Goal: Task Accomplishment & Management: Complete application form

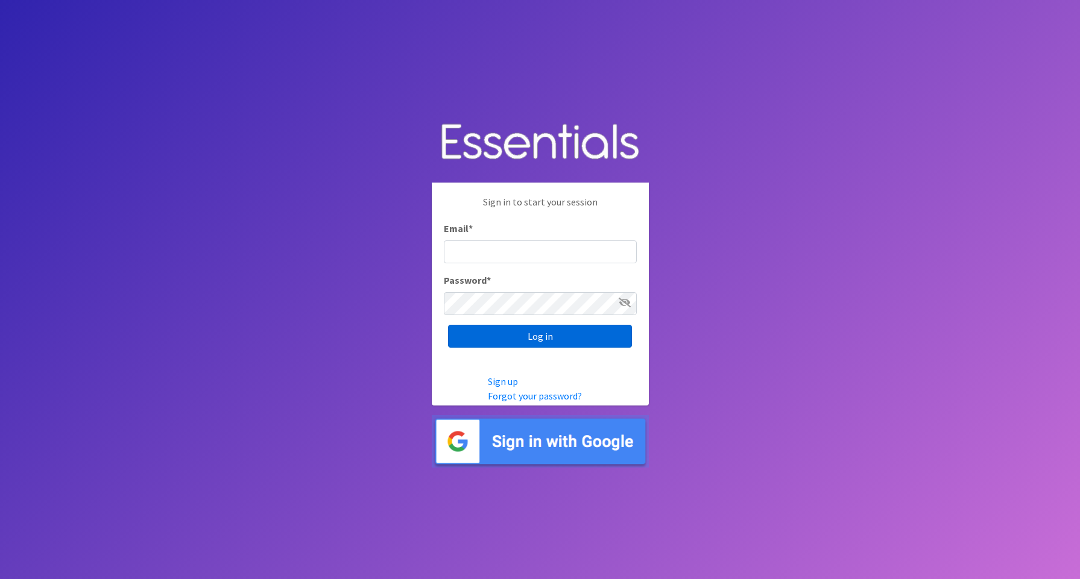
type input "shagedorn123@aol.com"
click at [534, 329] on input "Log in" at bounding box center [540, 336] width 184 height 23
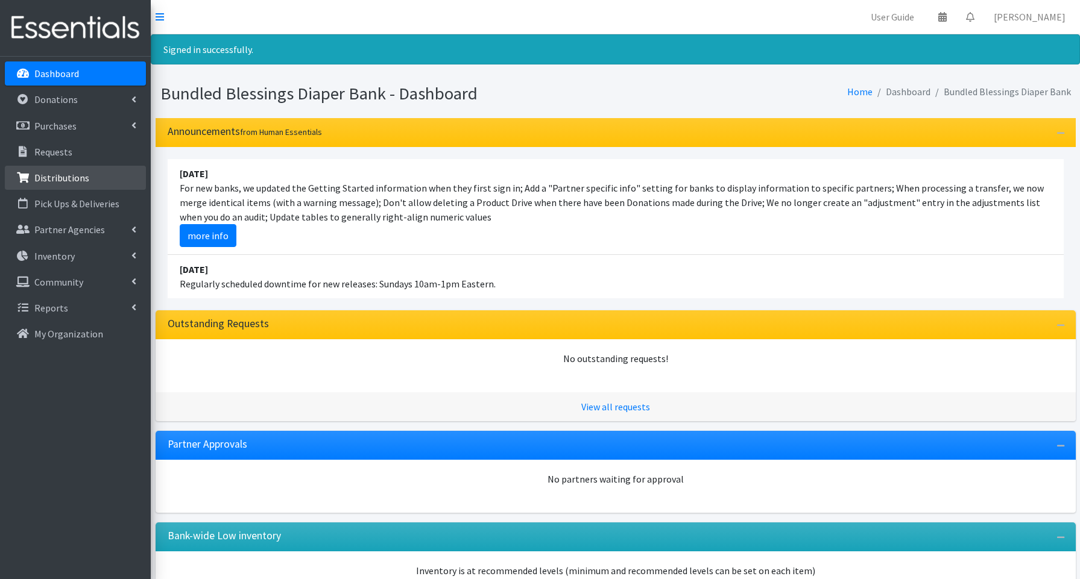
click at [48, 171] on link "Distributions" at bounding box center [75, 178] width 141 height 24
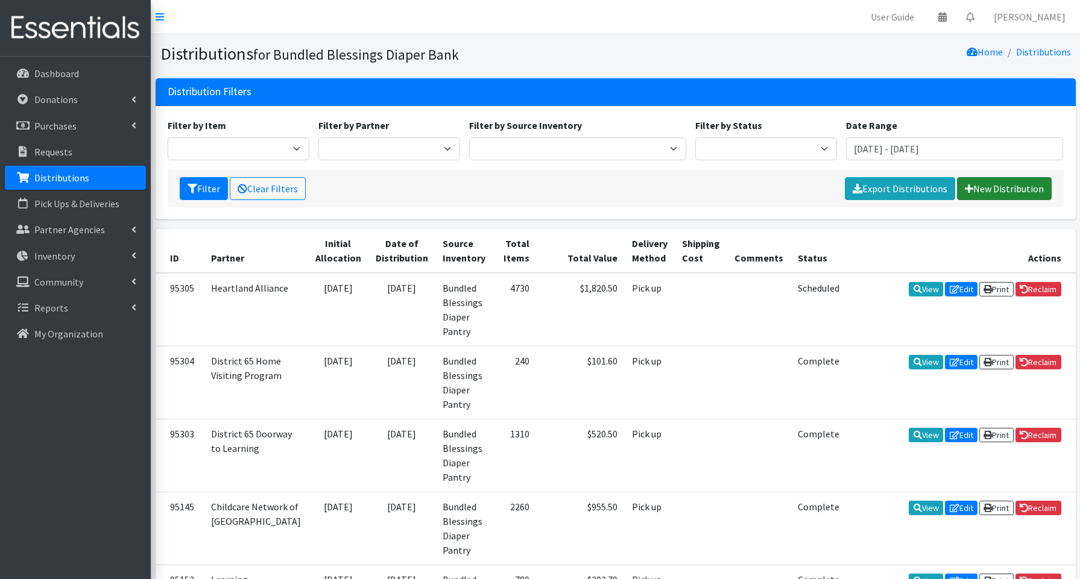
click at [975, 191] on link "New Distribution" at bounding box center [1004, 188] width 95 height 23
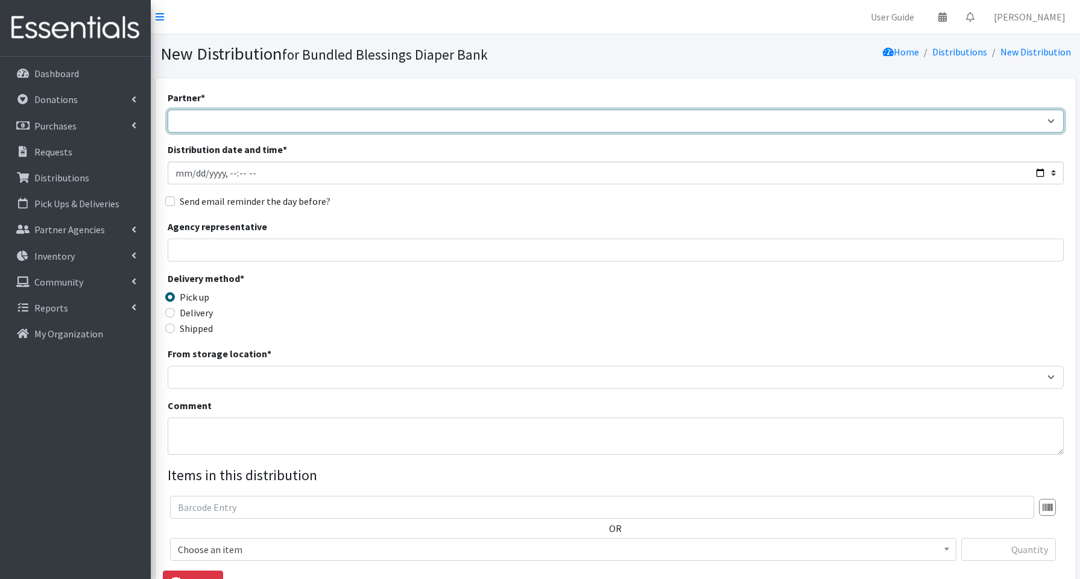
click at [218, 118] on select "Advocate Aurora Health Baby Toddler Black Residents of Evanston Building Peacef…" at bounding box center [616, 121] width 896 height 23
select select "5196"
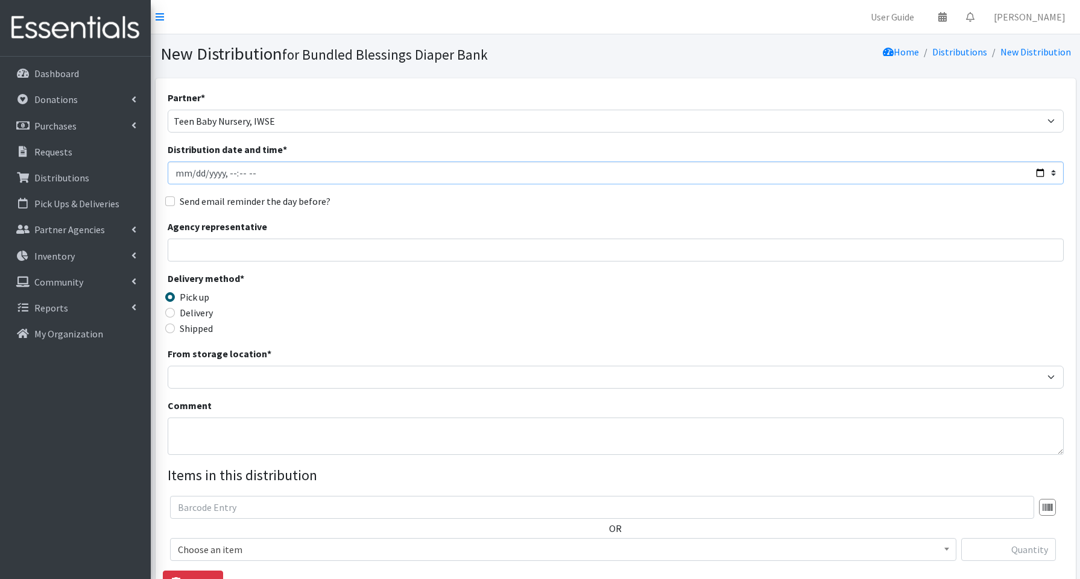
click at [1034, 173] on input "Distribution date and time *" at bounding box center [616, 173] width 896 height 23
type input "[DATE]T14:00"
click at [450, 253] on input "Agency representative" at bounding box center [616, 250] width 896 height 23
type input "[PERSON_NAME]"
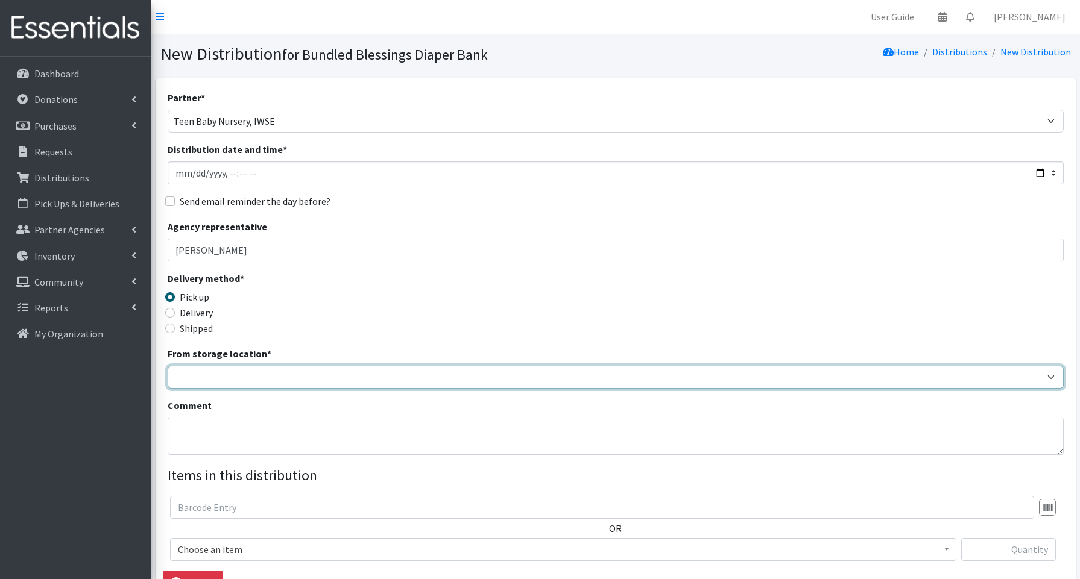
click at [206, 372] on select "Bundled Blessings Diaper Pantry" at bounding box center [616, 377] width 896 height 23
select select "79"
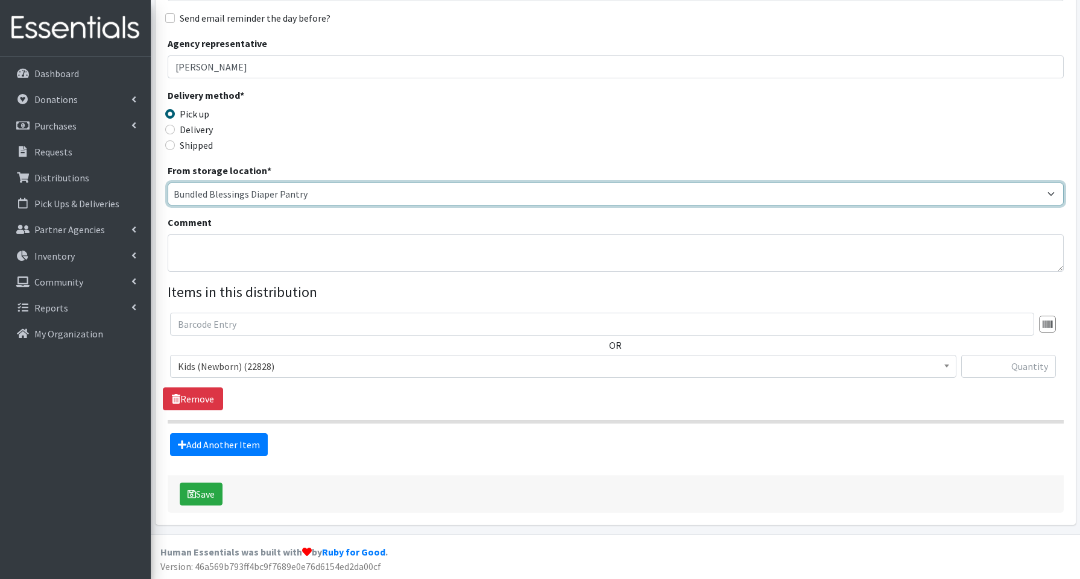
scroll to position [182, 0]
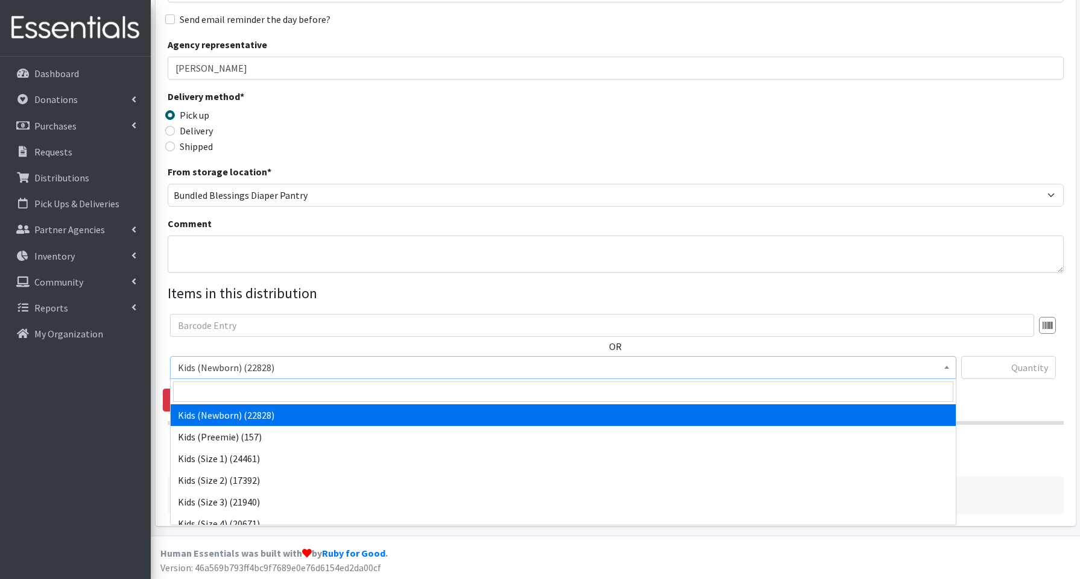
click at [231, 365] on span "Kids (Newborn) (22828)" at bounding box center [563, 367] width 771 height 17
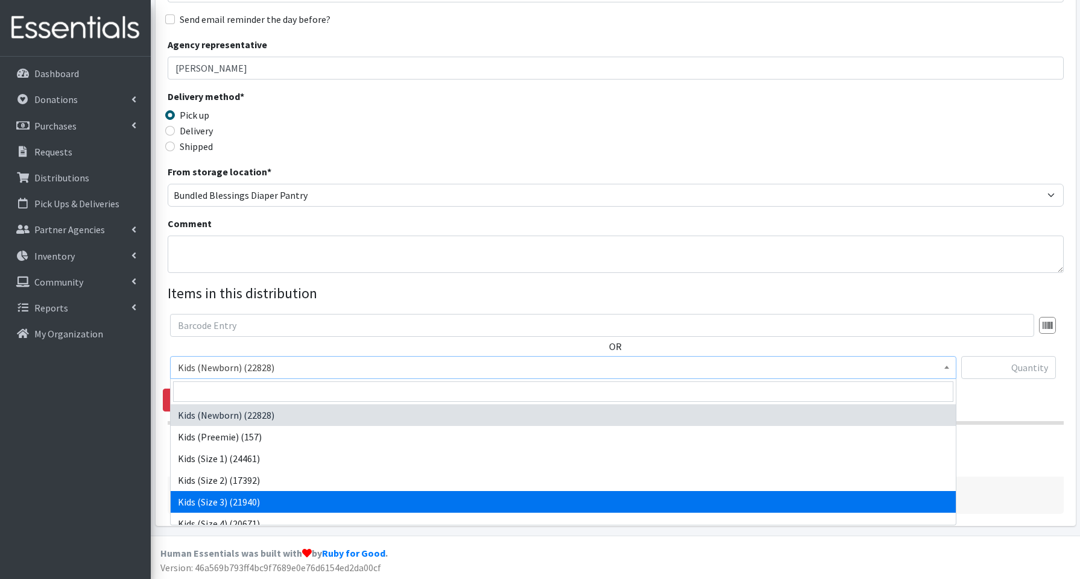
select select "3644"
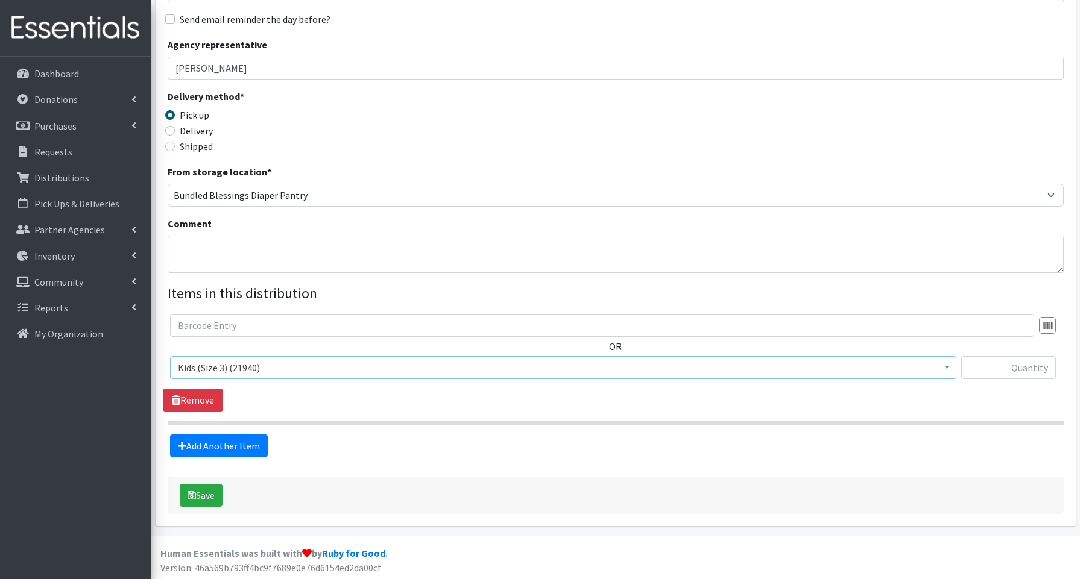
scroll to position [183, 0]
click at [990, 373] on input "text" at bounding box center [1008, 366] width 95 height 23
type input "50"
click at [235, 444] on link "Add Another Item" at bounding box center [219, 446] width 98 height 23
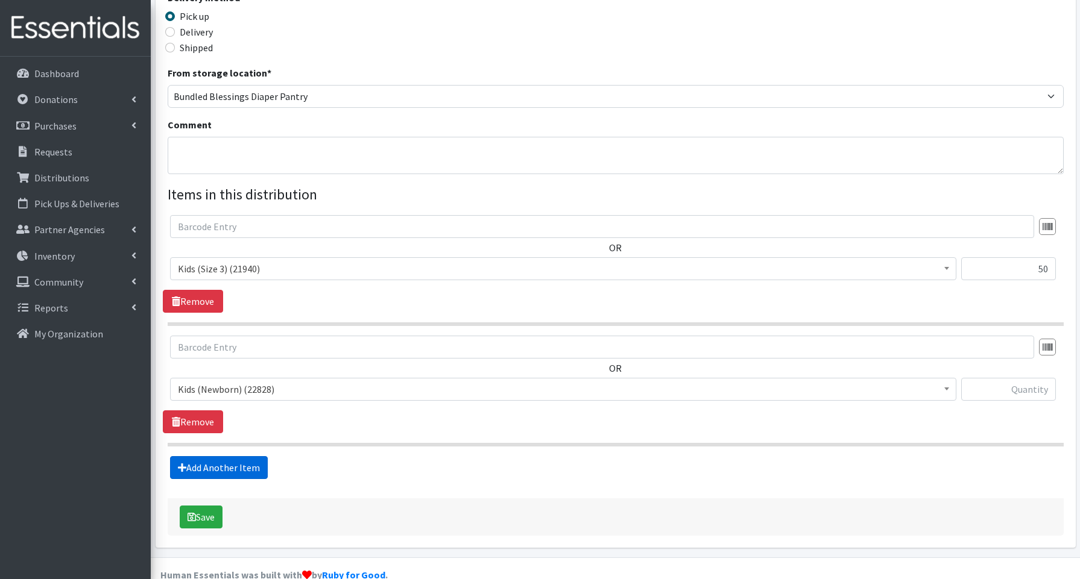
scroll to position [304, 0]
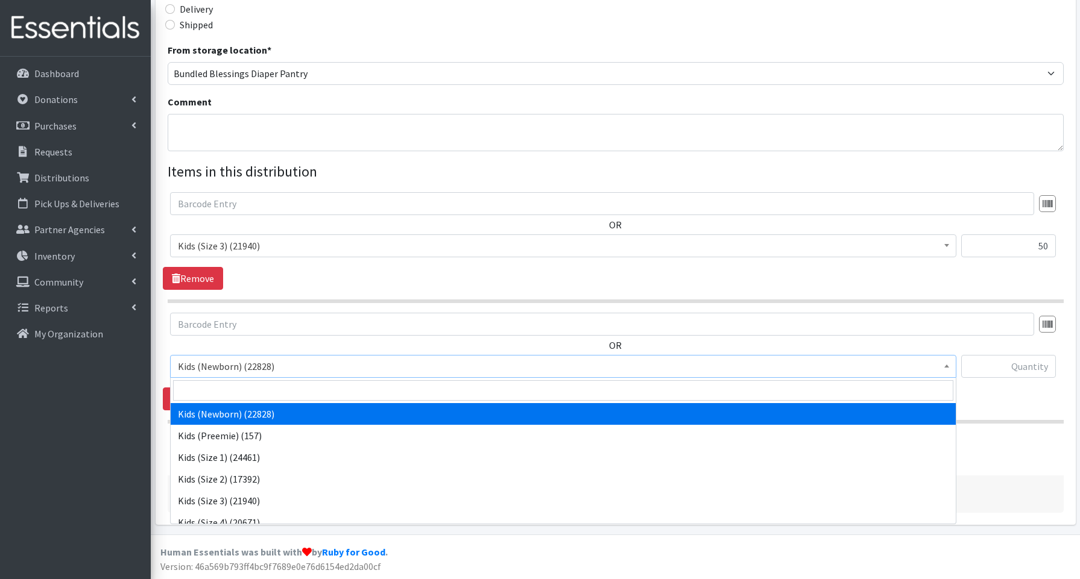
click at [229, 367] on span "Kids (Newborn) (22828)" at bounding box center [563, 366] width 771 height 17
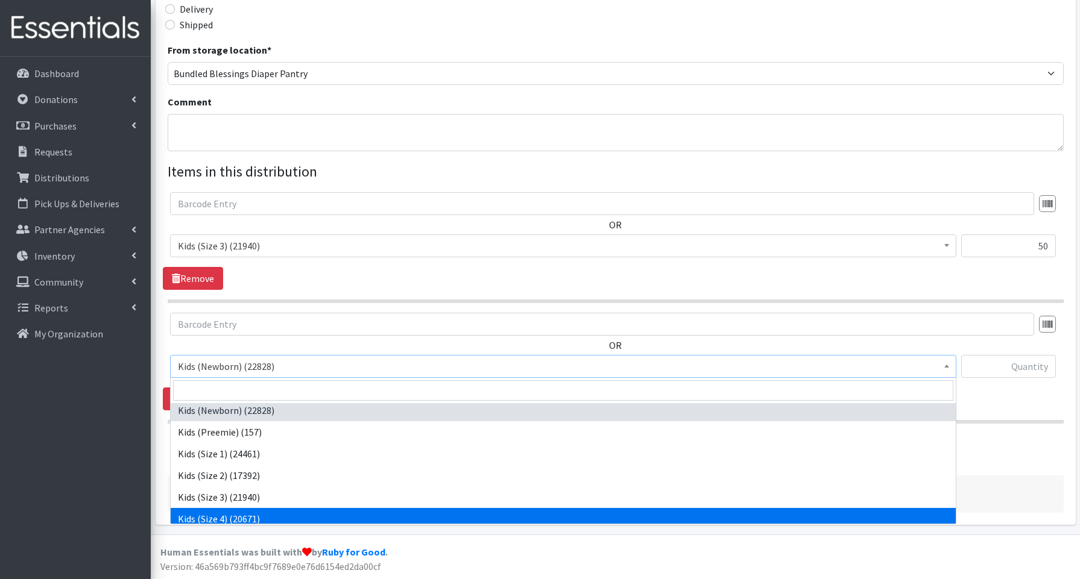
scroll to position [3, 0]
select select "3650"
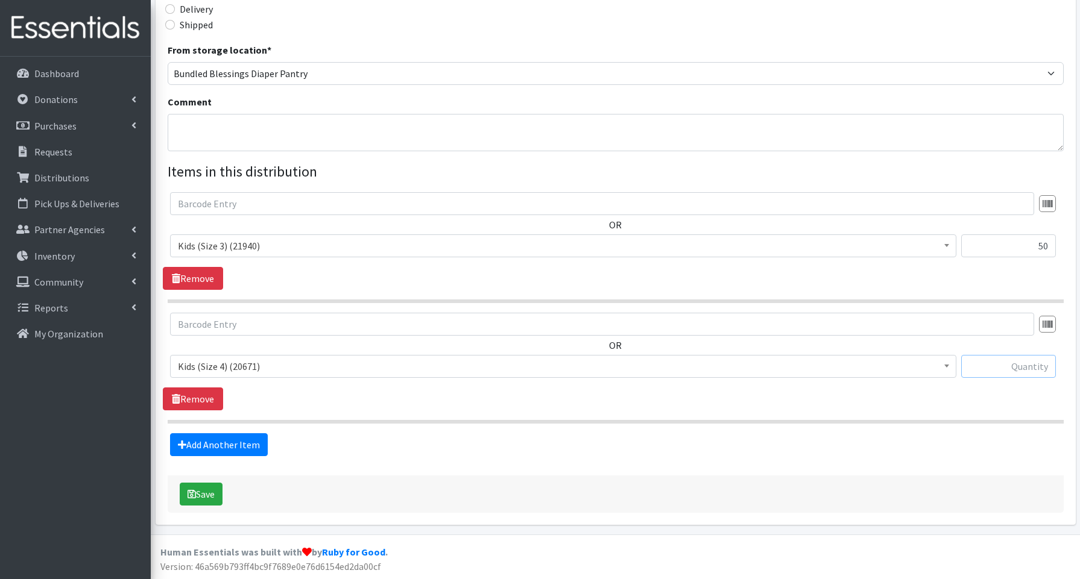
click at [1014, 361] on input "text" at bounding box center [1008, 366] width 95 height 23
type input "100"
click at [235, 445] on link "Add Another Item" at bounding box center [219, 445] width 98 height 23
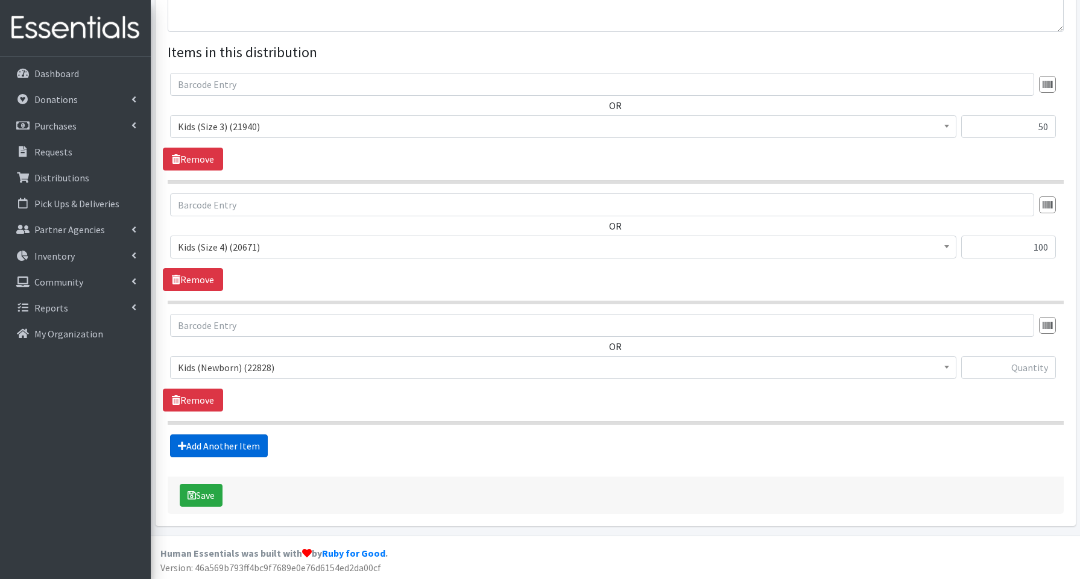
scroll to position [420, 0]
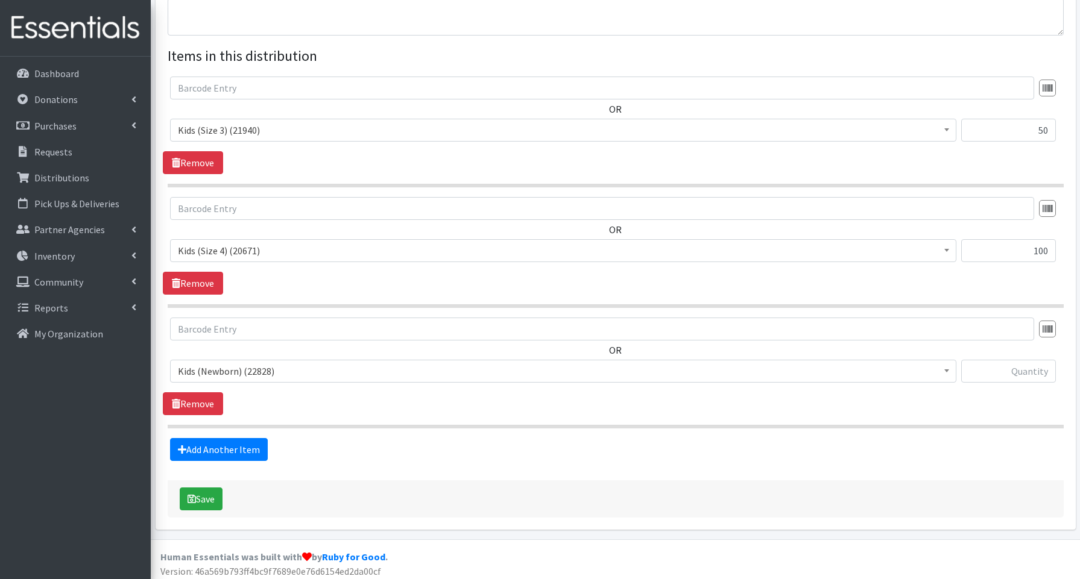
click at [233, 370] on span "Kids (Newborn) (22828)" at bounding box center [563, 371] width 771 height 17
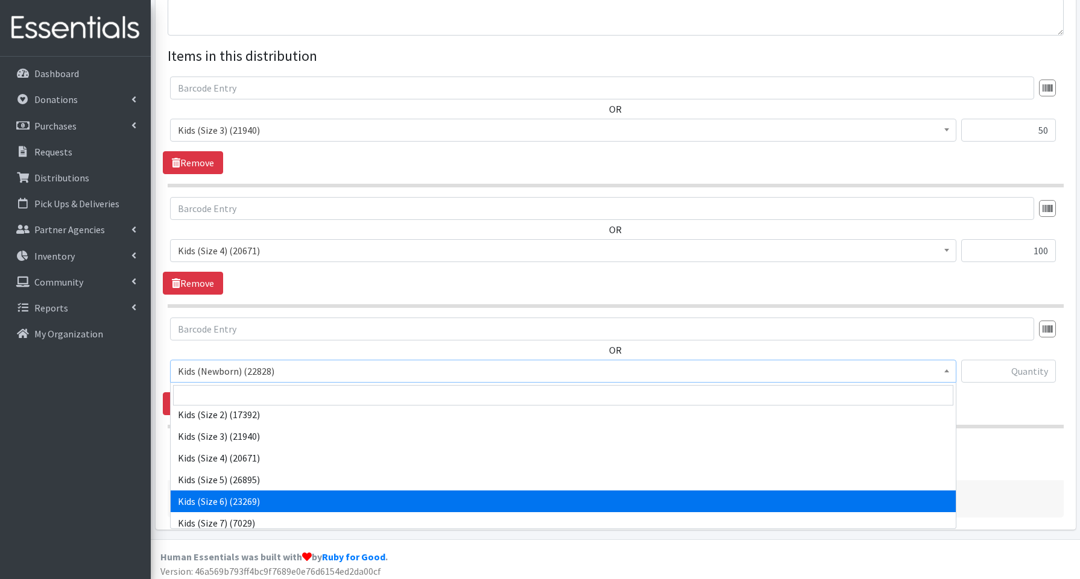
scroll to position [68, 0]
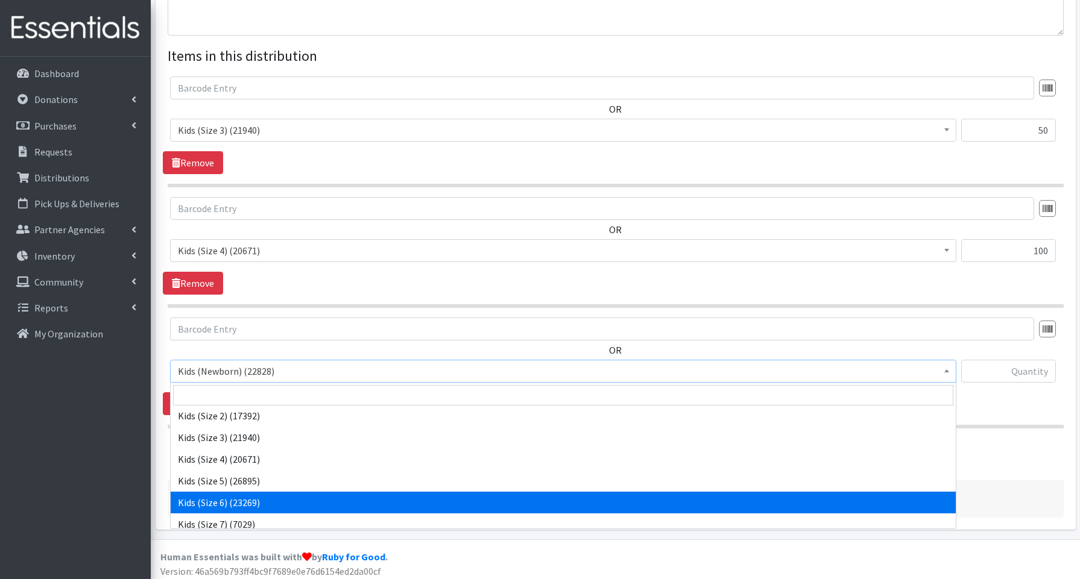
drag, startPoint x: 241, startPoint y: 502, endPoint x: 270, endPoint y: 477, distance: 38.5
select select "3654"
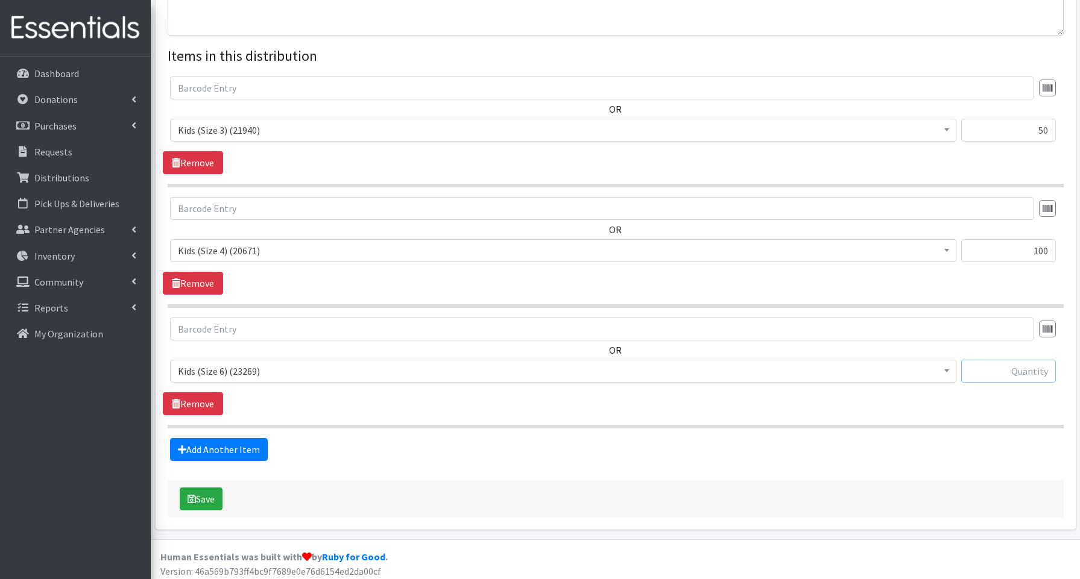
click at [1026, 371] on input "text" at bounding box center [1008, 371] width 95 height 23
type input "400"
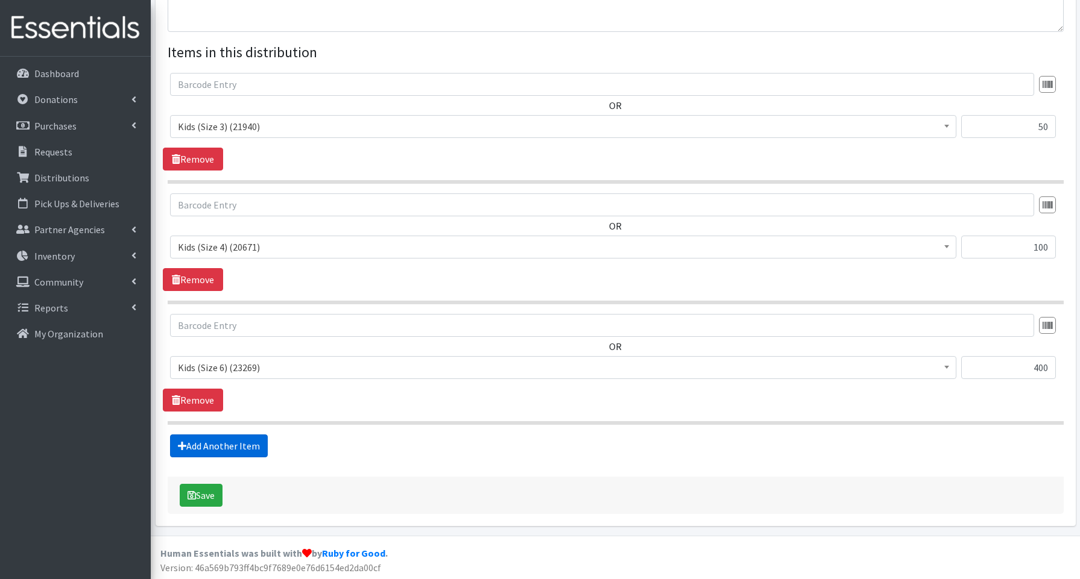
scroll to position [425, 0]
click at [230, 448] on link "Add Another Item" at bounding box center [219, 445] width 98 height 23
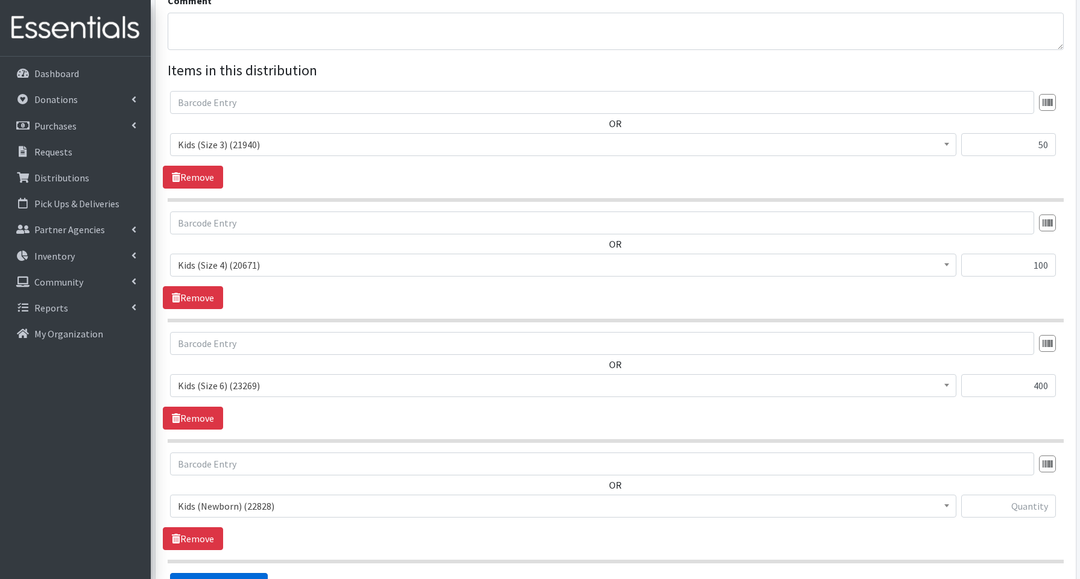
scroll to position [545, 0]
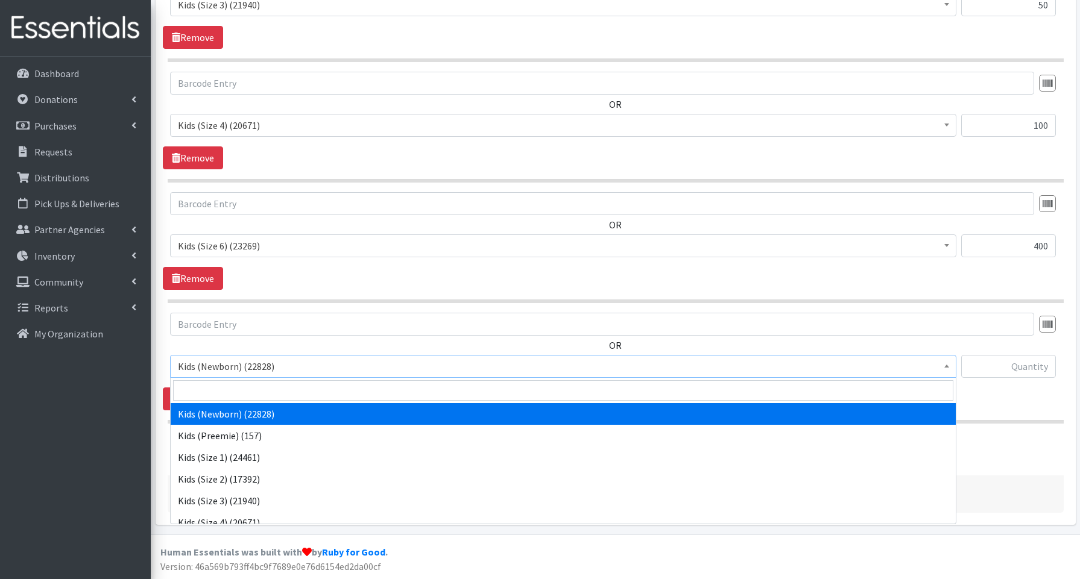
click at [256, 368] on span "Kids (Newborn) (22828)" at bounding box center [563, 366] width 771 height 17
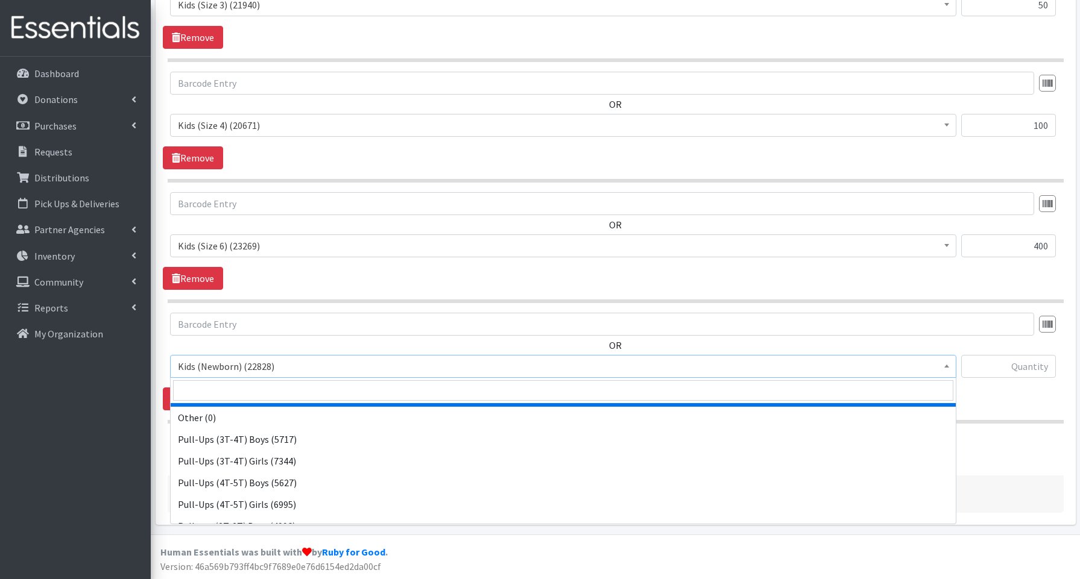
scroll to position [270, 0]
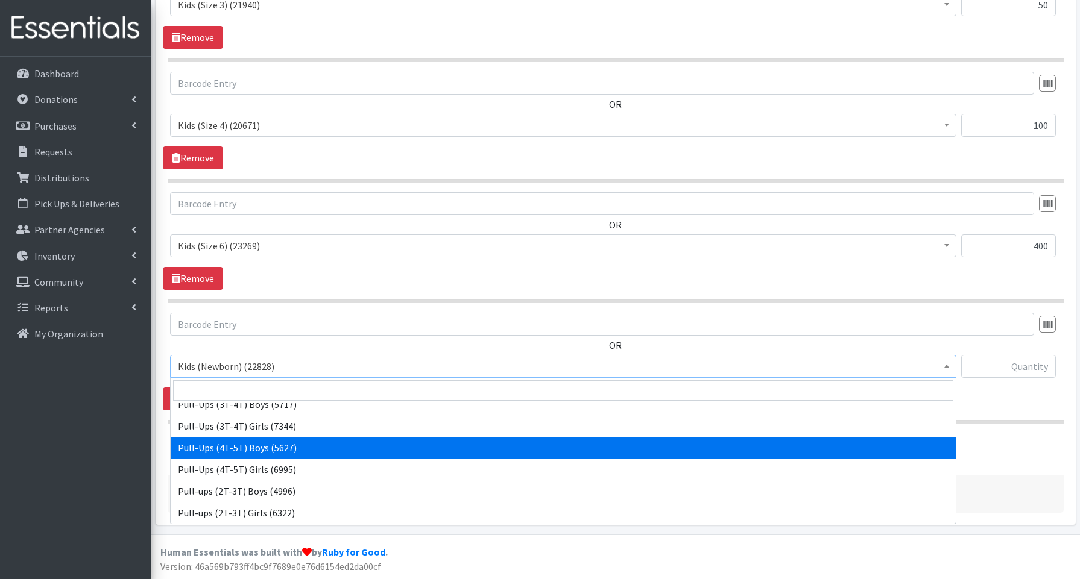
select select "3692"
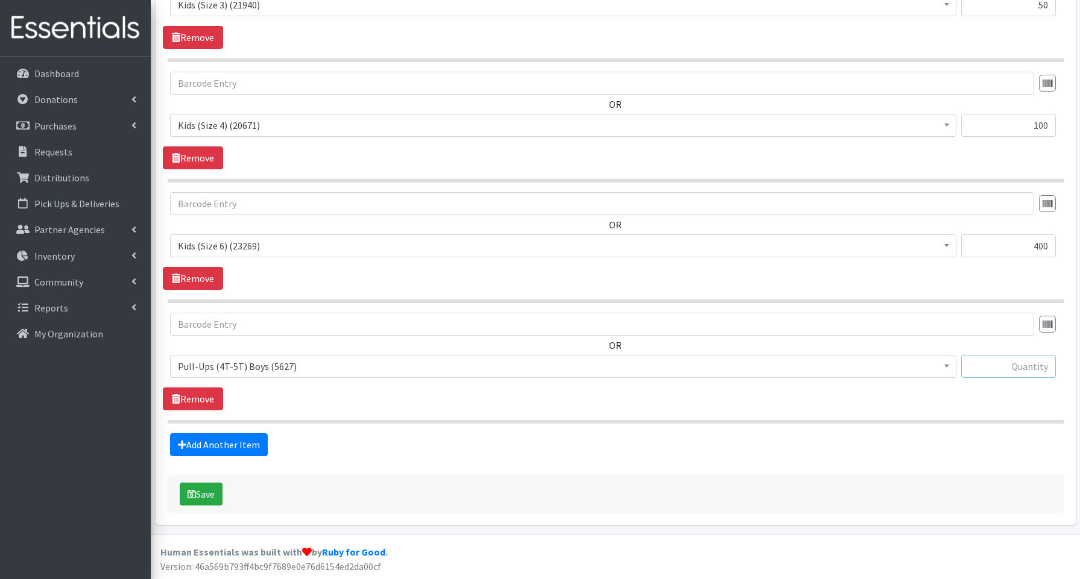
click at [980, 368] on input "text" at bounding box center [1008, 366] width 95 height 23
type input "40"
click at [250, 444] on link "Add Another Item" at bounding box center [219, 445] width 98 height 23
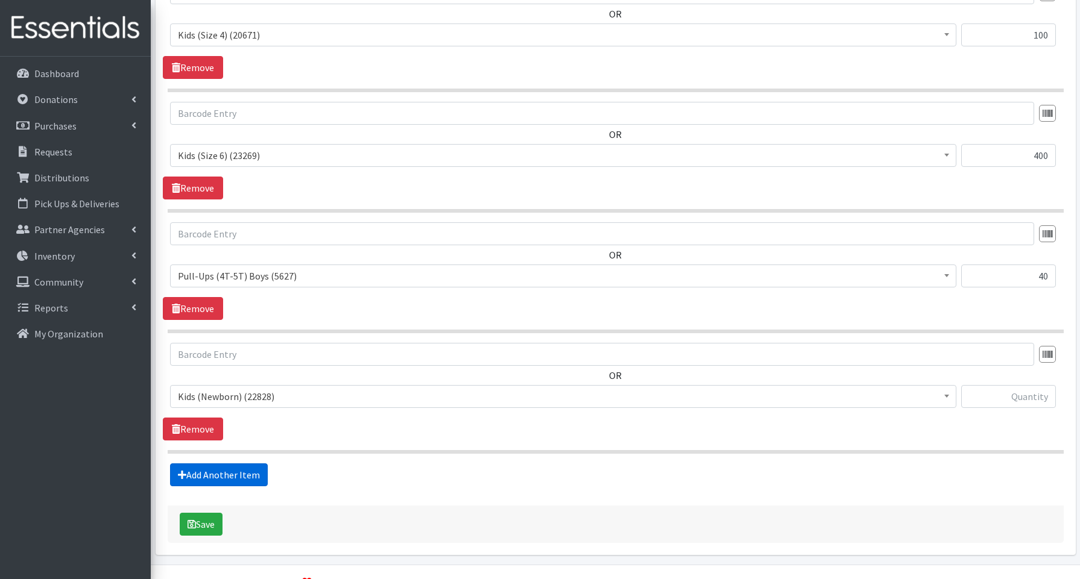
scroll to position [666, 0]
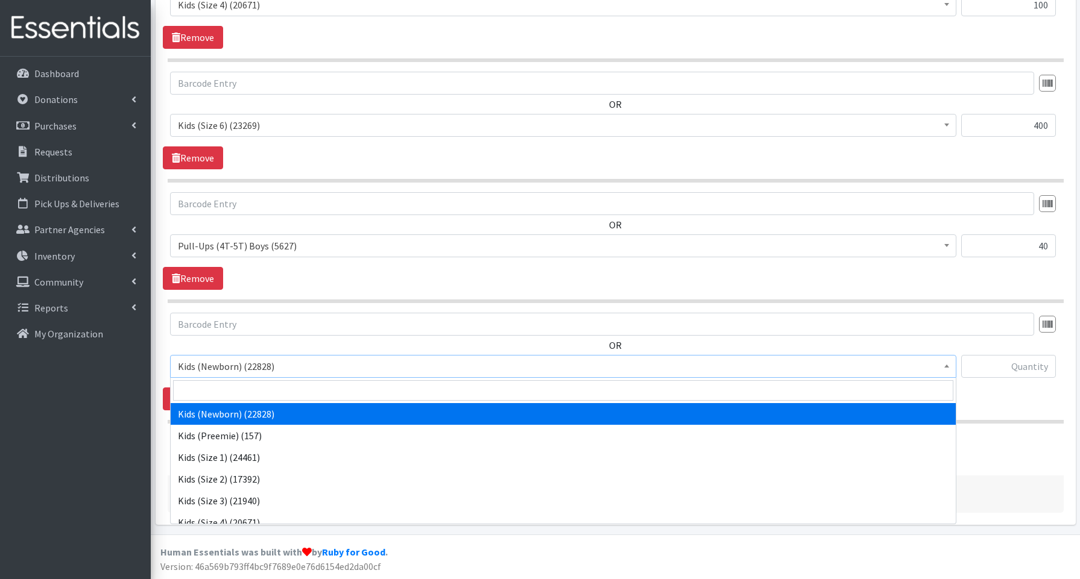
click at [245, 372] on span "Kids (Newborn) (22828)" at bounding box center [563, 366] width 771 height 17
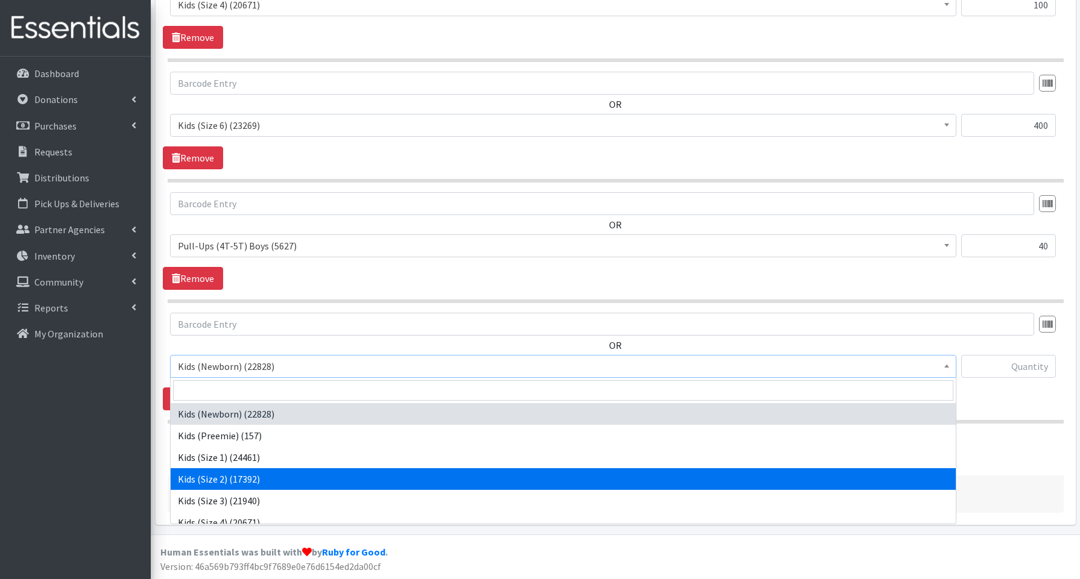
scroll to position [270, 0]
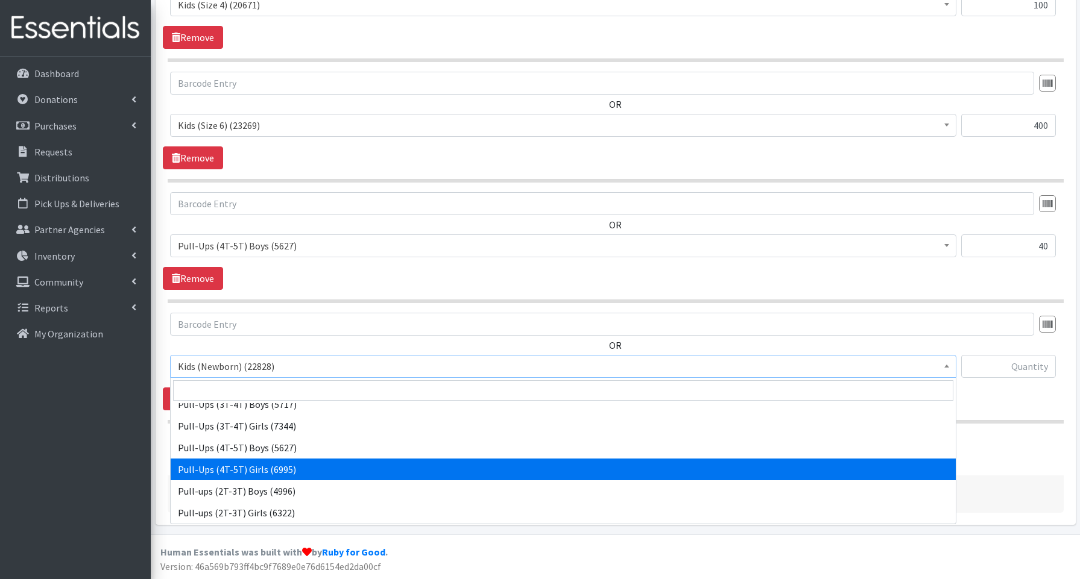
select select "3693"
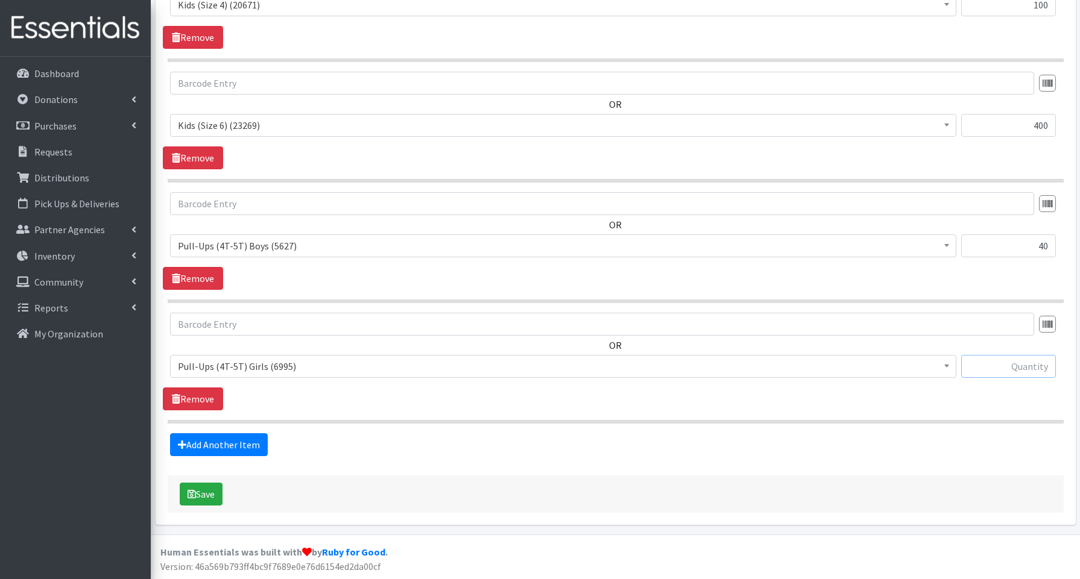
click at [993, 364] on input "text" at bounding box center [1008, 366] width 95 height 23
type input "40"
click at [215, 500] on button "Save" at bounding box center [201, 494] width 43 height 23
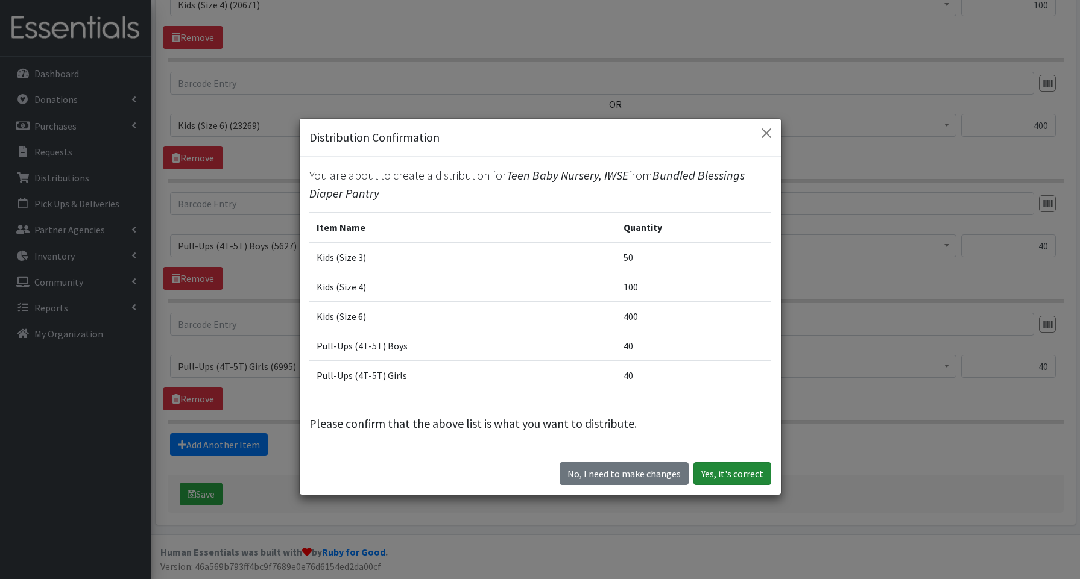
click at [735, 470] on button "Yes, it's correct" at bounding box center [732, 474] width 78 height 23
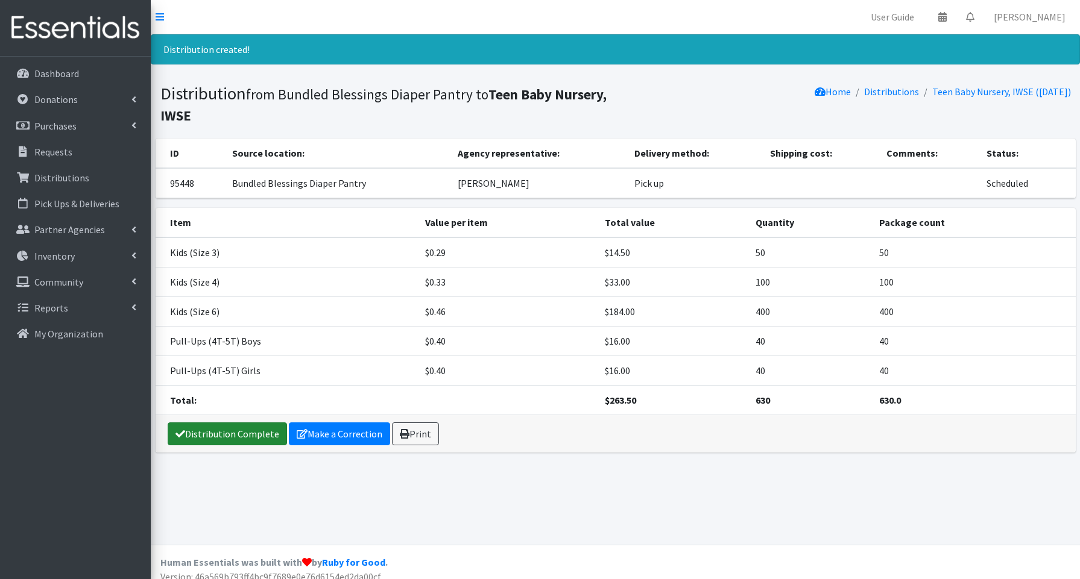
click at [250, 433] on link "Distribution Complete" at bounding box center [227, 434] width 119 height 23
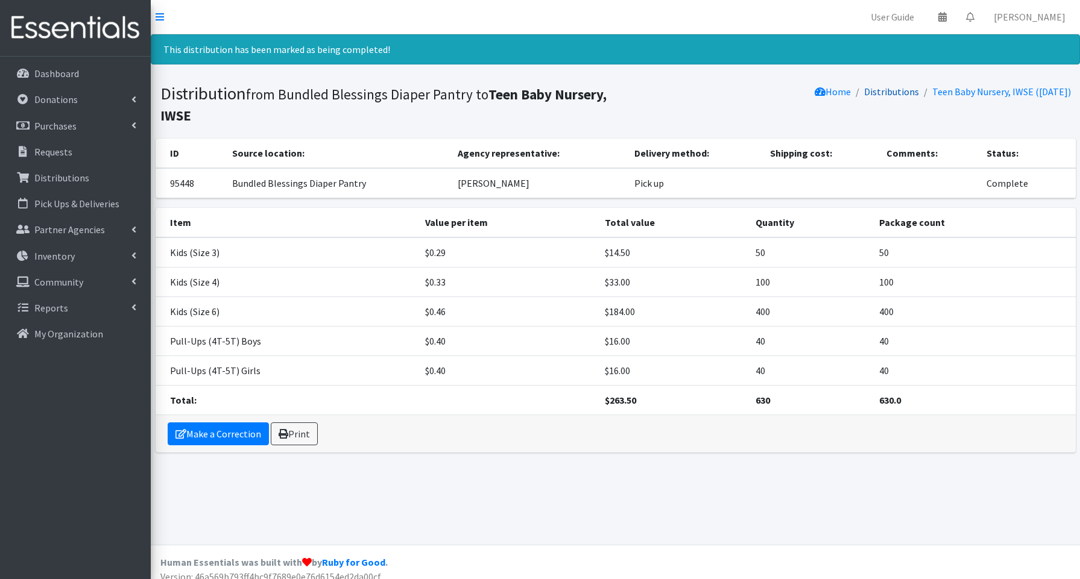
click at [880, 90] on link "Distributions" at bounding box center [891, 92] width 55 height 12
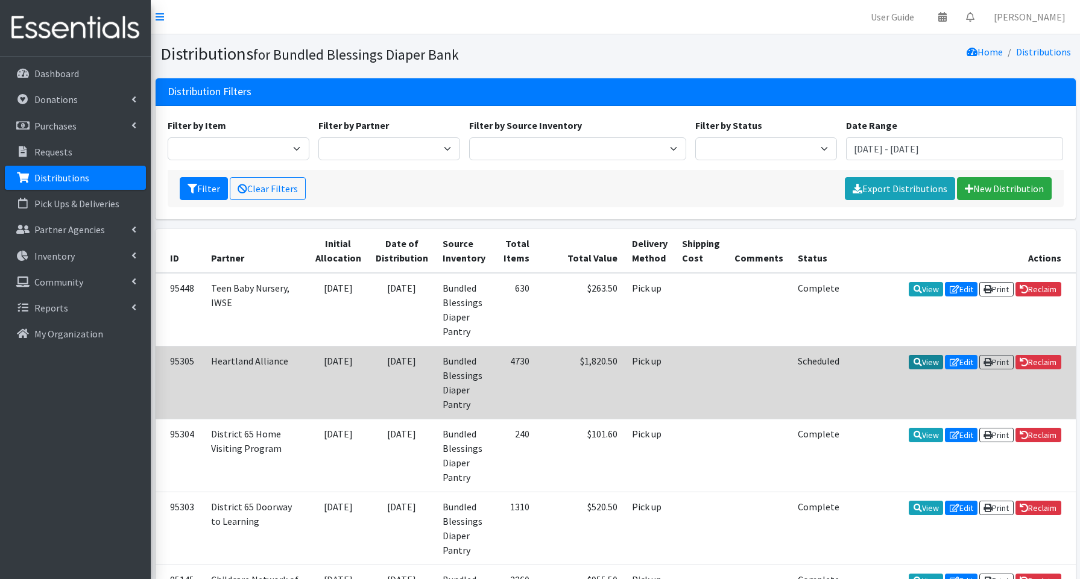
click at [914, 361] on icon at bounding box center [918, 362] width 8 height 8
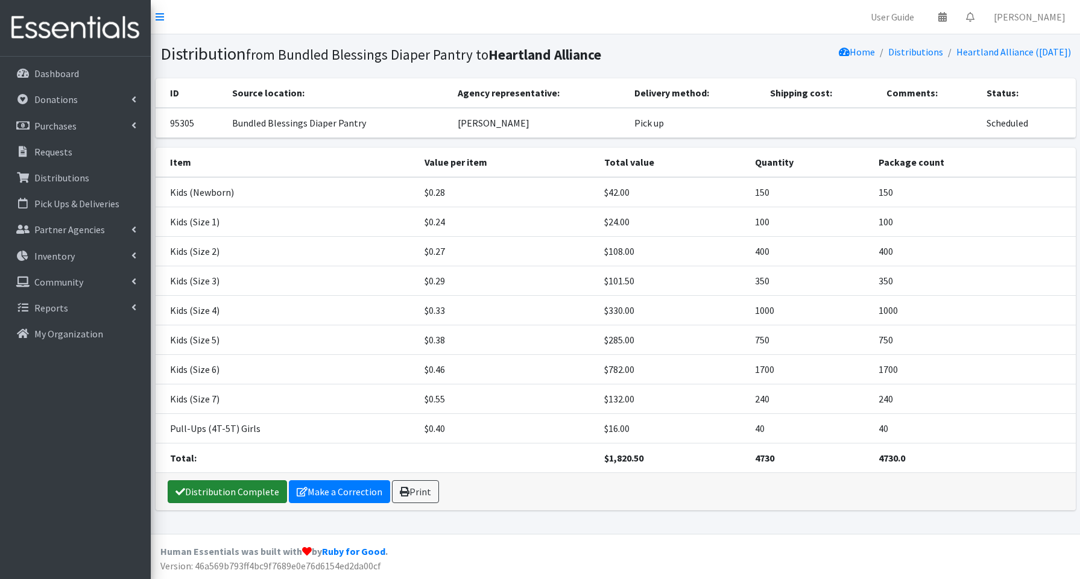
click at [206, 494] on link "Distribution Complete" at bounding box center [227, 492] width 119 height 23
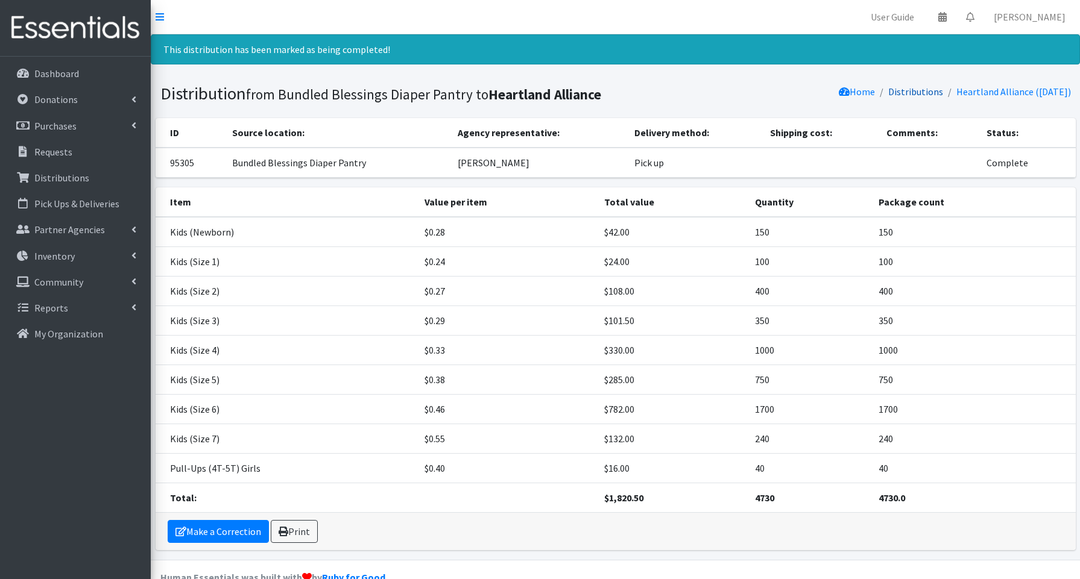
click at [917, 94] on link "Distributions" at bounding box center [915, 92] width 55 height 12
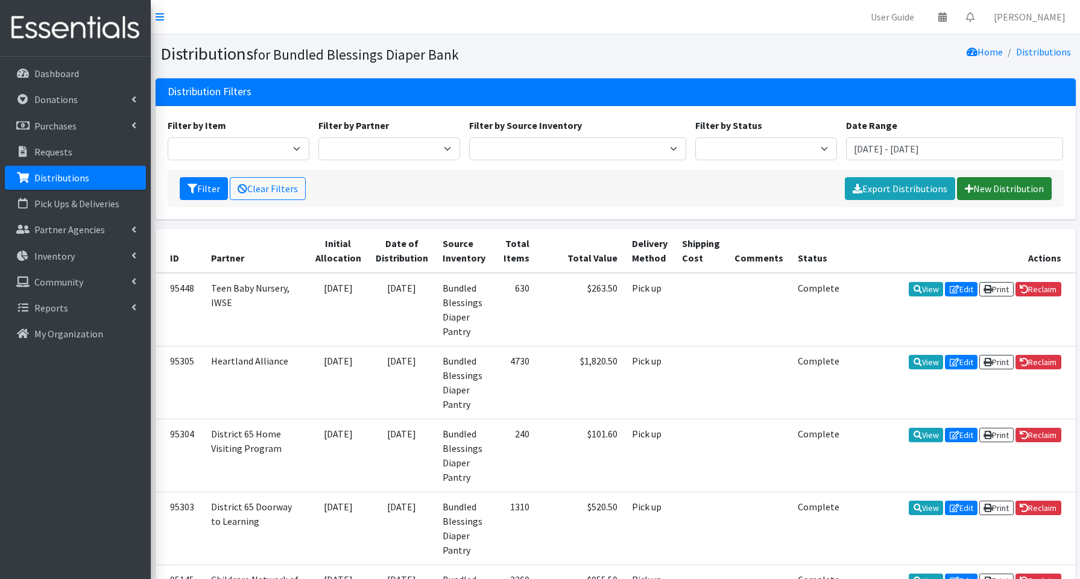
click at [996, 191] on link "New Distribution" at bounding box center [1004, 188] width 95 height 23
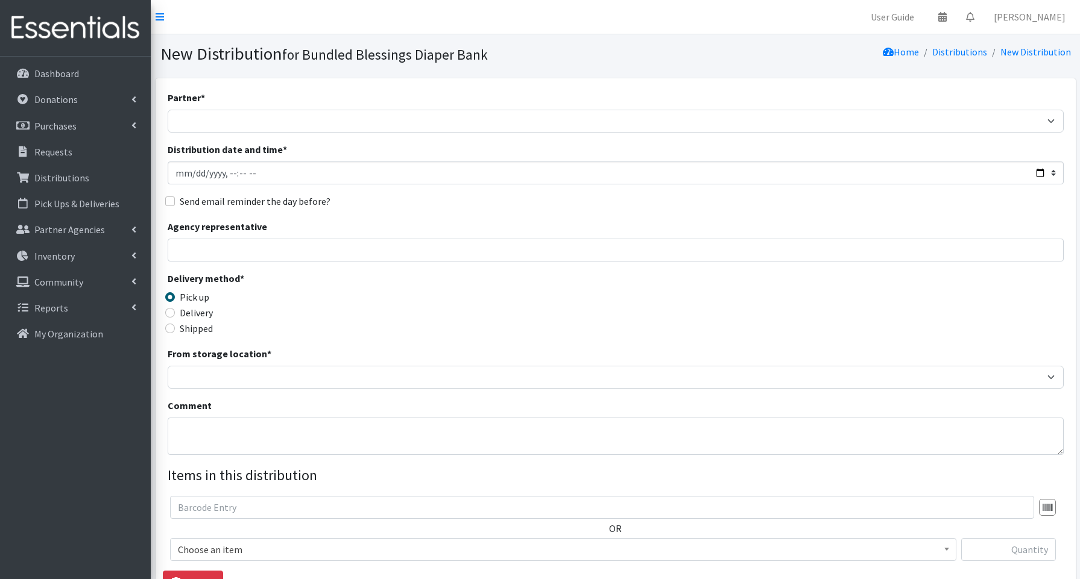
scroll to position [1, 0]
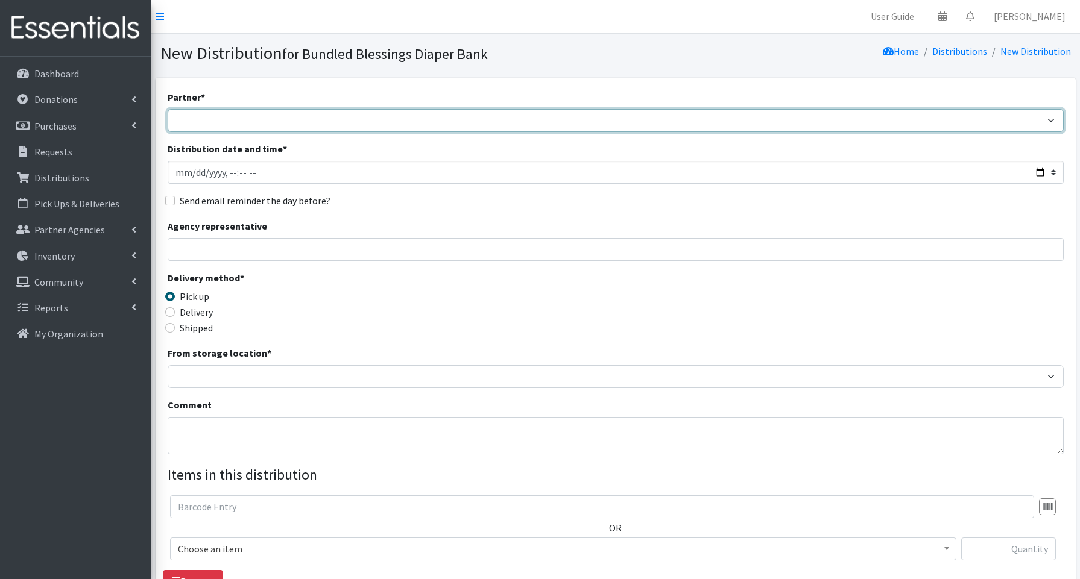
click at [207, 122] on select "Advocate Aurora Health Baby Toddler Black Residents of [GEOGRAPHIC_DATA] Peacef…" at bounding box center [616, 120] width 896 height 23
select select "847"
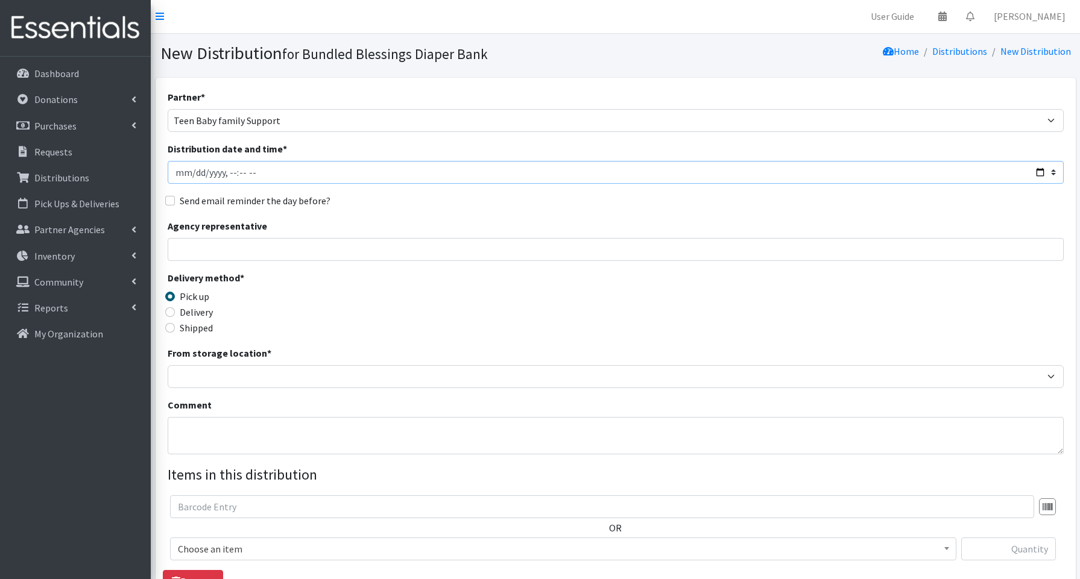
click at [1035, 171] on input "Distribution date and time *" at bounding box center [616, 172] width 896 height 23
type input "2025-08-21T14:00"
click at [455, 248] on input "Agency representative" at bounding box center [616, 249] width 896 height 23
type input "Tiffany Culpepper"
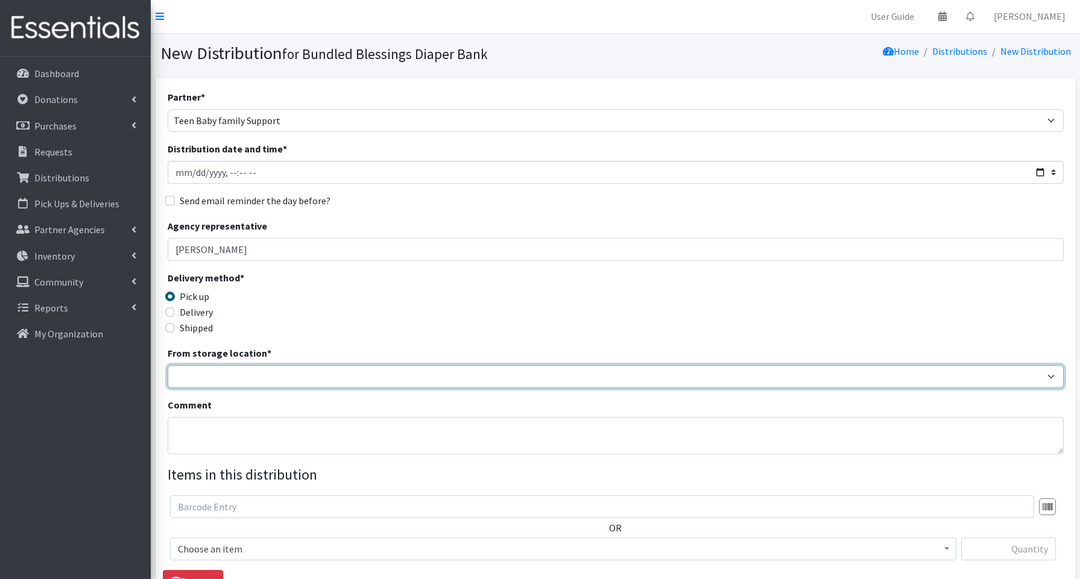
click at [226, 381] on select "Bundled Blessings Diaper Pantry" at bounding box center [616, 376] width 896 height 23
select select "79"
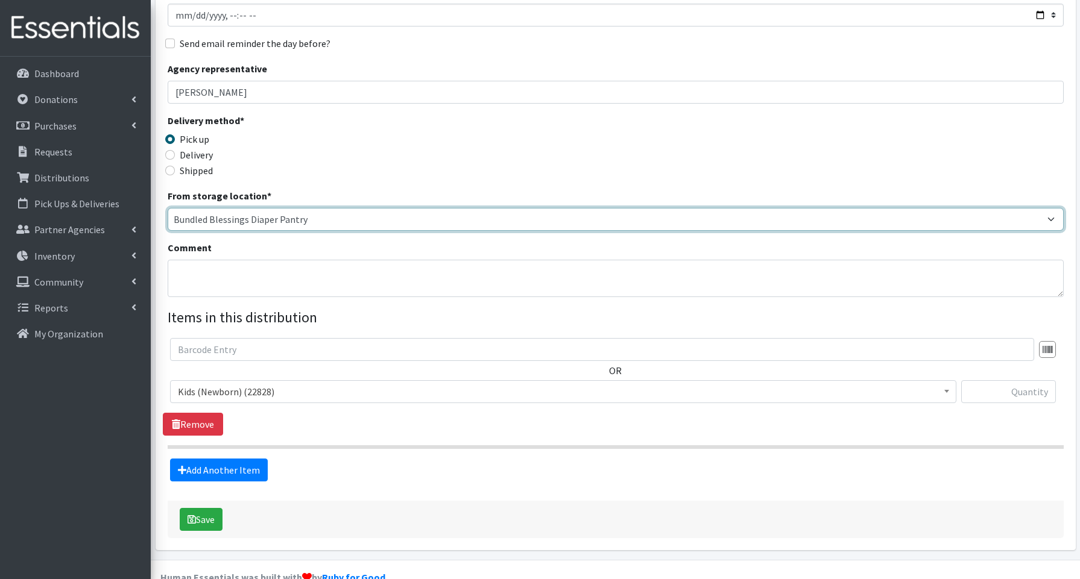
scroll to position [183, 0]
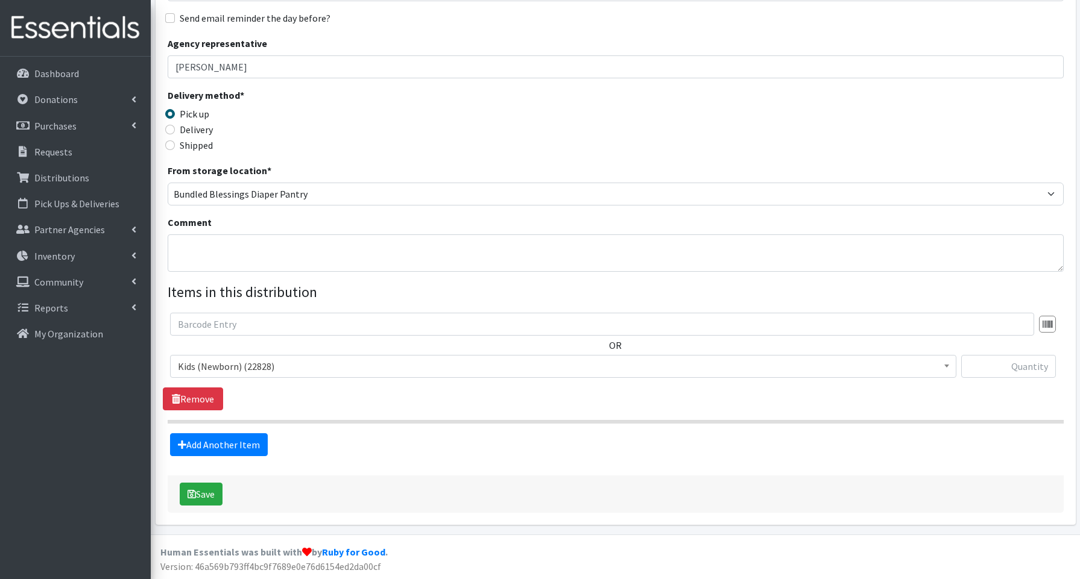
click at [194, 366] on span "Kids (Newborn) (22828)" at bounding box center [563, 366] width 771 height 17
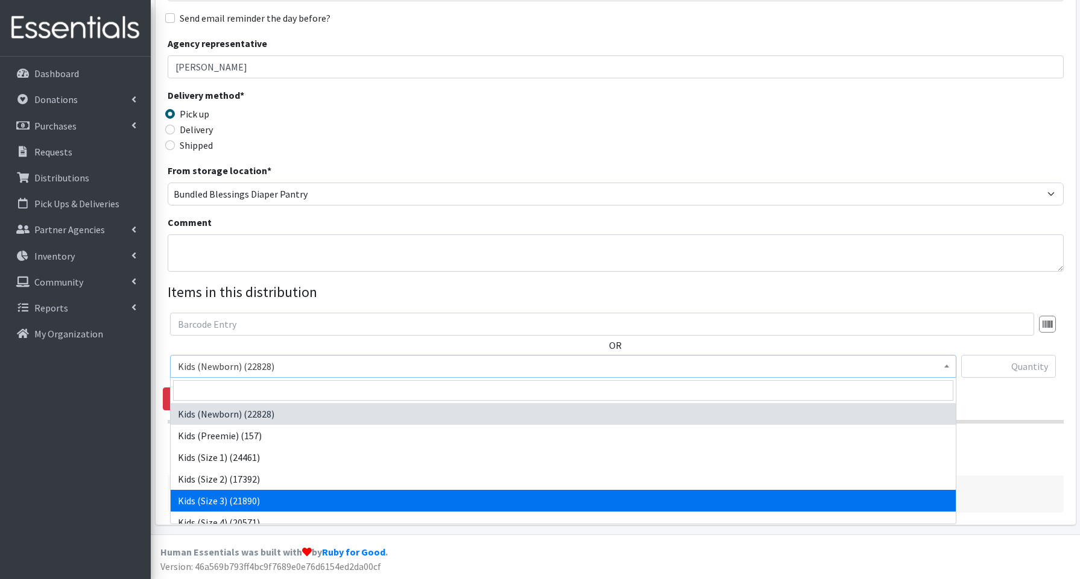
select select "3644"
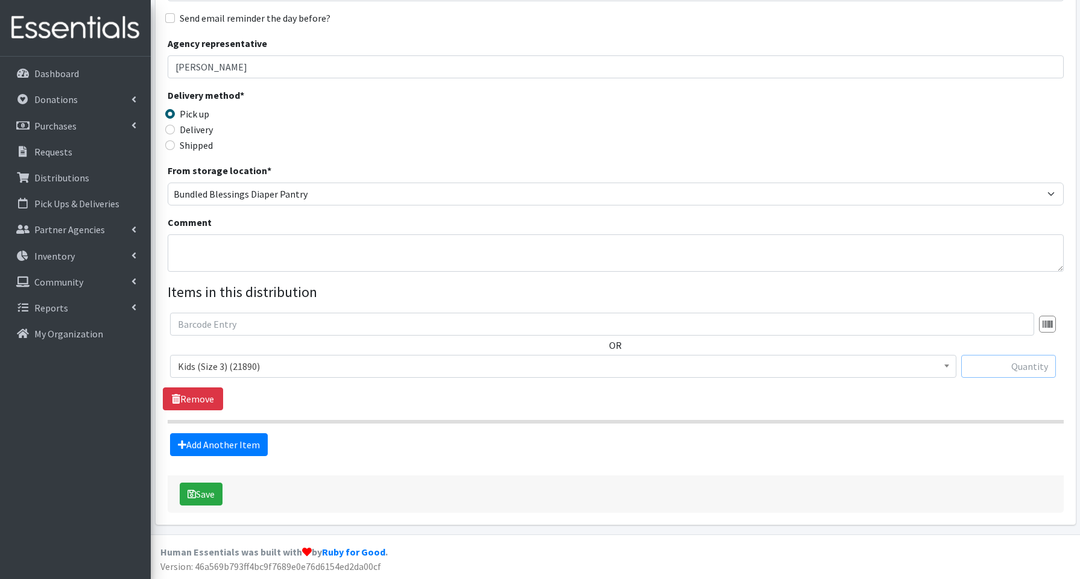
click at [1023, 364] on input "text" at bounding box center [1008, 366] width 95 height 23
type input "100"
click at [219, 445] on link "Add Another Item" at bounding box center [219, 445] width 98 height 23
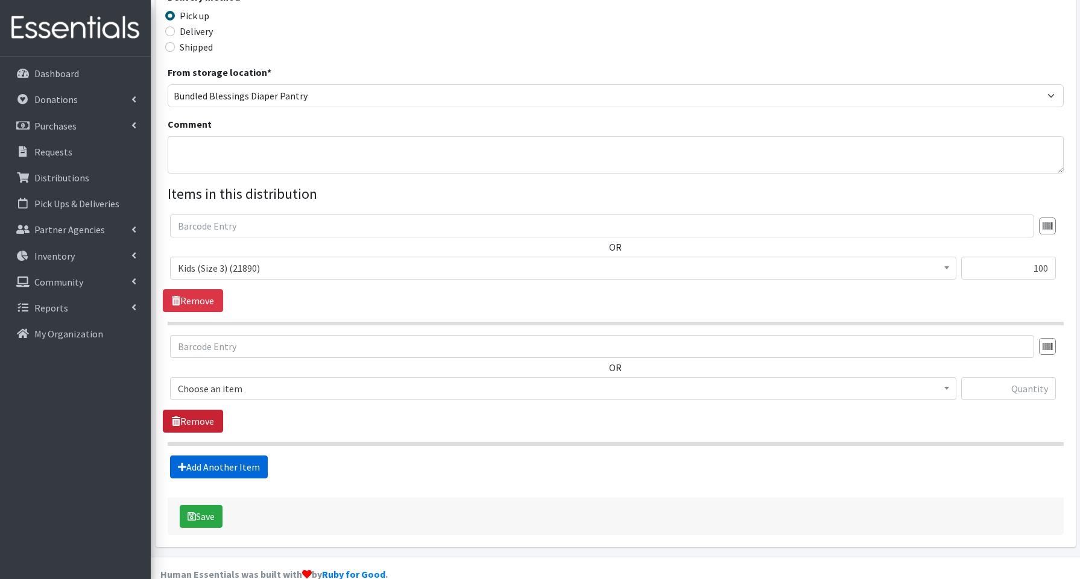
scroll to position [304, 0]
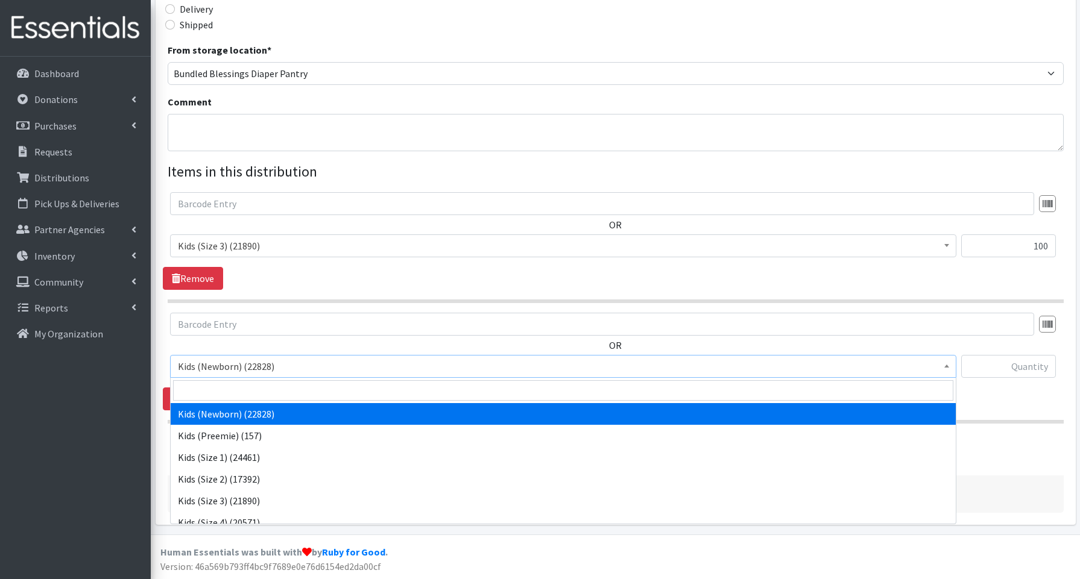
click at [200, 373] on span "Kids (Newborn) (22828)" at bounding box center [563, 366] width 771 height 17
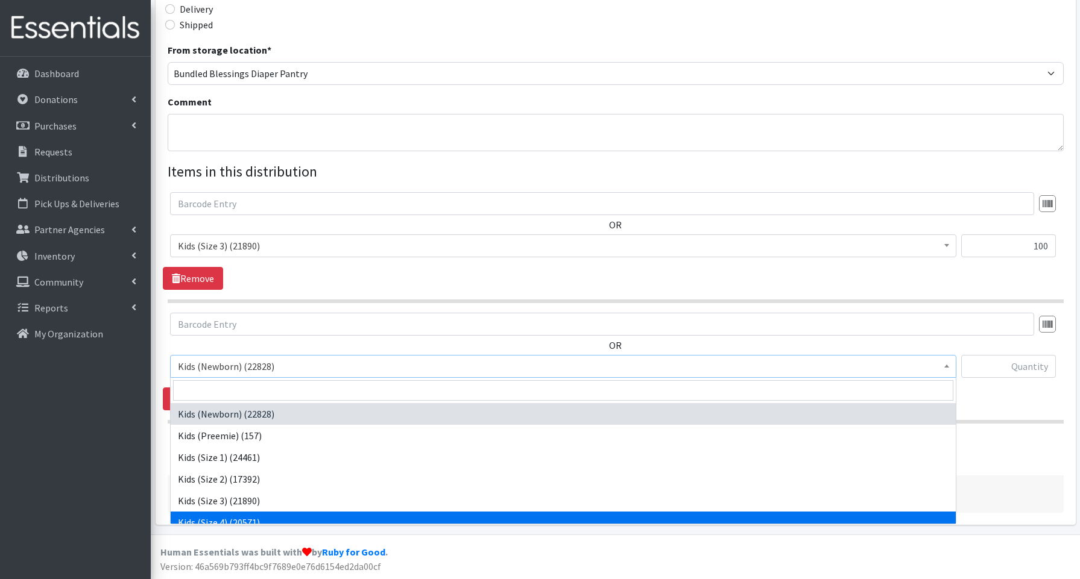
drag, startPoint x: 185, startPoint y: 516, endPoint x: 212, endPoint y: 496, distance: 34.0
select select "3650"
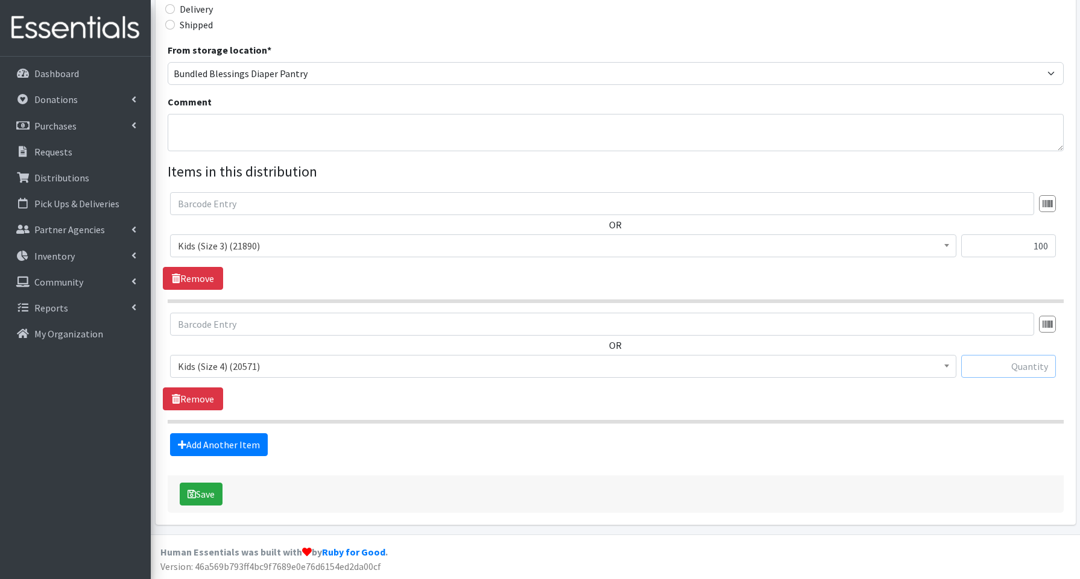
click at [980, 367] on input "text" at bounding box center [1008, 366] width 95 height 23
type input "300"
click at [239, 439] on link "Add Another Item" at bounding box center [219, 445] width 98 height 23
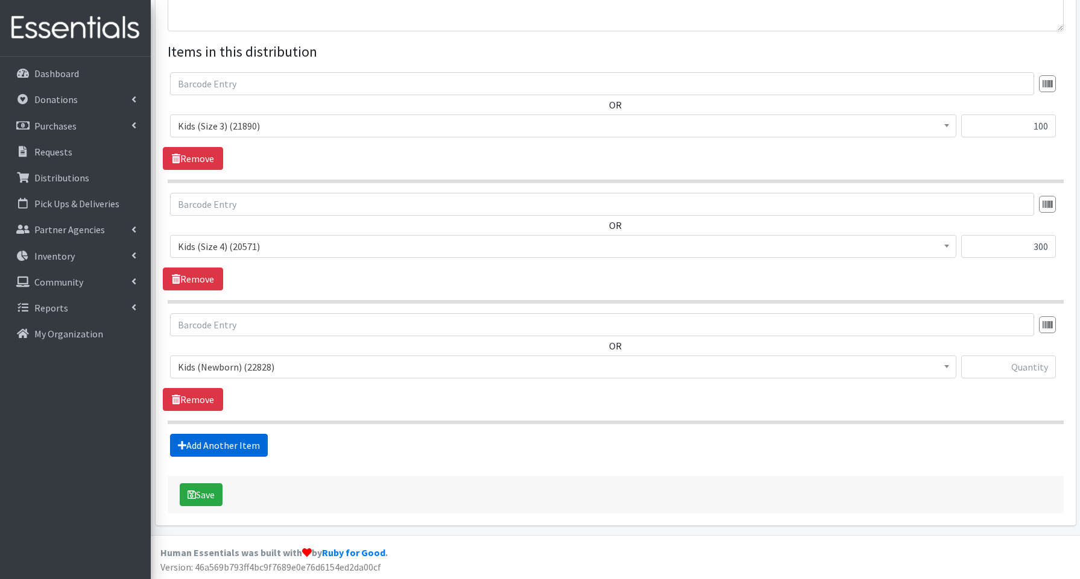
scroll to position [425, 0]
click at [221, 370] on span "Kids (Newborn) (22828)" at bounding box center [563, 366] width 771 height 17
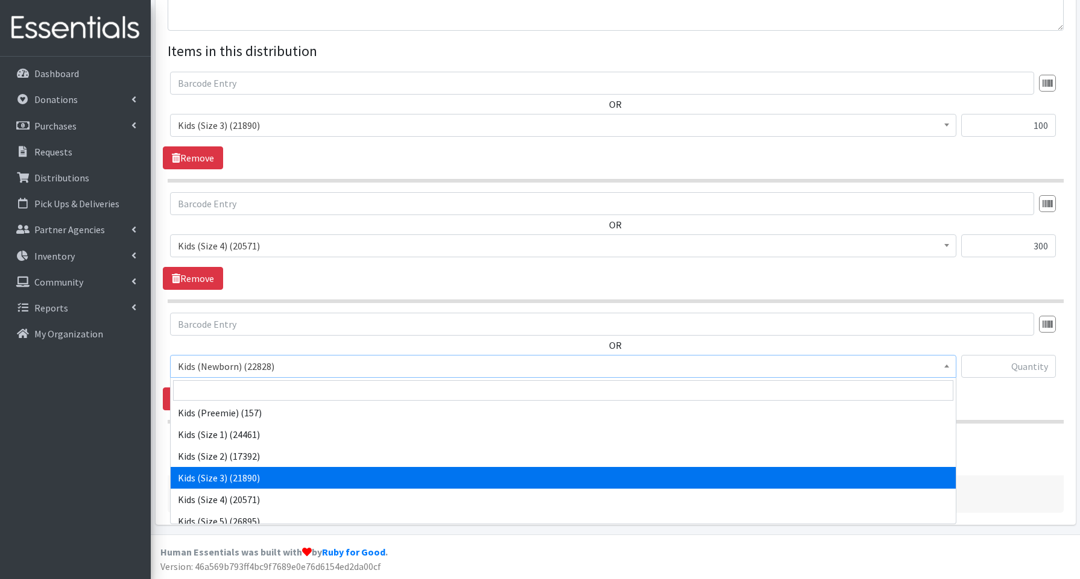
scroll to position [27, 0]
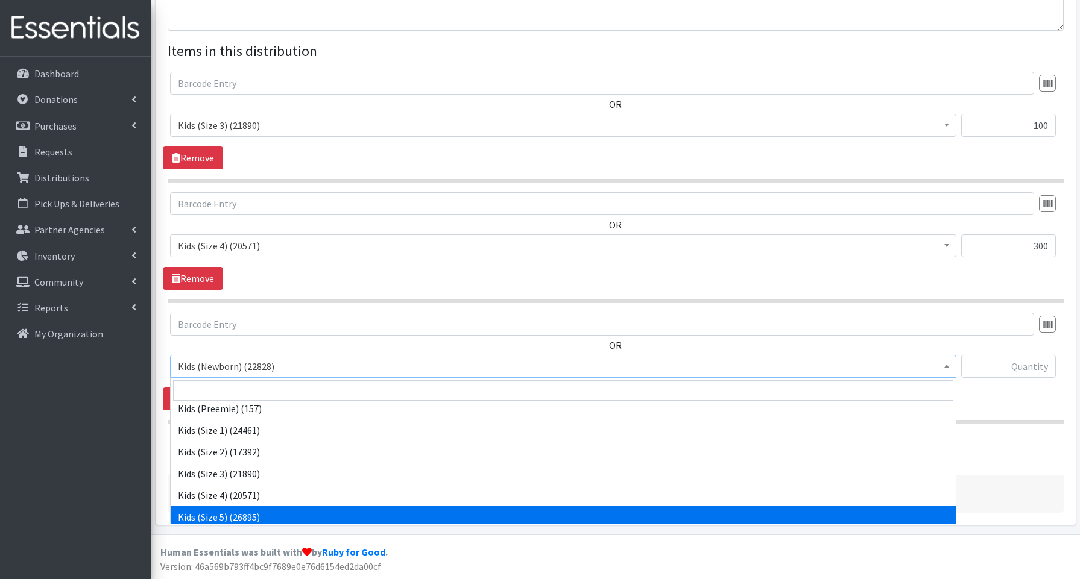
select select "3672"
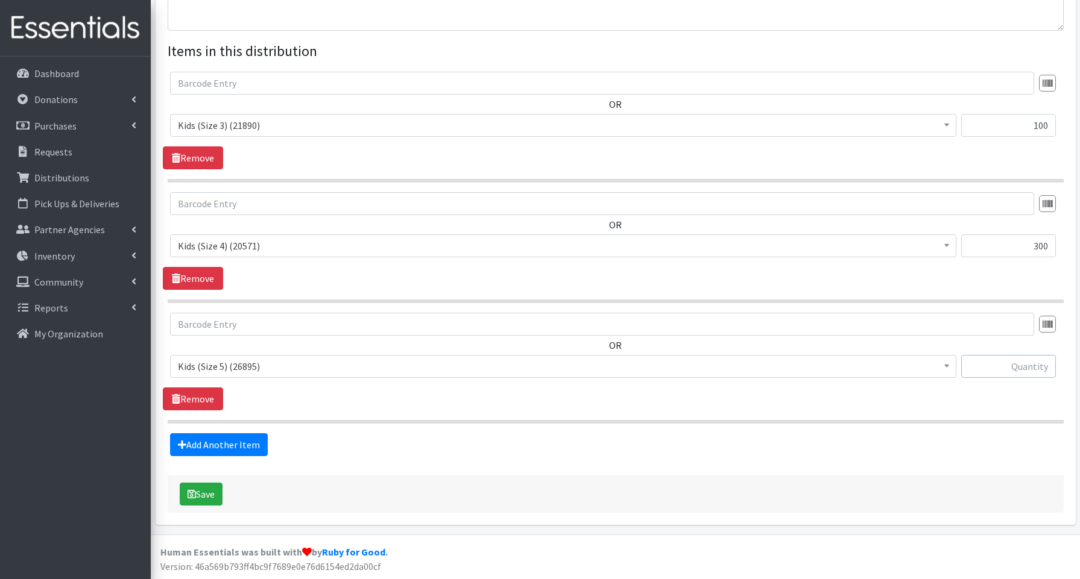
click at [1018, 365] on input "text" at bounding box center [1008, 366] width 95 height 23
type input "300"
click at [244, 442] on link "Add Another Item" at bounding box center [219, 445] width 98 height 23
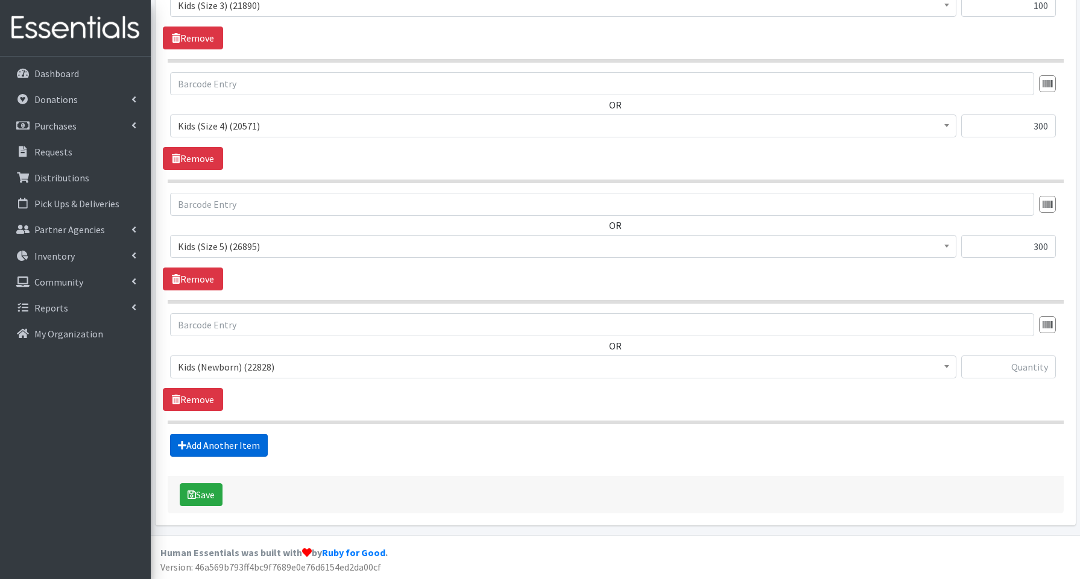
scroll to position [545, 0]
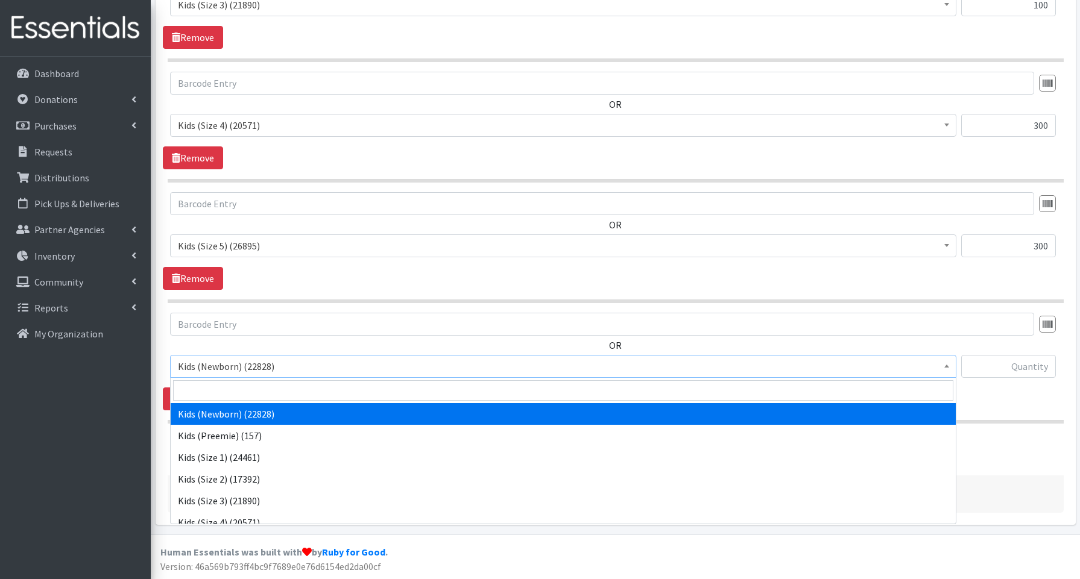
click at [232, 364] on span "Kids (Newborn) (22828)" at bounding box center [563, 366] width 771 height 17
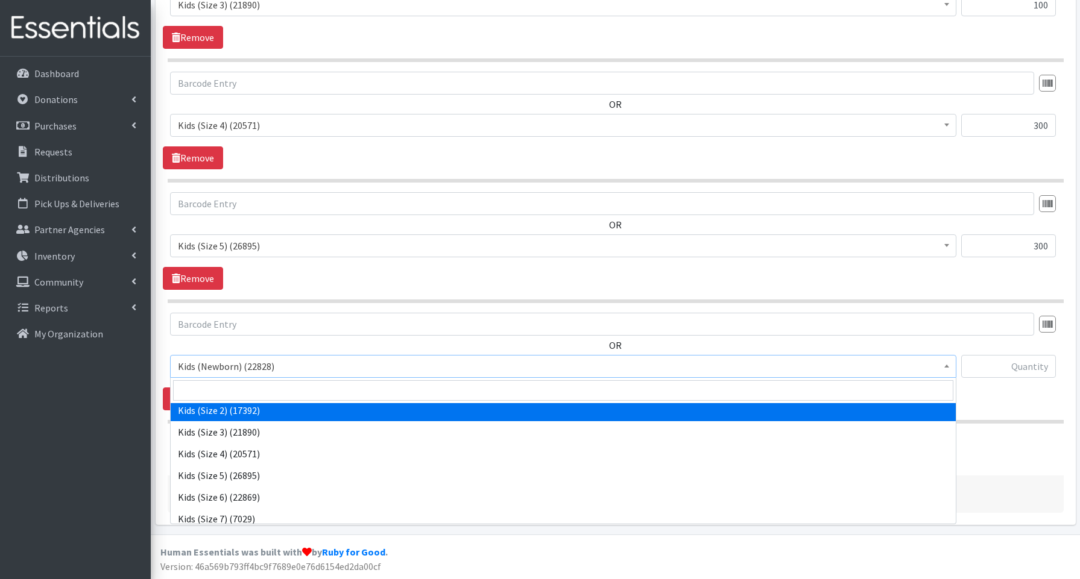
scroll to position [89, 0]
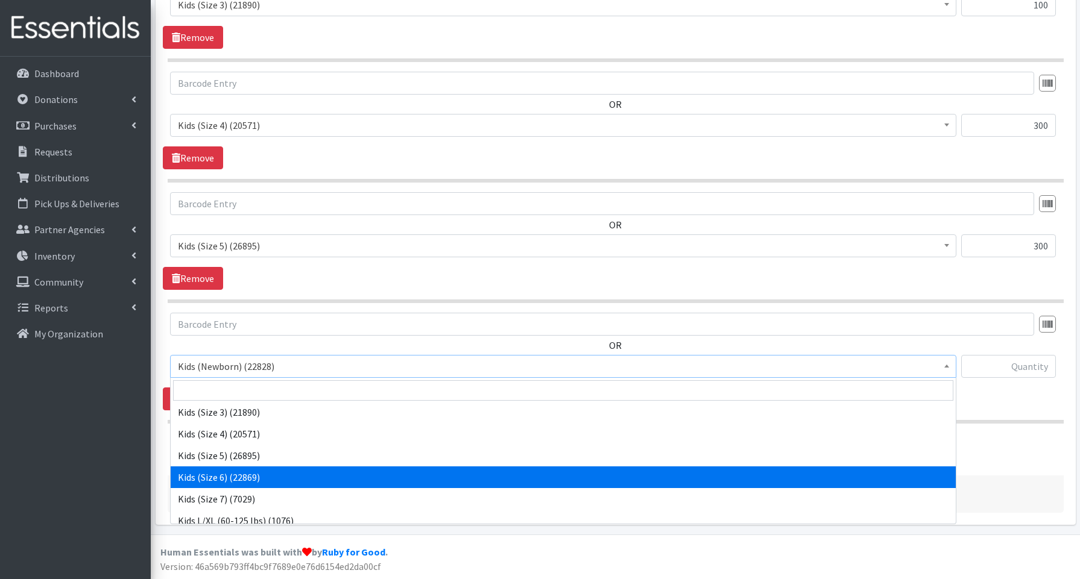
select select "3654"
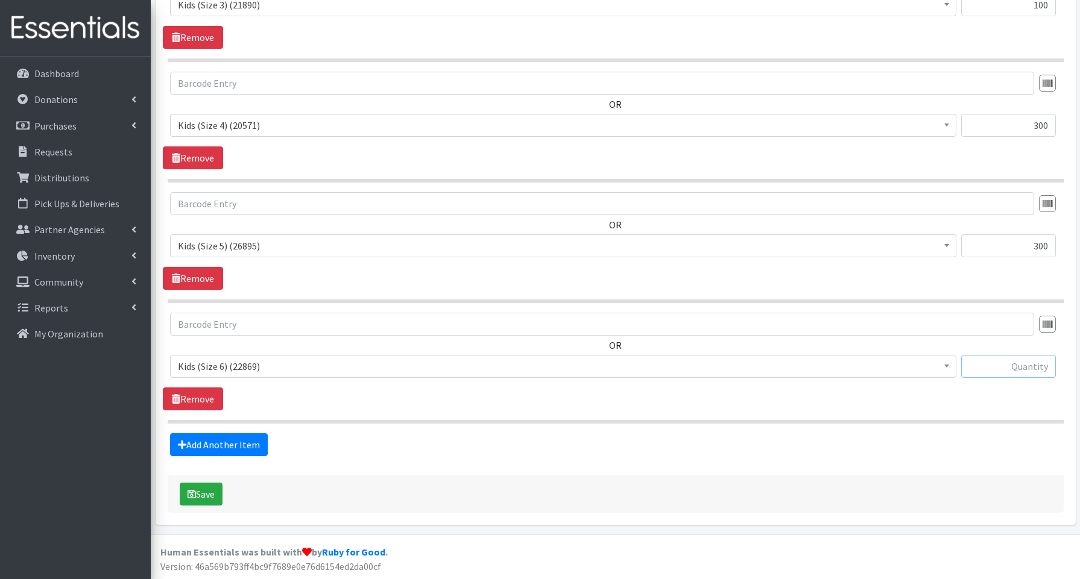
click at [996, 372] on input "text" at bounding box center [1008, 366] width 95 height 23
type input "100"
click at [210, 443] on link "Add Another Item" at bounding box center [219, 445] width 98 height 23
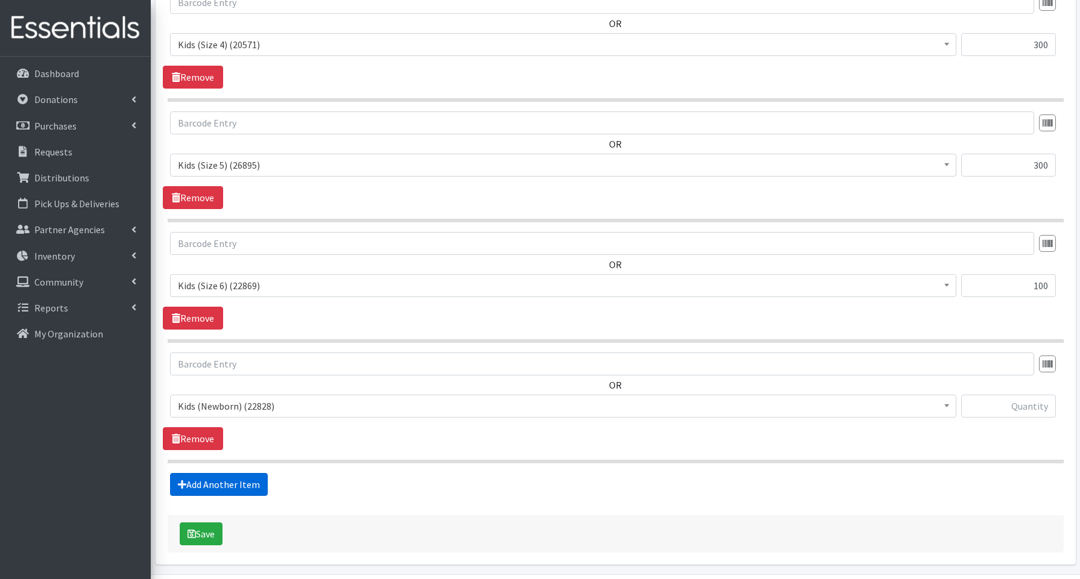
scroll to position [666, 0]
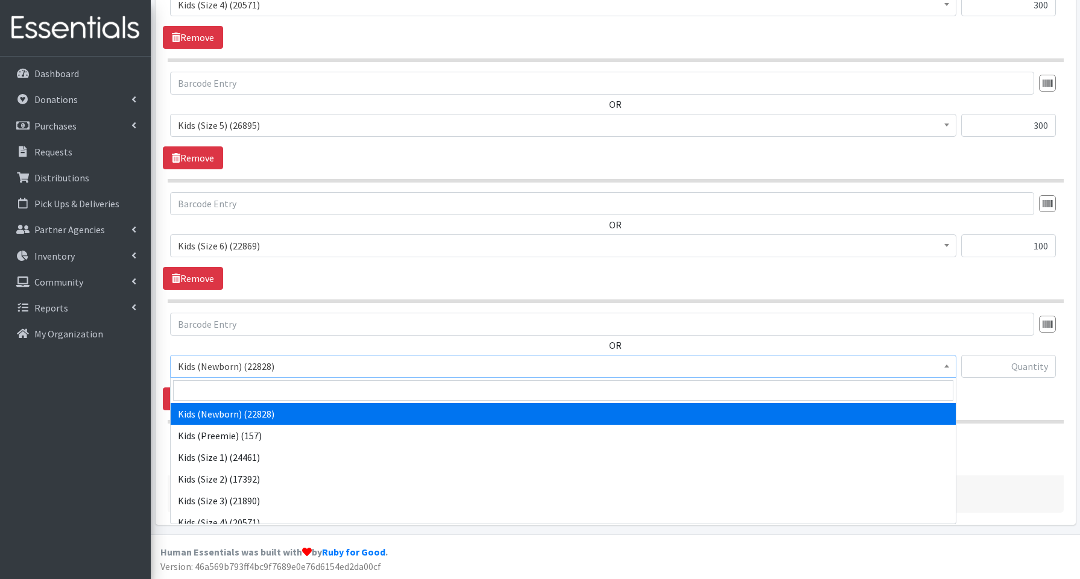
click at [224, 367] on span "Kids (Newborn) (22828)" at bounding box center [563, 366] width 771 height 17
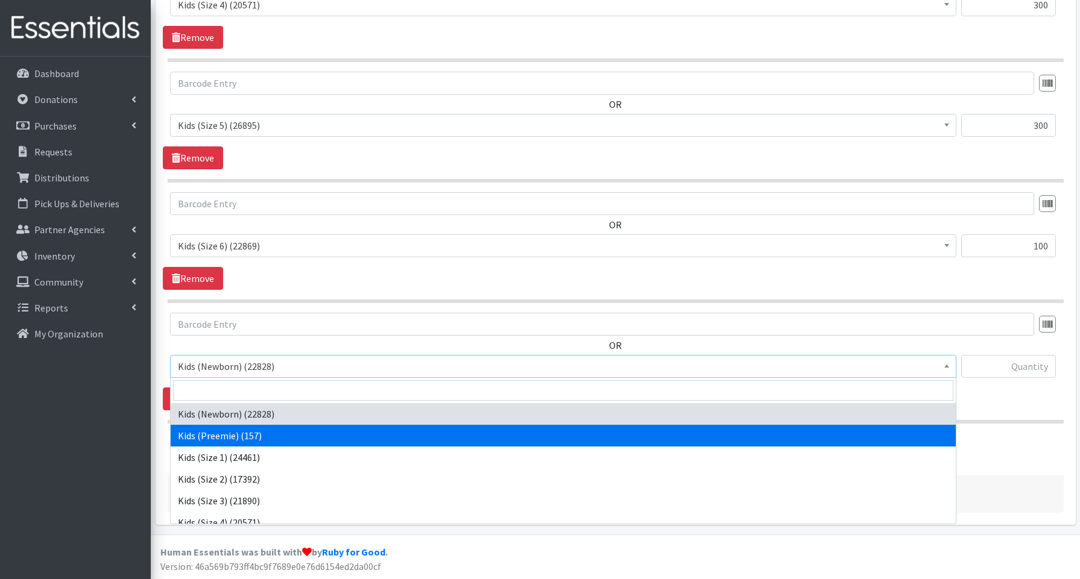
scroll to position [270, 0]
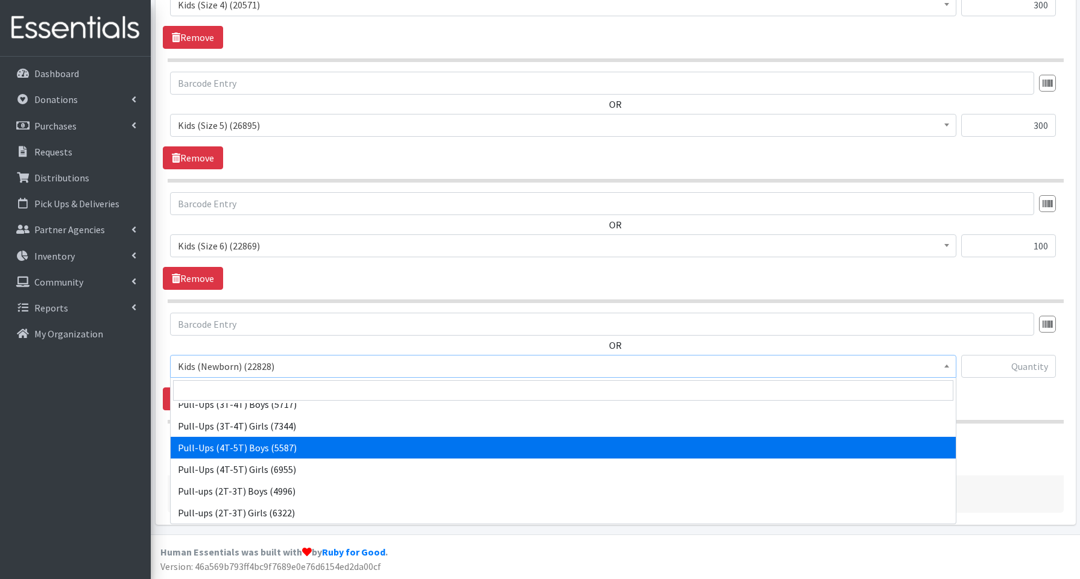
select select "3692"
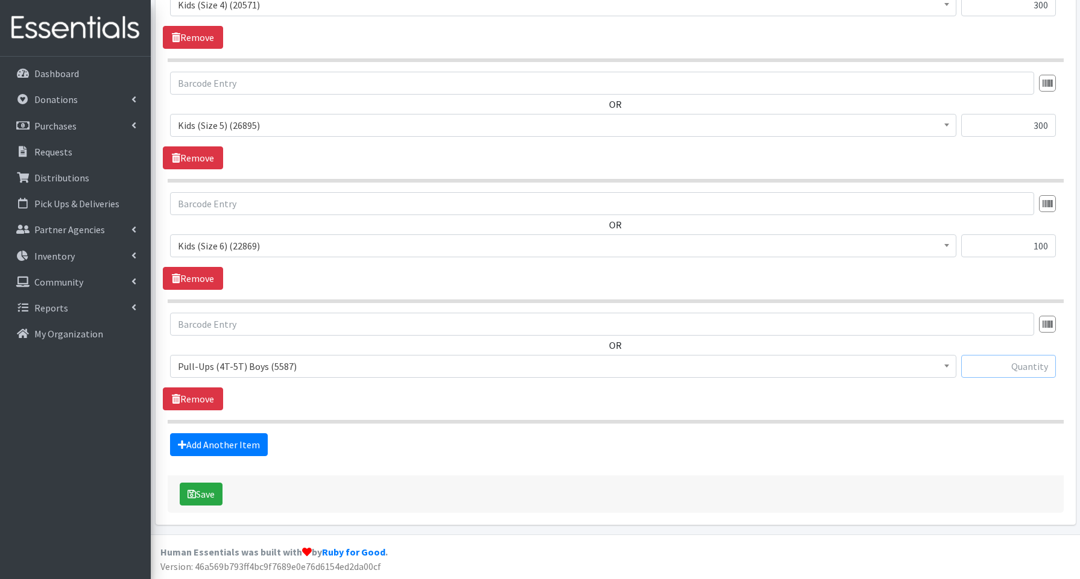
click at [1014, 362] on input "text" at bounding box center [1008, 366] width 95 height 23
type input "80"
click at [213, 492] on button "Save" at bounding box center [201, 494] width 43 height 23
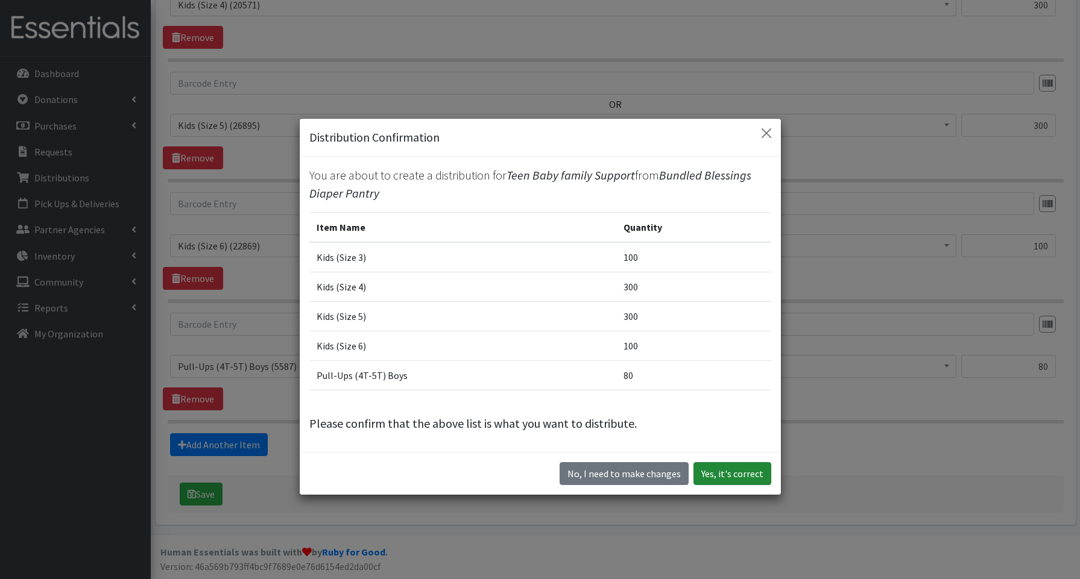
click at [724, 473] on button "Yes, it's correct" at bounding box center [732, 474] width 78 height 23
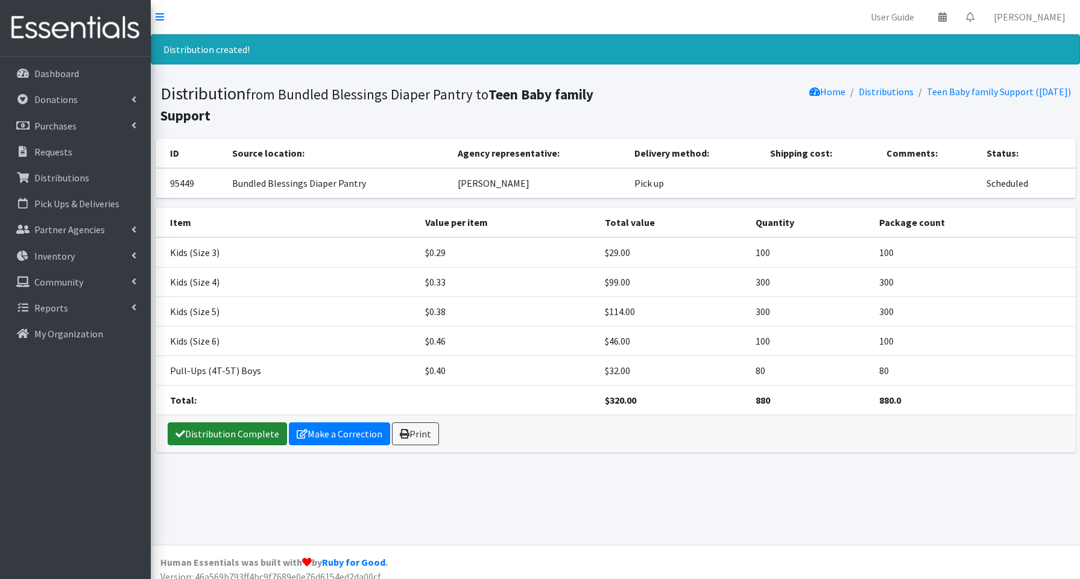
click at [235, 431] on link "Distribution Complete" at bounding box center [227, 434] width 119 height 23
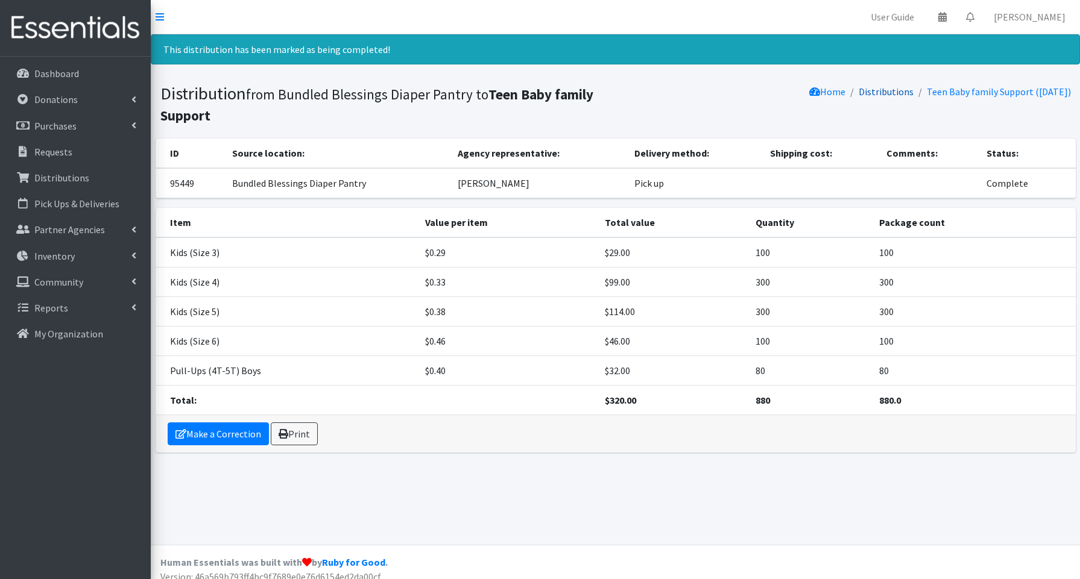
click at [883, 92] on link "Distributions" at bounding box center [886, 92] width 55 height 12
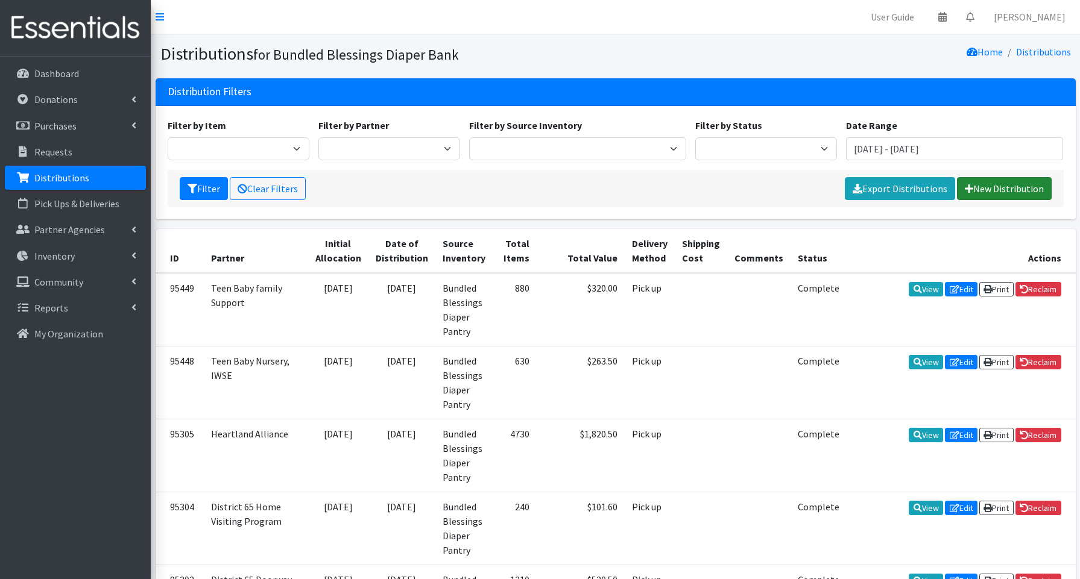
click at [1014, 190] on link "New Distribution" at bounding box center [1004, 188] width 95 height 23
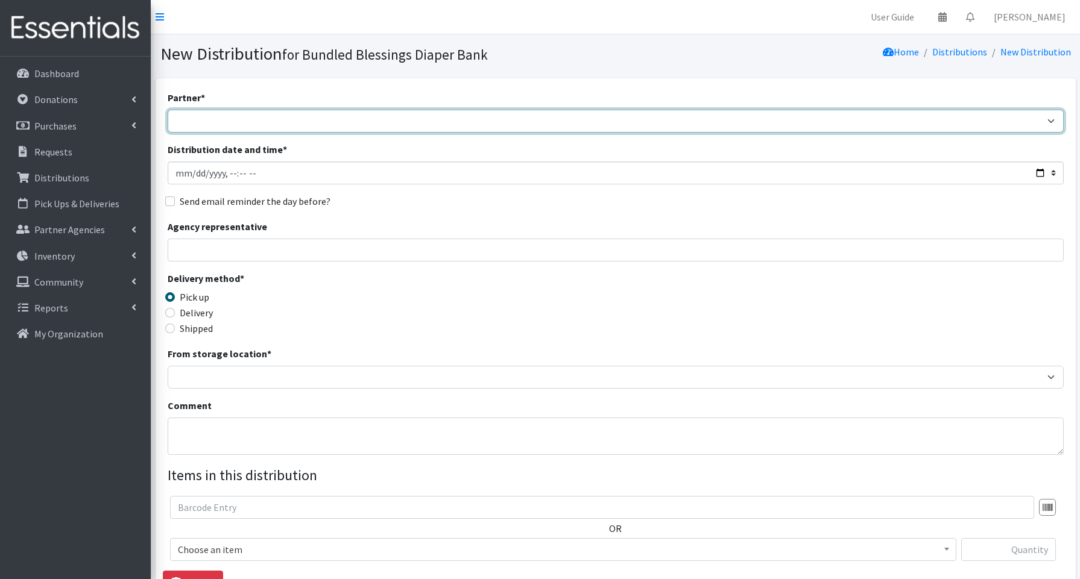
click at [233, 124] on select "Advocate Aurora Health Baby Toddler Black Residents of [GEOGRAPHIC_DATA] Peacef…" at bounding box center [616, 121] width 896 height 23
select select "851"
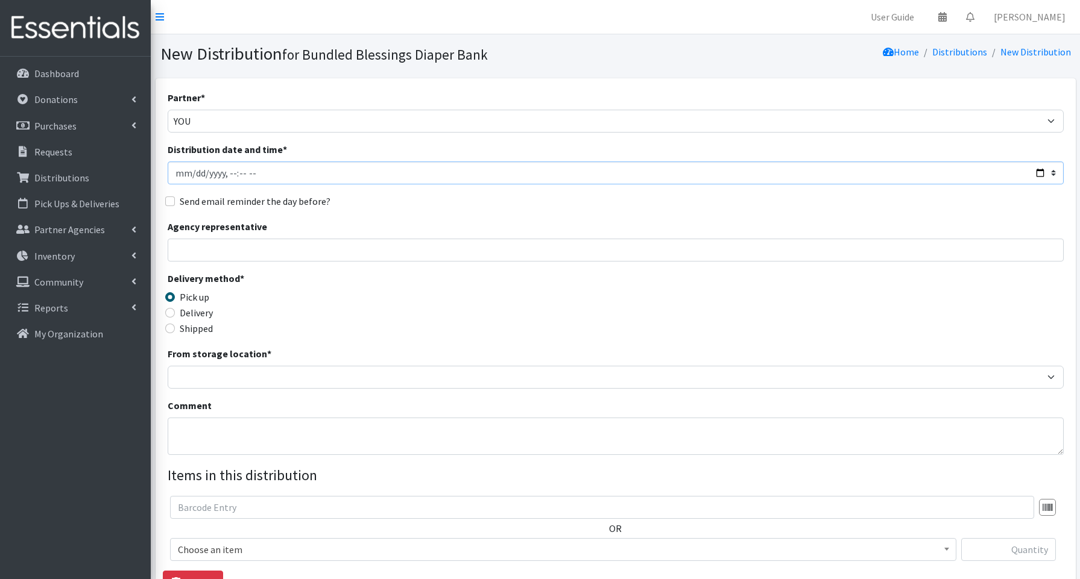
click at [1041, 168] on input "Distribution date and time *" at bounding box center [616, 173] width 896 height 23
type input "[DATE]T13:00"
click at [422, 246] on input "Agency representative" at bounding box center [616, 250] width 896 height 23
type input "[PERSON_NAME]"
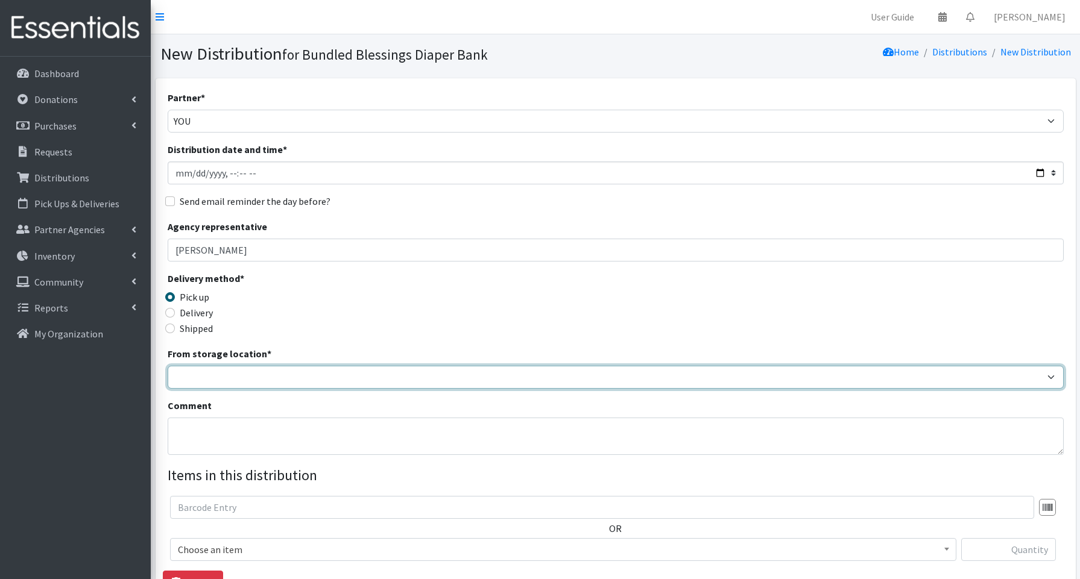
click at [241, 381] on select "Bundled Blessings Diaper Pantry" at bounding box center [616, 377] width 896 height 23
select select "79"
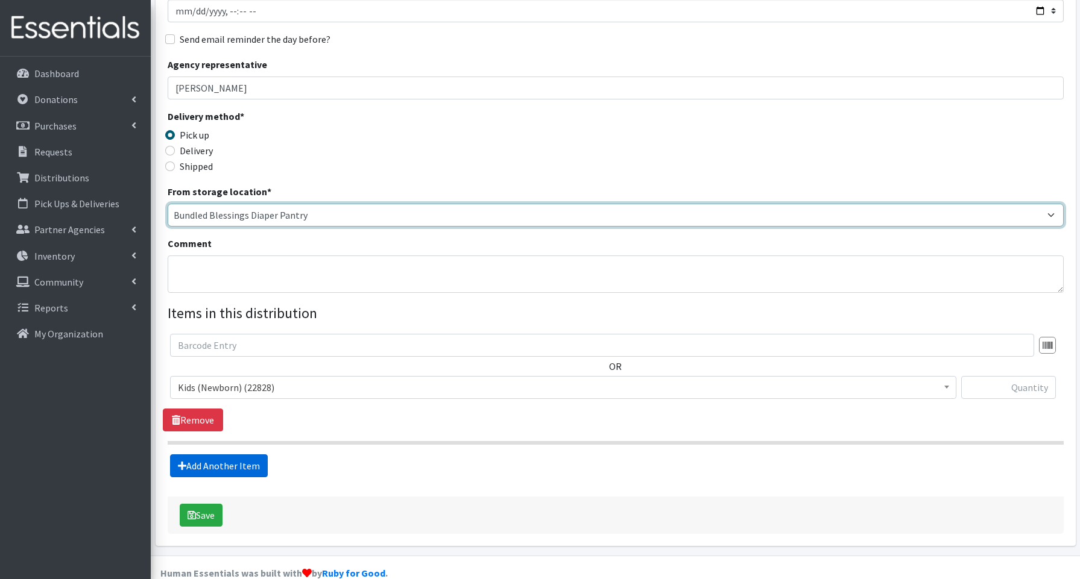
scroll to position [183, 0]
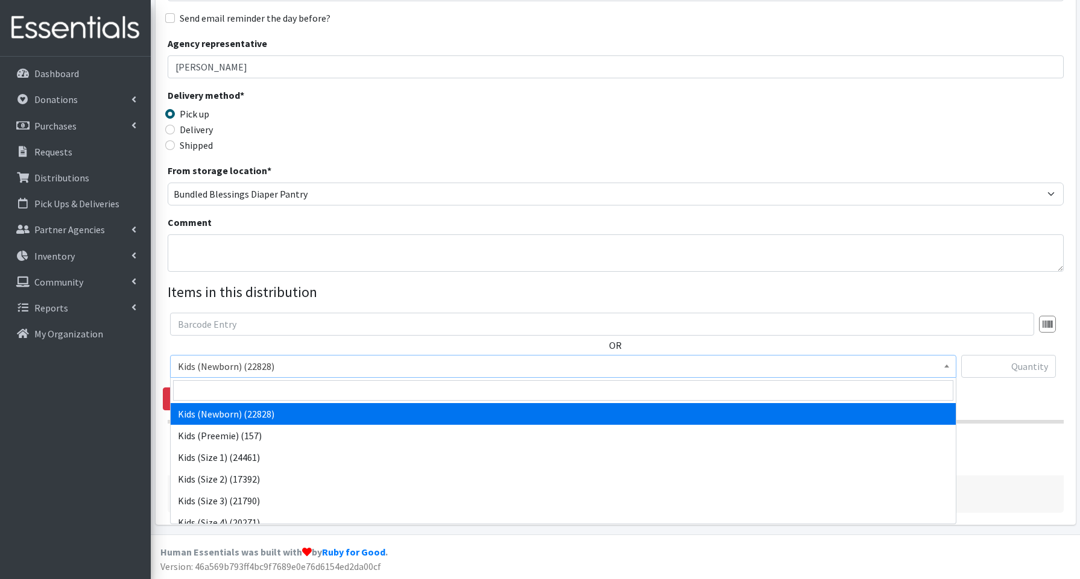
click at [244, 368] on span "Kids (Newborn) (22828)" at bounding box center [563, 366] width 771 height 17
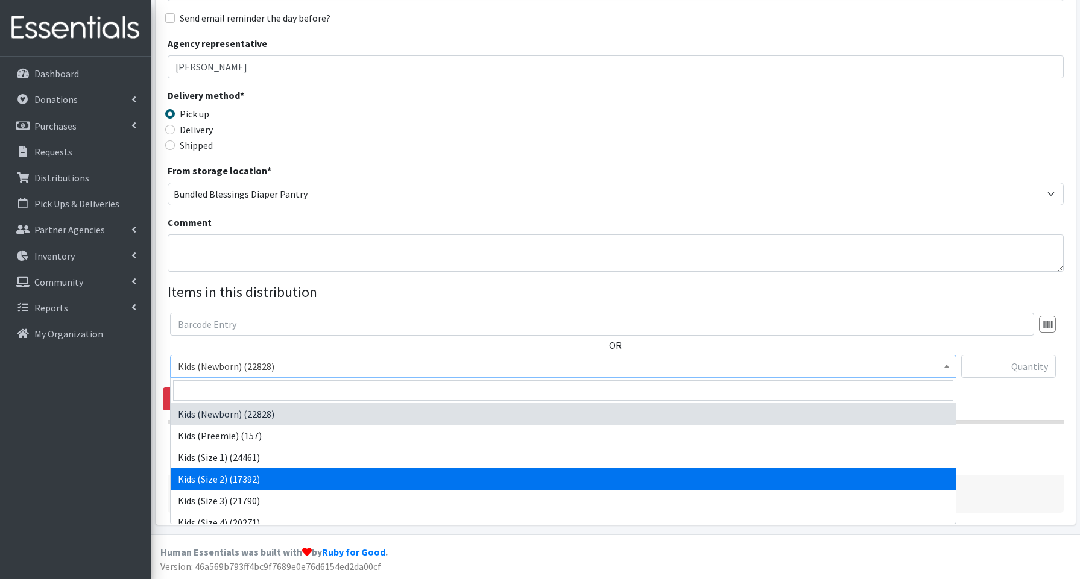
drag, startPoint x: 223, startPoint y: 476, endPoint x: 163, endPoint y: 466, distance: 60.5
select select "3656"
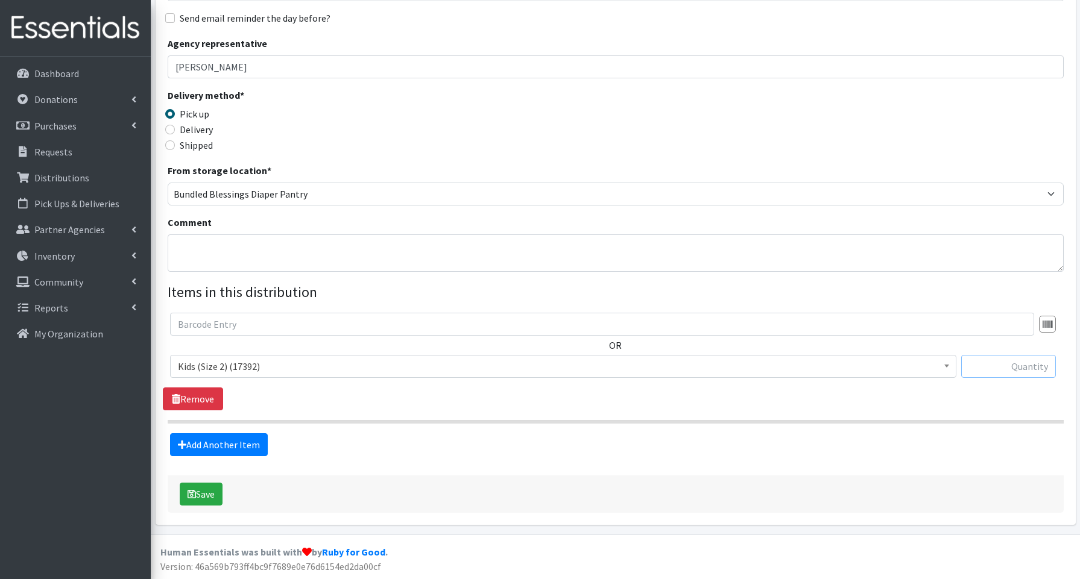
click at [981, 366] on input "text" at bounding box center [1008, 366] width 95 height 23
type input "100"
click at [226, 446] on link "Add Another Item" at bounding box center [219, 445] width 98 height 23
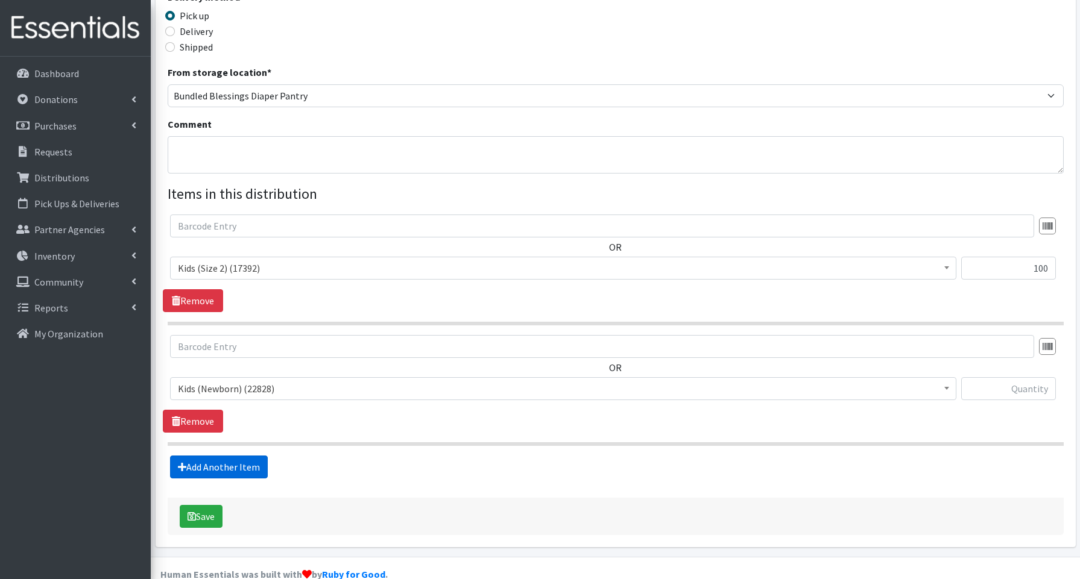
scroll to position [304, 0]
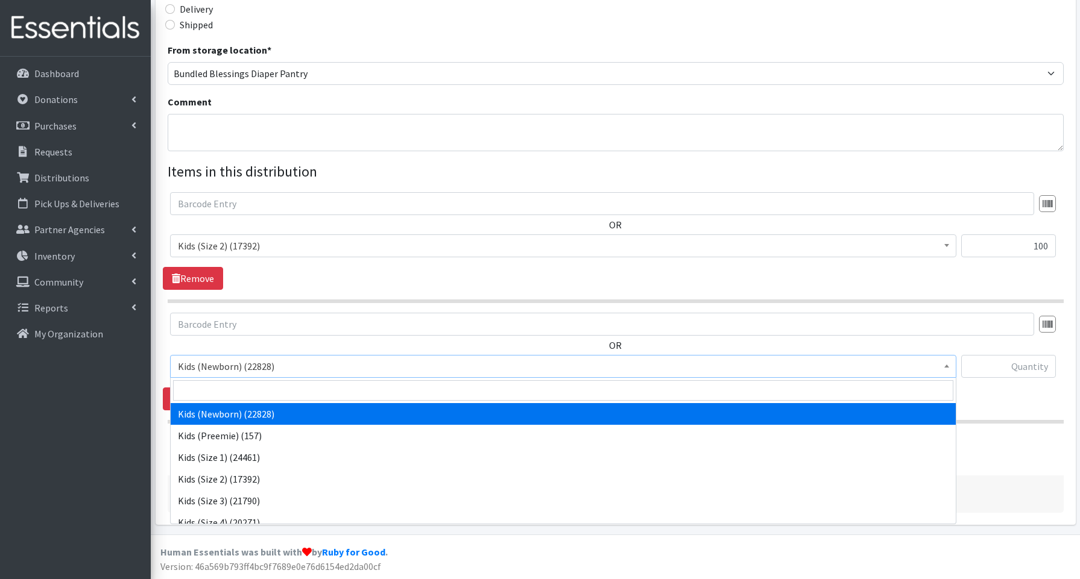
click at [227, 366] on span "Kids (Newborn) (22828)" at bounding box center [563, 366] width 771 height 17
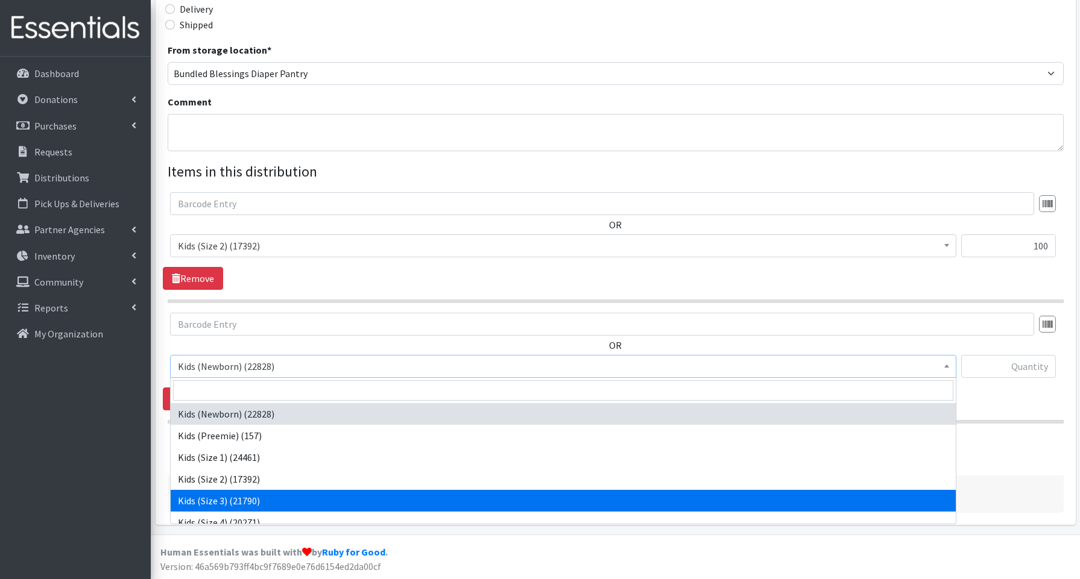
select select "3644"
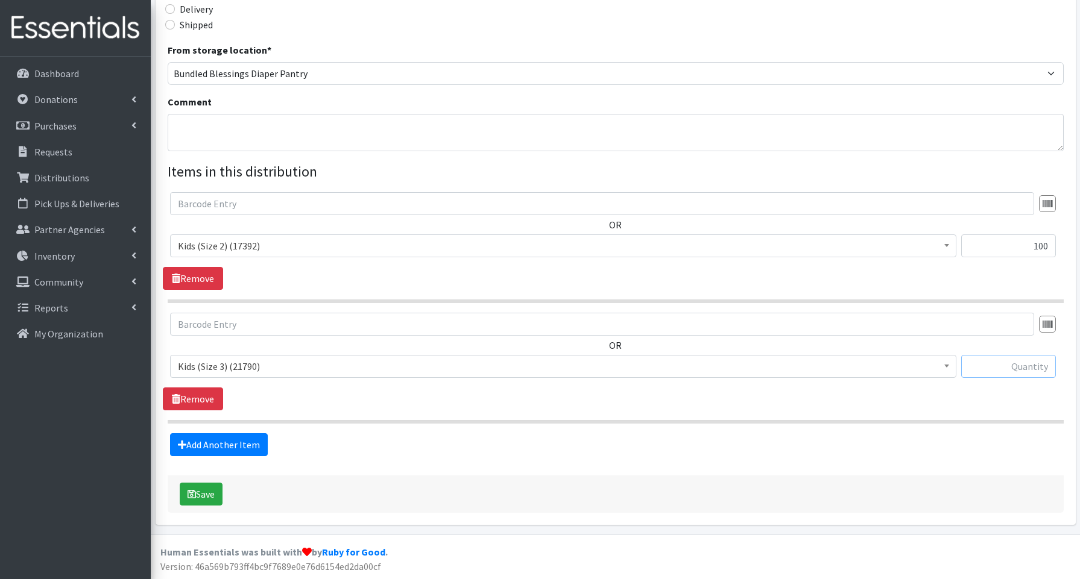
click at [1008, 366] on input "text" at bounding box center [1008, 366] width 95 height 23
type input "100"
click at [219, 450] on link "Add Another Item" at bounding box center [219, 445] width 98 height 23
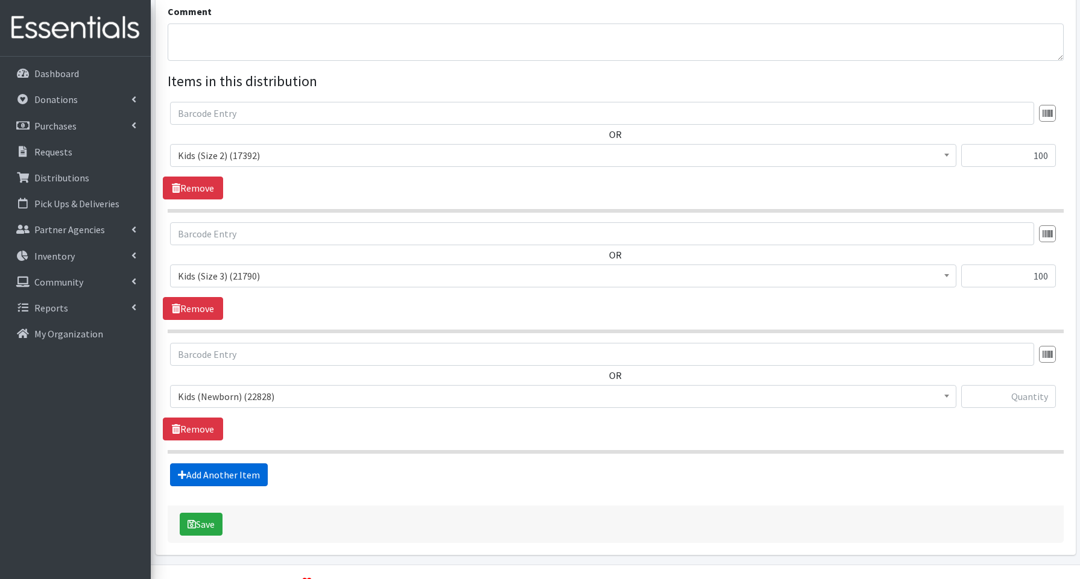
scroll to position [425, 0]
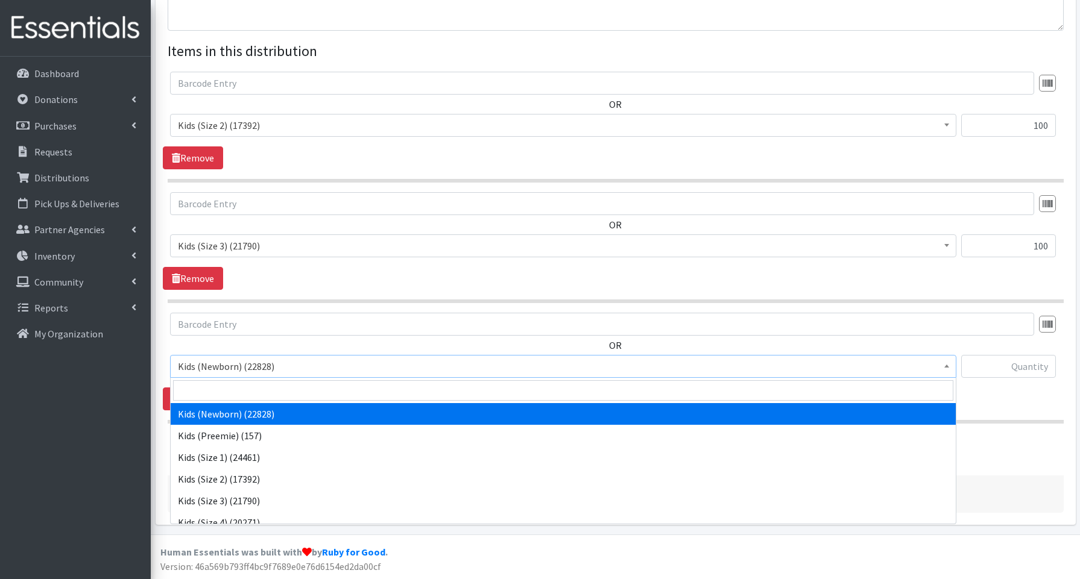
click at [207, 367] on span "Kids (Newborn) (22828)" at bounding box center [563, 366] width 771 height 17
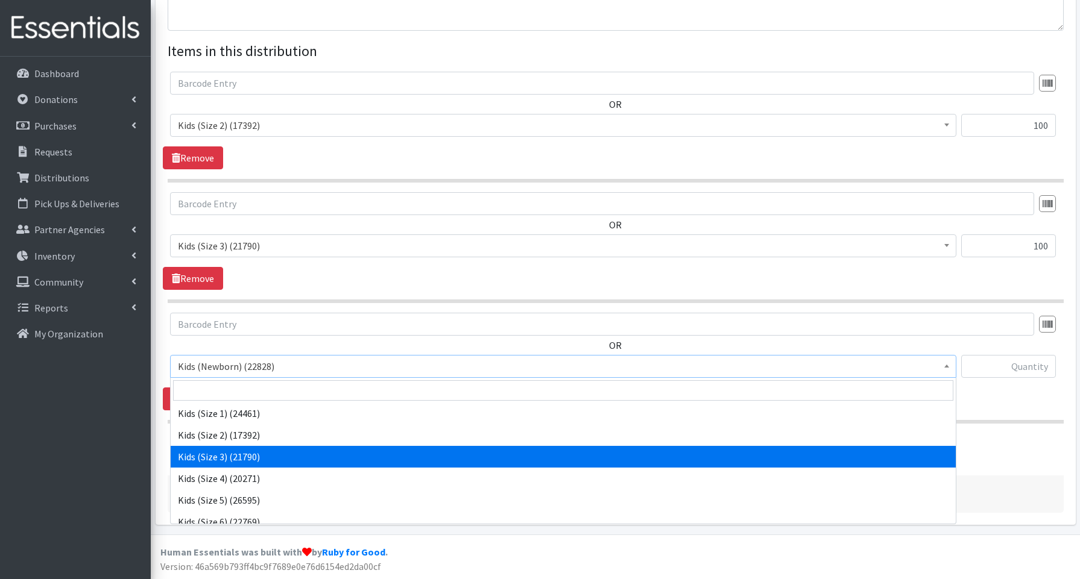
scroll to position [40, 0]
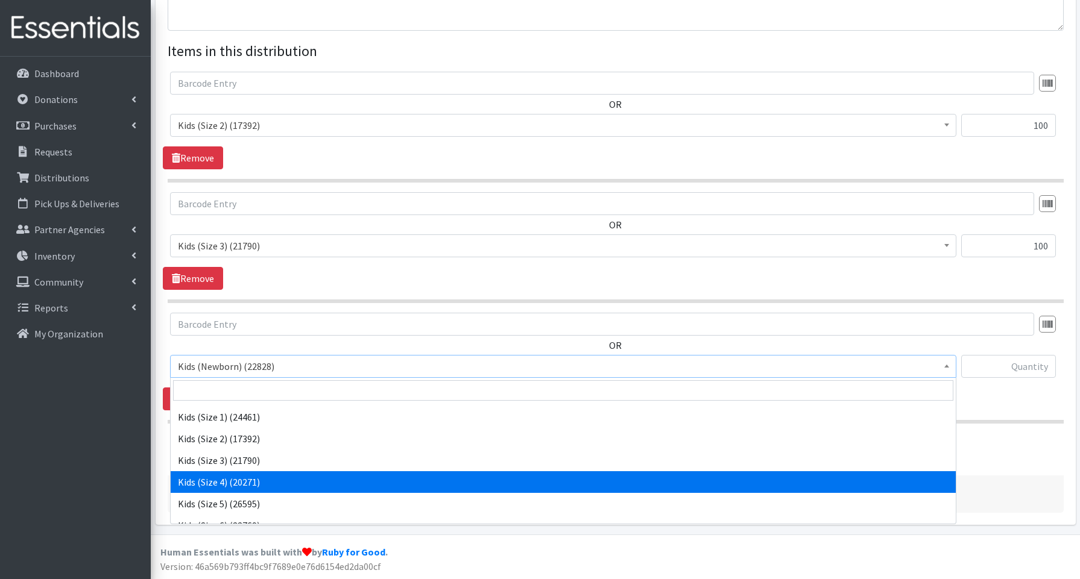
select select "3650"
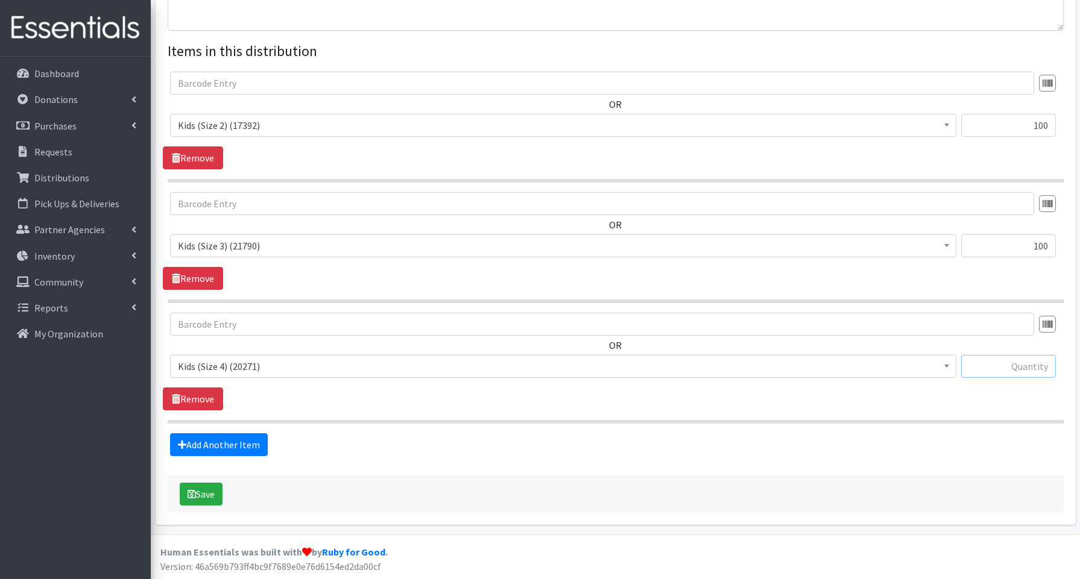
click at [989, 367] on input "text" at bounding box center [1008, 366] width 95 height 23
type input "100"
click at [204, 440] on link "Add Another Item" at bounding box center [219, 445] width 98 height 23
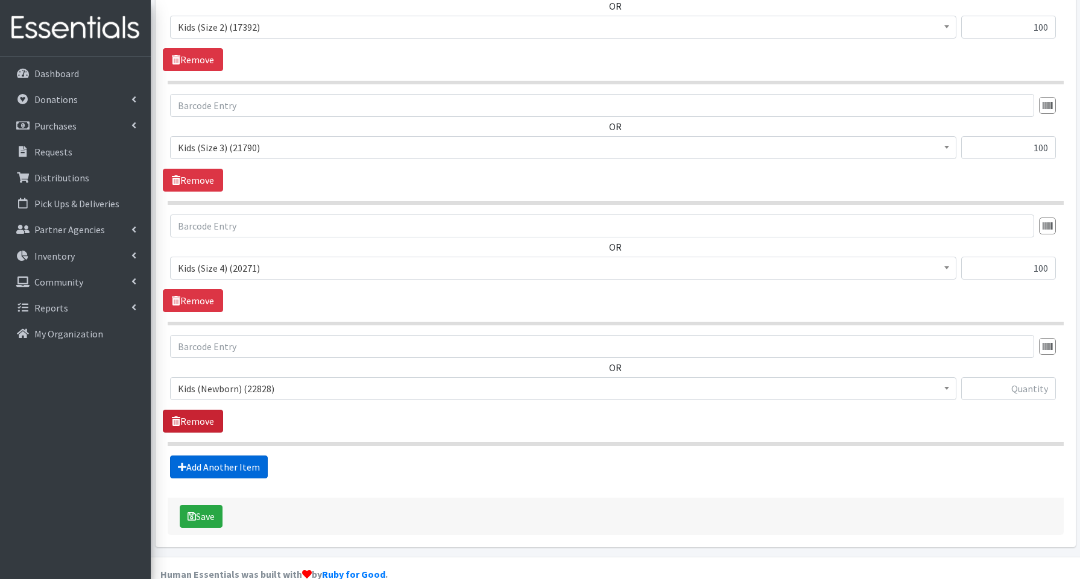
scroll to position [545, 0]
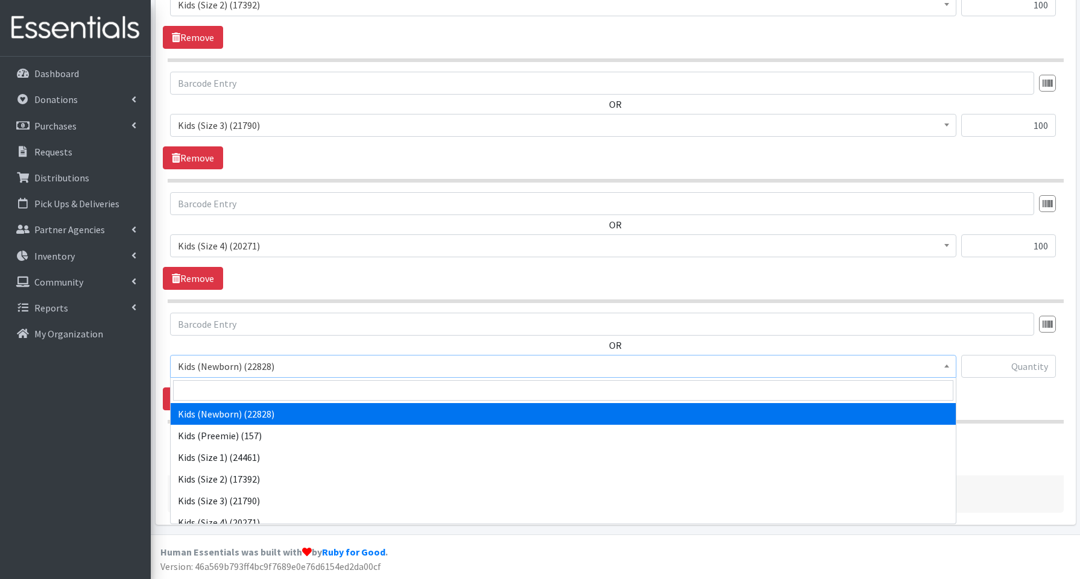
click at [207, 370] on span "Kids (Newborn) (22828)" at bounding box center [563, 366] width 771 height 17
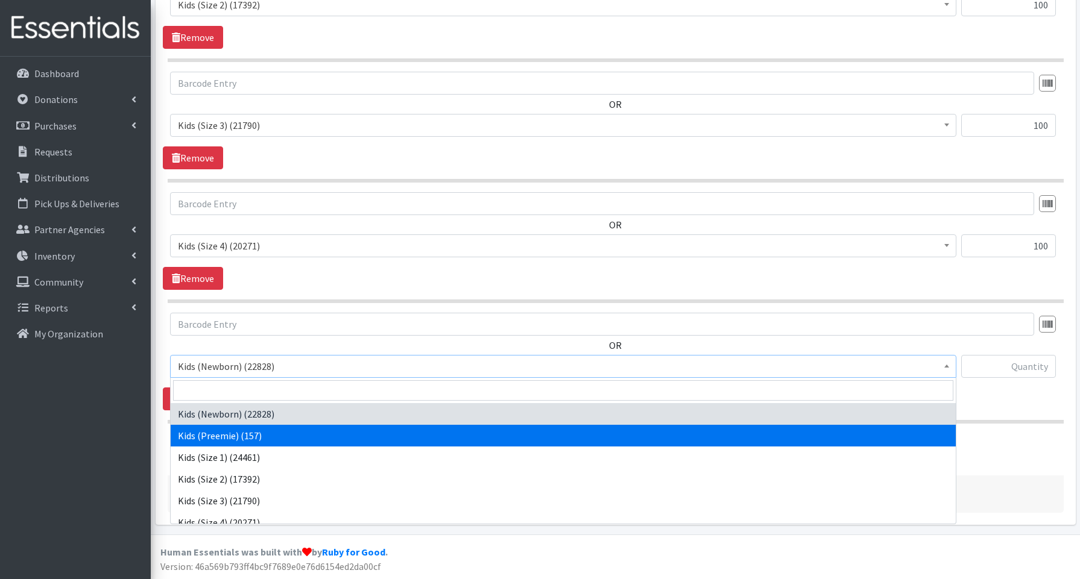
scroll to position [46, 0]
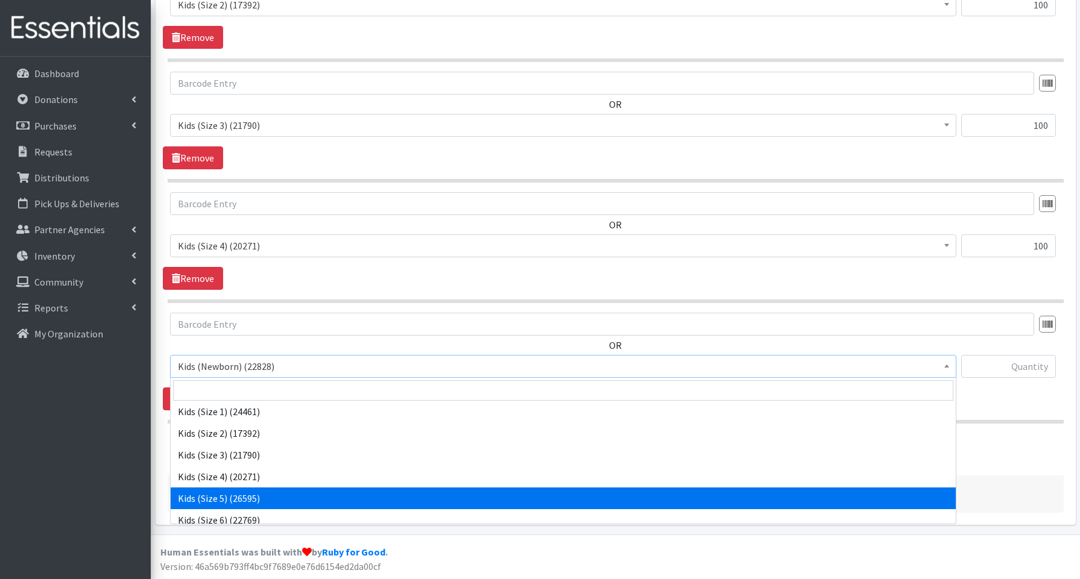
select select "3672"
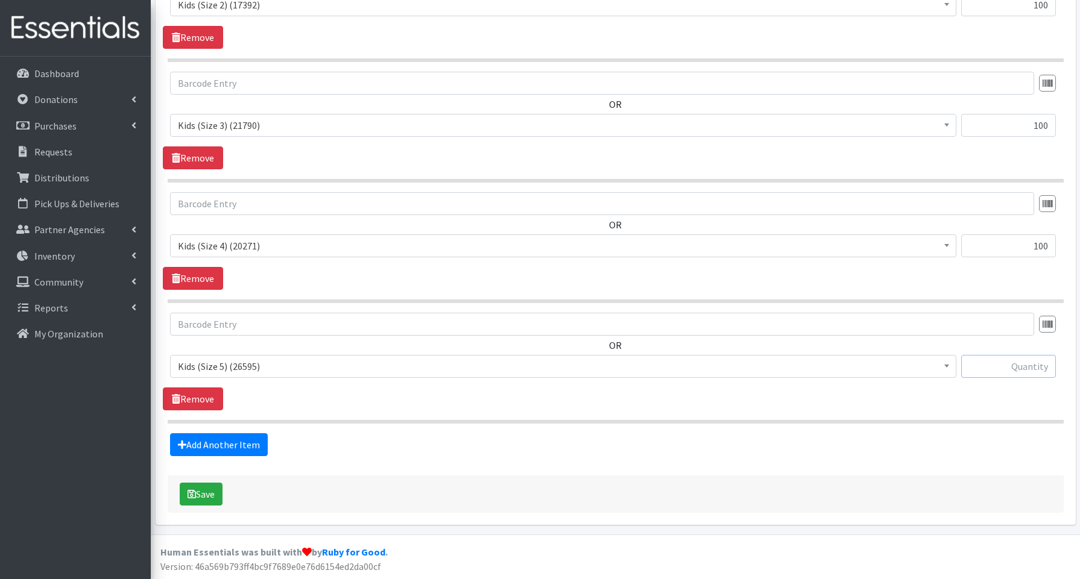
click at [973, 361] on input "text" at bounding box center [1008, 366] width 95 height 23
type input "100"
click at [216, 496] on button "Save" at bounding box center [201, 494] width 43 height 23
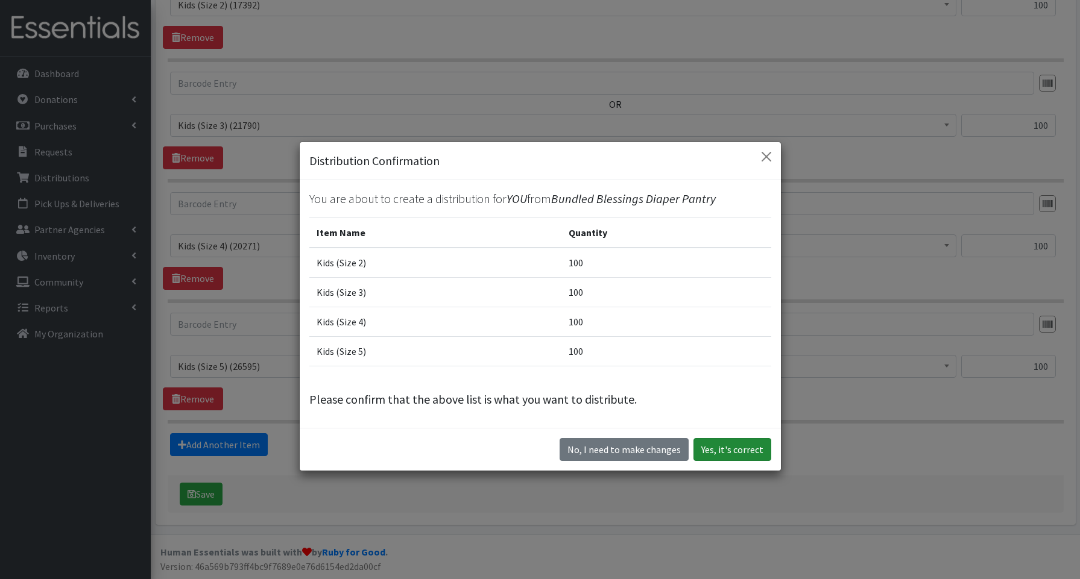
click at [729, 455] on button "Yes, it's correct" at bounding box center [732, 449] width 78 height 23
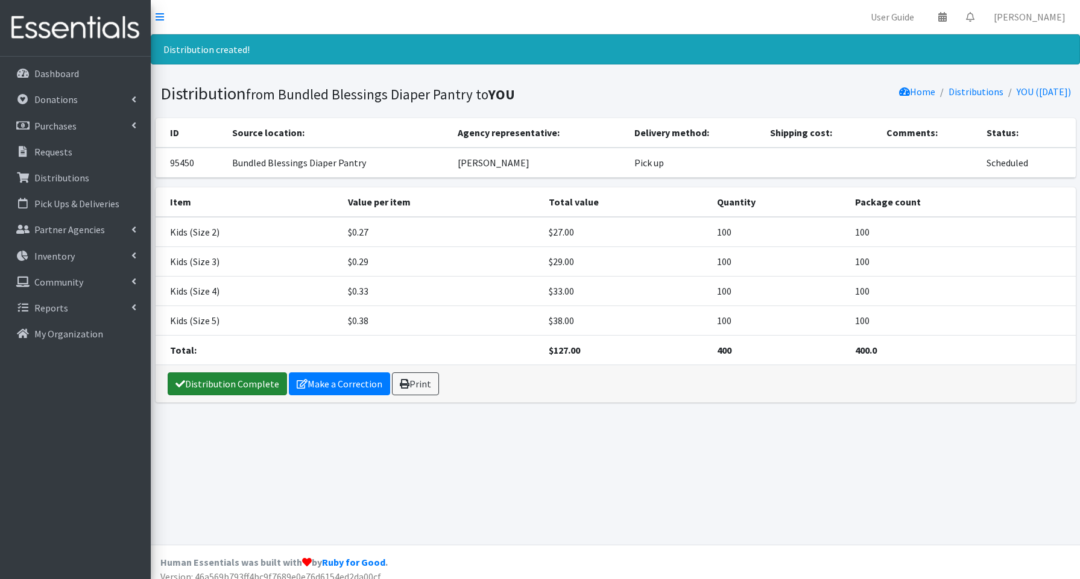
click at [236, 387] on link "Distribution Complete" at bounding box center [227, 384] width 119 height 23
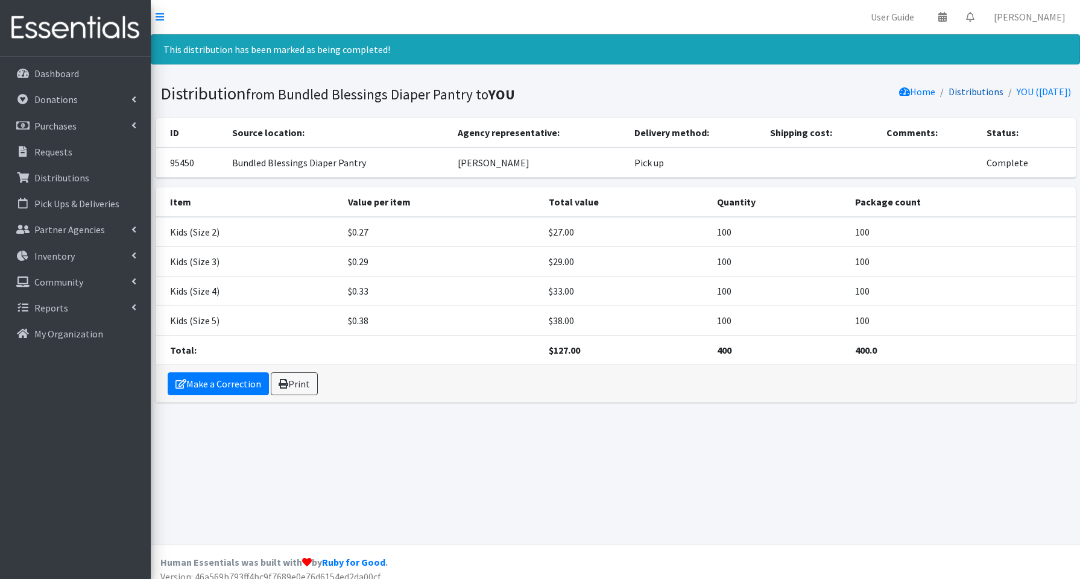
click at [955, 92] on link "Distributions" at bounding box center [976, 92] width 55 height 12
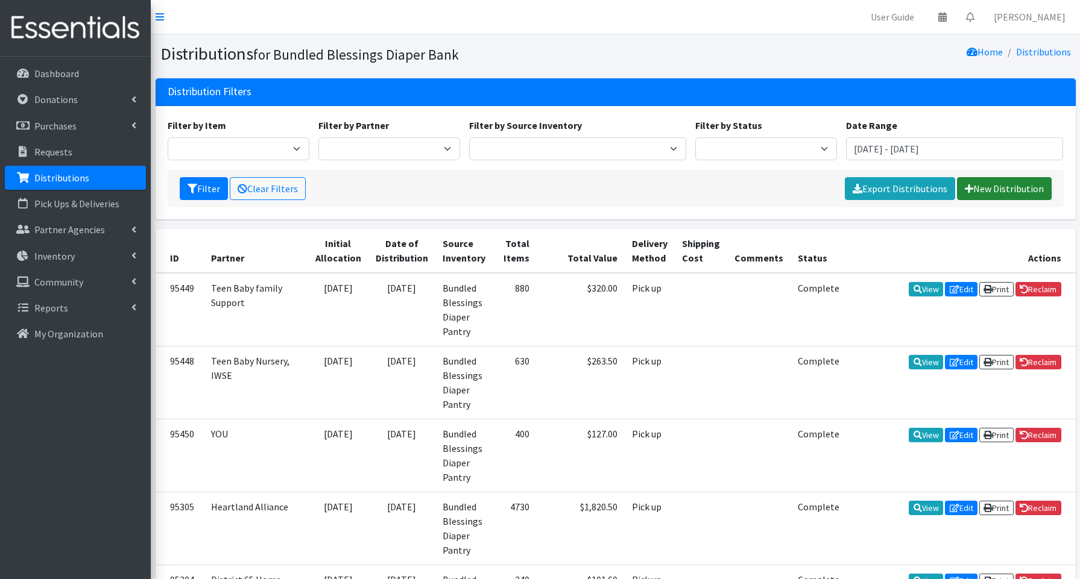
click at [1000, 189] on link "New Distribution" at bounding box center [1004, 188] width 95 height 23
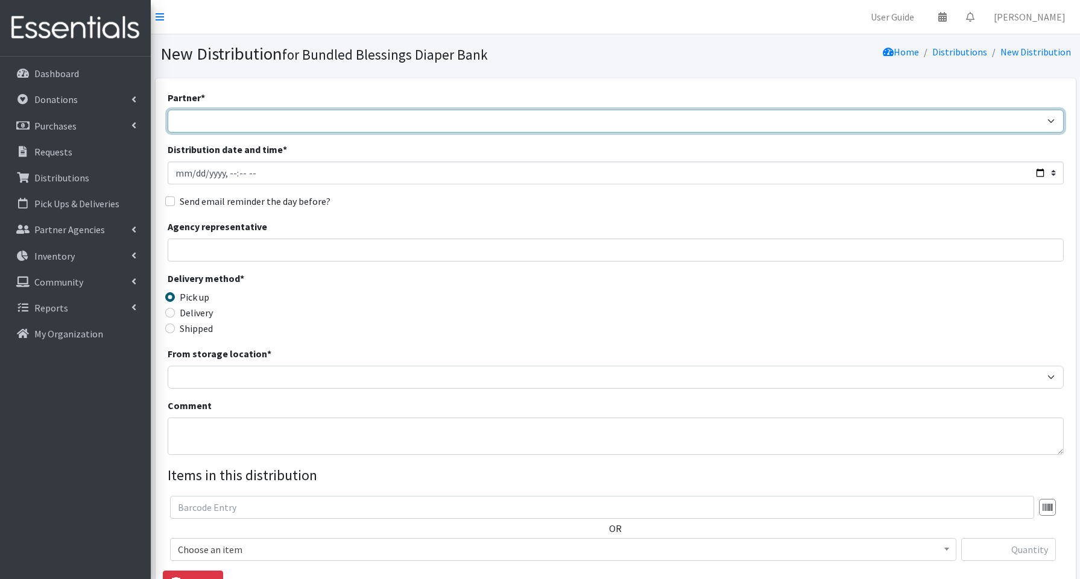
click at [235, 117] on select "Advocate Aurora Health Baby Toddler Black Residents of [GEOGRAPHIC_DATA] Peacef…" at bounding box center [616, 121] width 896 height 23
select select "852"
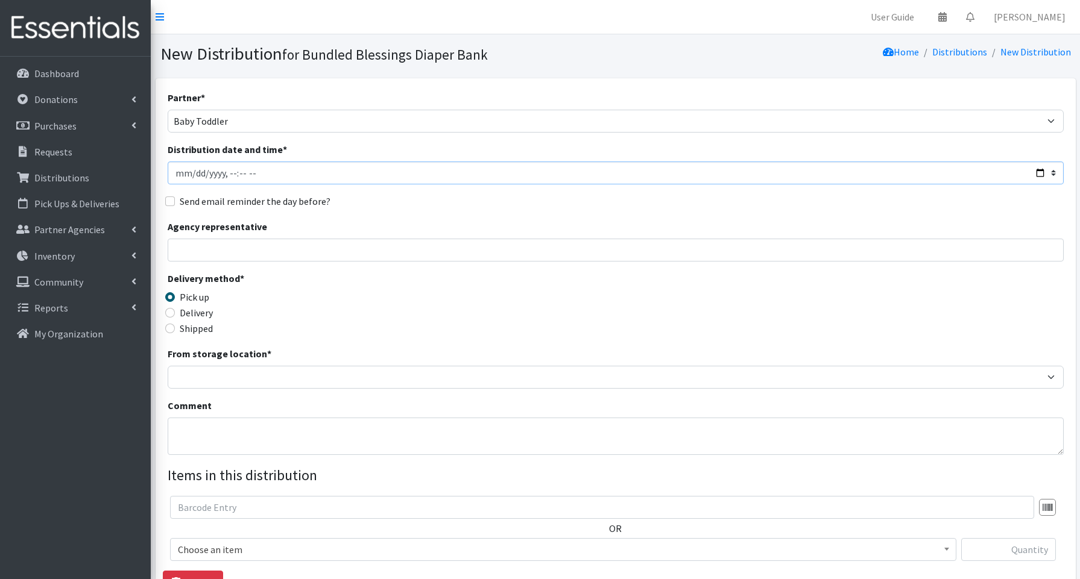
drag, startPoint x: 1046, startPoint y: 171, endPoint x: 1033, endPoint y: 171, distance: 12.7
click at [1046, 171] on input "Distribution date and time *" at bounding box center [616, 173] width 896 height 23
type input "[DATE]T14:00"
click at [439, 244] on input "Agency representative" at bounding box center [616, 250] width 896 height 23
type input "[PERSON_NAME]"
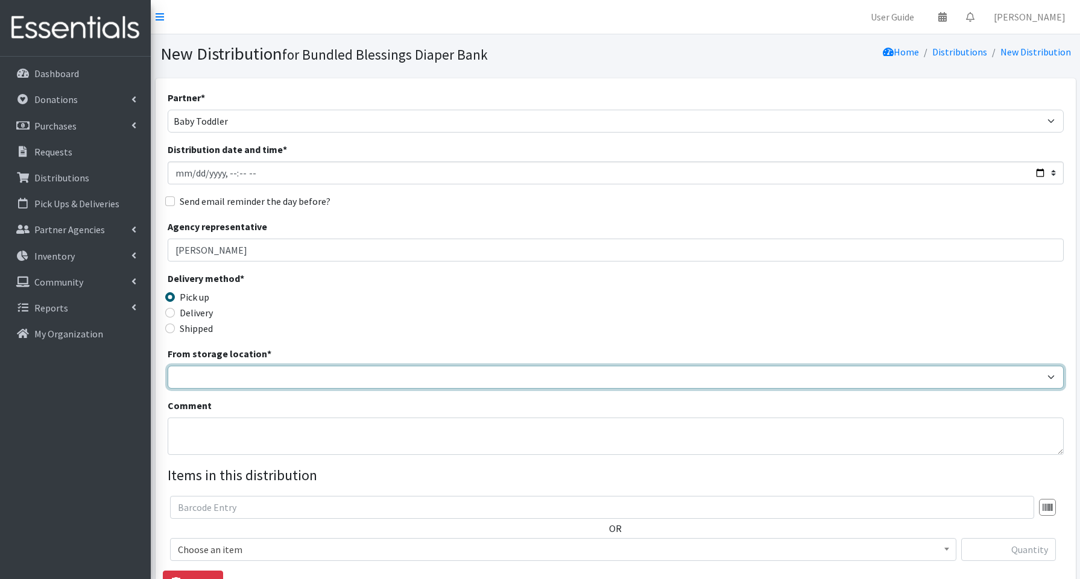
click at [245, 367] on select "Bundled Blessings Diaper Pantry" at bounding box center [616, 377] width 896 height 23
select select "79"
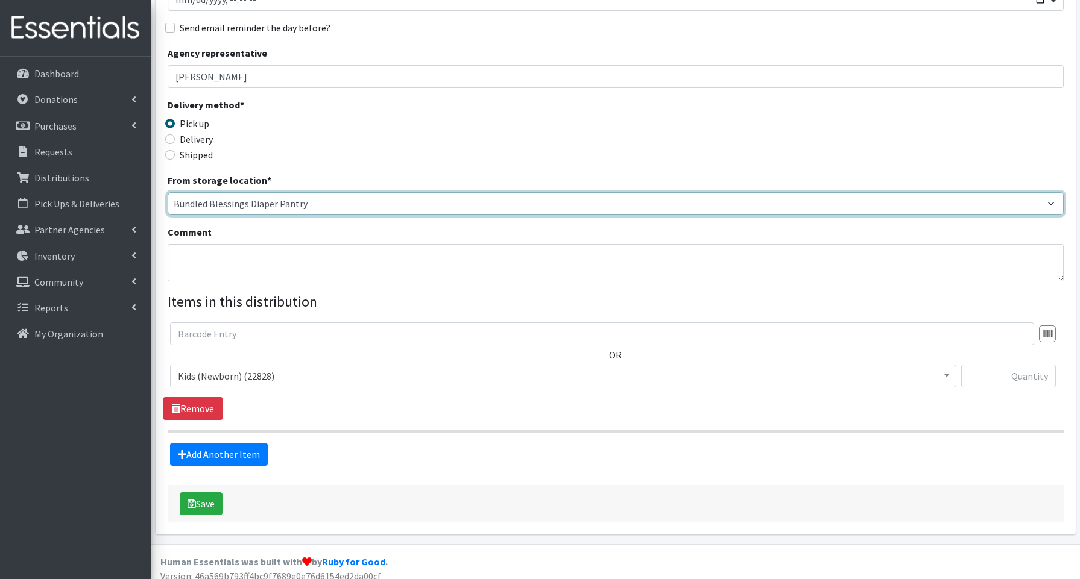
scroll to position [176, 0]
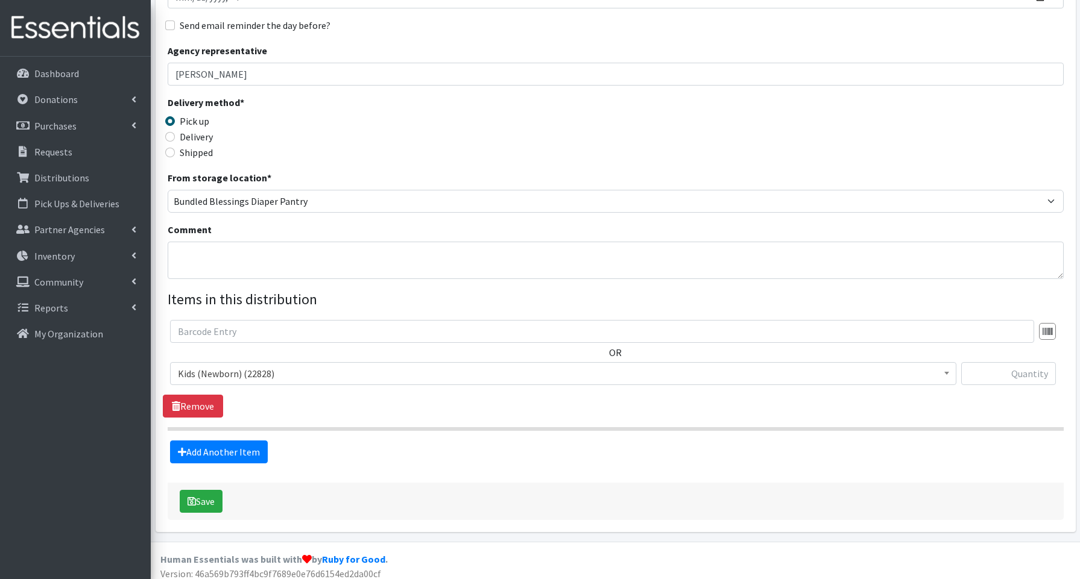
click at [227, 379] on span "Kids (Newborn) (22828)" at bounding box center [563, 373] width 771 height 17
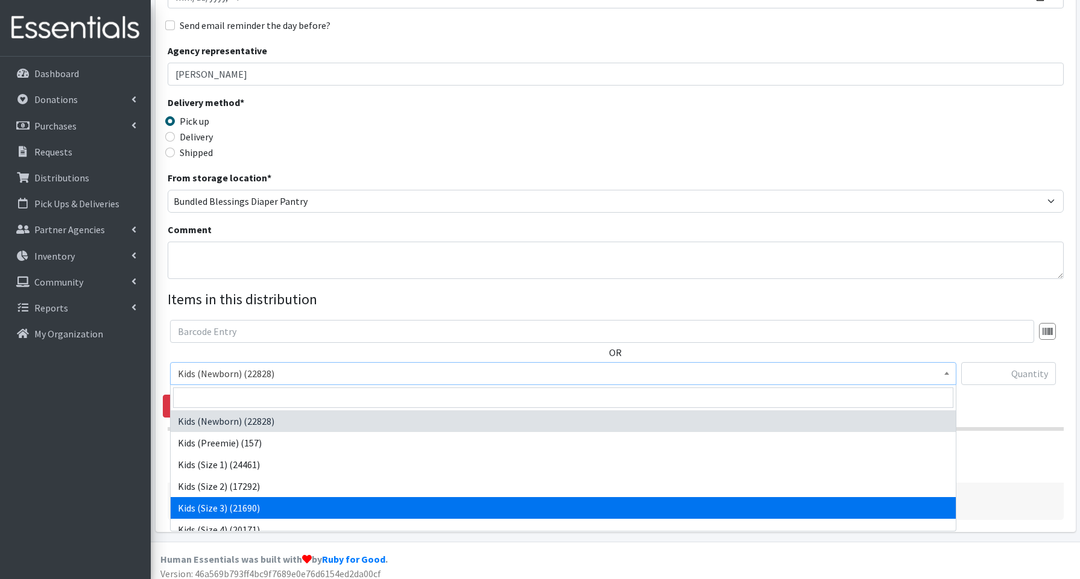
select select "3644"
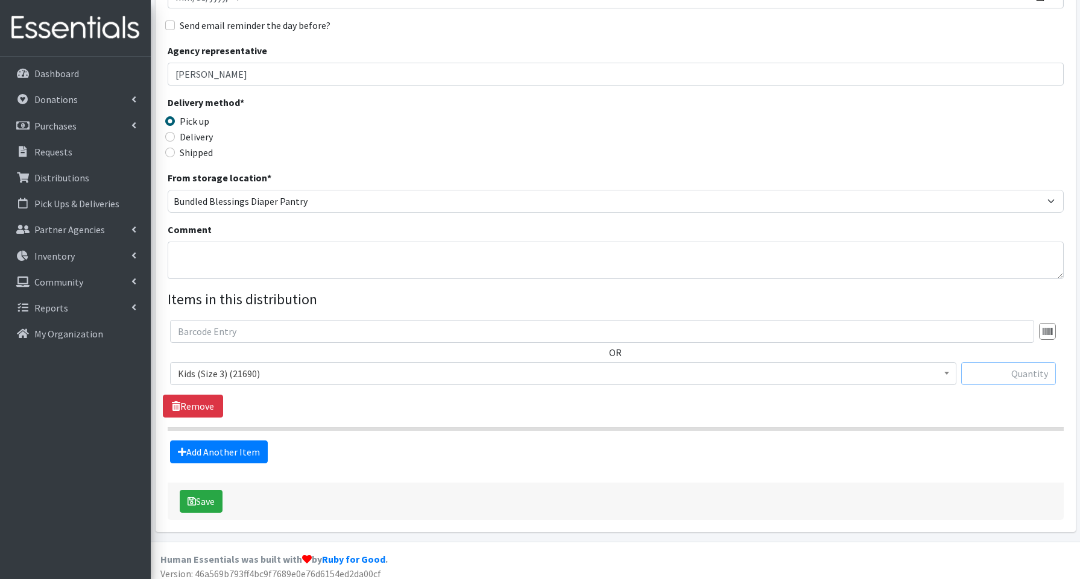
click at [1025, 367] on input "text" at bounding box center [1008, 373] width 95 height 23
type input "50"
click at [232, 455] on link "Add Another Item" at bounding box center [219, 452] width 98 height 23
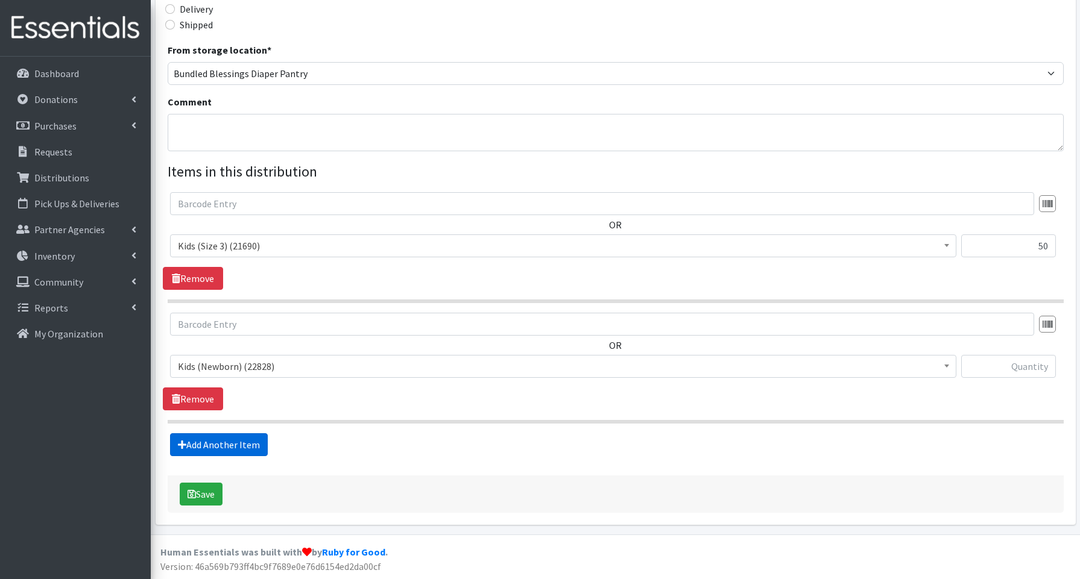
scroll to position [304, 0]
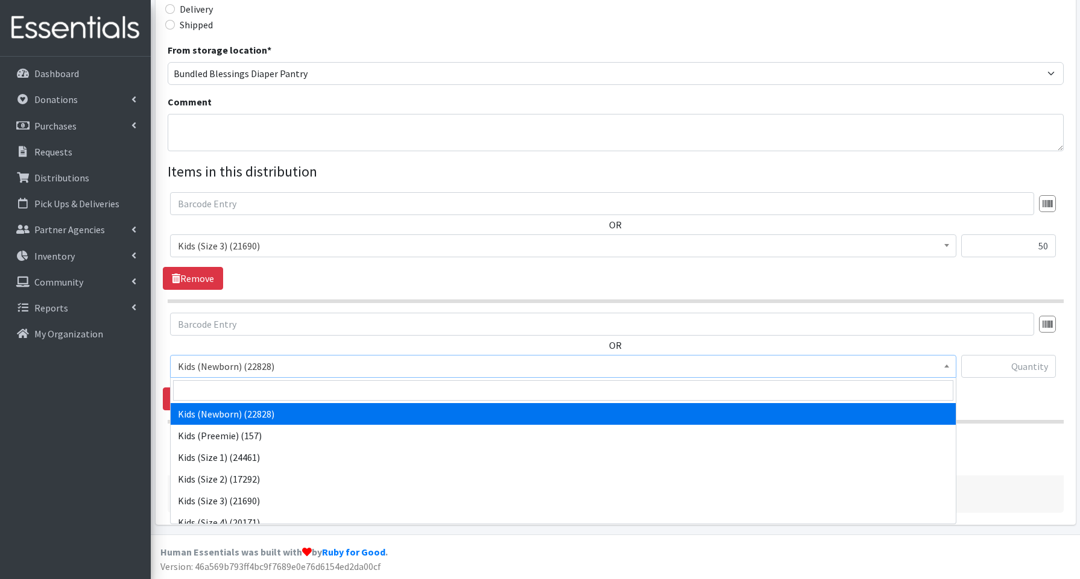
click at [206, 373] on span "Kids (Newborn) (22828)" at bounding box center [563, 366] width 771 height 17
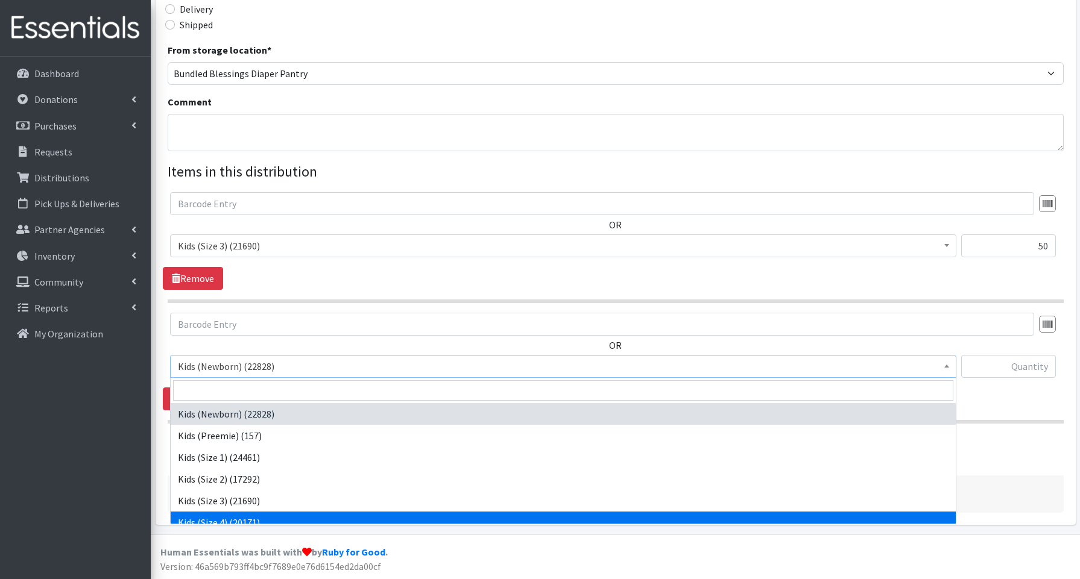
select select "3650"
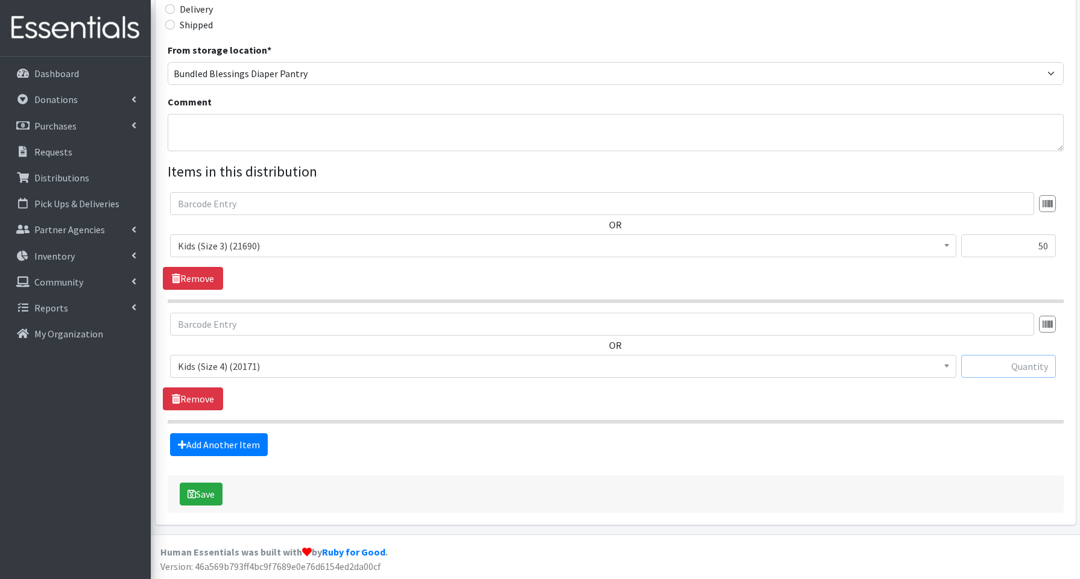
click at [1028, 364] on input "text" at bounding box center [1008, 366] width 95 height 23
type input "450"
click at [206, 446] on link "Add Another Item" at bounding box center [219, 445] width 98 height 23
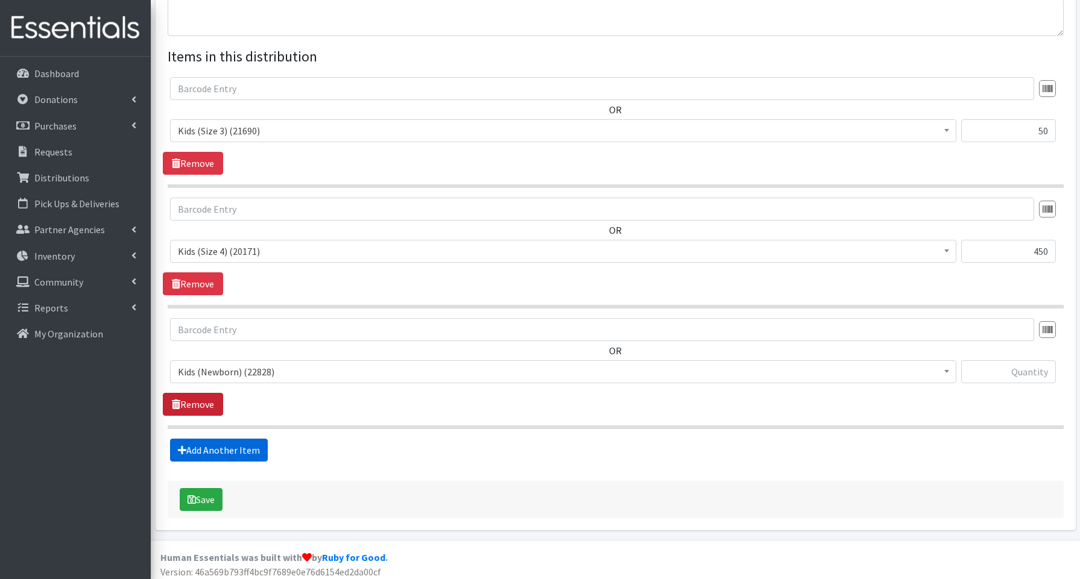
scroll to position [425, 0]
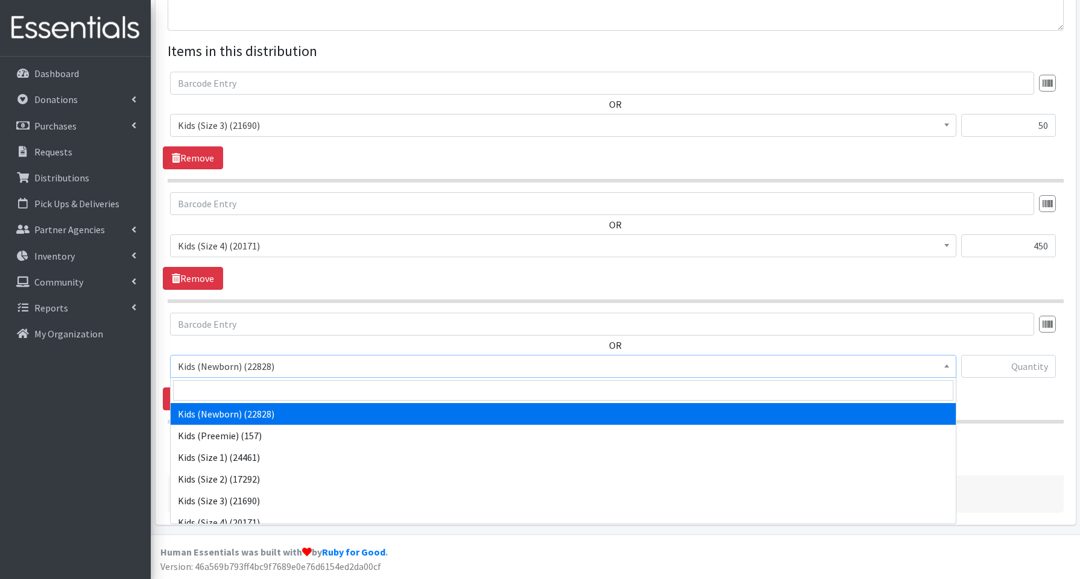
drag, startPoint x: 210, startPoint y: 365, endPoint x: 209, endPoint y: 377, distance: 12.1
click at [210, 365] on span "Kids (Newborn) (22828)" at bounding box center [563, 366] width 771 height 17
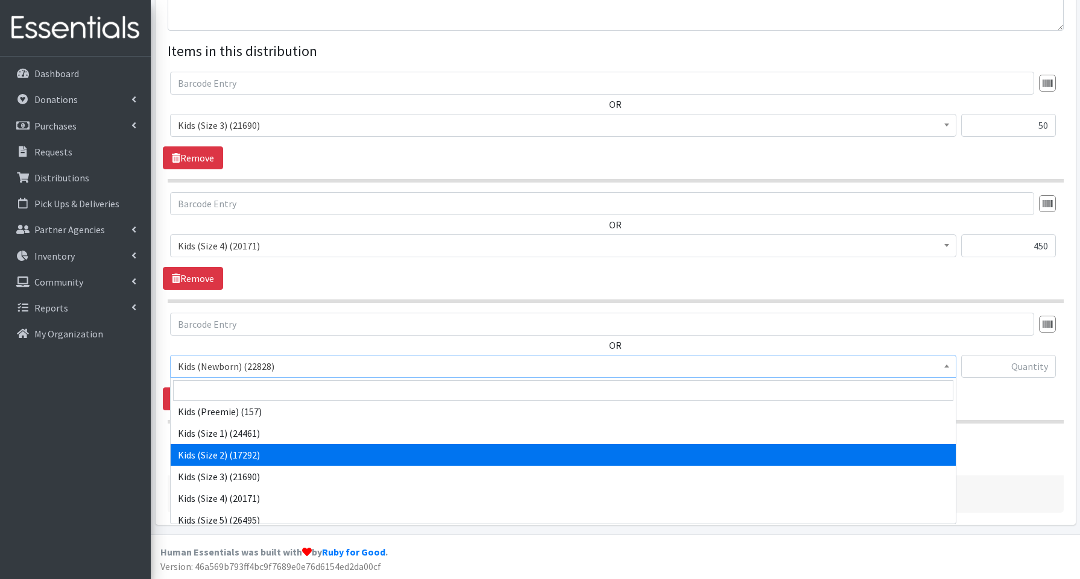
scroll to position [33, 0]
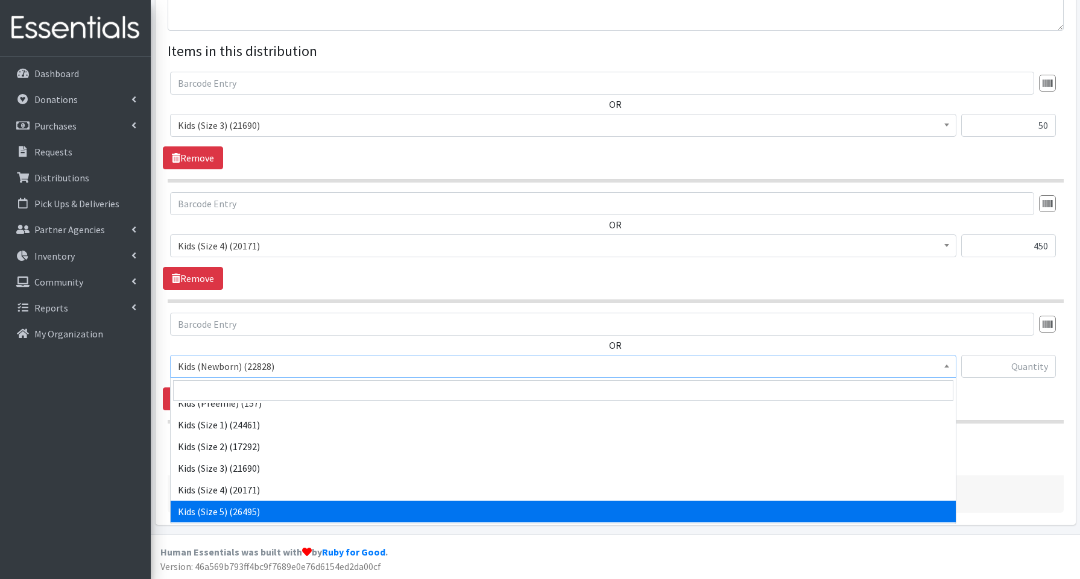
select select "3672"
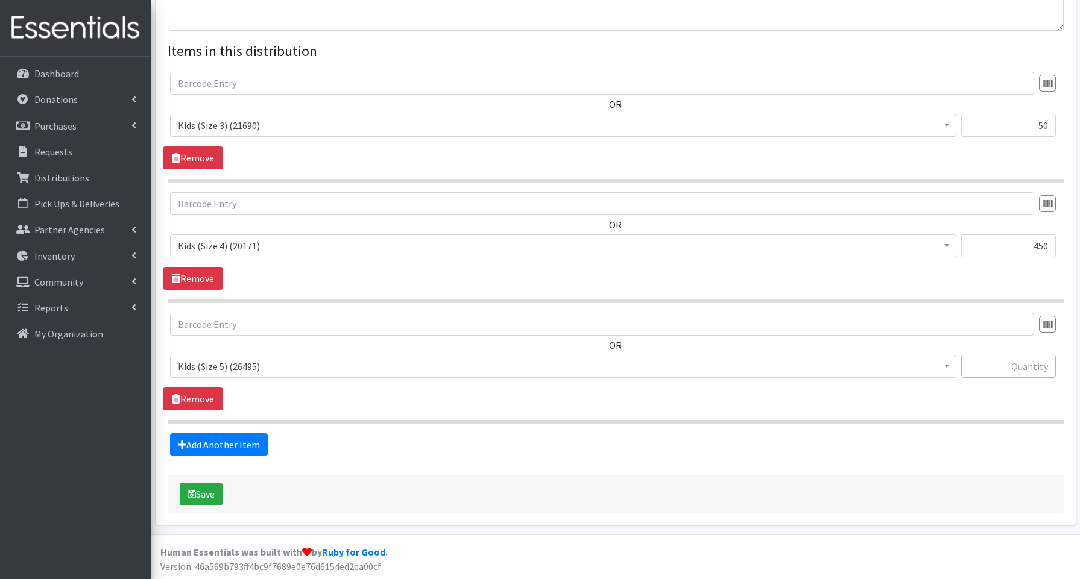
click at [985, 367] on input "text" at bounding box center [1008, 366] width 95 height 23
type input "200"
click at [206, 443] on link "Add Another Item" at bounding box center [219, 445] width 98 height 23
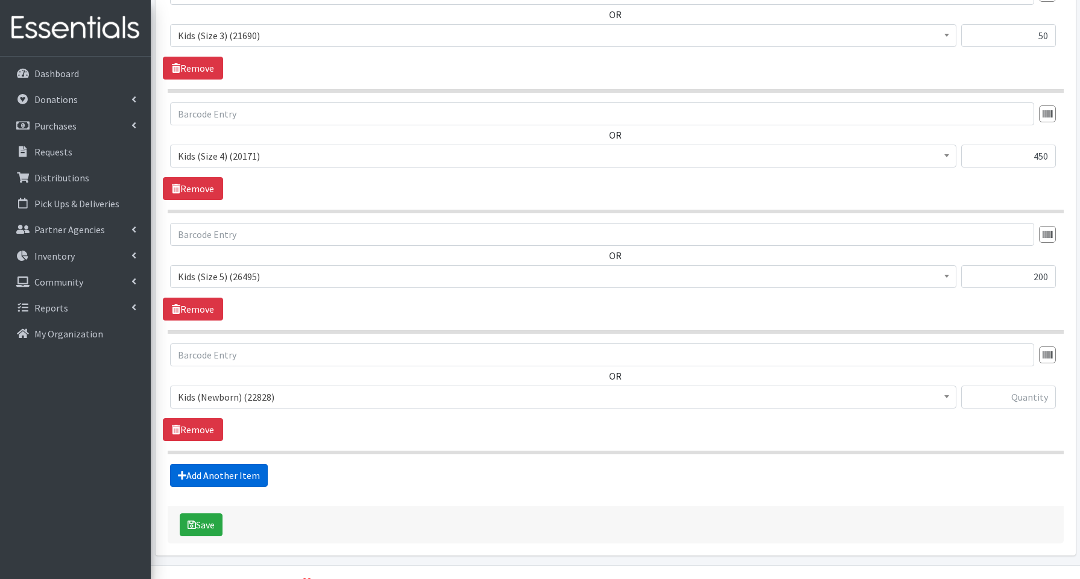
scroll to position [545, 0]
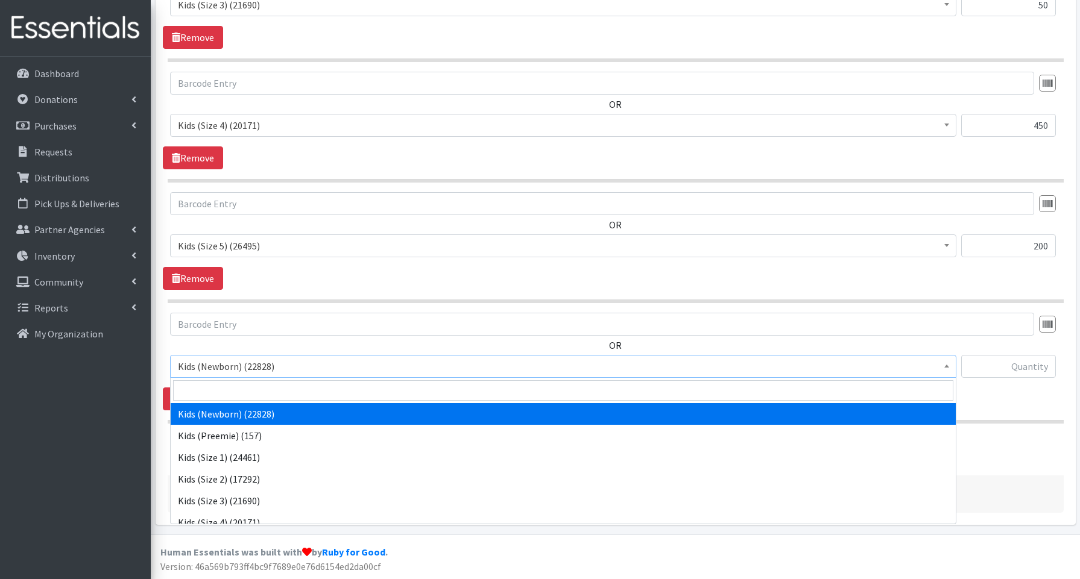
click at [211, 364] on span "Kids (Newborn) (22828)" at bounding box center [563, 366] width 771 height 17
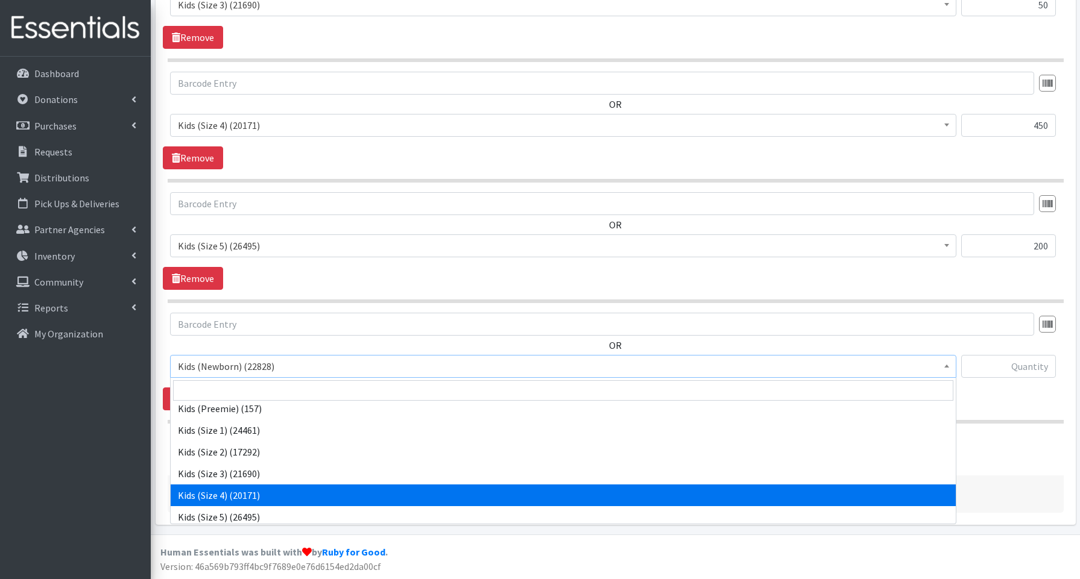
scroll to position [45, 0]
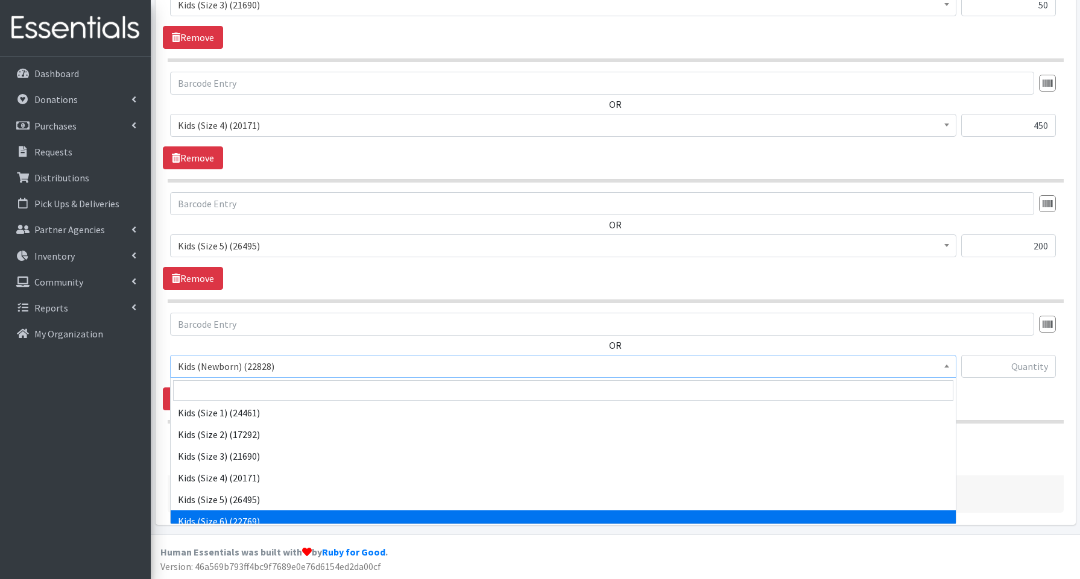
select select "3654"
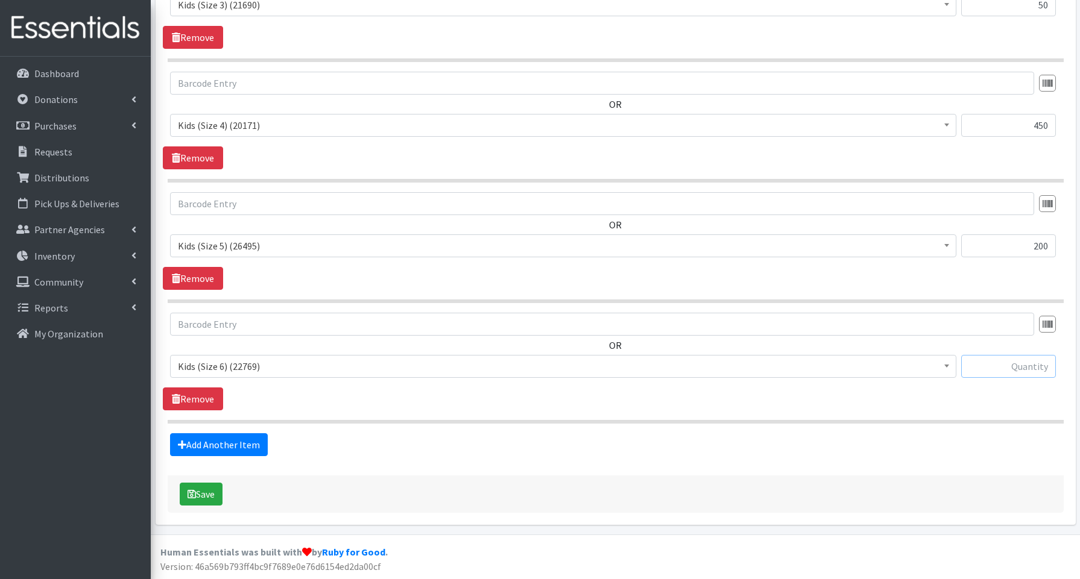
click at [1008, 365] on input "text" at bounding box center [1008, 366] width 95 height 23
type input "450"
click at [236, 447] on link "Add Another Item" at bounding box center [219, 445] width 98 height 23
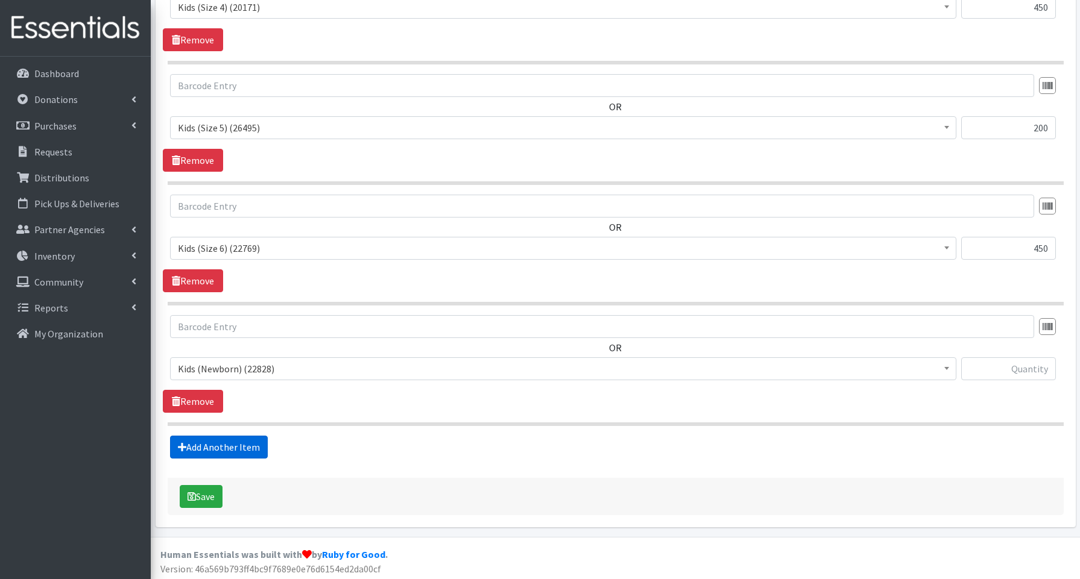
scroll to position [666, 0]
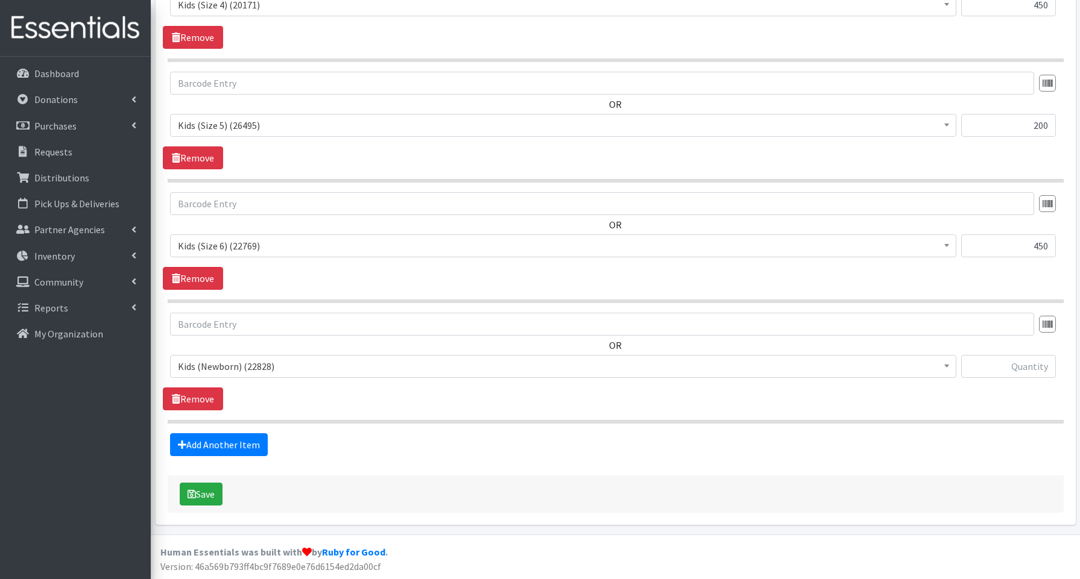
click at [241, 363] on span "Kids (Newborn) (22828)" at bounding box center [563, 366] width 771 height 17
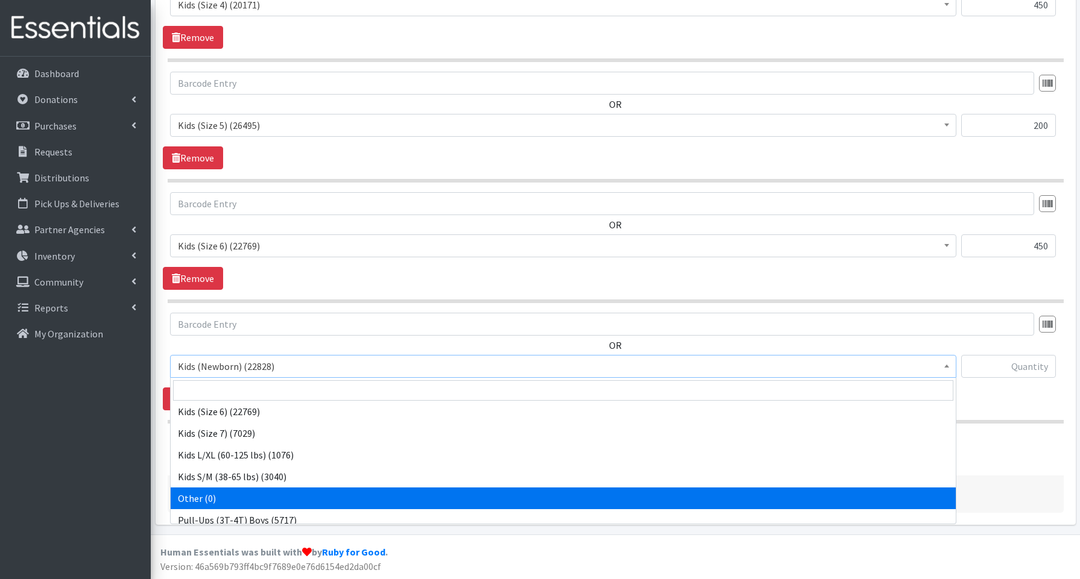
scroll to position [153, 0]
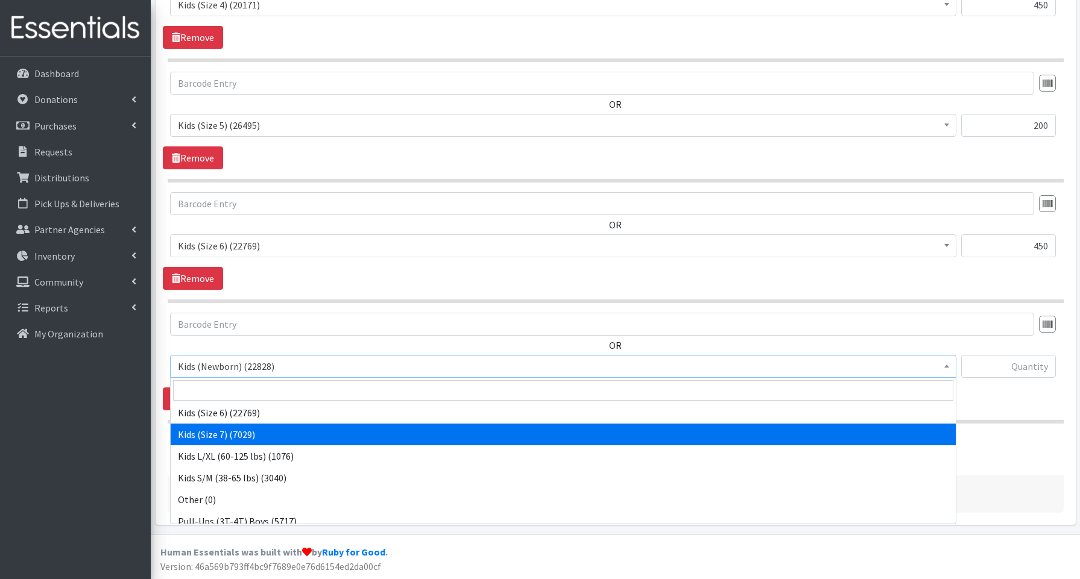
select select "3695"
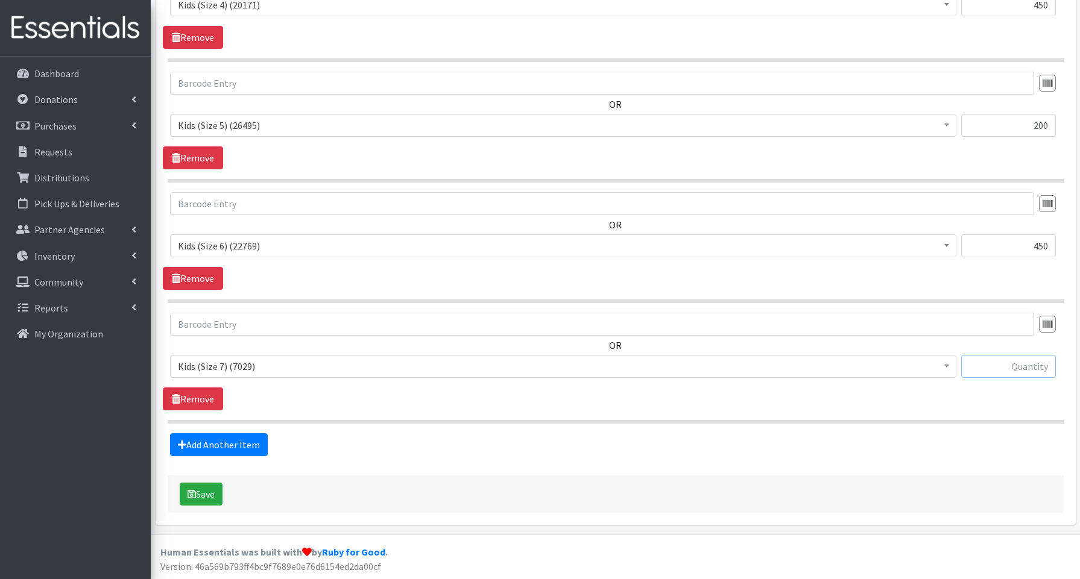
click at [1008, 369] on input "text" at bounding box center [1008, 366] width 95 height 23
type input "160"
click at [201, 494] on button "Save" at bounding box center [201, 494] width 43 height 23
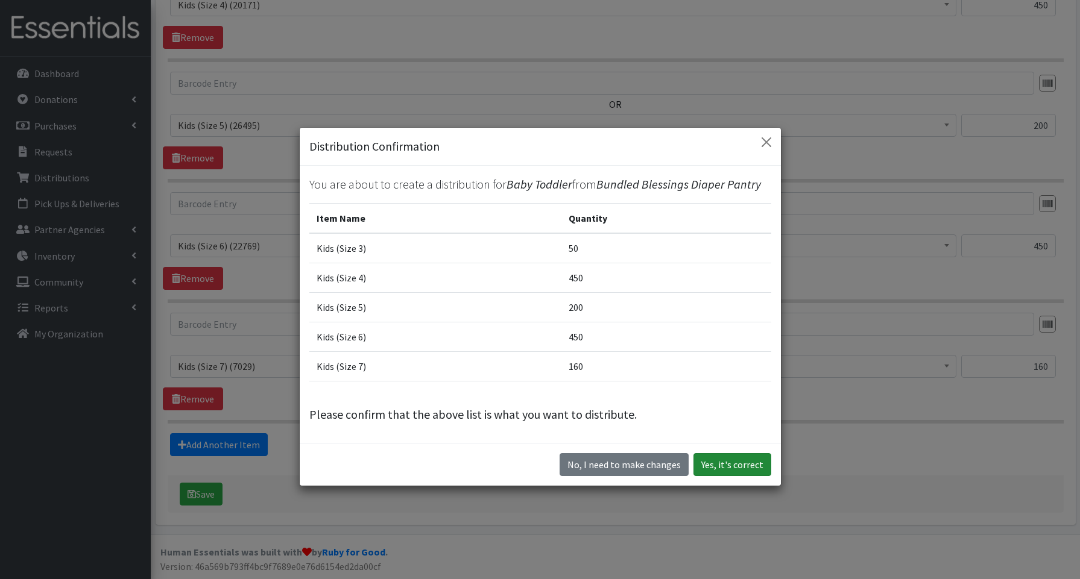
click at [741, 467] on button "Yes, it's correct" at bounding box center [732, 464] width 78 height 23
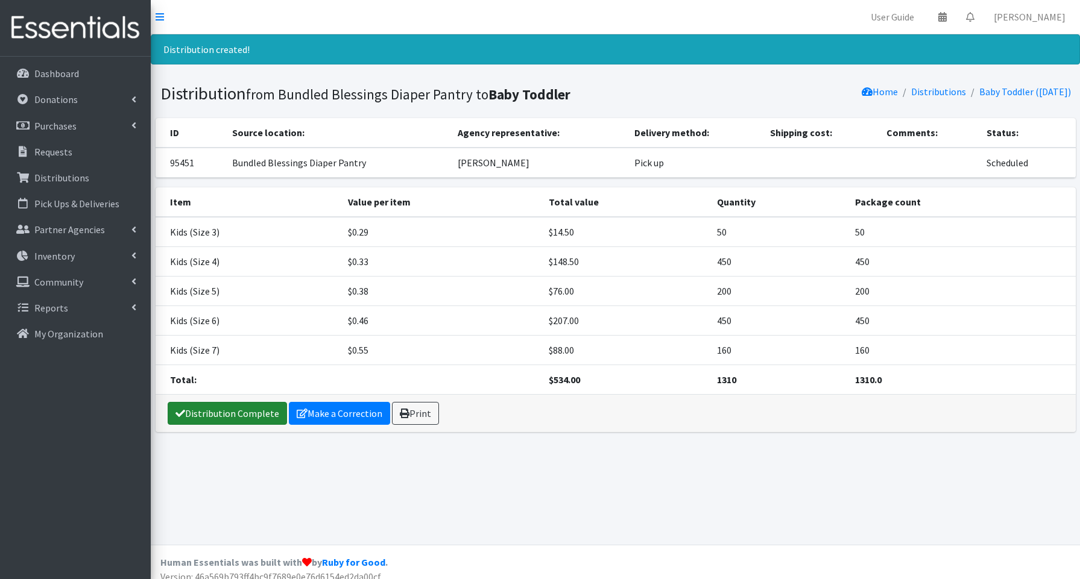
click at [254, 419] on link "Distribution Complete" at bounding box center [227, 413] width 119 height 23
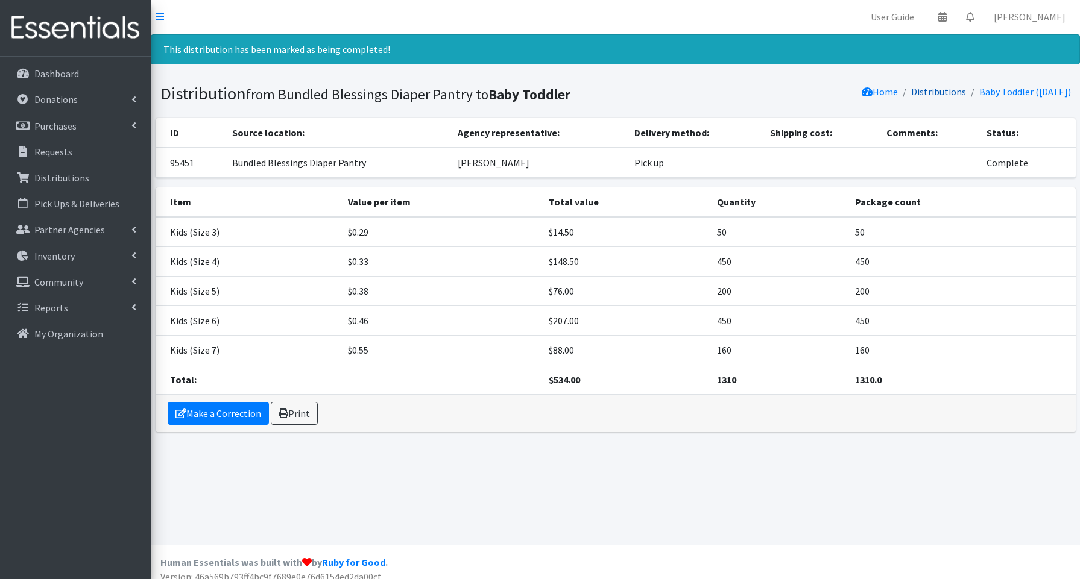
click at [948, 94] on link "Distributions" at bounding box center [938, 92] width 55 height 12
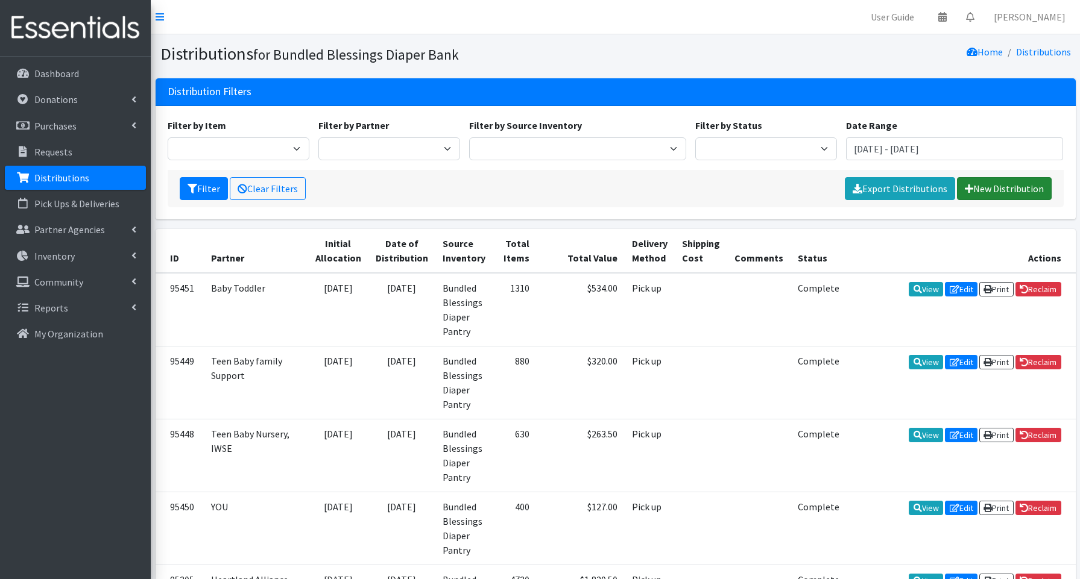
click at [996, 174] on div "Filter Clear Filters Export Distributions New Distribution" at bounding box center [616, 188] width 896 height 37
click at [993, 184] on link "New Distribution" at bounding box center [1004, 188] width 95 height 23
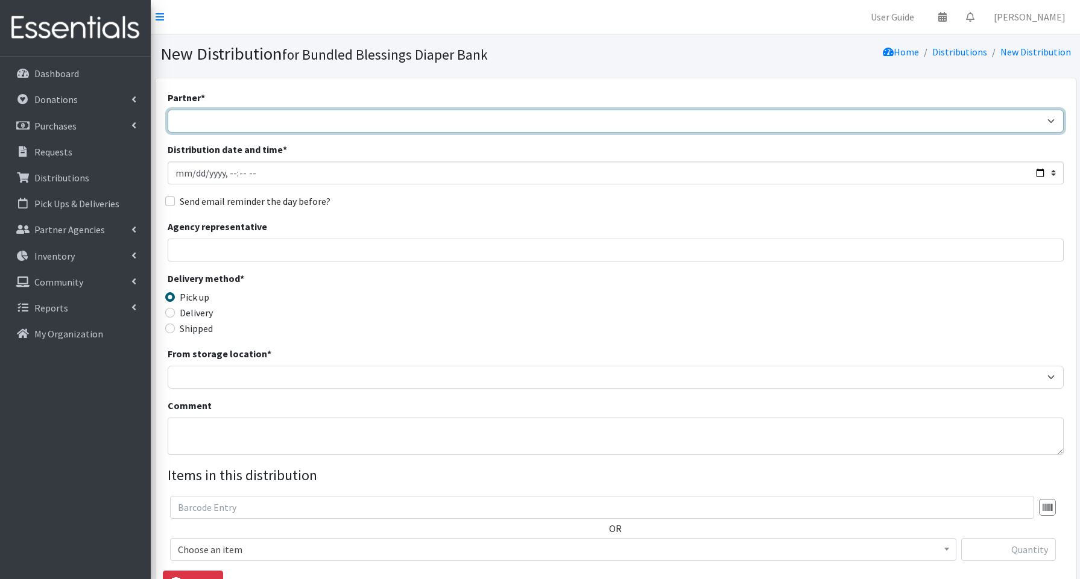
click at [209, 121] on select "Advocate Aurora Health Baby Toddler Black Residents of Evanston Building Peacef…" at bounding box center [616, 121] width 896 height 23
select select "848"
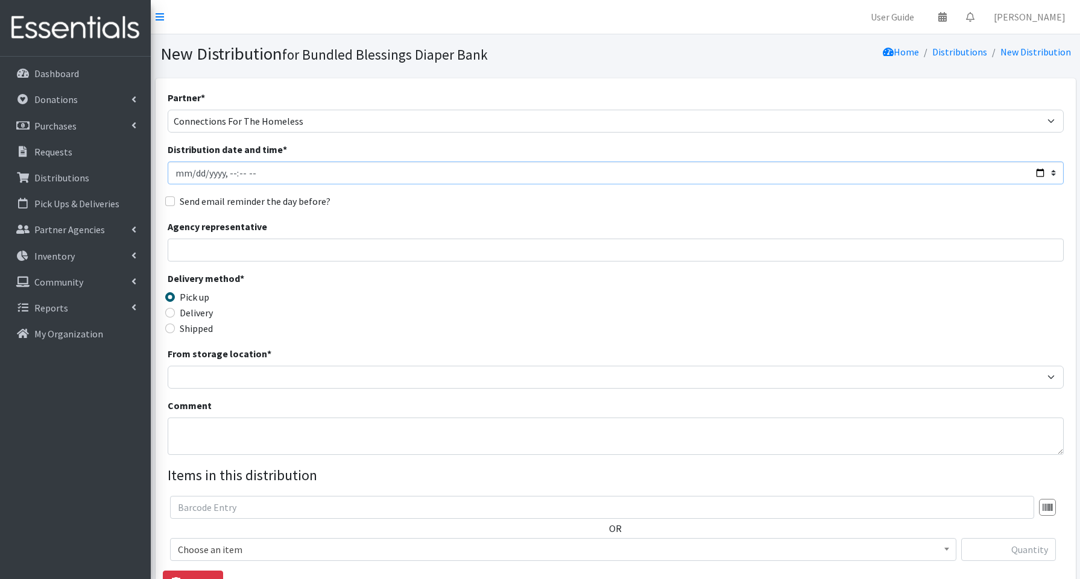
click at [1038, 169] on input "Distribution date and time *" at bounding box center [616, 173] width 896 height 23
type input "2025-08-21T13:45"
click at [449, 251] on input "Agency representative" at bounding box center [616, 250] width 896 height 23
type input "Jen Fleur-Crystal"
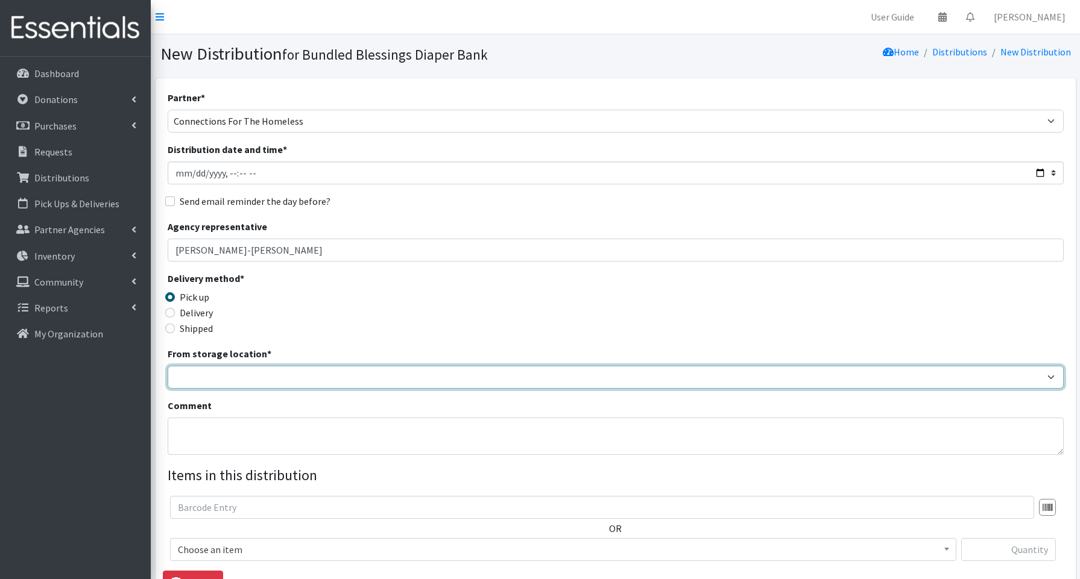
click at [223, 376] on select "Bundled Blessings Diaper Pantry" at bounding box center [616, 377] width 896 height 23
select select "79"
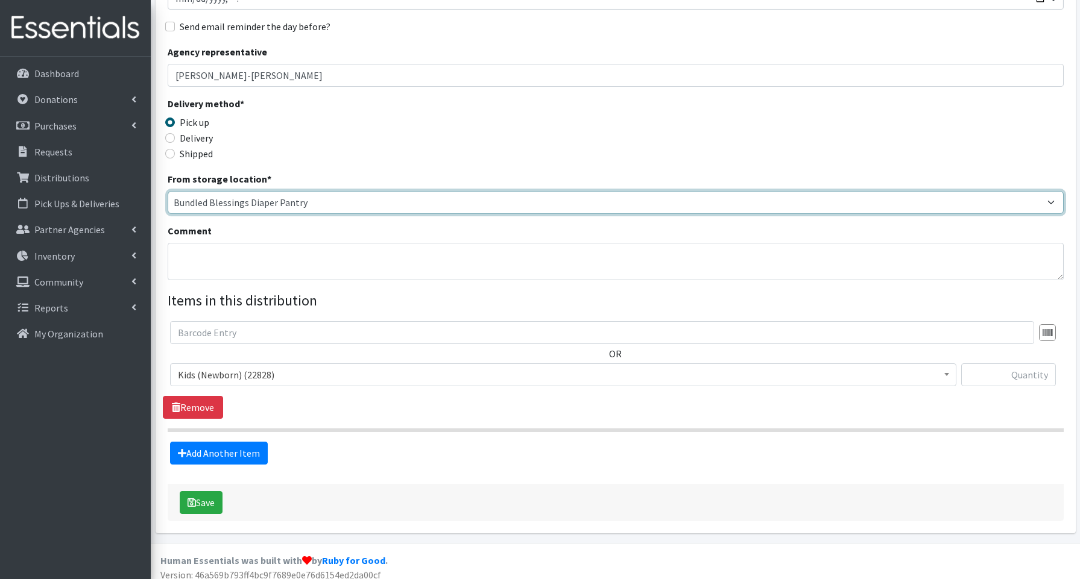
scroll to position [183, 0]
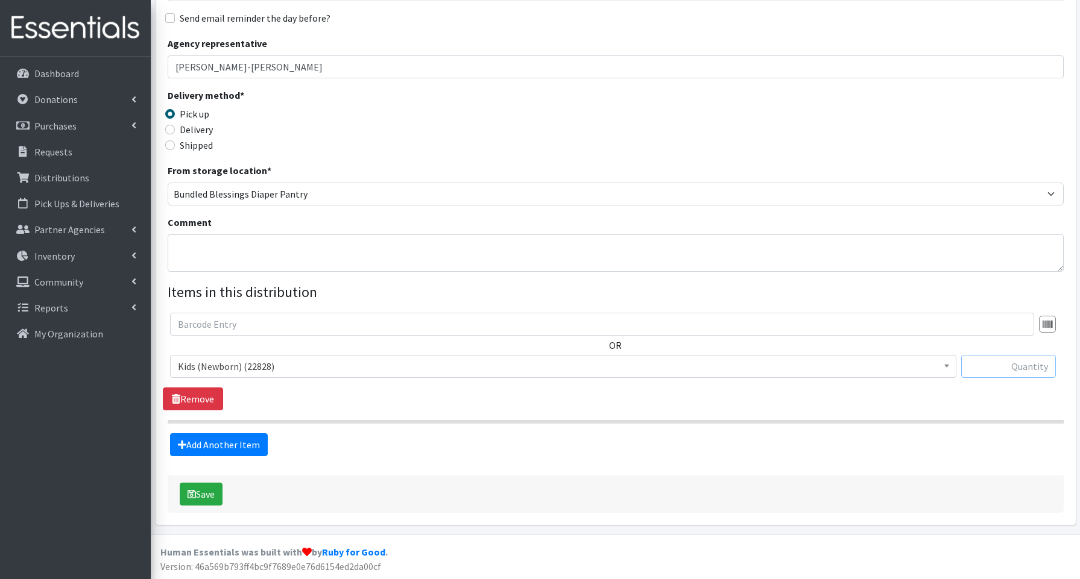
click at [1001, 368] on input "text" at bounding box center [1008, 366] width 95 height 23
type input "200"
click at [233, 440] on link "Add Another Item" at bounding box center [219, 445] width 98 height 23
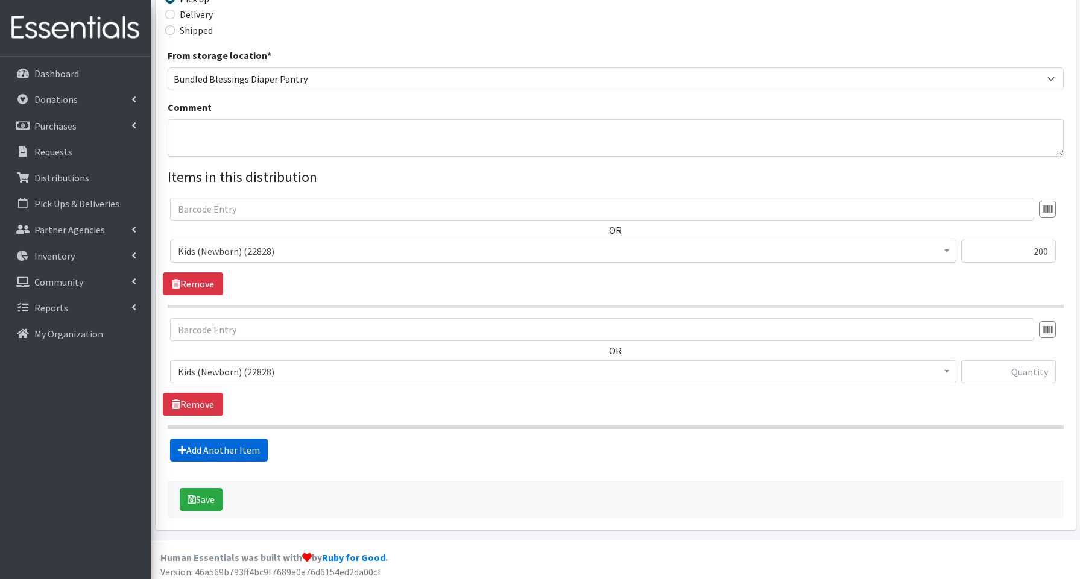
scroll to position [304, 0]
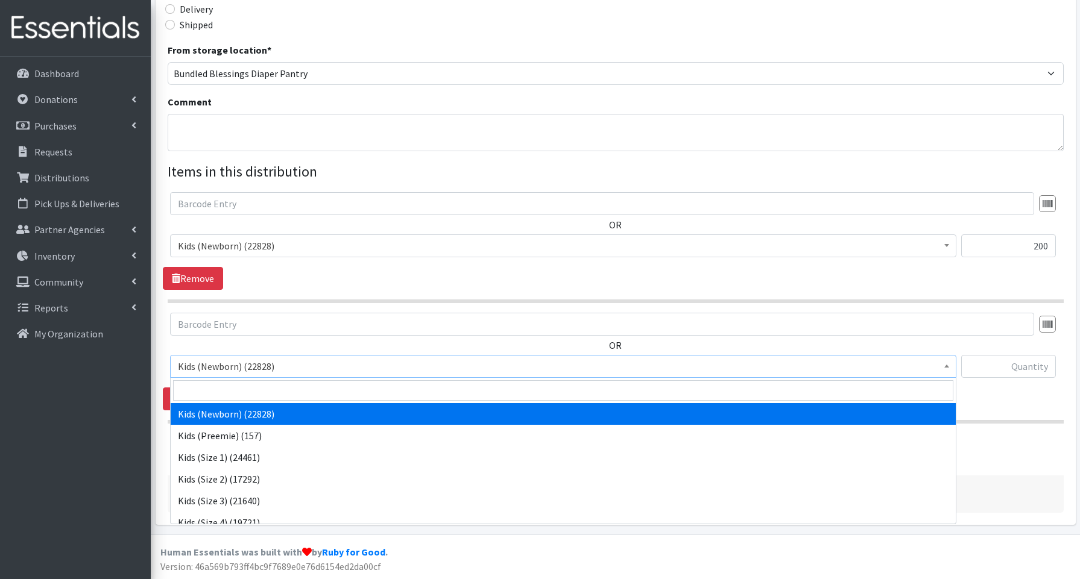
click at [232, 365] on span "Kids (Newborn) (22828)" at bounding box center [563, 366] width 771 height 17
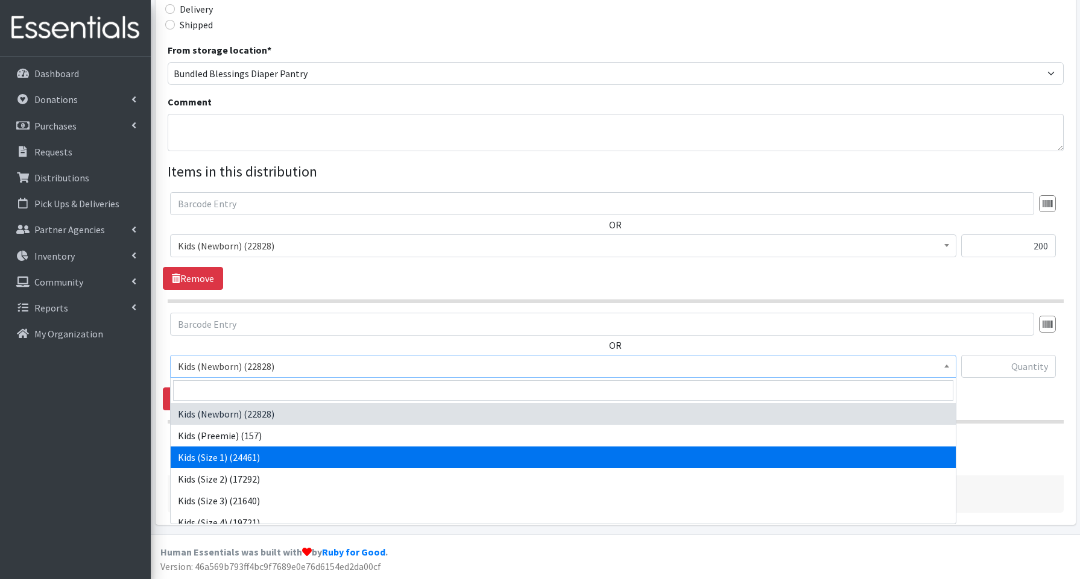
select select "3657"
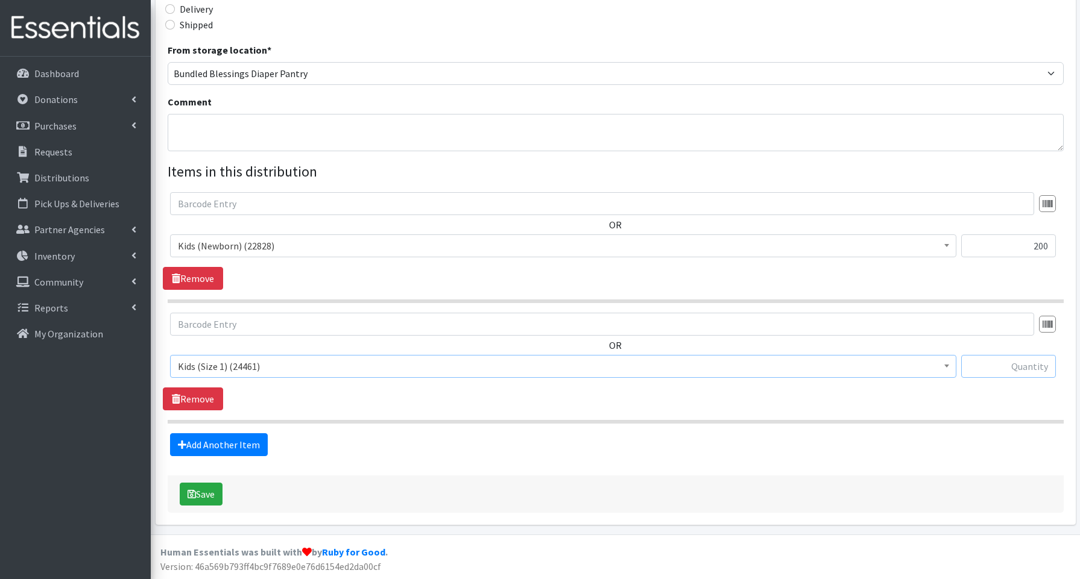
click at [1011, 364] on input "text" at bounding box center [1008, 366] width 95 height 23
type input "300"
click at [210, 447] on link "Add Another Item" at bounding box center [219, 445] width 98 height 23
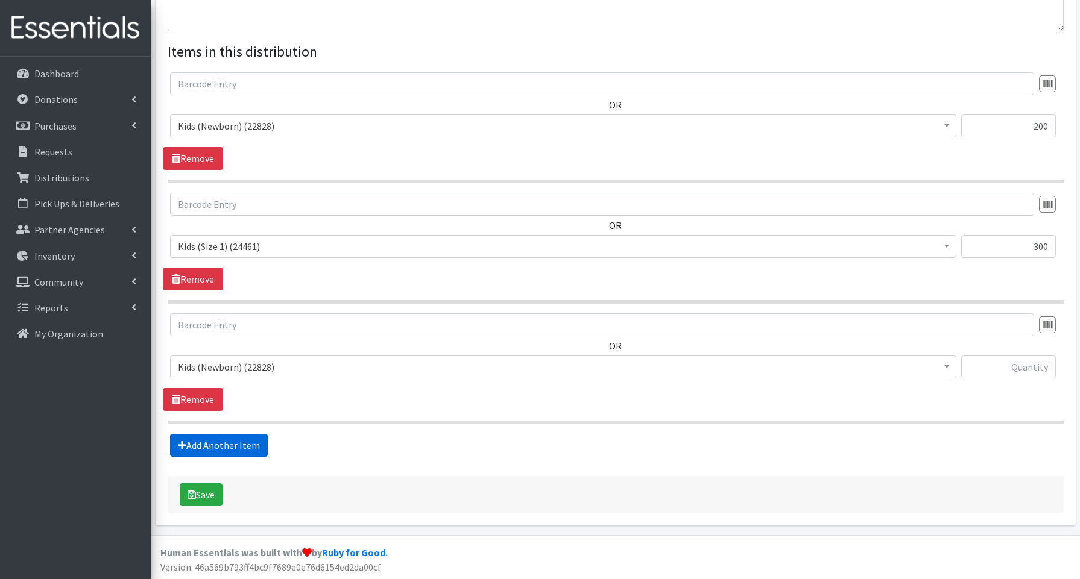
scroll to position [425, 0]
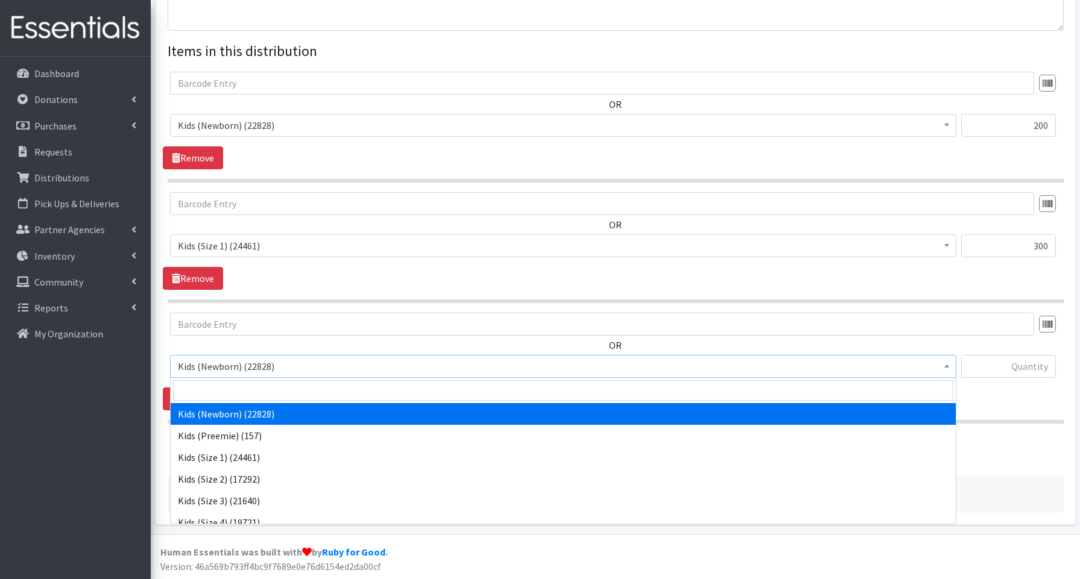
drag, startPoint x: 205, startPoint y: 365, endPoint x: 204, endPoint y: 398, distance: 33.2
click at [205, 365] on span "Kids (Newborn) (22828)" at bounding box center [563, 366] width 771 height 17
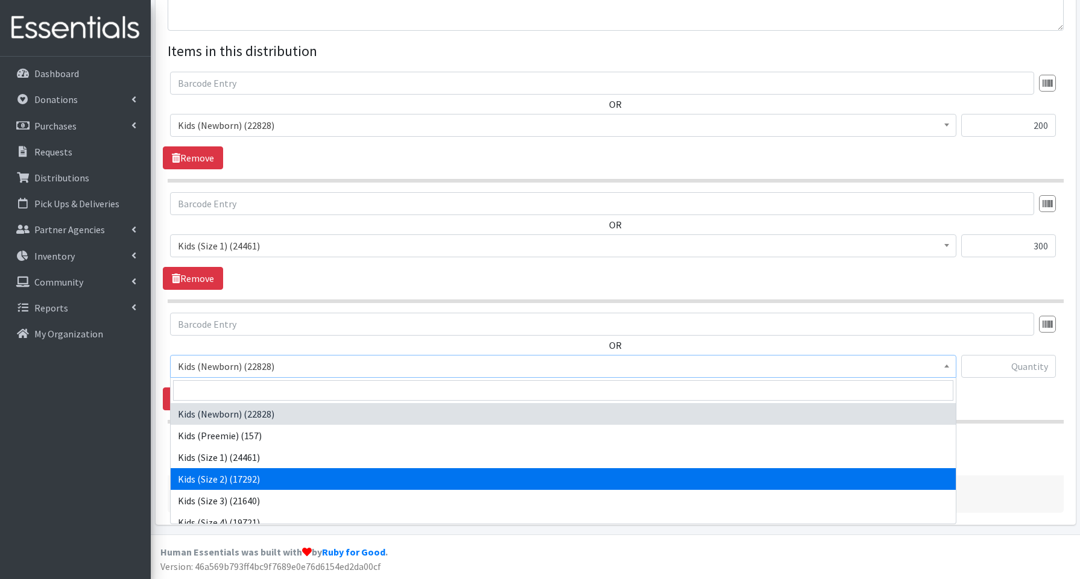
select select "3656"
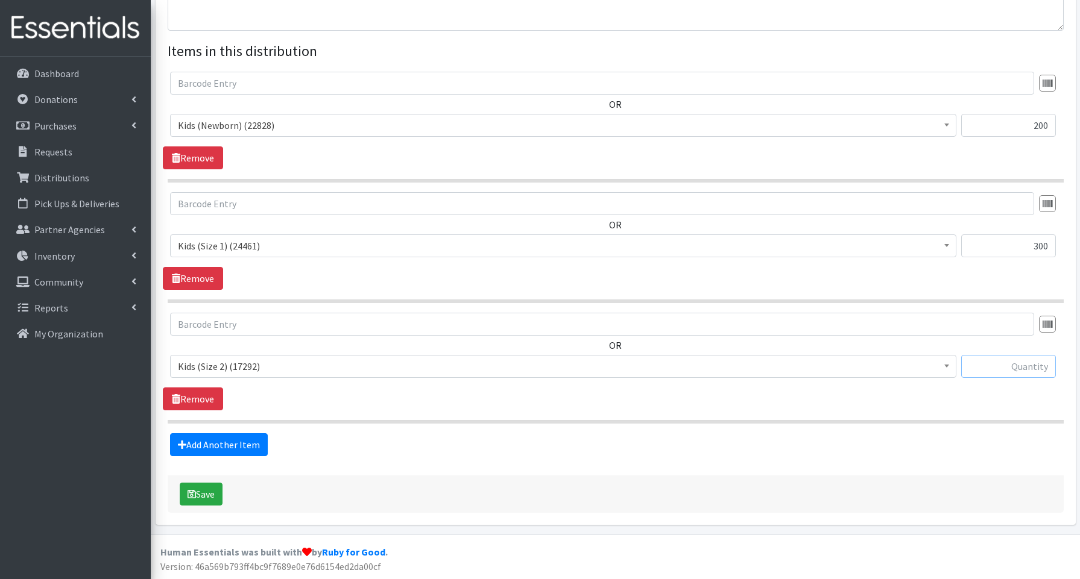
click at [1030, 365] on input "text" at bounding box center [1008, 366] width 95 height 23
type input "400"
click at [233, 439] on link "Add Another Item" at bounding box center [219, 445] width 98 height 23
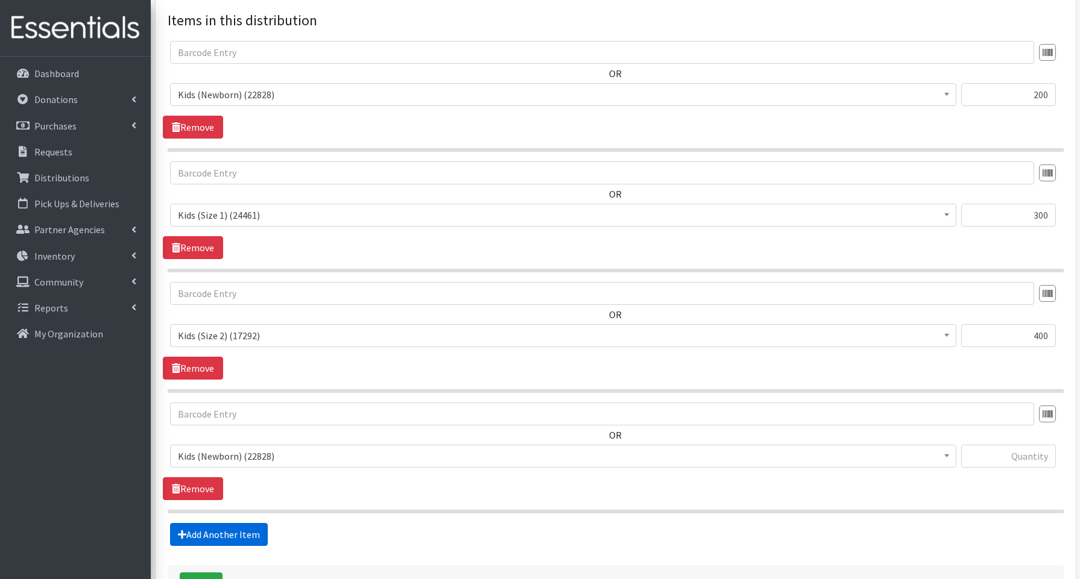
scroll to position [545, 0]
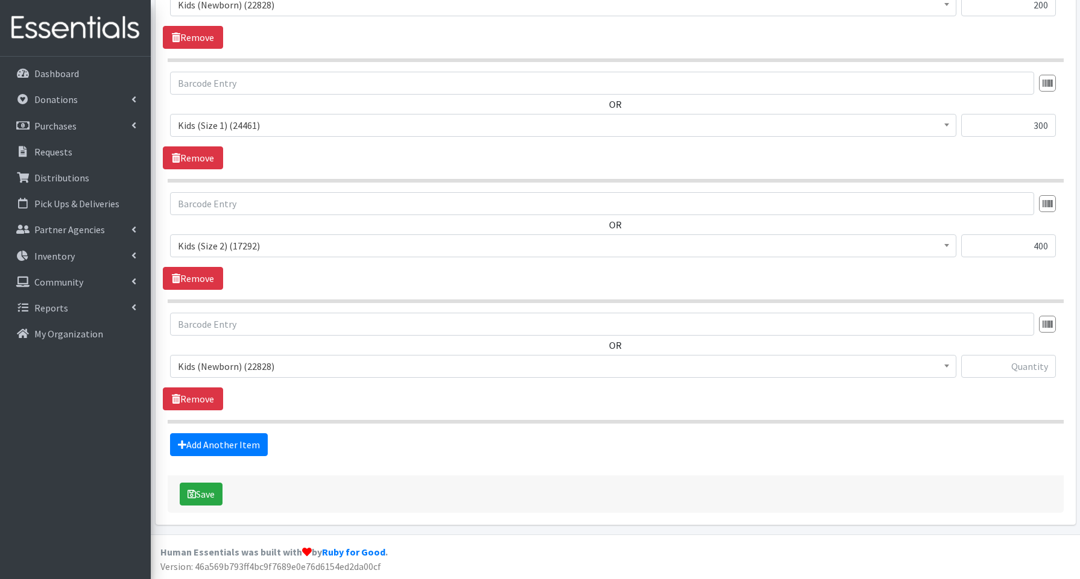
click at [222, 370] on span "Kids (Newborn) (22828)" at bounding box center [563, 366] width 771 height 17
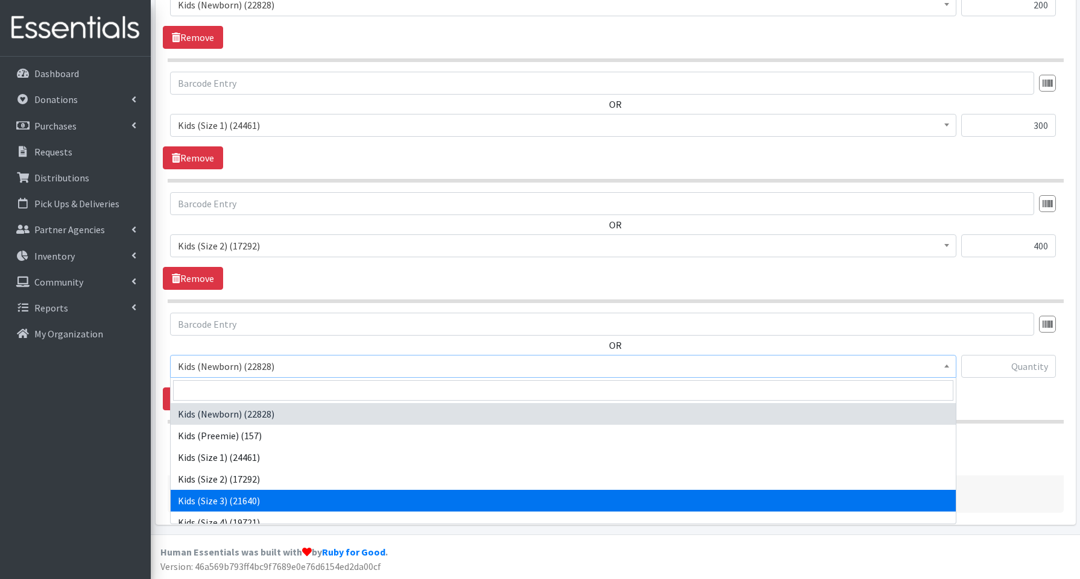
drag, startPoint x: 218, startPoint y: 502, endPoint x: 281, endPoint y: 467, distance: 72.6
select select "3644"
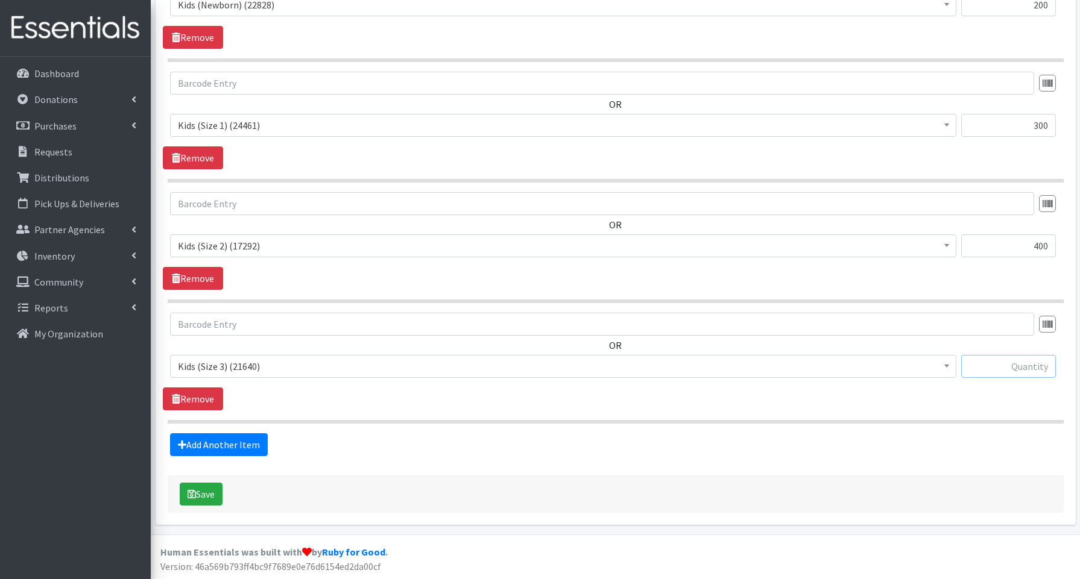
click at [989, 368] on input "text" at bounding box center [1008, 366] width 95 height 23
type input "400"
click at [247, 441] on link "Add Another Item" at bounding box center [219, 445] width 98 height 23
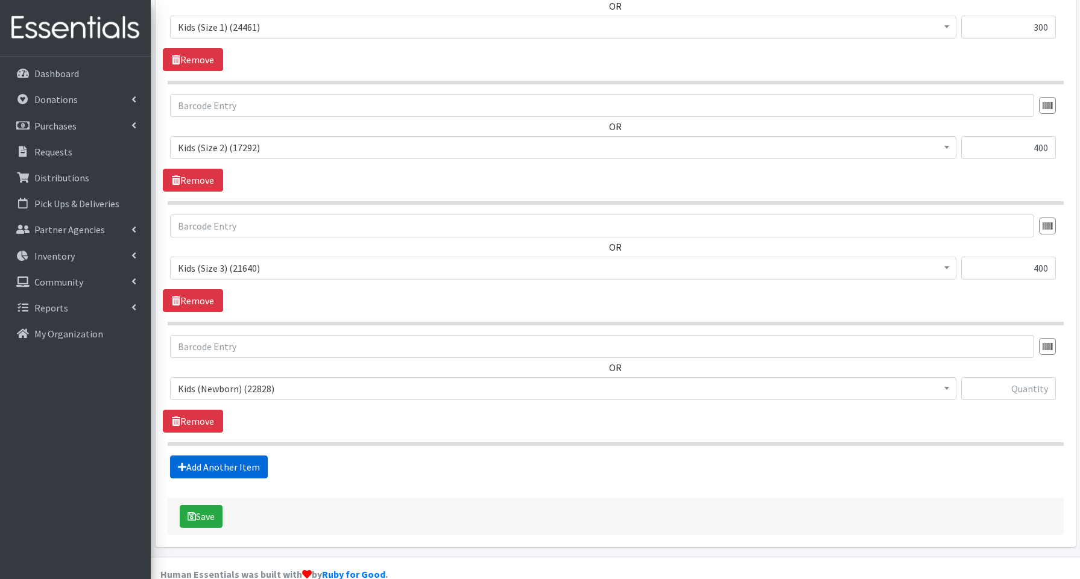
scroll to position [666, 0]
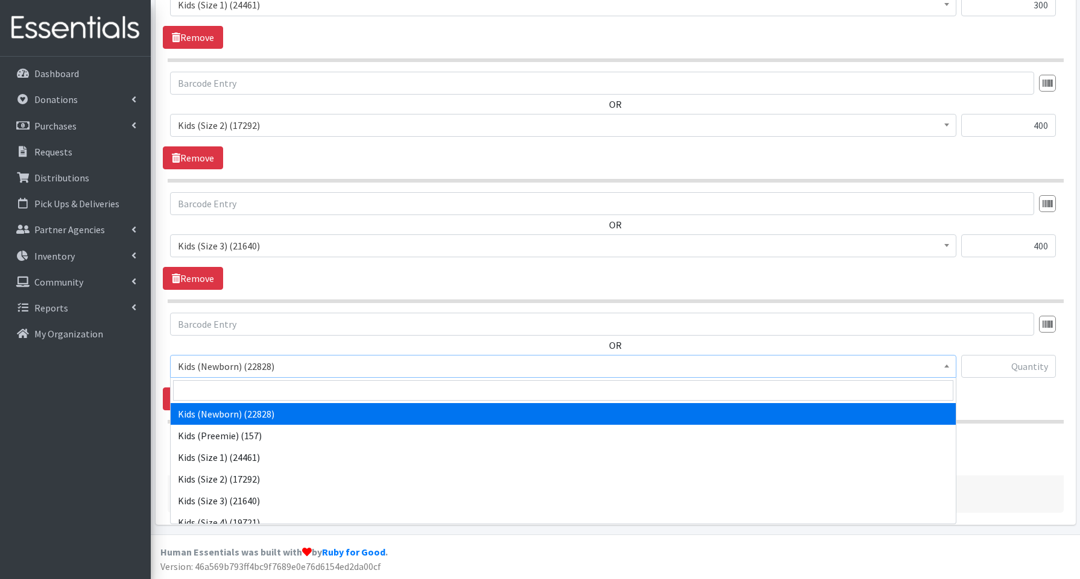
click at [237, 367] on span "Kids (Newborn) (22828)" at bounding box center [563, 366] width 771 height 17
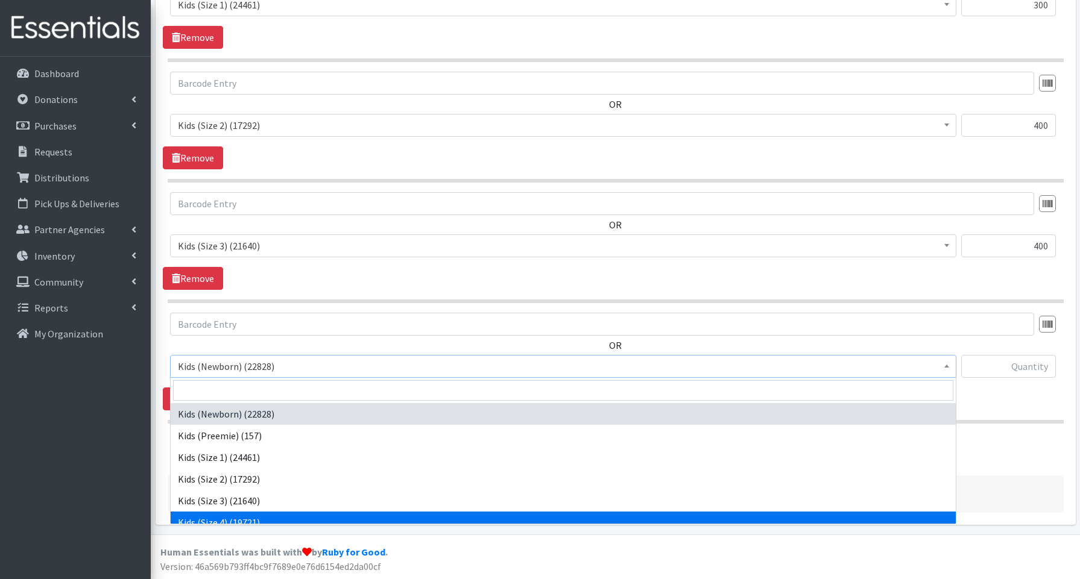
select select "3650"
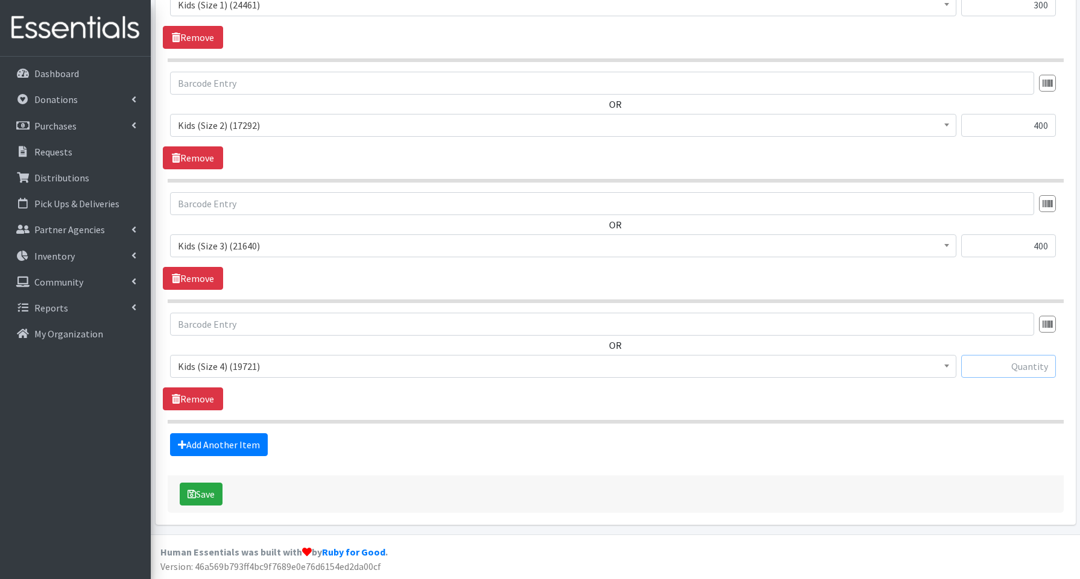
click at [976, 365] on input "text" at bounding box center [1008, 366] width 95 height 23
type input "500"
click at [236, 441] on link "Add Another Item" at bounding box center [219, 445] width 98 height 23
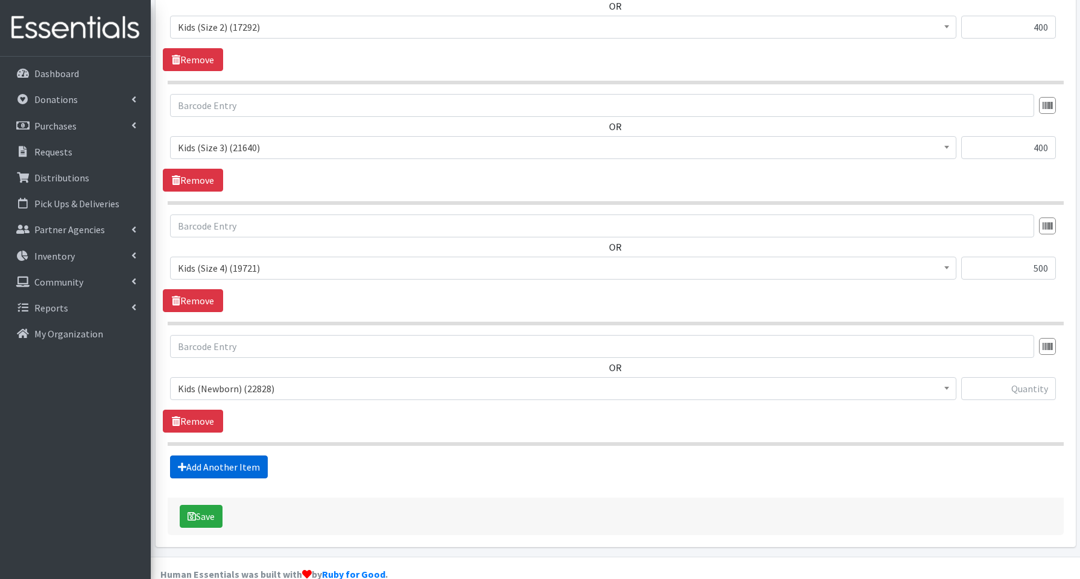
scroll to position [786, 0]
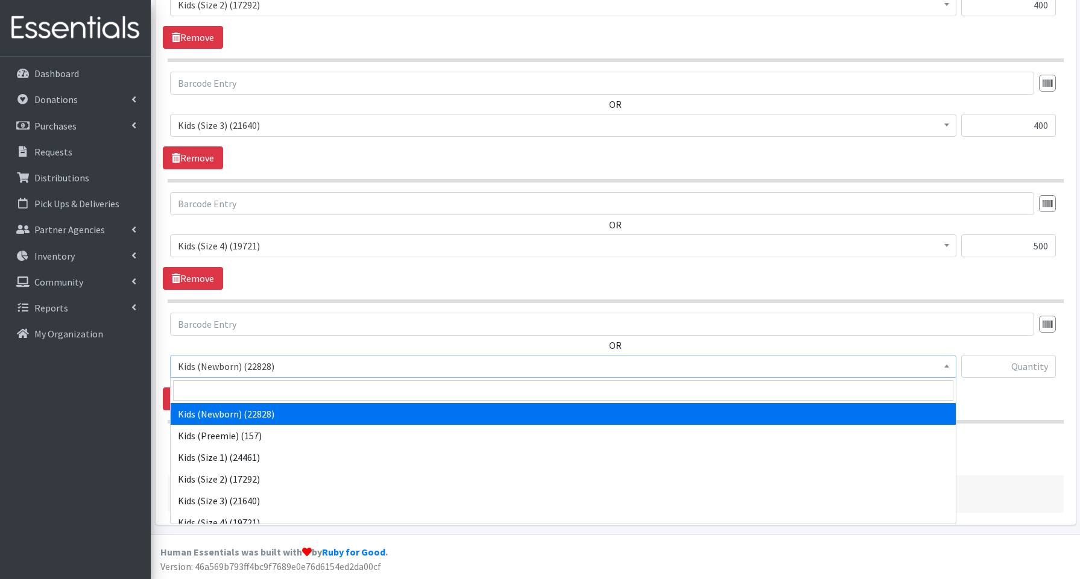
click at [243, 370] on span "Kids (Newborn) (22828)" at bounding box center [563, 366] width 771 height 17
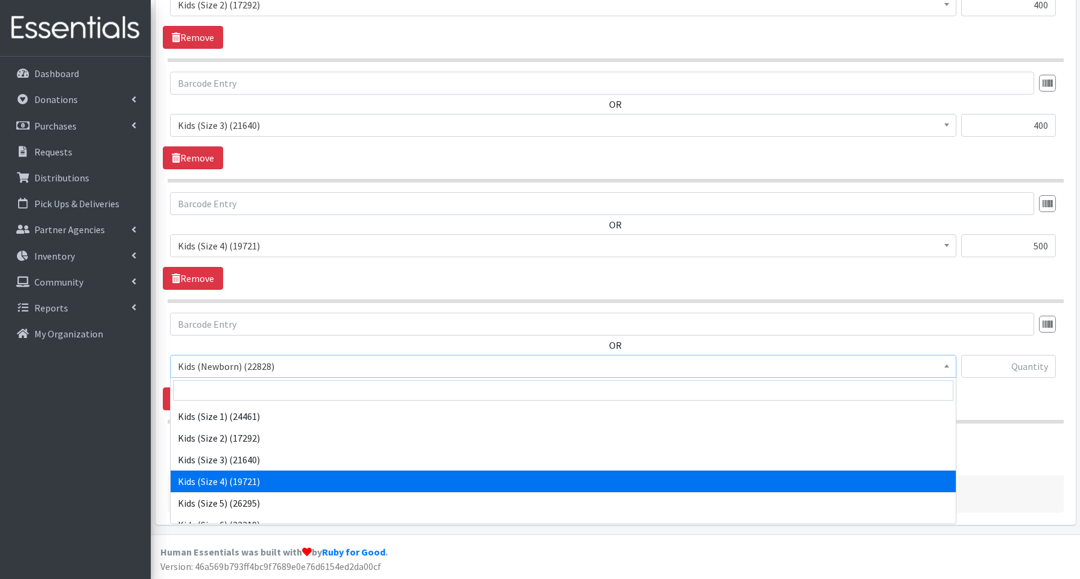
scroll to position [42, 0]
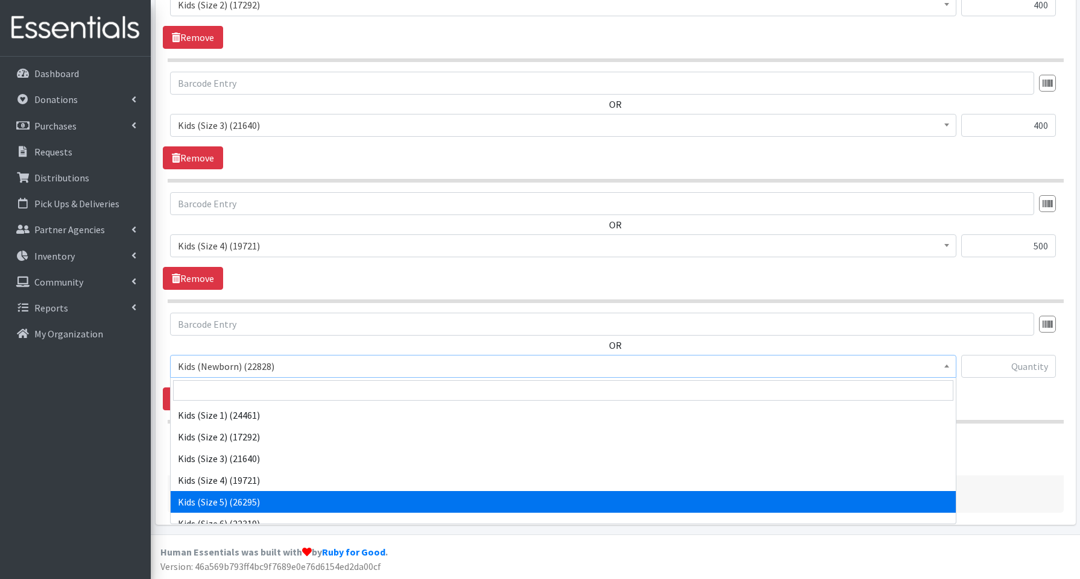
drag, startPoint x: 230, startPoint y: 500, endPoint x: 266, endPoint y: 481, distance: 41.3
select select "3672"
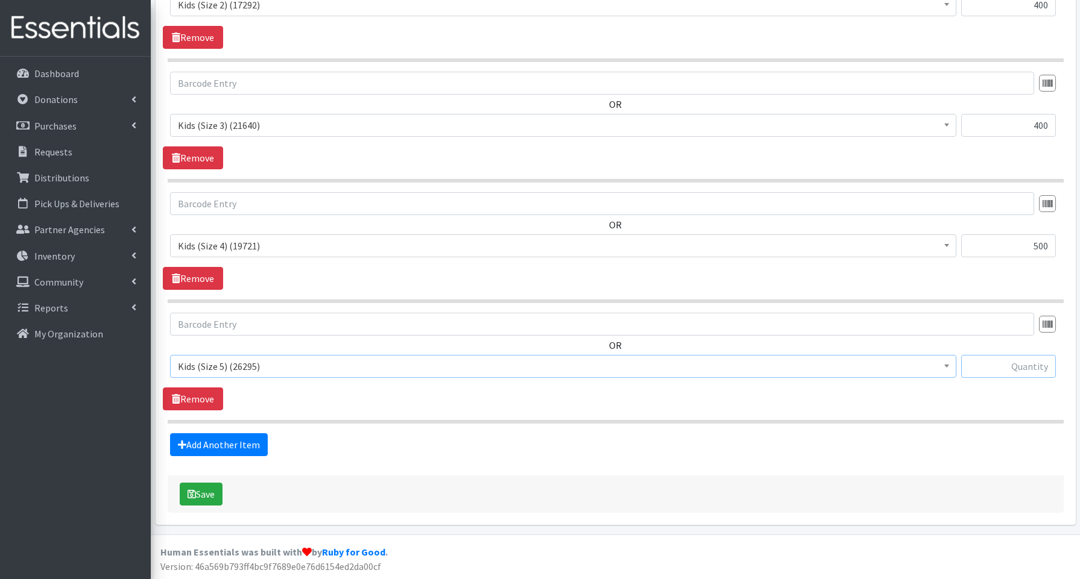
click at [1016, 370] on input "text" at bounding box center [1008, 366] width 95 height 23
type input "600"
click at [248, 445] on link "Add Another Item" at bounding box center [219, 445] width 98 height 23
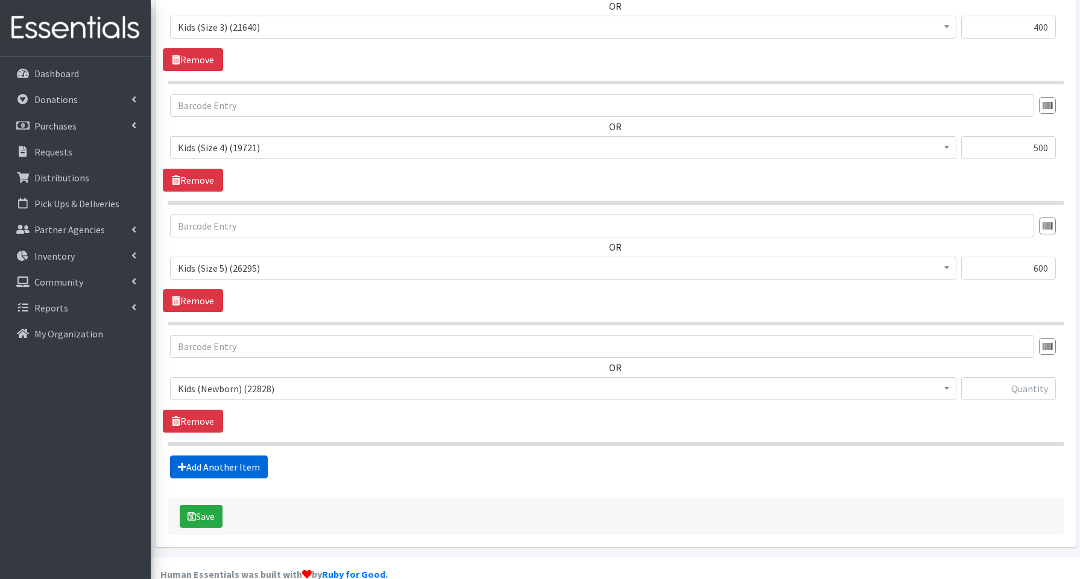
scroll to position [907, 0]
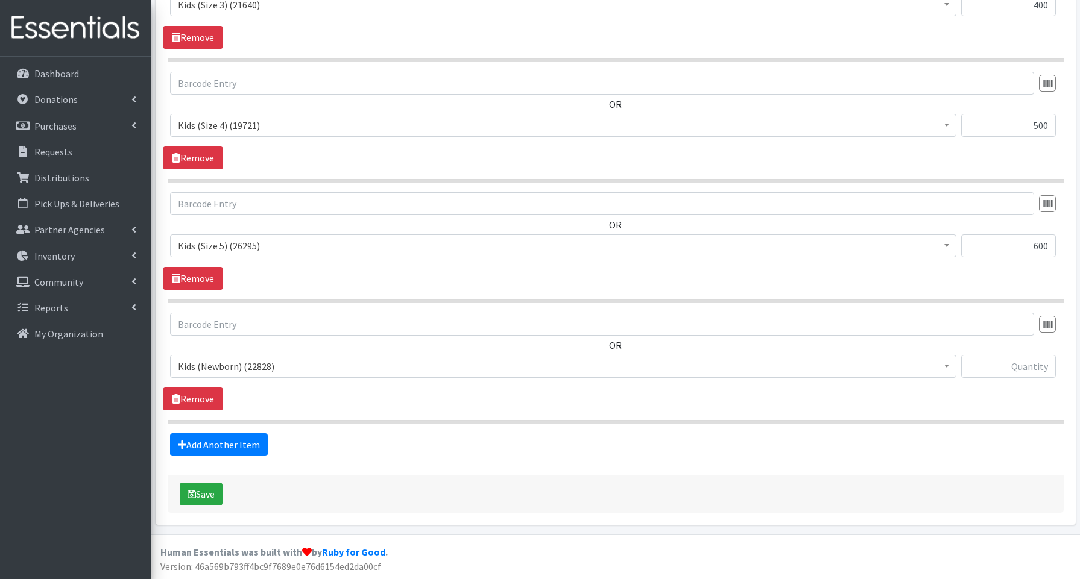
click at [245, 371] on span "Kids (Newborn) (22828)" at bounding box center [563, 366] width 771 height 17
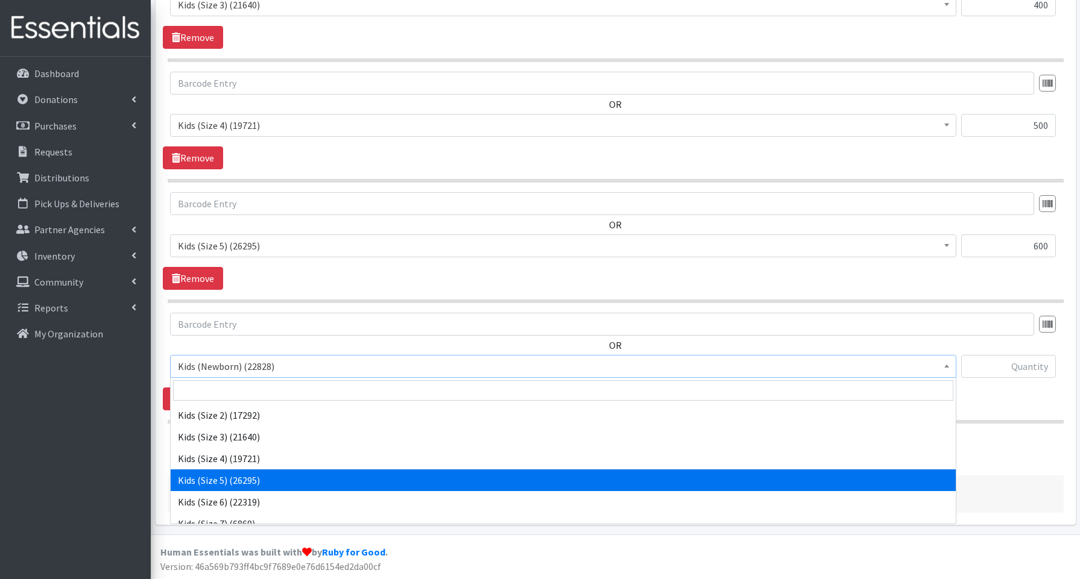
scroll to position [65, 0]
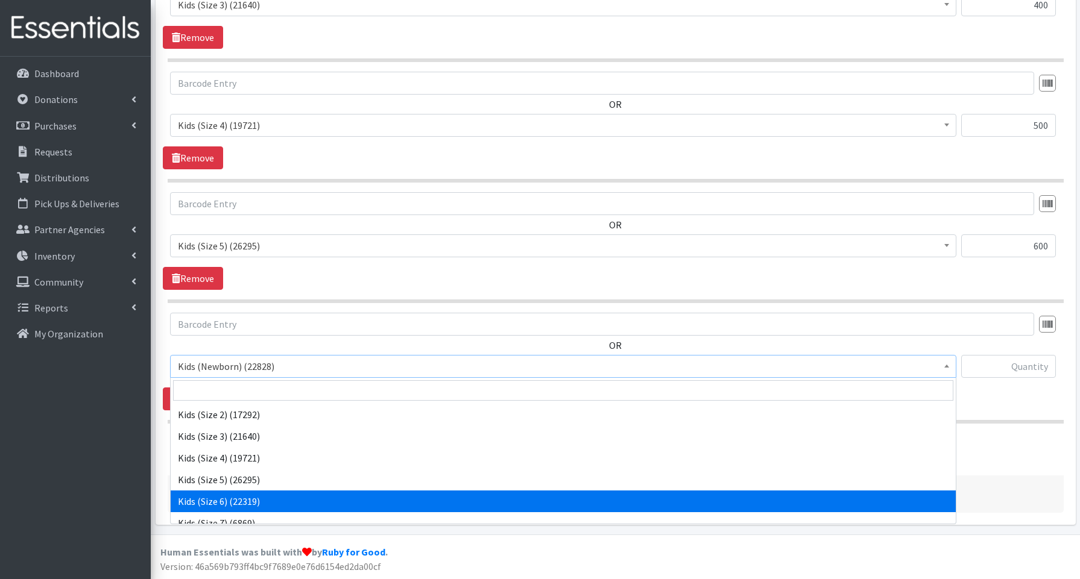
drag, startPoint x: 235, startPoint y: 497, endPoint x: 241, endPoint y: 494, distance: 6.7
select select "3654"
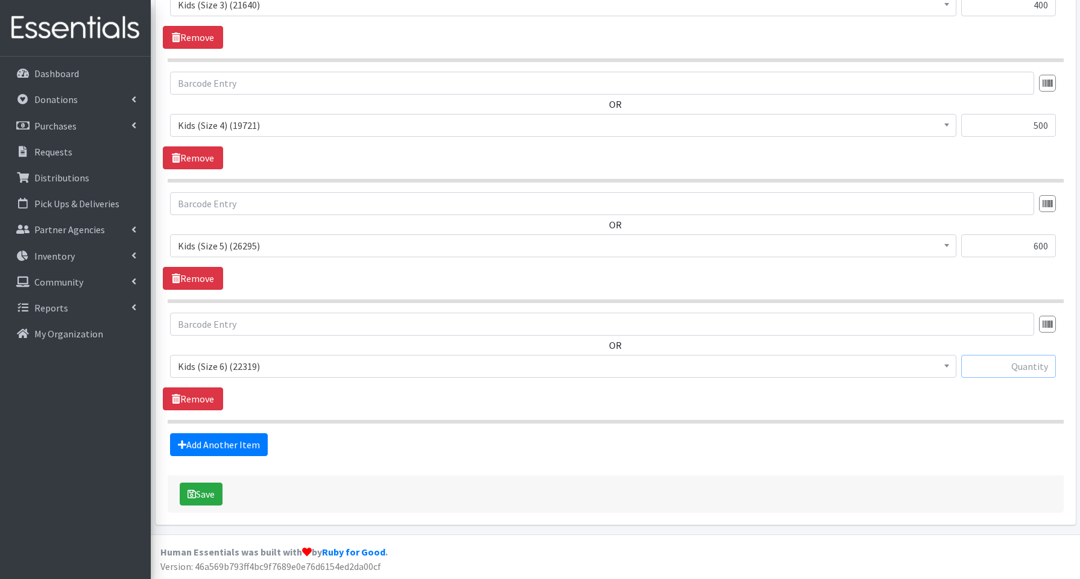
click at [1022, 370] on input "text" at bounding box center [1008, 366] width 95 height 23
type input "600"
click at [228, 446] on link "Add Another Item" at bounding box center [219, 445] width 98 height 23
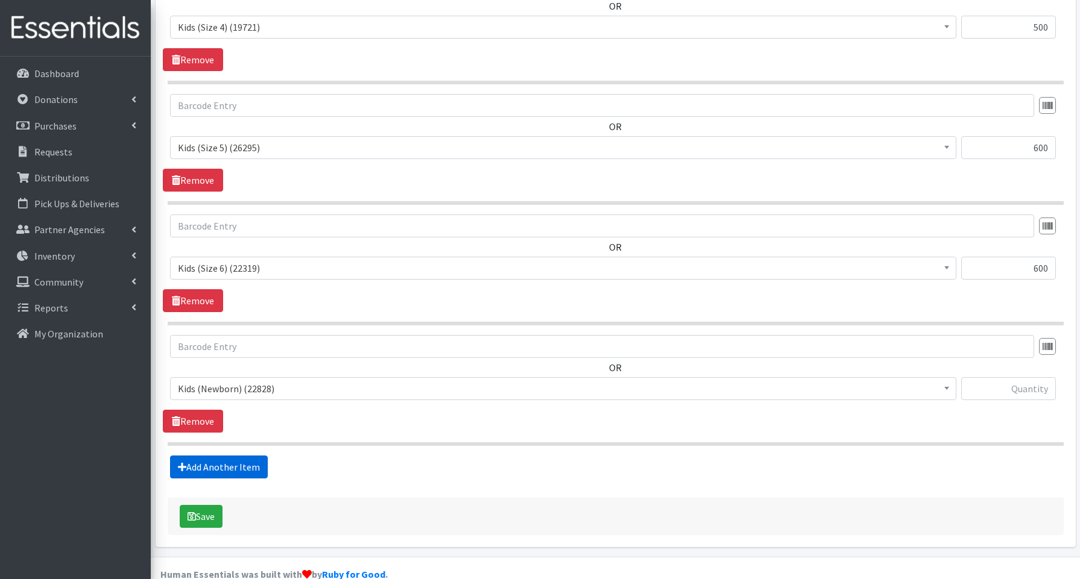
scroll to position [1028, 0]
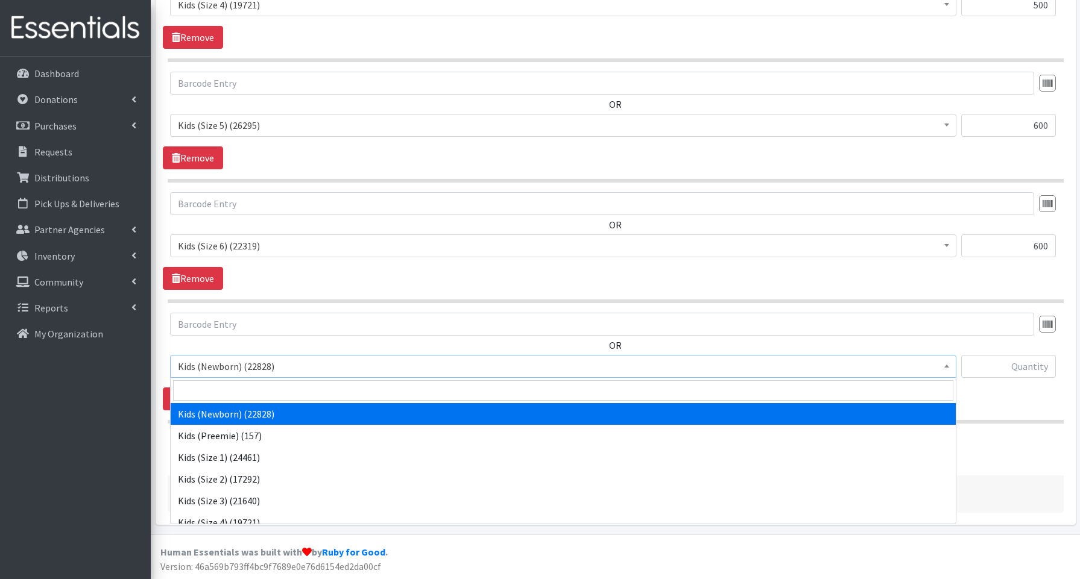
click at [221, 371] on span "Kids (Newborn) (22828)" at bounding box center [563, 366] width 771 height 17
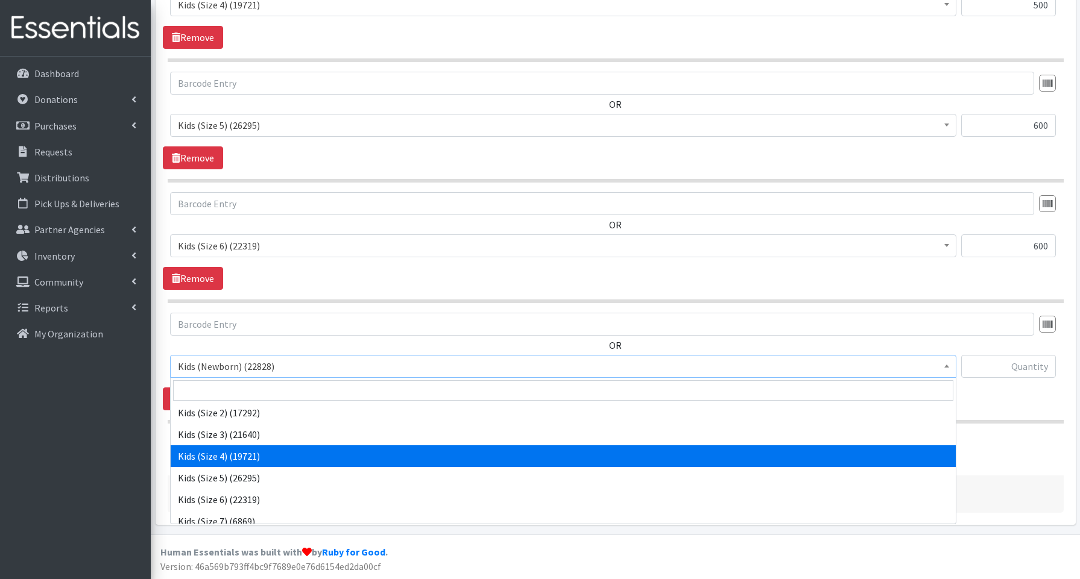
scroll to position [69, 0]
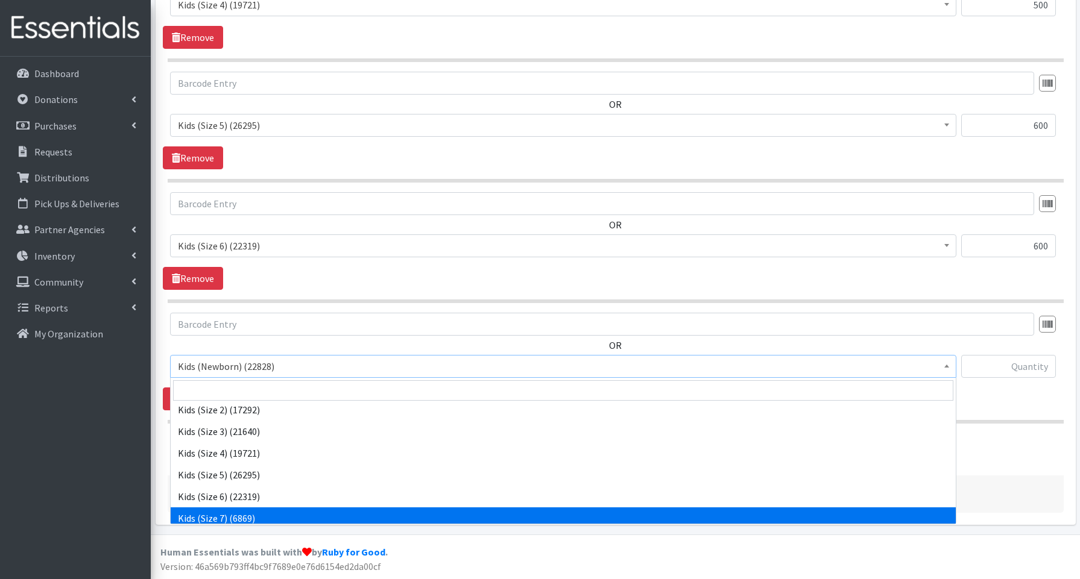
select select "3695"
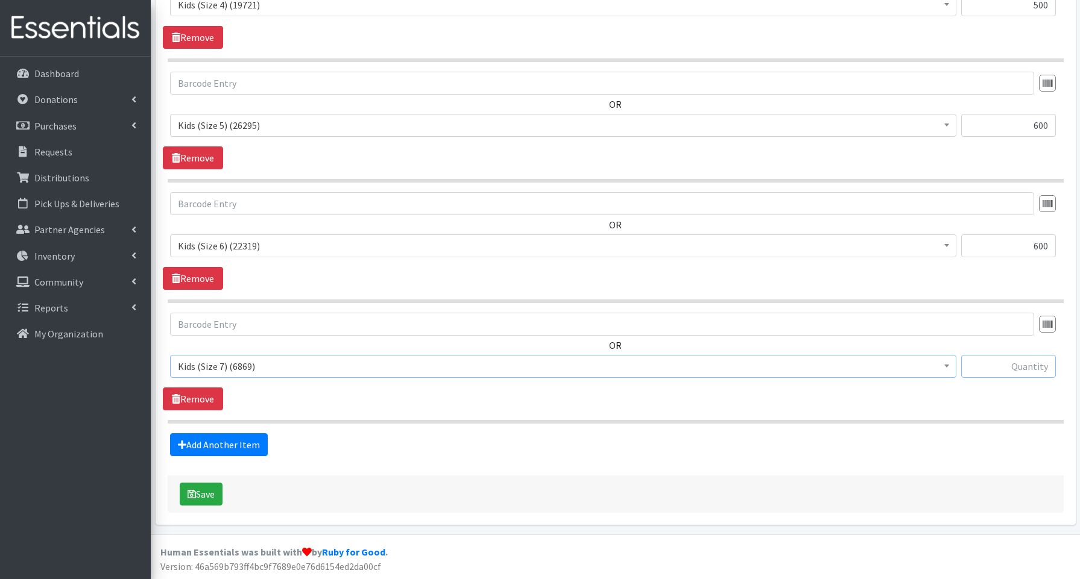
click at [1001, 357] on input "text" at bounding box center [1008, 366] width 95 height 23
type input "240"
click at [231, 447] on link "Add Another Item" at bounding box center [219, 445] width 98 height 23
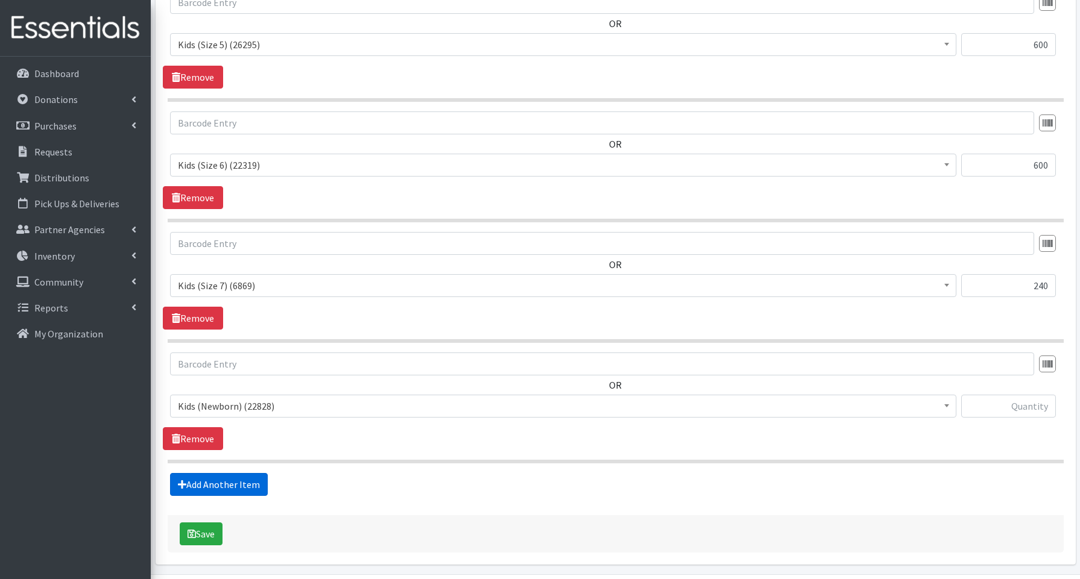
scroll to position [1148, 0]
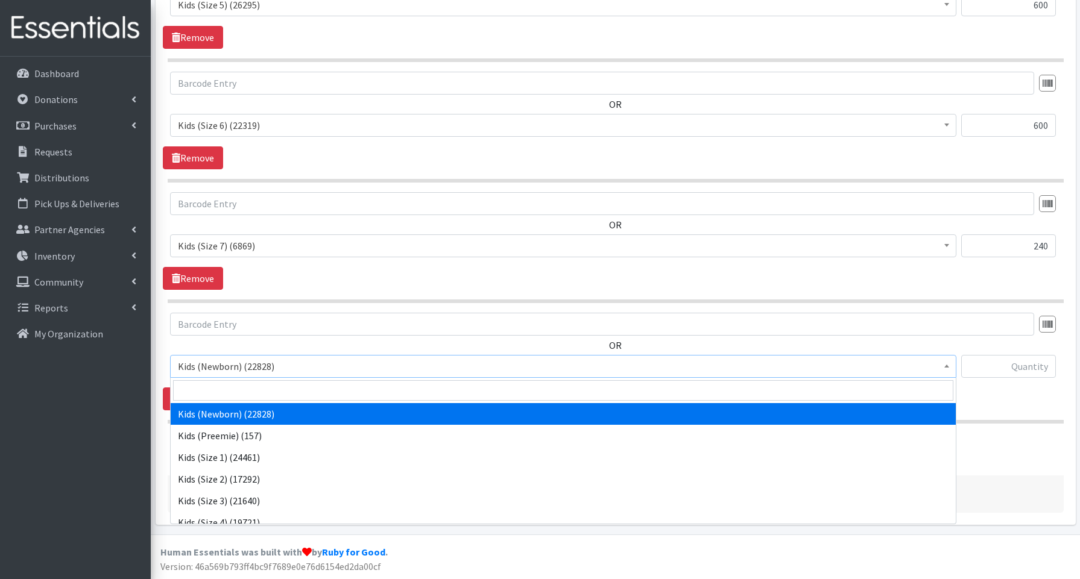
click at [233, 369] on span "Kids (Newborn) (22828)" at bounding box center [563, 366] width 771 height 17
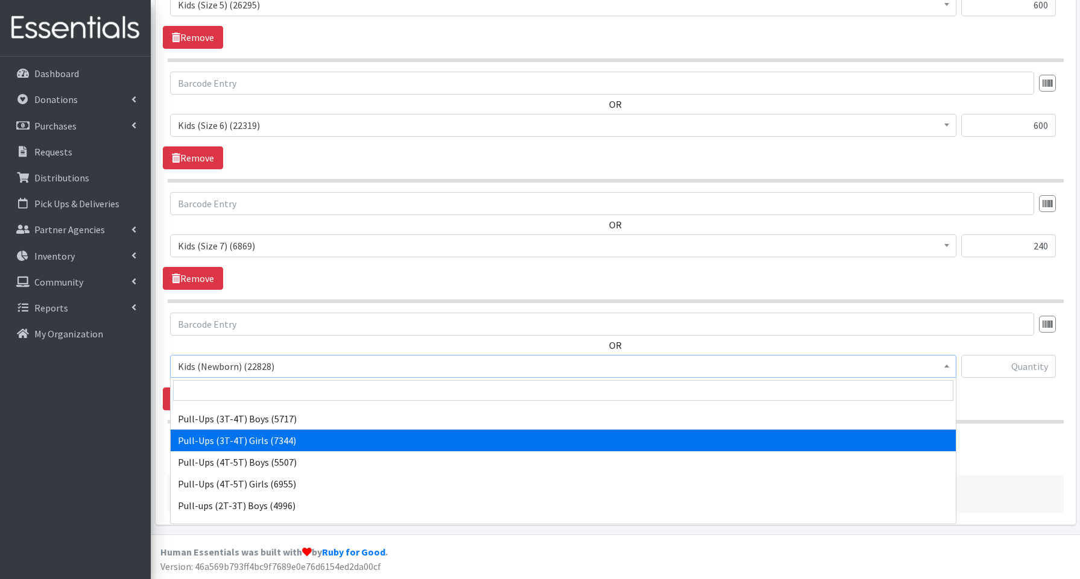
scroll to position [270, 0]
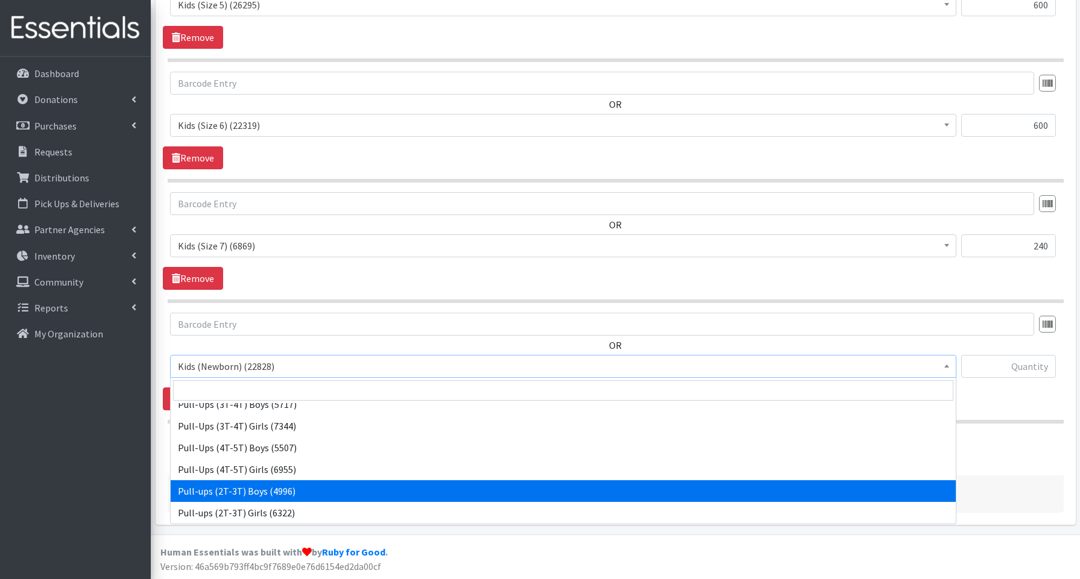
select select "3688"
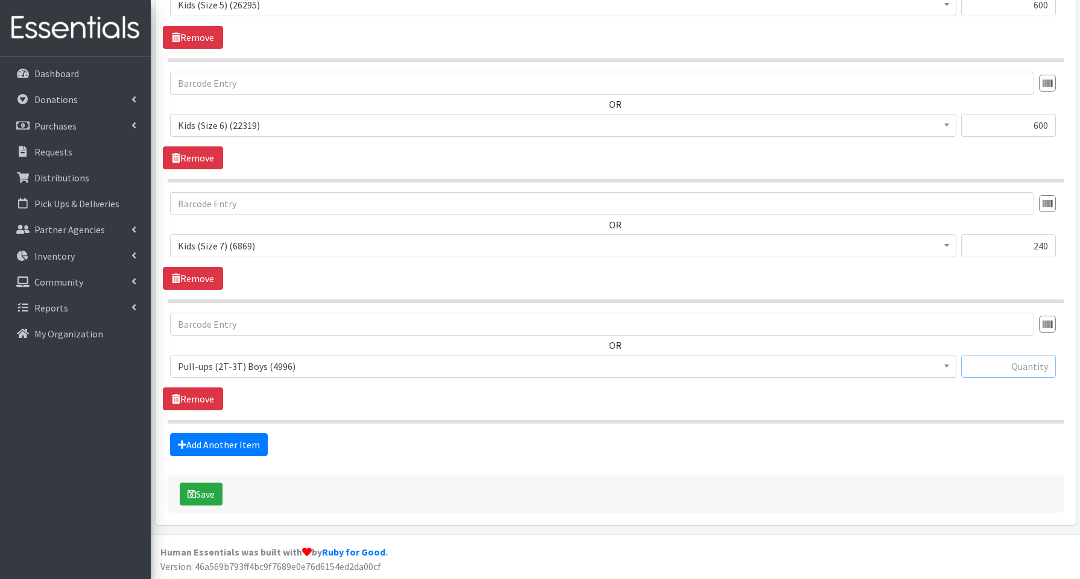
click at [1005, 368] on input "text" at bounding box center [1008, 366] width 95 height 23
type input "240"
click at [224, 444] on link "Add Another Item" at bounding box center [219, 445] width 98 height 23
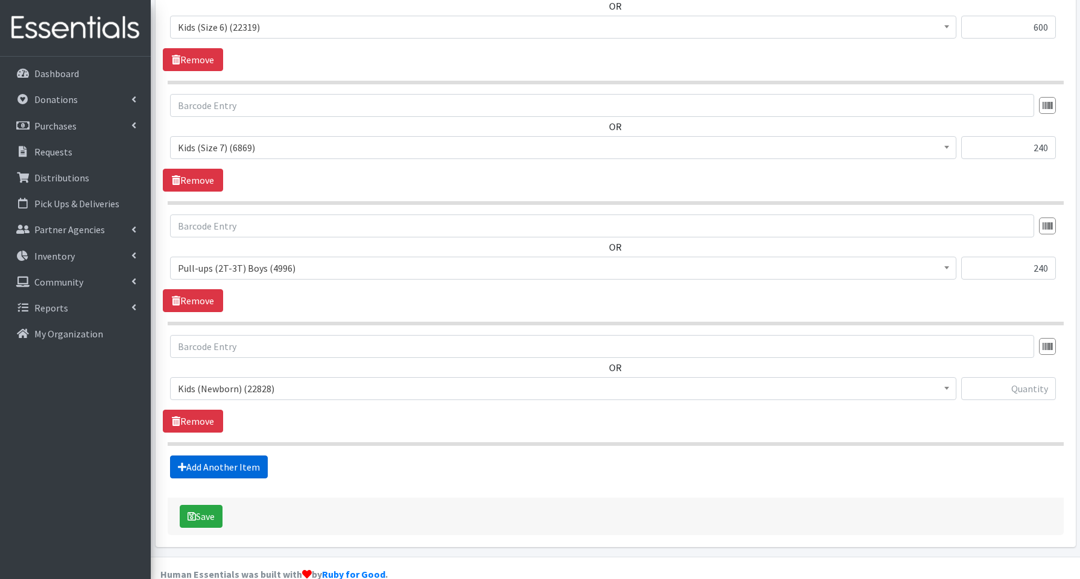
scroll to position [1269, 0]
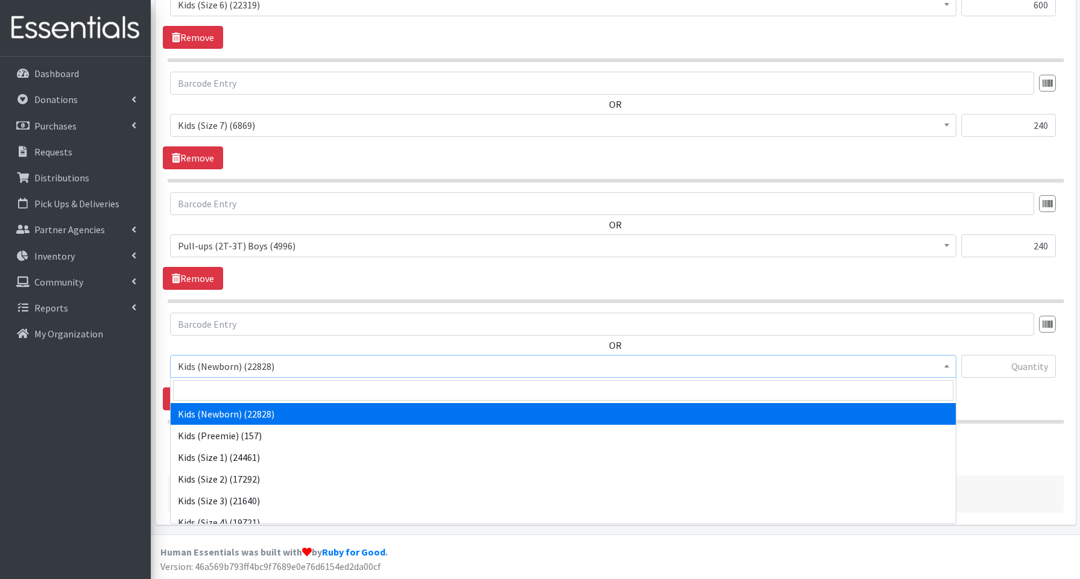
click at [224, 368] on span "Kids (Newborn) (22828)" at bounding box center [563, 366] width 771 height 17
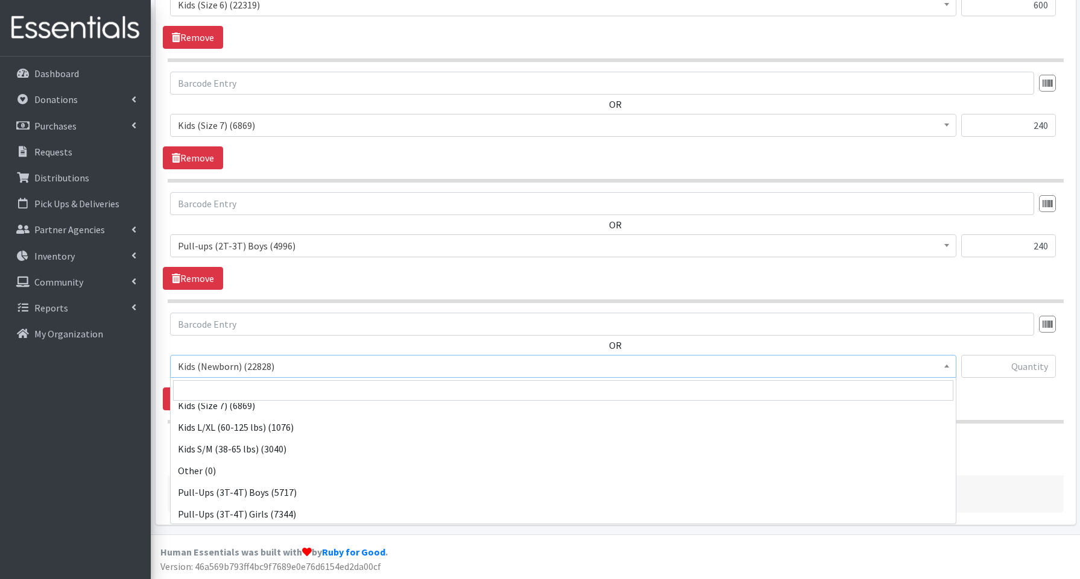
scroll to position [270, 0]
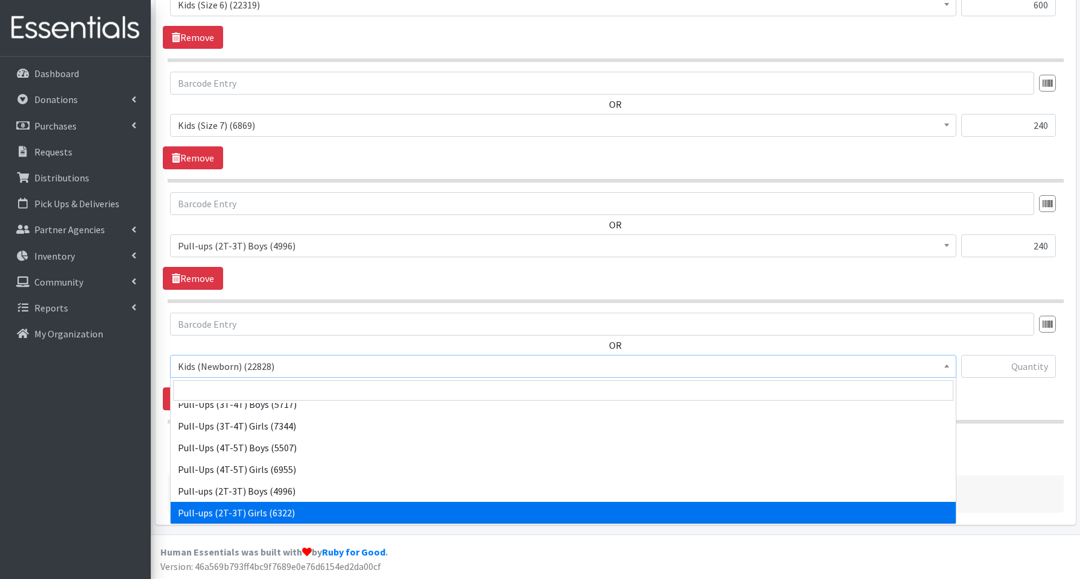
select select "3689"
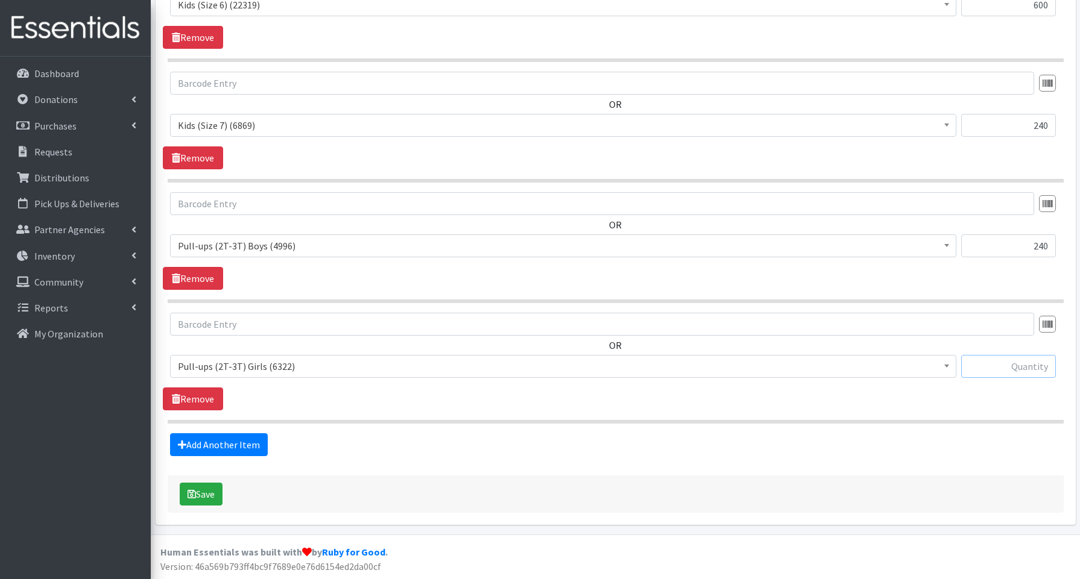
click at [993, 367] on input "text" at bounding box center [1008, 366] width 95 height 23
type input "240"
click at [204, 444] on link "Add Another Item" at bounding box center [219, 445] width 98 height 23
click at [224, 370] on span "Kids (Newborn) (22828)" at bounding box center [563, 366] width 771 height 17
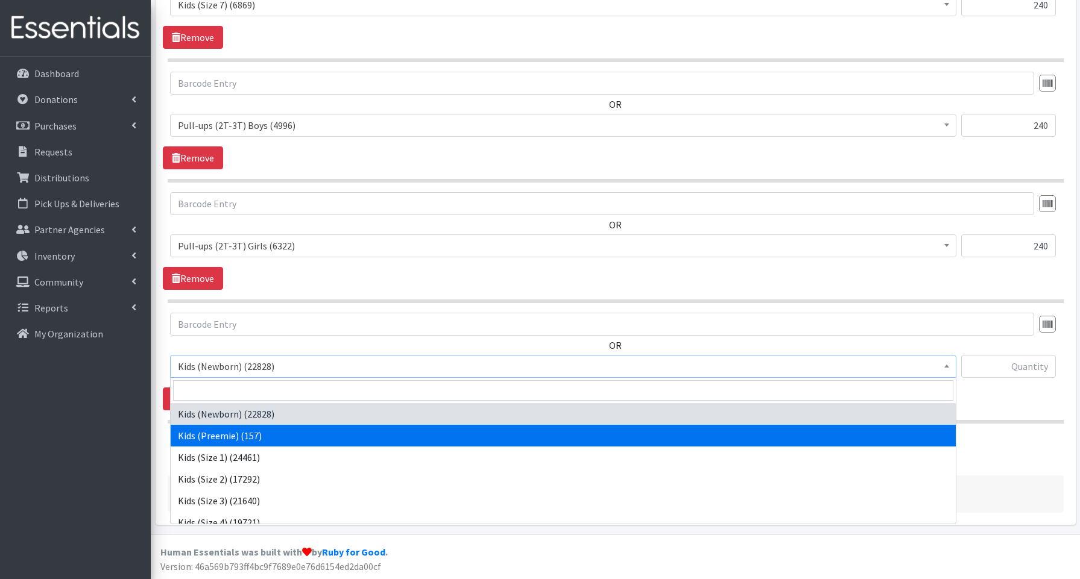
scroll to position [270, 0]
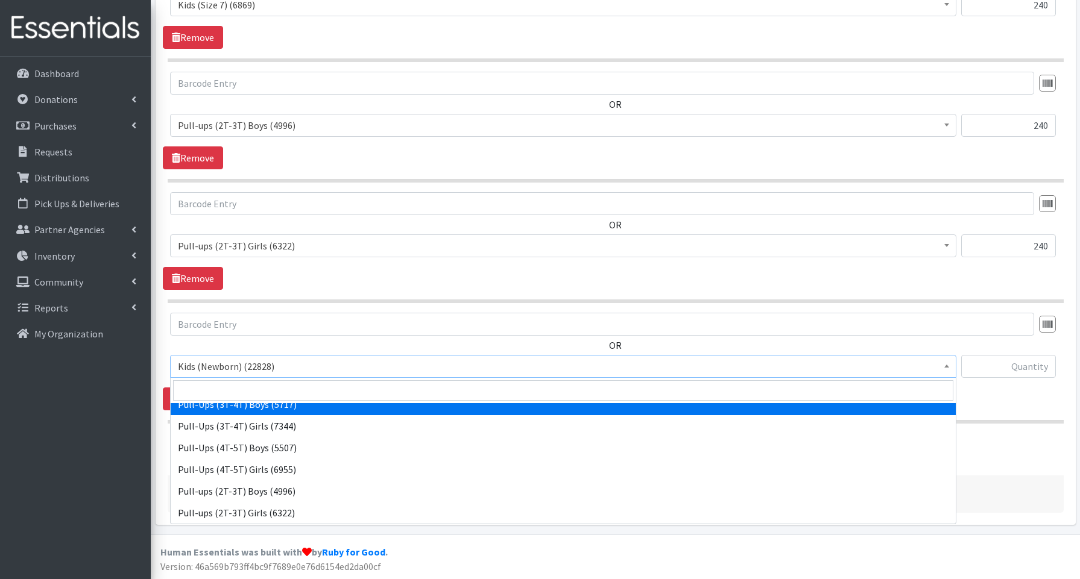
select select "3690"
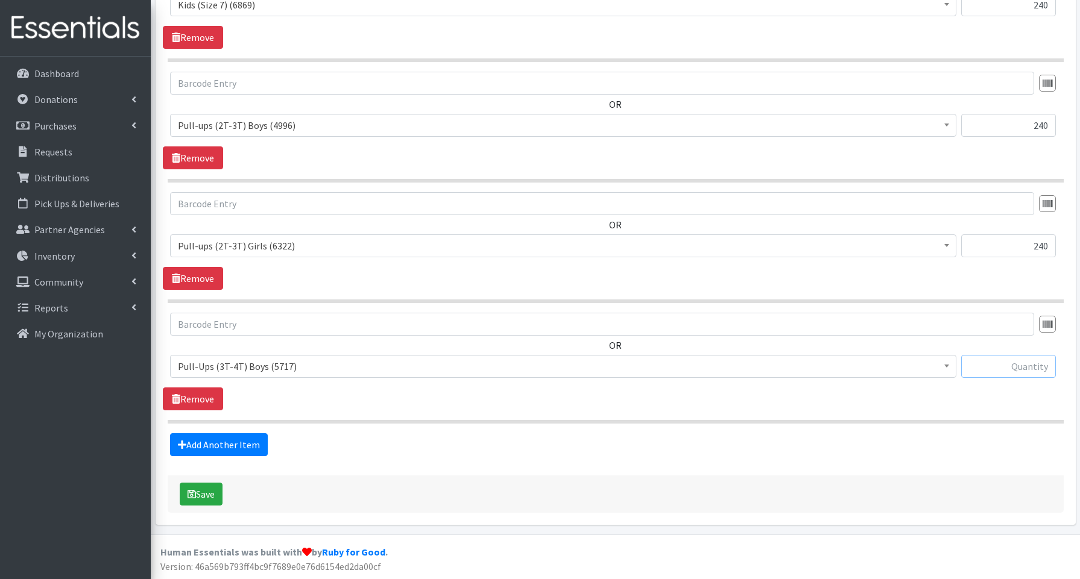
click at [999, 371] on input "text" at bounding box center [1008, 366] width 95 height 23
type input "240"
click at [190, 440] on link "Add Another Item" at bounding box center [219, 445] width 98 height 23
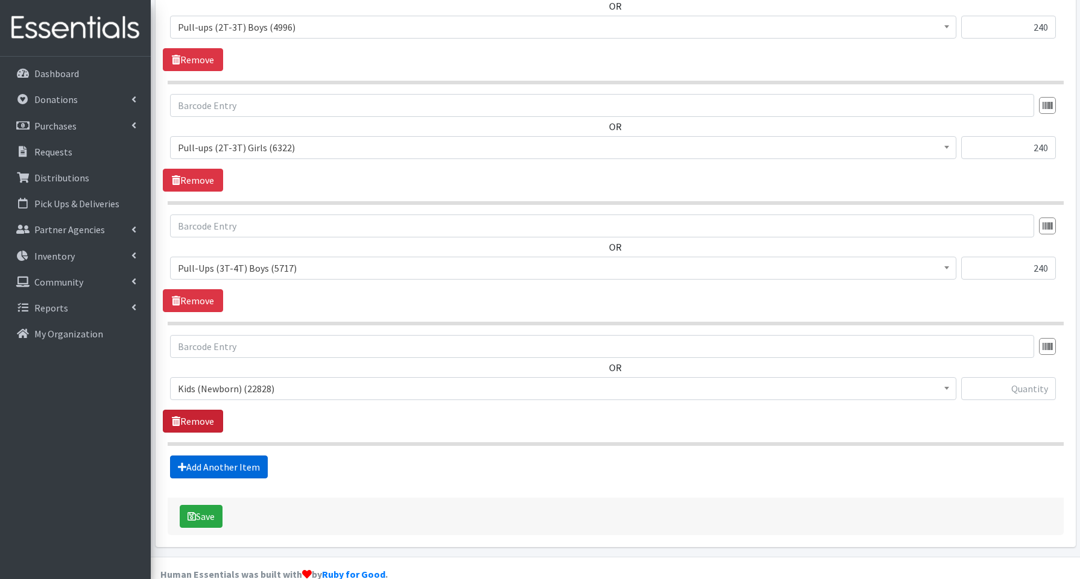
scroll to position [1510, 0]
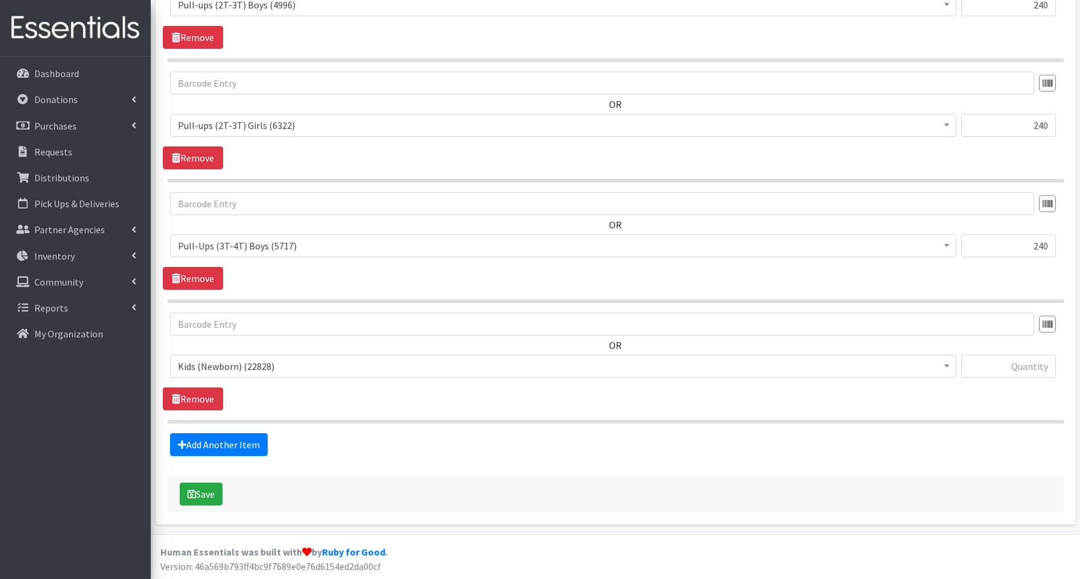
click at [224, 370] on span "Kids (Newborn) (22828)" at bounding box center [563, 366] width 771 height 17
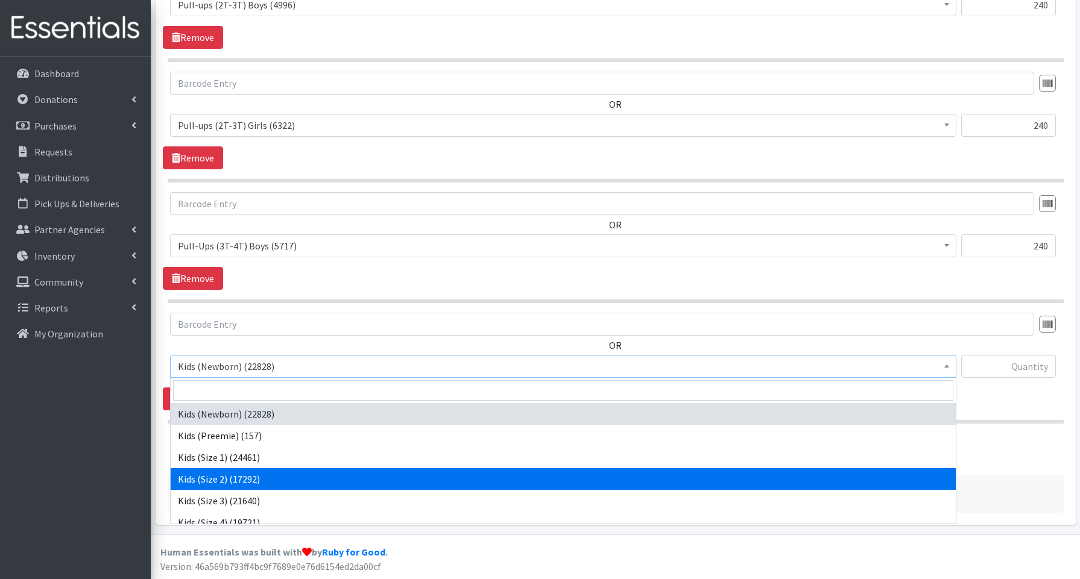
scroll to position [270, 0]
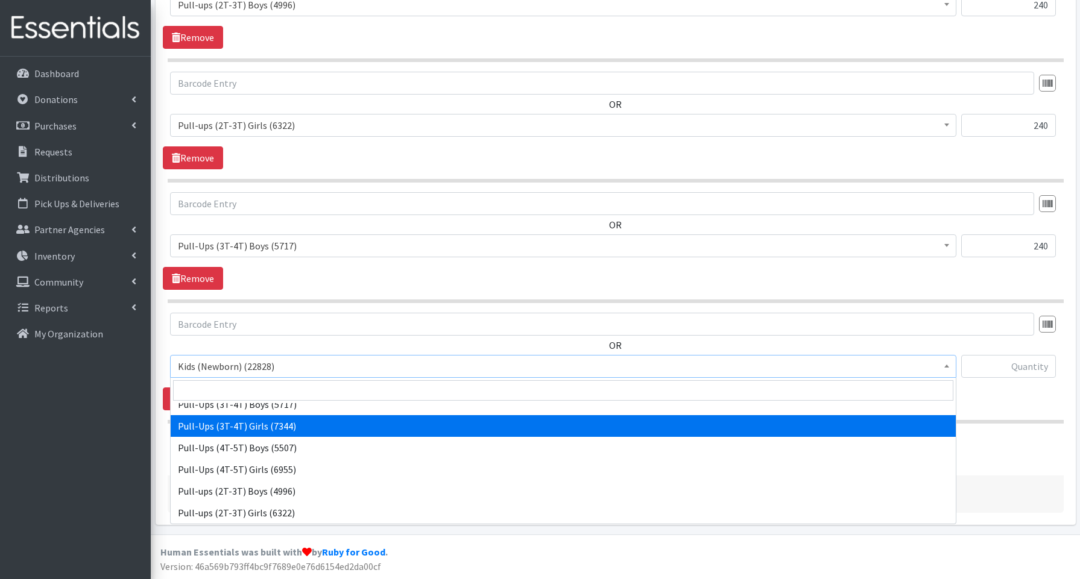
select select "3691"
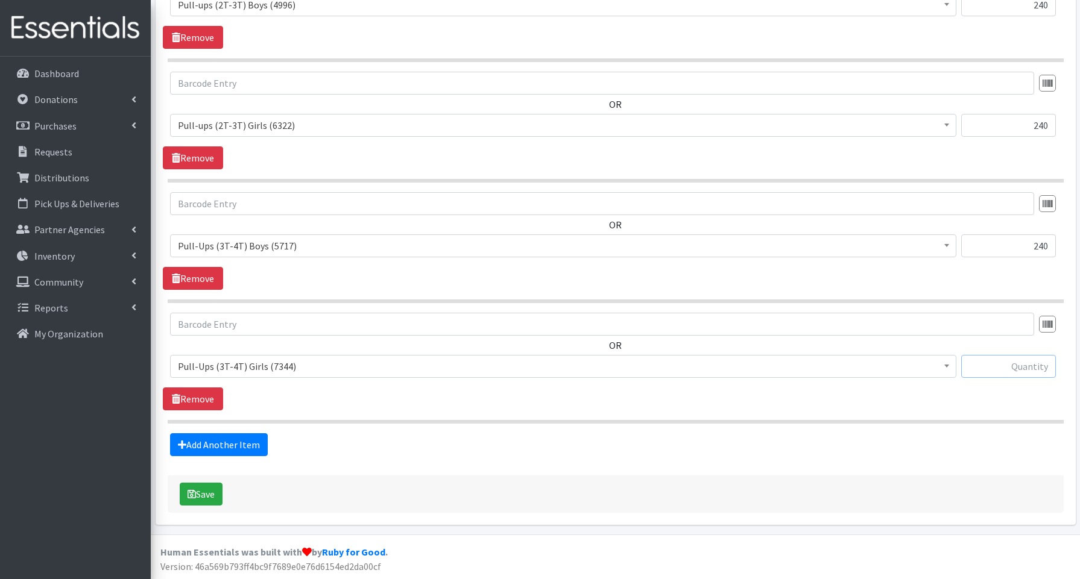
click at [1011, 366] on input "text" at bounding box center [1008, 366] width 95 height 23
type input "240"
click at [233, 447] on link "Add Another Item" at bounding box center [219, 445] width 98 height 23
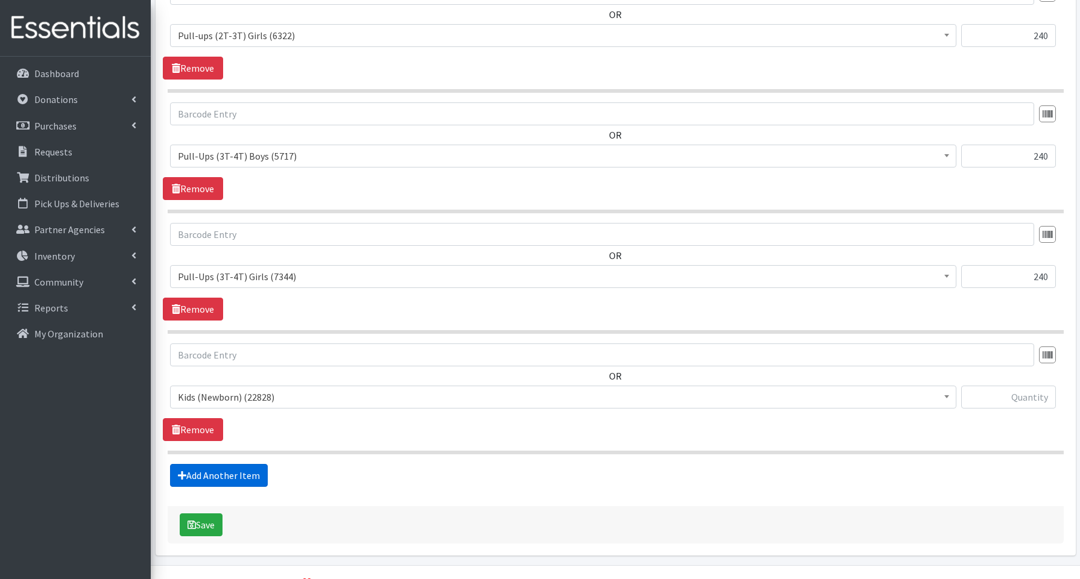
scroll to position [1631, 0]
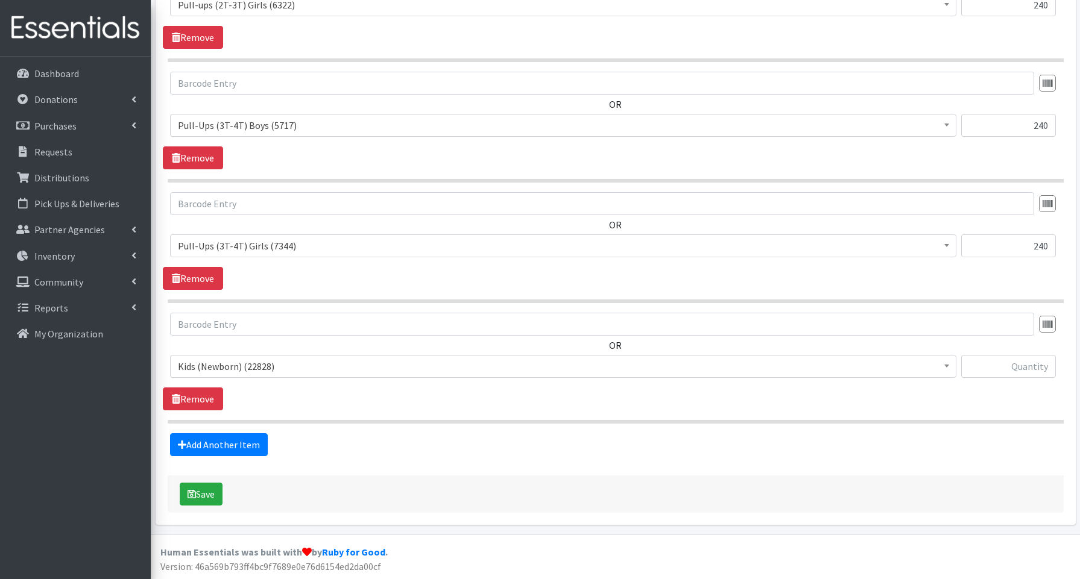
click at [219, 365] on span "Kids (Newborn) (22828)" at bounding box center [563, 366] width 771 height 17
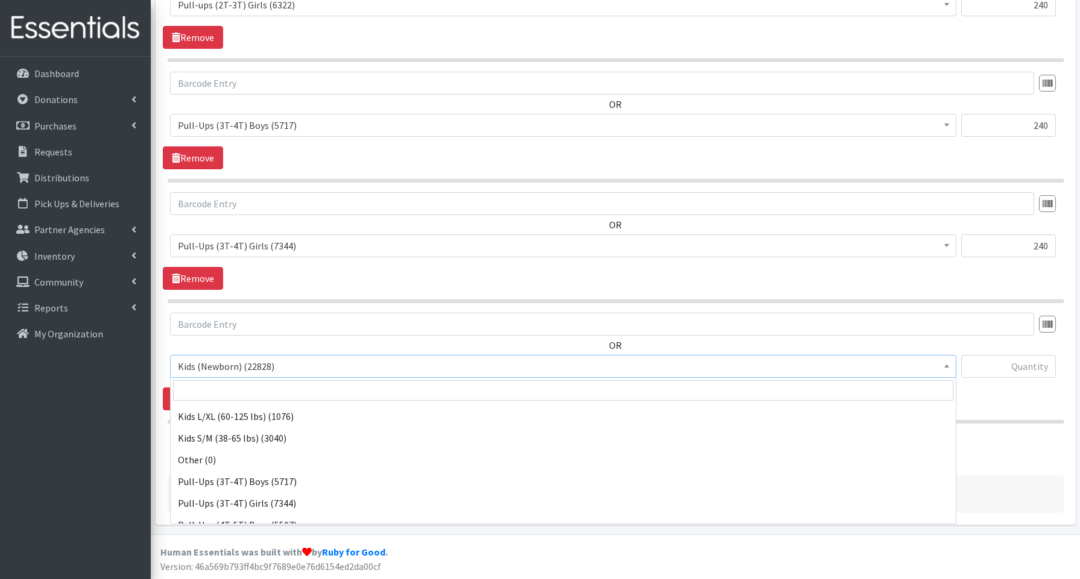
scroll to position [270, 0]
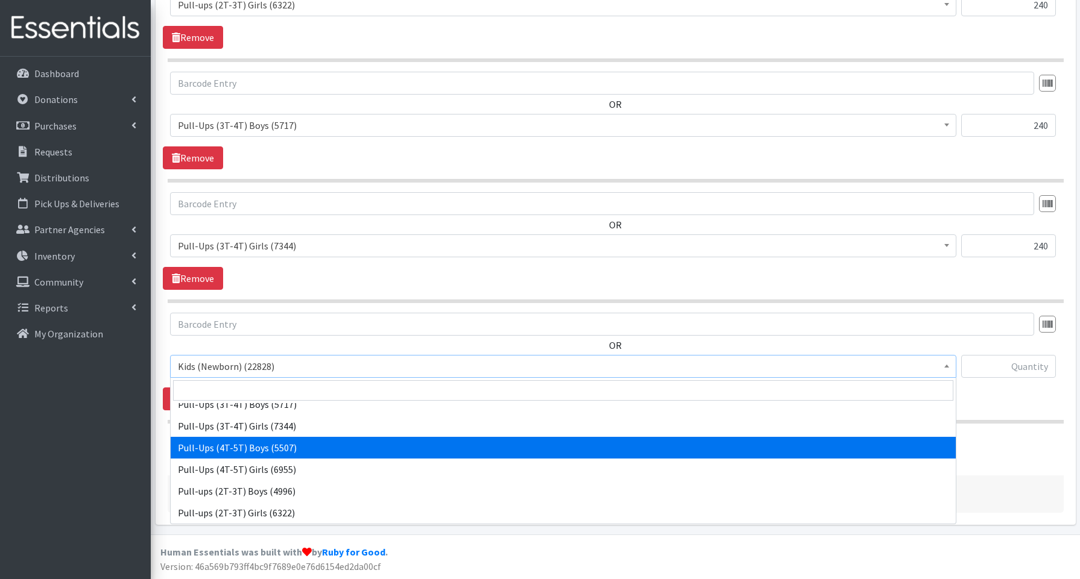
select select "3692"
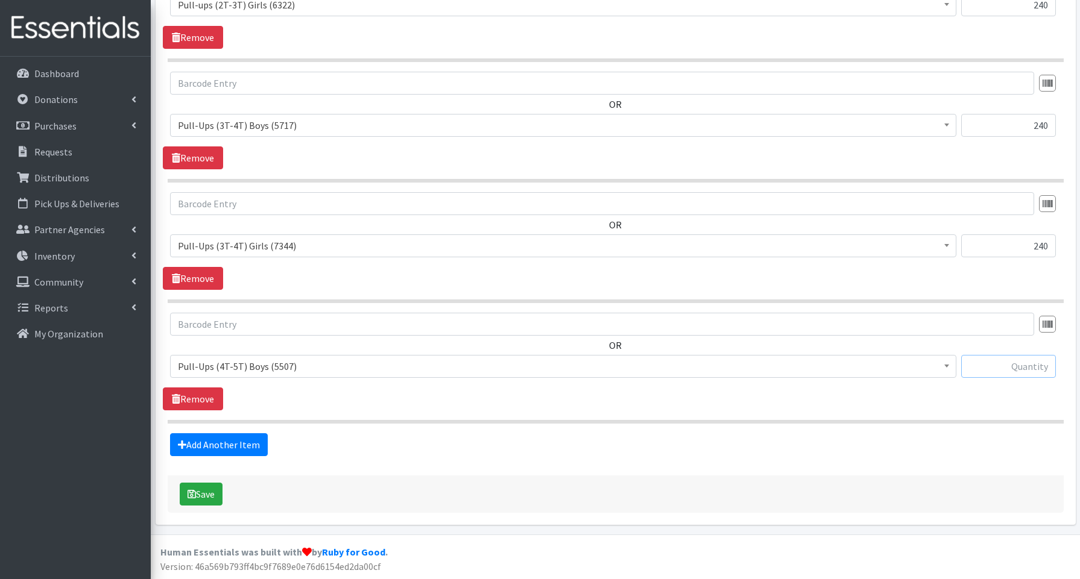
click at [998, 366] on input "text" at bounding box center [1008, 366] width 95 height 23
type input "320"
click at [221, 440] on link "Add Another Item" at bounding box center [219, 445] width 98 height 23
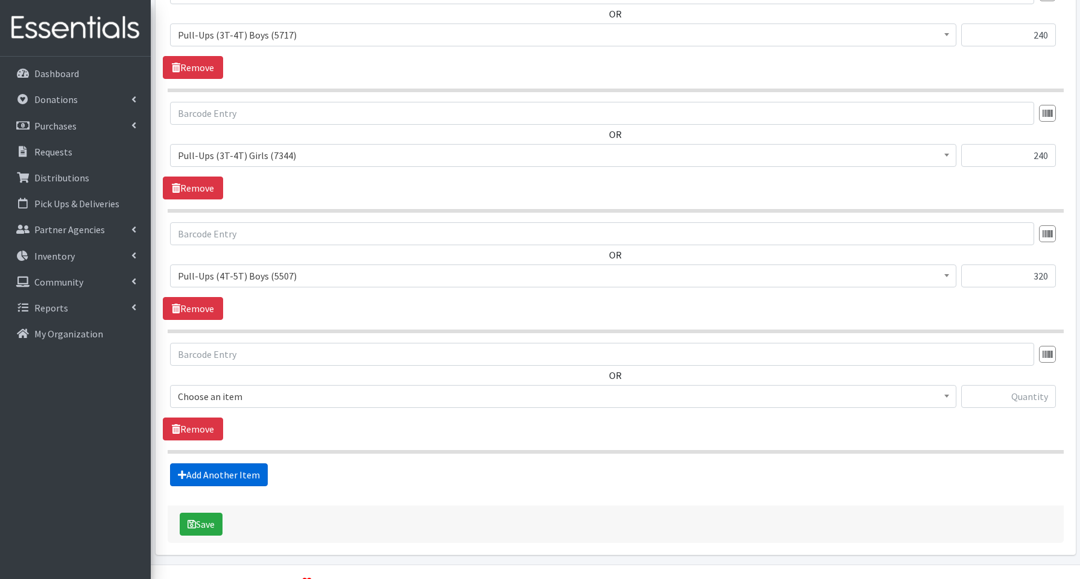
scroll to position [1751, 0]
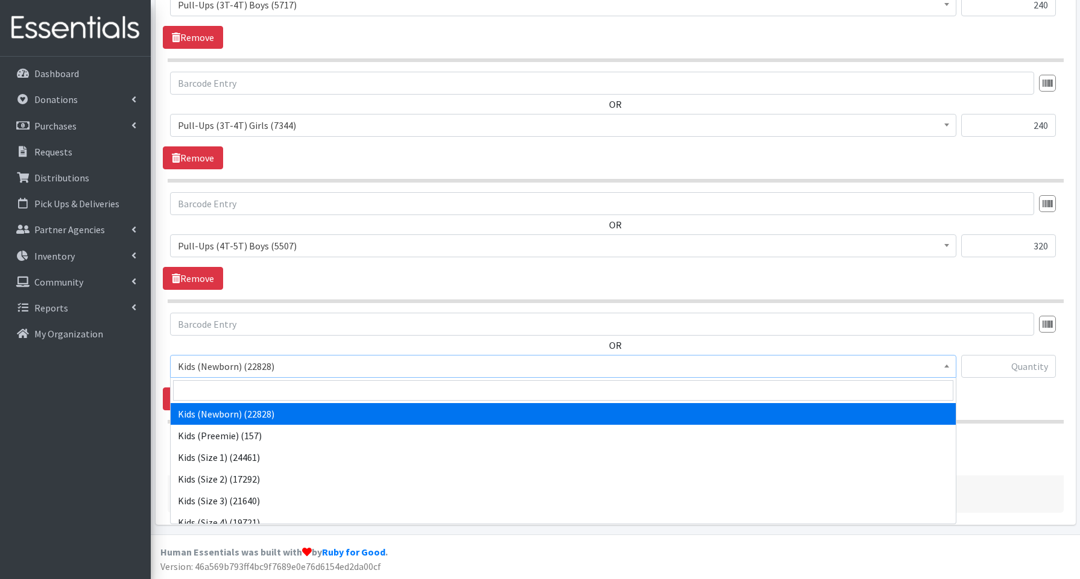
click at [215, 371] on span "Kids (Newborn) (22828)" at bounding box center [563, 366] width 771 height 17
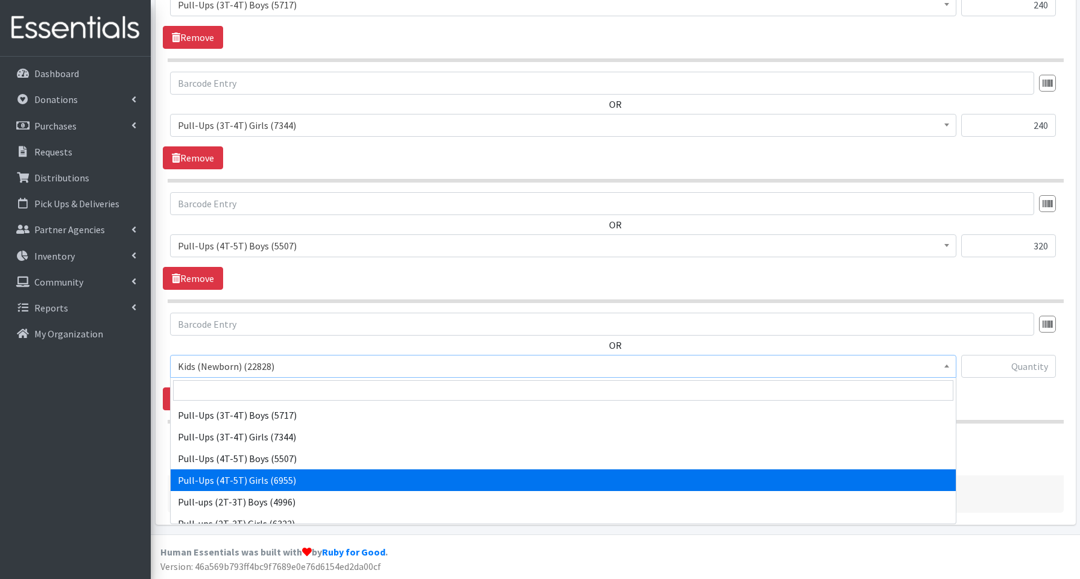
scroll to position [270, 0]
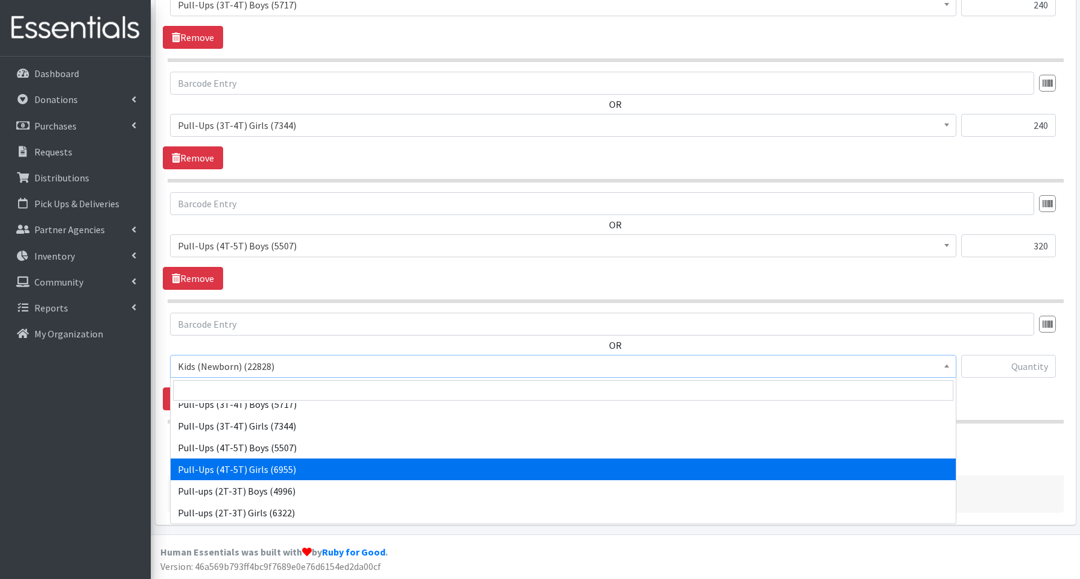
select select "3693"
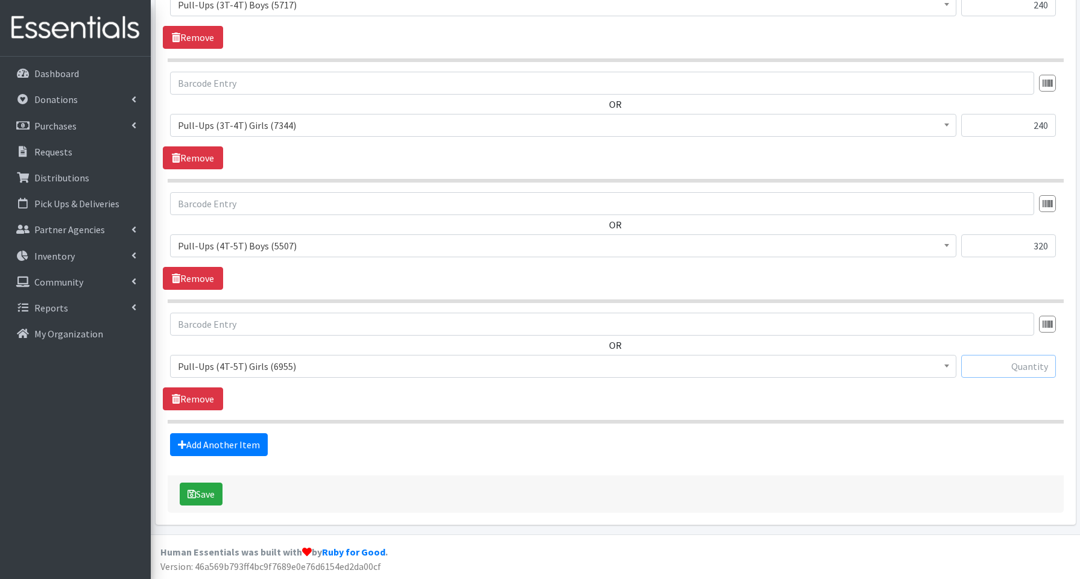
click at [989, 374] on input "text" at bounding box center [1008, 366] width 95 height 23
type input "320"
click at [198, 493] on button "Save" at bounding box center [201, 494] width 43 height 23
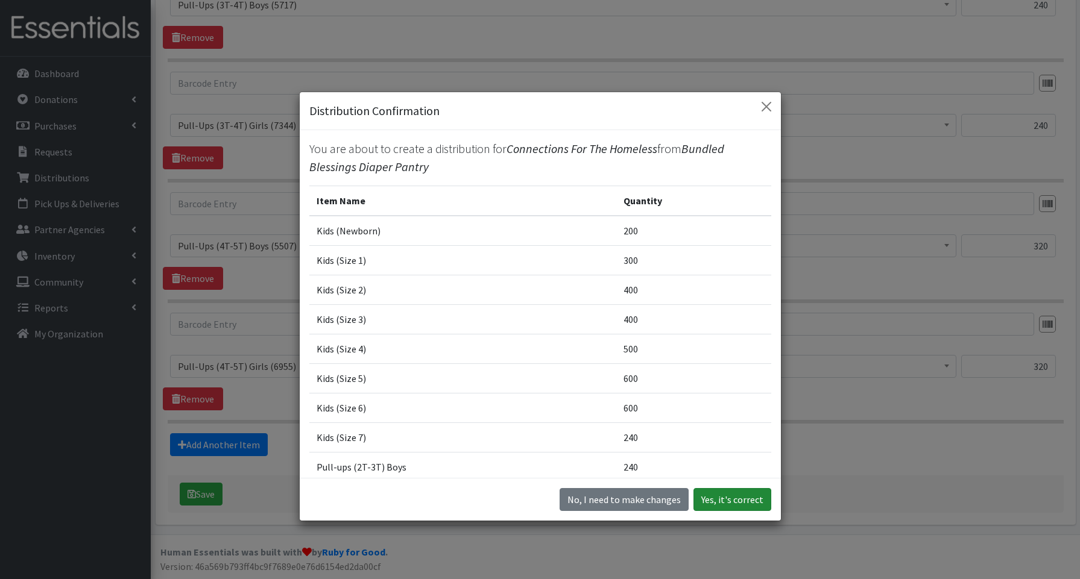
click at [726, 503] on button "Yes, it's correct" at bounding box center [732, 499] width 78 height 23
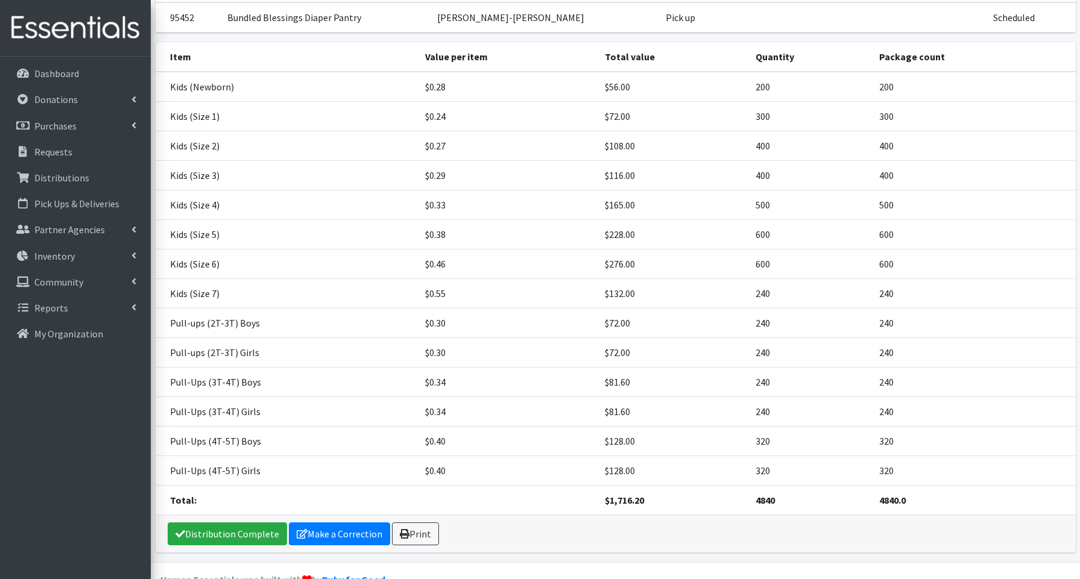
scroll to position [194, 0]
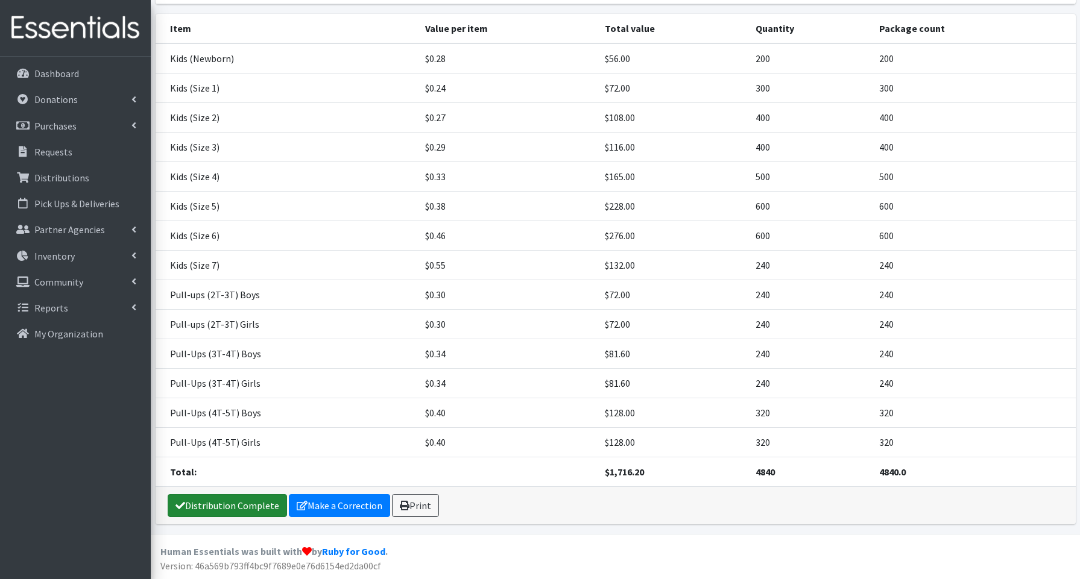
click at [255, 507] on link "Distribution Complete" at bounding box center [227, 505] width 119 height 23
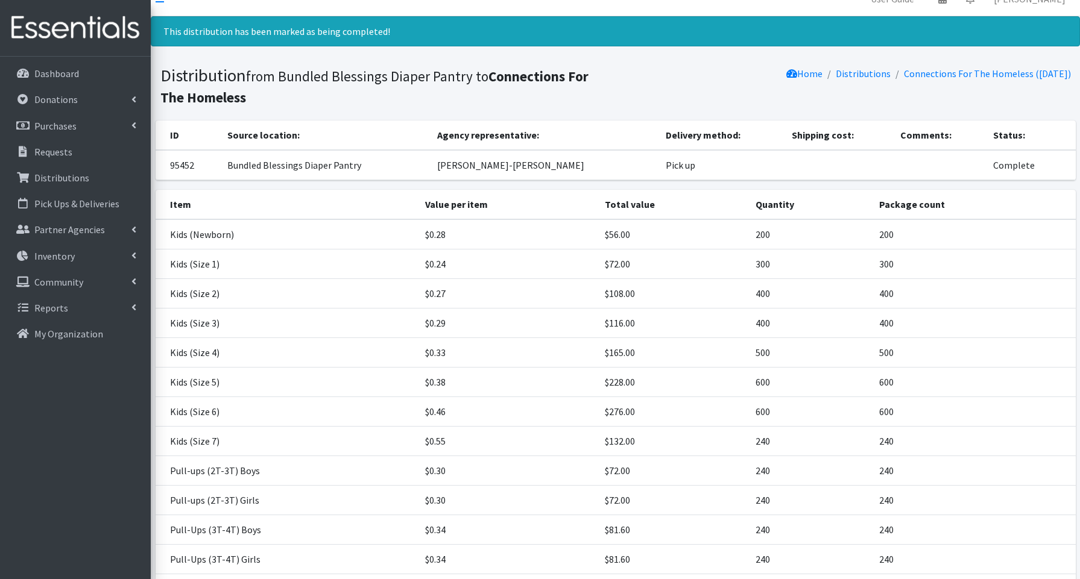
scroll to position [0, 0]
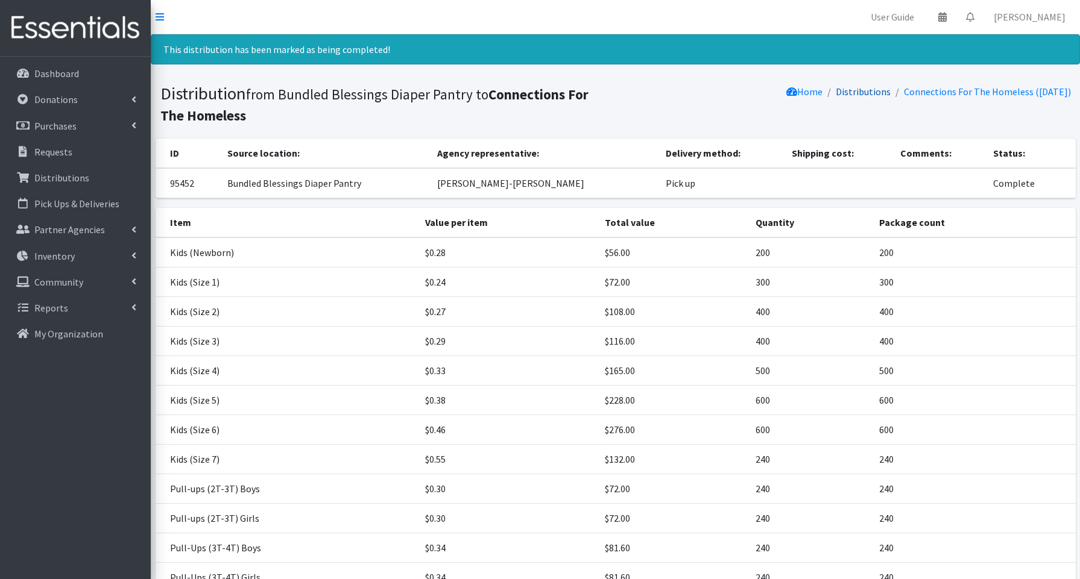
click at [856, 90] on link "Distributions" at bounding box center [863, 92] width 55 height 12
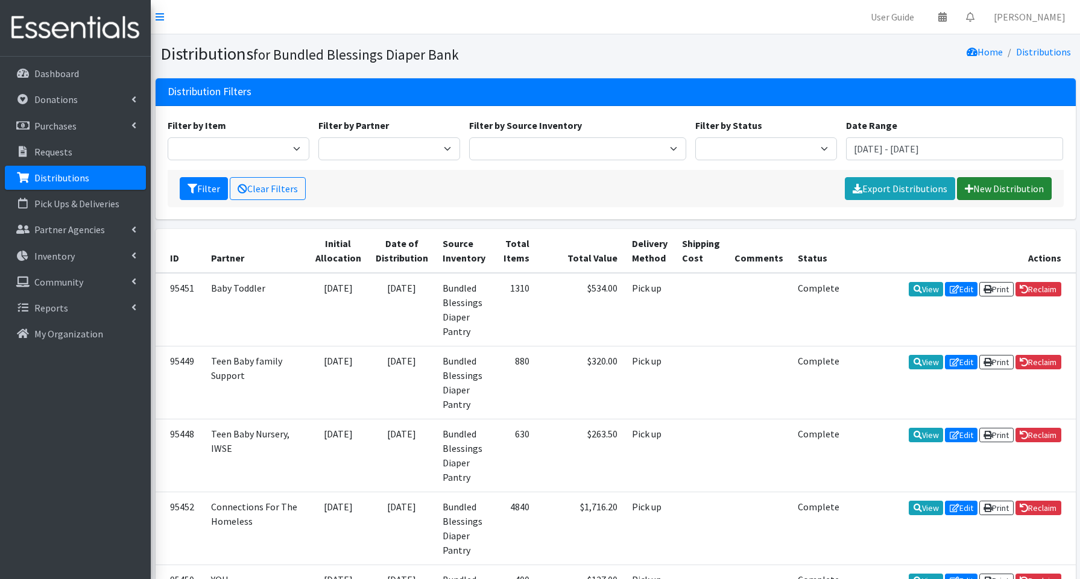
click at [985, 186] on link "New Distribution" at bounding box center [1004, 188] width 95 height 23
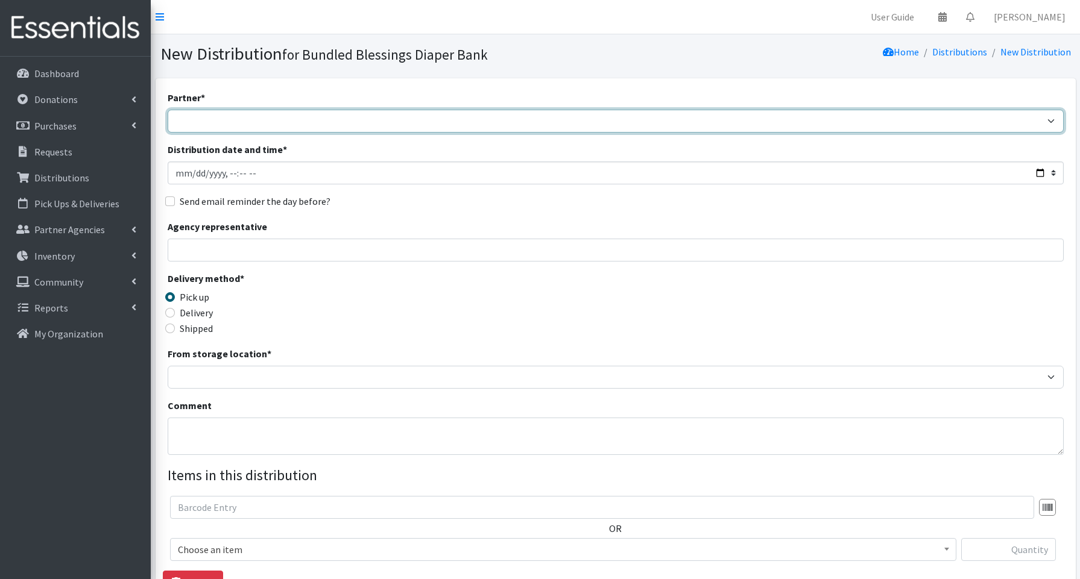
click at [275, 124] on select "Advocate Aurora Health Baby Toddler Black Residents of Evanston Building Peacef…" at bounding box center [616, 121] width 896 height 23
select select "5249"
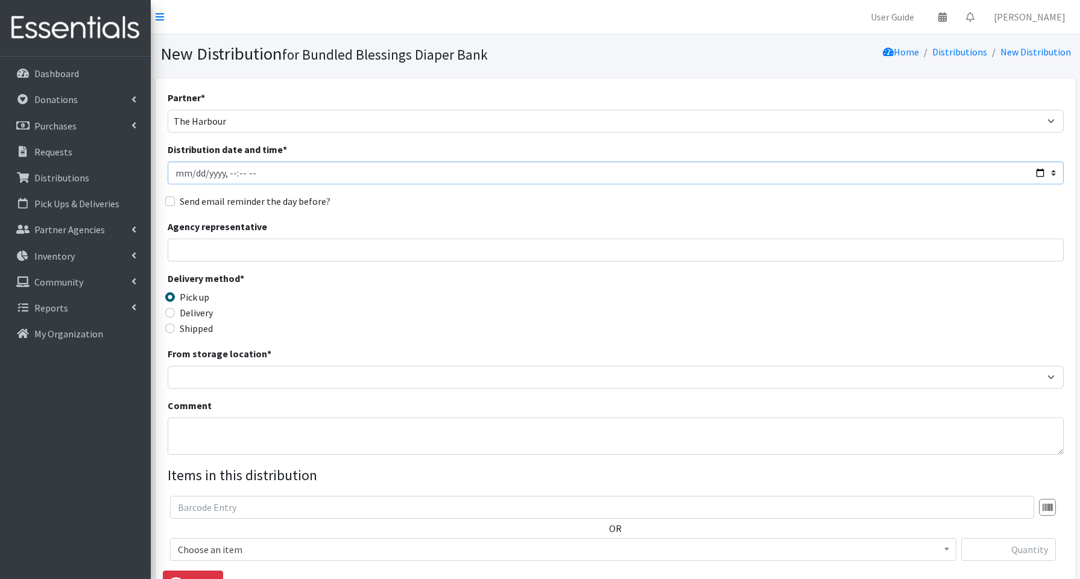
click at [1034, 169] on input "Distribution date and time *" at bounding box center [616, 173] width 896 height 23
type input "2025-08-21T12:30"
click at [437, 253] on input "Agency representative" at bounding box center [616, 250] width 896 height 23
type input "Nora Gash"
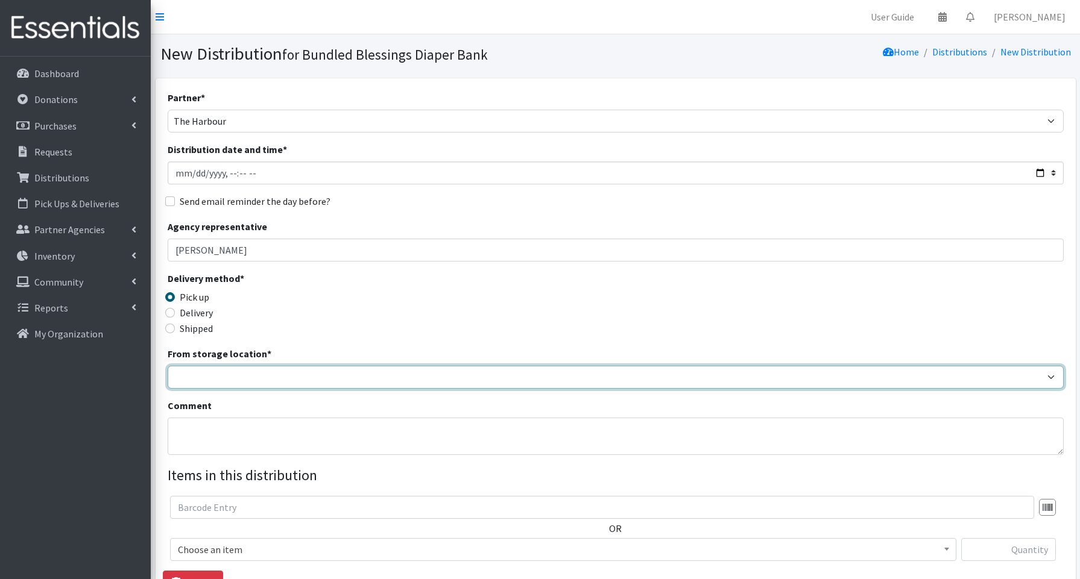
click at [223, 376] on select "Bundled Blessings Diaper Pantry" at bounding box center [616, 377] width 896 height 23
select select "79"
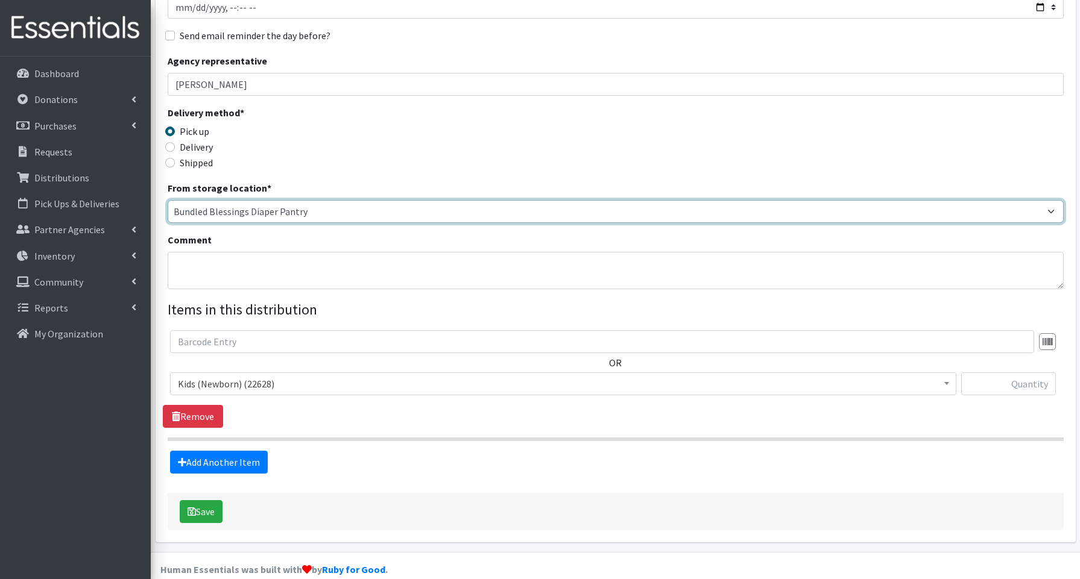
scroll to position [183, 0]
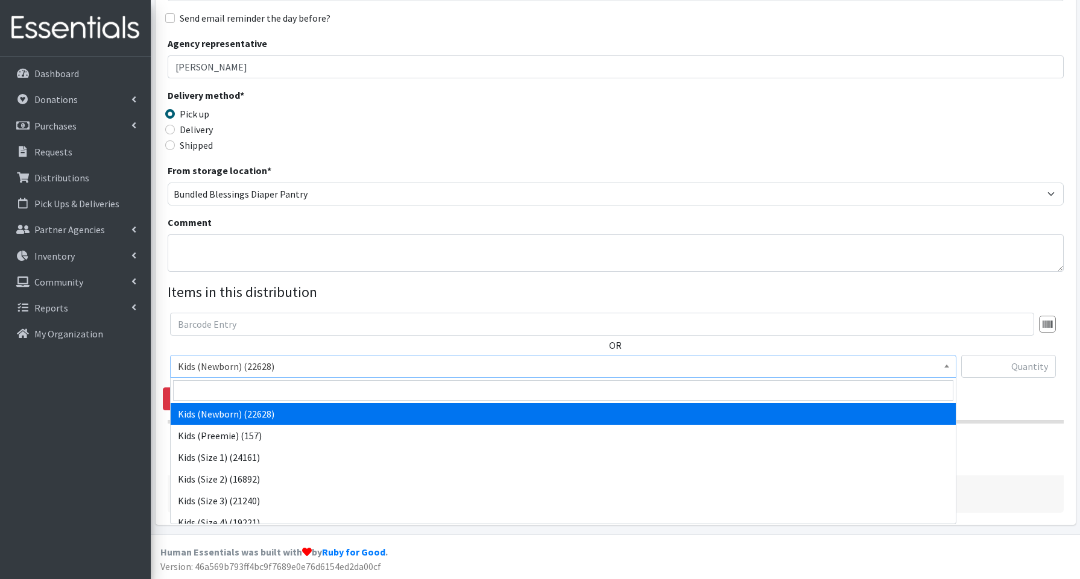
click at [245, 364] on span "Kids (Newborn) (22628)" at bounding box center [563, 366] width 771 height 17
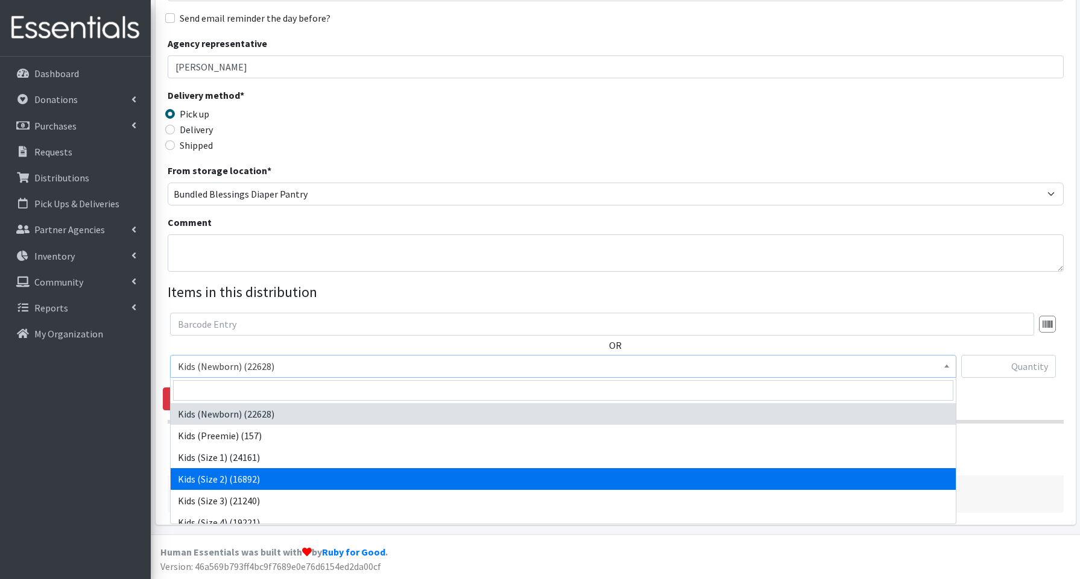
select select "3656"
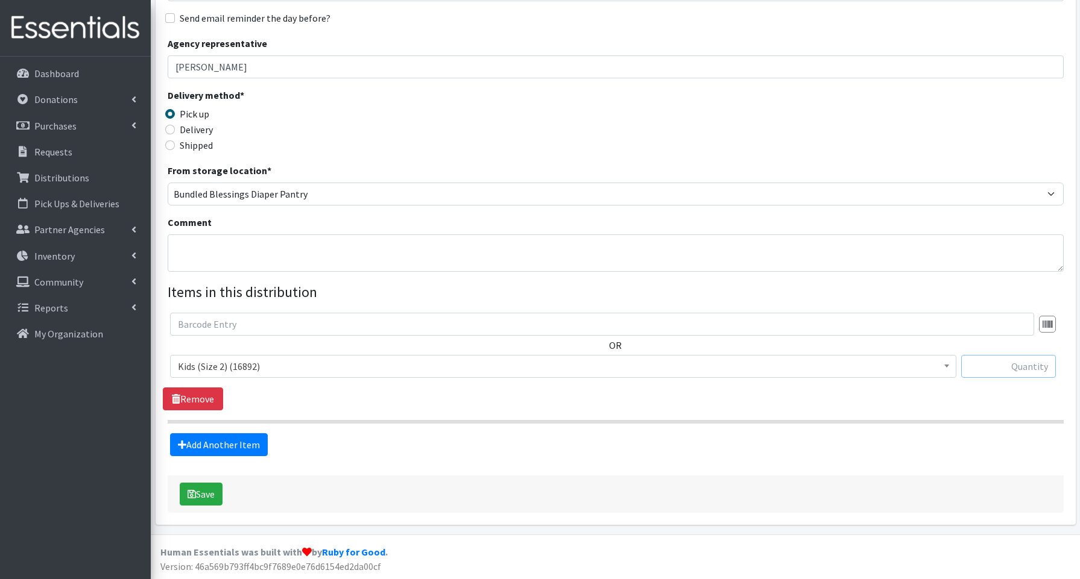
click at [1020, 368] on input "text" at bounding box center [1008, 366] width 95 height 23
type input "100"
click at [192, 443] on link "Add Another Item" at bounding box center [219, 445] width 98 height 23
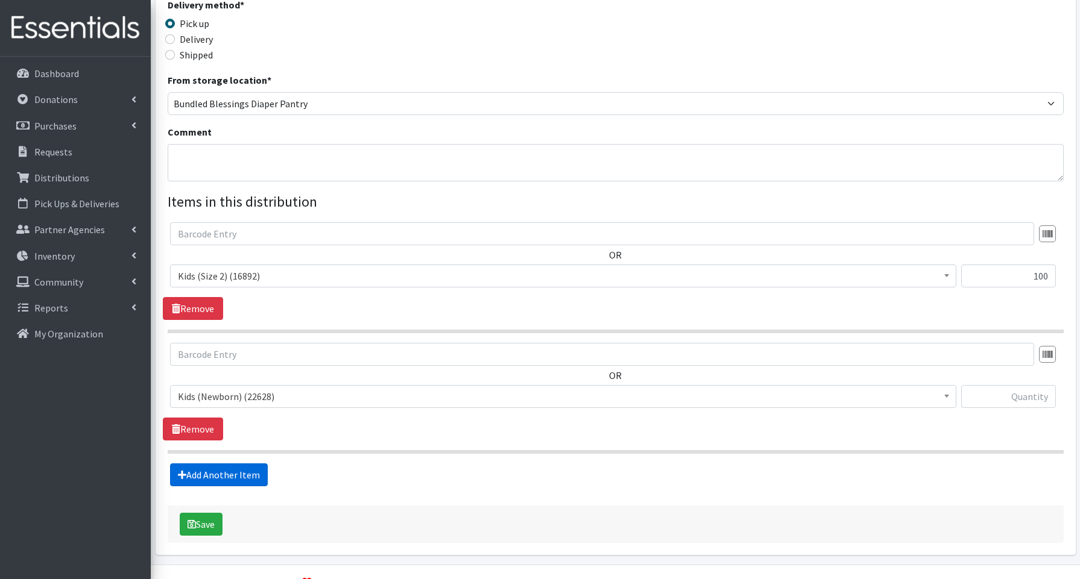
scroll to position [304, 0]
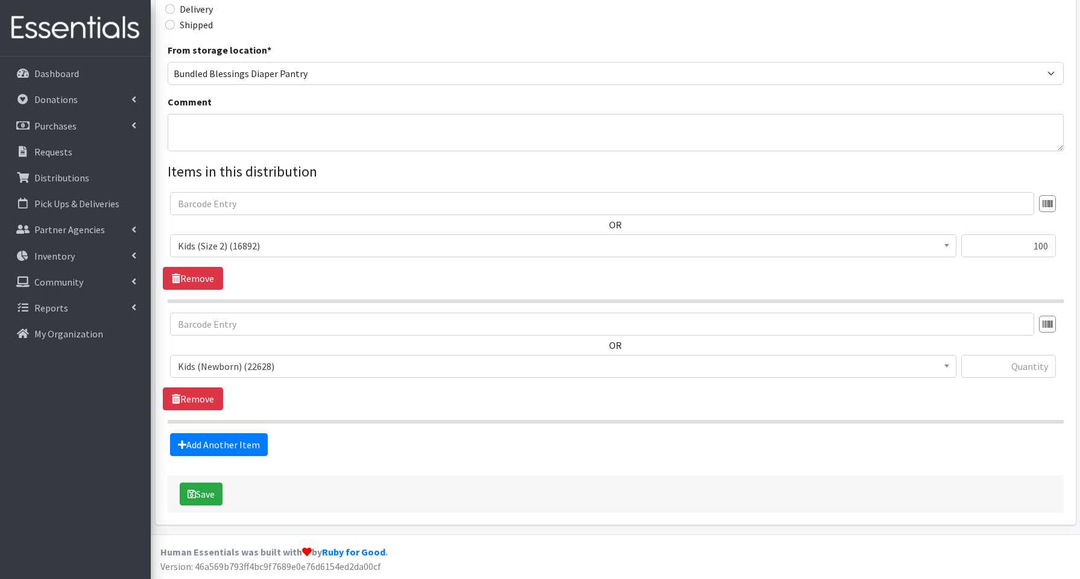
click at [206, 366] on span "Kids (Newborn) (22628)" at bounding box center [563, 366] width 771 height 17
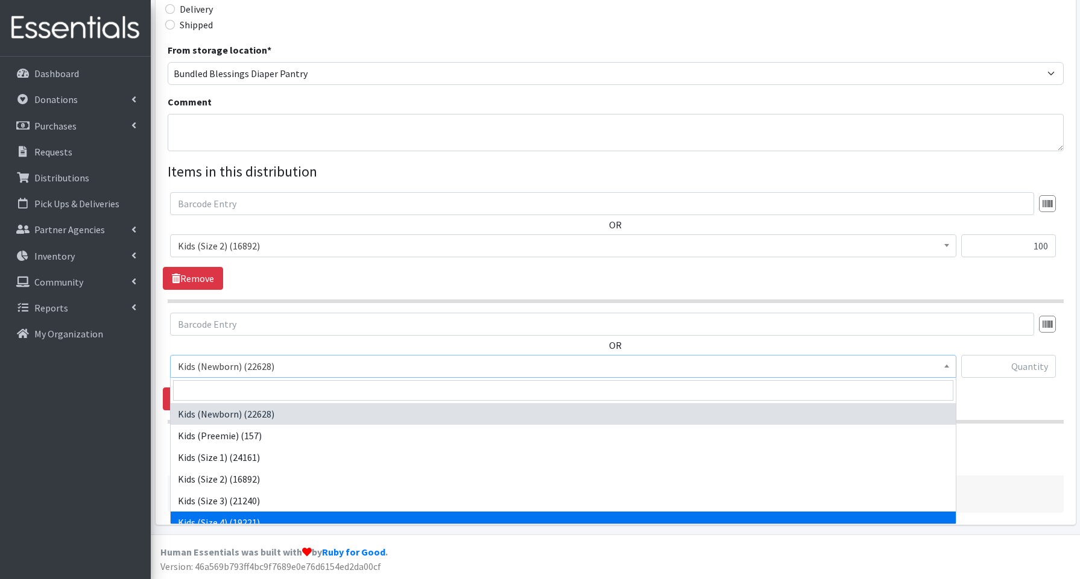
select select "3650"
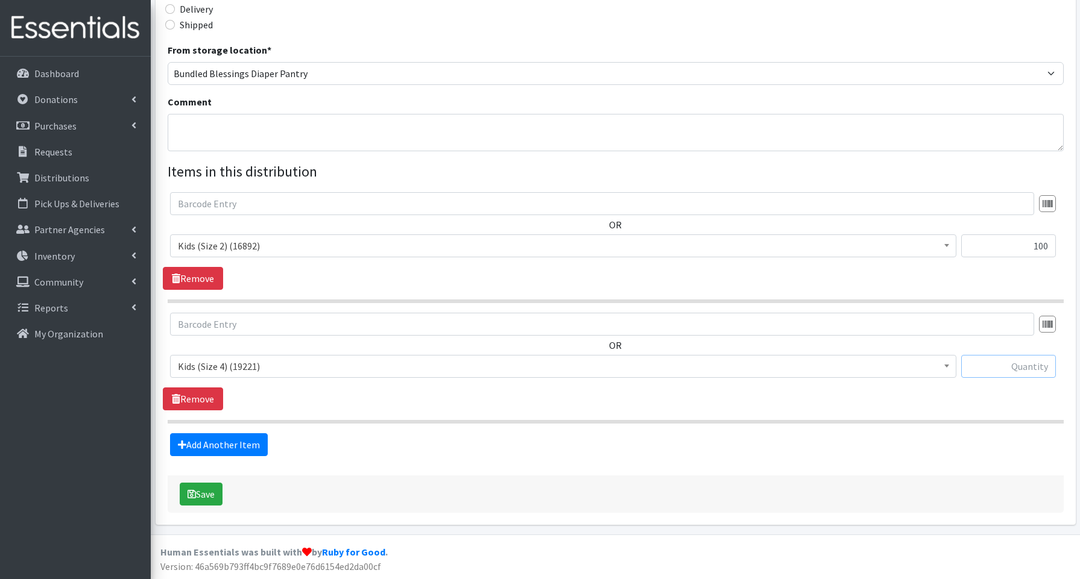
click at [1001, 368] on input "text" at bounding box center [1008, 366] width 95 height 23
type input "100"
click at [203, 442] on link "Add Another Item" at bounding box center [219, 445] width 98 height 23
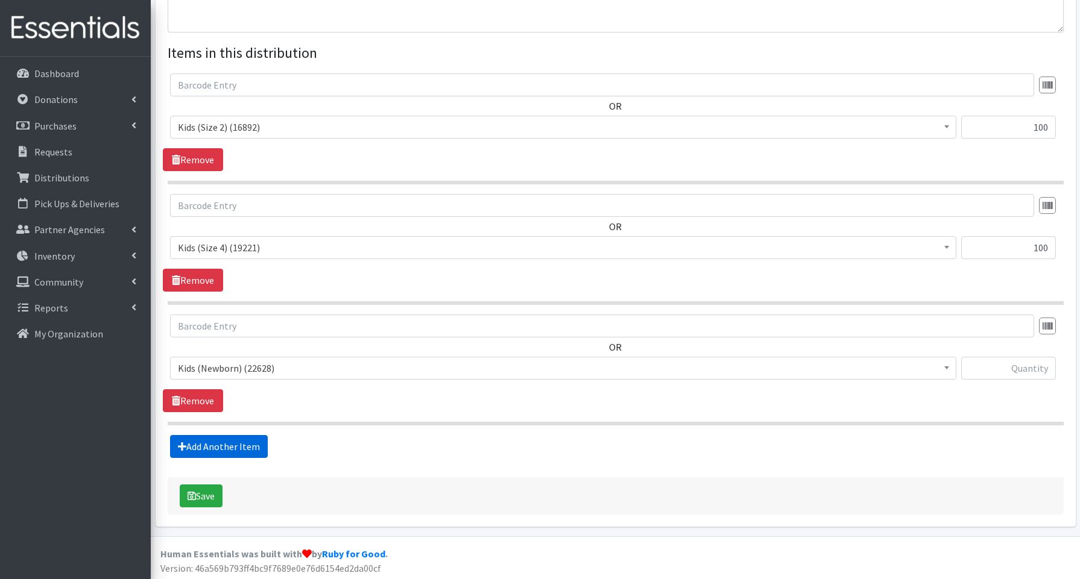
scroll to position [425, 0]
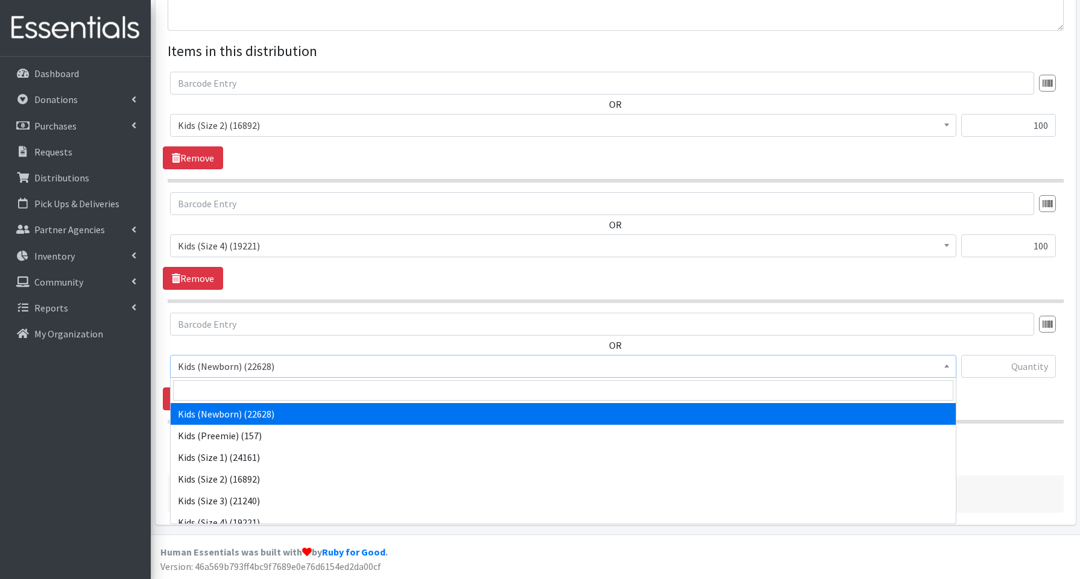
click at [194, 365] on span "Kids (Newborn) (22628)" at bounding box center [563, 366] width 771 height 17
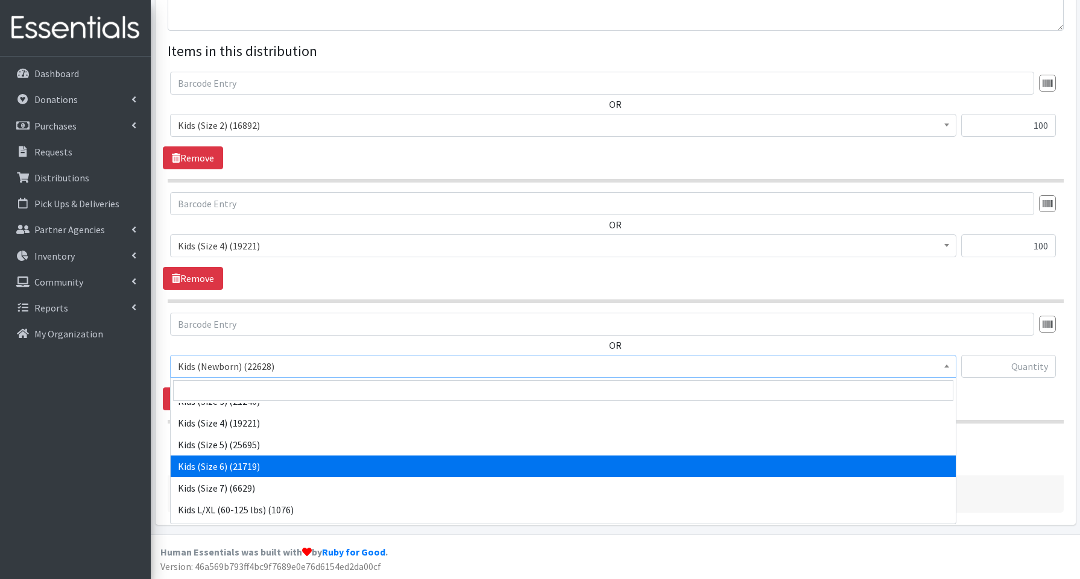
scroll to position [99, 0]
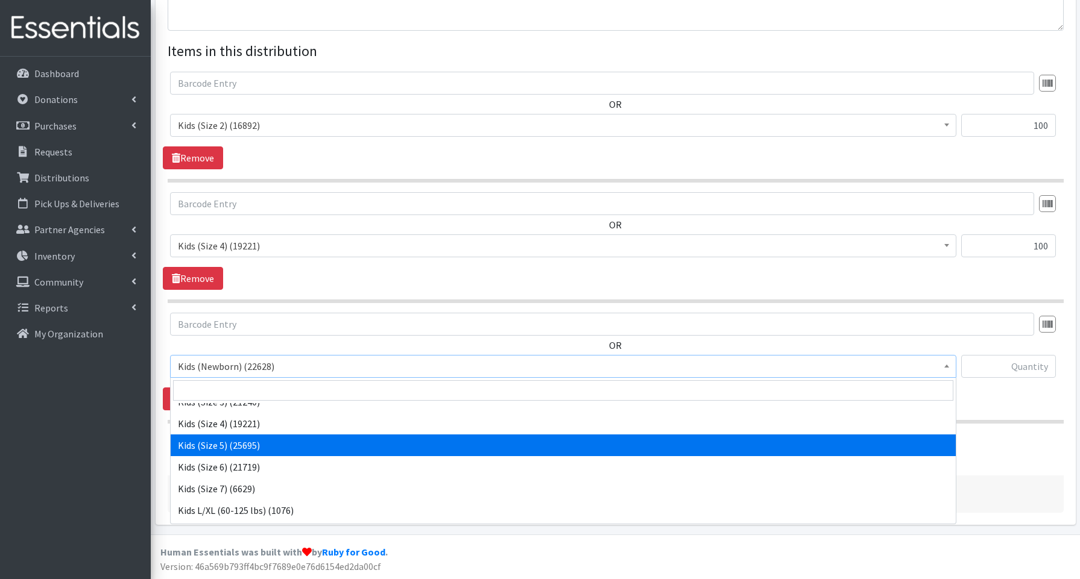
select select "3672"
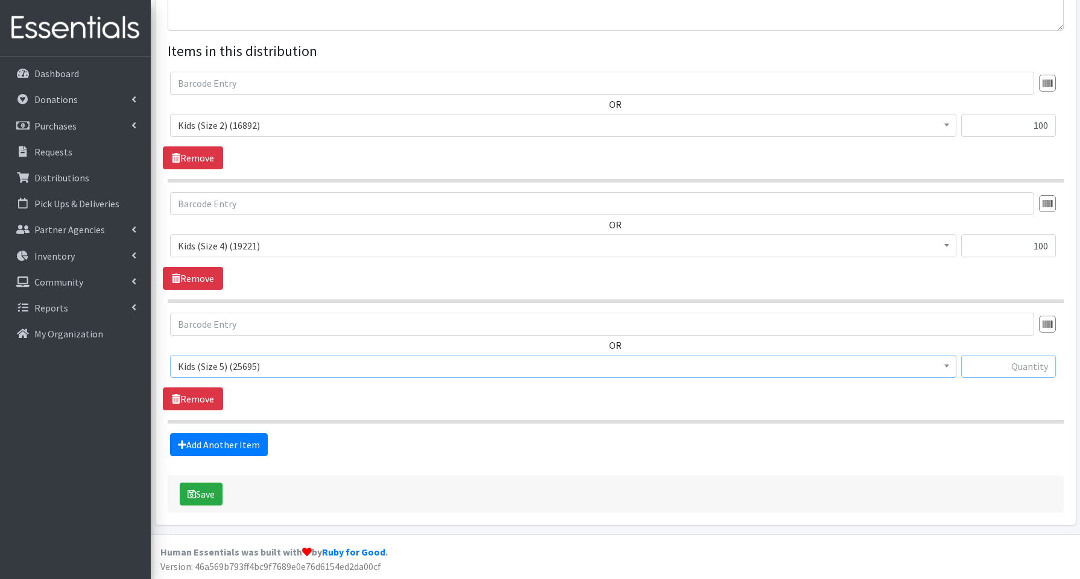
click at [1016, 364] on input "text" at bounding box center [1008, 366] width 95 height 23
type input "50"
click at [262, 447] on link "Add Another Item" at bounding box center [219, 445] width 98 height 23
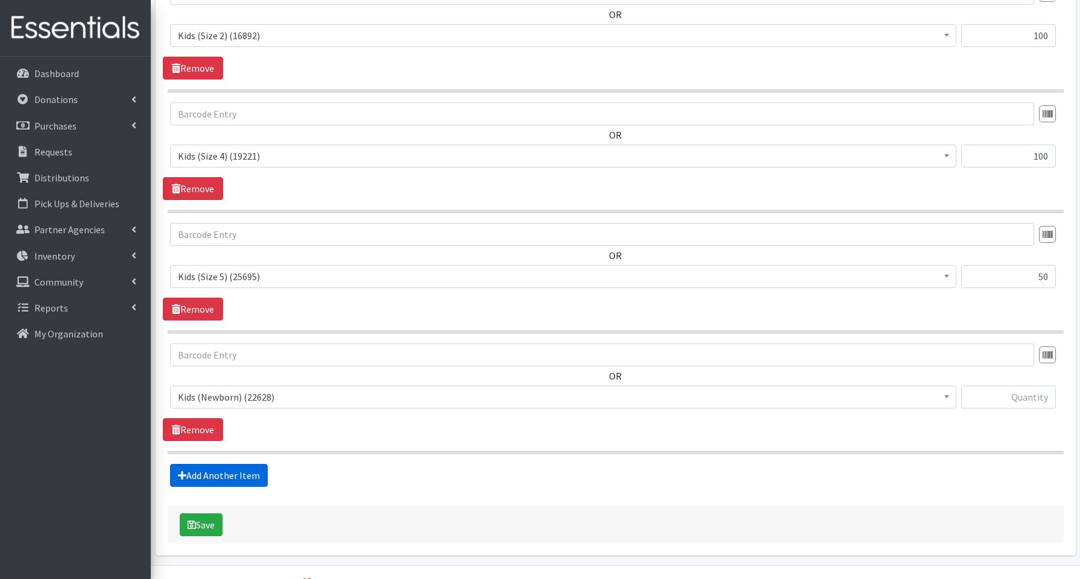
scroll to position [545, 0]
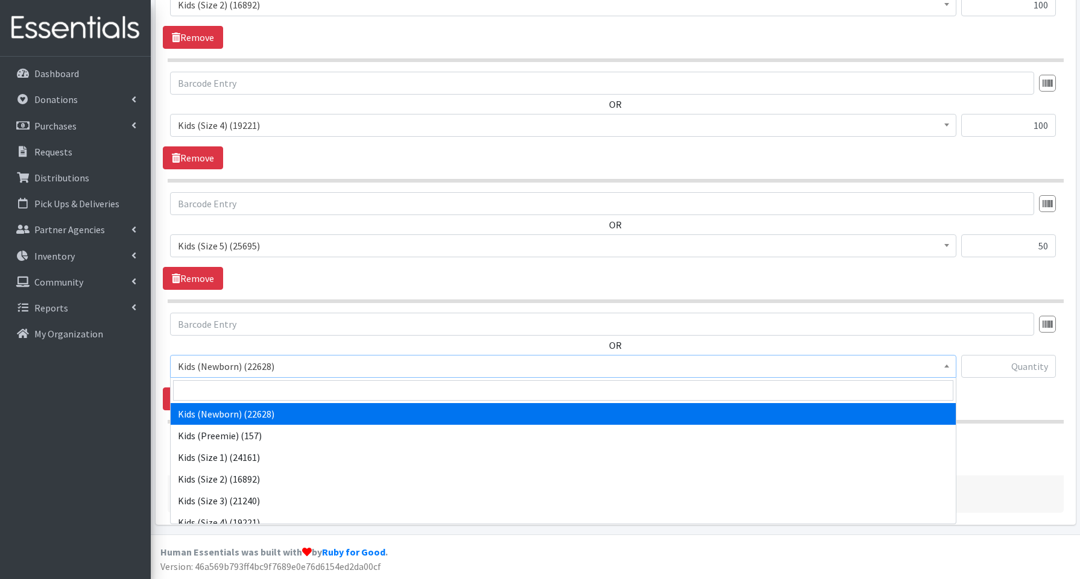
click at [248, 367] on span "Kids (Newborn) (22628)" at bounding box center [563, 366] width 771 height 17
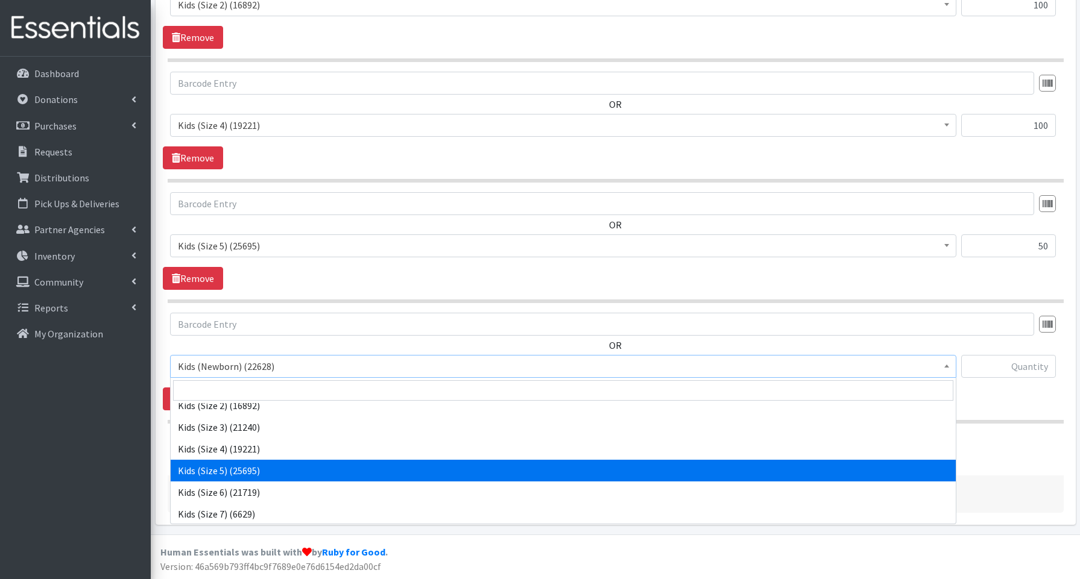
scroll to position [74, 0]
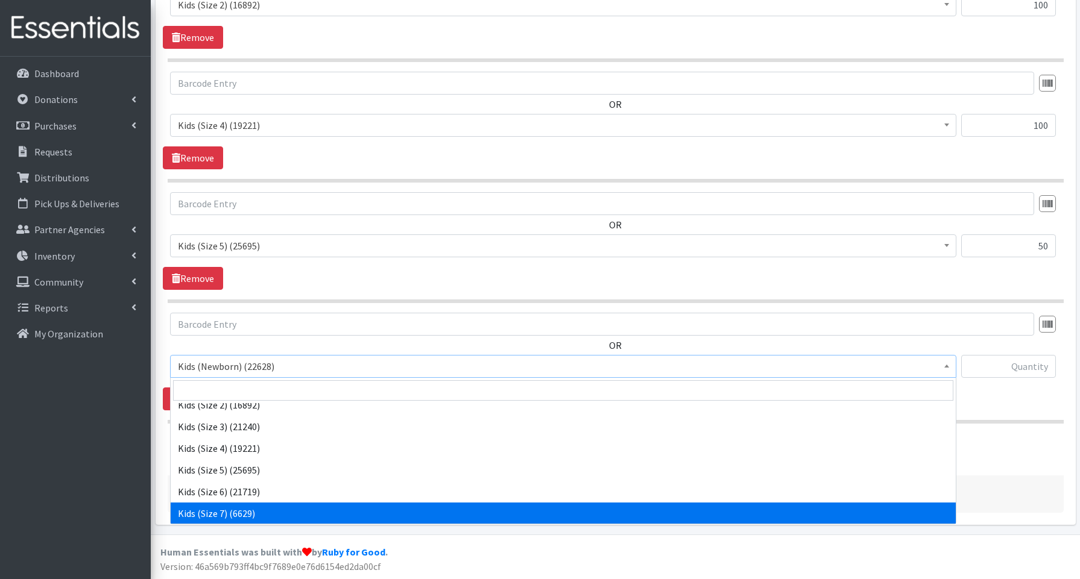
select select "3695"
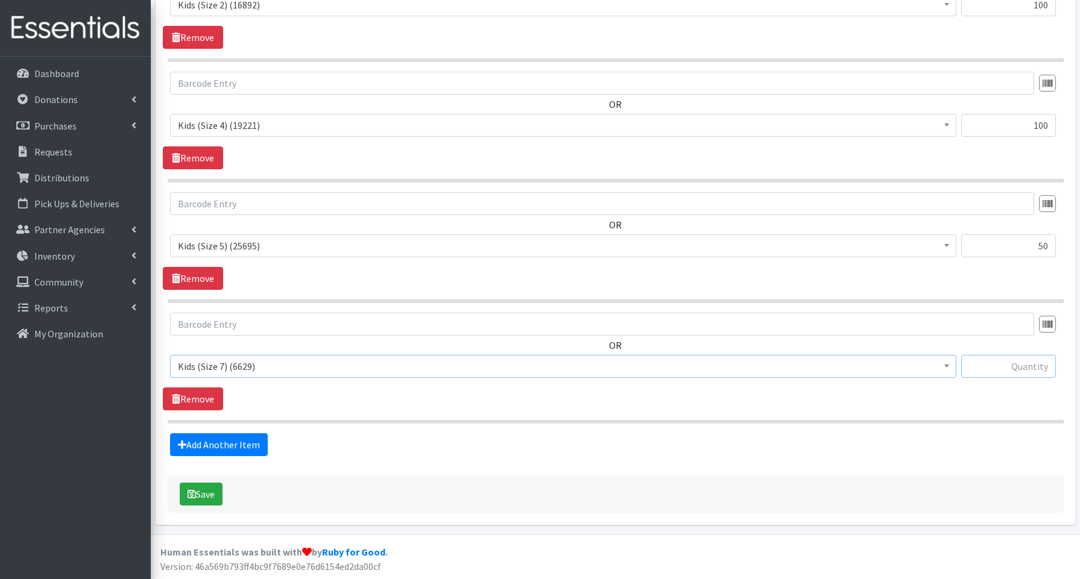
click at [1008, 368] on input "text" at bounding box center [1008, 366] width 95 height 23
type input "40"
click at [202, 444] on link "Add Another Item" at bounding box center [219, 445] width 98 height 23
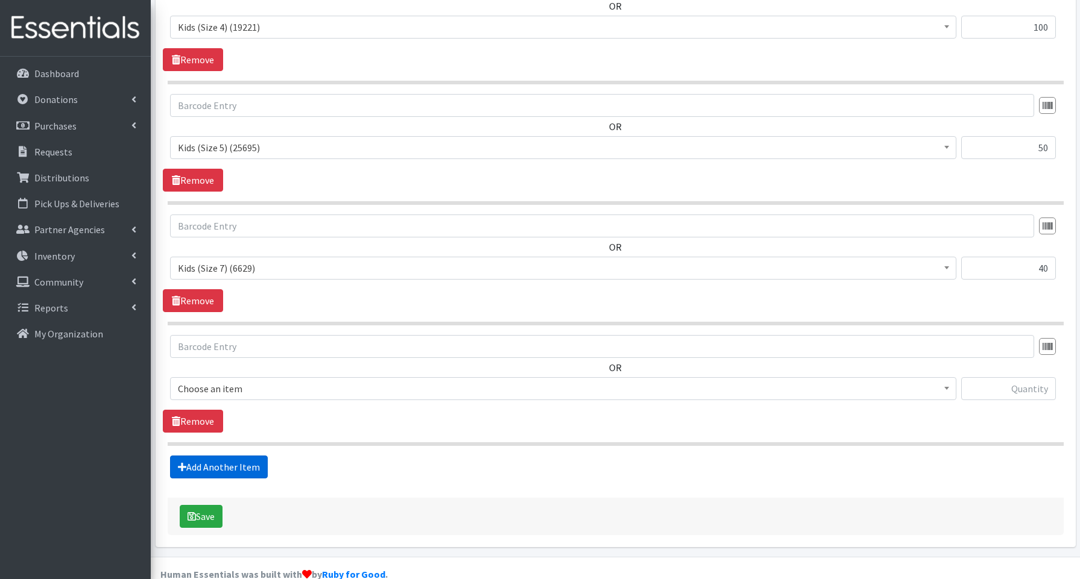
scroll to position [666, 0]
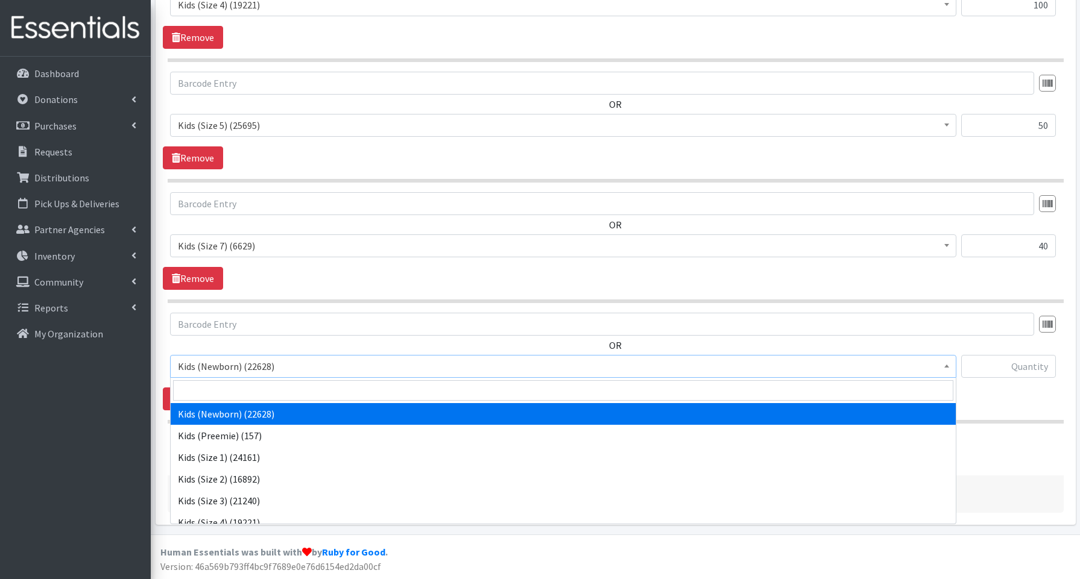
click at [262, 362] on span "Kids (Newborn) (22628)" at bounding box center [563, 366] width 771 height 17
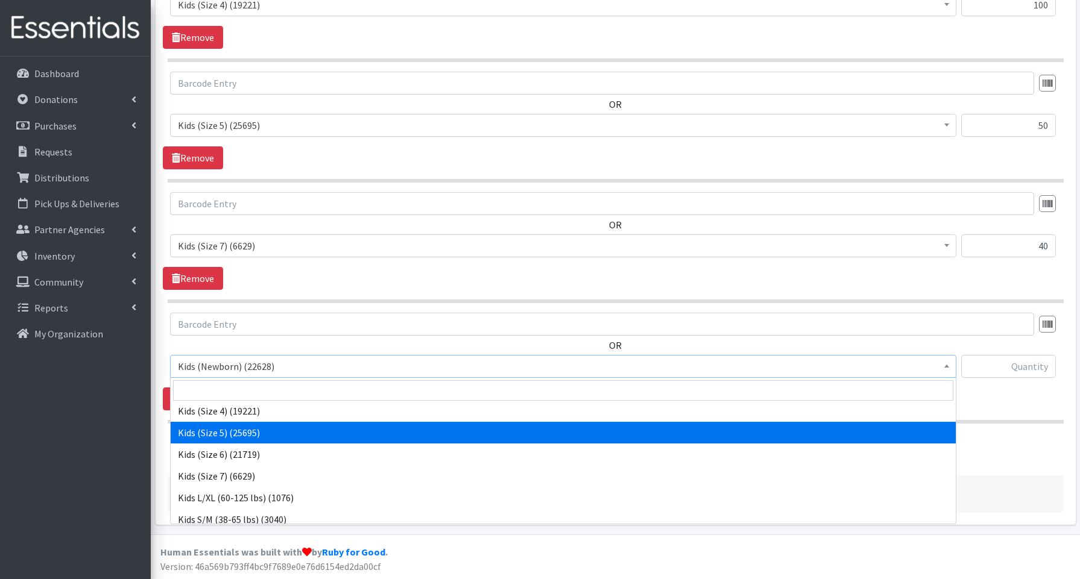
scroll to position [270, 0]
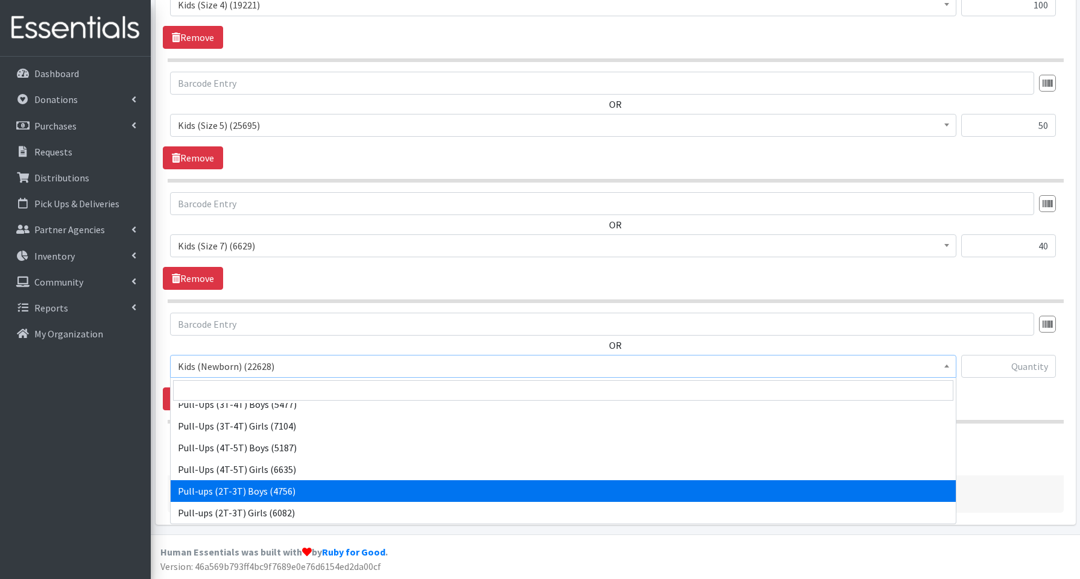
select select "3688"
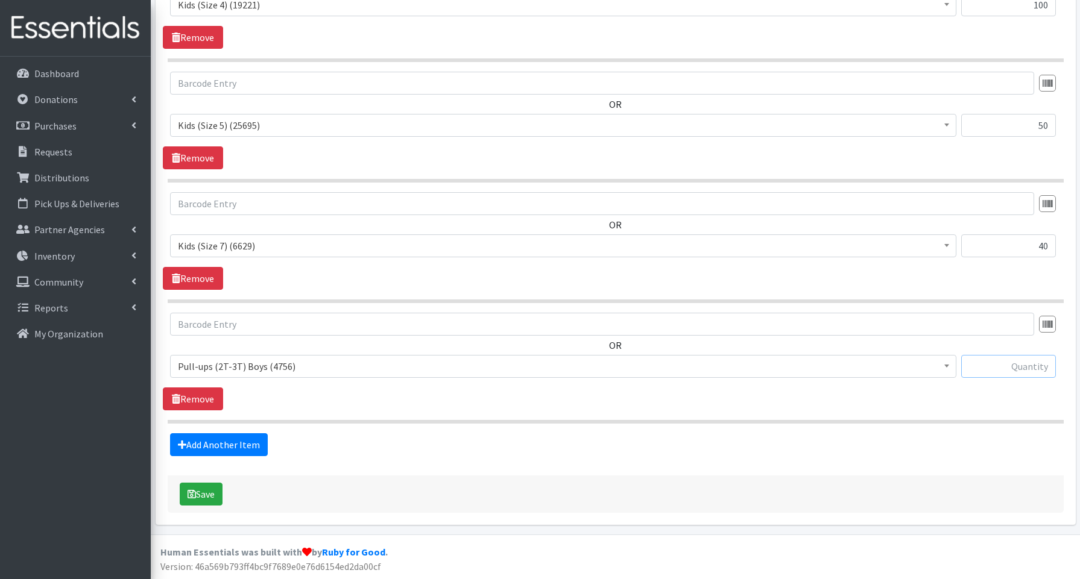
click at [1020, 372] on input "text" at bounding box center [1008, 366] width 95 height 23
type input "40"
click at [251, 446] on link "Add Another Item" at bounding box center [219, 445] width 98 height 23
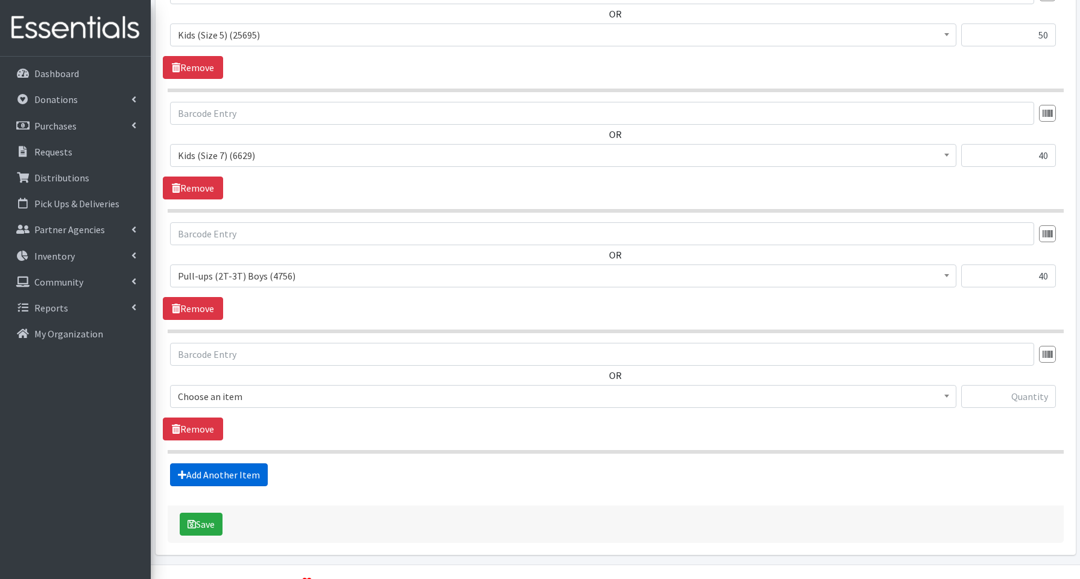
scroll to position [786, 0]
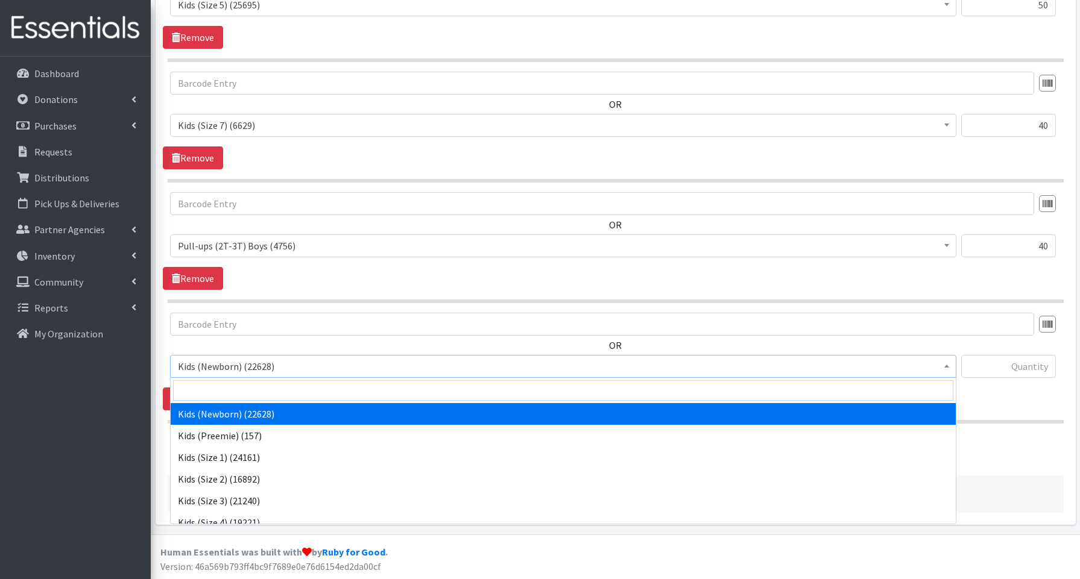
click at [277, 365] on span "Kids (Newborn) (22628)" at bounding box center [563, 366] width 771 height 17
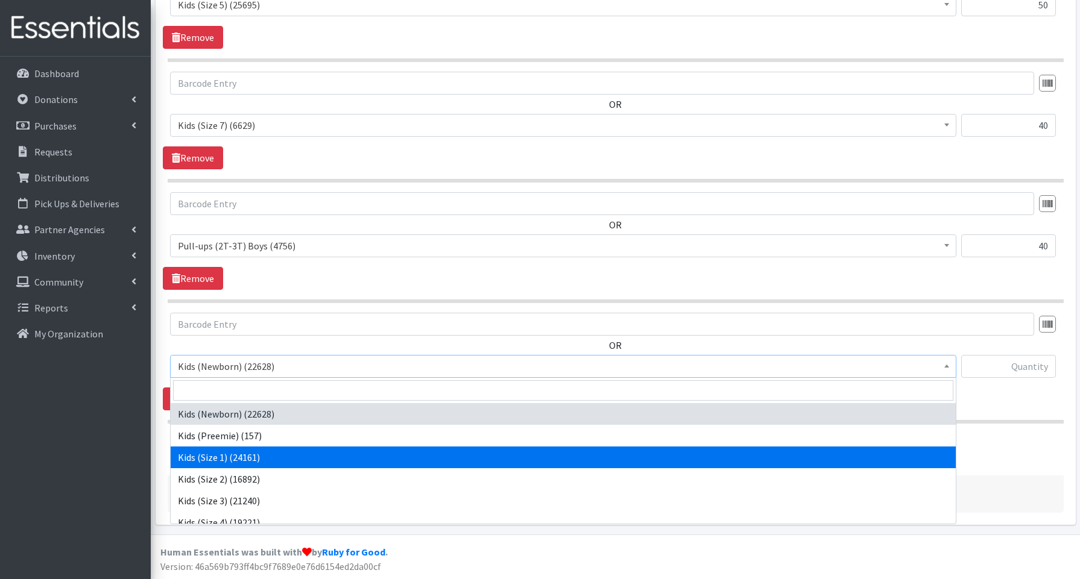
scroll to position [270, 0]
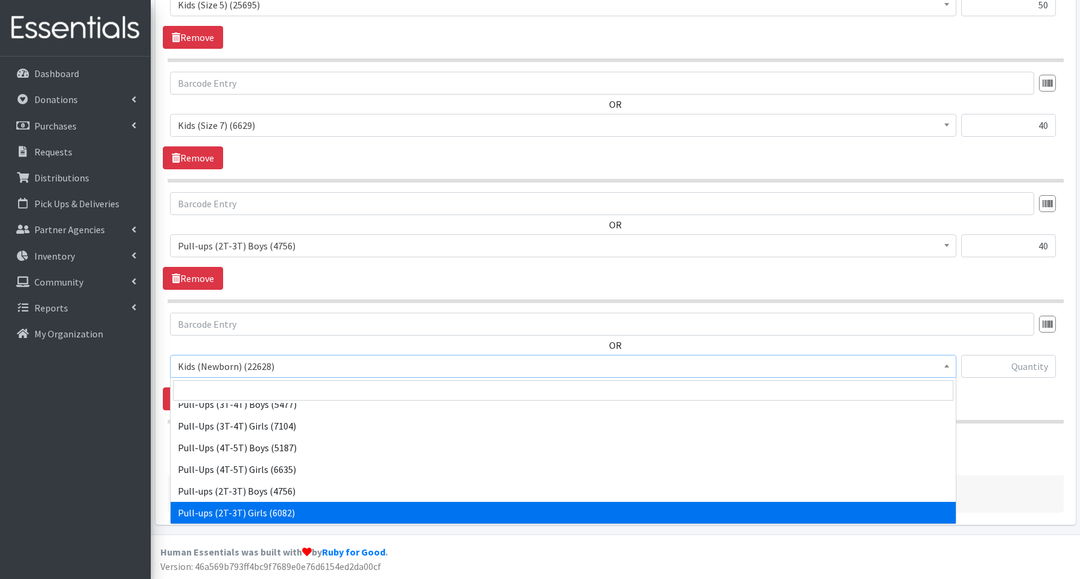
select select "3689"
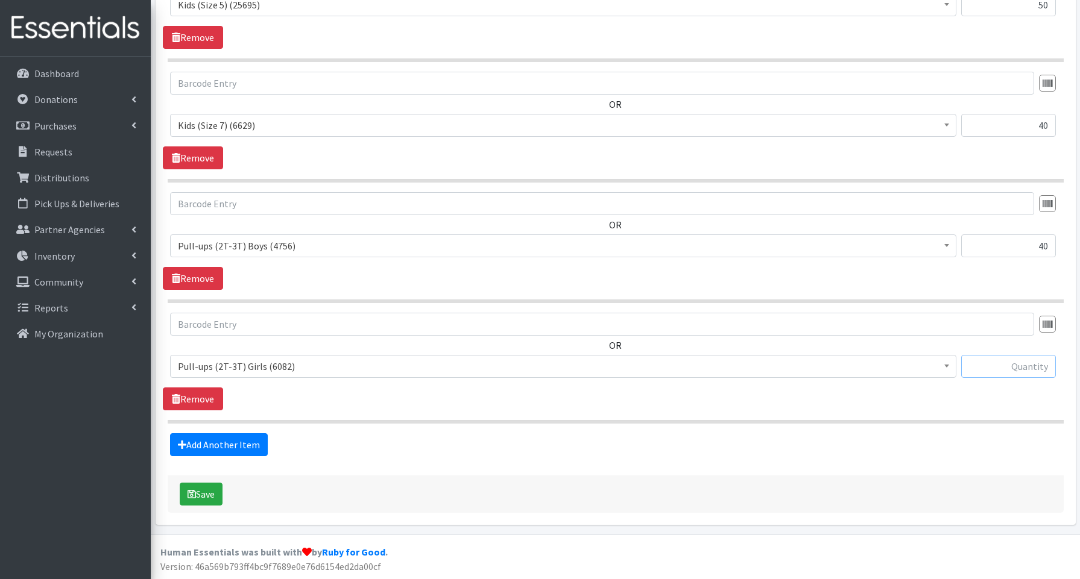
click at [1026, 368] on input "text" at bounding box center [1008, 366] width 95 height 23
type input "40"
click at [204, 488] on button "Save" at bounding box center [201, 494] width 43 height 23
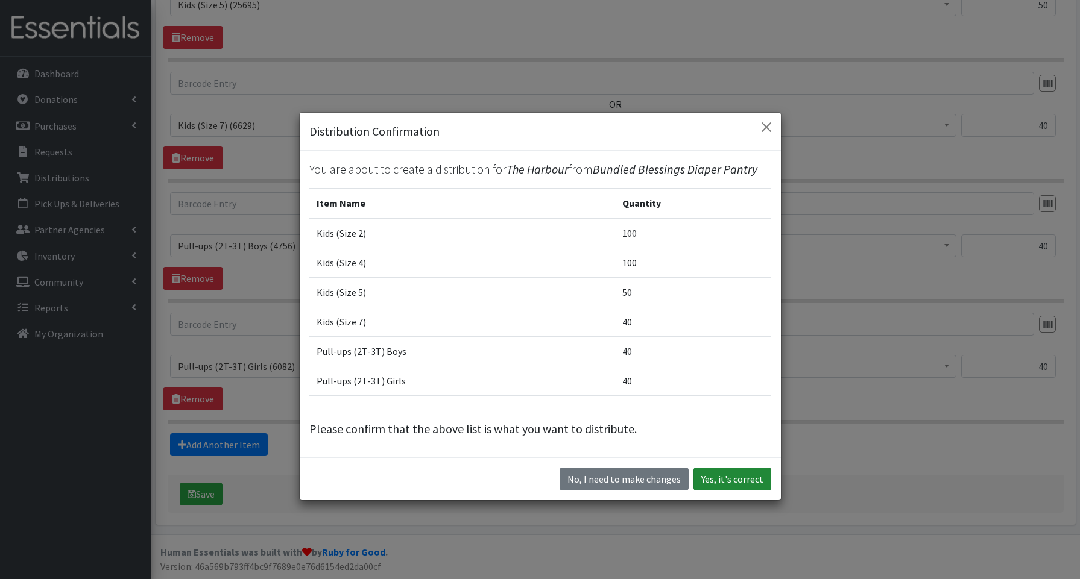
click at [716, 478] on button "Yes, it's correct" at bounding box center [732, 479] width 78 height 23
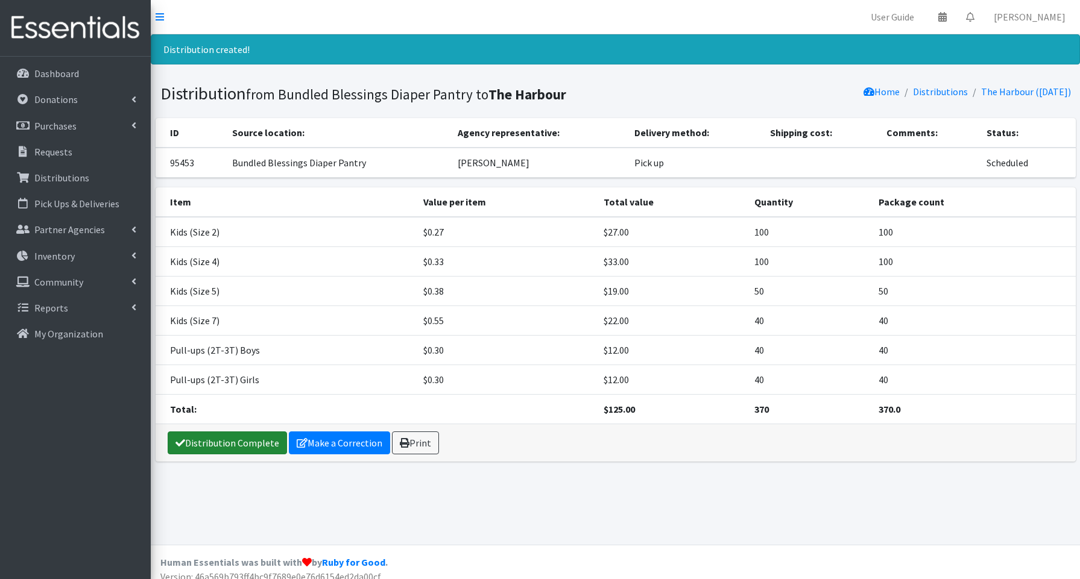
click at [207, 443] on link "Distribution Complete" at bounding box center [227, 443] width 119 height 23
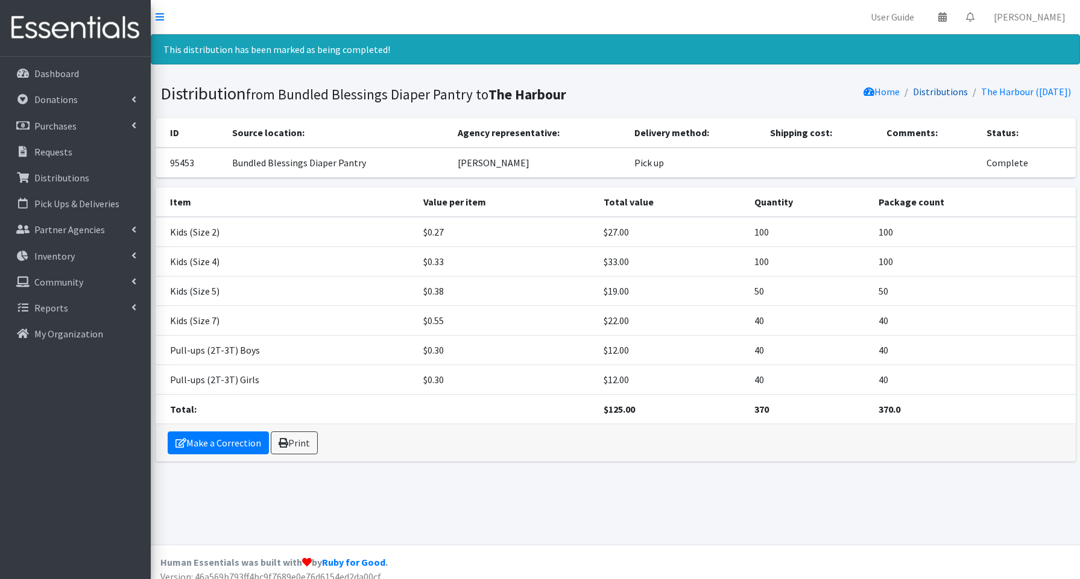
click at [939, 93] on link "Distributions" at bounding box center [940, 92] width 55 height 12
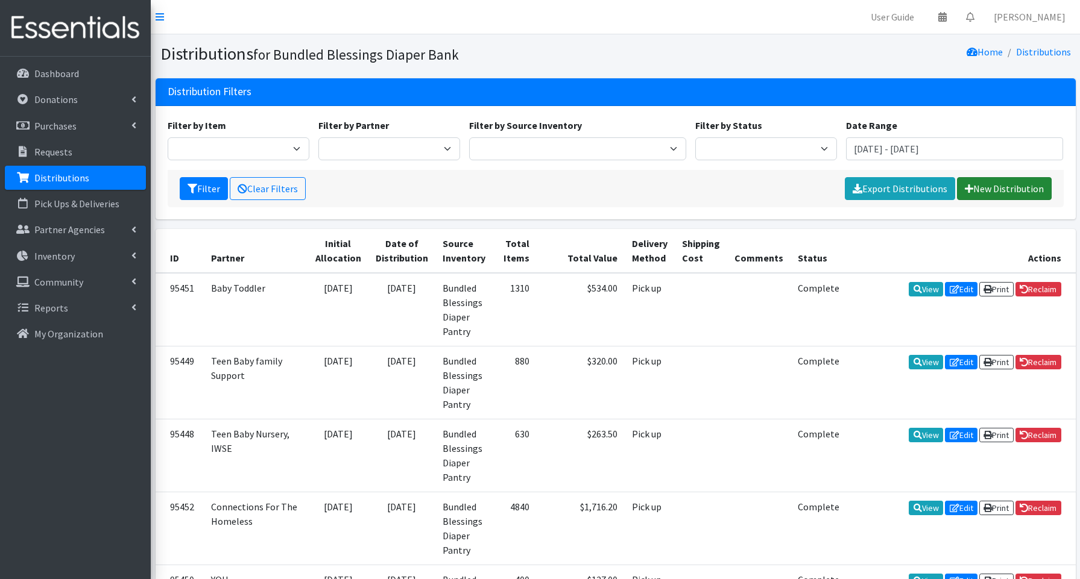
click at [991, 190] on link "New Distribution" at bounding box center [1004, 188] width 95 height 23
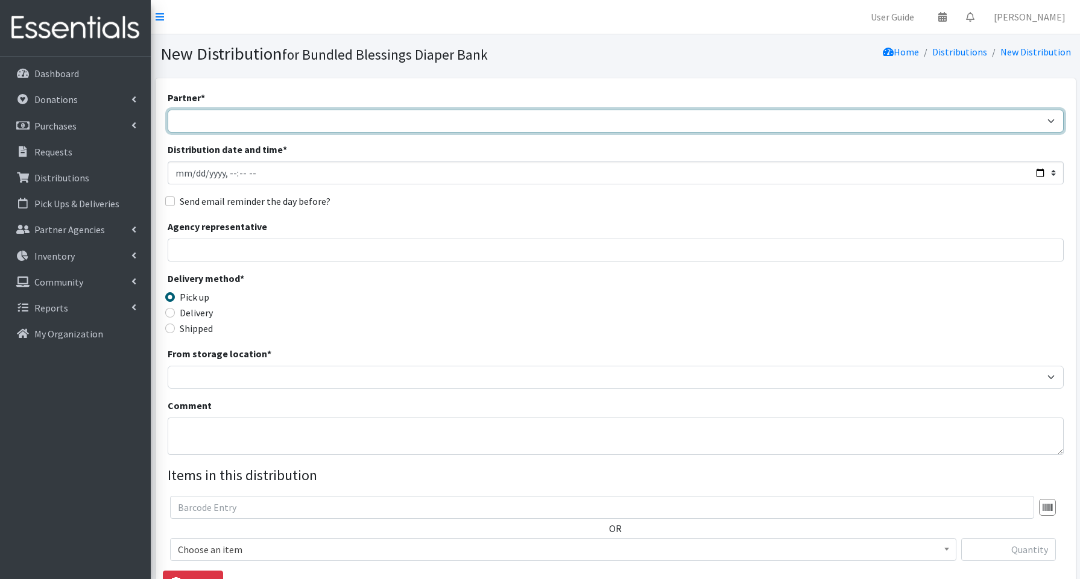
click at [236, 119] on select "Advocate Aurora Health Baby Toddler Black Residents of Evanston Building Peacef…" at bounding box center [616, 121] width 896 height 23
select select "855"
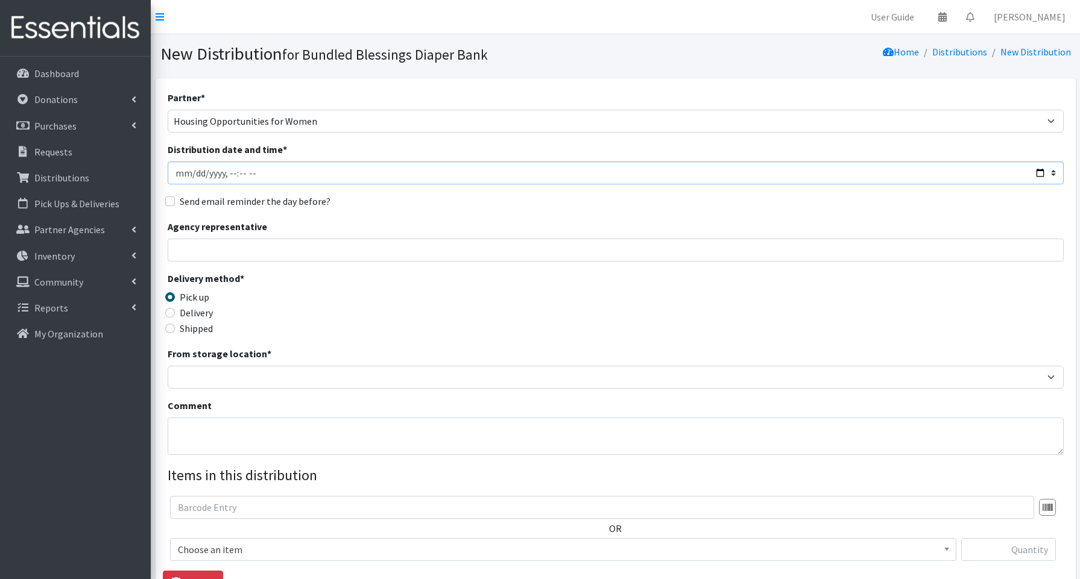
click at [1041, 172] on input "Distribution date and time *" at bounding box center [616, 173] width 896 height 23
type input "2025-08-21T13:15"
click at [441, 250] on input "Agency representative" at bounding box center [616, 250] width 896 height 23
type input "Kimberly Gleeson"
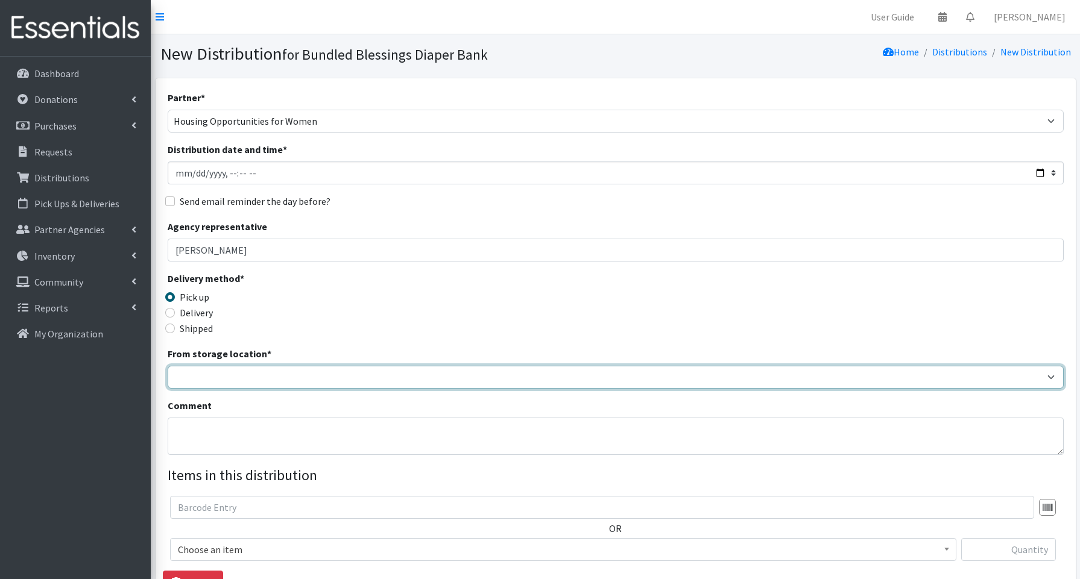
click at [219, 375] on select "Bundled Blessings Diaper Pantry" at bounding box center [616, 377] width 896 height 23
select select "79"
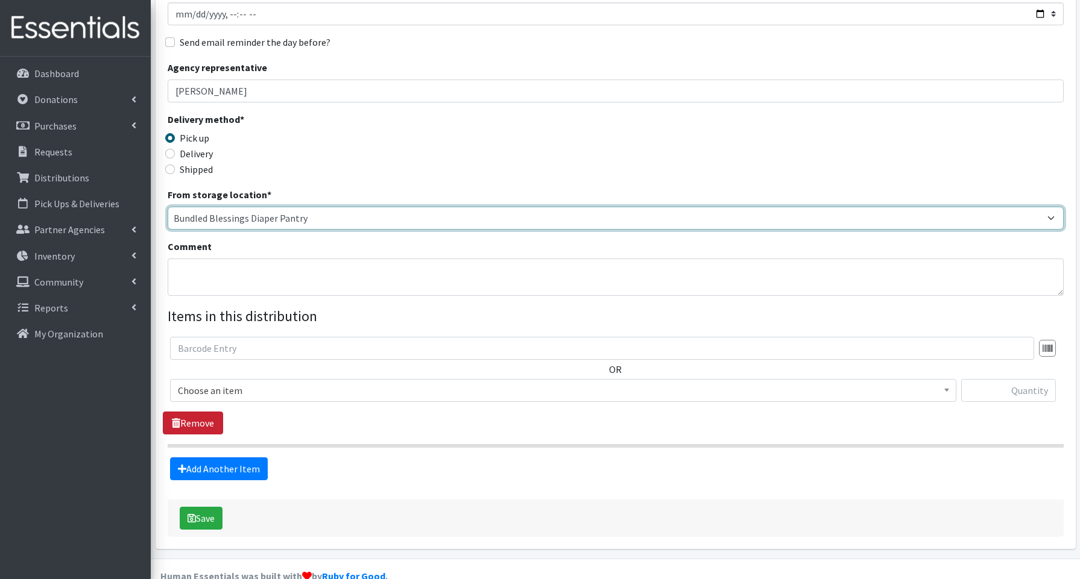
scroll to position [183, 0]
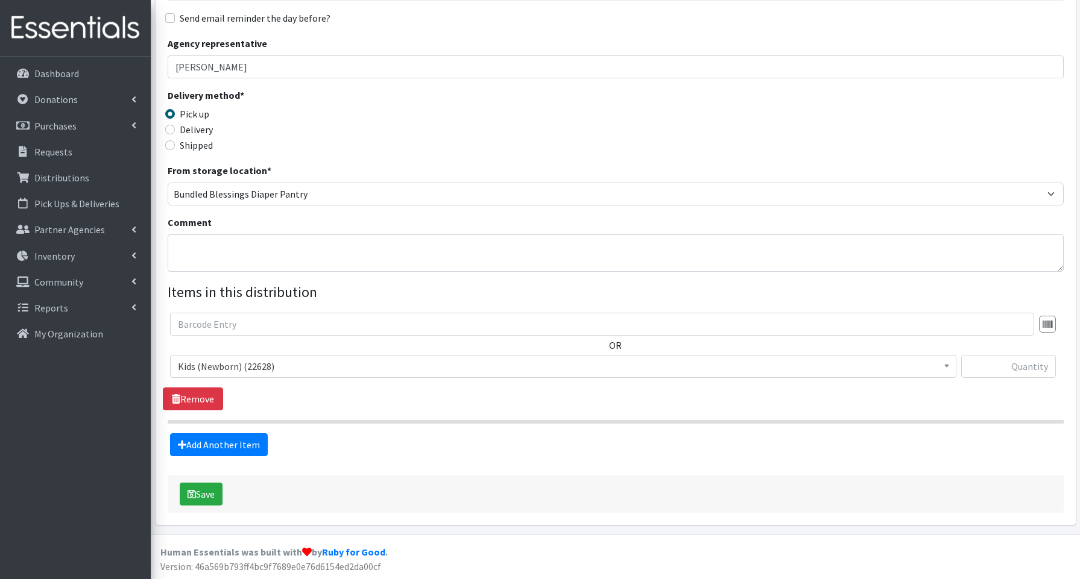
click at [221, 367] on span "Kids (Newborn) (22628)" at bounding box center [563, 366] width 771 height 17
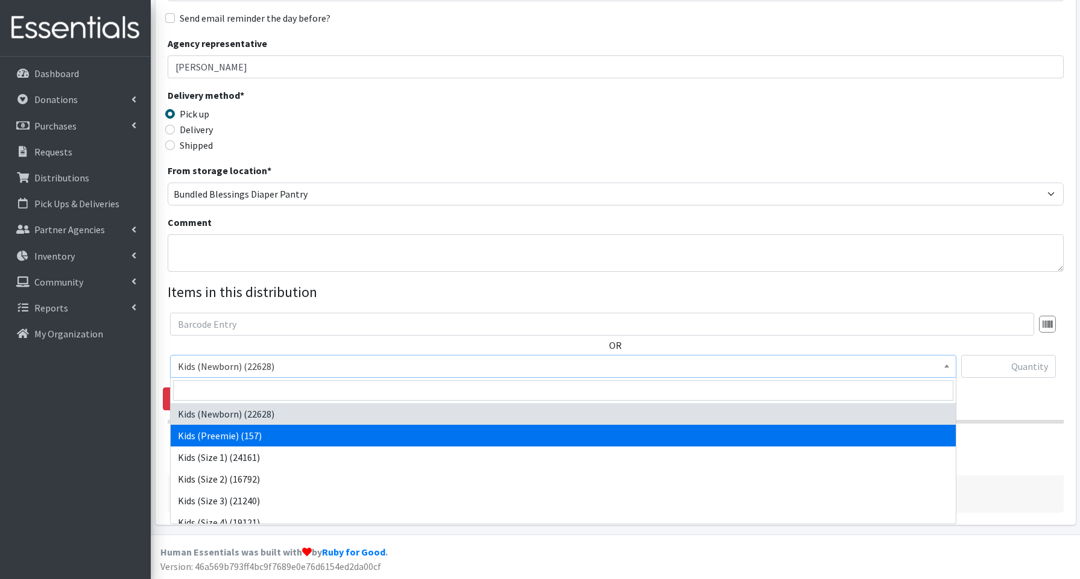
scroll to position [64, 0]
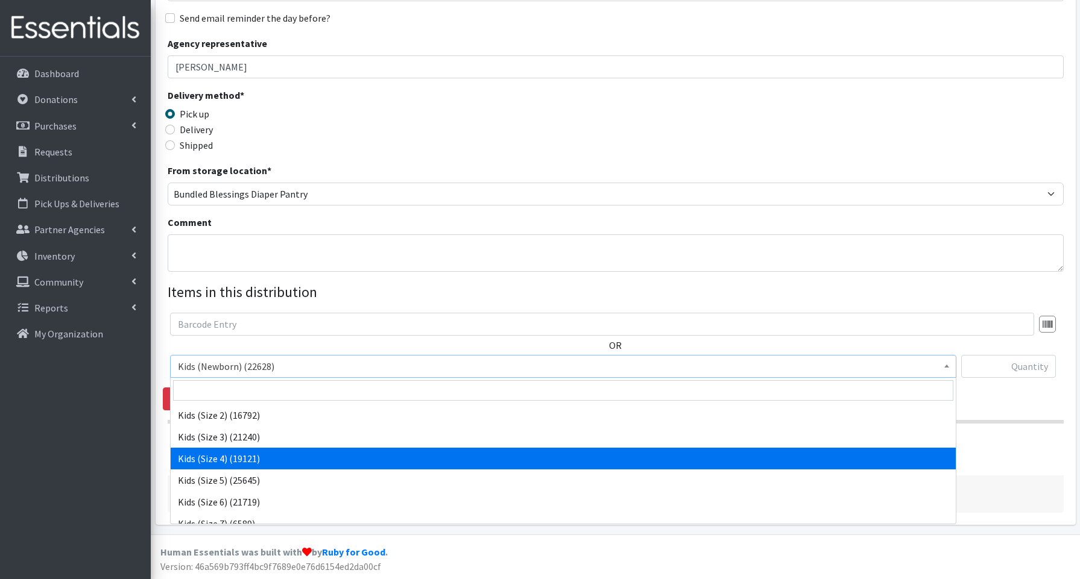
select select "3650"
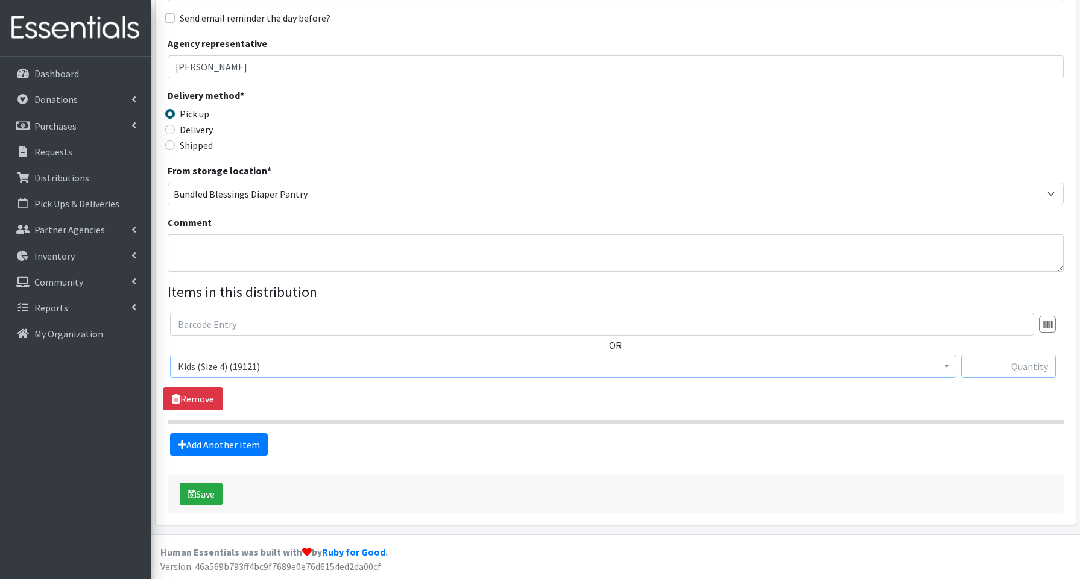
click at [991, 365] on input "text" at bounding box center [1008, 366] width 95 height 23
type input "50"
click at [197, 445] on link "Add Another Item" at bounding box center [219, 445] width 98 height 23
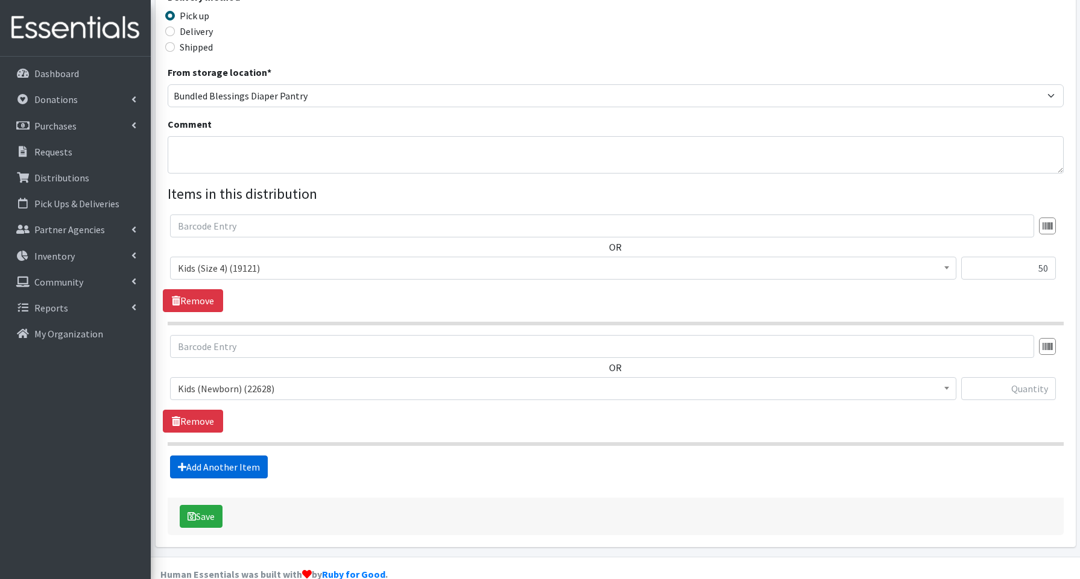
scroll to position [304, 0]
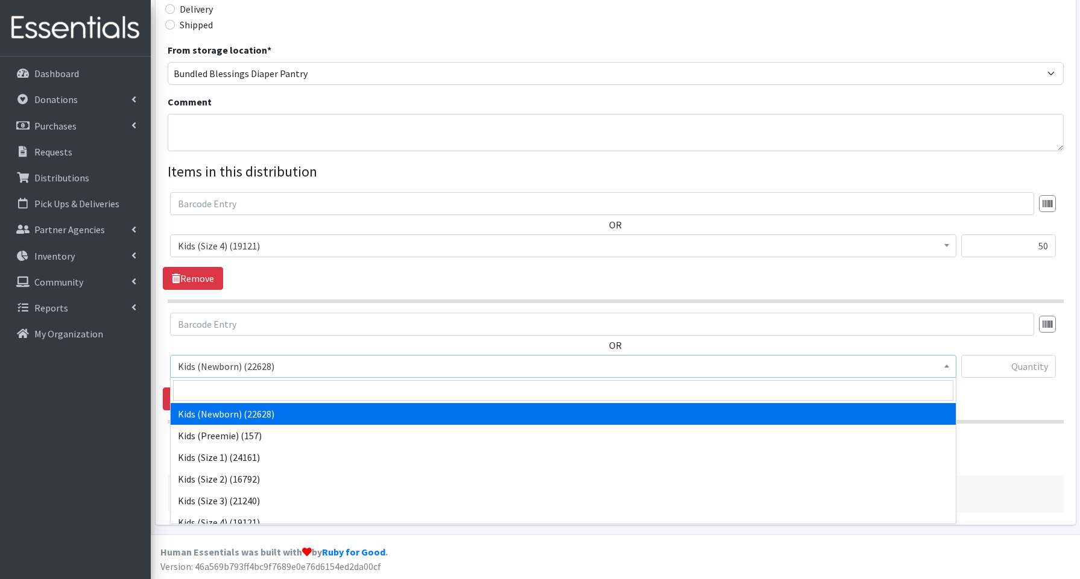
click at [198, 367] on span "Kids (Newborn) (22628)" at bounding box center [563, 366] width 771 height 17
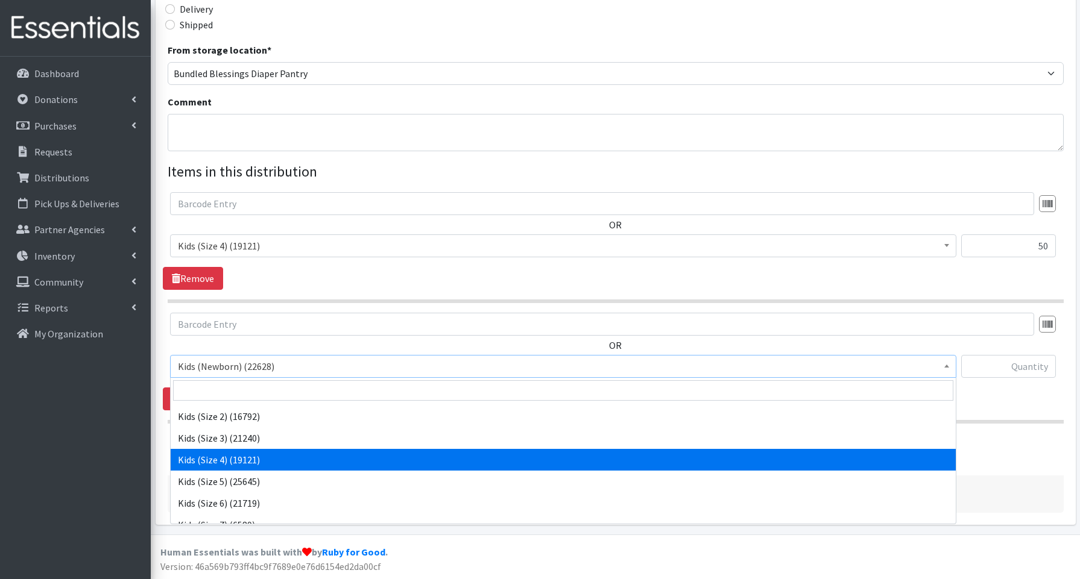
scroll to position [60, 0]
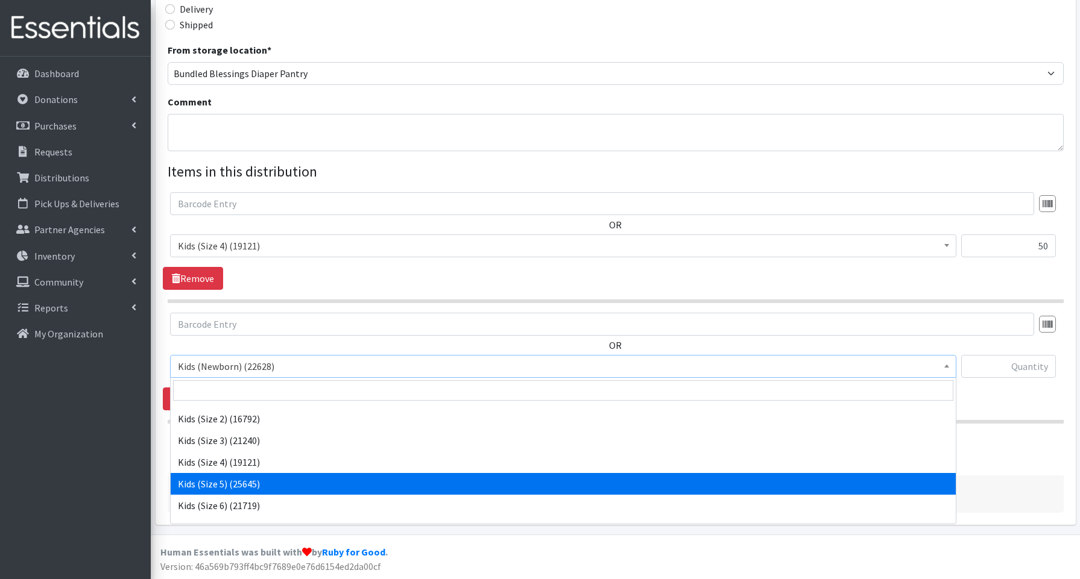
select select "3672"
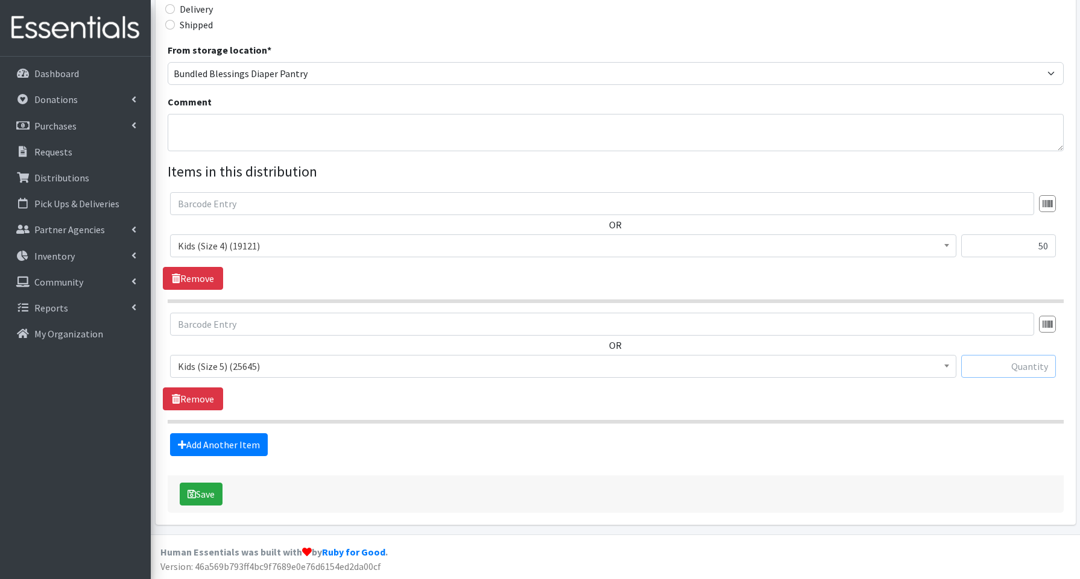
click at [1011, 364] on input "text" at bounding box center [1008, 366] width 95 height 23
type input "50"
click at [229, 449] on link "Add Another Item" at bounding box center [219, 445] width 98 height 23
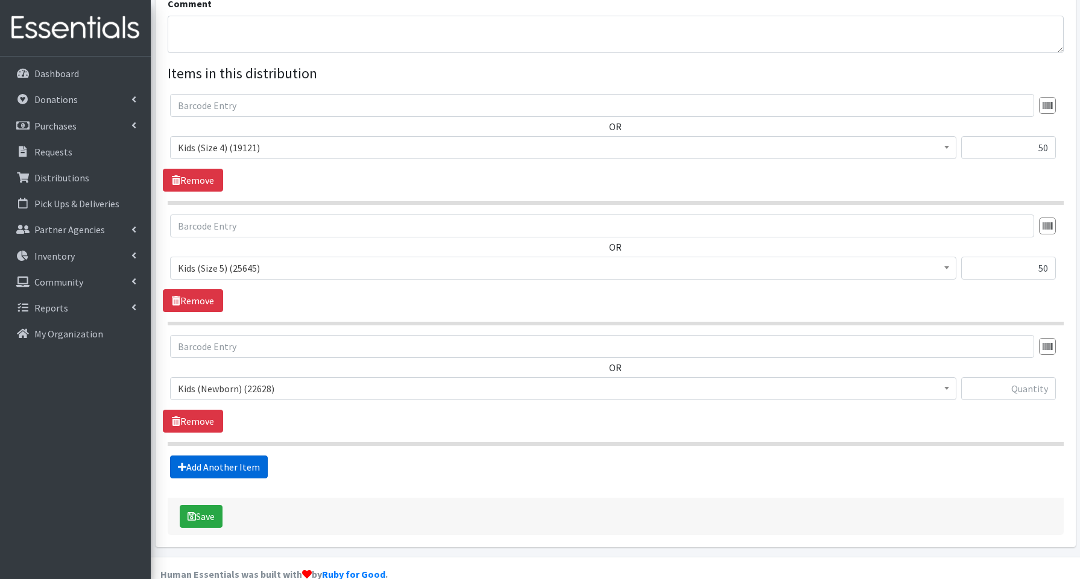
scroll to position [425, 0]
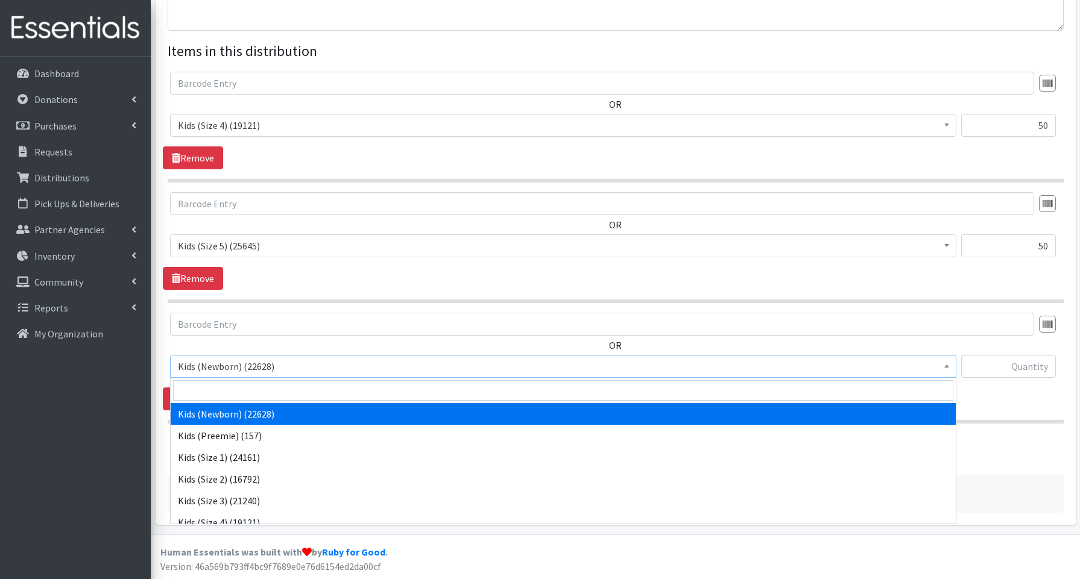
click at [219, 370] on span "Kids (Newborn) (22628)" at bounding box center [563, 366] width 771 height 17
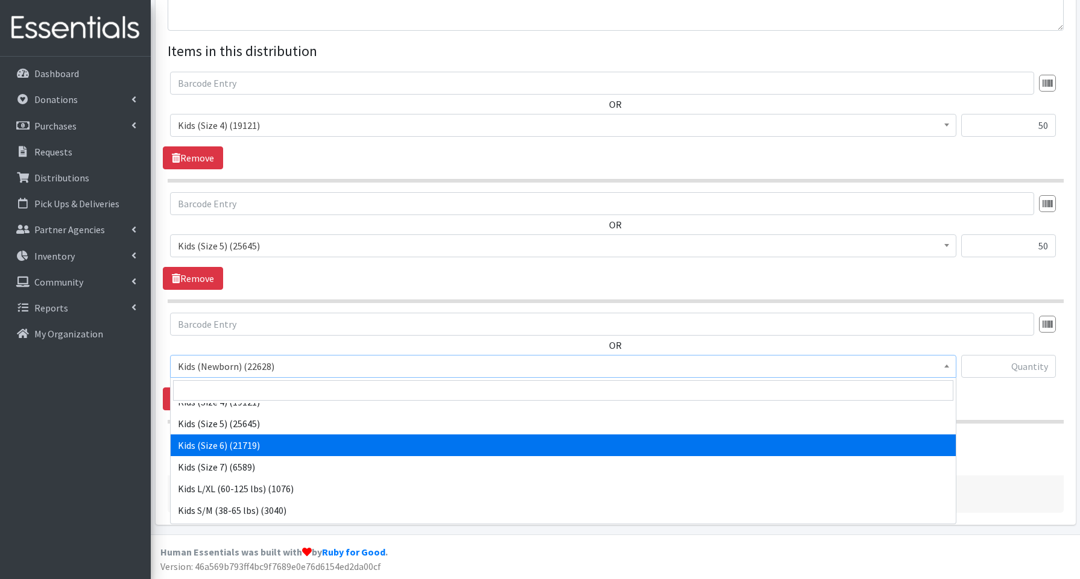
scroll to position [145, 0]
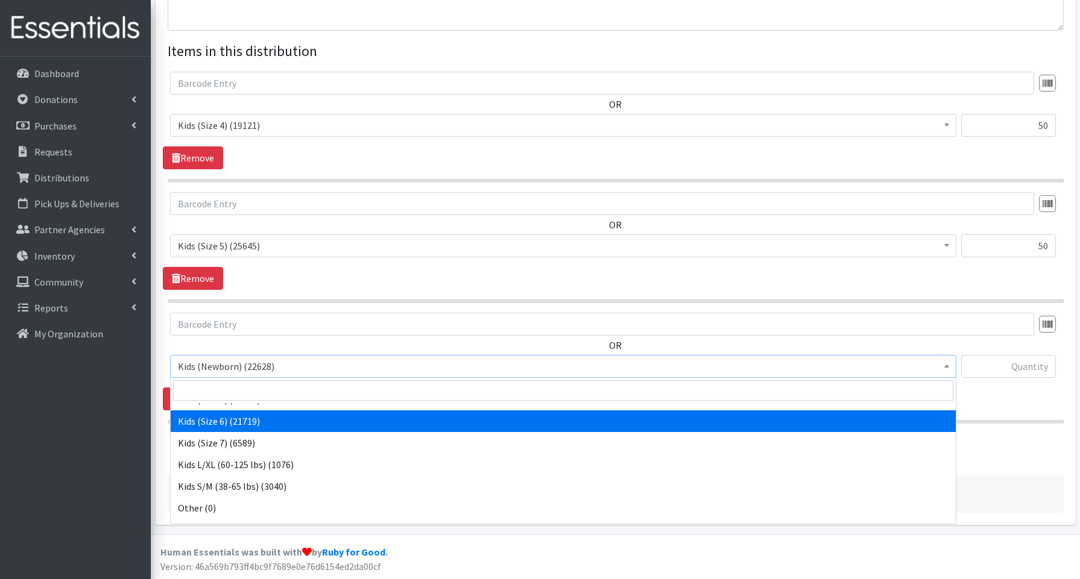
select select "3654"
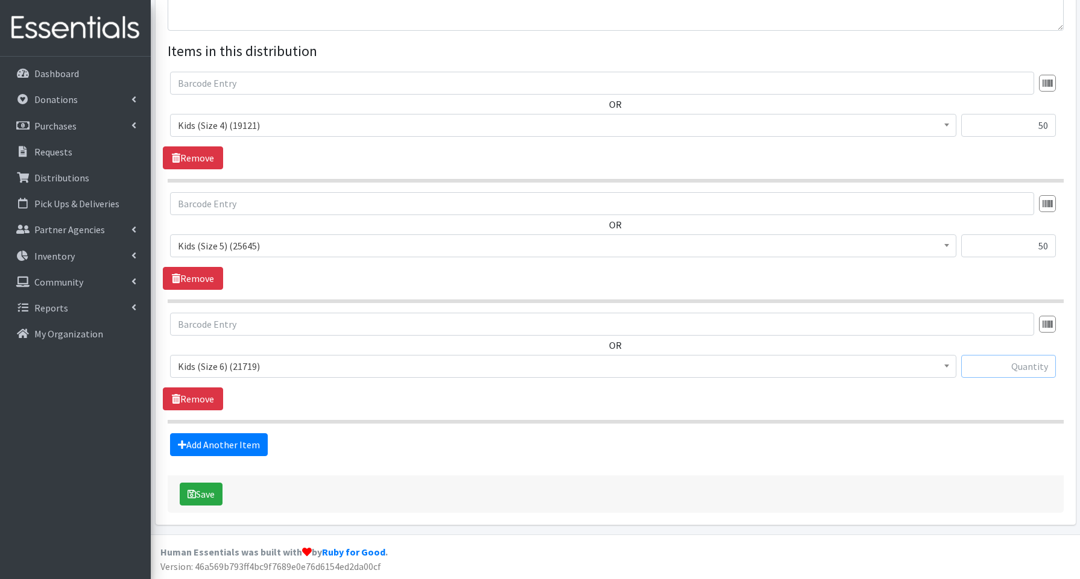
click at [1005, 365] on input "text" at bounding box center [1008, 366] width 95 height 23
type input "200"
click at [242, 449] on link "Add Another Item" at bounding box center [219, 445] width 98 height 23
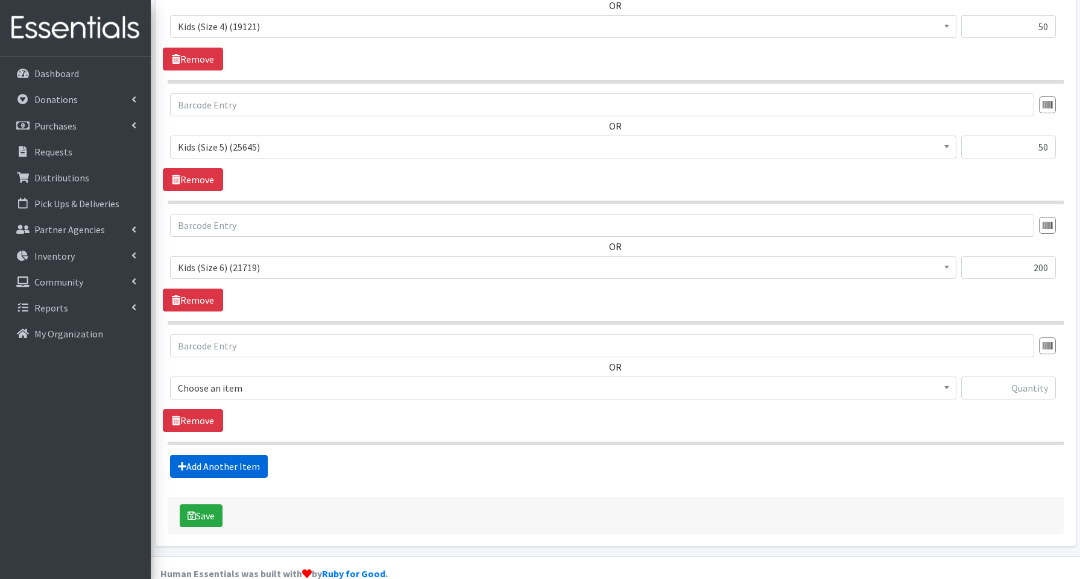
scroll to position [545, 0]
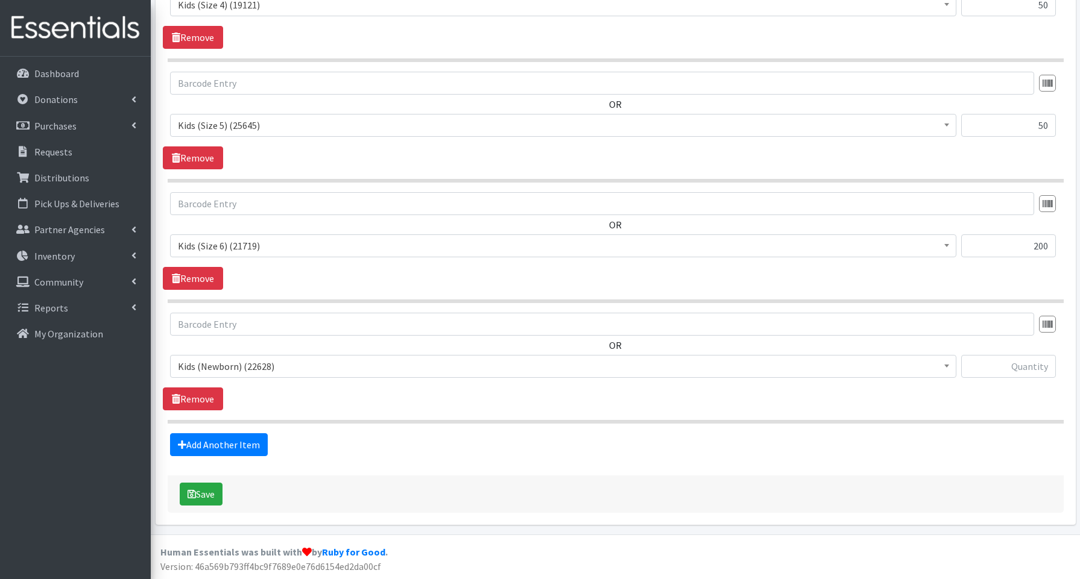
click at [273, 370] on span "Kids (Newborn) (22628)" at bounding box center [563, 366] width 771 height 17
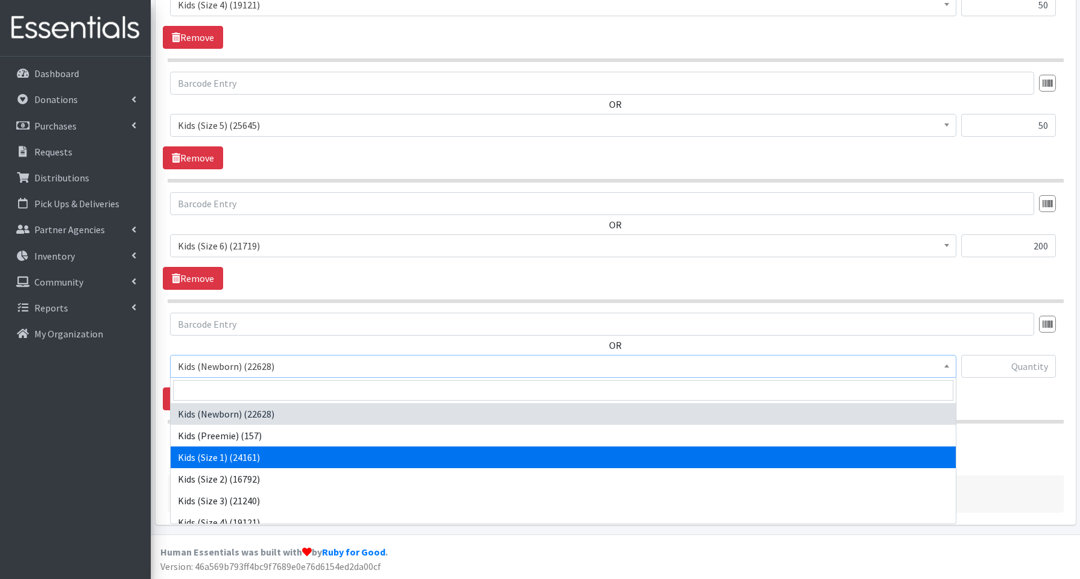
scroll to position [270, 0]
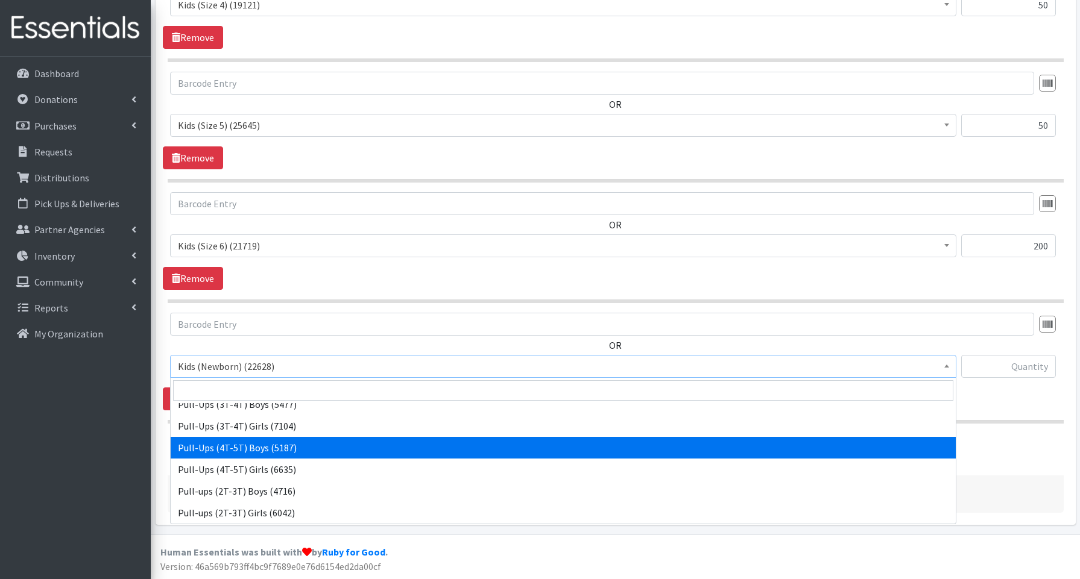
select select "3692"
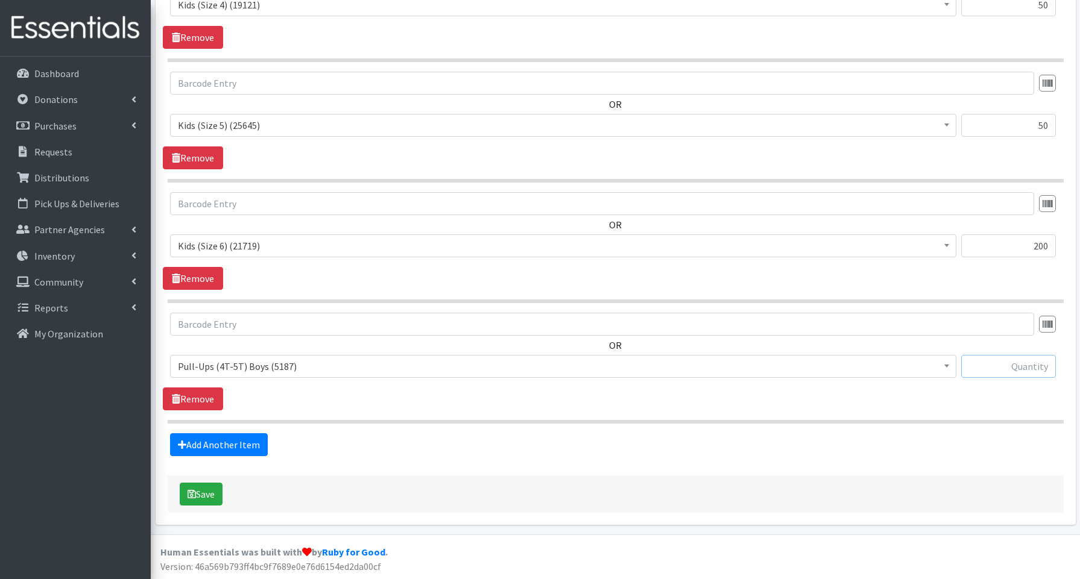
click at [983, 365] on input "text" at bounding box center [1008, 366] width 95 height 23
type input "360"
click at [212, 494] on button "Save" at bounding box center [201, 494] width 43 height 23
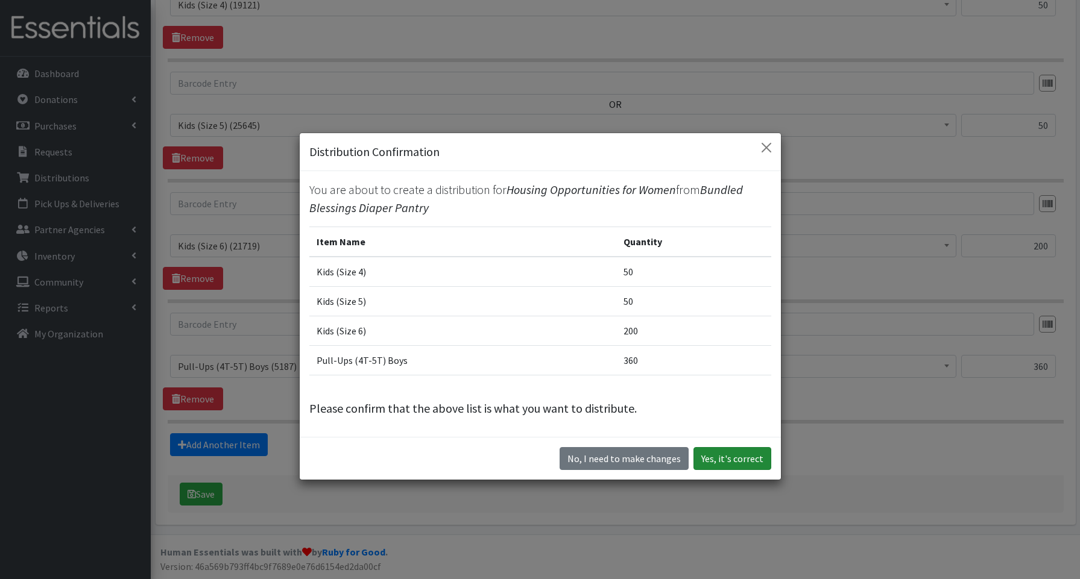
click at [744, 458] on button "Yes, it's correct" at bounding box center [732, 458] width 78 height 23
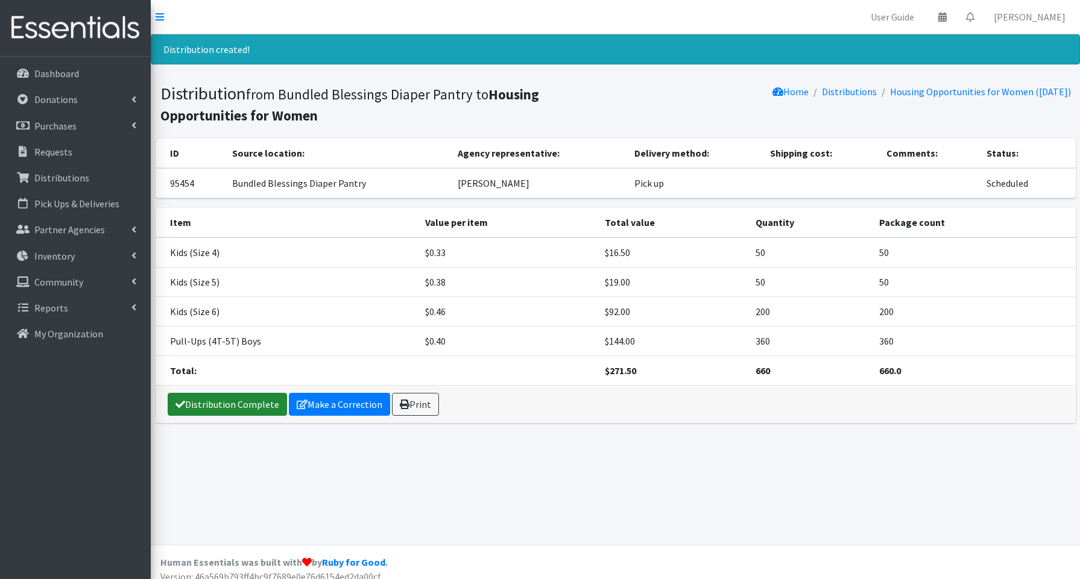
click at [218, 409] on link "Distribution Complete" at bounding box center [227, 404] width 119 height 23
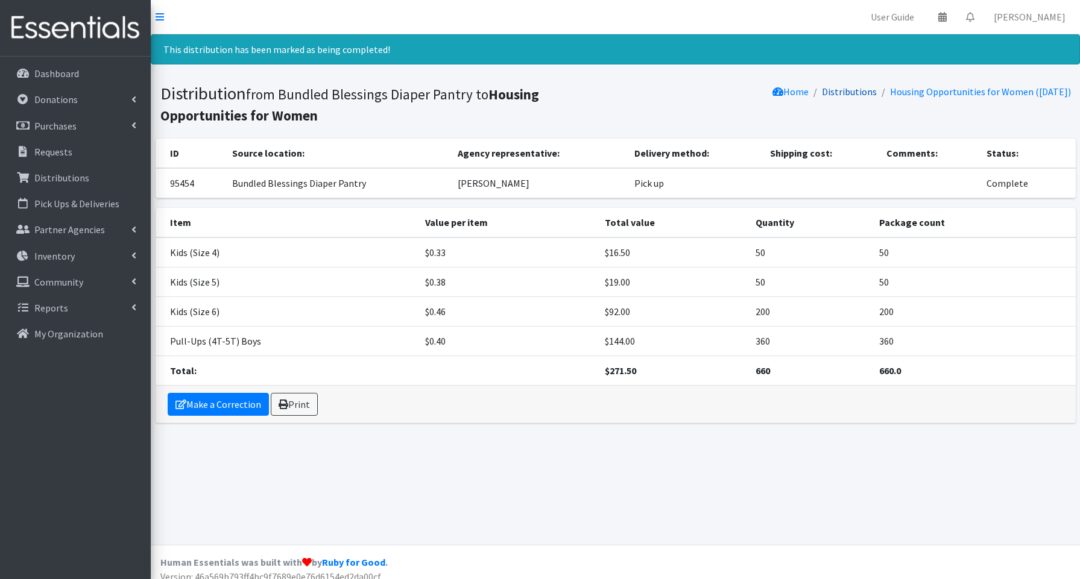
click at [855, 90] on link "Distributions" at bounding box center [849, 92] width 55 height 12
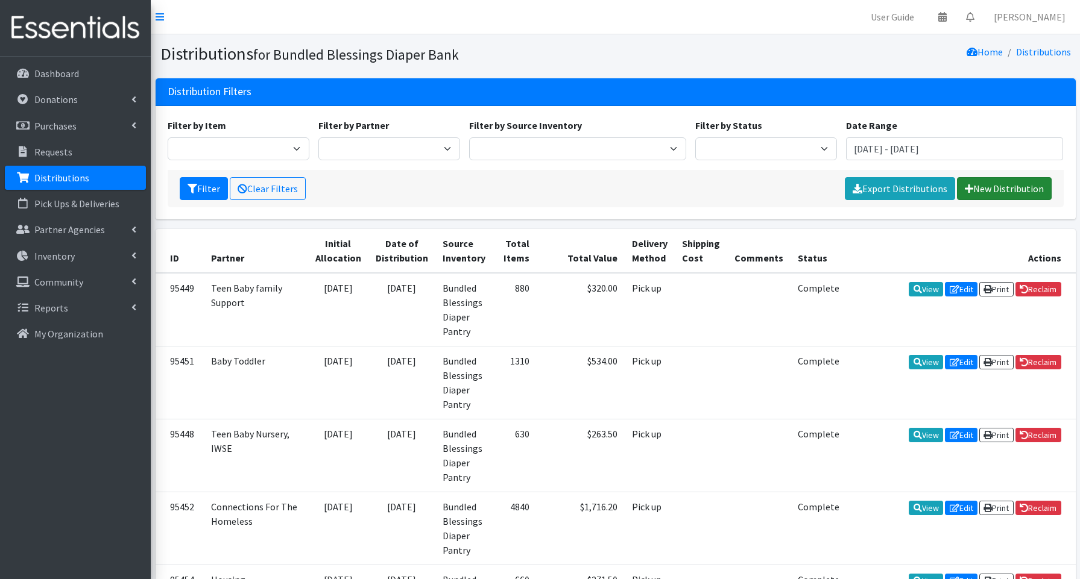
click at [1008, 190] on link "New Distribution" at bounding box center [1004, 188] width 95 height 23
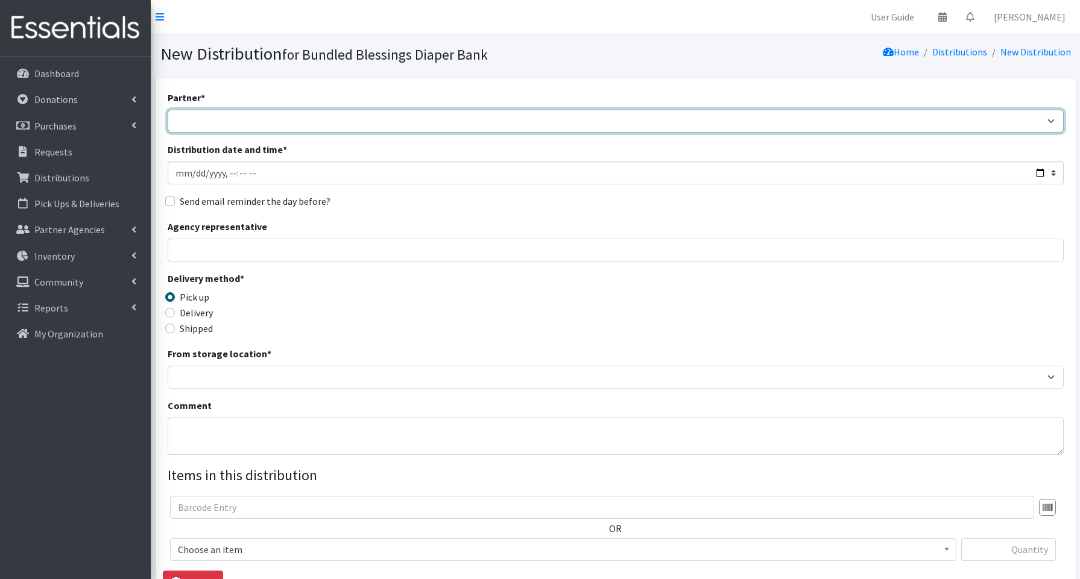
click at [184, 122] on select "Advocate Aurora Health Baby Toddler Black Residents of [GEOGRAPHIC_DATA] Peacef…" at bounding box center [616, 121] width 896 height 23
select select "856"
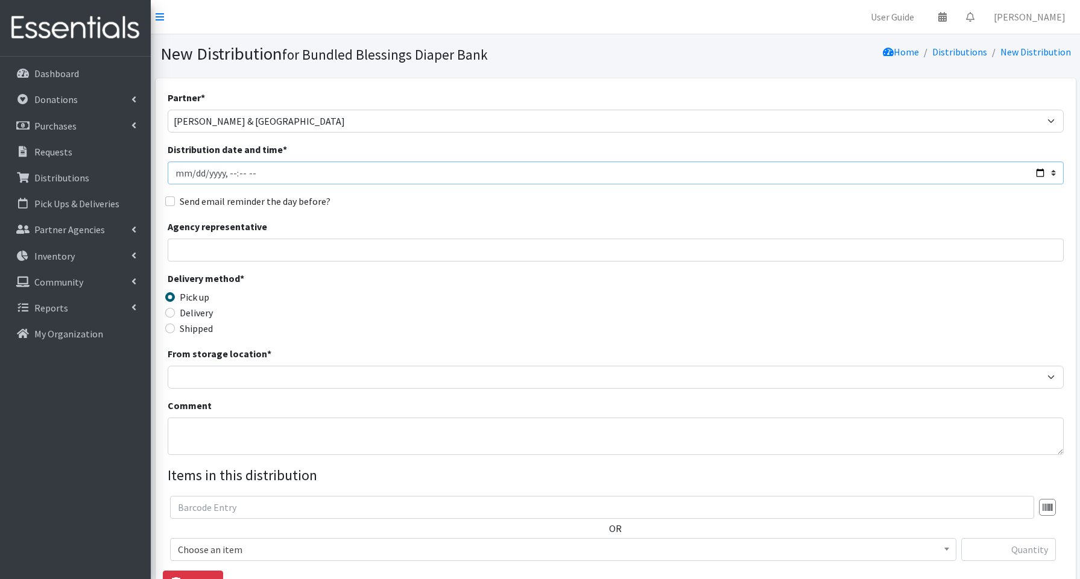
click at [1034, 172] on input "Distribution date and time *" at bounding box center [616, 173] width 896 height 23
type input "[DATE]T10:00"
click at [431, 242] on input "Agency representative" at bounding box center [616, 250] width 896 height 23
type input "[PERSON_NAME]"
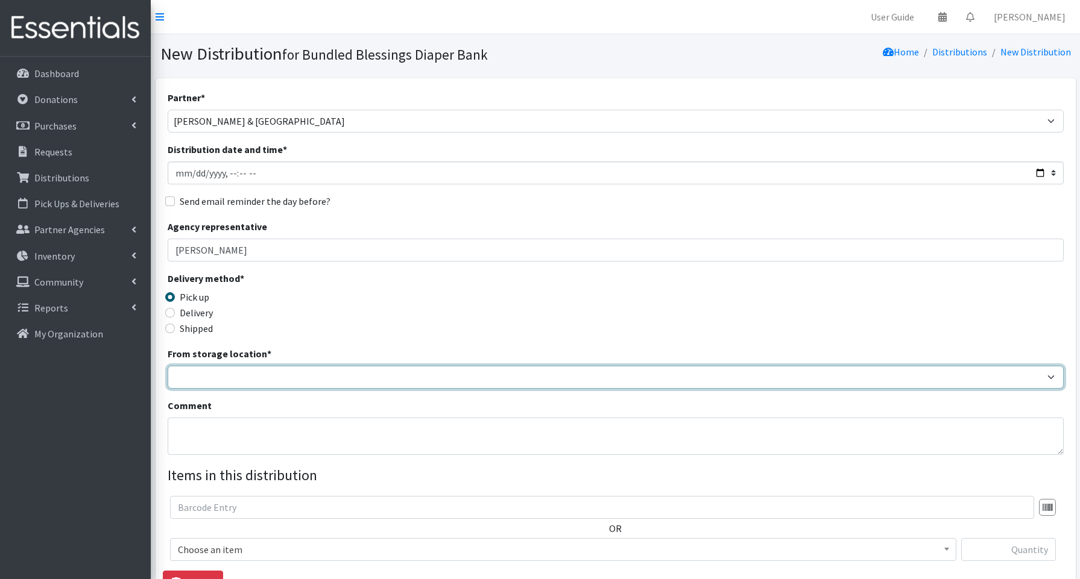
click at [231, 377] on select "Bundled Blessings Diaper Pantry" at bounding box center [616, 377] width 896 height 23
select select "79"
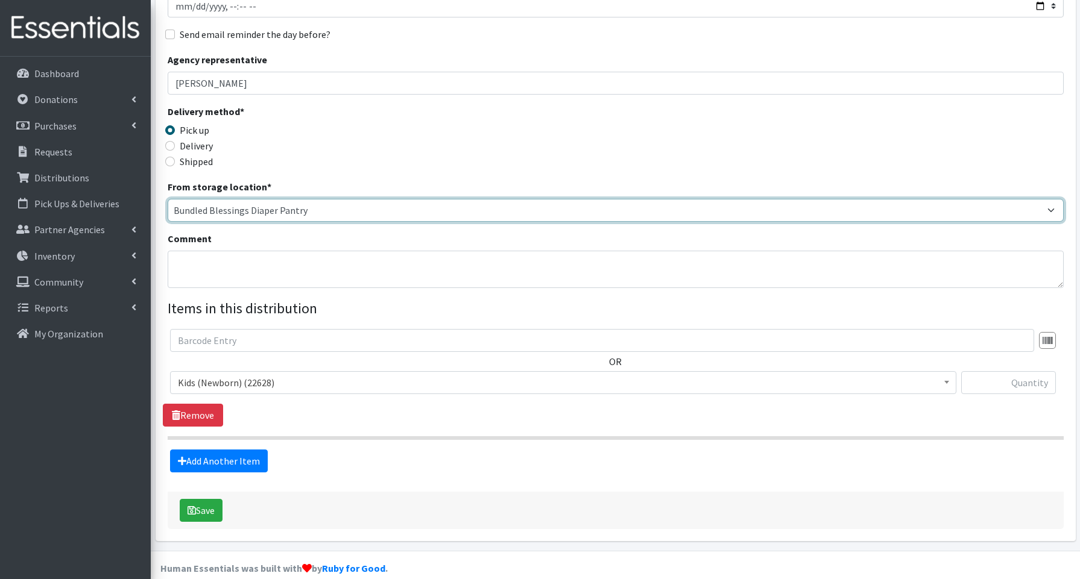
scroll to position [172, 0]
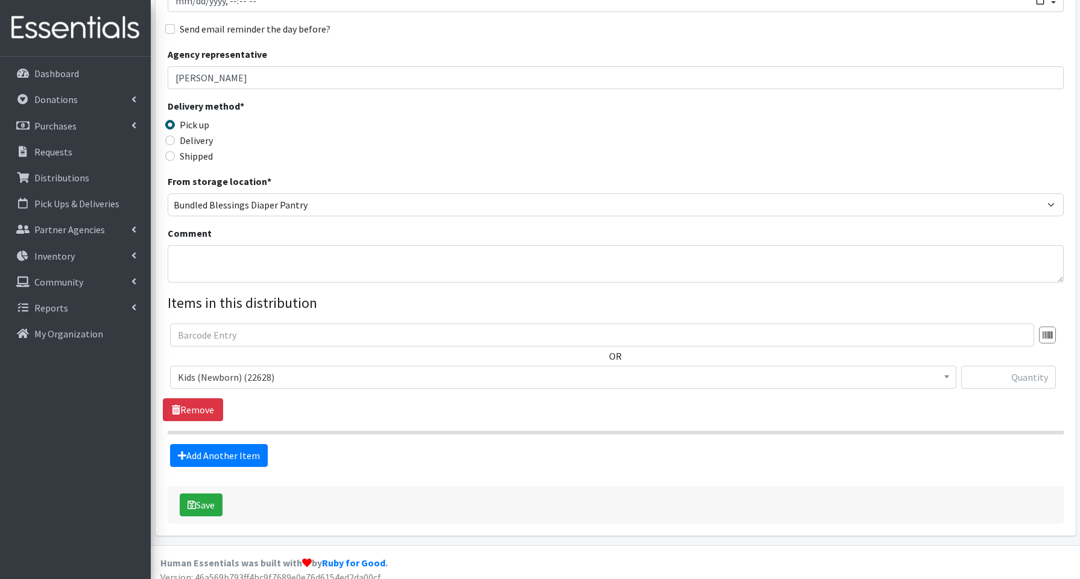
click at [247, 379] on span "Kids (Newborn) (22628)" at bounding box center [563, 377] width 771 height 17
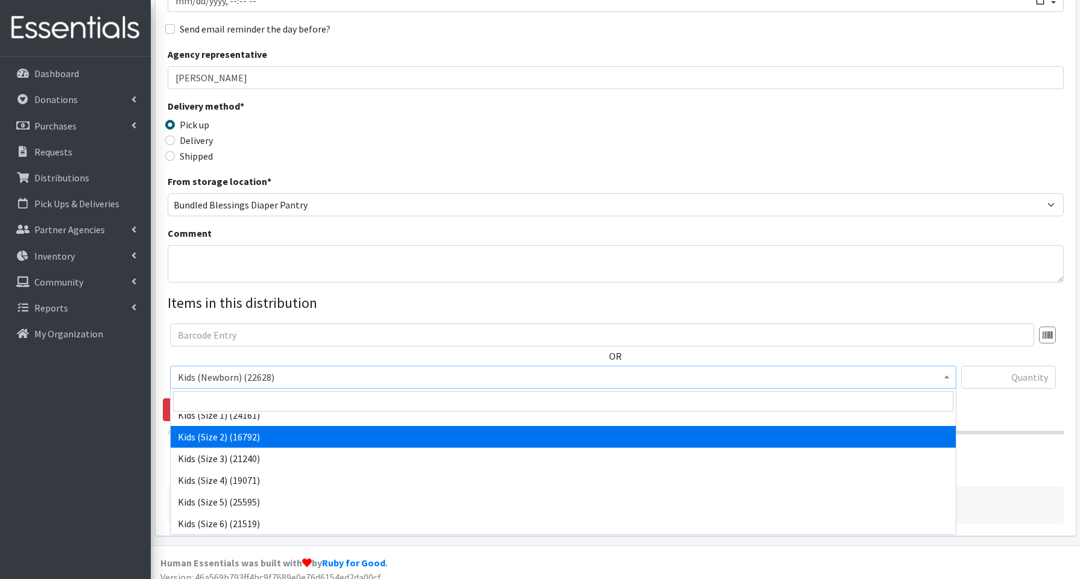
scroll to position [51, 0]
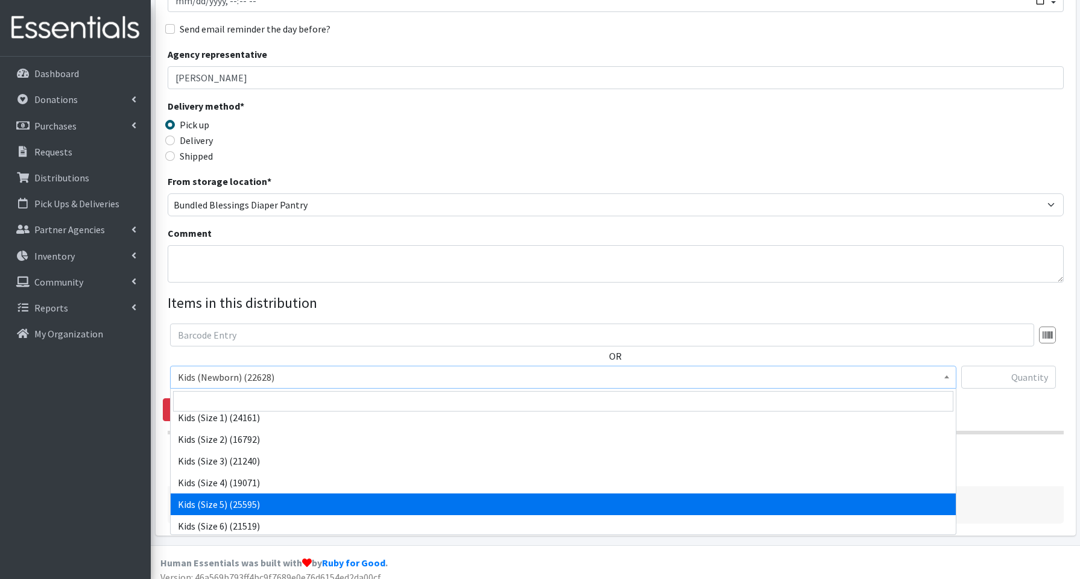
select select "3672"
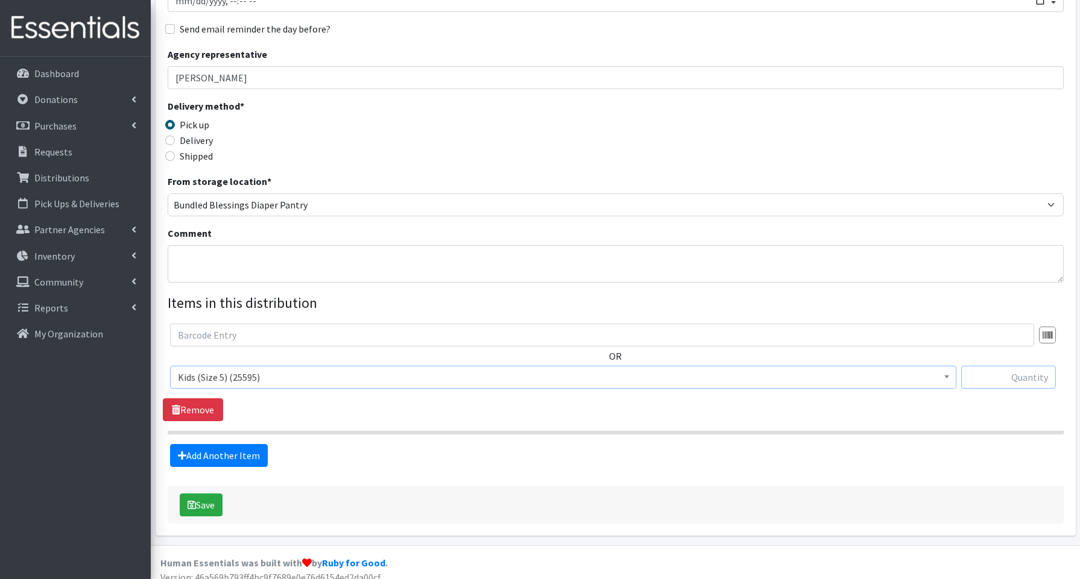
click at [1005, 384] on input "text" at bounding box center [1008, 377] width 95 height 23
type input "150"
click at [236, 452] on link "Add Another Item" at bounding box center [219, 455] width 98 height 23
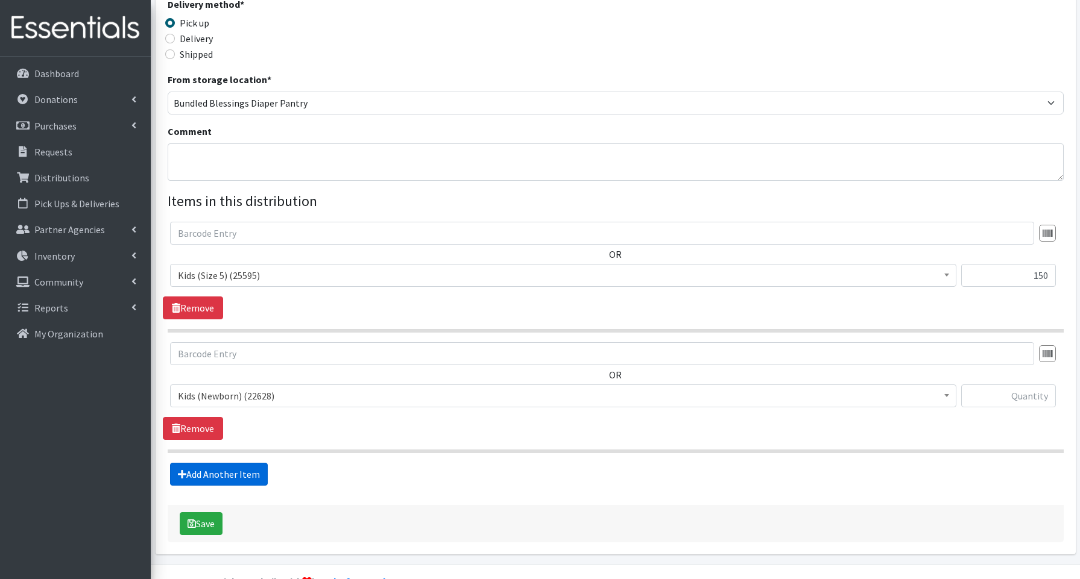
scroll to position [304, 0]
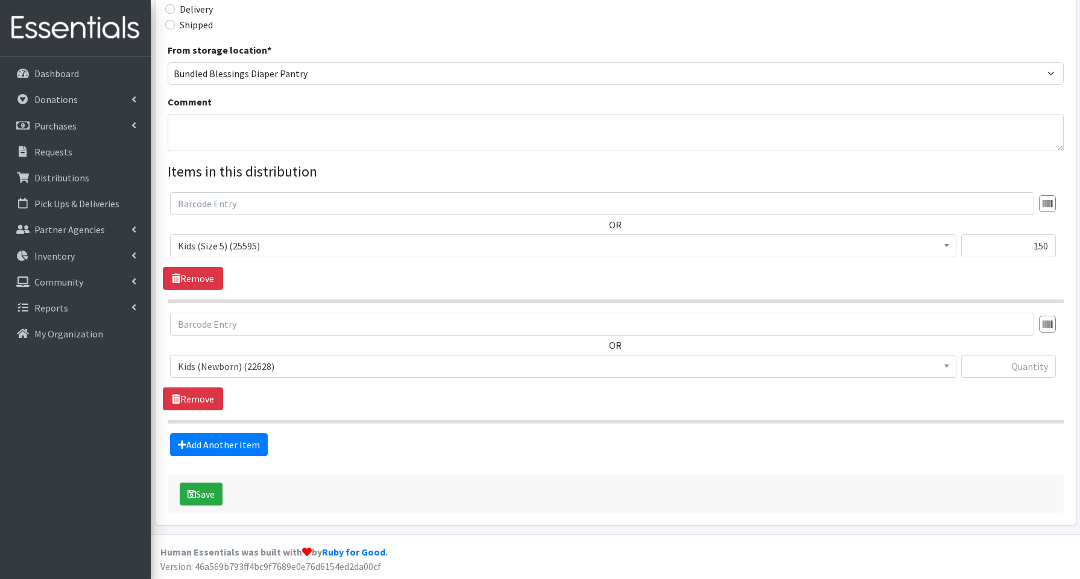
click at [238, 365] on span "Kids (Newborn) (22628)" at bounding box center [563, 366] width 771 height 17
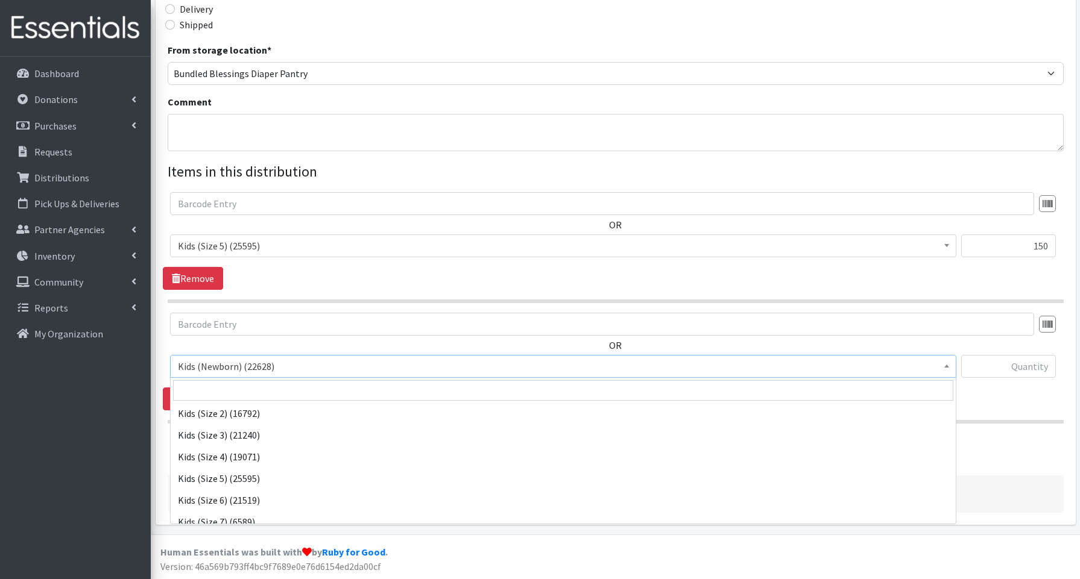
scroll to position [89, 0]
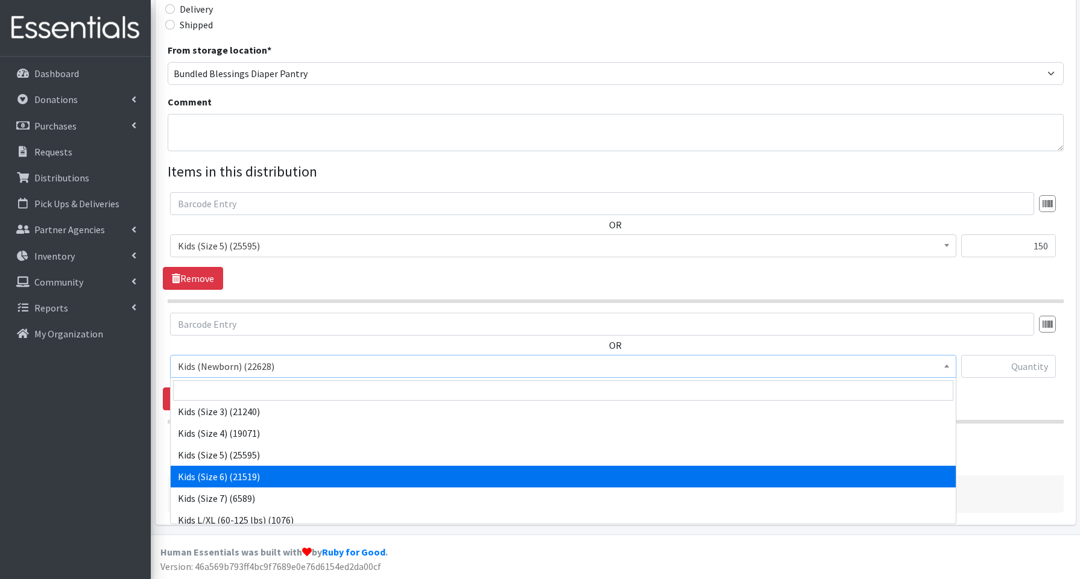
select select "3654"
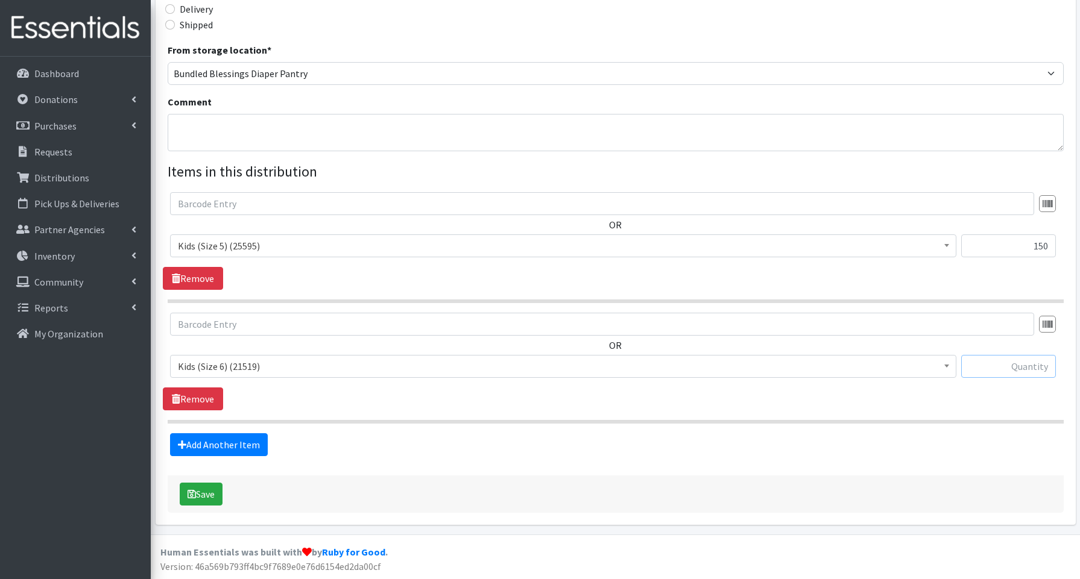
click at [984, 367] on input "text" at bounding box center [1008, 366] width 95 height 23
type input "200"
click at [241, 444] on link "Add Another Item" at bounding box center [219, 445] width 98 height 23
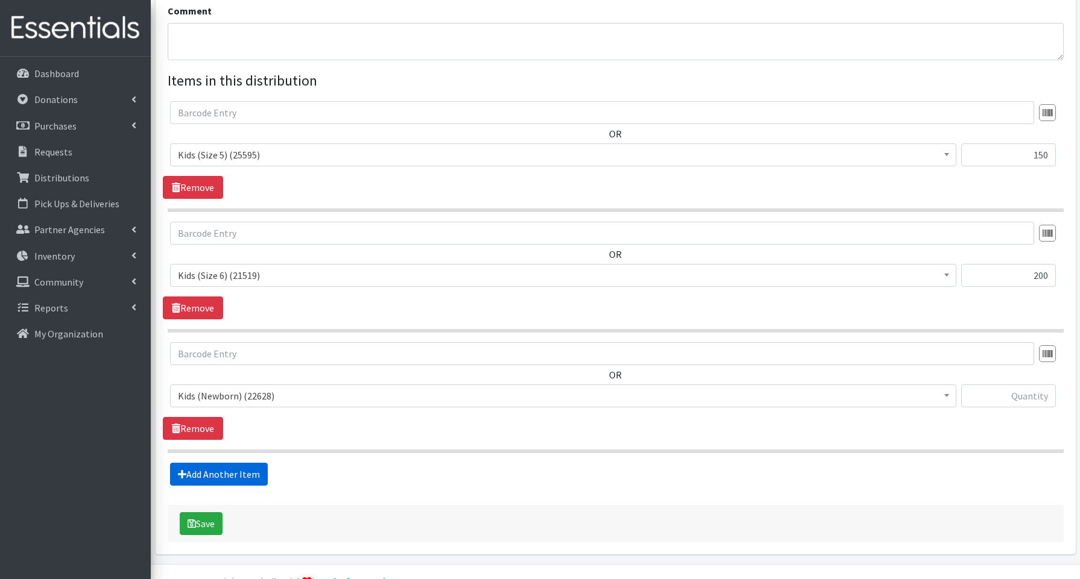
scroll to position [425, 0]
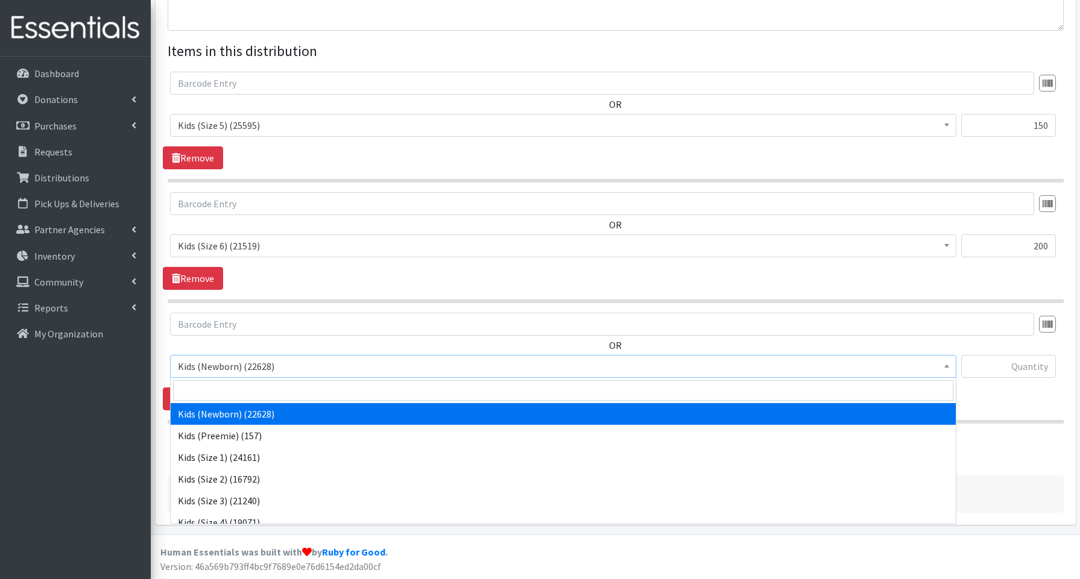
click at [232, 371] on span "Kids (Newborn) (22628)" at bounding box center [563, 366] width 771 height 17
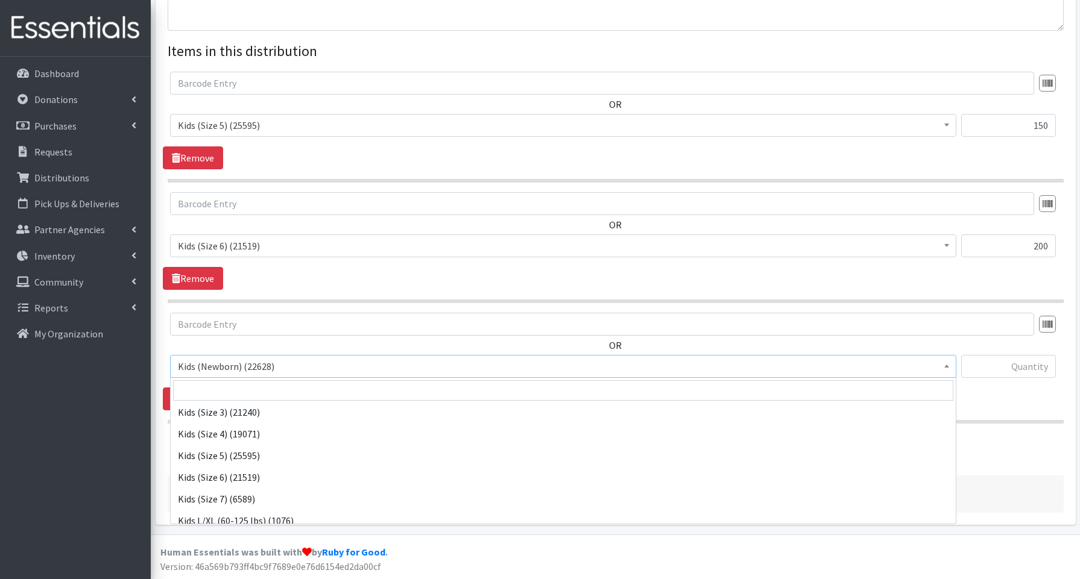
scroll to position [95, 0]
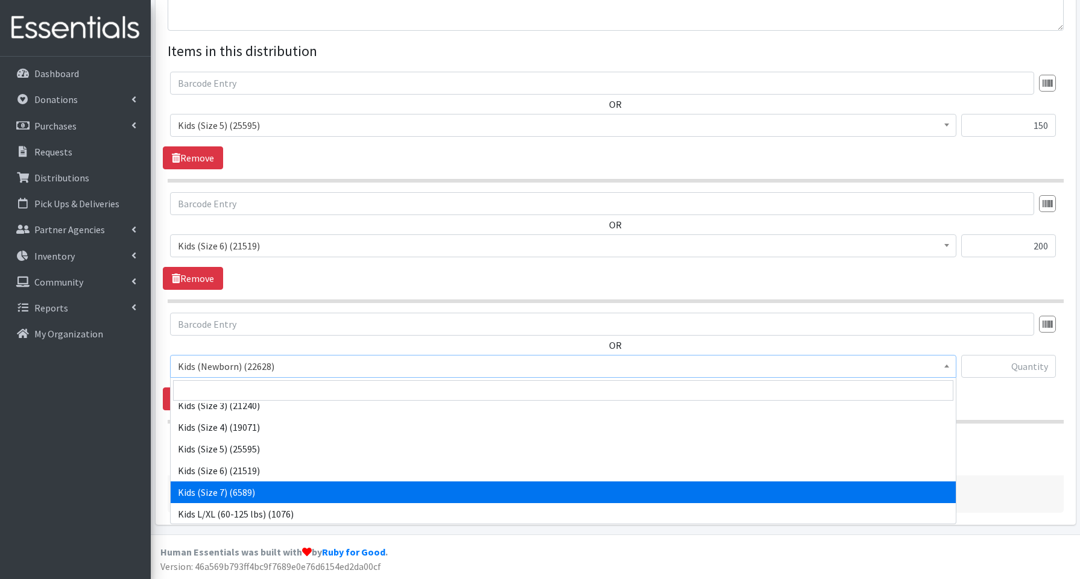
select select "3695"
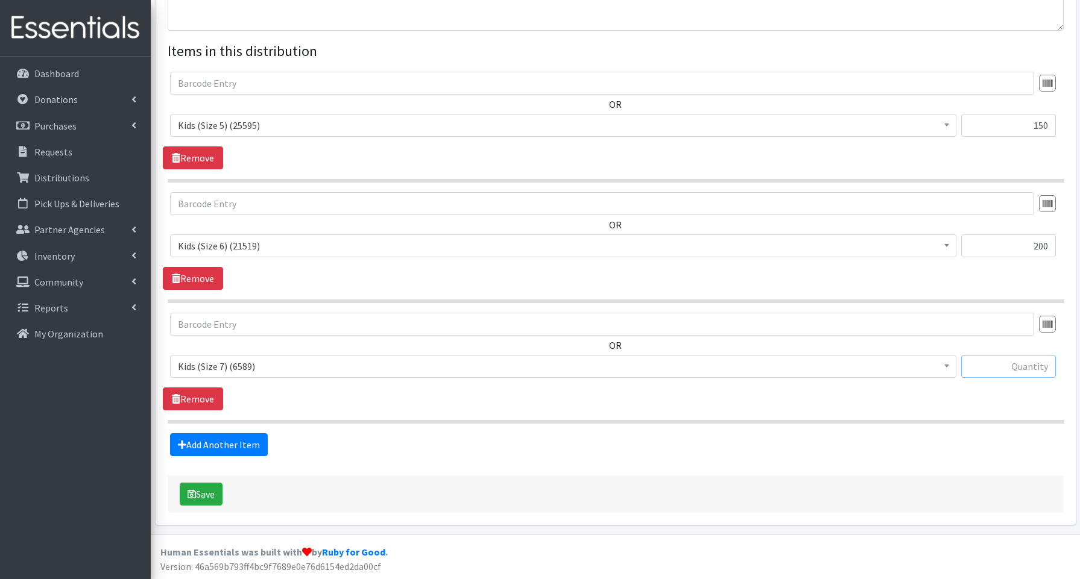
click at [996, 364] on input "text" at bounding box center [1008, 366] width 95 height 23
type input "160"
click at [219, 447] on link "Add Another Item" at bounding box center [219, 445] width 98 height 23
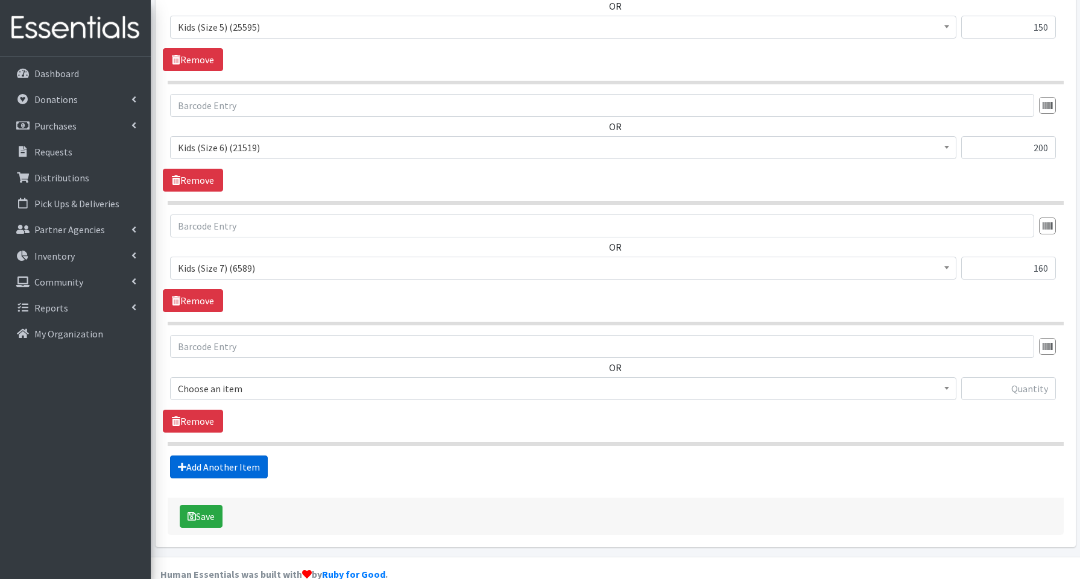
scroll to position [545, 0]
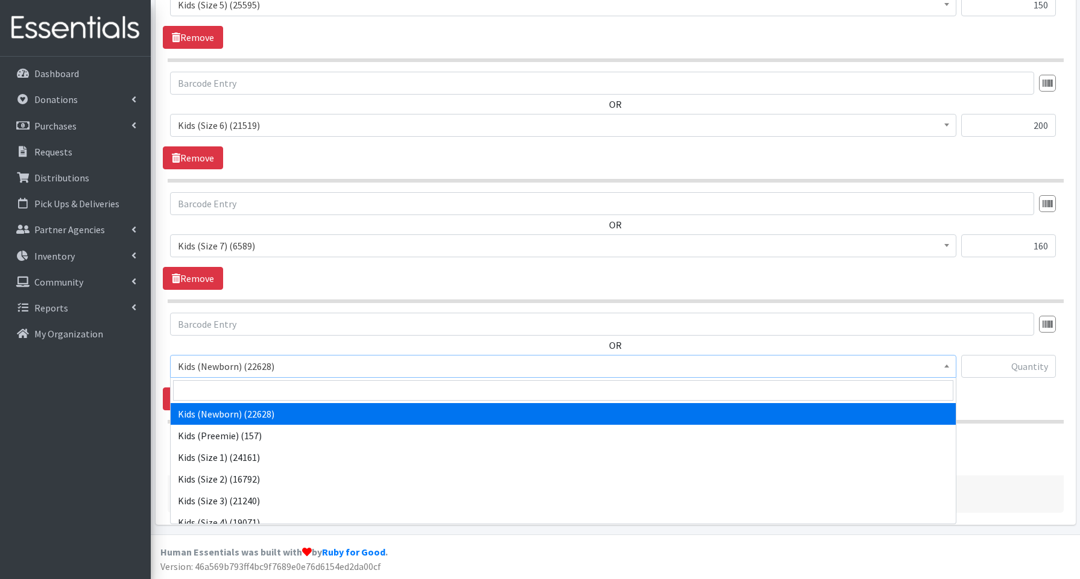
click at [192, 365] on span "Kids (Newborn) (22628)" at bounding box center [563, 366] width 771 height 17
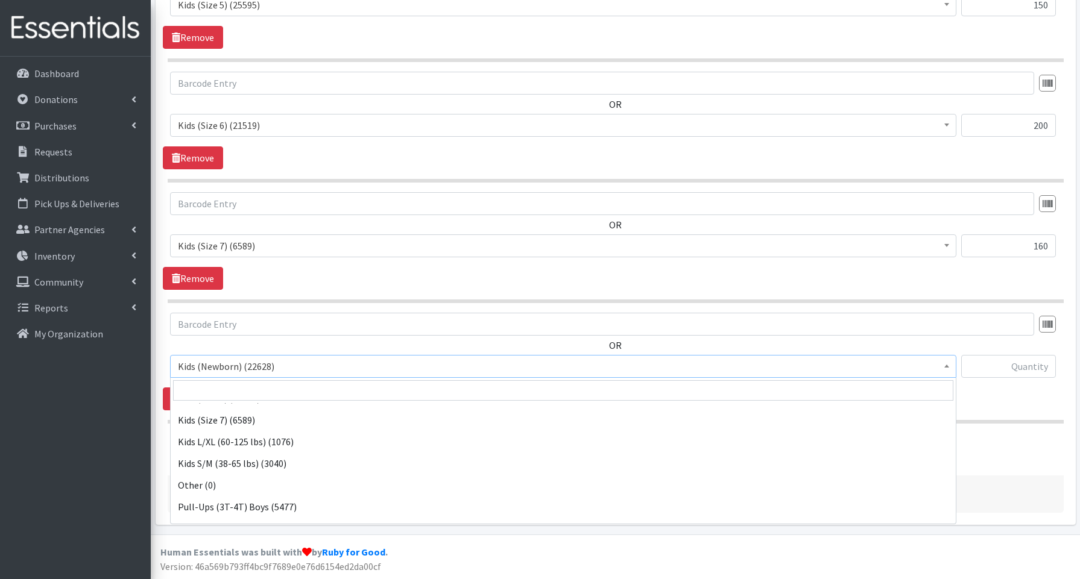
scroll to position [270, 0]
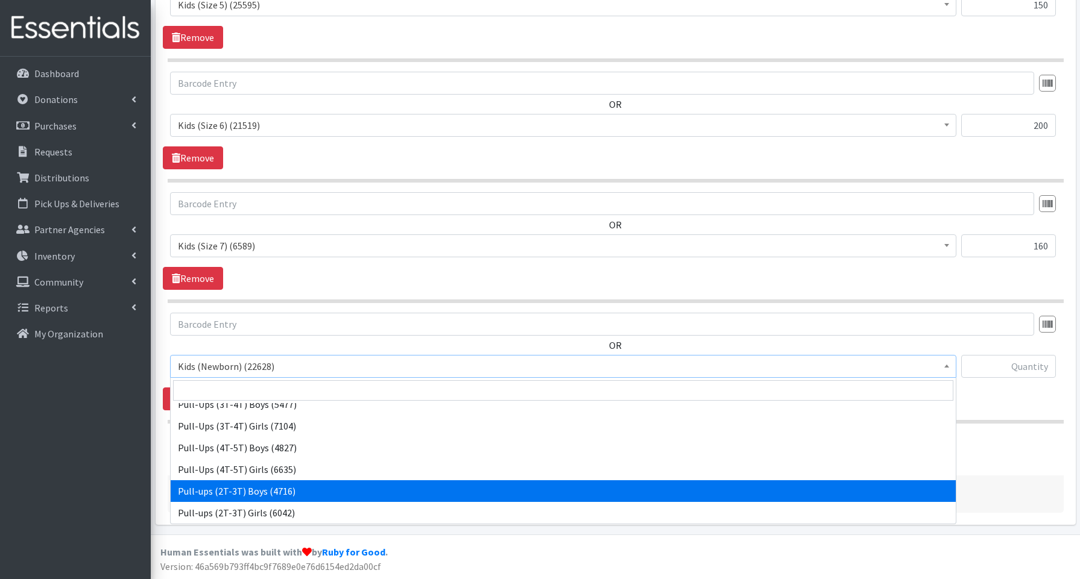
drag, startPoint x: 235, startPoint y: 496, endPoint x: 226, endPoint y: 491, distance: 10.5
select select "3688"
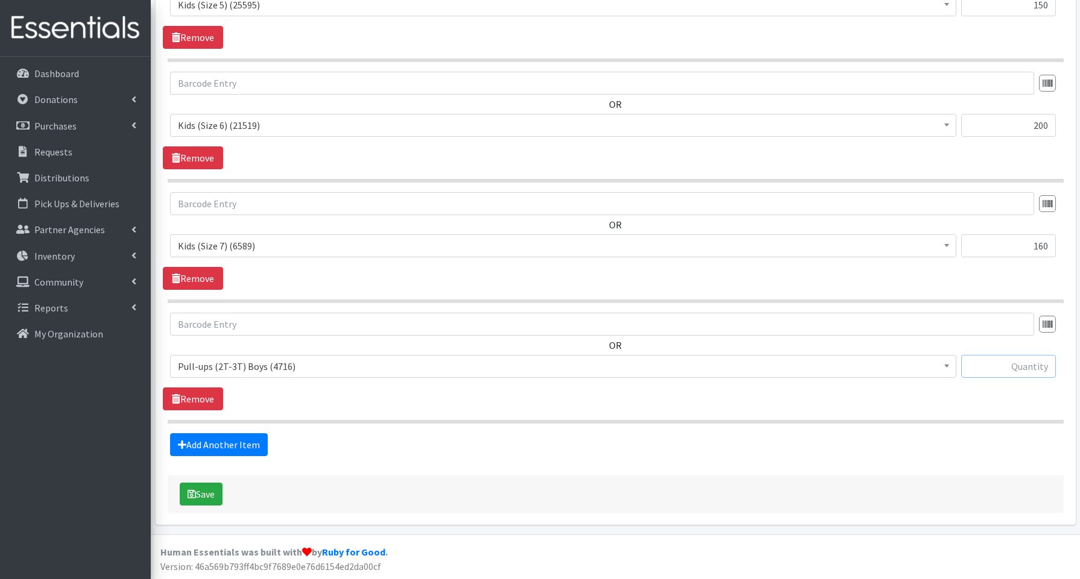
click at [994, 364] on input "text" at bounding box center [1008, 366] width 95 height 23
type input "80"
click at [215, 447] on link "Add Another Item" at bounding box center [219, 445] width 98 height 23
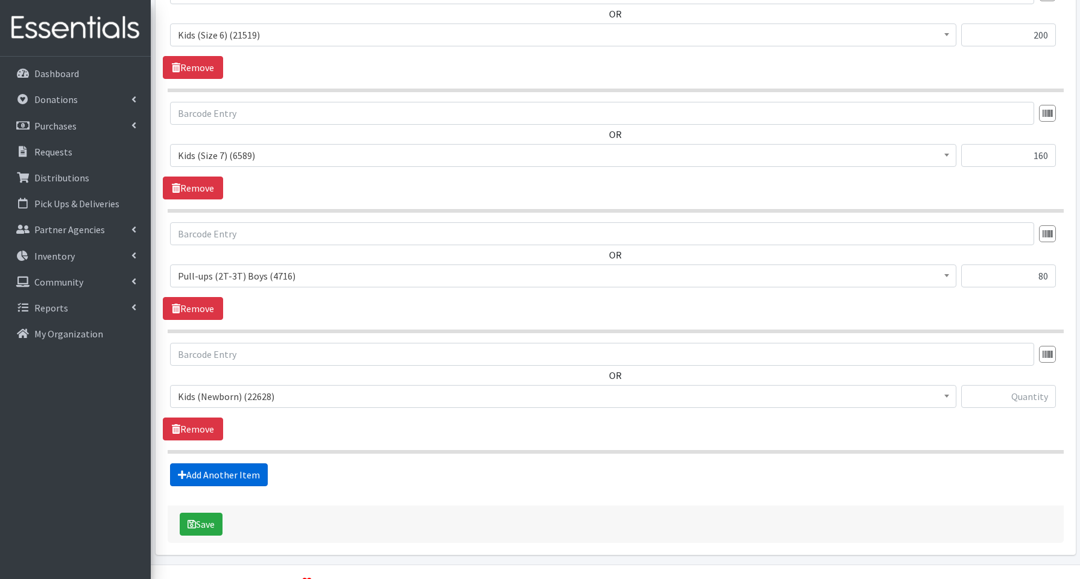
scroll to position [666, 0]
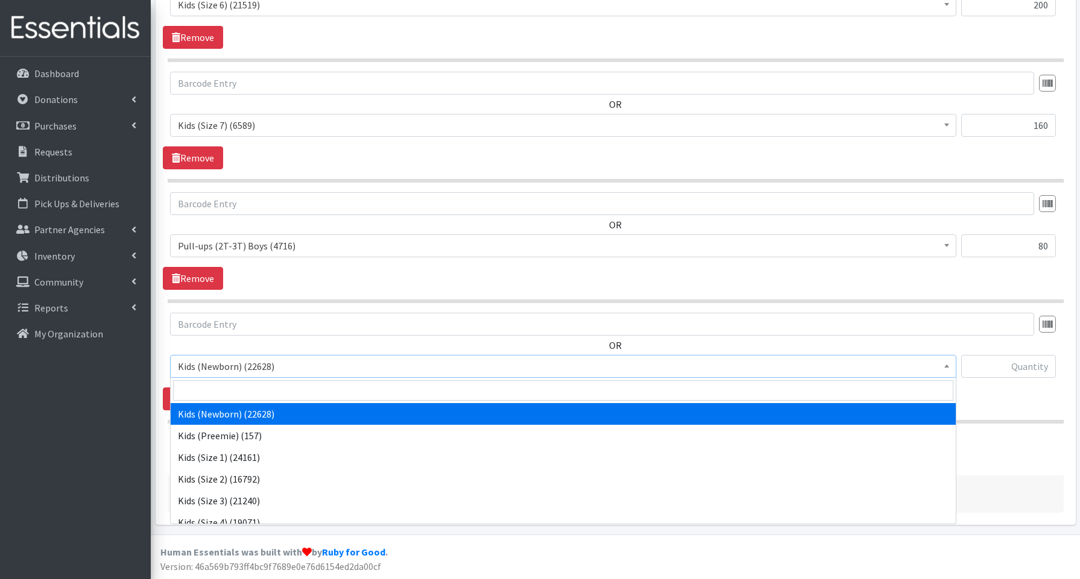
click at [262, 365] on span "Kids (Newborn) (22628)" at bounding box center [563, 366] width 771 height 17
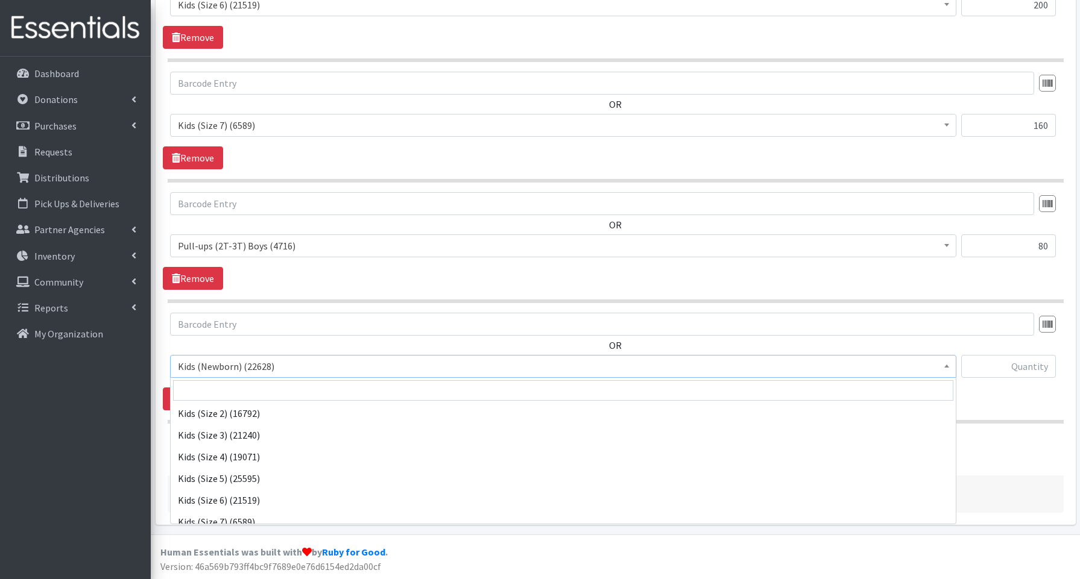
scroll to position [270, 0]
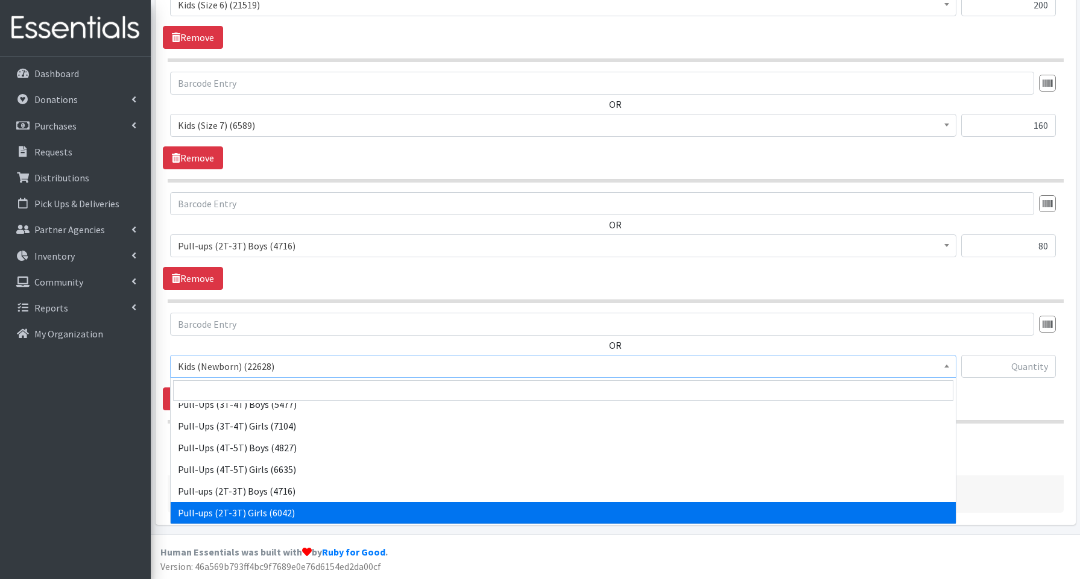
select select "3689"
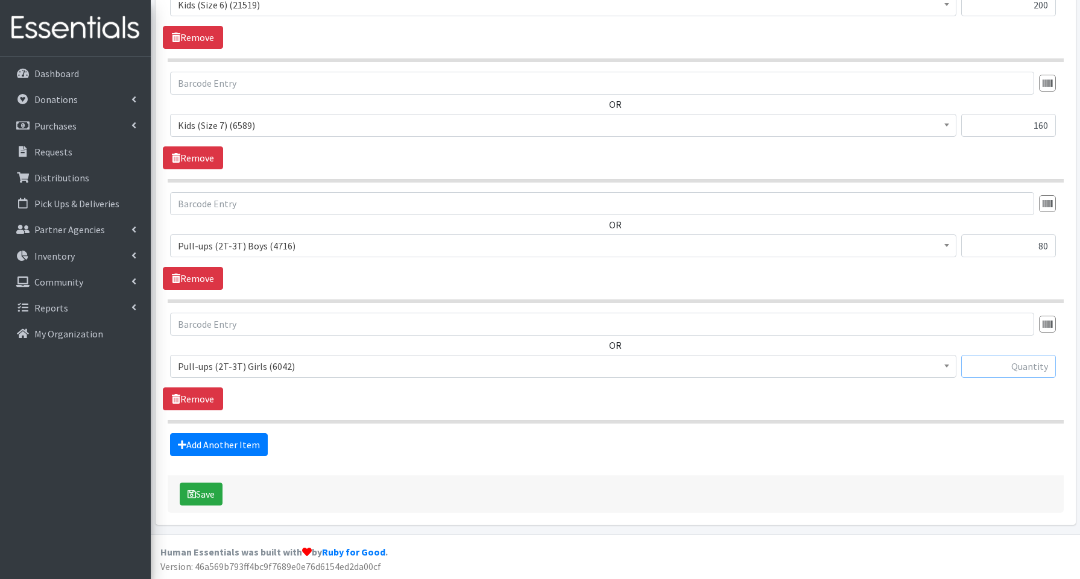
click at [1000, 367] on input "text" at bounding box center [1008, 366] width 95 height 23
type input "120"
click at [218, 446] on link "Add Another Item" at bounding box center [219, 445] width 98 height 23
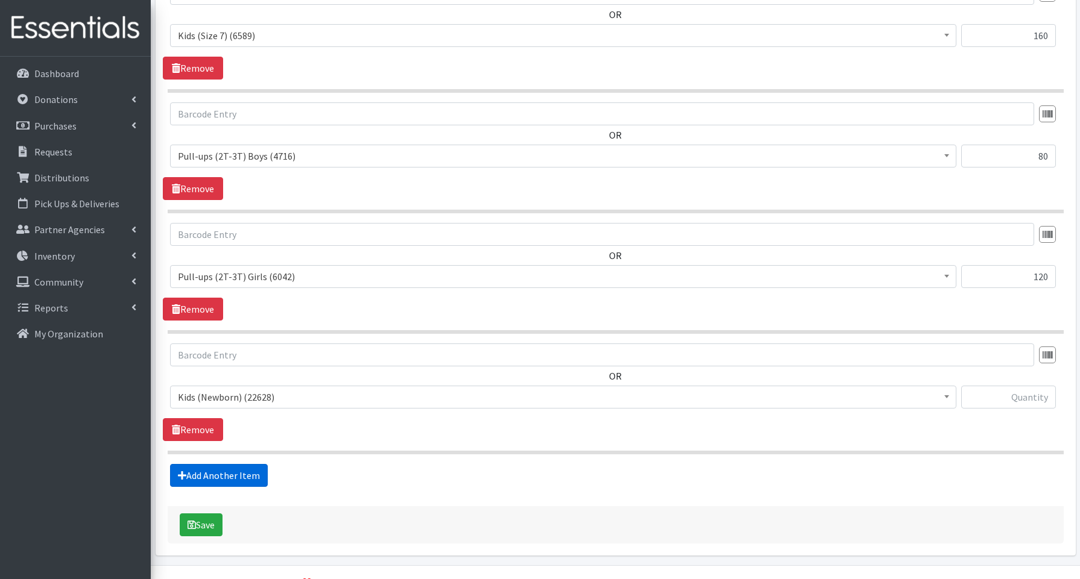
scroll to position [786, 0]
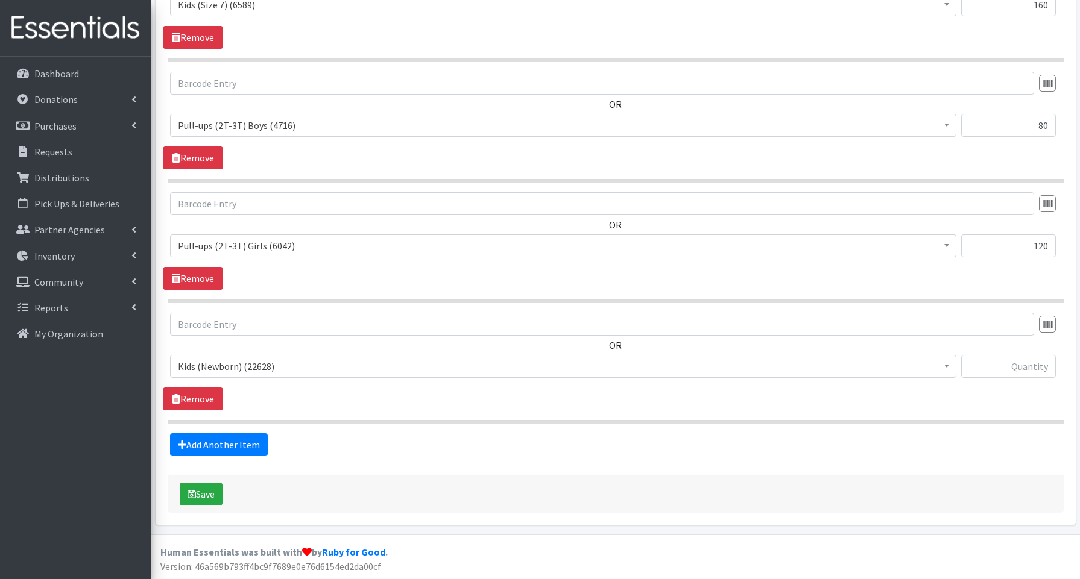
click at [218, 364] on span "Kids (Newborn) (22628)" at bounding box center [563, 366] width 771 height 17
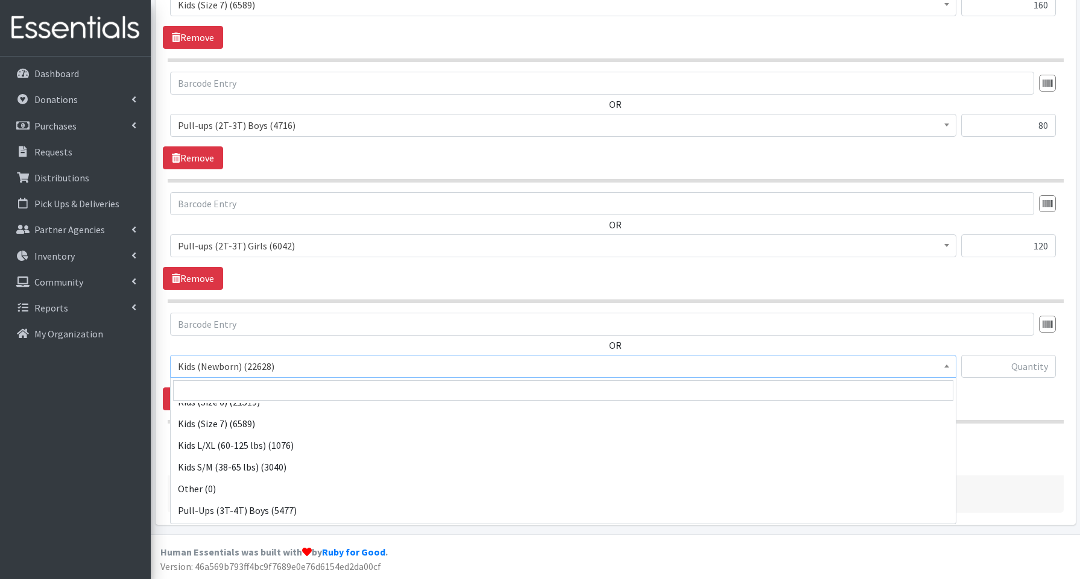
scroll to position [270, 0]
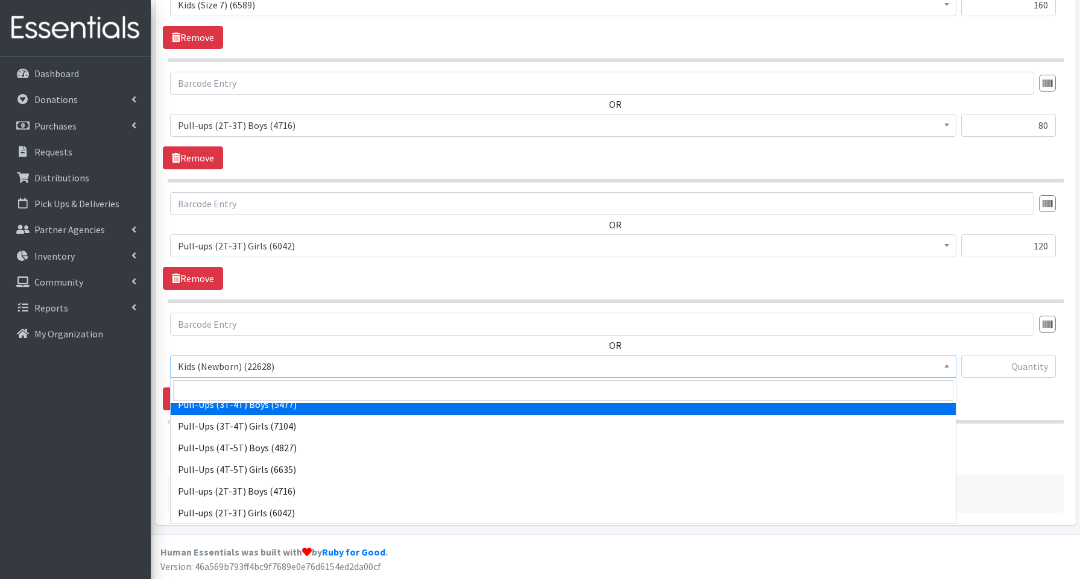
select select "3690"
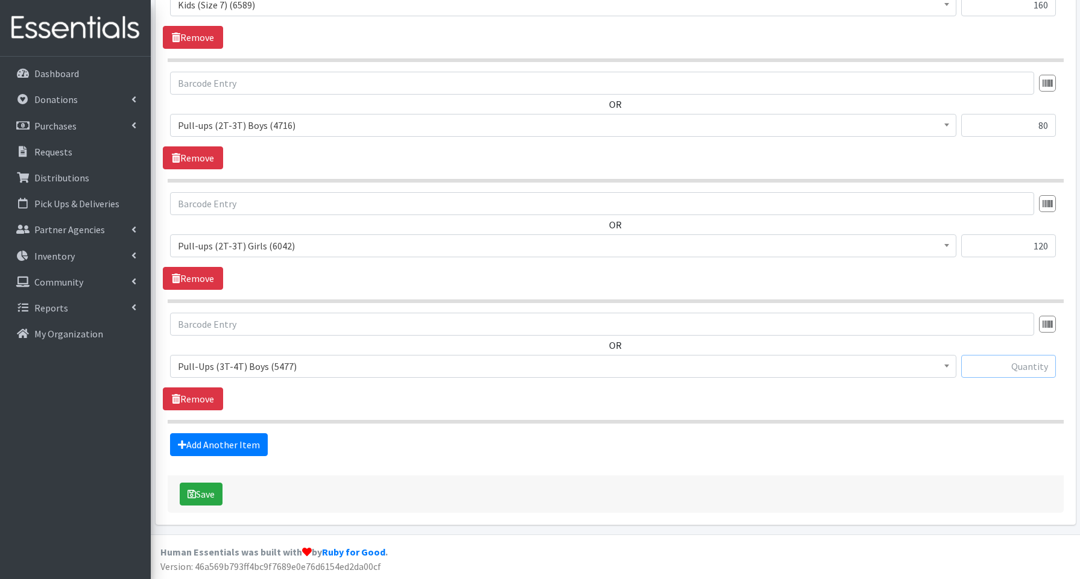
click at [1003, 361] on input "text" at bounding box center [1008, 366] width 95 height 23
type input "120"
click at [245, 448] on link "Add Another Item" at bounding box center [219, 445] width 98 height 23
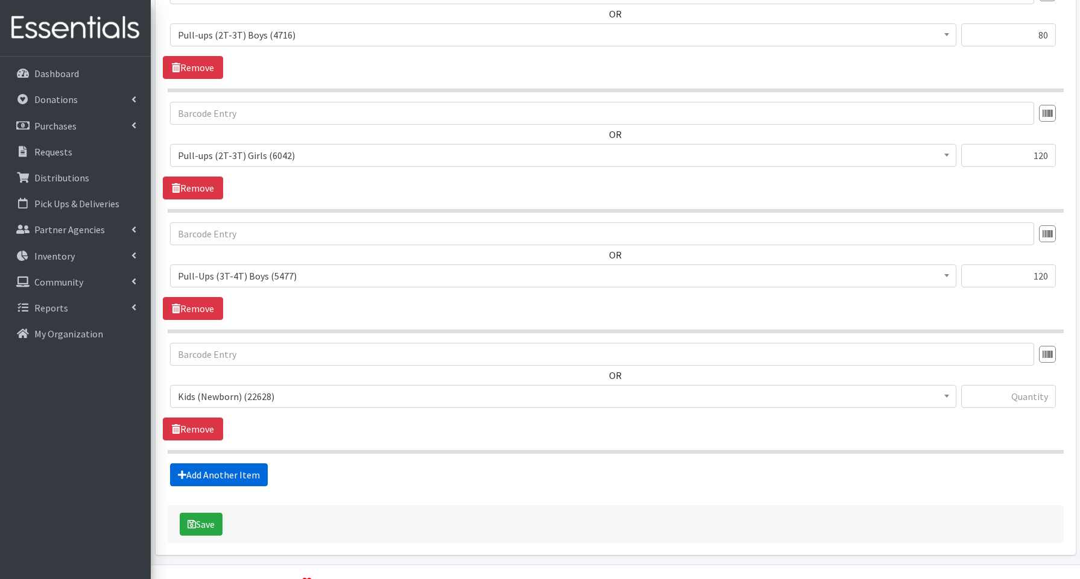
scroll to position [907, 0]
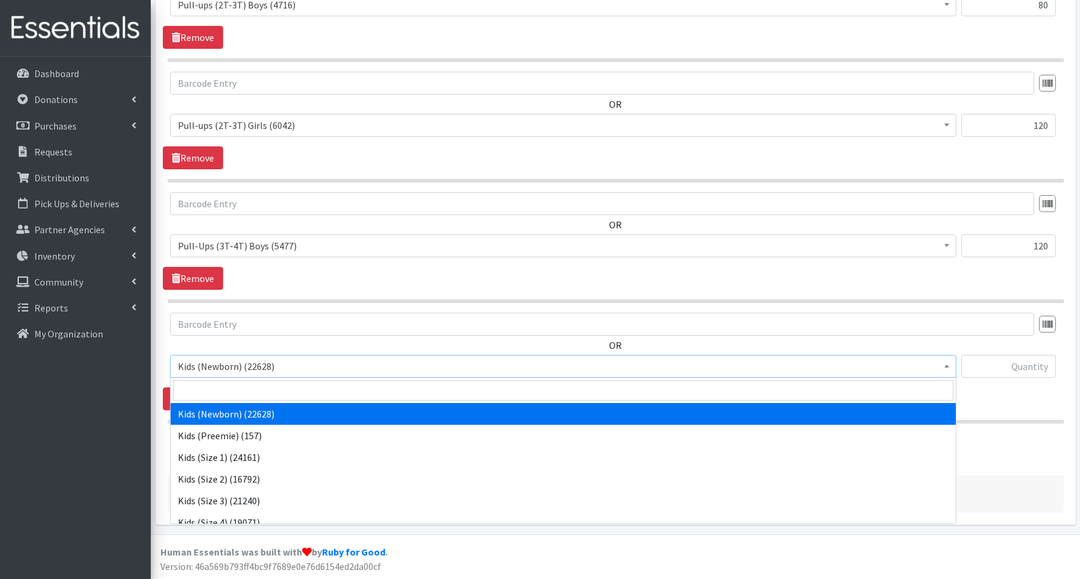
click at [235, 362] on span "Kids (Newborn) (22628)" at bounding box center [563, 366] width 771 height 17
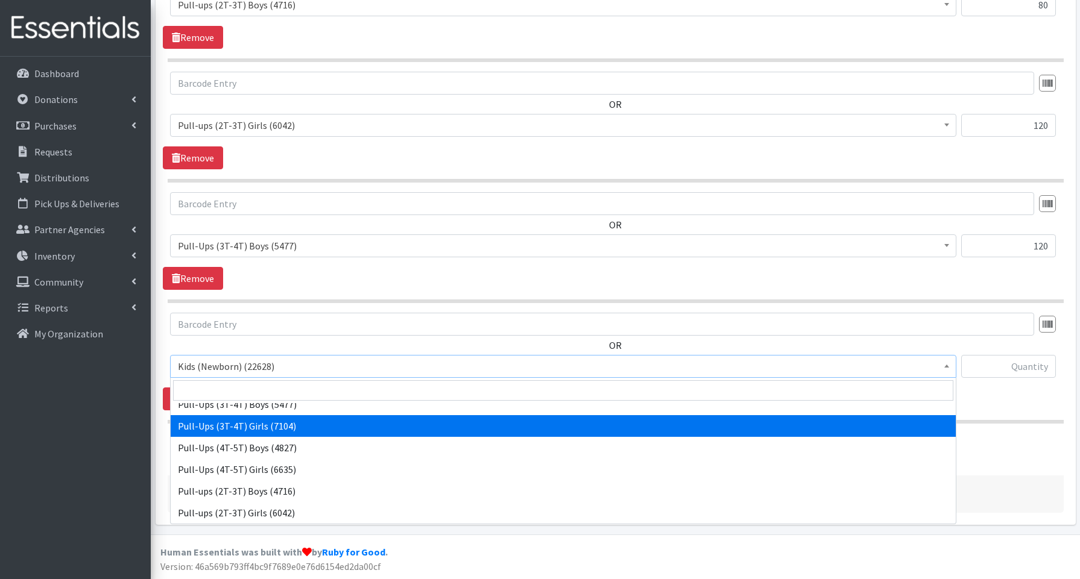
select select "3691"
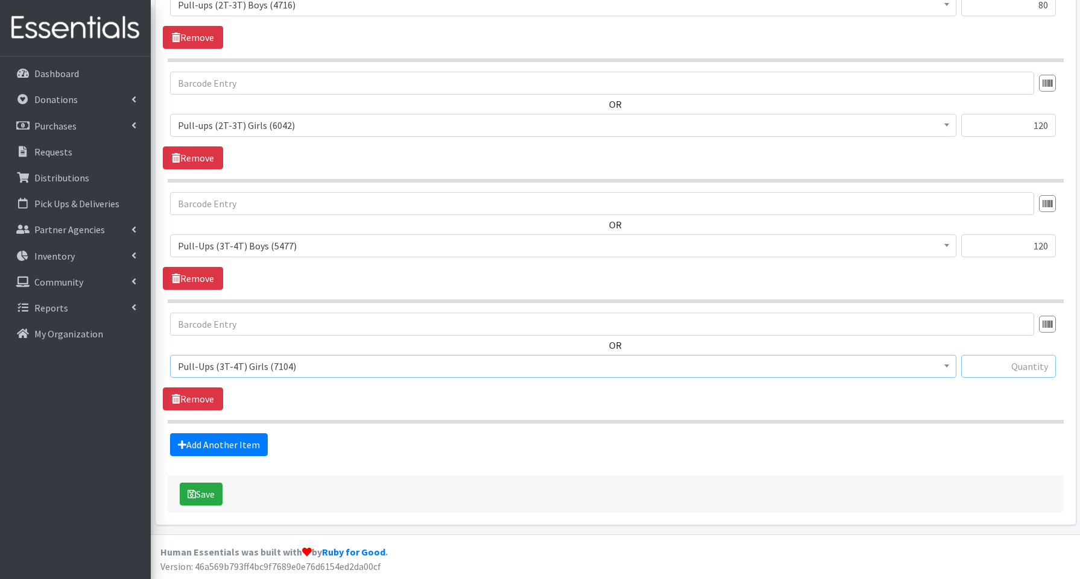
click at [1009, 372] on input "text" at bounding box center [1008, 366] width 95 height 23
type input "80"
click at [230, 448] on link "Add Another Item" at bounding box center [219, 445] width 98 height 23
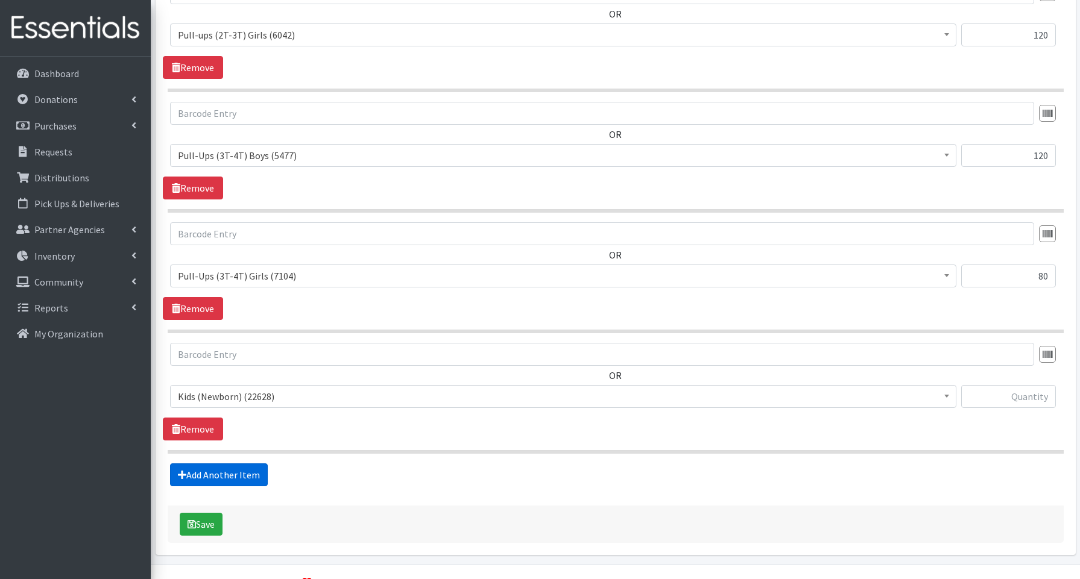
scroll to position [1028, 0]
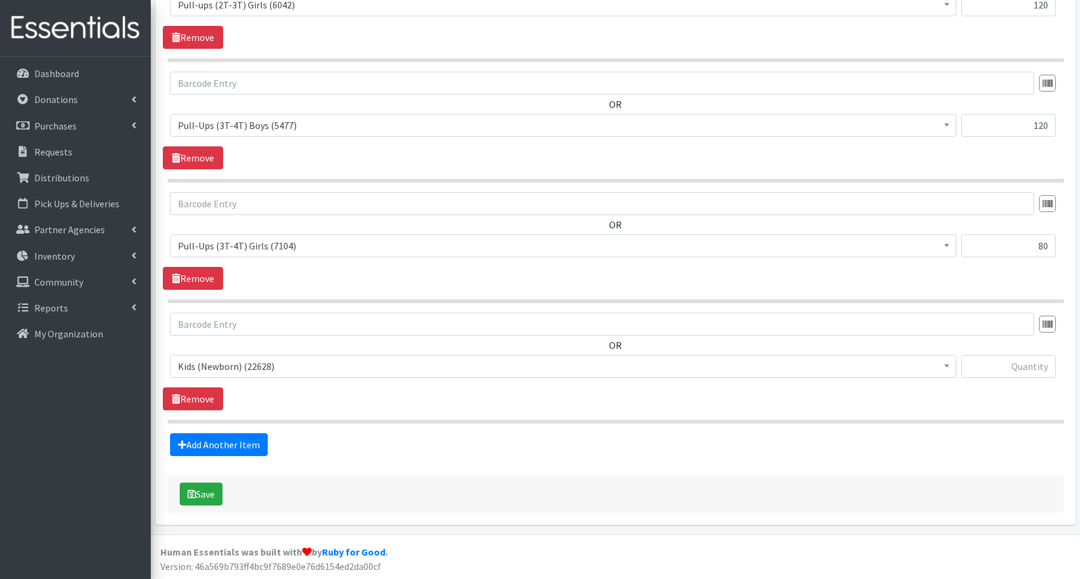
click at [236, 373] on span "Kids (Newborn) (22628)" at bounding box center [563, 366] width 771 height 17
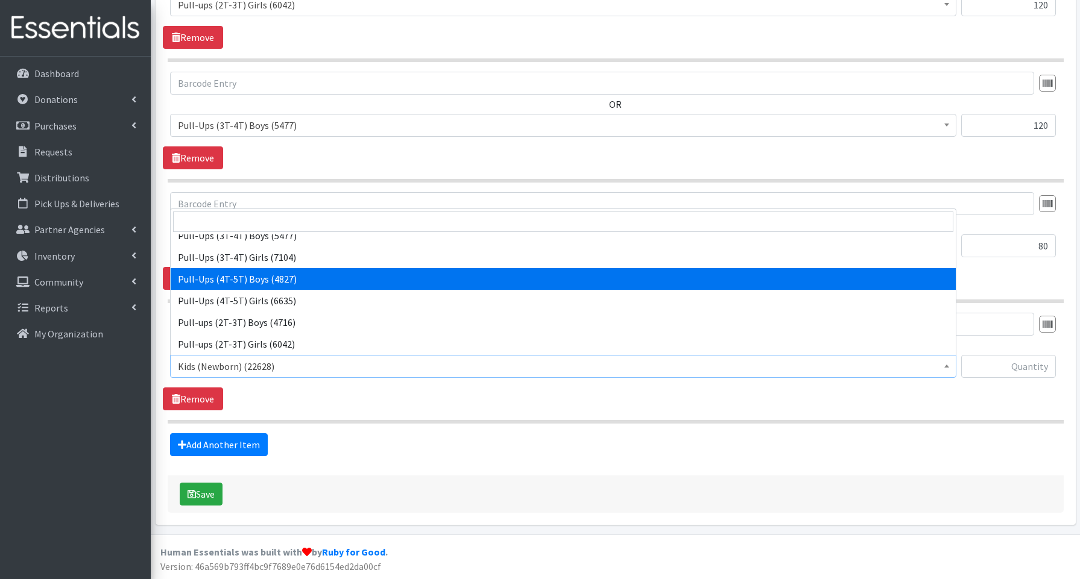
select select "3692"
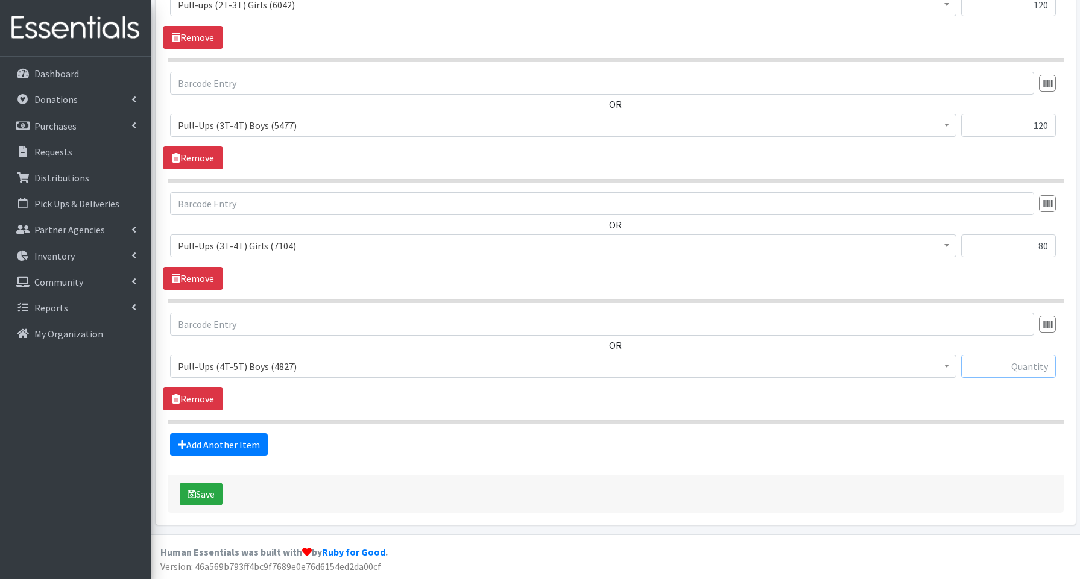
click at [1010, 361] on input "text" at bounding box center [1008, 366] width 95 height 23
type input "200"
click at [198, 449] on link "Add Another Item" at bounding box center [219, 445] width 98 height 23
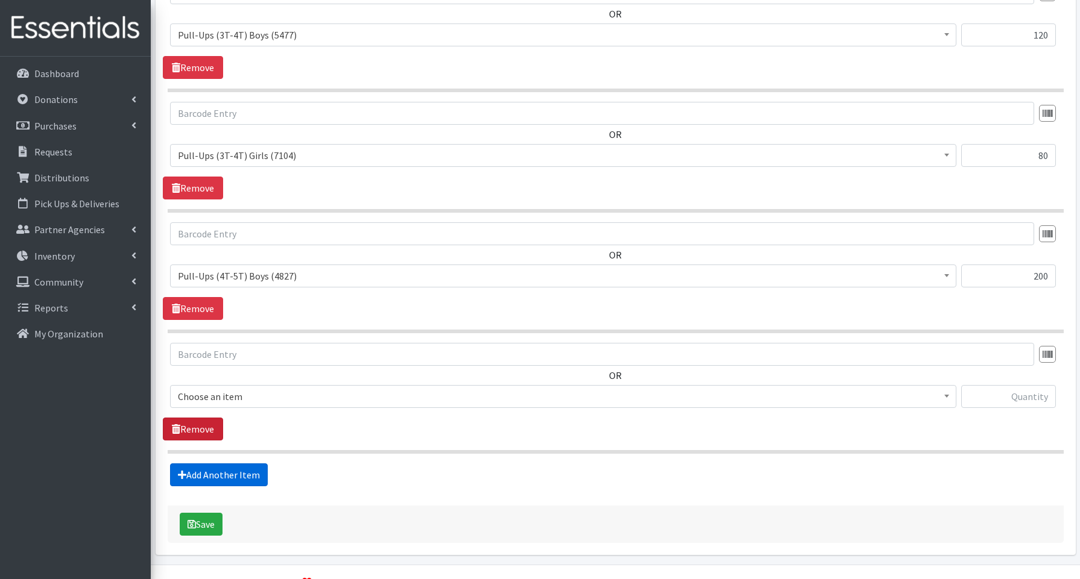
scroll to position [1148, 0]
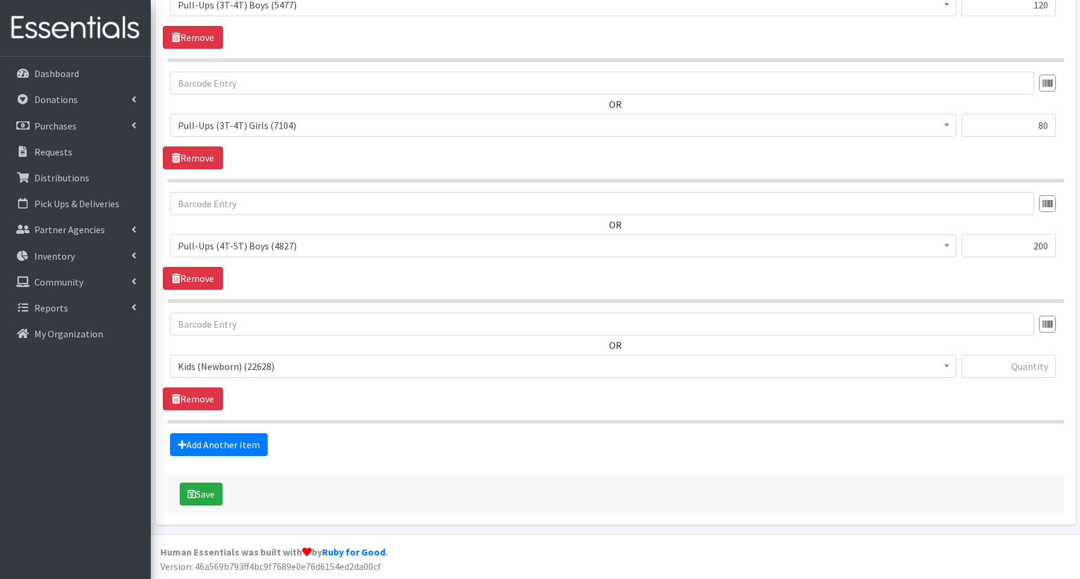
click at [226, 370] on span "Kids (Newborn) (22628)" at bounding box center [563, 366] width 771 height 17
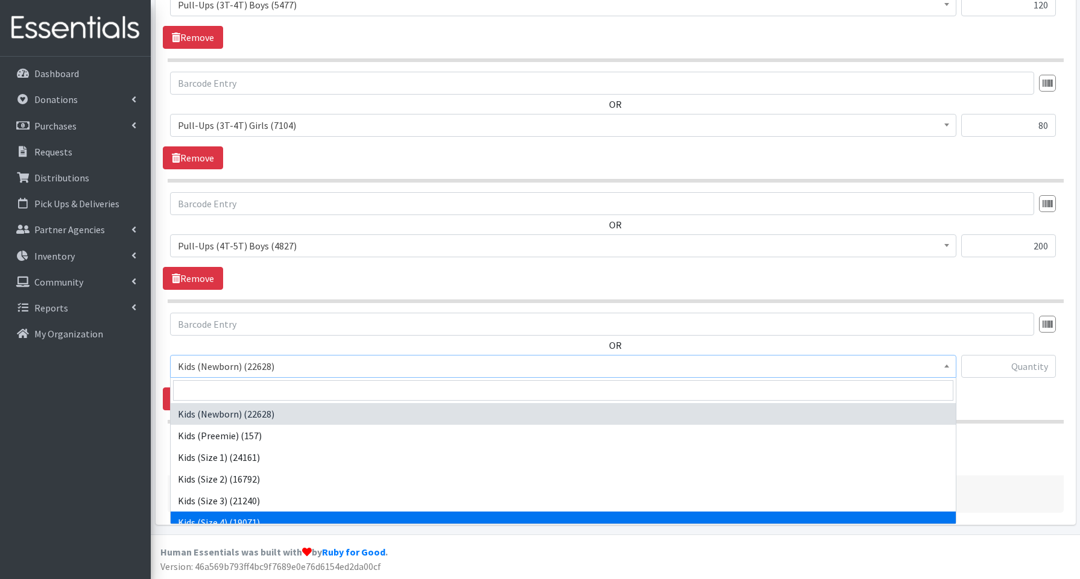
scroll to position [270, 0]
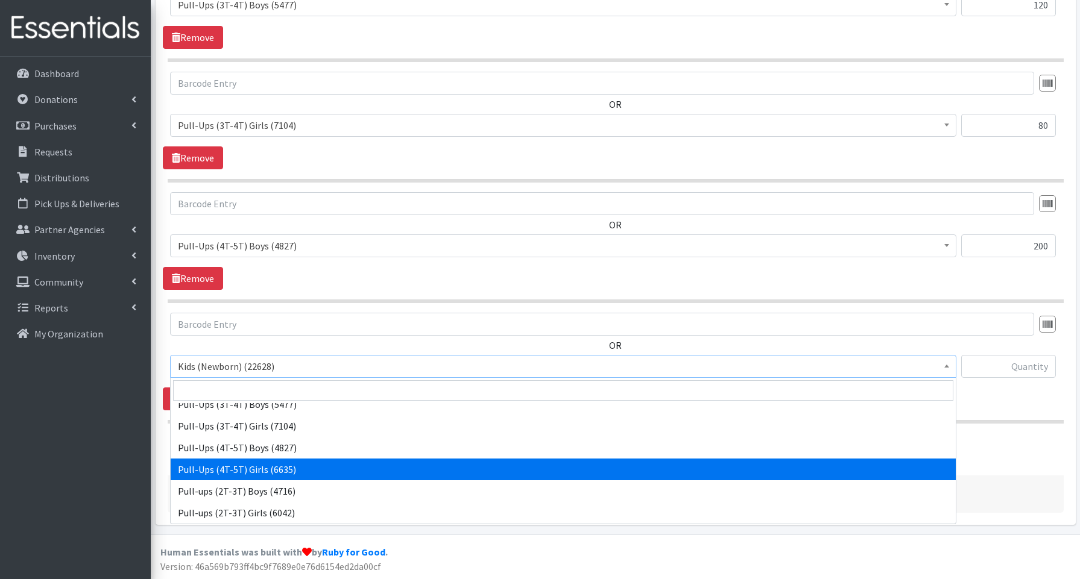
drag, startPoint x: 229, startPoint y: 470, endPoint x: 285, endPoint y: 463, distance: 56.6
select select "3693"
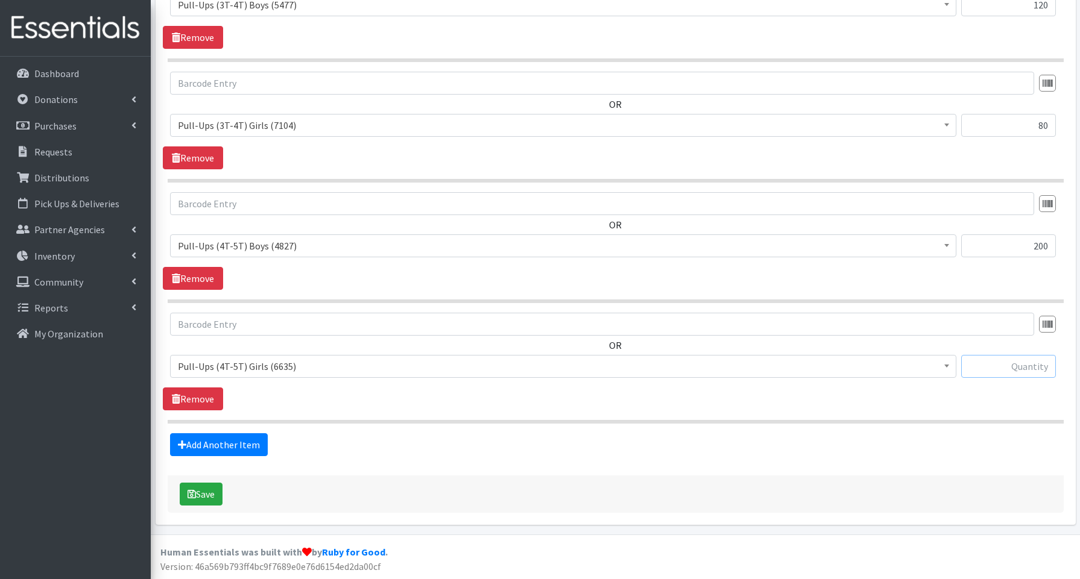
click at [999, 371] on input "text" at bounding box center [1008, 366] width 95 height 23
type input "80"
click at [203, 494] on button "Save" at bounding box center [201, 494] width 43 height 23
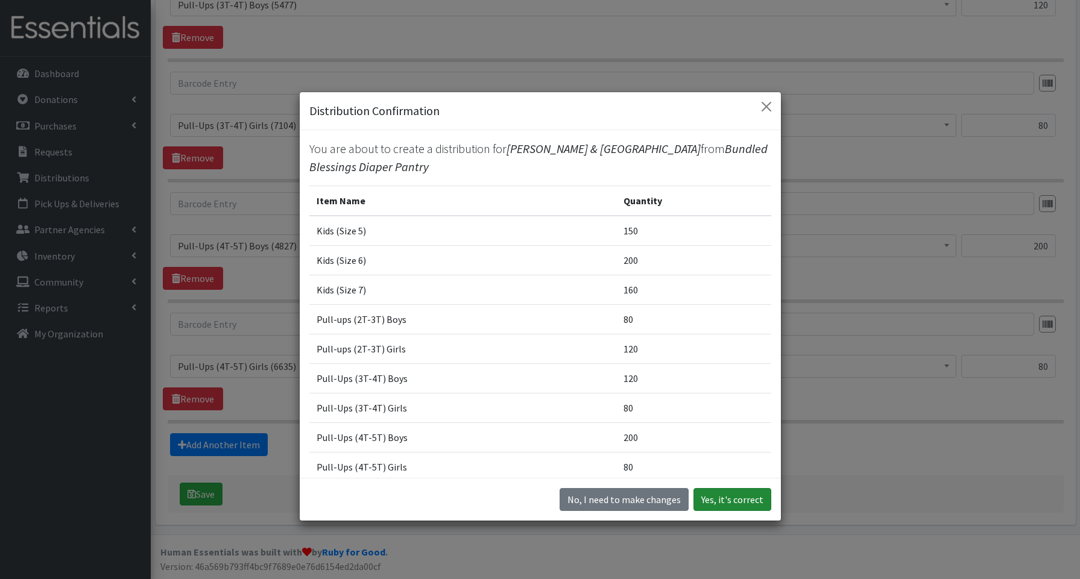
click at [722, 504] on button "Yes, it's correct" at bounding box center [732, 499] width 78 height 23
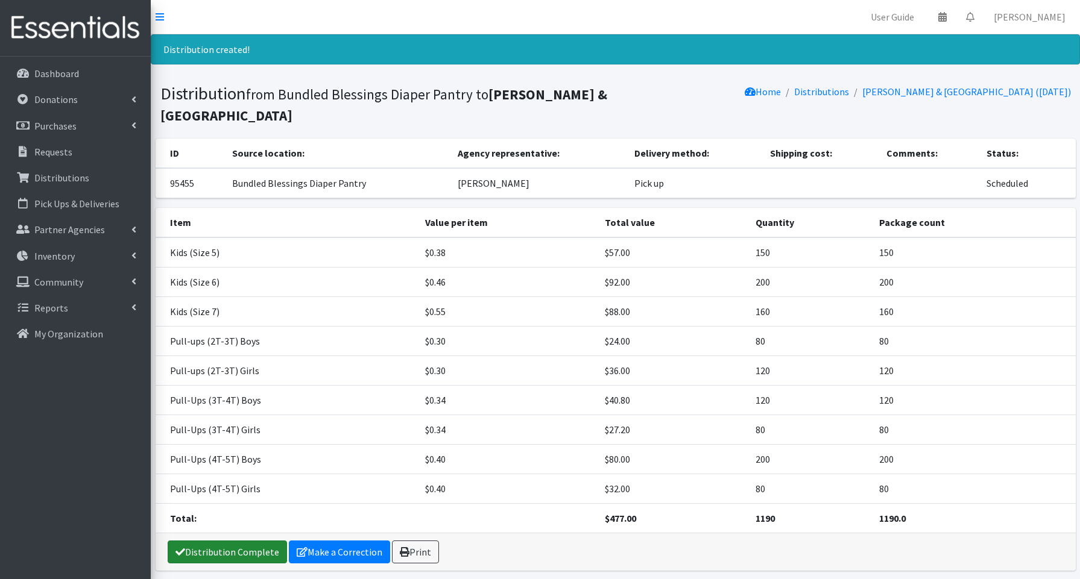
click at [247, 555] on link "Distribution Complete" at bounding box center [227, 552] width 119 height 23
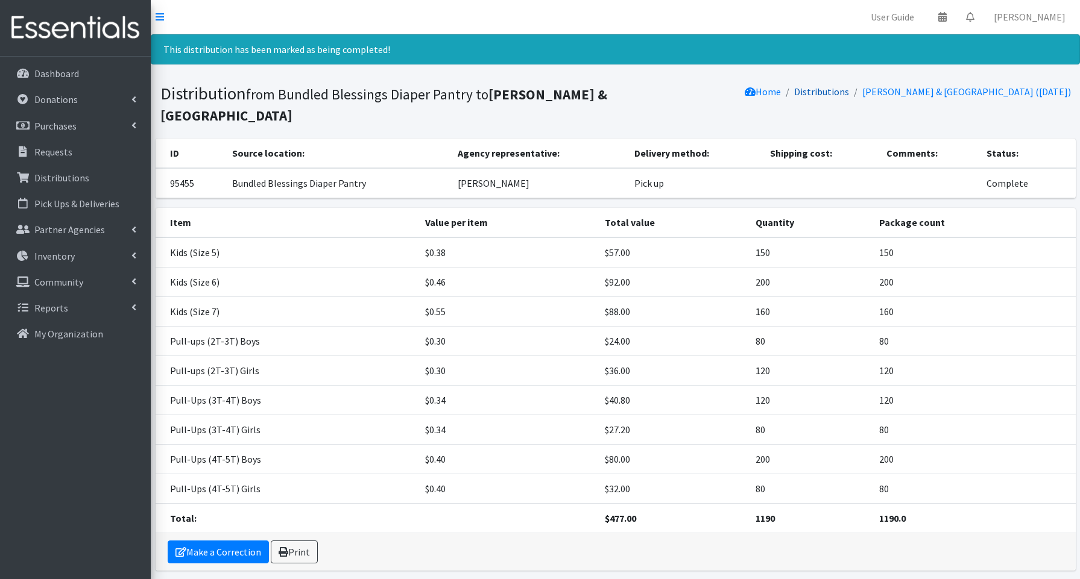
click at [828, 92] on link "Distributions" at bounding box center [821, 92] width 55 height 12
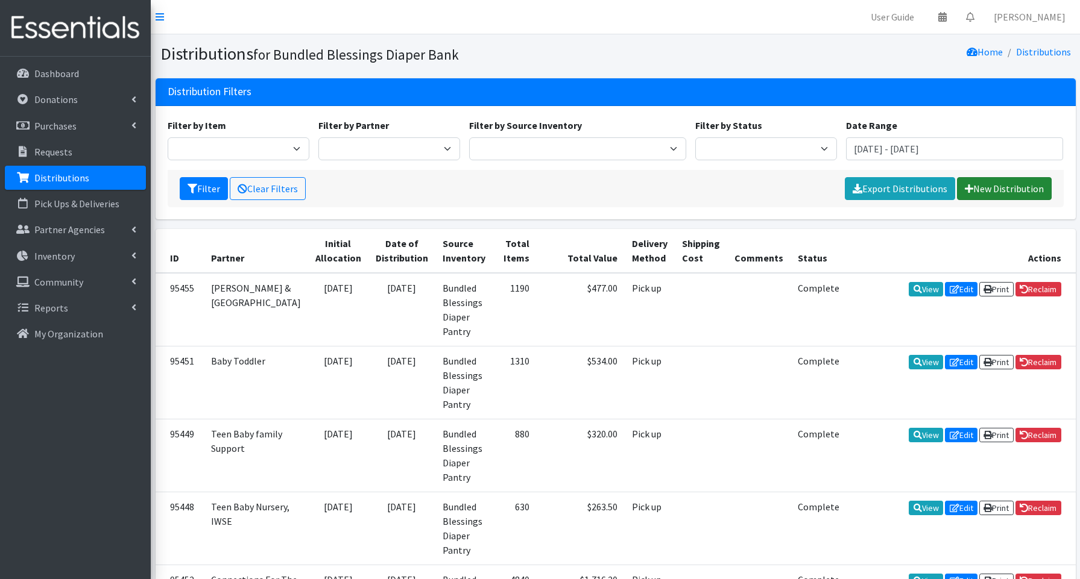
click at [980, 186] on link "New Distribution" at bounding box center [1004, 188] width 95 height 23
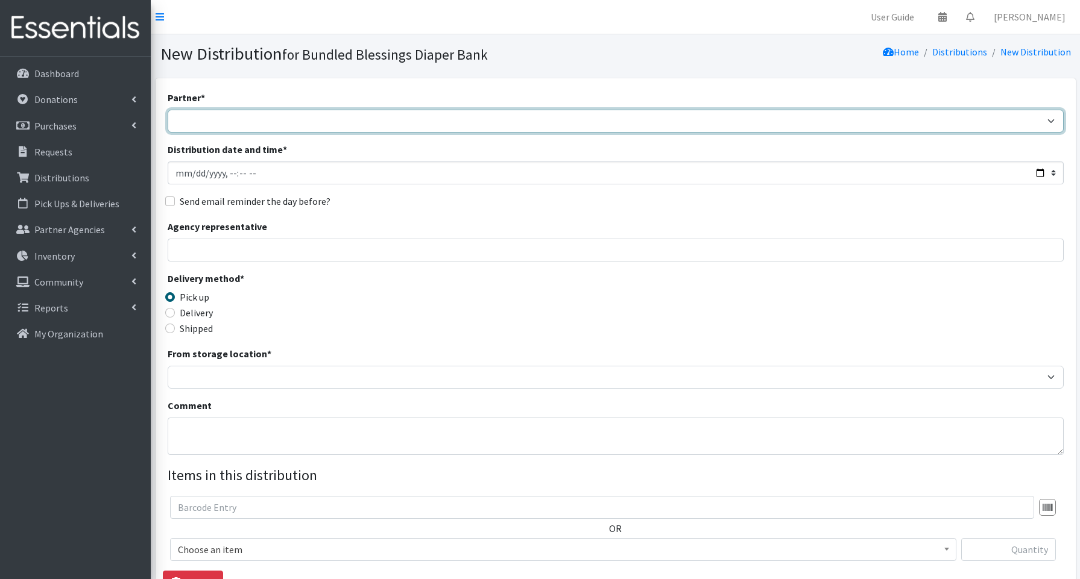
click at [247, 120] on select "Advocate Aurora Health Baby Toddler Black Residents of [GEOGRAPHIC_DATA] Peacef…" at bounding box center [616, 121] width 896 height 23
select select "2371"
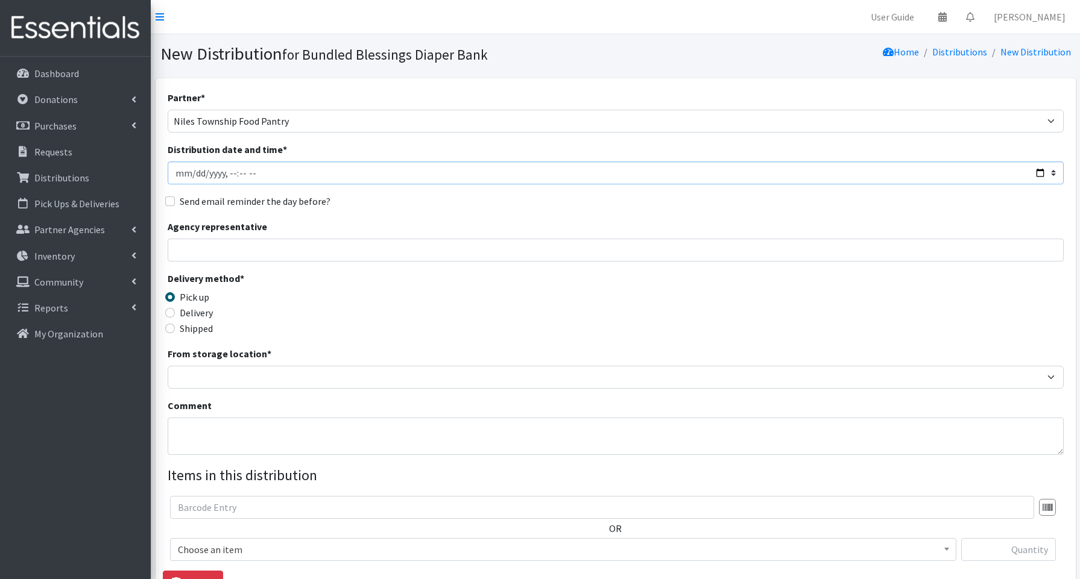
click at [1041, 169] on input "Distribution date and time *" at bounding box center [616, 173] width 896 height 23
type input "[DATE]T12:45"
click at [452, 253] on input "Agency representative" at bounding box center [616, 250] width 896 height 23
type input "kevaugn [PERSON_NAME]"
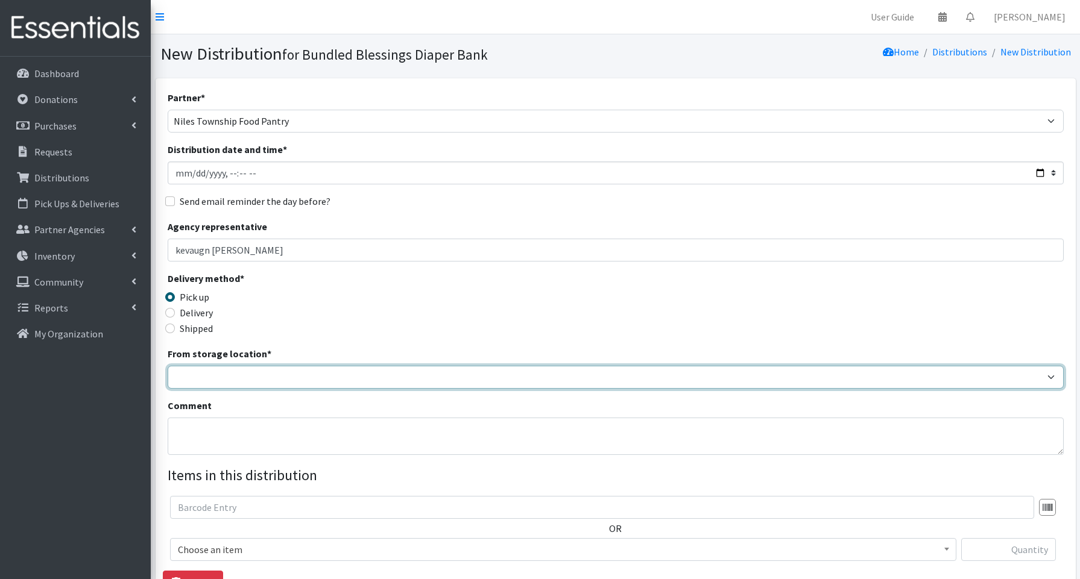
click at [212, 379] on select "Bundled Blessings Diaper Pantry" at bounding box center [616, 377] width 896 height 23
select select "79"
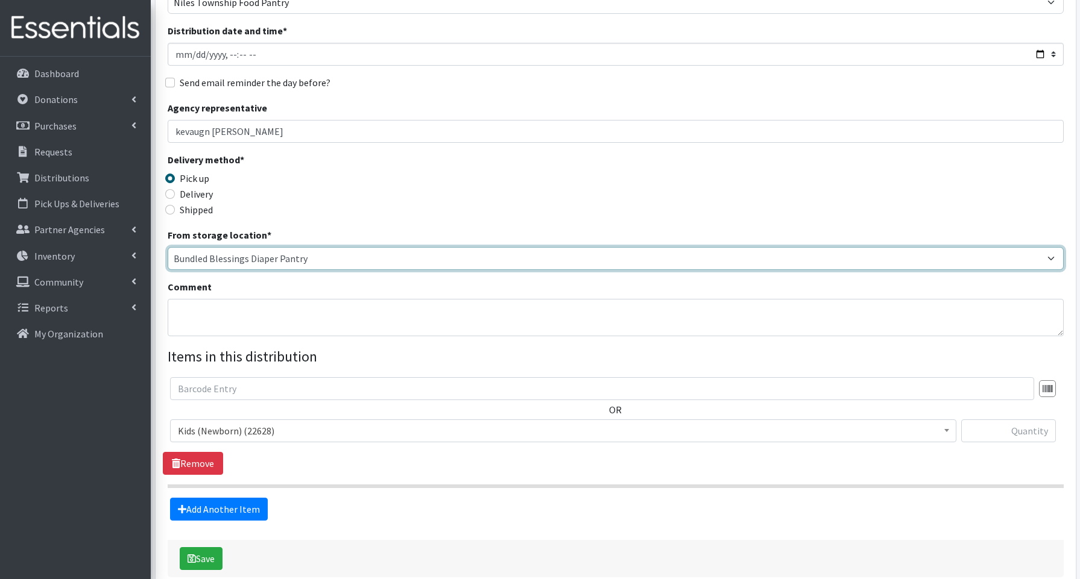
scroll to position [183, 0]
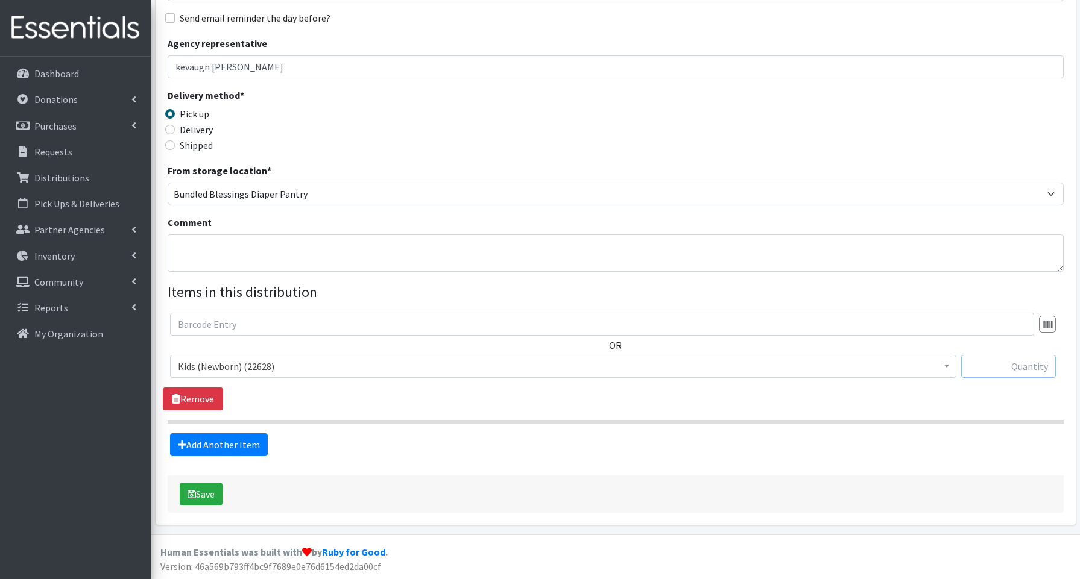
click at [1011, 367] on input "text" at bounding box center [1008, 366] width 95 height 23
type input "50"
click at [230, 447] on link "Add Another Item" at bounding box center [219, 445] width 98 height 23
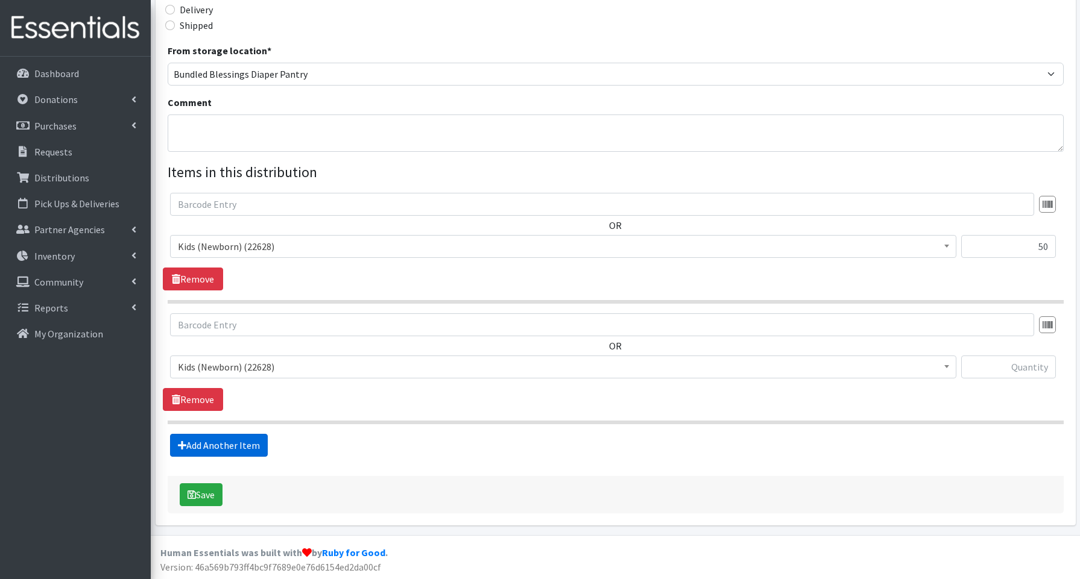
scroll to position [304, 0]
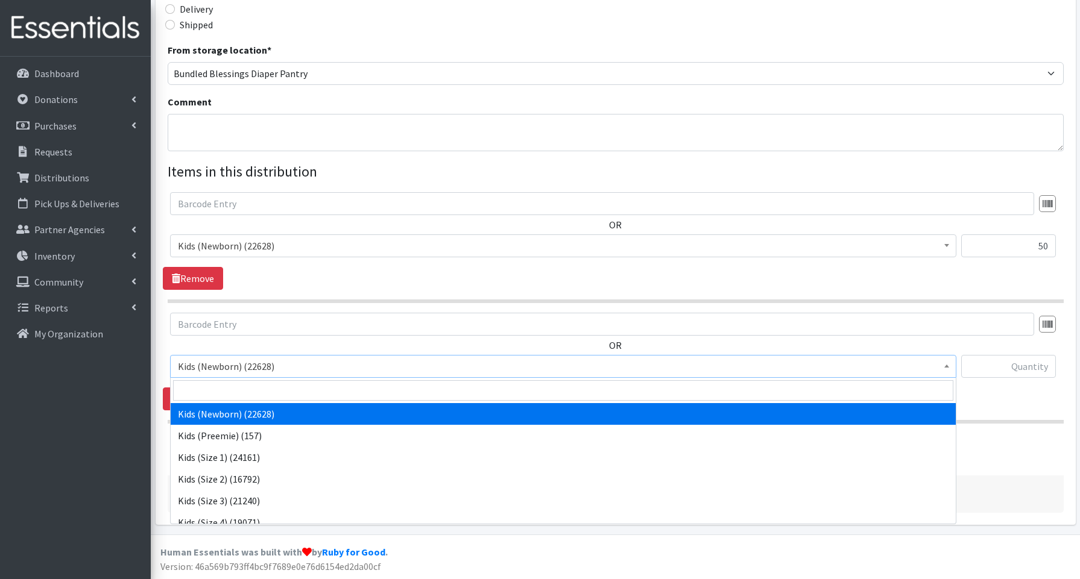
click at [228, 371] on span "Kids (Newborn) (22628)" at bounding box center [563, 366] width 771 height 17
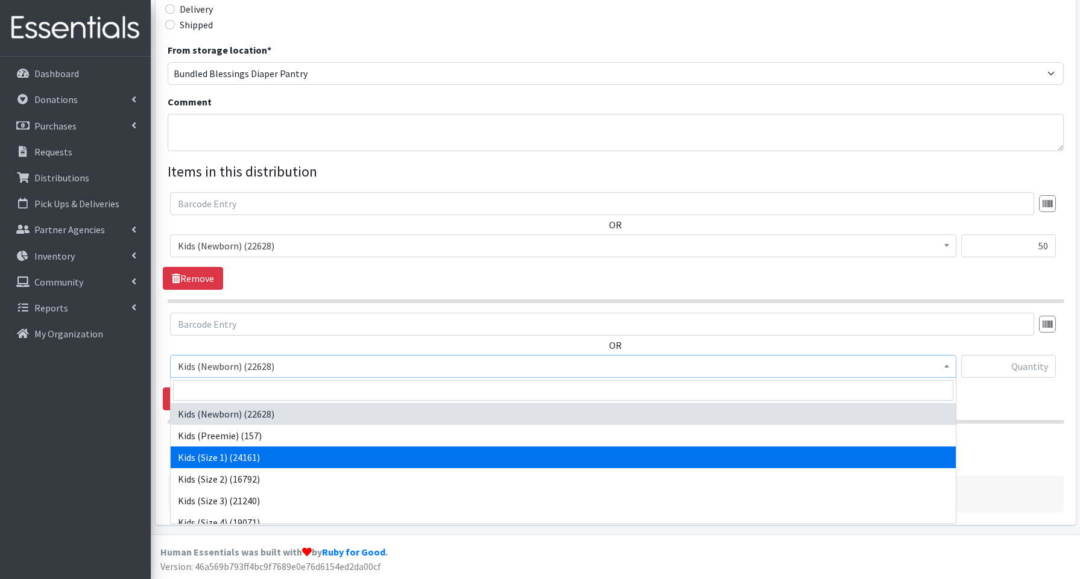
select select "3657"
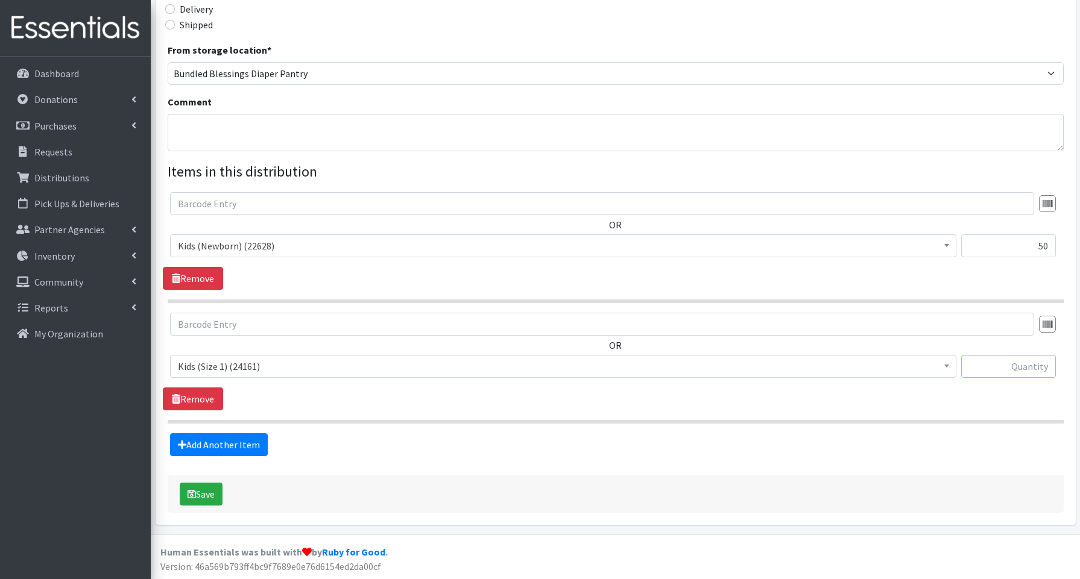
click at [993, 373] on input "text" at bounding box center [1008, 366] width 95 height 23
type input "50"
click at [241, 439] on link "Add Another Item" at bounding box center [219, 445] width 98 height 23
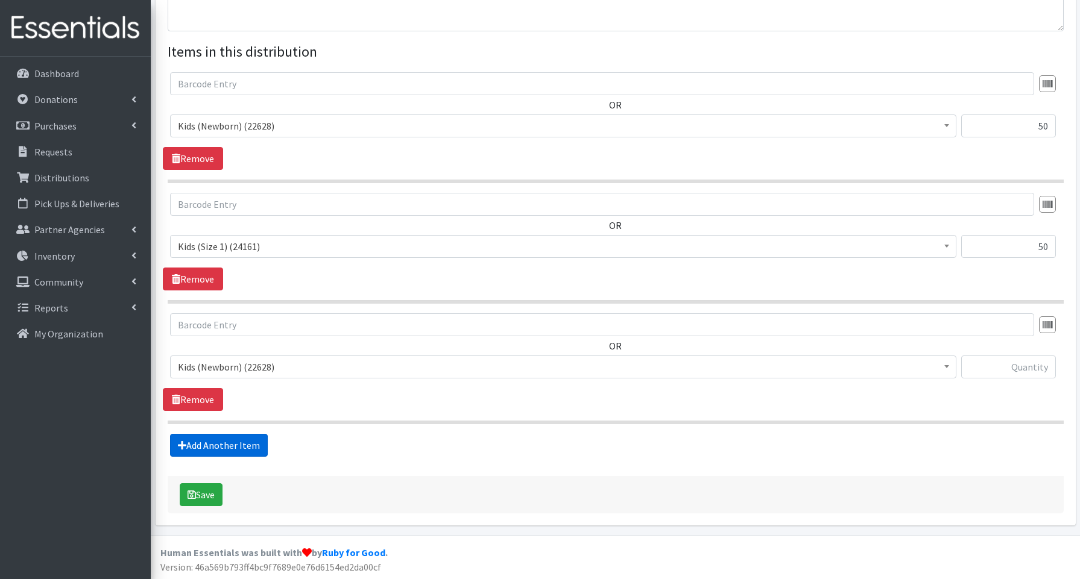
scroll to position [423, 0]
click at [243, 371] on span "Kids (Newborn) (22628)" at bounding box center [563, 368] width 771 height 17
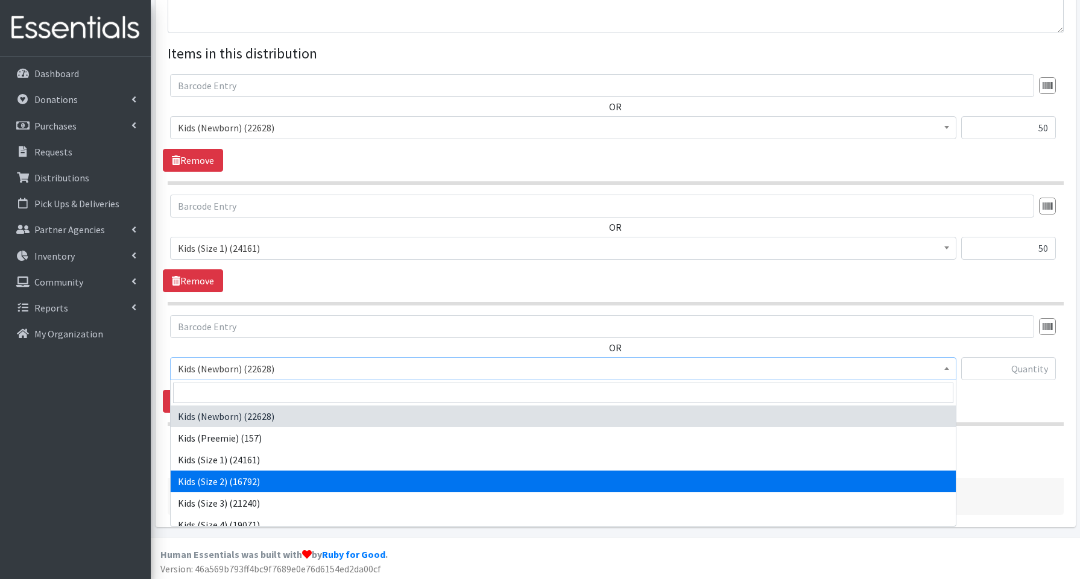
scroll to position [422, 0]
select select "3656"
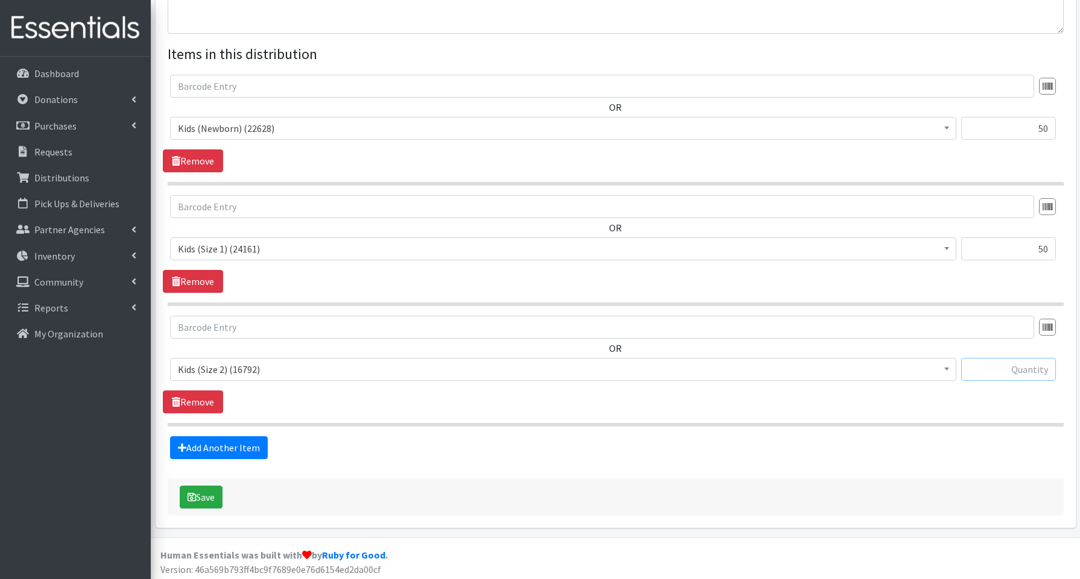
click at [995, 371] on input "text" at bounding box center [1008, 369] width 95 height 23
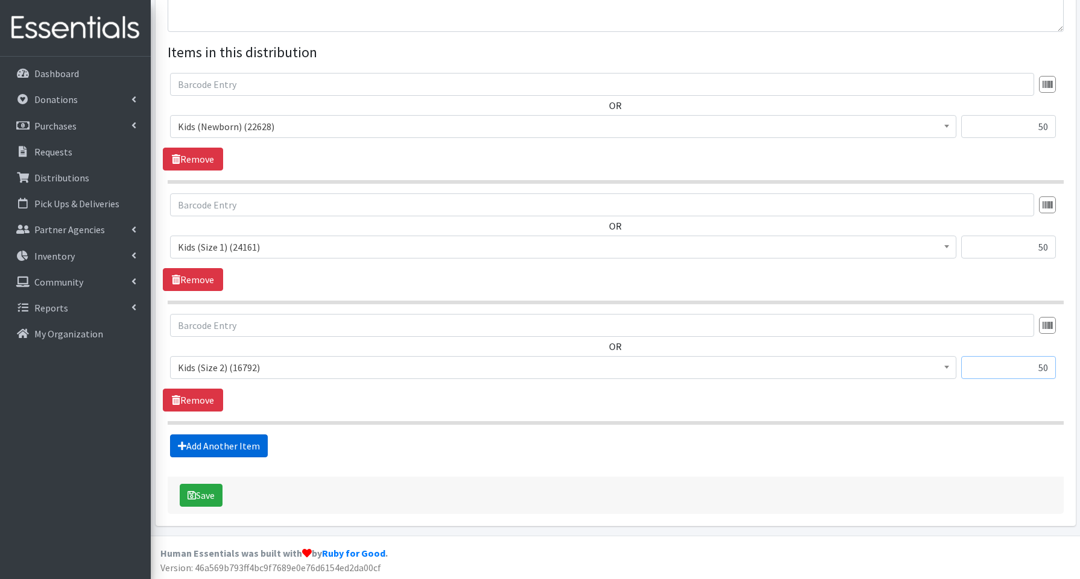
type input "50"
click at [237, 447] on link "Add Another Item" at bounding box center [219, 446] width 98 height 23
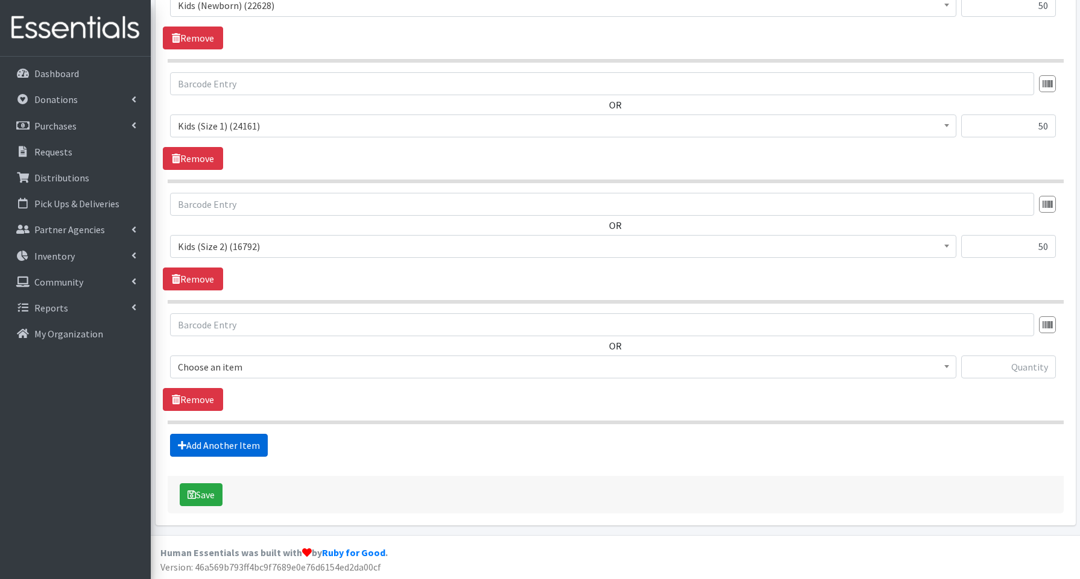
scroll to position [545, 0]
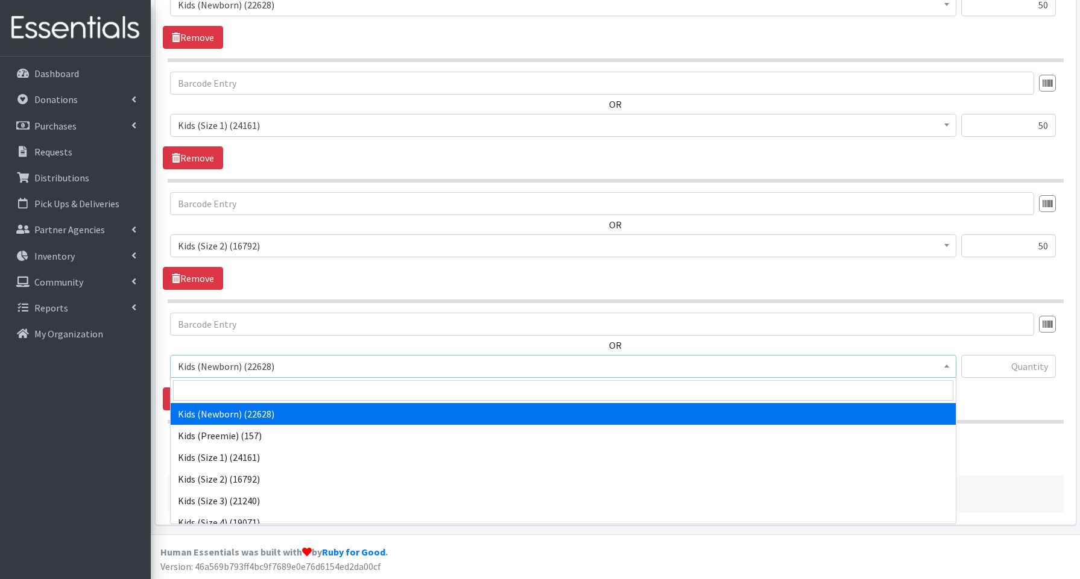
click at [221, 363] on span "Kids (Newborn) (22628)" at bounding box center [563, 366] width 771 height 17
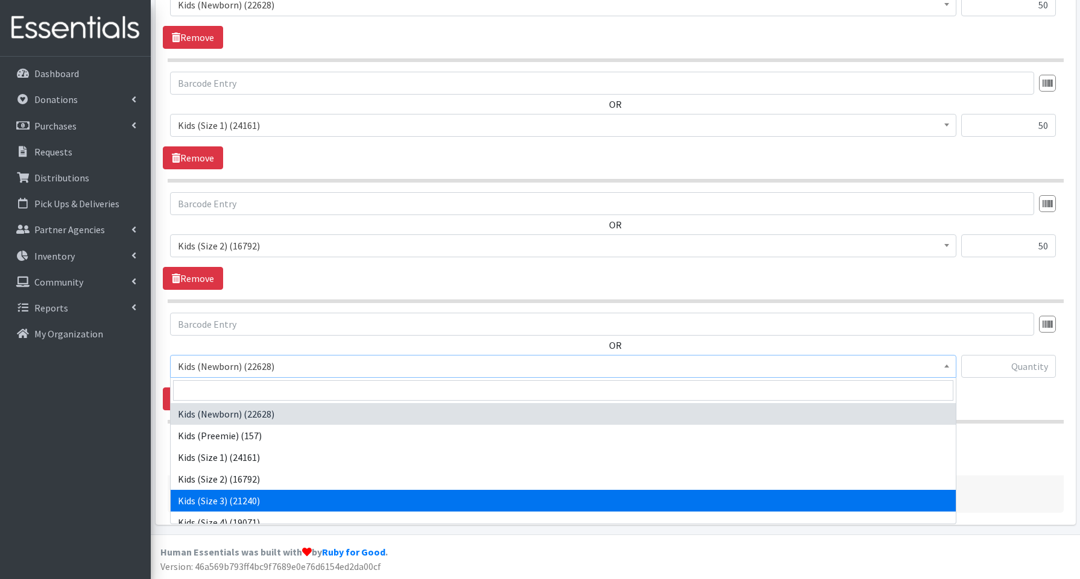
select select "3644"
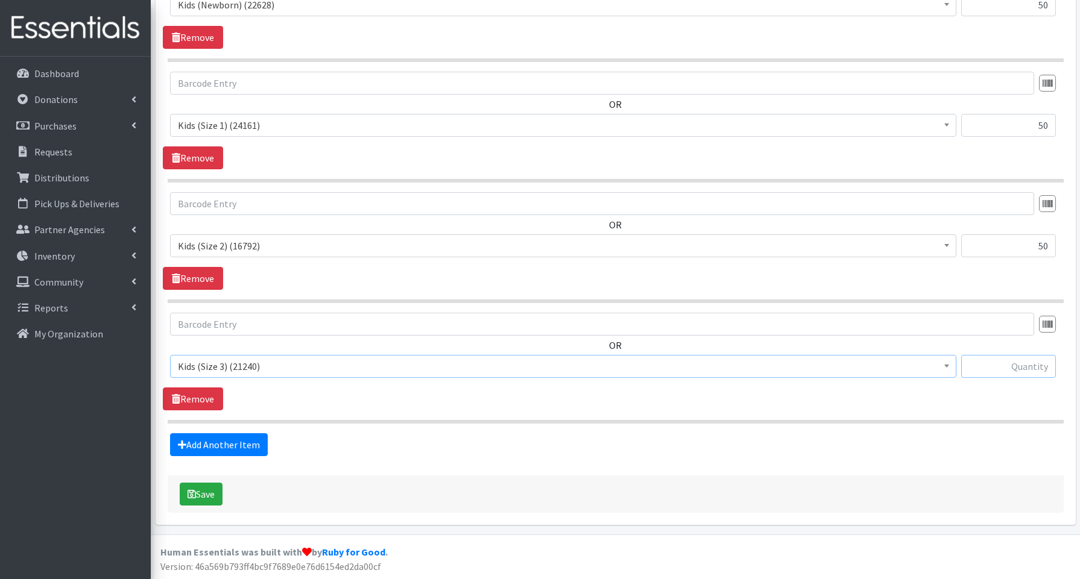
click at [1002, 367] on input "text" at bounding box center [1008, 366] width 95 height 23
type input "800"
click at [223, 439] on link "Add Another Item" at bounding box center [219, 445] width 98 height 23
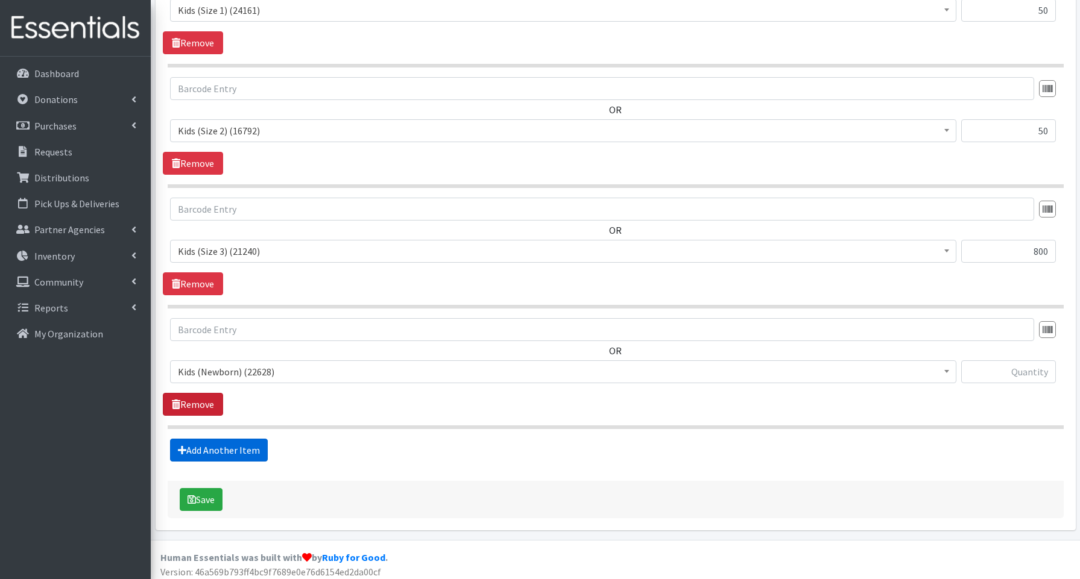
scroll to position [666, 0]
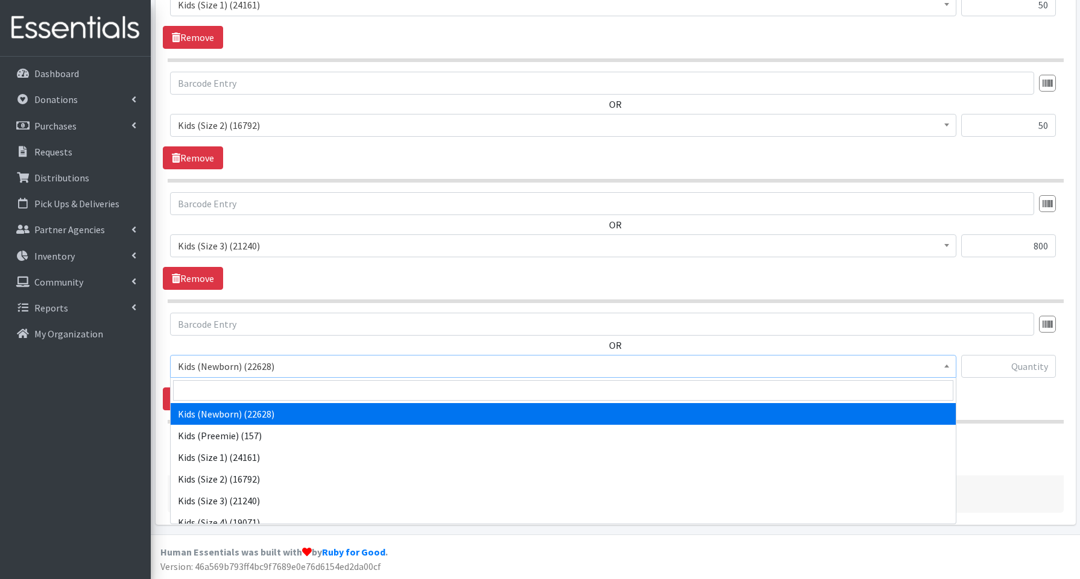
click at [221, 369] on span "Kids (Newborn) (22628)" at bounding box center [563, 366] width 771 height 17
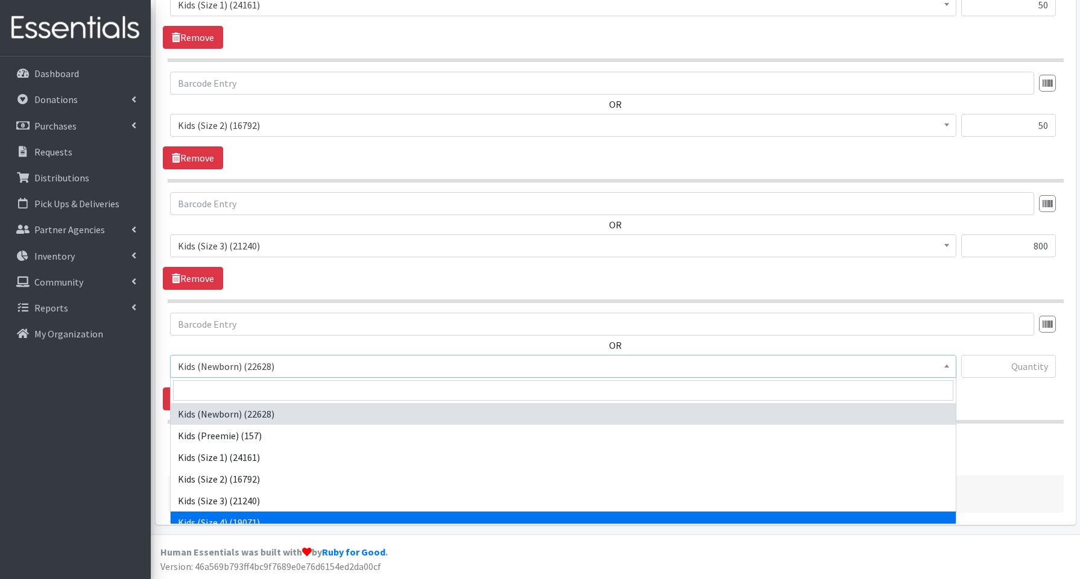
select select "3650"
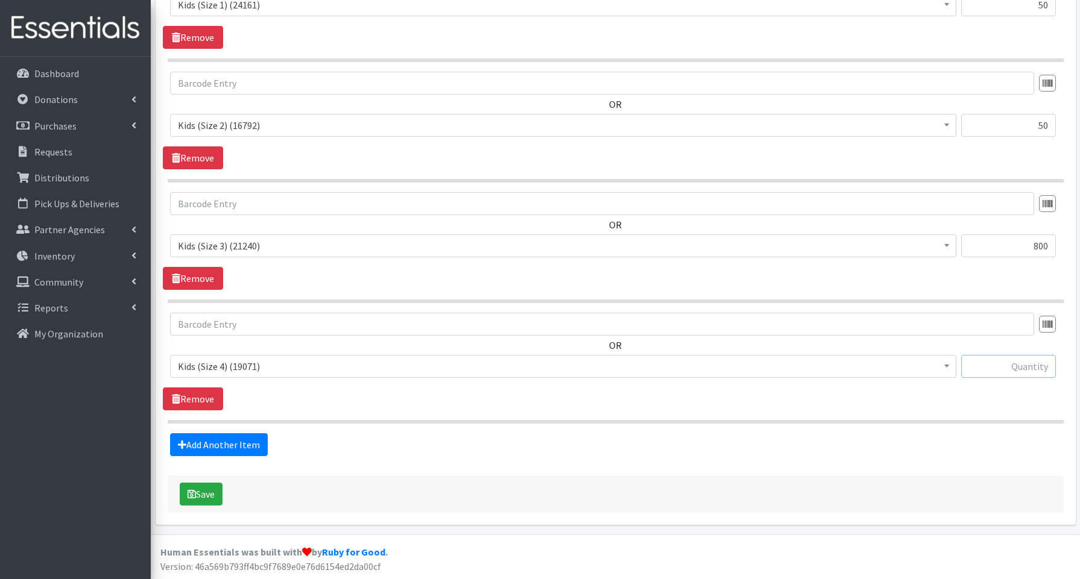
click at [1031, 368] on input "text" at bounding box center [1008, 366] width 95 height 23
type input "900"
click at [189, 443] on link "Add Another Item" at bounding box center [219, 445] width 98 height 23
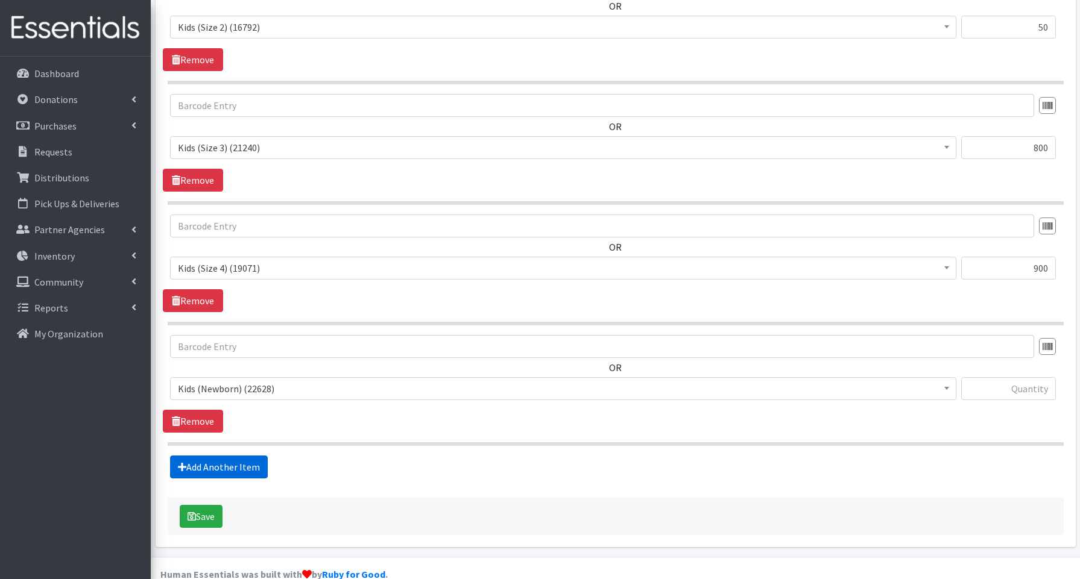
scroll to position [786, 0]
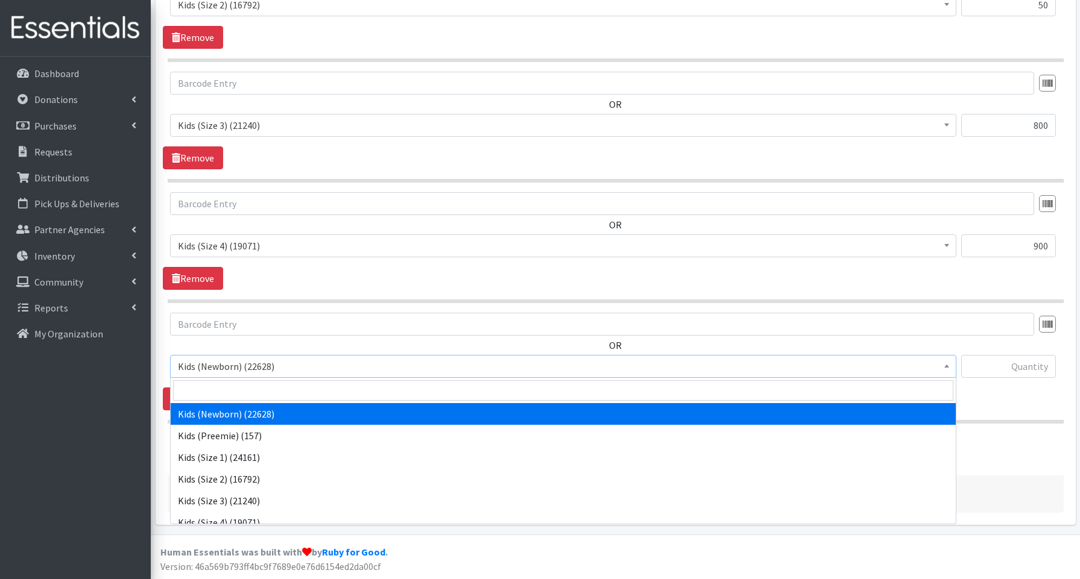
click at [227, 361] on span "Kids (Newborn) (22628)" at bounding box center [563, 366] width 771 height 17
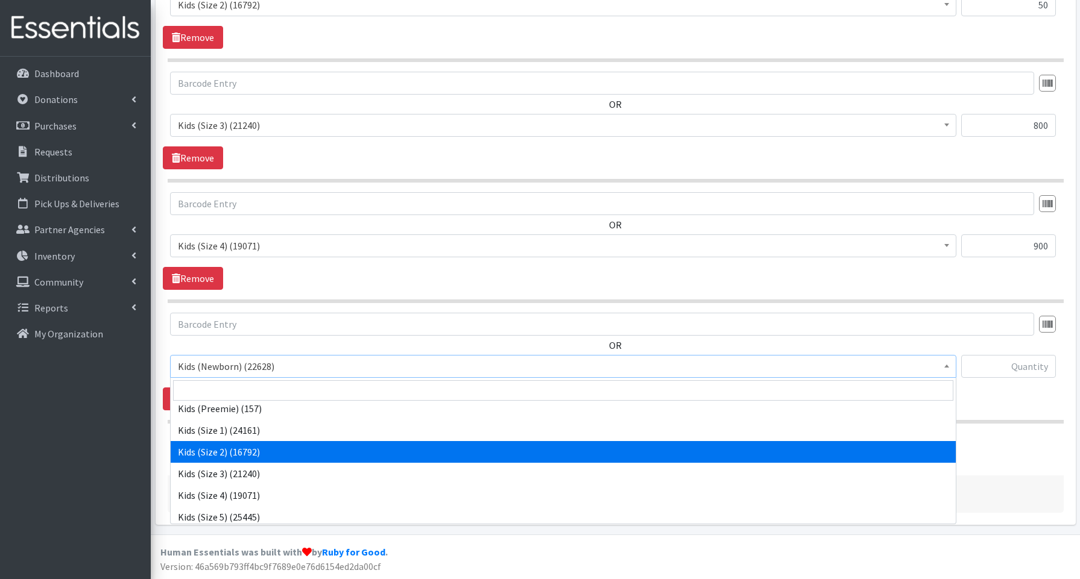
scroll to position [37, 0]
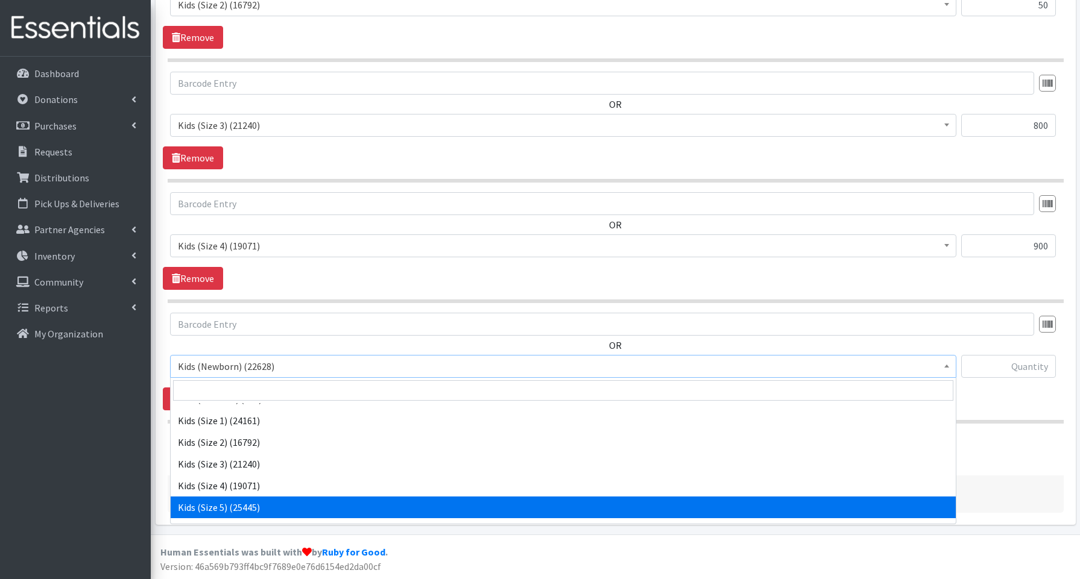
select select "3672"
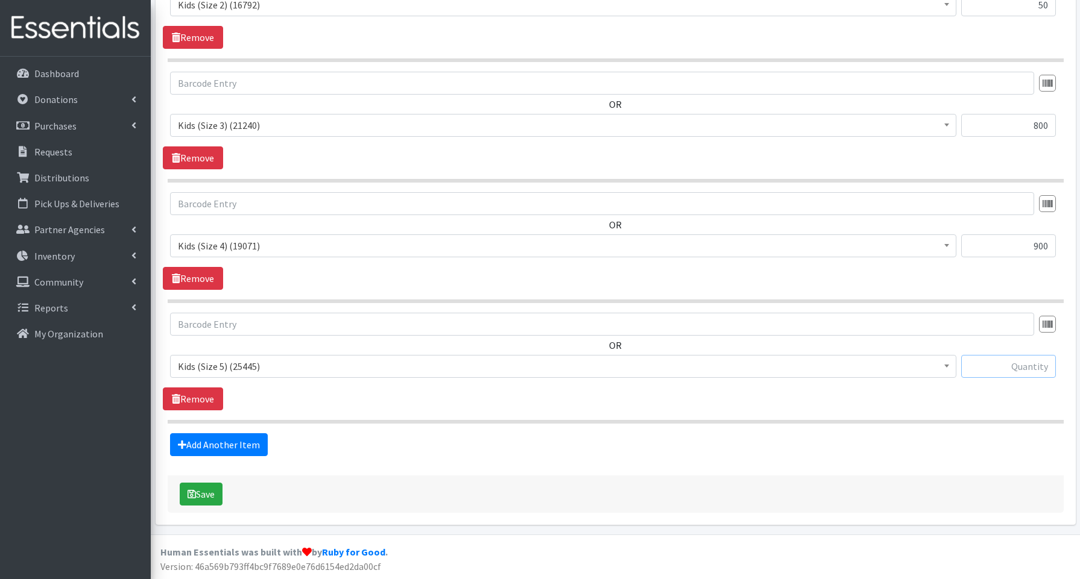
click at [1017, 358] on input "text" at bounding box center [1008, 366] width 95 height 23
type input "750"
click at [251, 443] on link "Add Another Item" at bounding box center [219, 445] width 98 height 23
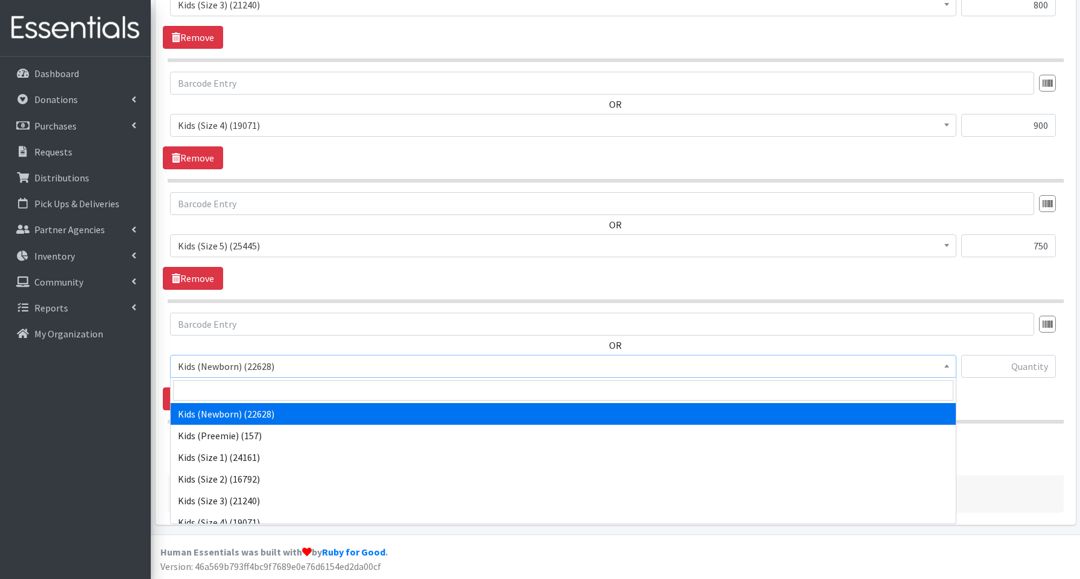
click at [247, 367] on span "Kids (Newborn) (22628)" at bounding box center [563, 366] width 771 height 17
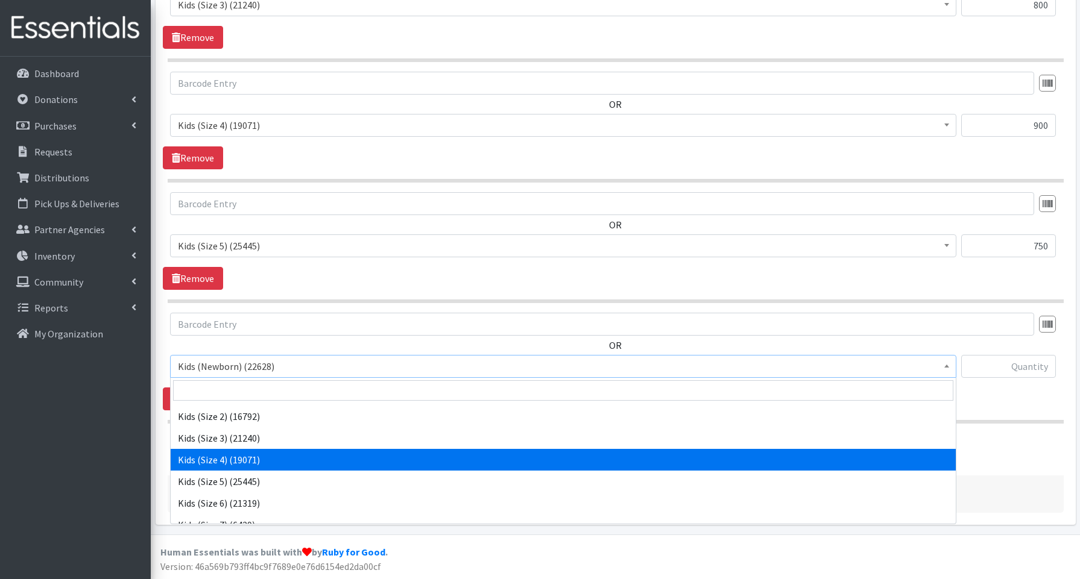
scroll to position [65, 0]
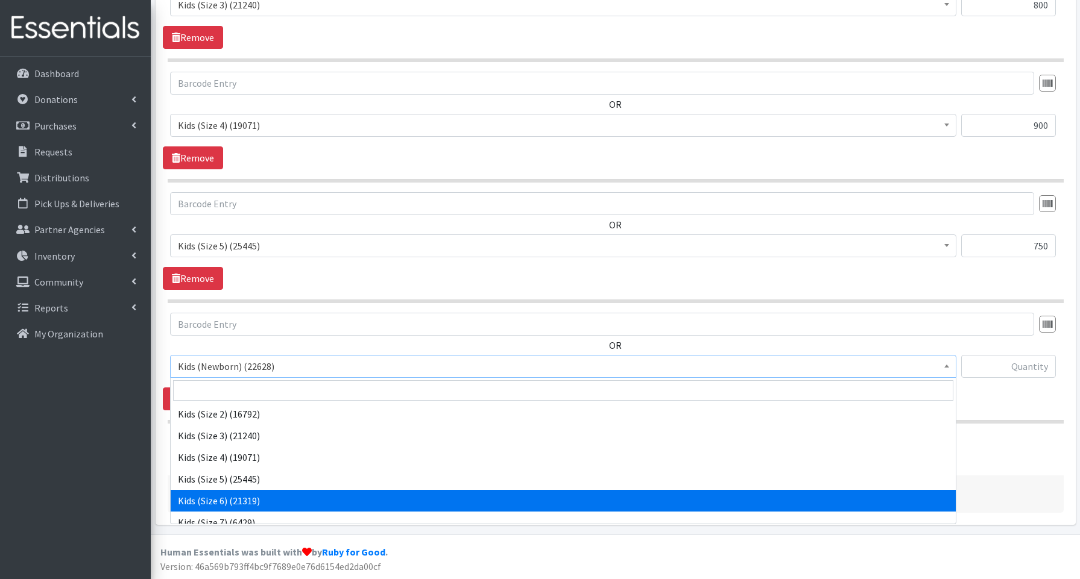
drag, startPoint x: 226, startPoint y: 496, endPoint x: 156, endPoint y: 479, distance: 71.4
select select "3654"
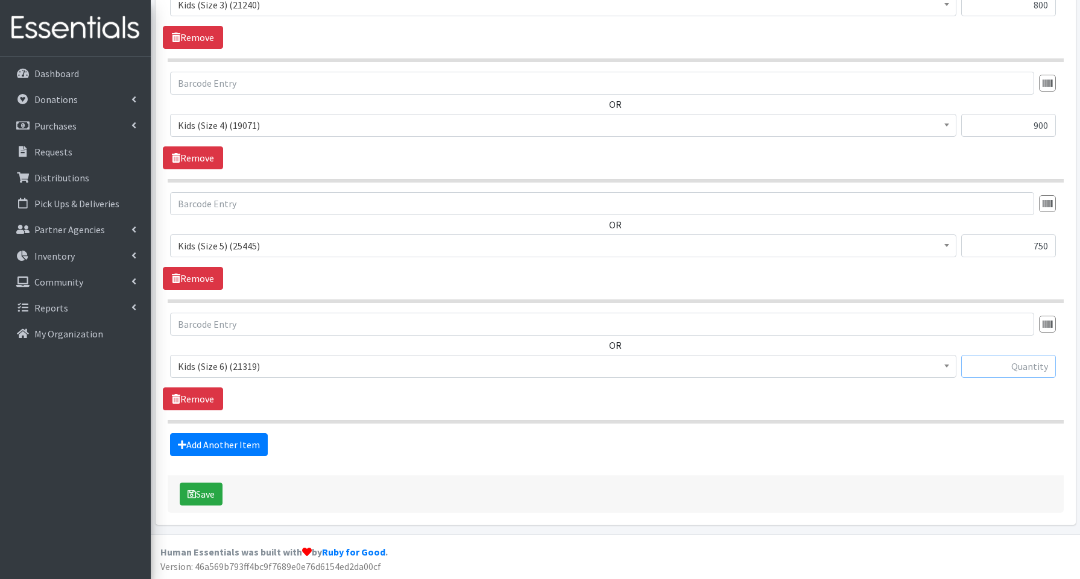
click at [1020, 367] on input "text" at bounding box center [1008, 366] width 95 height 23
type input "750"
click at [209, 445] on link "Add Another Item" at bounding box center [219, 445] width 98 height 23
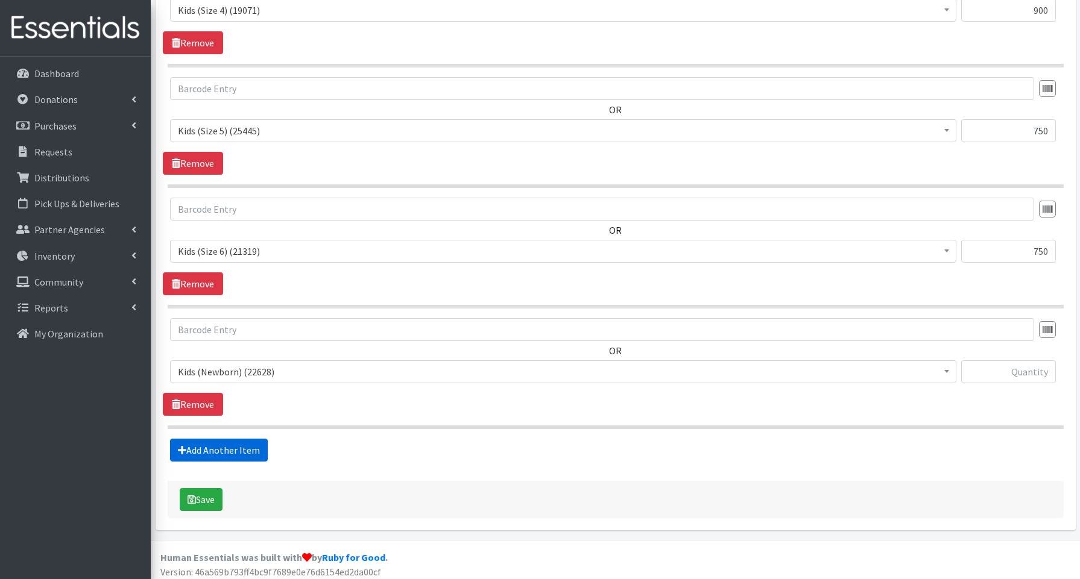
scroll to position [1028, 0]
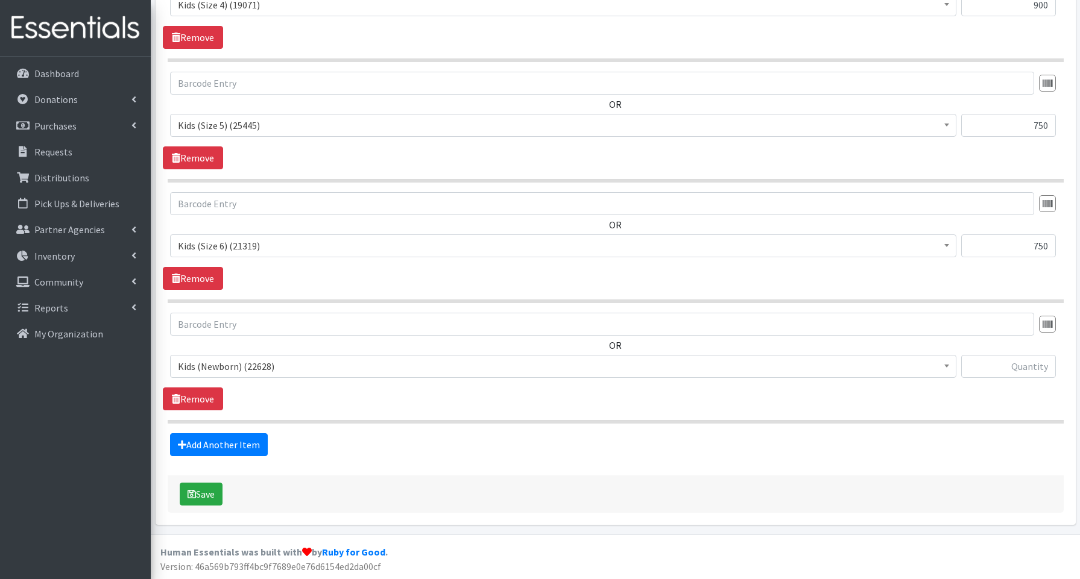
click at [227, 370] on span "Kids (Newborn) (22628)" at bounding box center [563, 366] width 771 height 17
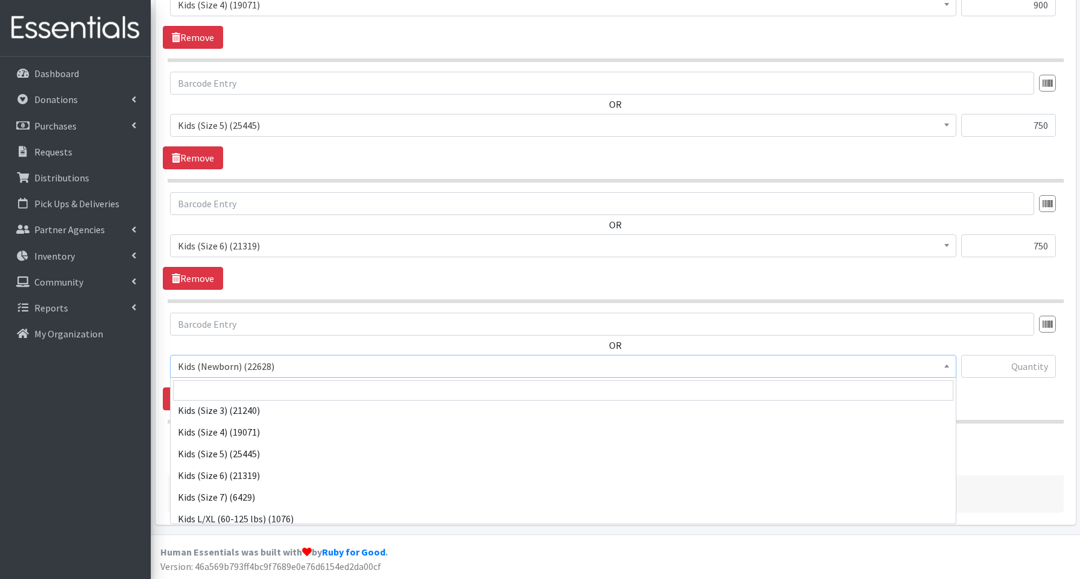
scroll to position [93, 0]
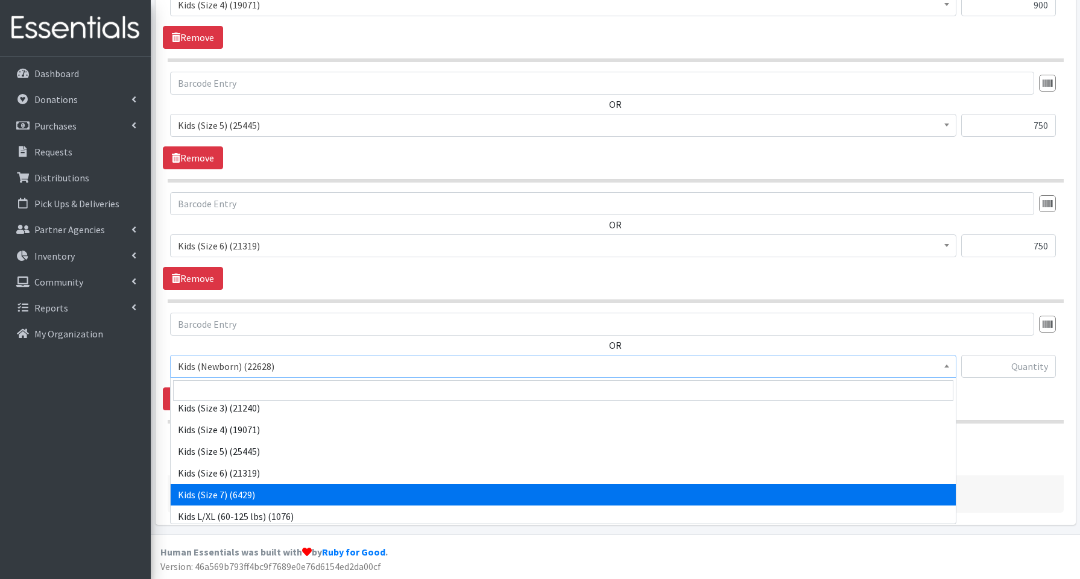
select select "3695"
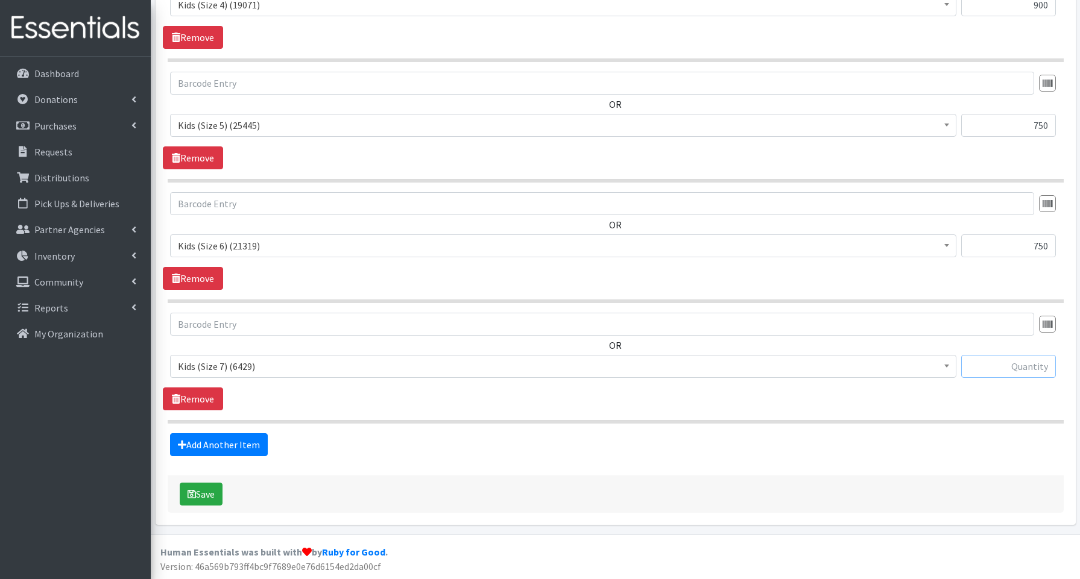
click at [1014, 364] on input "text" at bounding box center [1008, 366] width 95 height 23
type input "600"
click at [205, 444] on link "Add Another Item" at bounding box center [219, 445] width 98 height 23
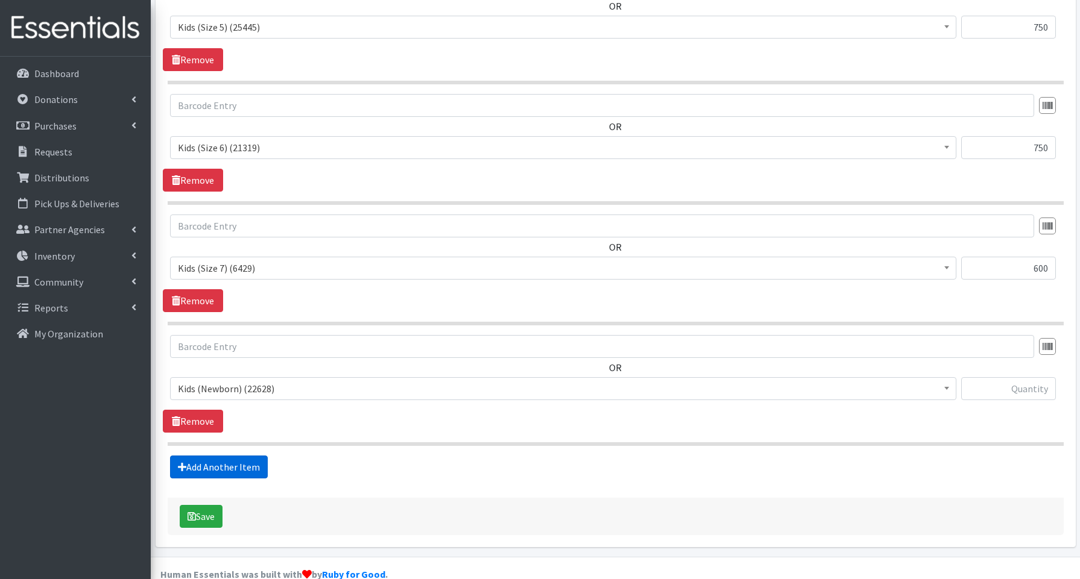
scroll to position [1148, 0]
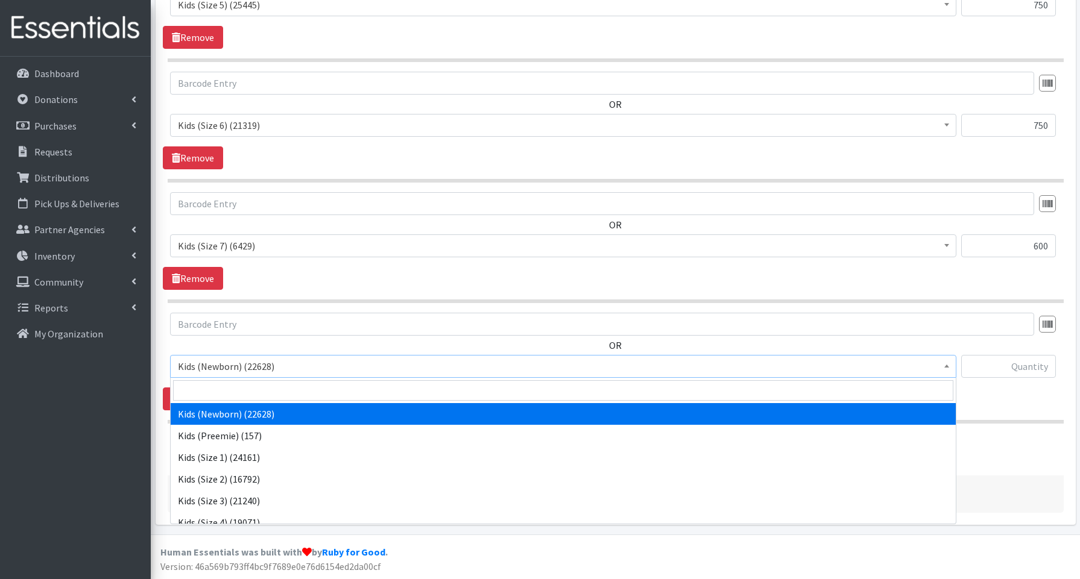
click at [229, 370] on span "Kids (Newborn) (22628)" at bounding box center [563, 366] width 771 height 17
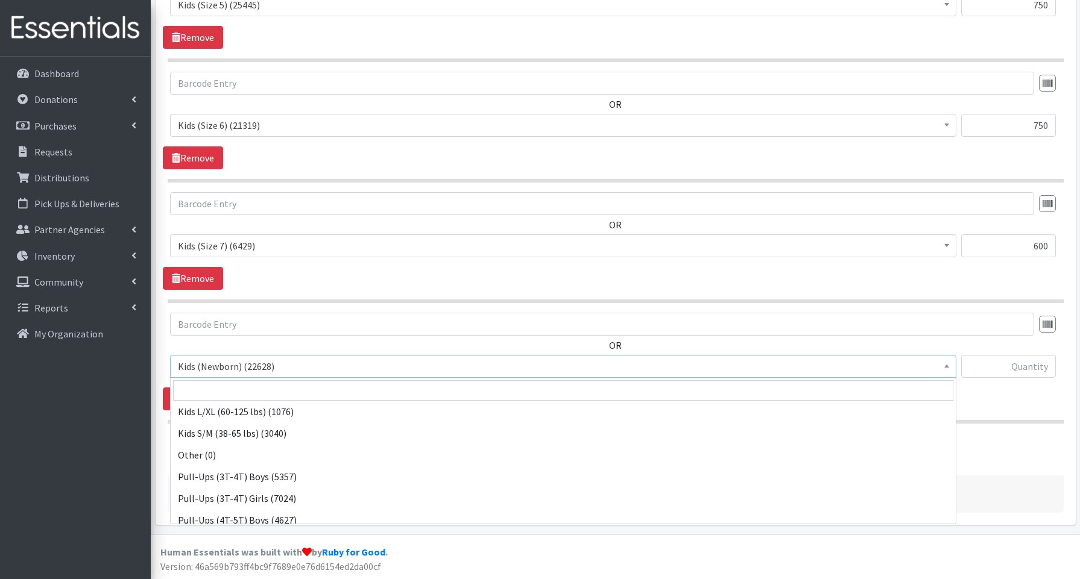
scroll to position [270, 0]
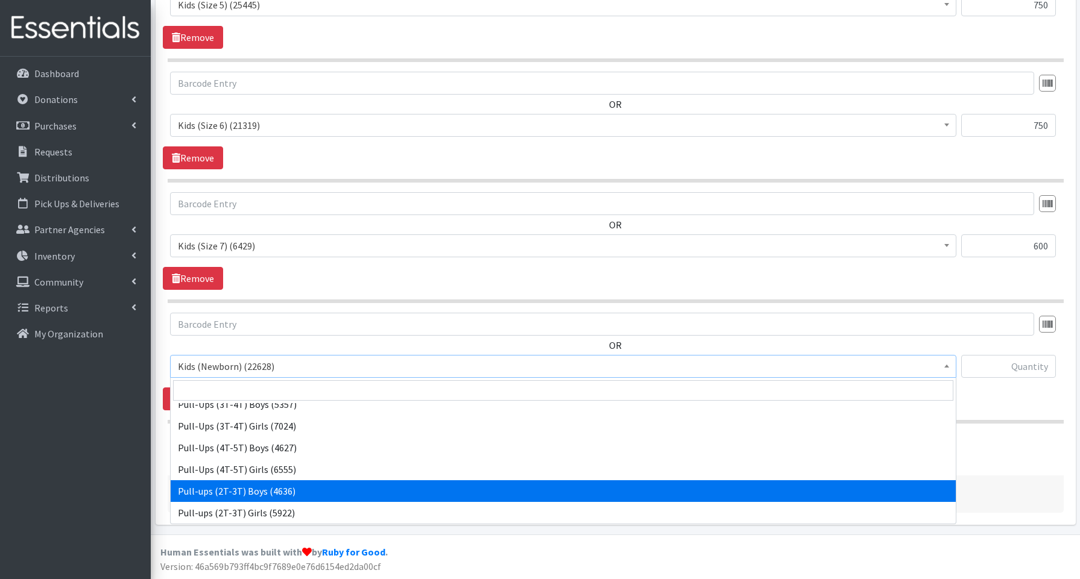
drag, startPoint x: 225, startPoint y: 493, endPoint x: 232, endPoint y: 489, distance: 7.6
select select "3688"
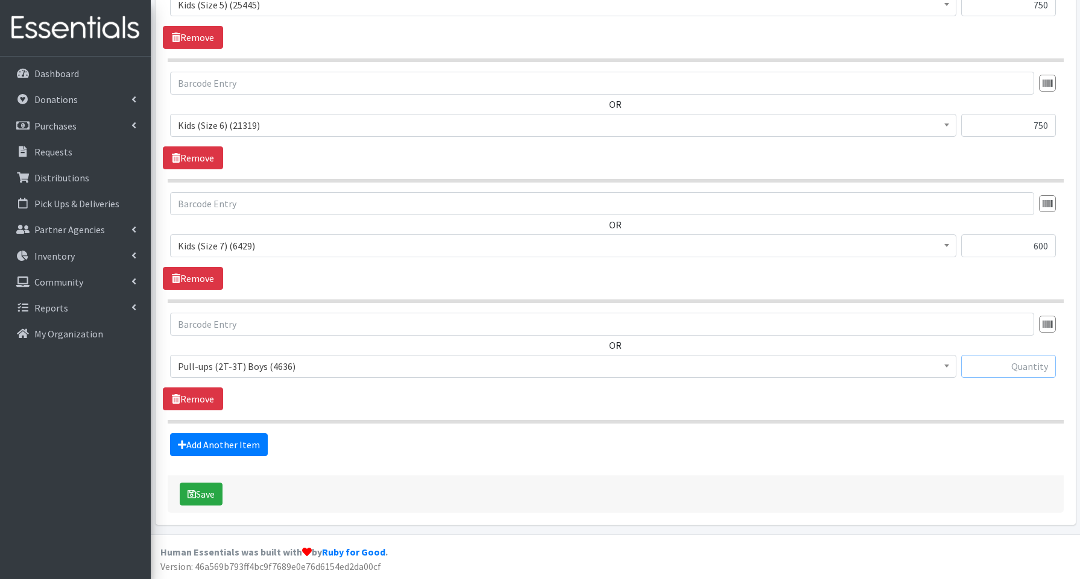
click at [1002, 364] on input "text" at bounding box center [1008, 366] width 95 height 23
type input "80"
click at [204, 444] on link "Add Another Item" at bounding box center [219, 445] width 98 height 23
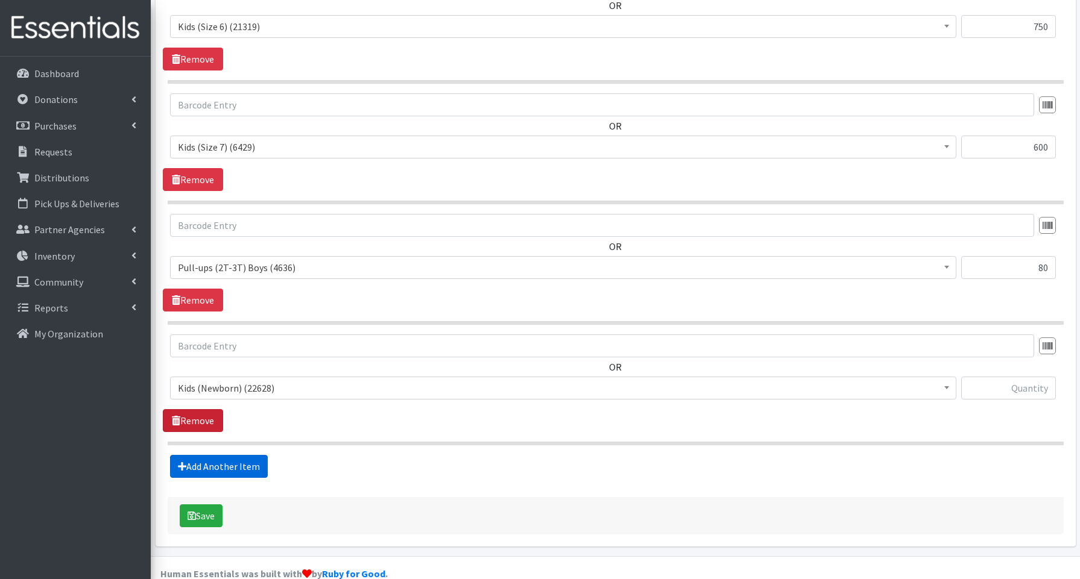
scroll to position [1269, 0]
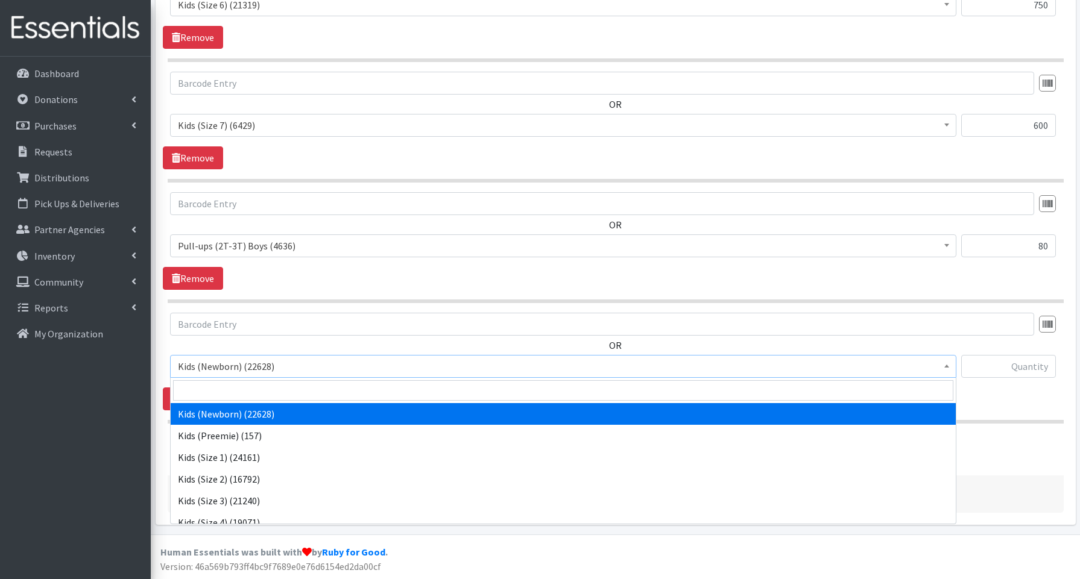
click at [235, 369] on span "Kids (Newborn) (22628)" at bounding box center [563, 366] width 771 height 17
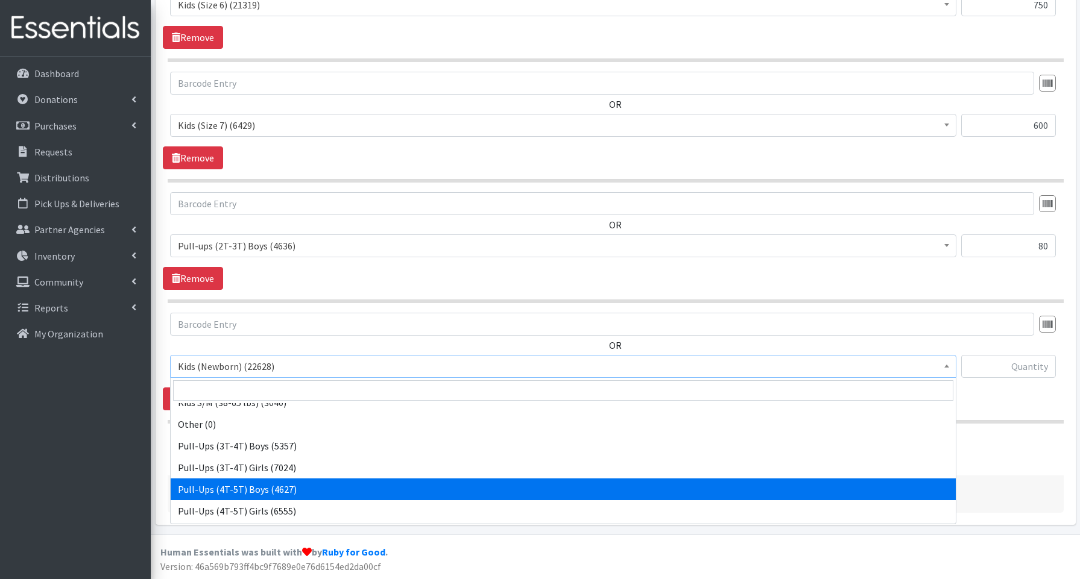
scroll to position [270, 0]
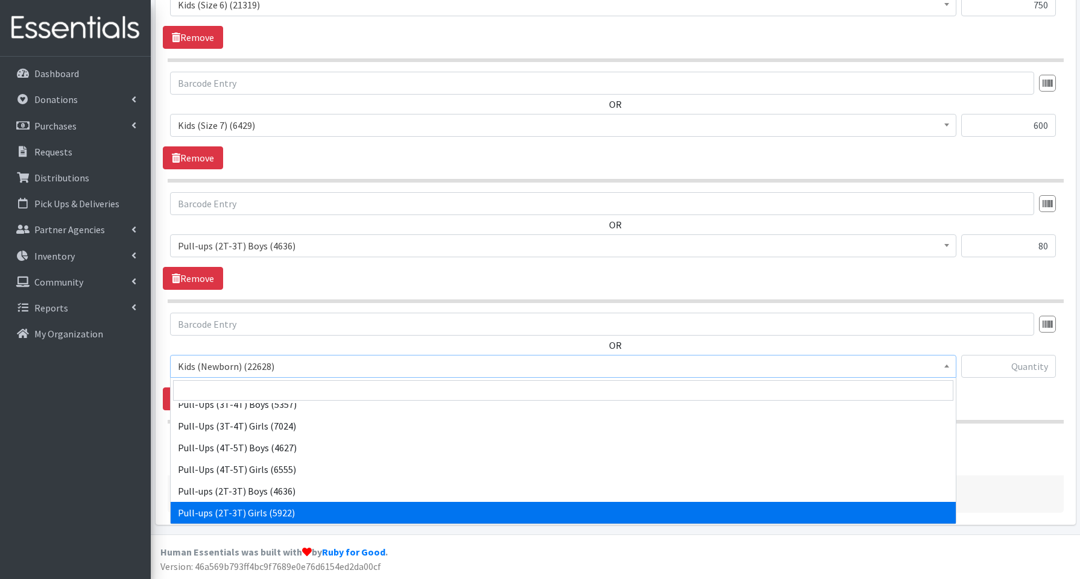
drag, startPoint x: 231, startPoint y: 510, endPoint x: 244, endPoint y: 502, distance: 14.9
select select "3689"
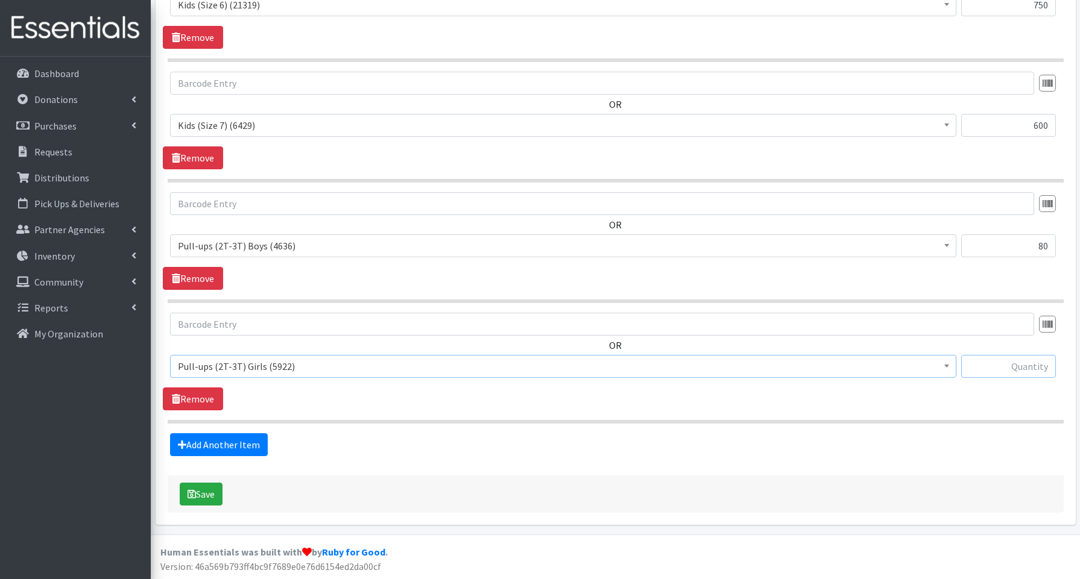
click at [1003, 368] on input "text" at bounding box center [1008, 366] width 95 height 23
type input "80"
click at [245, 447] on link "Add Another Item" at bounding box center [219, 445] width 98 height 23
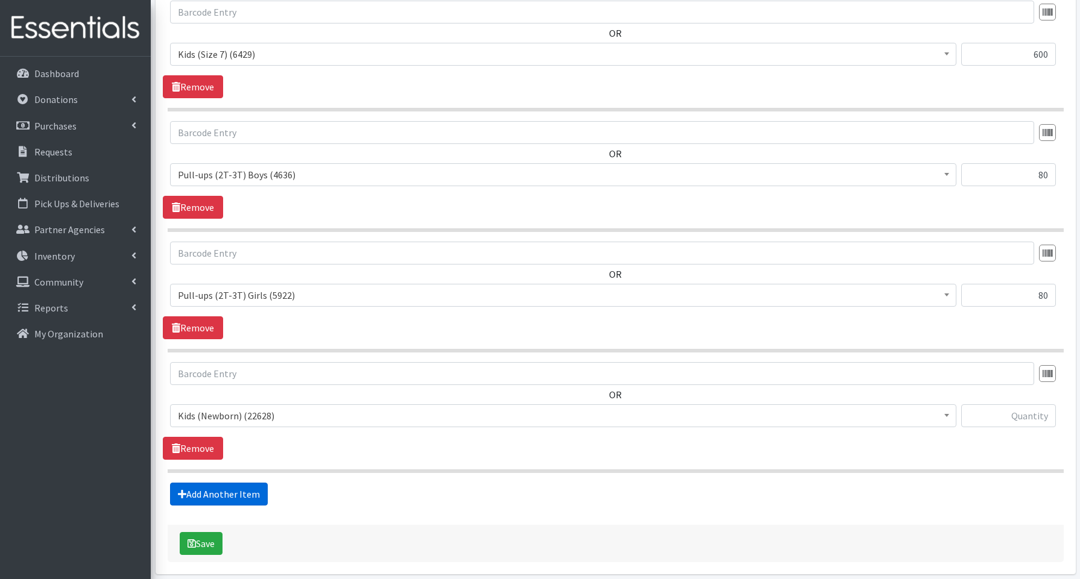
scroll to position [1389, 0]
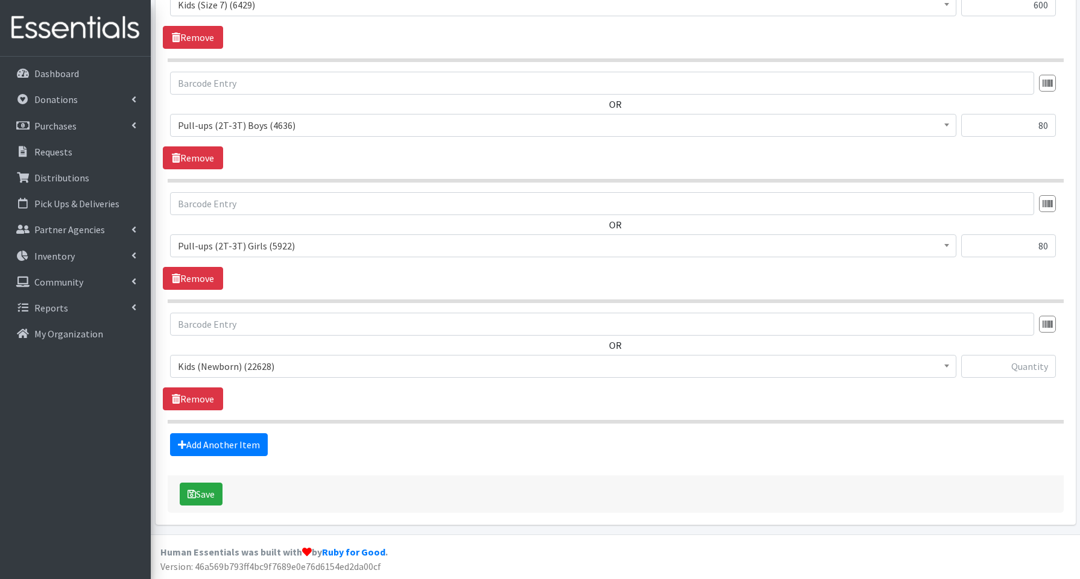
click at [249, 362] on span "Kids (Newborn) (22628)" at bounding box center [563, 366] width 771 height 17
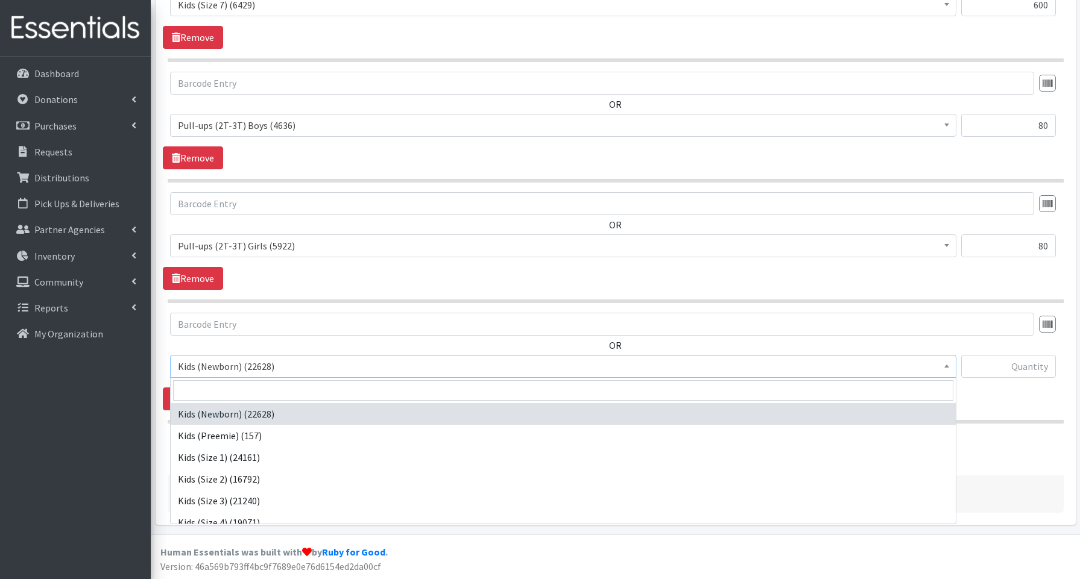
scroll to position [270, 0]
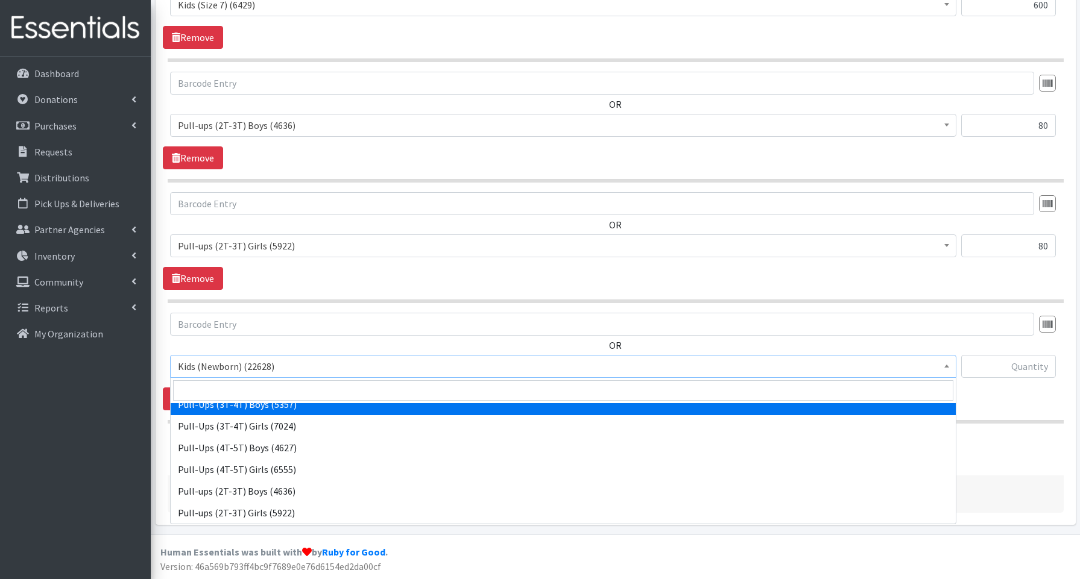
select select "3690"
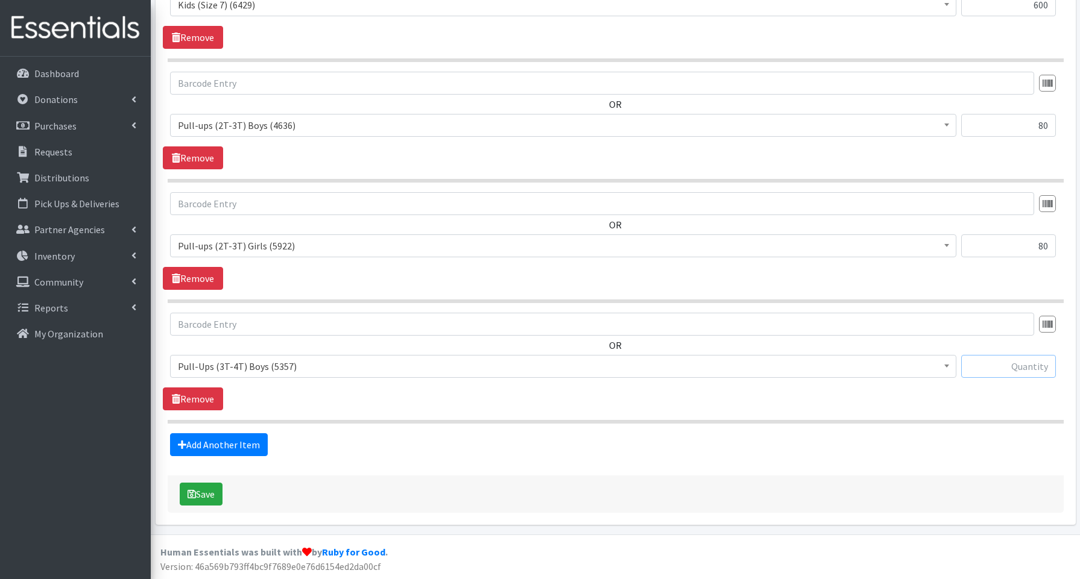
click at [994, 363] on input "text" at bounding box center [1008, 366] width 95 height 23
type input "80"
click at [218, 438] on link "Add Another Item" at bounding box center [219, 445] width 98 height 23
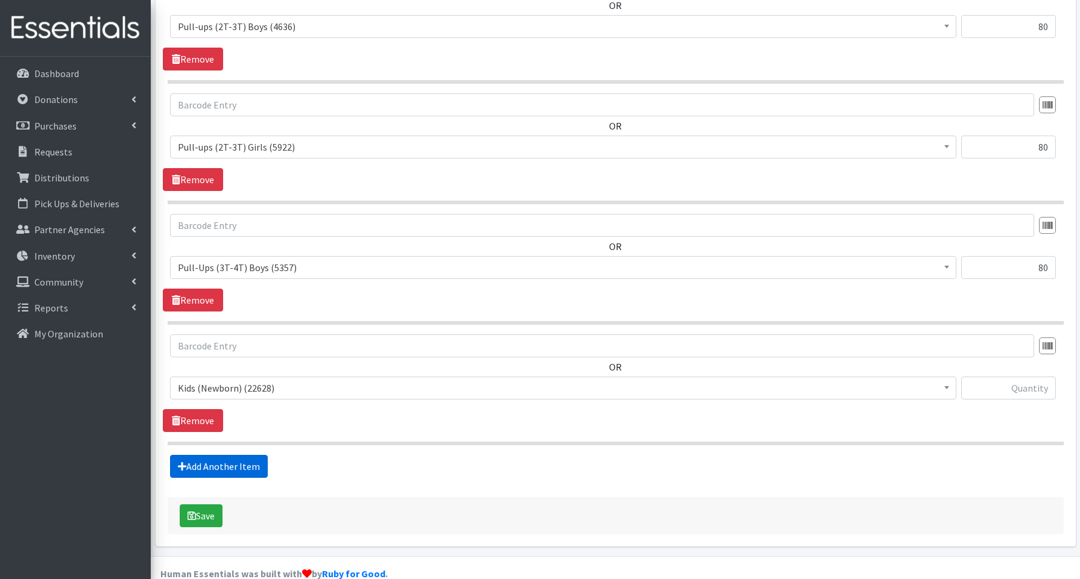
scroll to position [1510, 0]
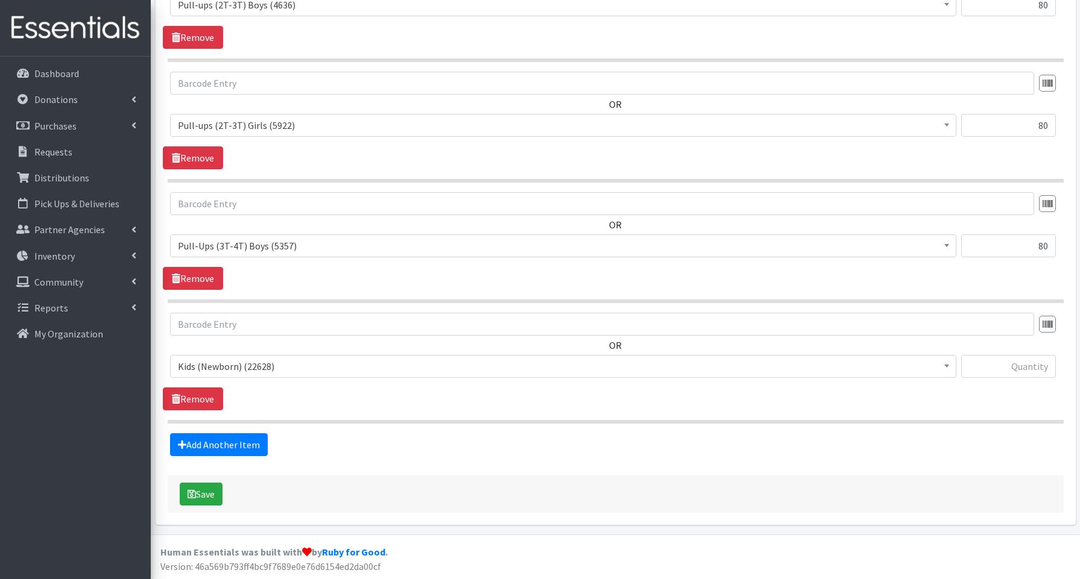
click at [230, 368] on span "Kids (Newborn) (22628)" at bounding box center [563, 366] width 771 height 17
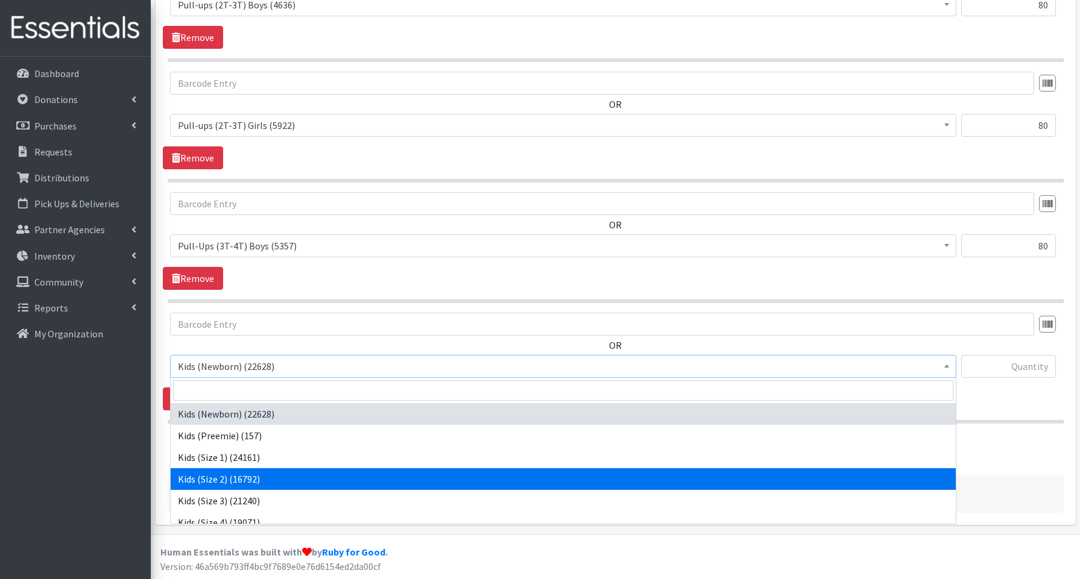
scroll to position [270, 0]
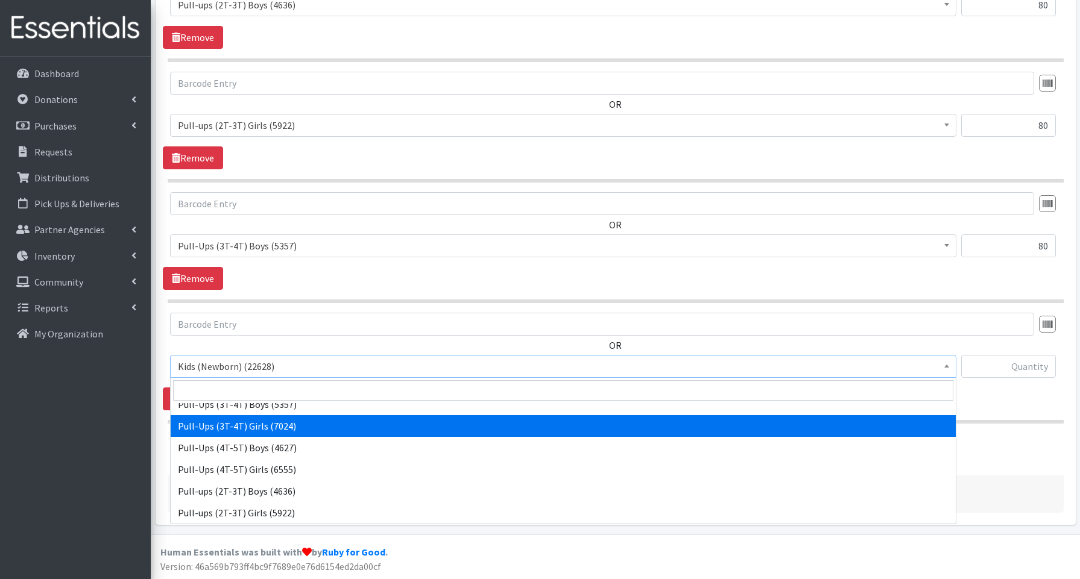
select select "3691"
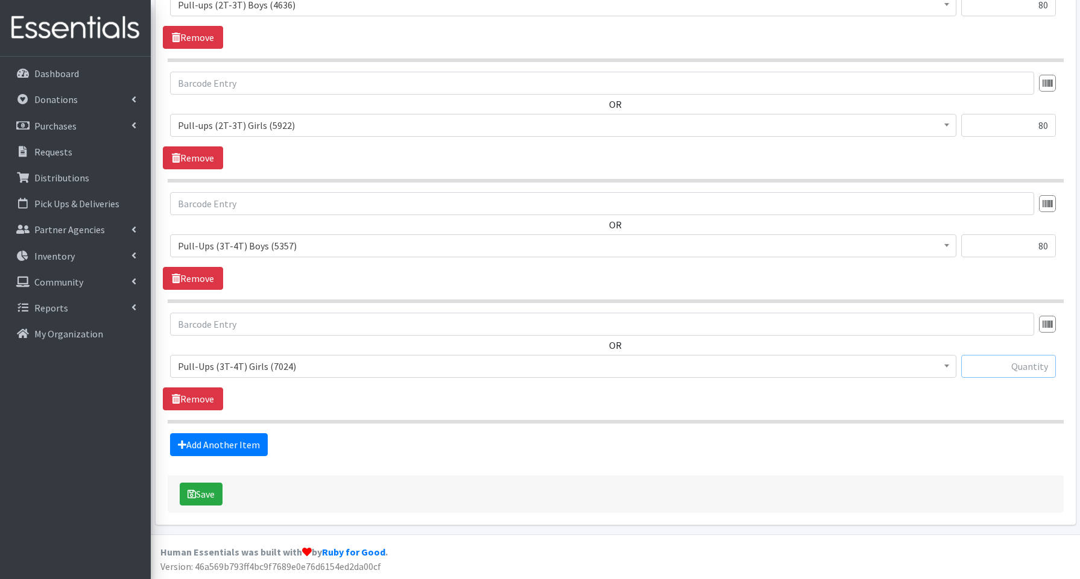
click at [1021, 368] on input "text" at bounding box center [1008, 366] width 95 height 23
type input "80"
click at [204, 440] on link "Add Another Item" at bounding box center [219, 445] width 98 height 23
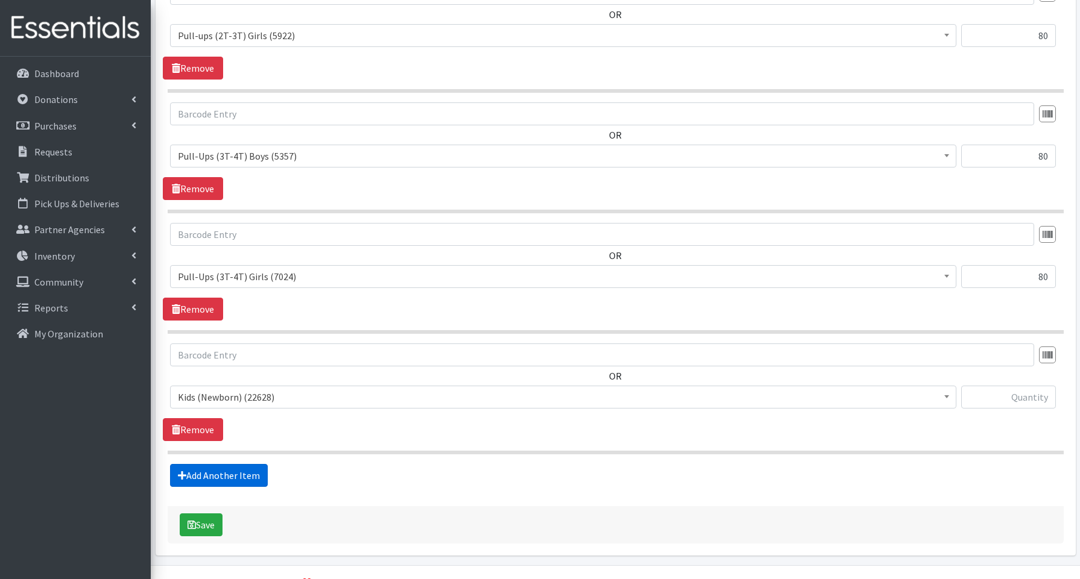
scroll to position [1631, 0]
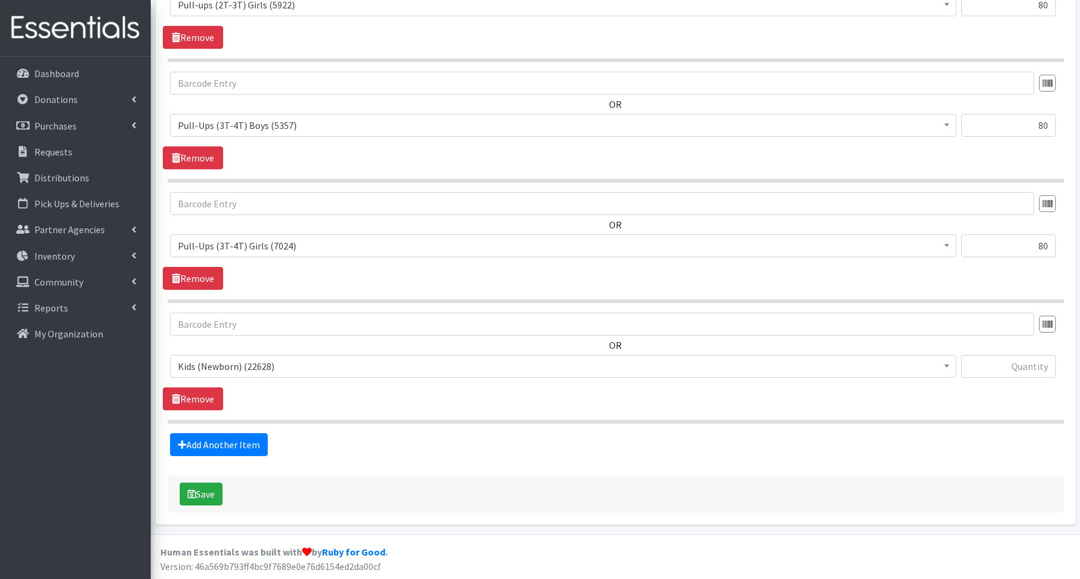
click at [216, 367] on span "Kids (Newborn) (22628)" at bounding box center [563, 366] width 771 height 17
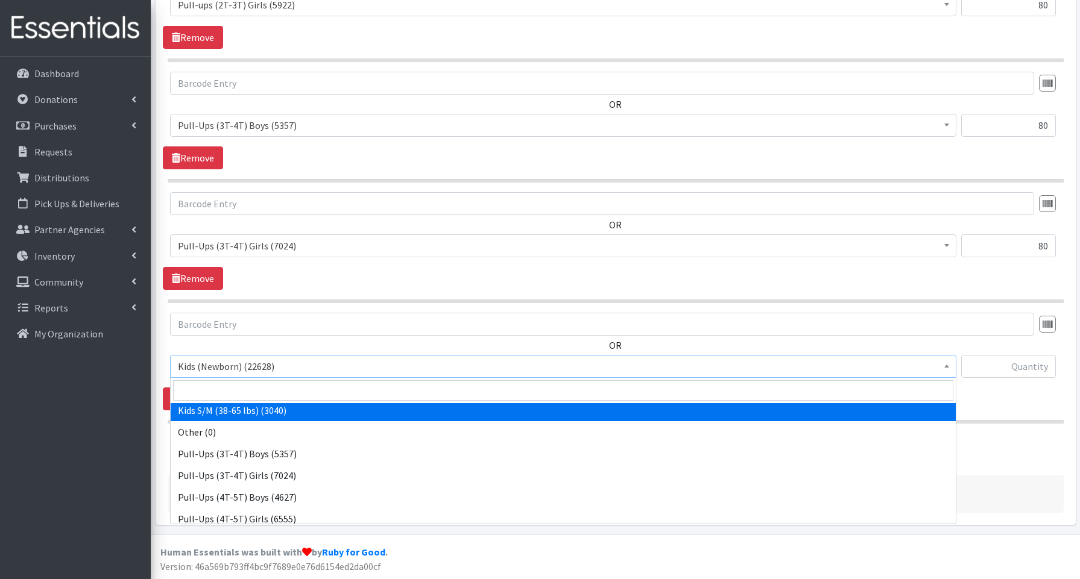
scroll to position [270, 0]
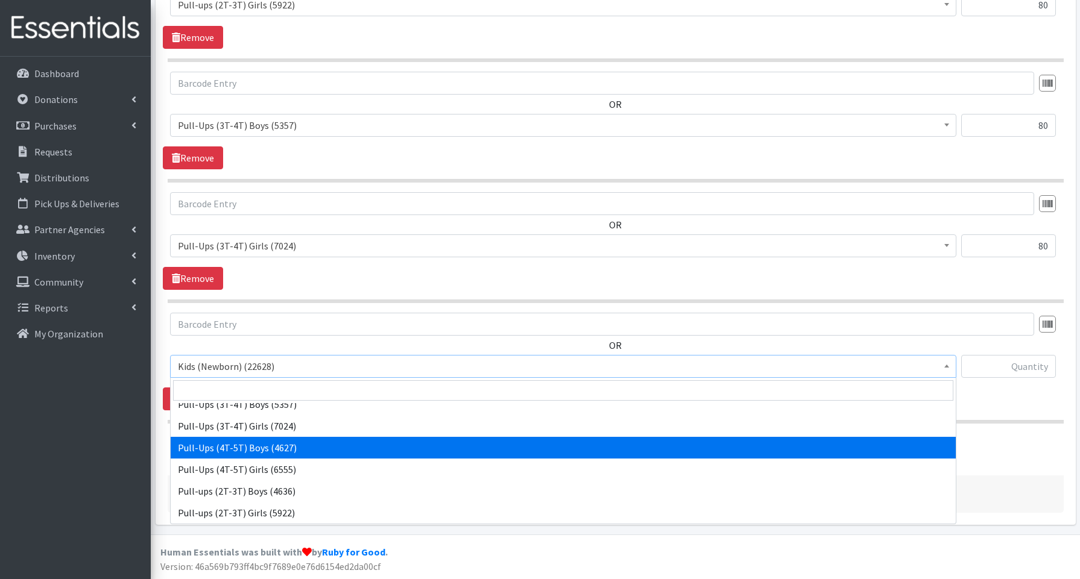
select select "3692"
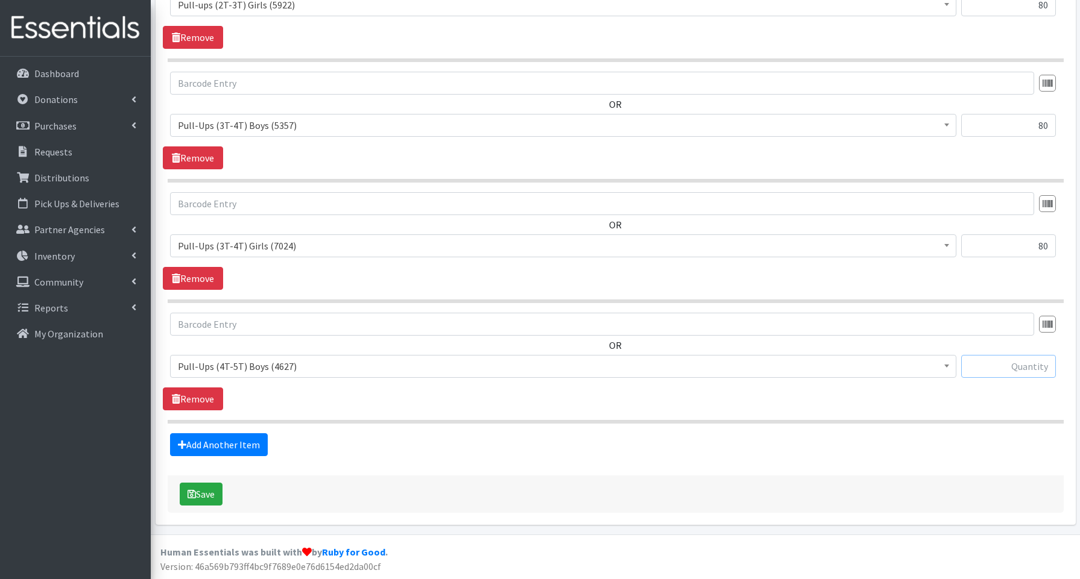
click at [979, 364] on input "text" at bounding box center [1008, 366] width 95 height 23
type input "40"
click at [198, 443] on link "Add Another Item" at bounding box center [219, 445] width 98 height 23
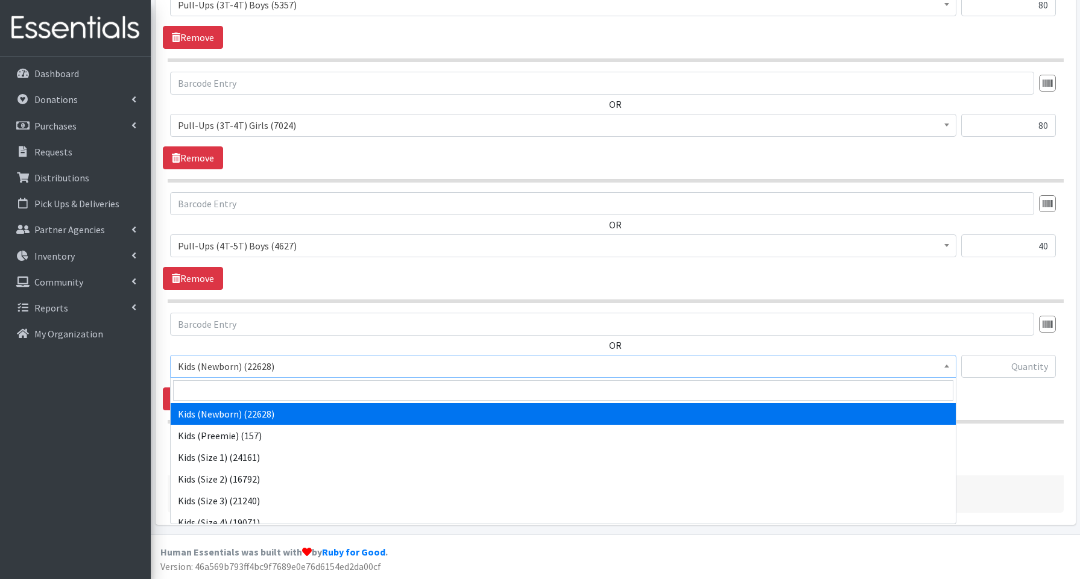
click at [215, 369] on span "Kids (Newborn) (22628)" at bounding box center [563, 366] width 771 height 17
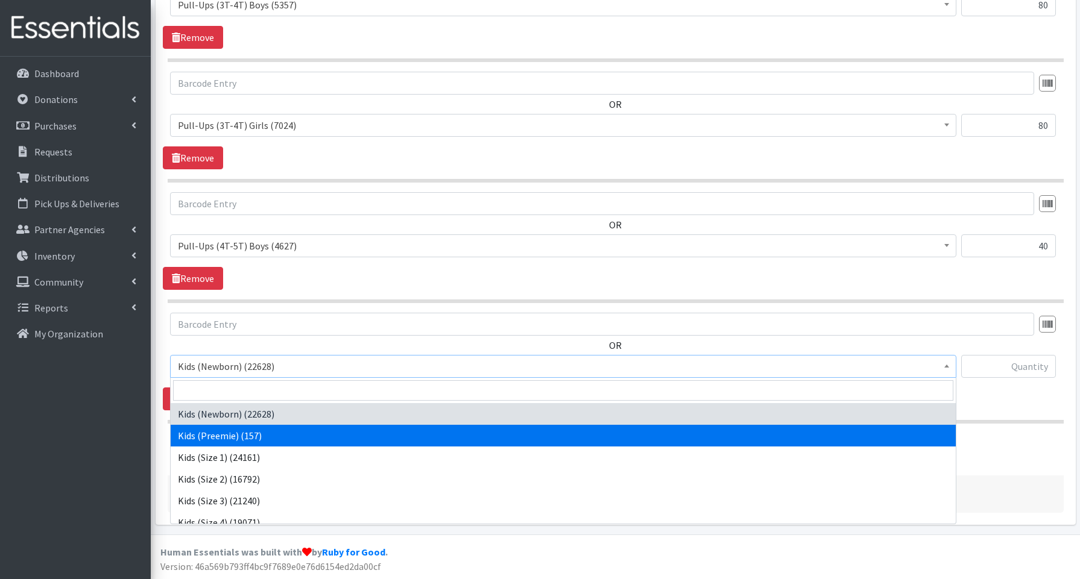
scroll to position [270, 0]
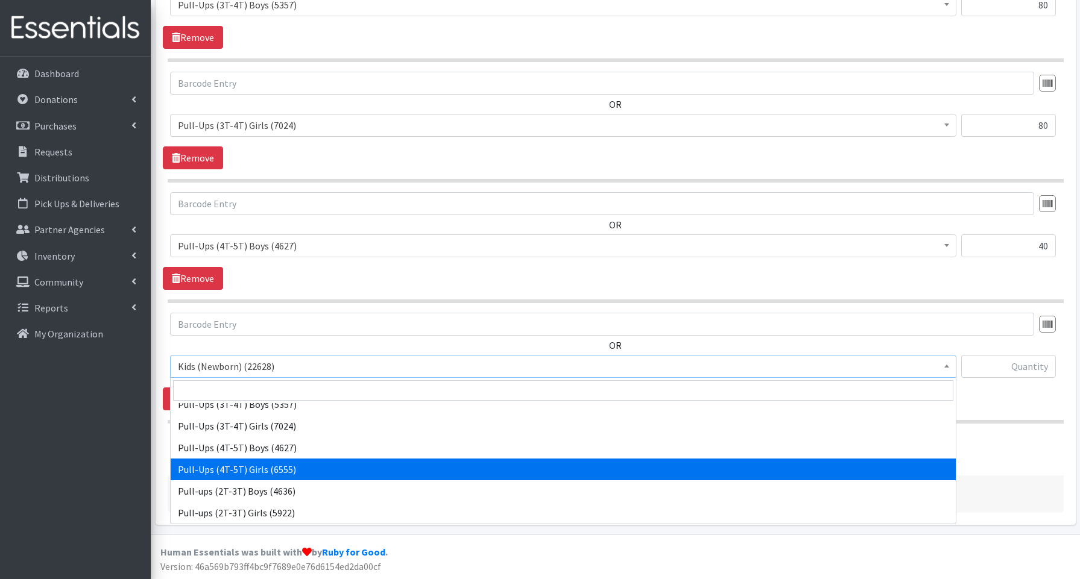
select select "3693"
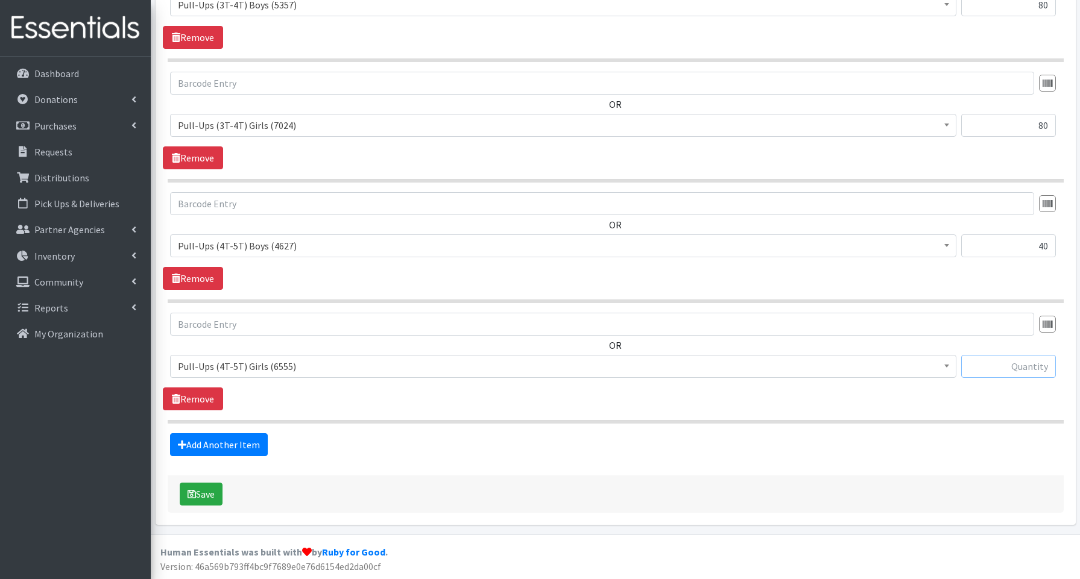
click at [979, 363] on input "text" at bounding box center [1008, 366] width 95 height 23
type input "40"
click at [197, 493] on button "Save" at bounding box center [201, 494] width 43 height 23
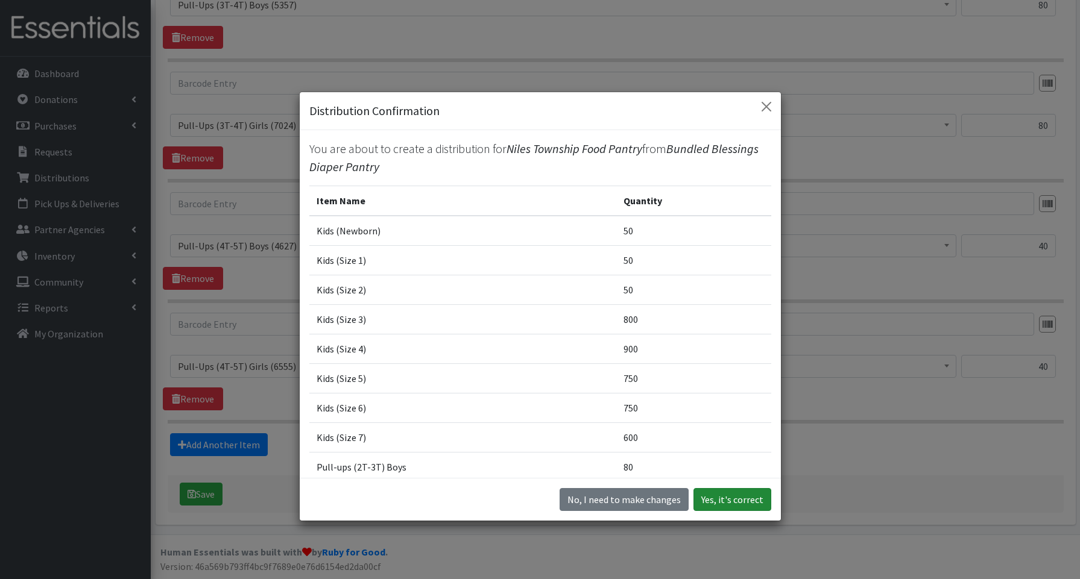
click at [738, 502] on button "Yes, it's correct" at bounding box center [732, 499] width 78 height 23
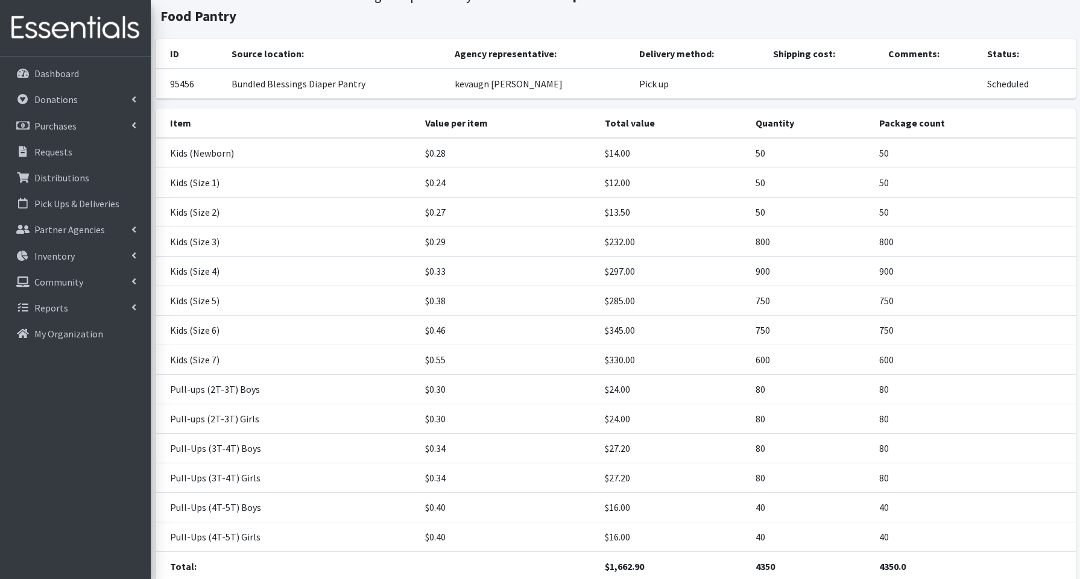
scroll to position [194, 0]
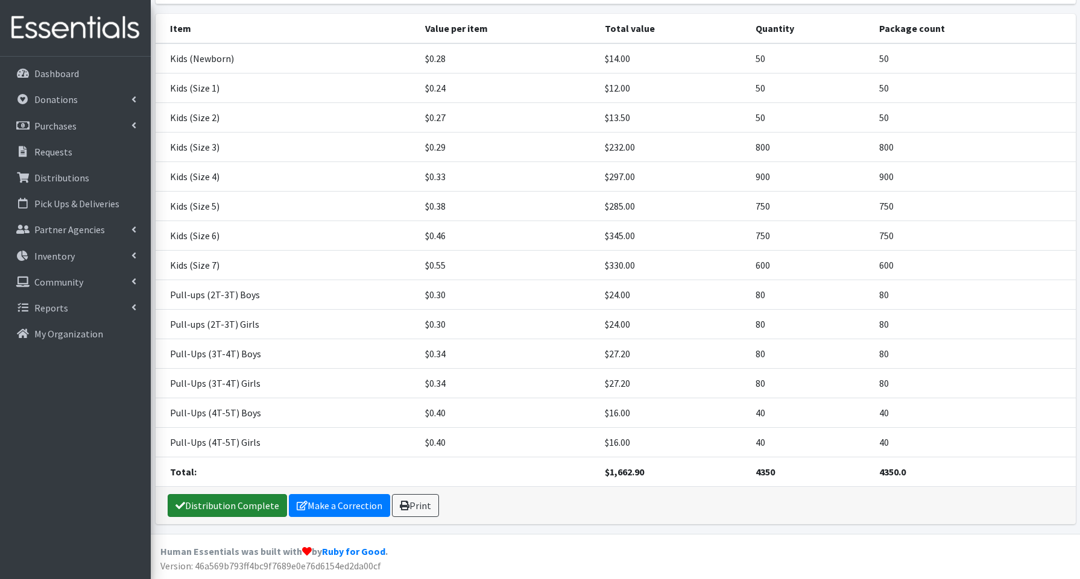
click at [201, 503] on link "Distribution Complete" at bounding box center [227, 505] width 119 height 23
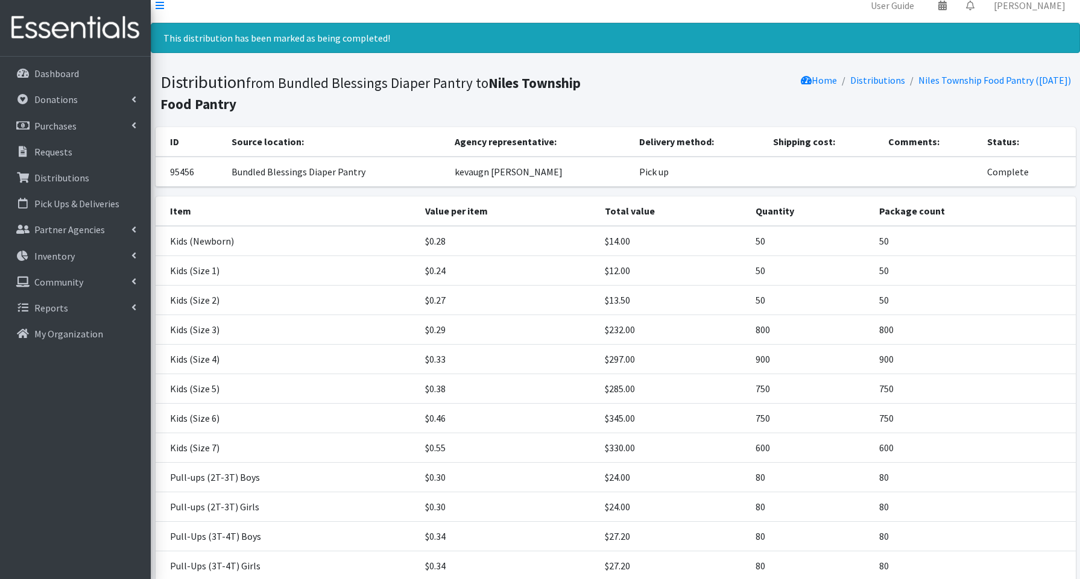
scroll to position [0, 0]
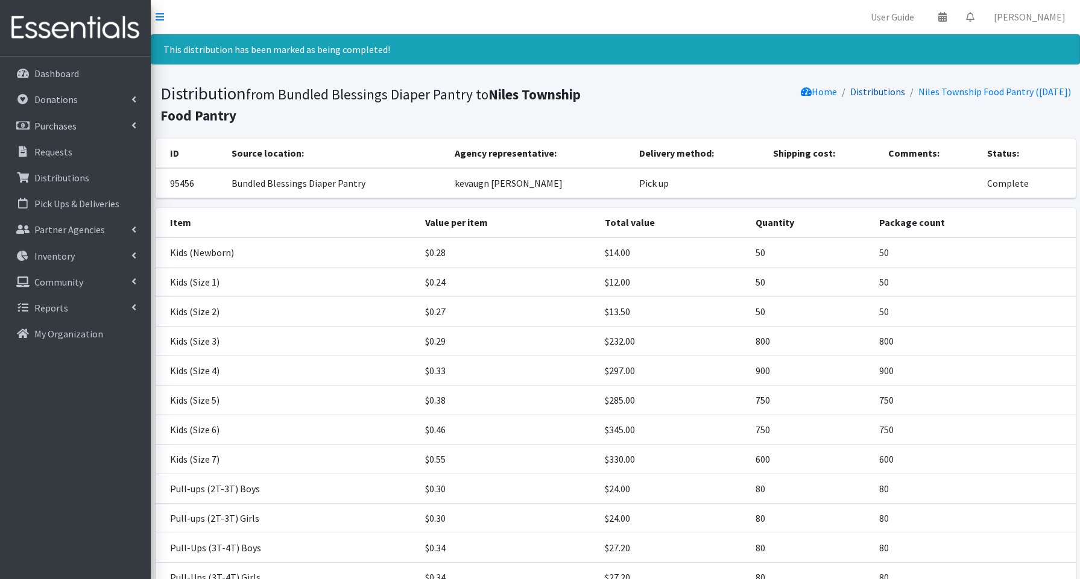
click at [865, 93] on link "Distributions" at bounding box center [877, 92] width 55 height 12
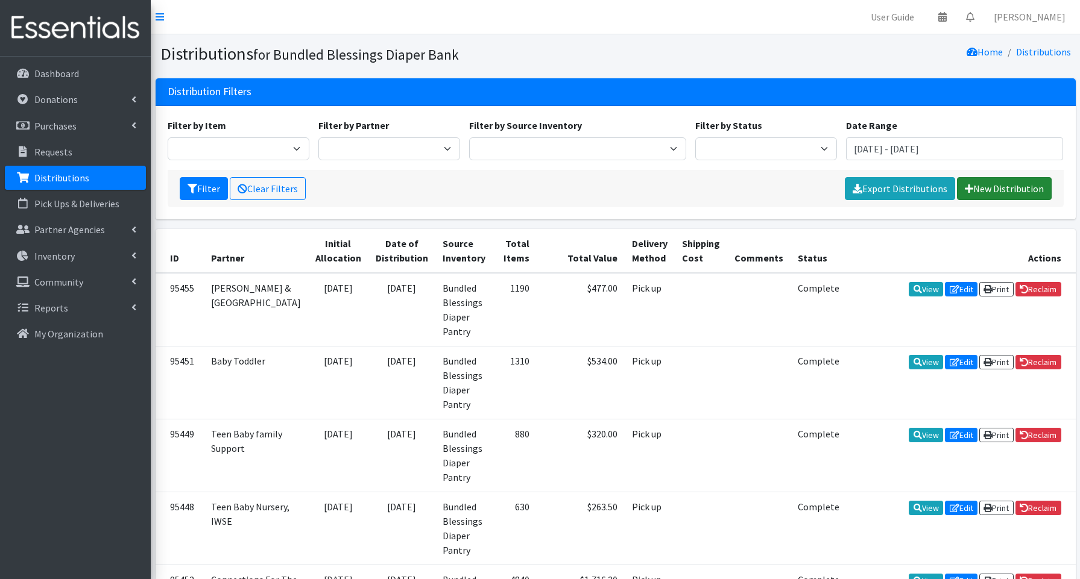
click at [996, 186] on link "New Distribution" at bounding box center [1004, 188] width 95 height 23
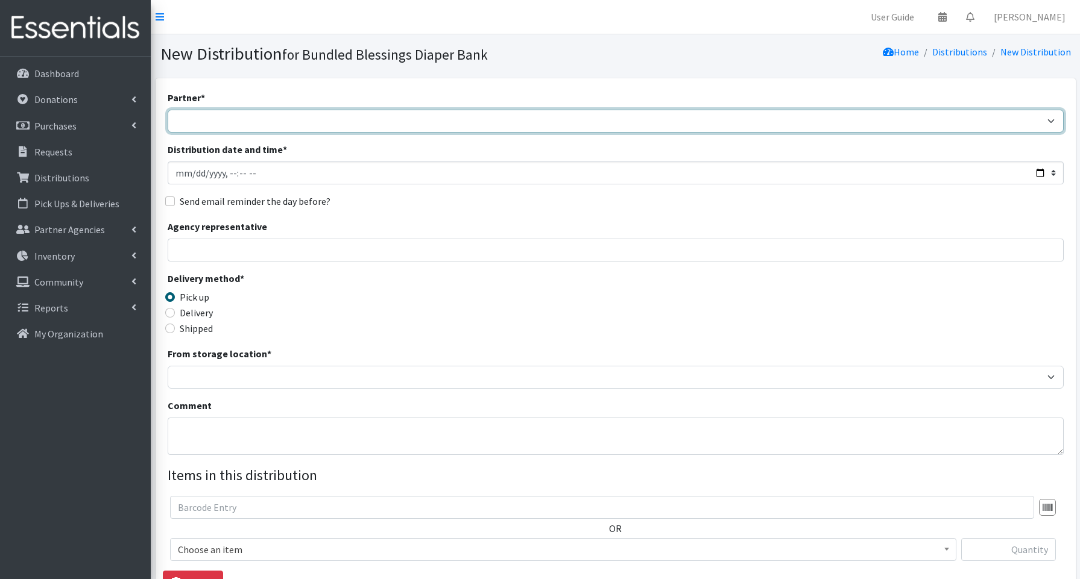
click at [230, 126] on select "Advocate Aurora Health Baby Toddler Black Residents of Evanston Building Peacef…" at bounding box center [616, 121] width 896 height 23
select select "3149"
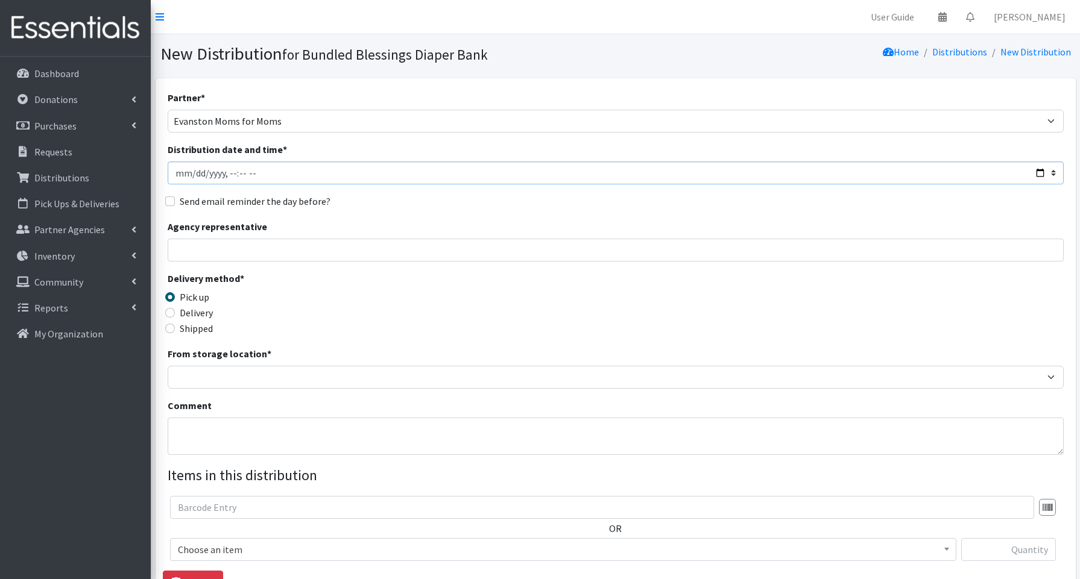
click at [1040, 171] on input "Distribution date and time *" at bounding box center [616, 173] width 896 height 23
type input "2025-08-21T12:45"
click at [422, 251] on input "Agency representative" at bounding box center [616, 250] width 896 height 23
type input "Julie Levine"
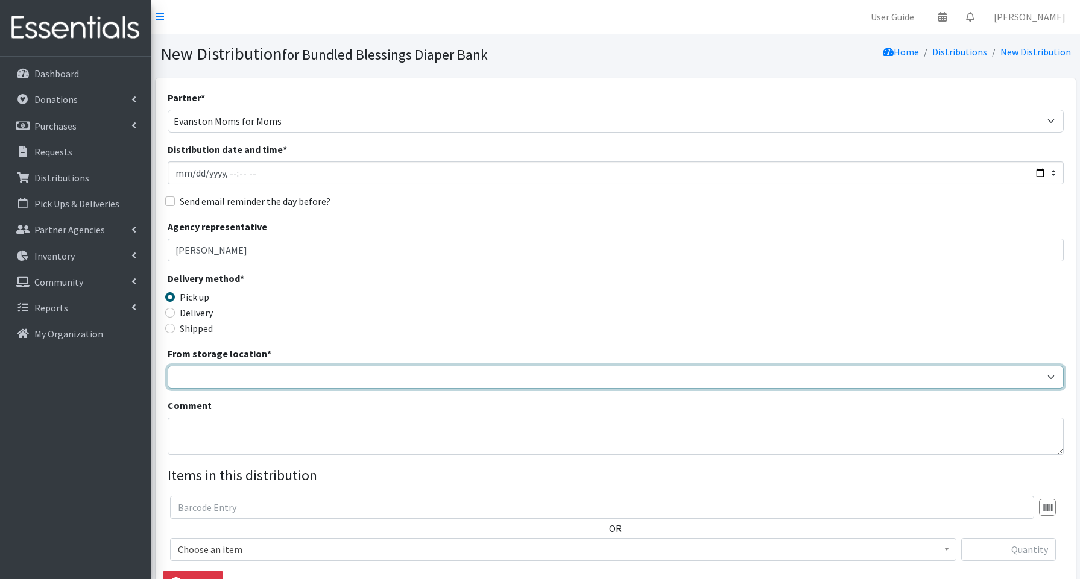
click at [245, 377] on select "Bundled Blessings Diaper Pantry" at bounding box center [616, 377] width 896 height 23
select select "79"
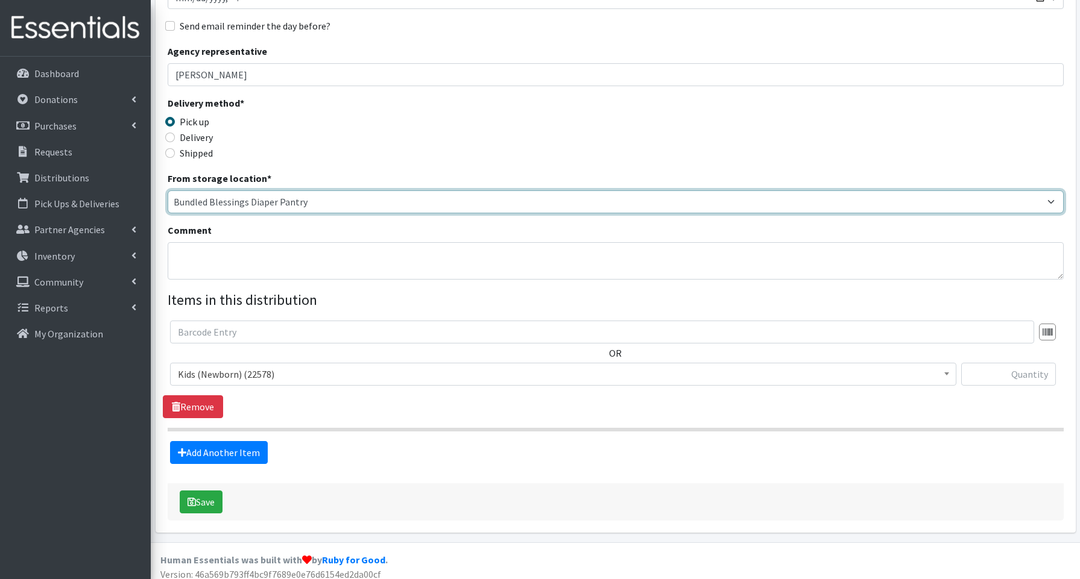
scroll to position [179, 0]
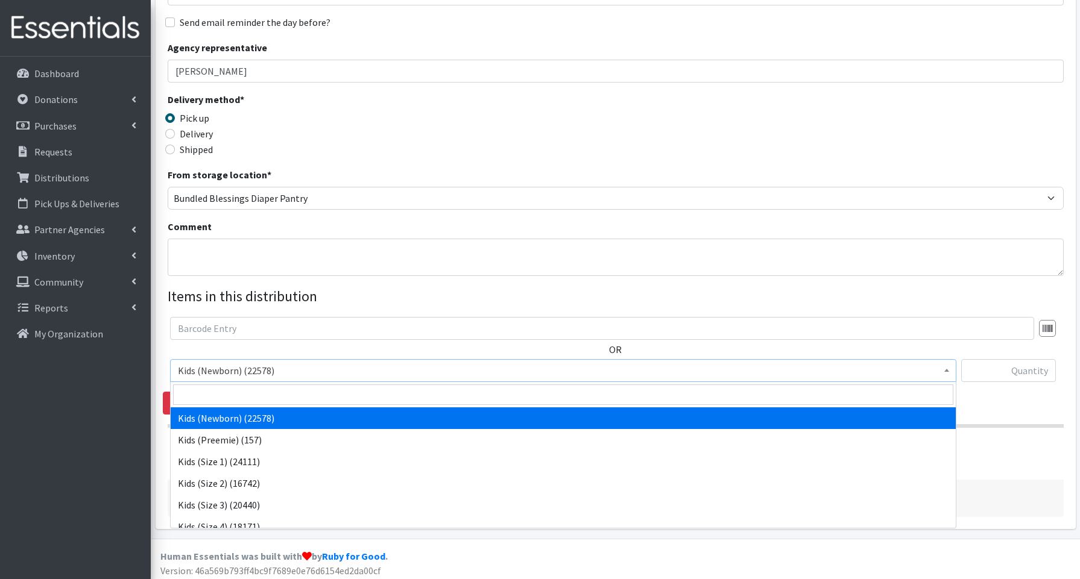
click at [226, 370] on span "Kids (Newborn) (22578)" at bounding box center [563, 370] width 771 height 17
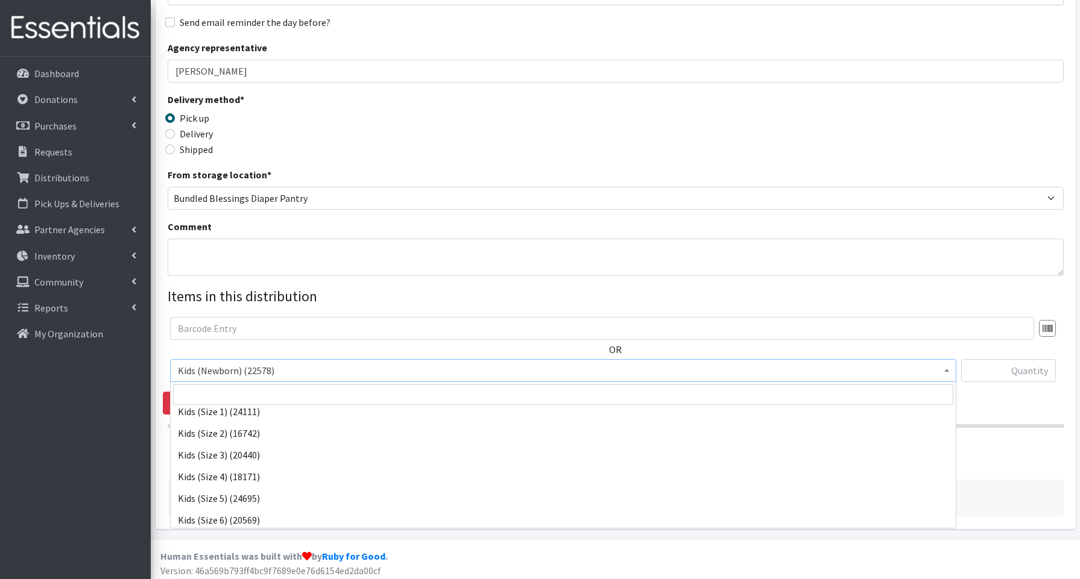
scroll to position [75, 0]
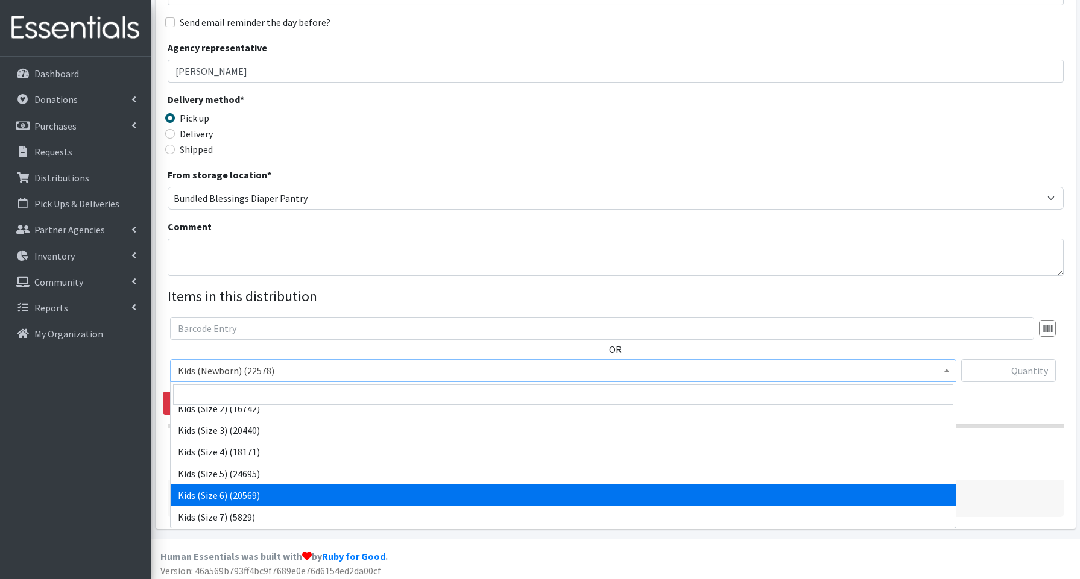
select select "3654"
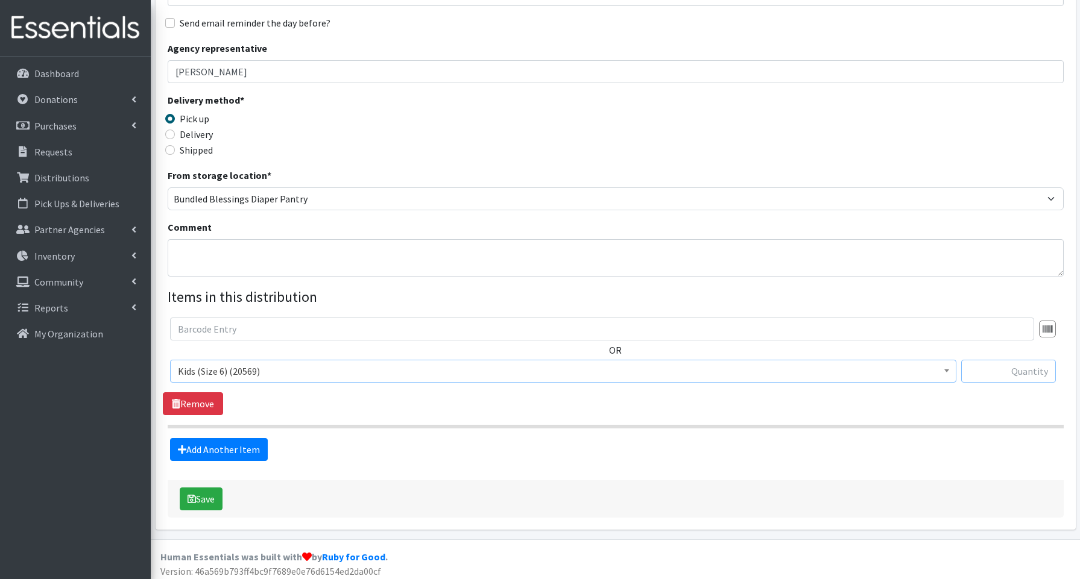
click at [985, 370] on input "text" at bounding box center [1008, 371] width 95 height 23
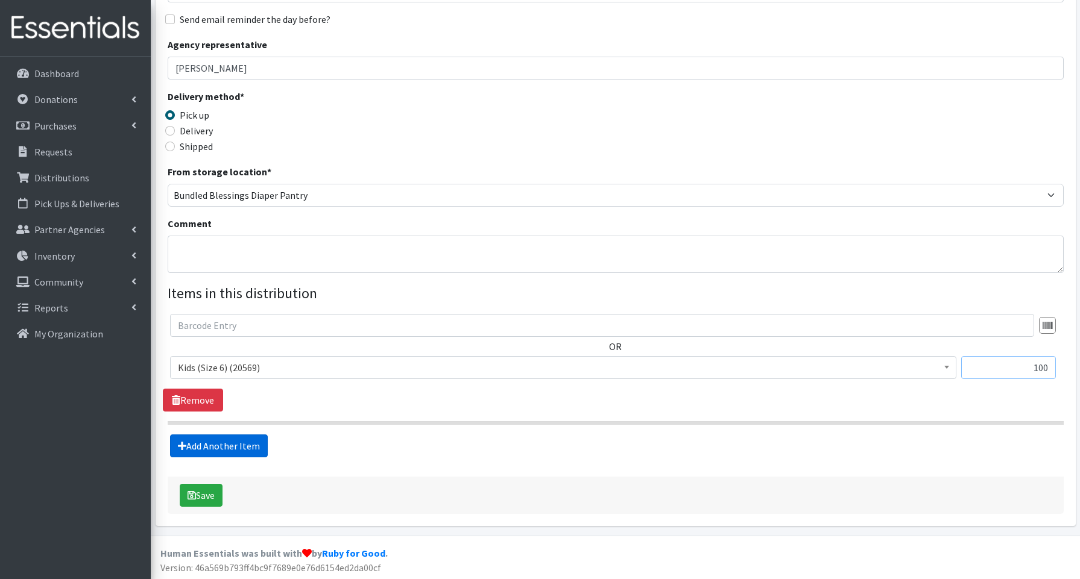
type input "100"
click at [230, 447] on link "Add Another Item" at bounding box center [219, 446] width 98 height 23
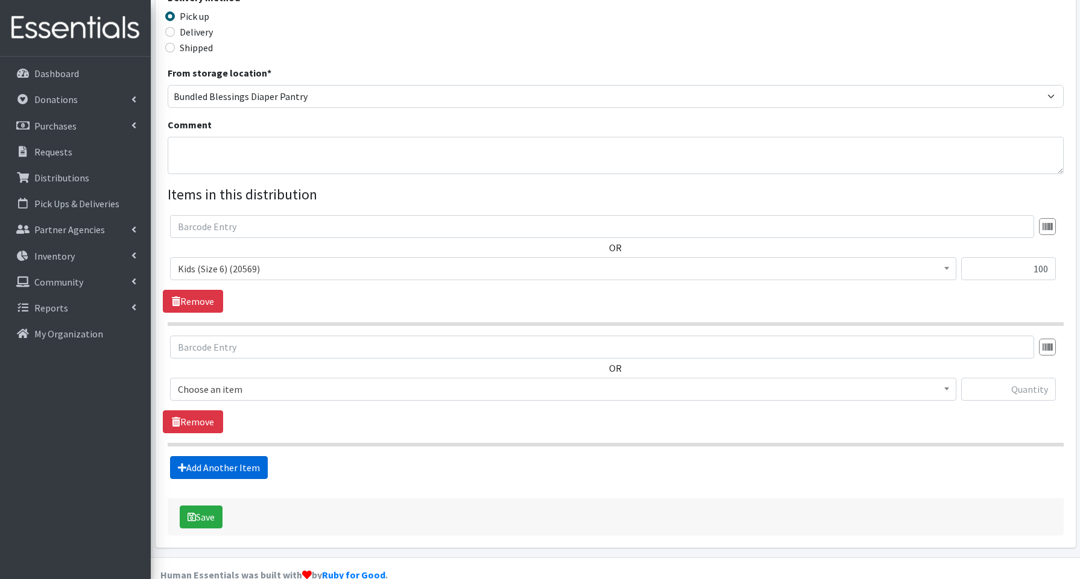
scroll to position [304, 0]
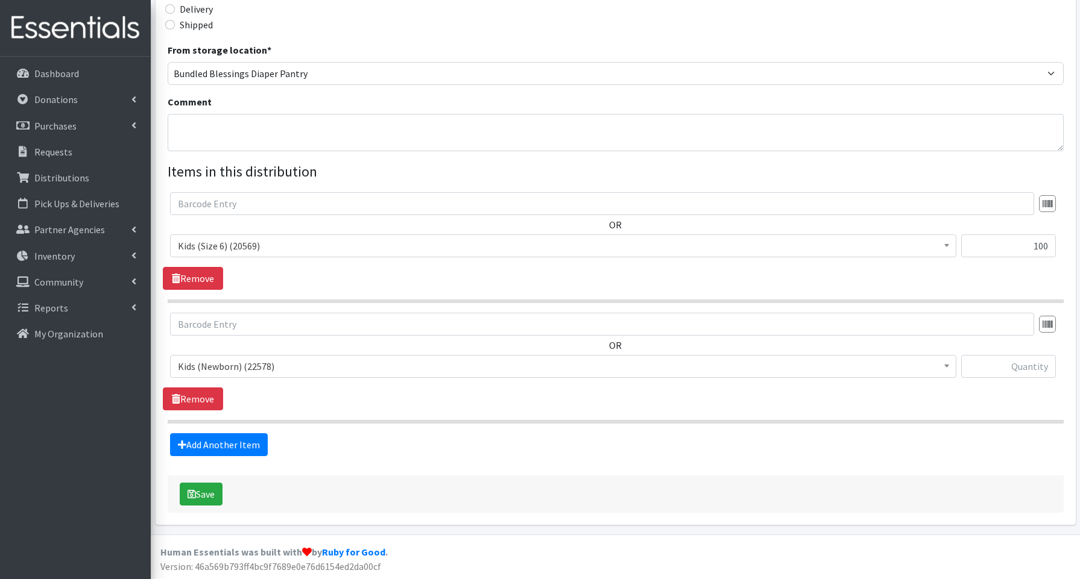
click at [218, 366] on span "Kids (Newborn) (22578)" at bounding box center [563, 366] width 771 height 17
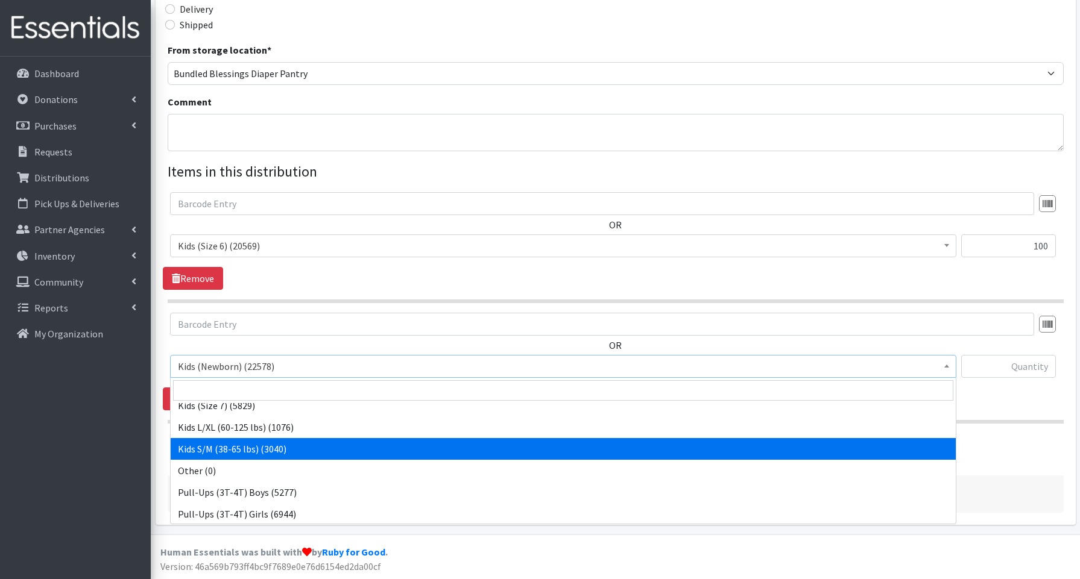
scroll to position [179, 0]
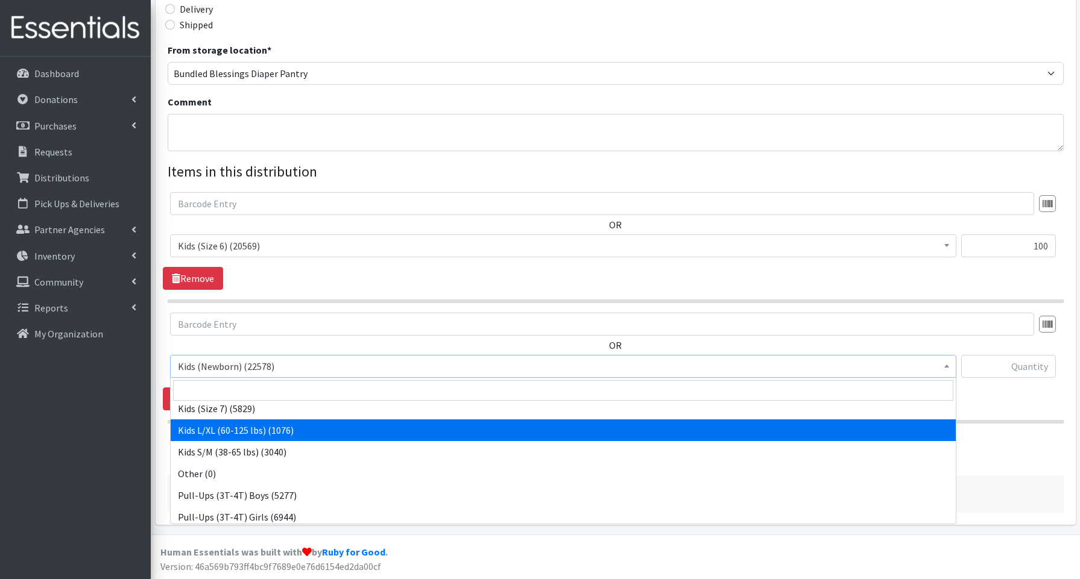
select select "3660"
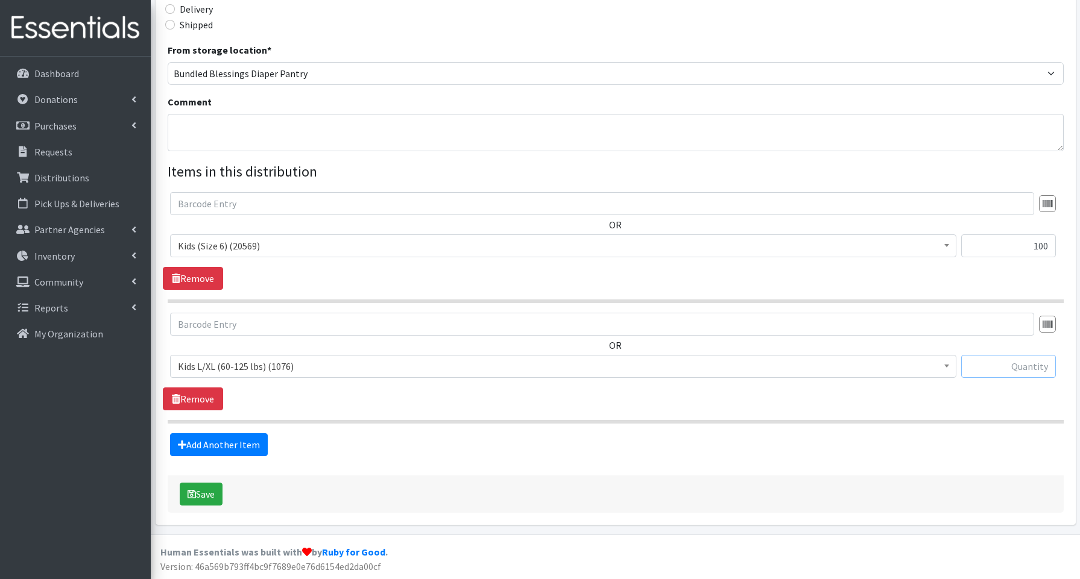
click at [1012, 370] on input "text" at bounding box center [1008, 366] width 95 height 23
type input "80"
click at [242, 442] on link "Add Another Item" at bounding box center [219, 445] width 98 height 23
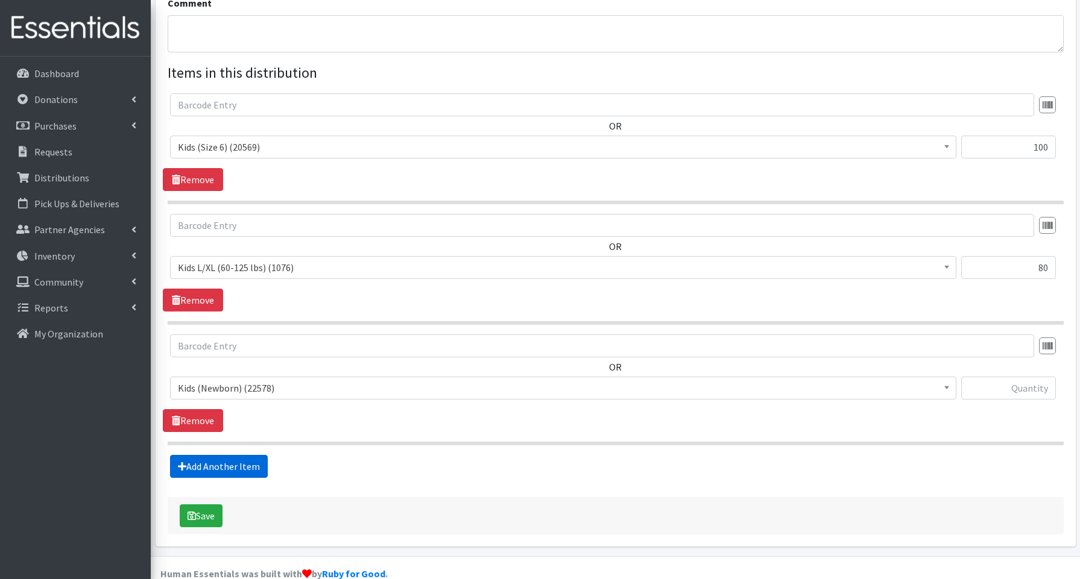
scroll to position [425, 0]
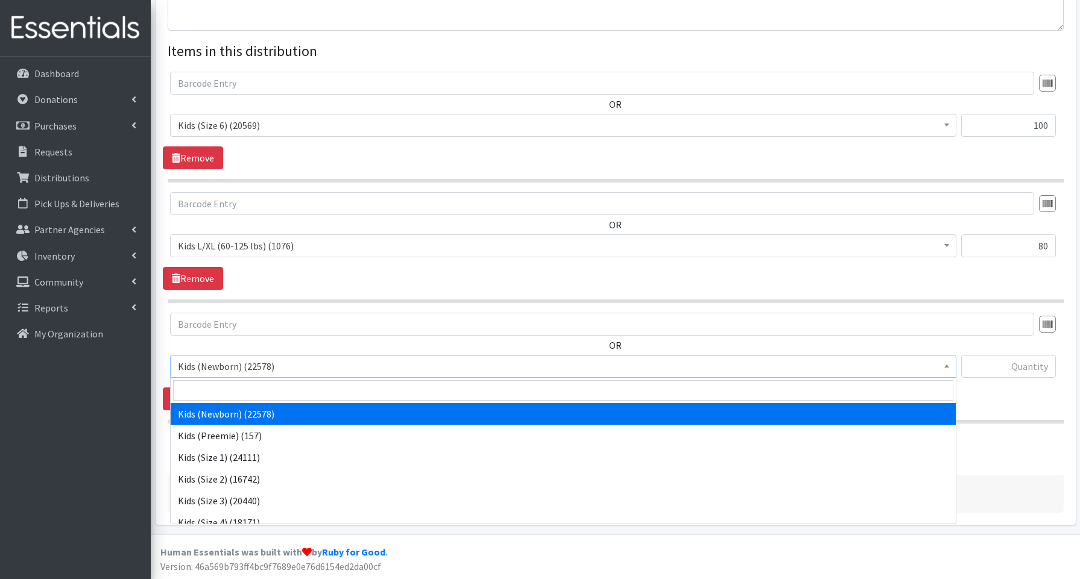
drag, startPoint x: 234, startPoint y: 365, endPoint x: 241, endPoint y: 388, distance: 23.9
click at [233, 365] on span "Kids (Newborn) (22578)" at bounding box center [563, 366] width 771 height 17
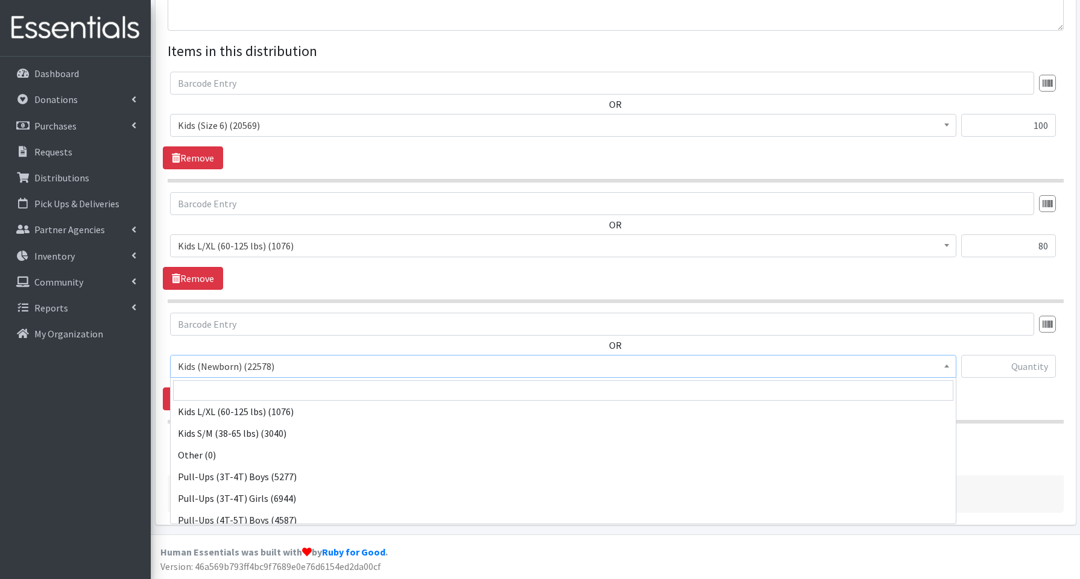
scroll to position [270, 0]
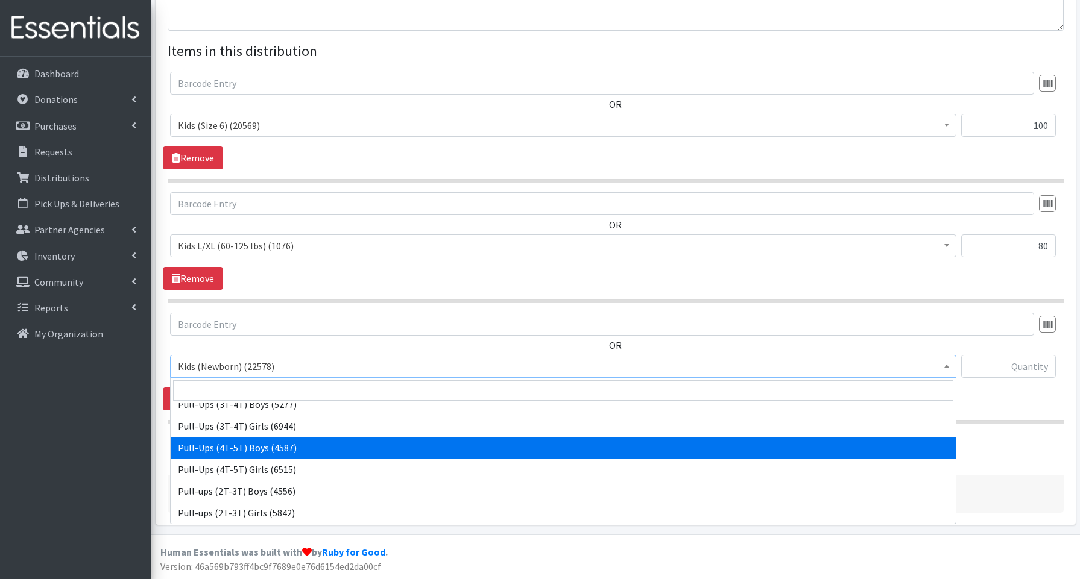
select select "3692"
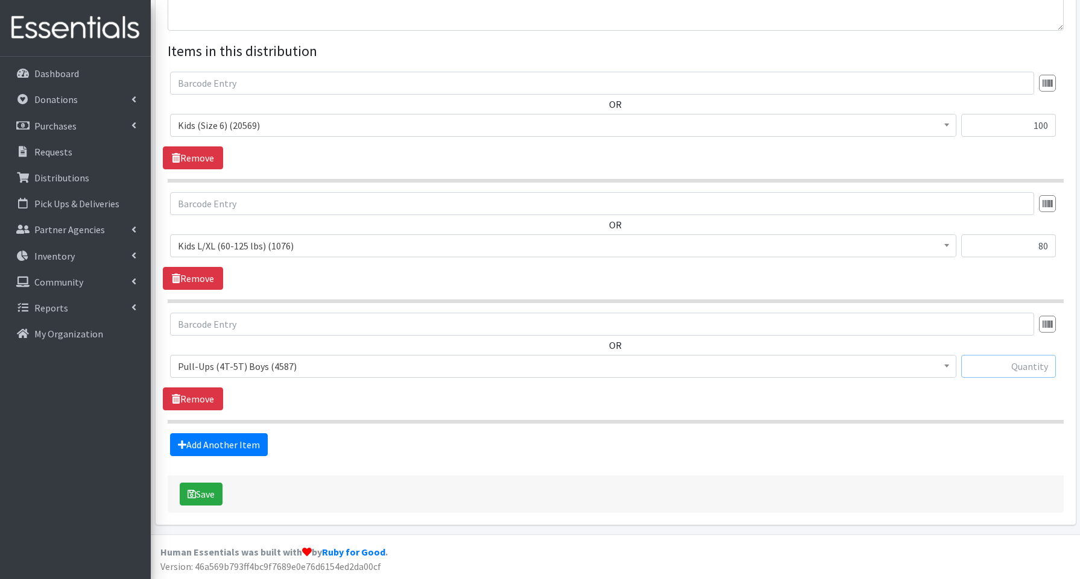
click at [1012, 365] on input "text" at bounding box center [1008, 366] width 95 height 23
type input "40"
click at [214, 490] on button "Save" at bounding box center [201, 494] width 43 height 23
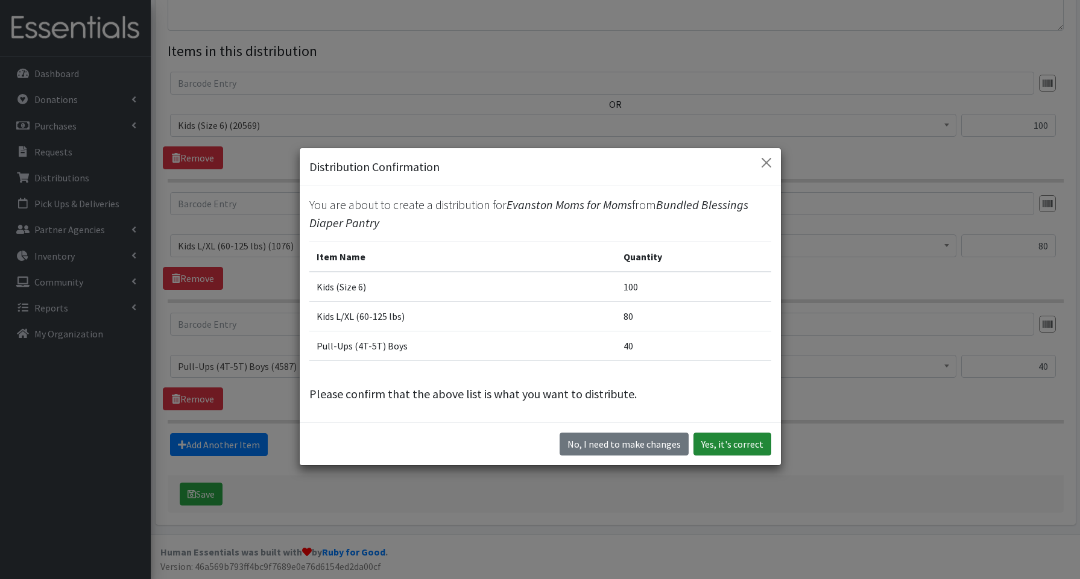
click at [744, 447] on button "Yes, it's correct" at bounding box center [732, 444] width 78 height 23
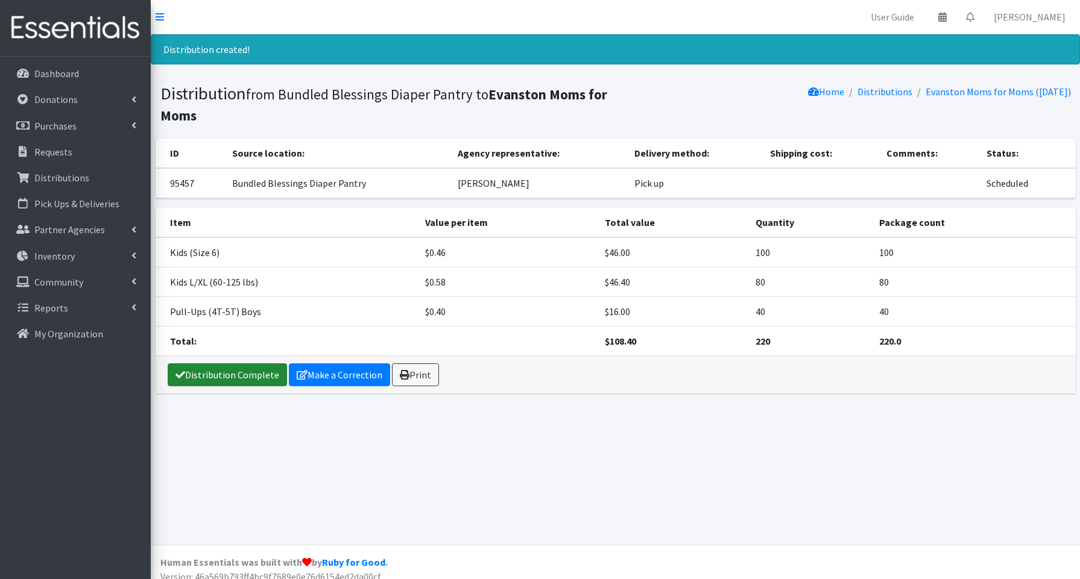
click at [250, 379] on link "Distribution Complete" at bounding box center [227, 375] width 119 height 23
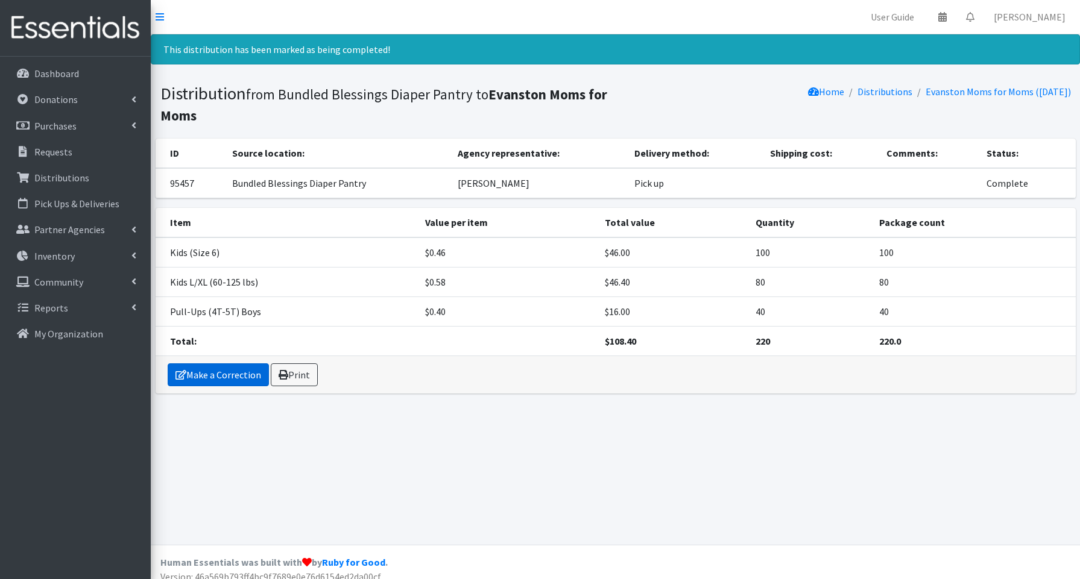
scroll to position [11, 0]
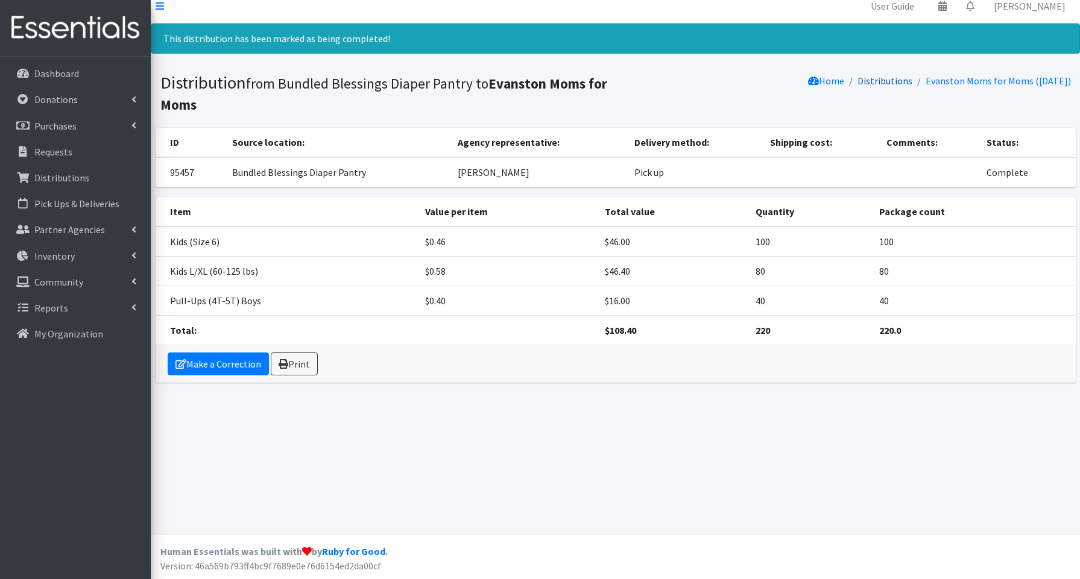
click at [885, 79] on link "Distributions" at bounding box center [884, 81] width 55 height 12
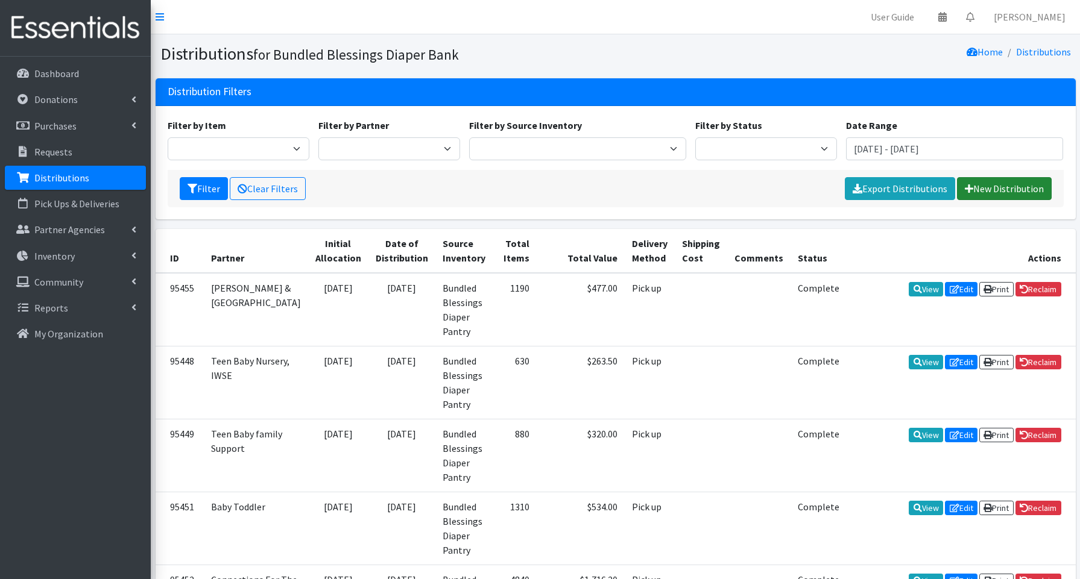
click at [983, 184] on link "New Distribution" at bounding box center [1004, 188] width 95 height 23
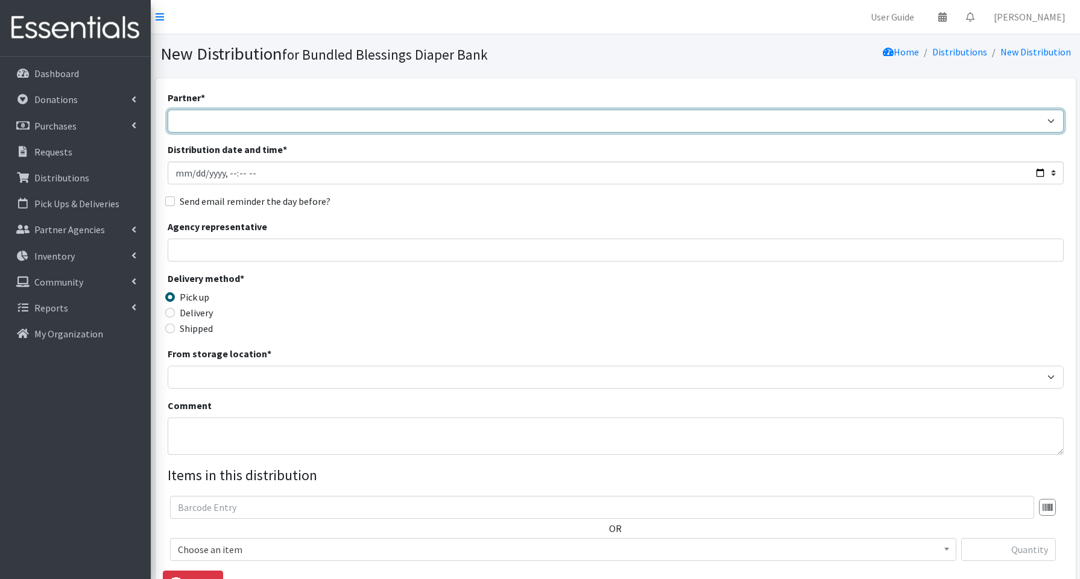
click at [307, 129] on select "Advocate Aurora Health Baby Toddler Black Residents of [GEOGRAPHIC_DATA] Peacef…" at bounding box center [616, 121] width 896 height 23
select select "2321"
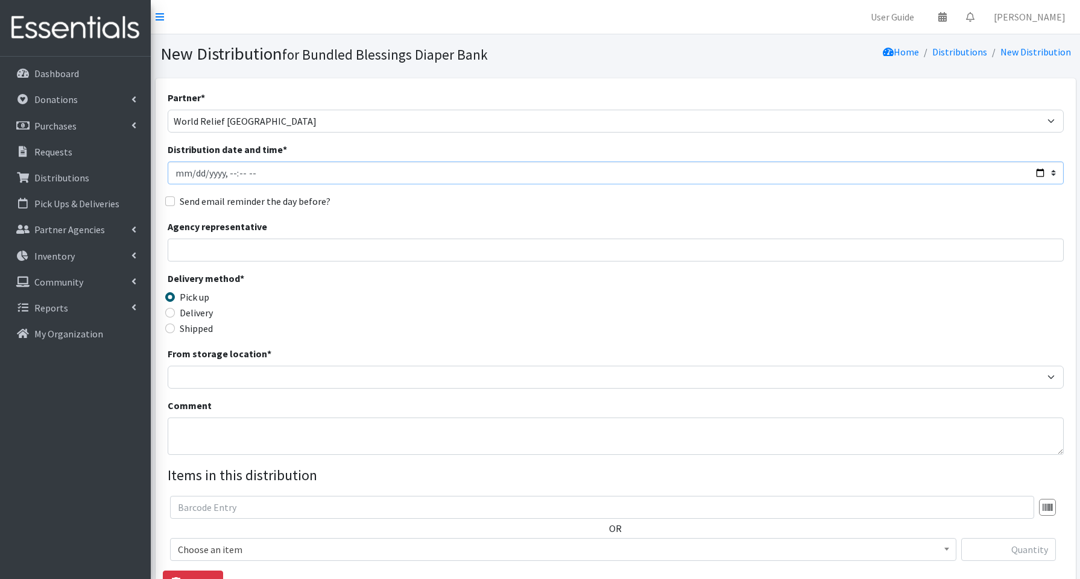
click at [1039, 171] on input "Distribution date and time *" at bounding box center [616, 173] width 896 height 23
type input "[DATE]T13:15"
click at [453, 250] on input "Agency representative" at bounding box center [616, 250] width 896 height 23
type input "[PERSON_NAME]"
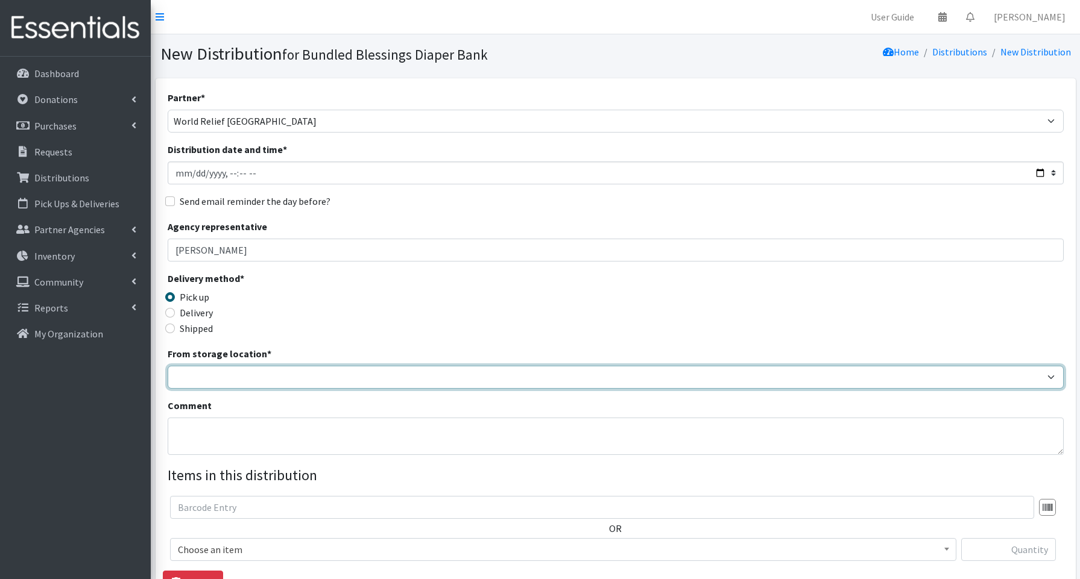
click at [262, 374] on select "Bundled Blessings Diaper Pantry" at bounding box center [616, 377] width 896 height 23
select select "79"
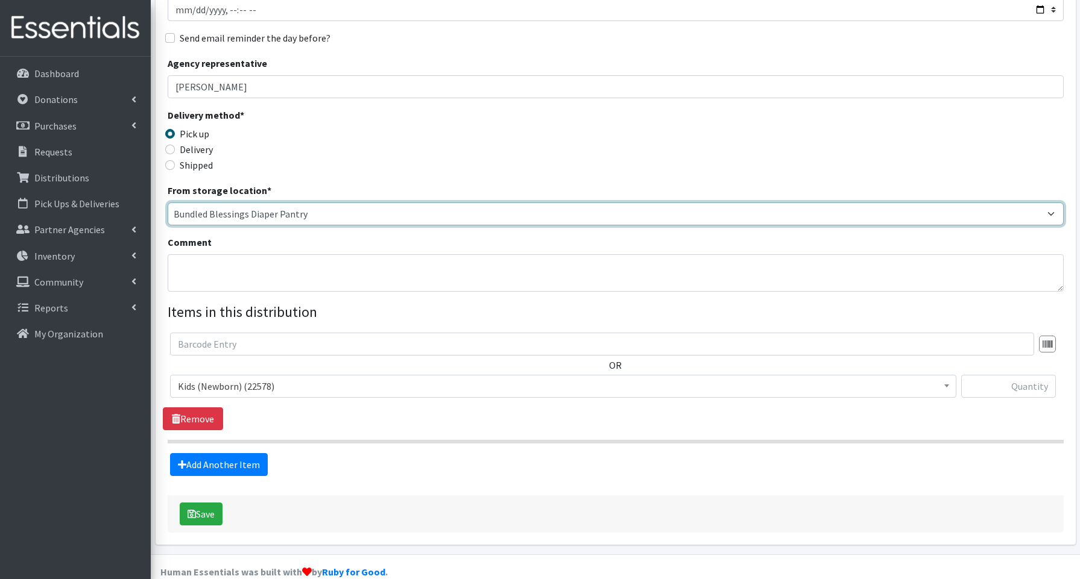
scroll to position [183, 0]
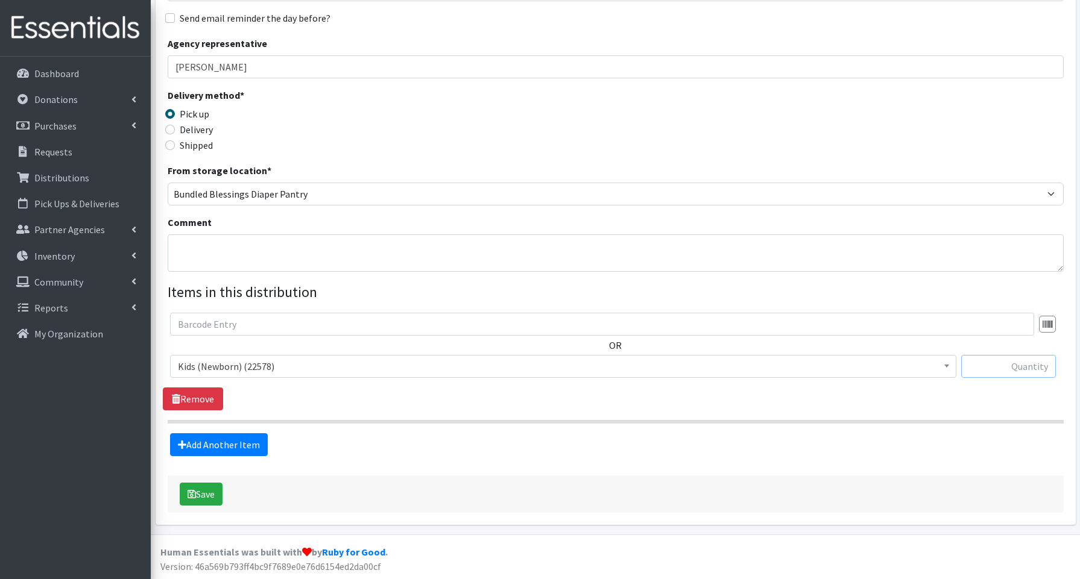
click at [1002, 370] on input "text" at bounding box center [1008, 366] width 95 height 23
type input "100"
click at [256, 442] on link "Add Another Item" at bounding box center [219, 445] width 98 height 23
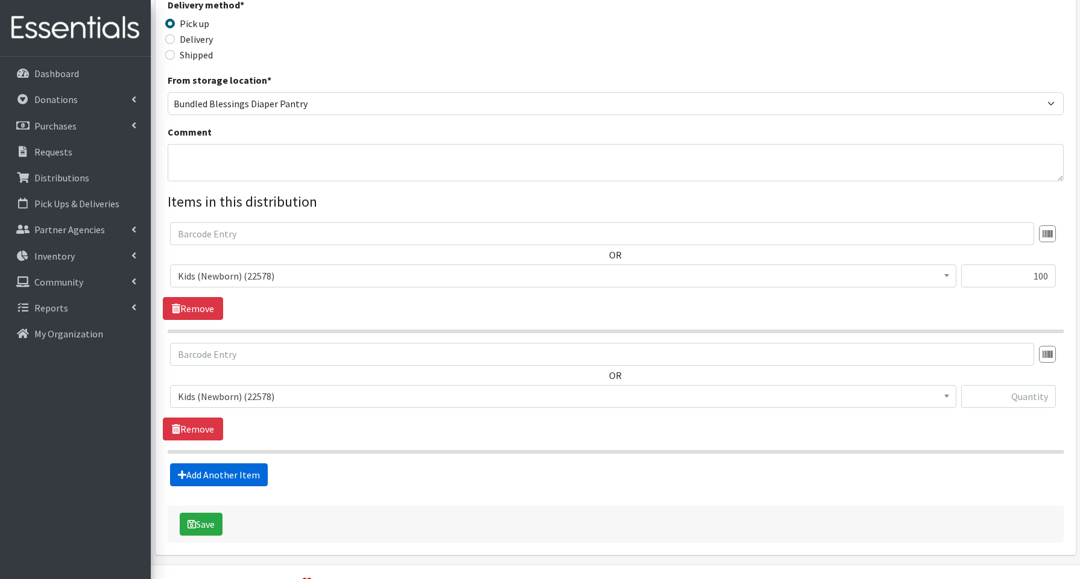
scroll to position [304, 0]
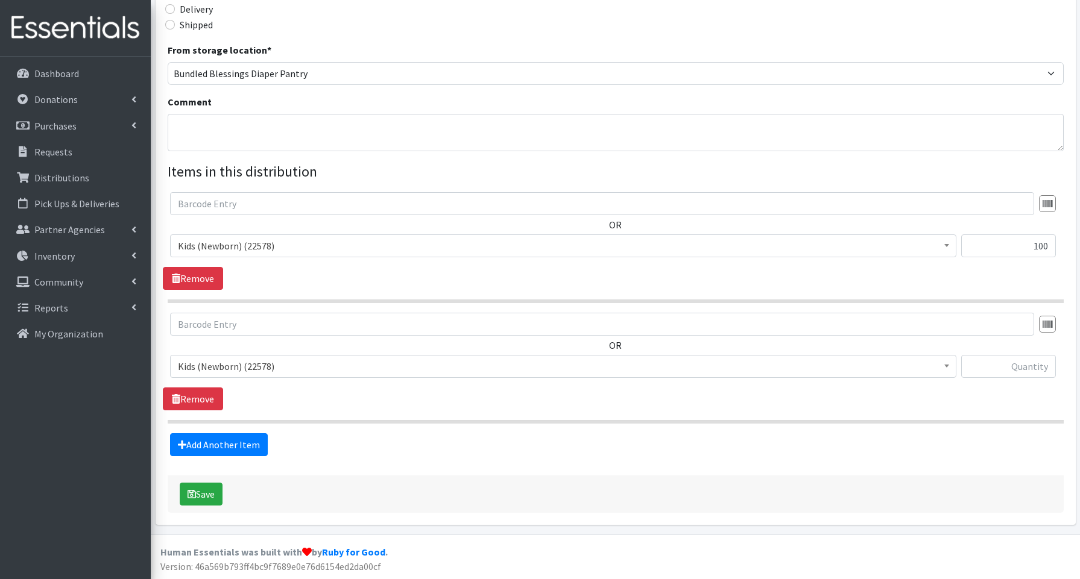
click at [230, 362] on span "Kids (Newborn) (22578)" at bounding box center [563, 366] width 771 height 17
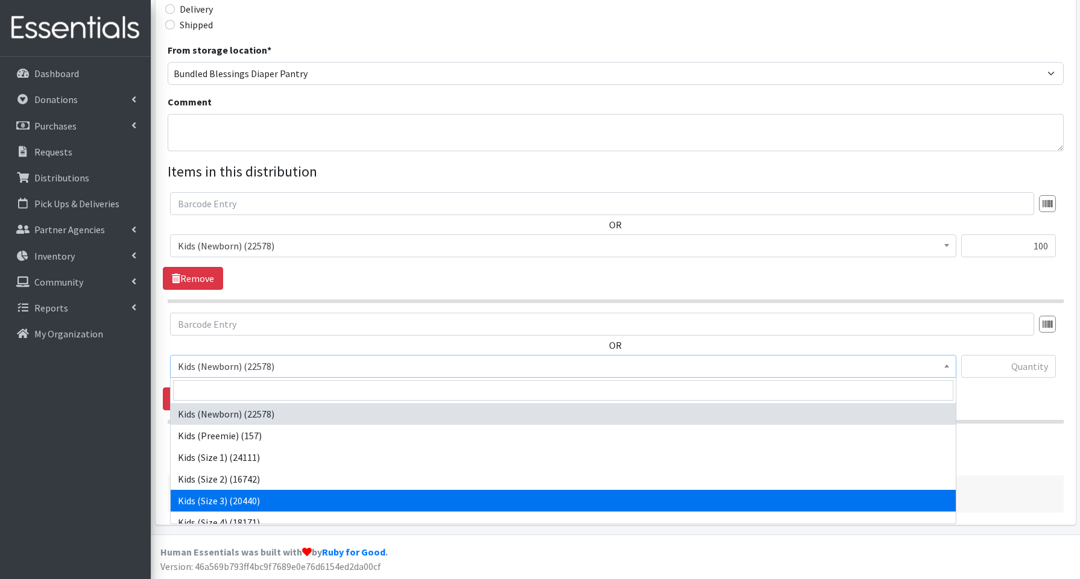
select select "3644"
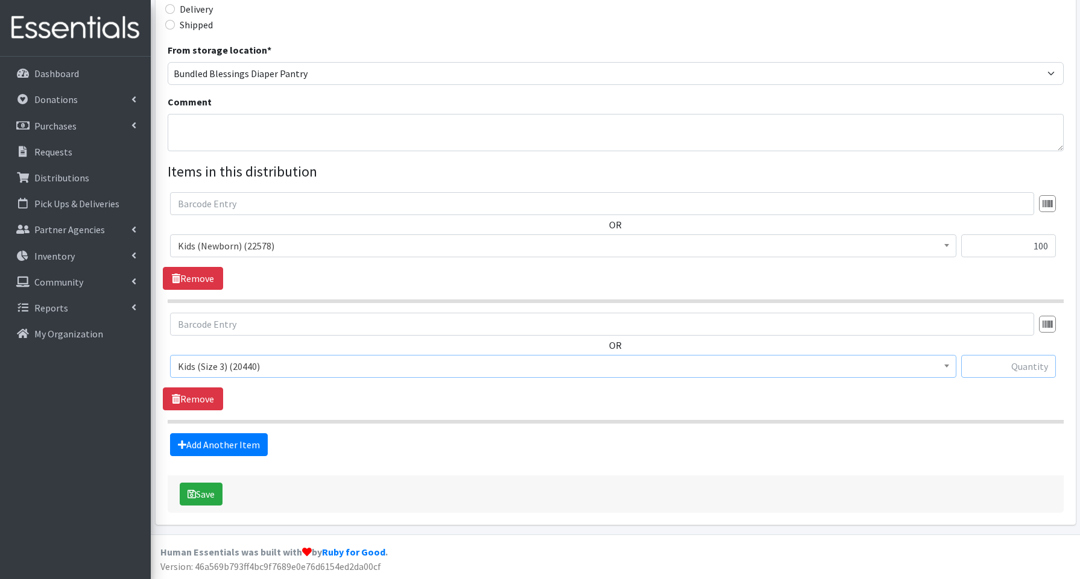
click at [994, 367] on input "text" at bounding box center [1008, 366] width 95 height 23
type input "950"
click at [207, 447] on link "Add Another Item" at bounding box center [219, 445] width 98 height 23
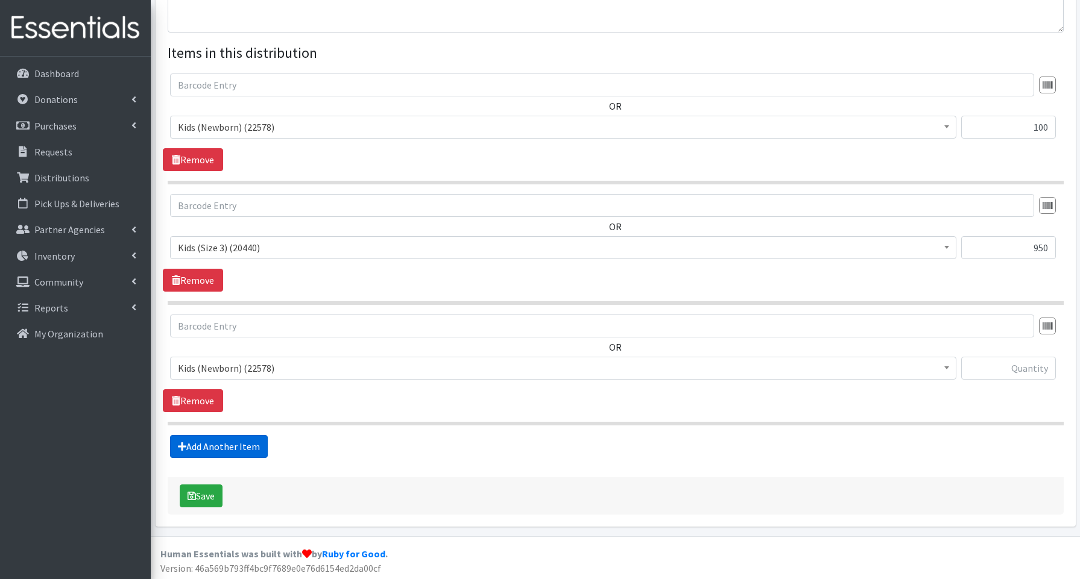
scroll to position [425, 0]
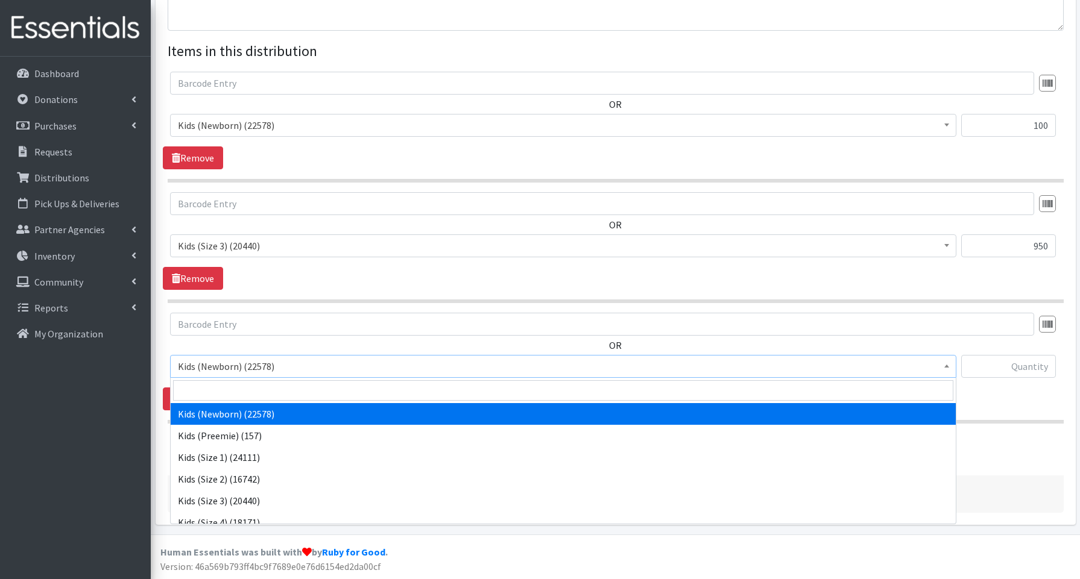
click at [218, 359] on span "Kids (Newborn) (22578)" at bounding box center [563, 366] width 771 height 17
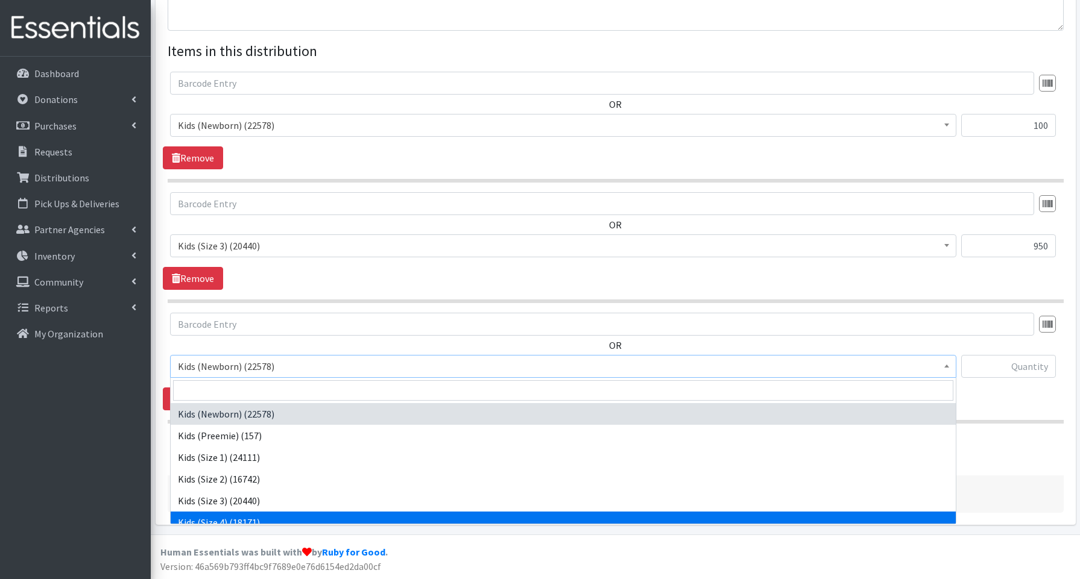
select select "3650"
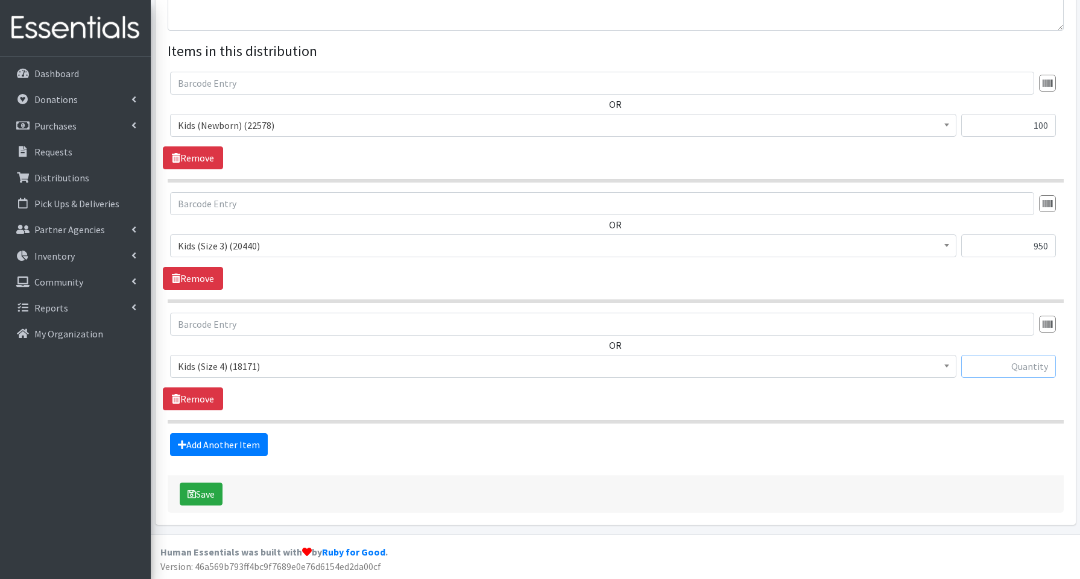
click at [1000, 368] on input "text" at bounding box center [1008, 366] width 95 height 23
type input "1050"
click at [245, 447] on link "Add Another Item" at bounding box center [219, 445] width 98 height 23
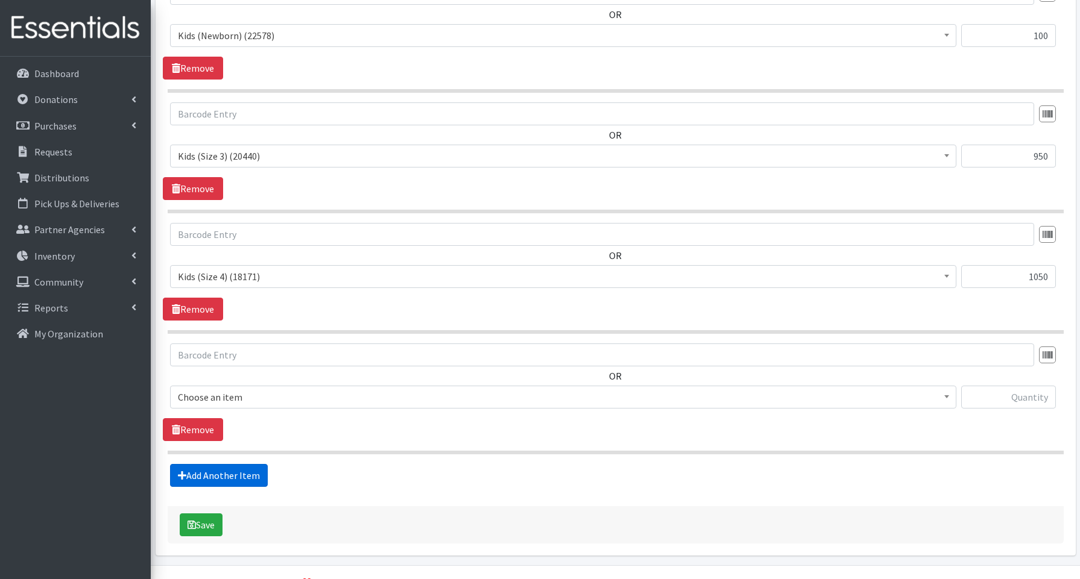
scroll to position [545, 0]
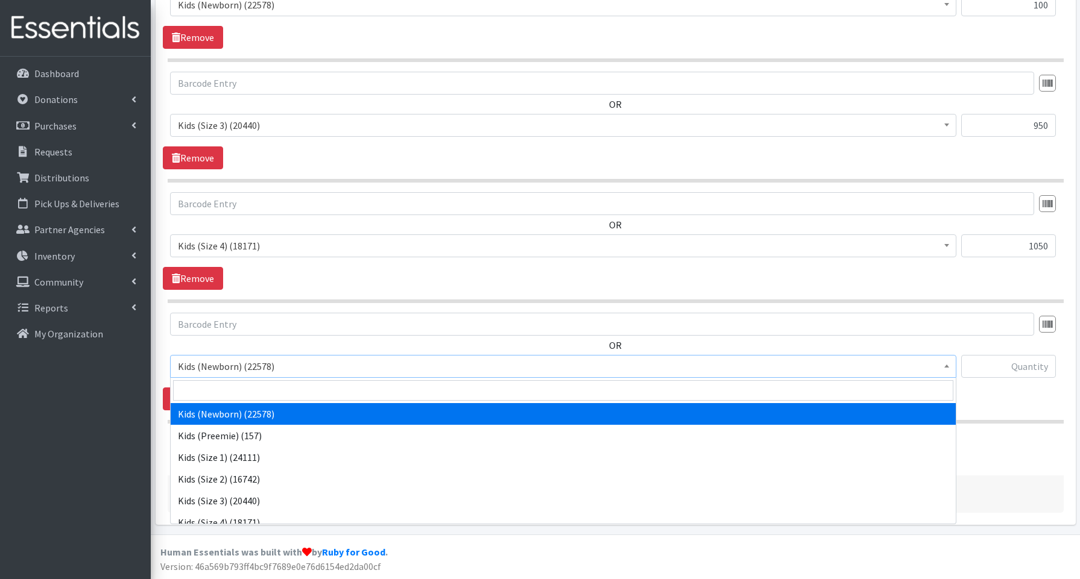
click at [236, 375] on span "Kids (Newborn) (22578)" at bounding box center [563, 366] width 786 height 23
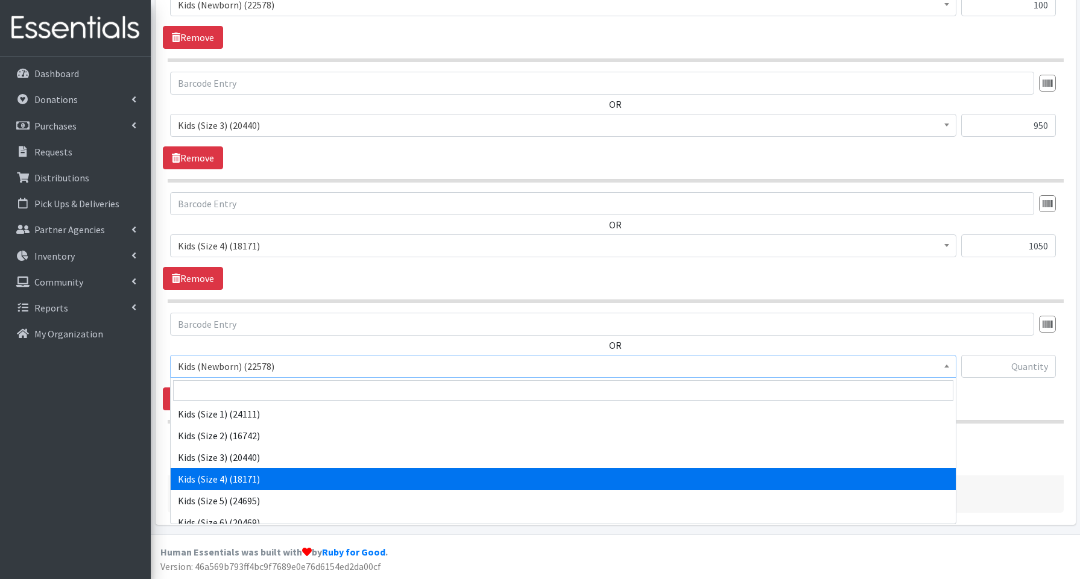
scroll to position [42, 0]
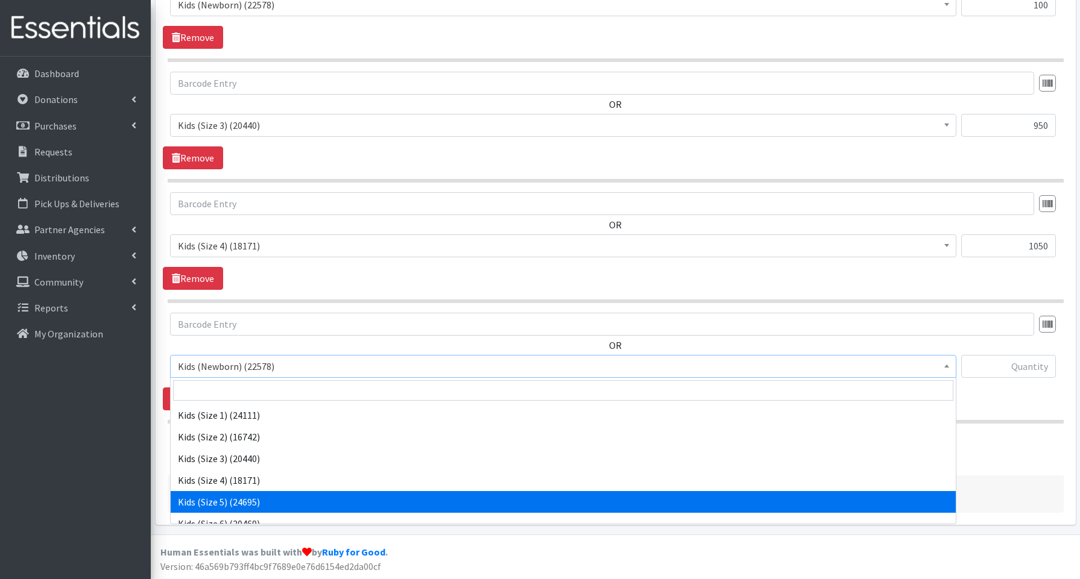
select select "3672"
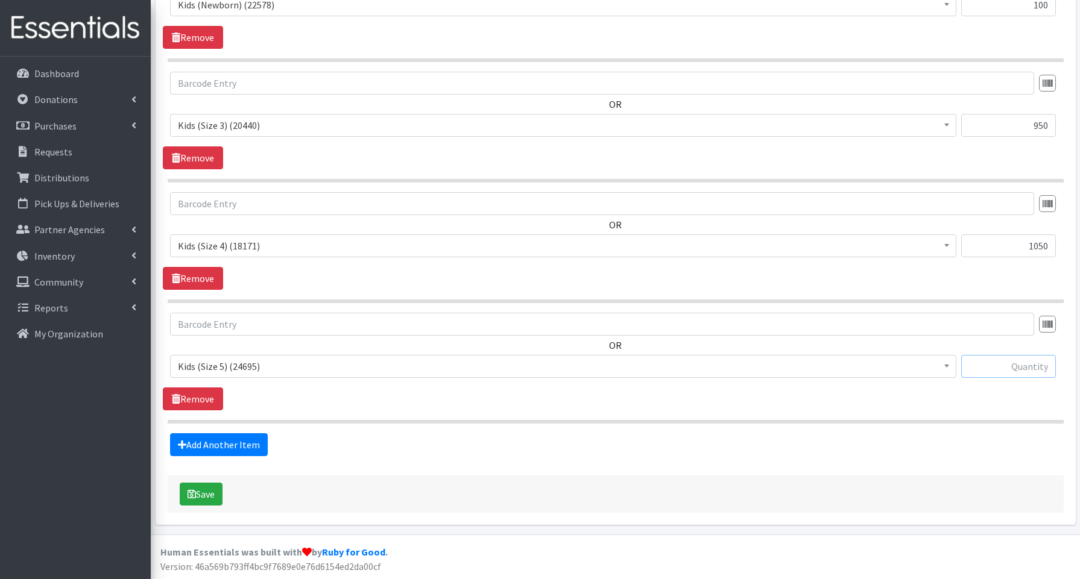
click at [1027, 367] on input "text" at bounding box center [1008, 366] width 95 height 23
type input "1200"
click at [209, 436] on link "Add Another Item" at bounding box center [219, 445] width 98 height 23
click at [226, 364] on span "Kids (Newborn) (22578)" at bounding box center [563, 366] width 771 height 17
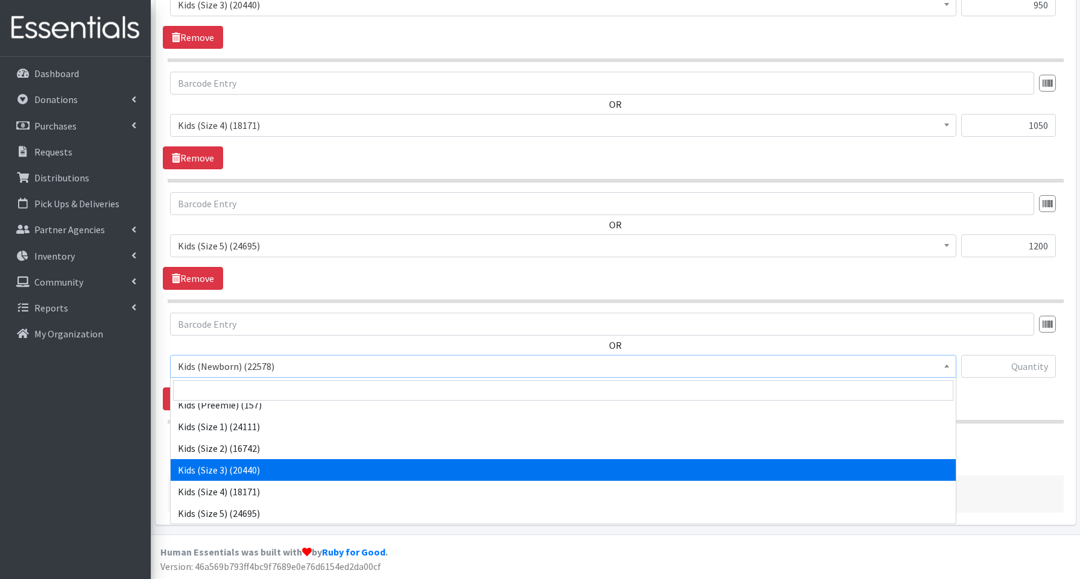
scroll to position [52, 0]
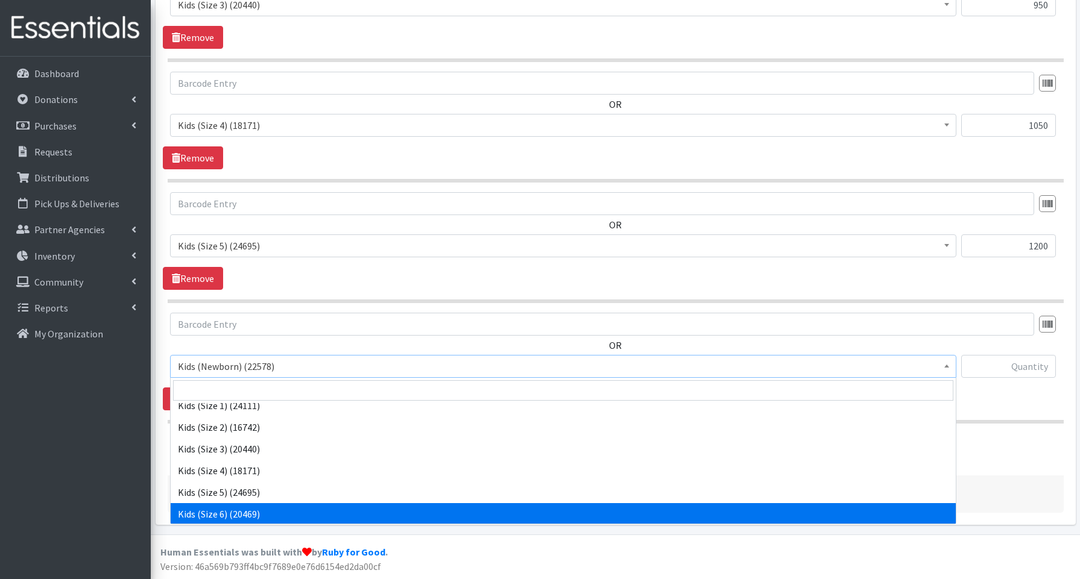
select select "3654"
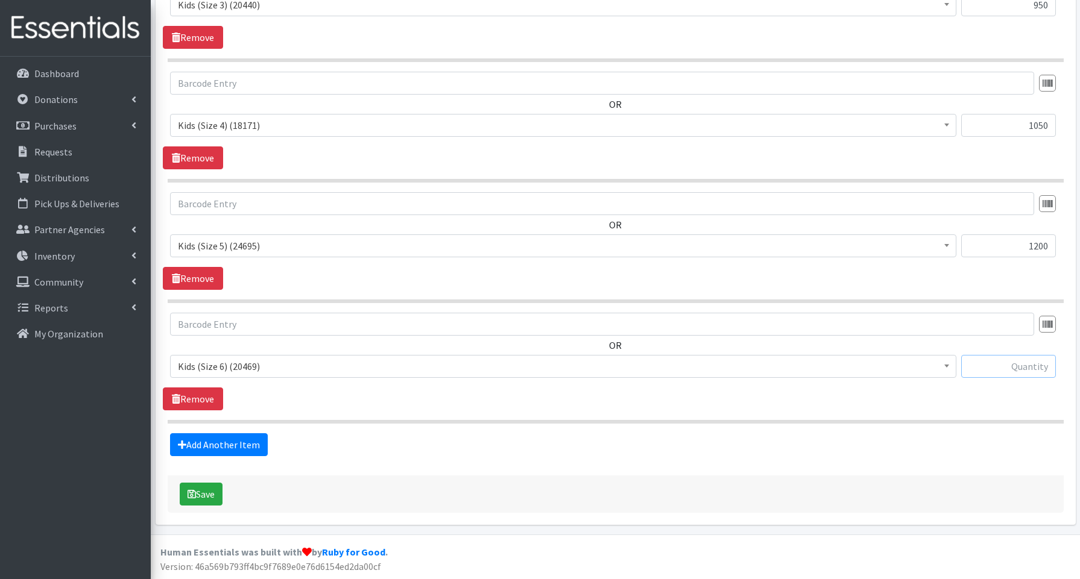
click at [977, 368] on input "text" at bounding box center [1008, 366] width 95 height 23
type input "1200"
click at [216, 441] on link "Add Another Item" at bounding box center [219, 445] width 98 height 23
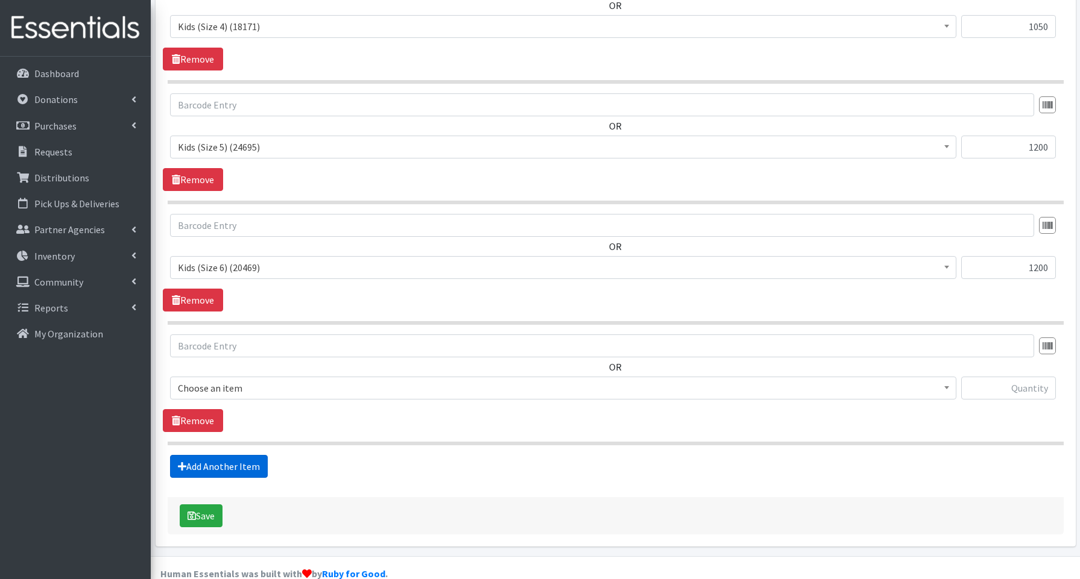
scroll to position [786, 0]
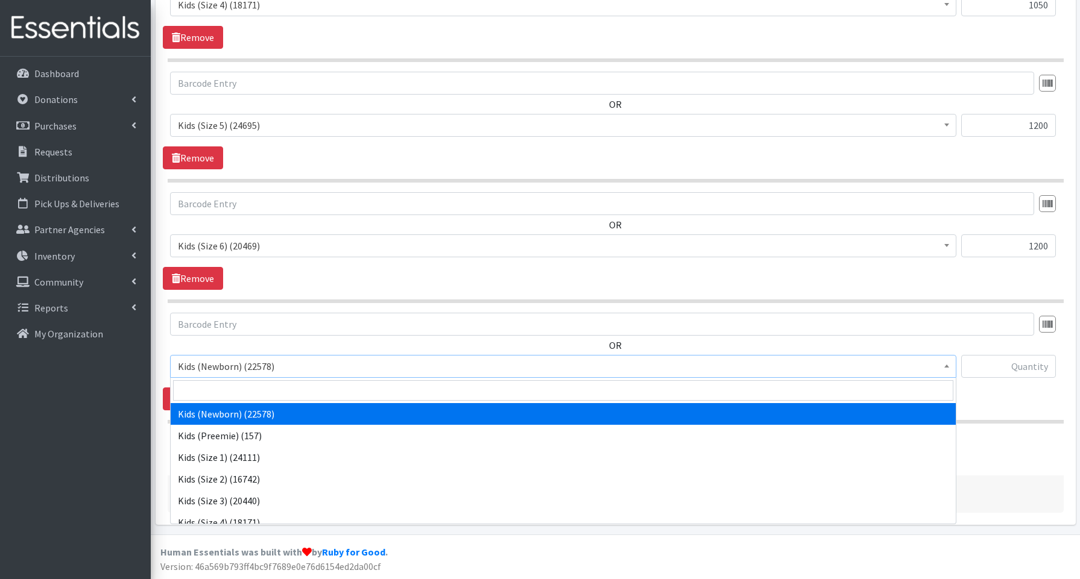
click at [221, 370] on span "Kids (Newborn) (22578)" at bounding box center [563, 366] width 771 height 17
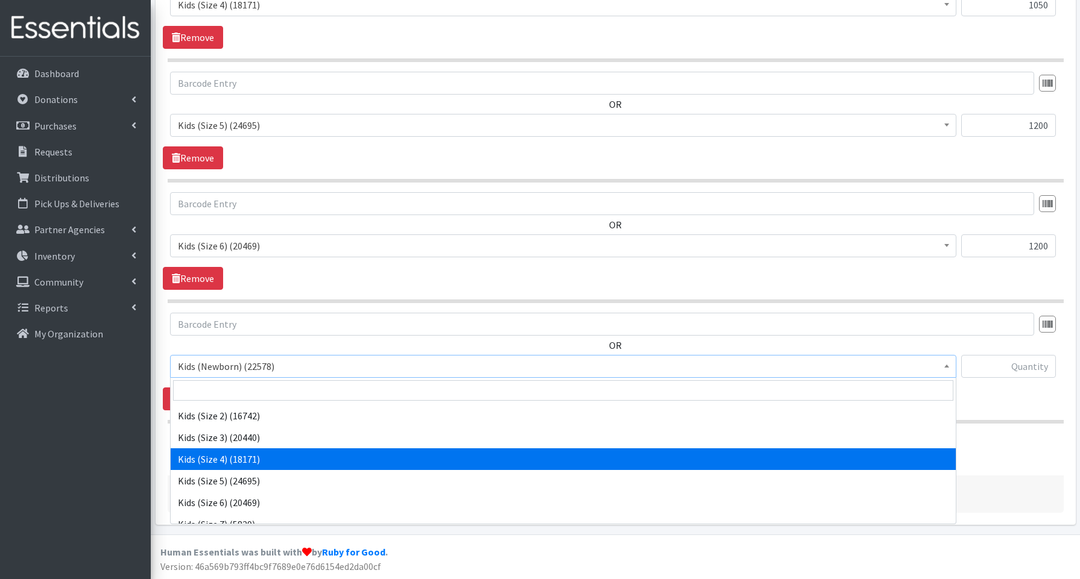
scroll to position [65, 0]
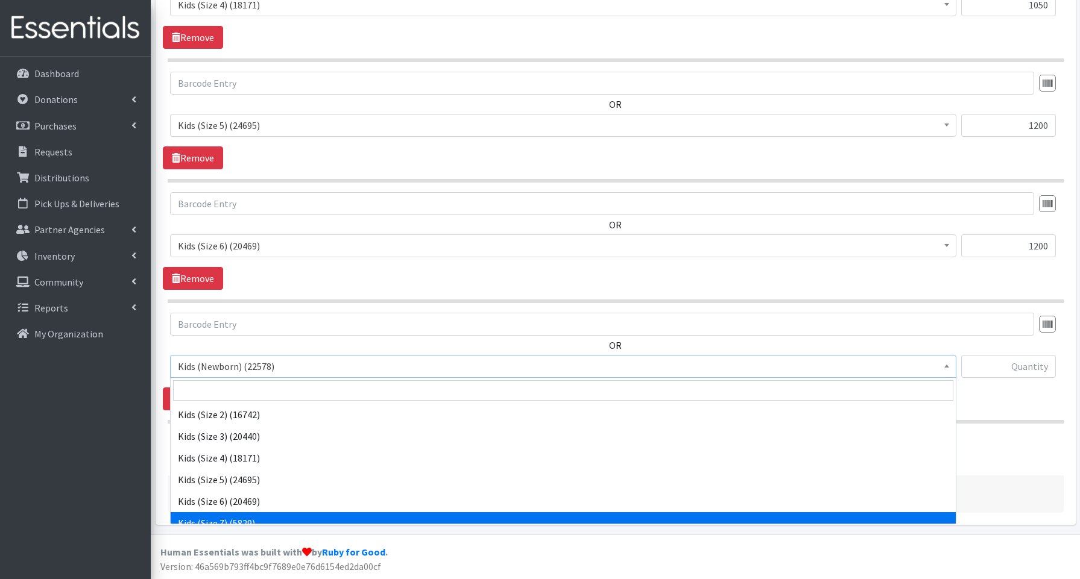
select select "3695"
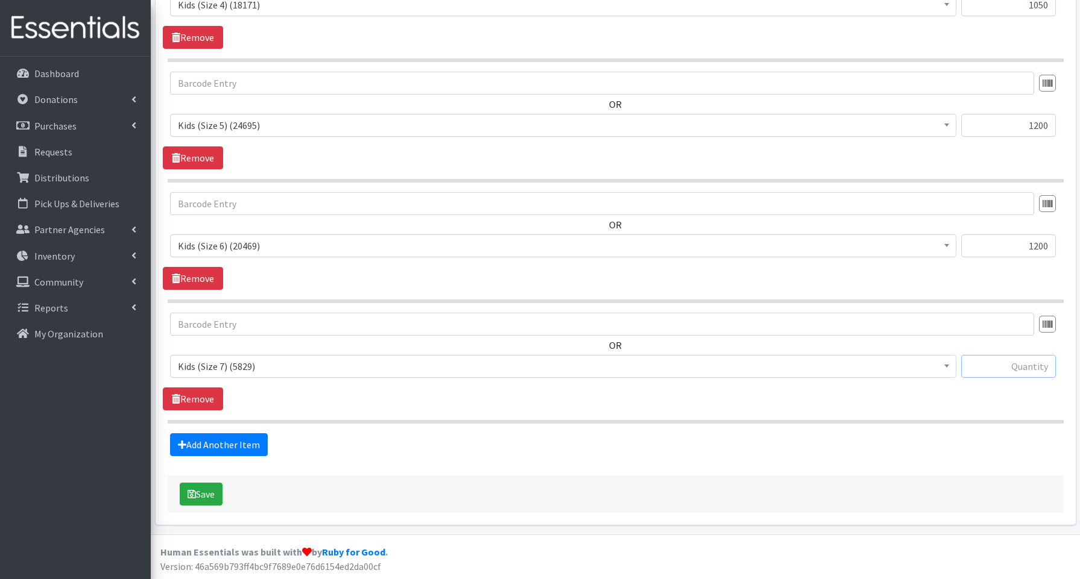
click at [1015, 367] on input "text" at bounding box center [1008, 366] width 95 height 23
type input "480"
click at [254, 444] on link "Add Another Item" at bounding box center [219, 445] width 98 height 23
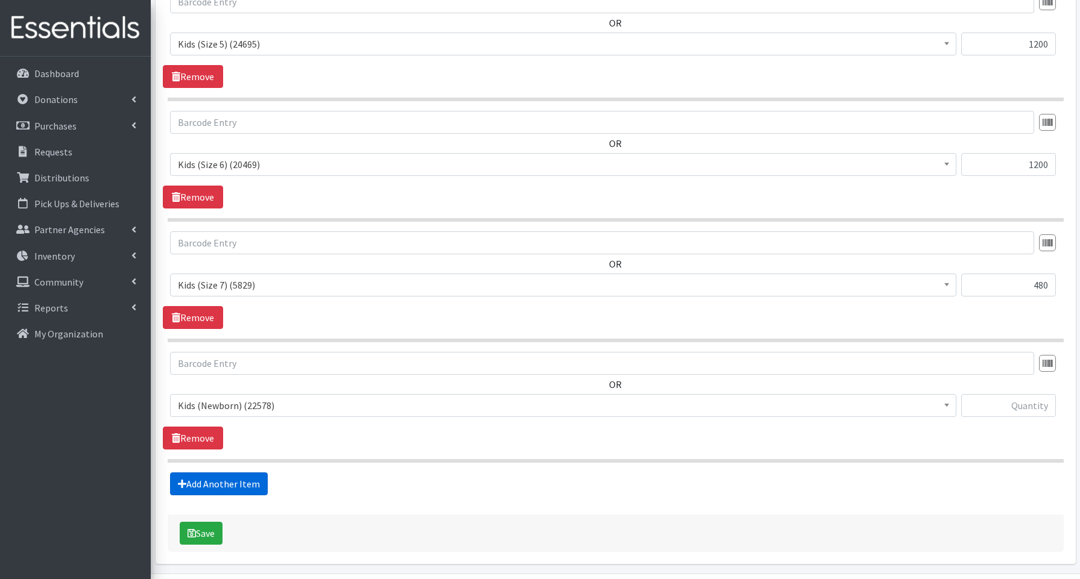
scroll to position [907, 0]
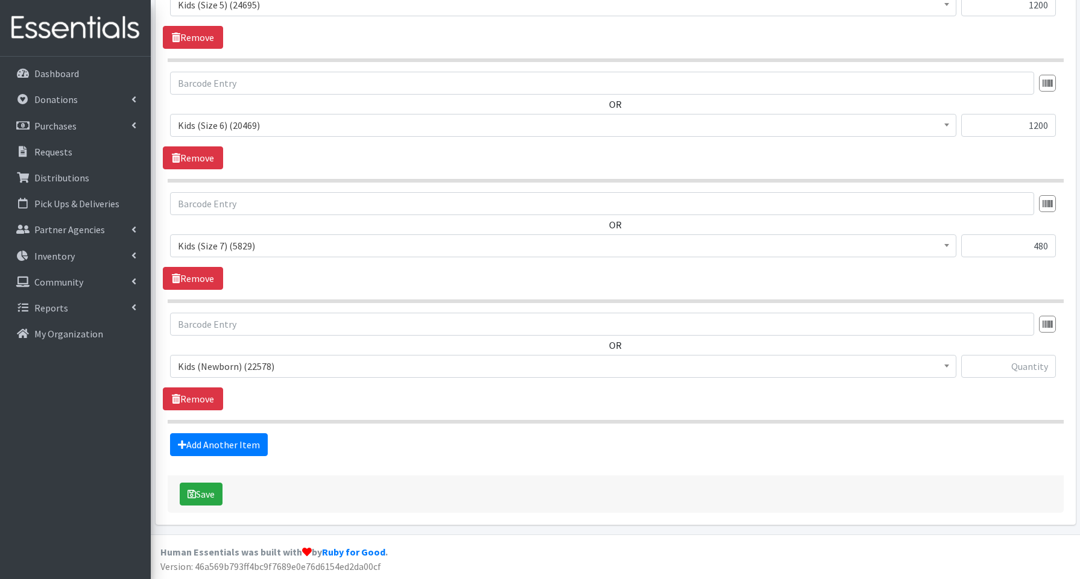
click at [242, 365] on span "Kids (Newborn) (22578)" at bounding box center [563, 366] width 771 height 17
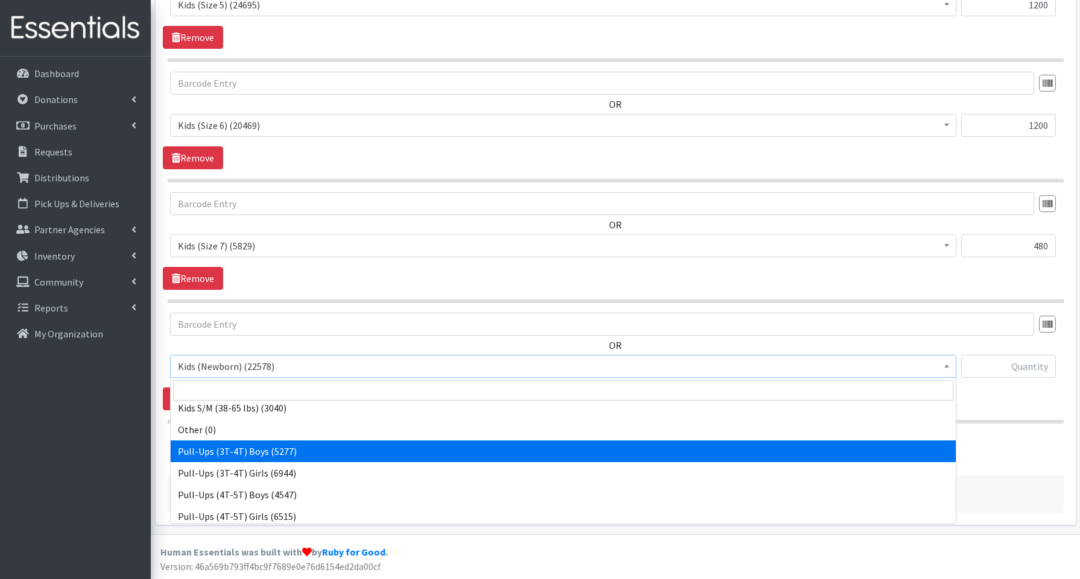
scroll to position [224, 0]
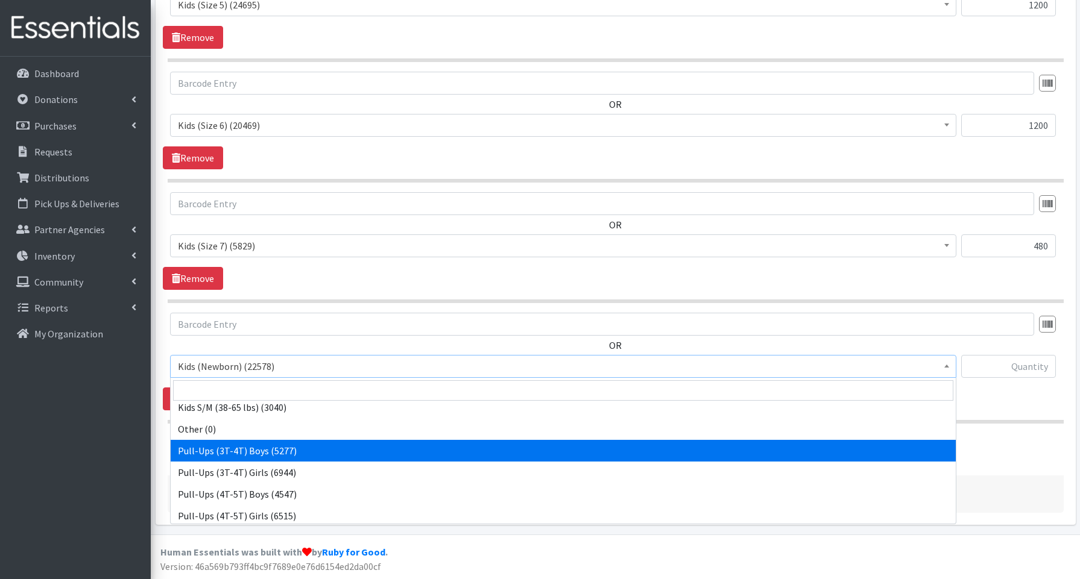
select select "3690"
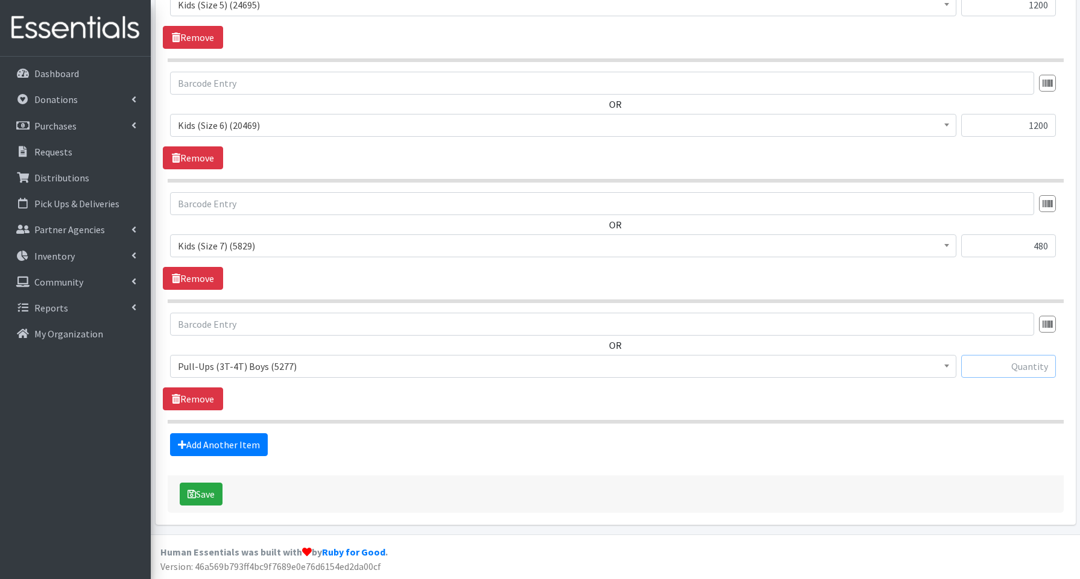
click at [991, 368] on input "text" at bounding box center [1008, 366] width 95 height 23
type input "40"
click at [226, 435] on link "Add Another Item" at bounding box center [219, 445] width 98 height 23
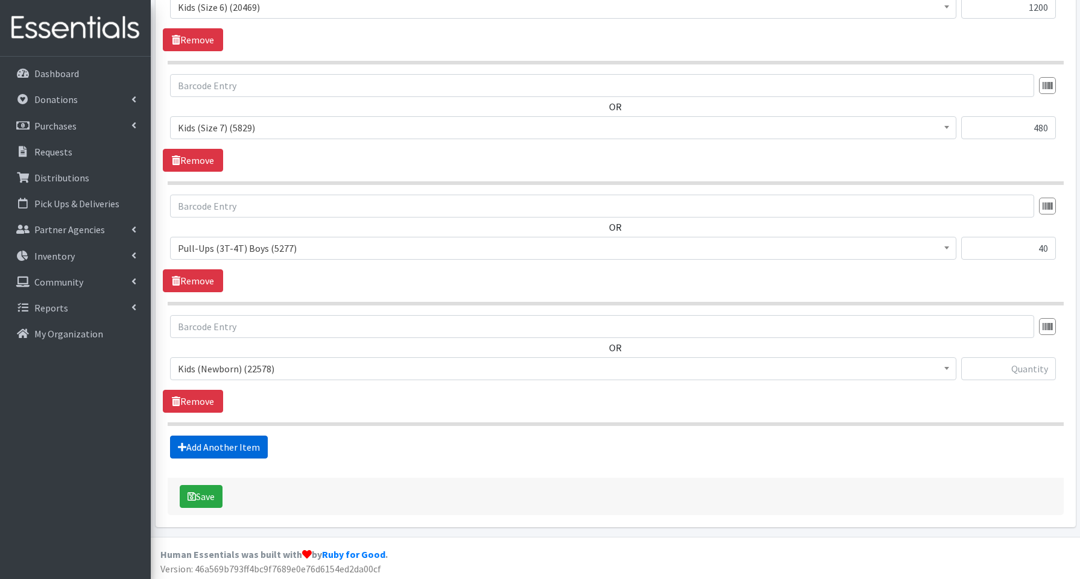
scroll to position [1028, 0]
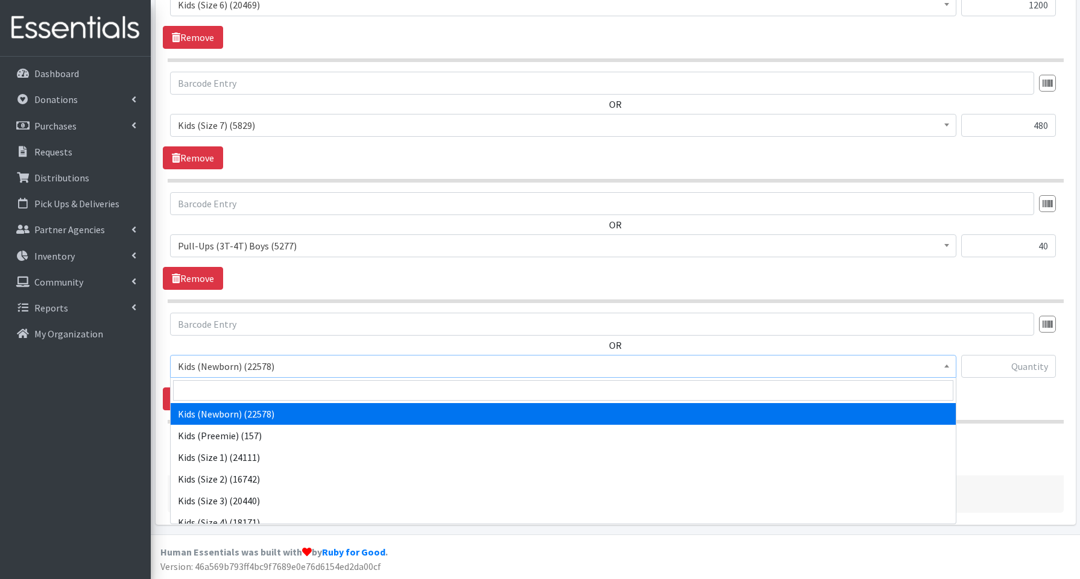
click at [215, 363] on span "Kids (Newborn) (22578)" at bounding box center [563, 366] width 771 height 17
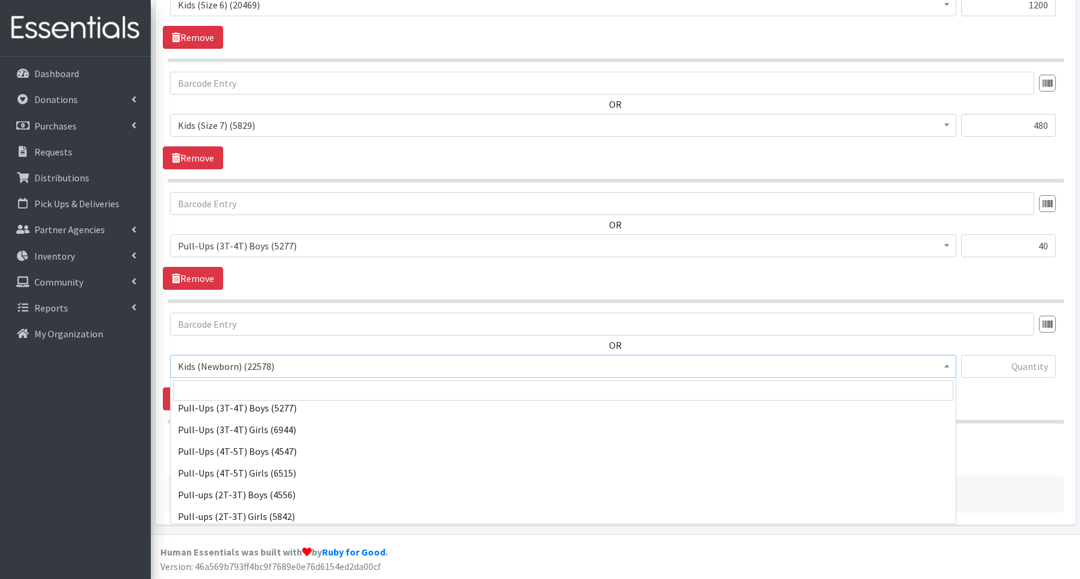
scroll to position [270, 0]
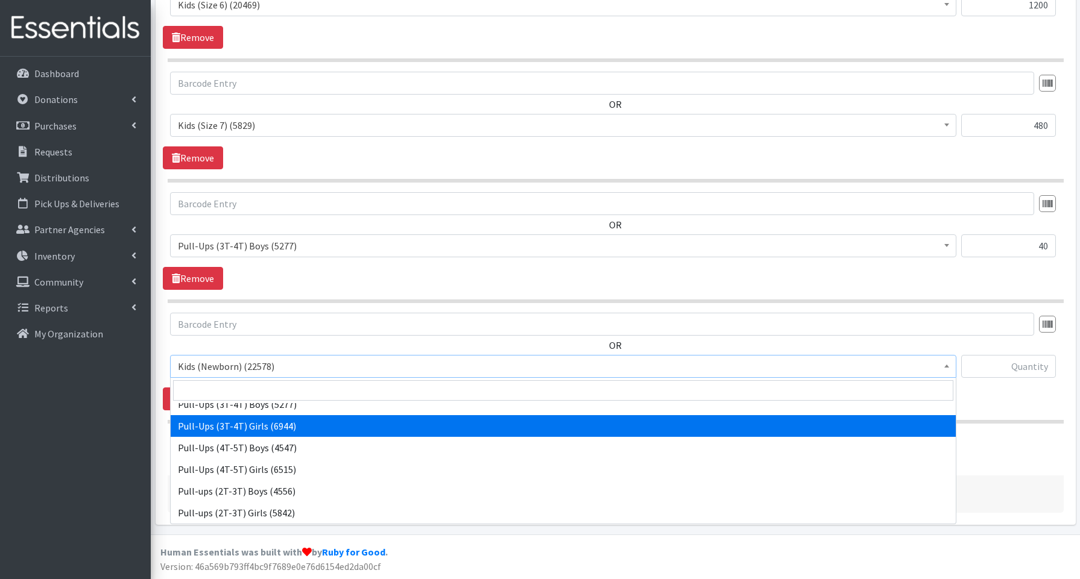
select select "3691"
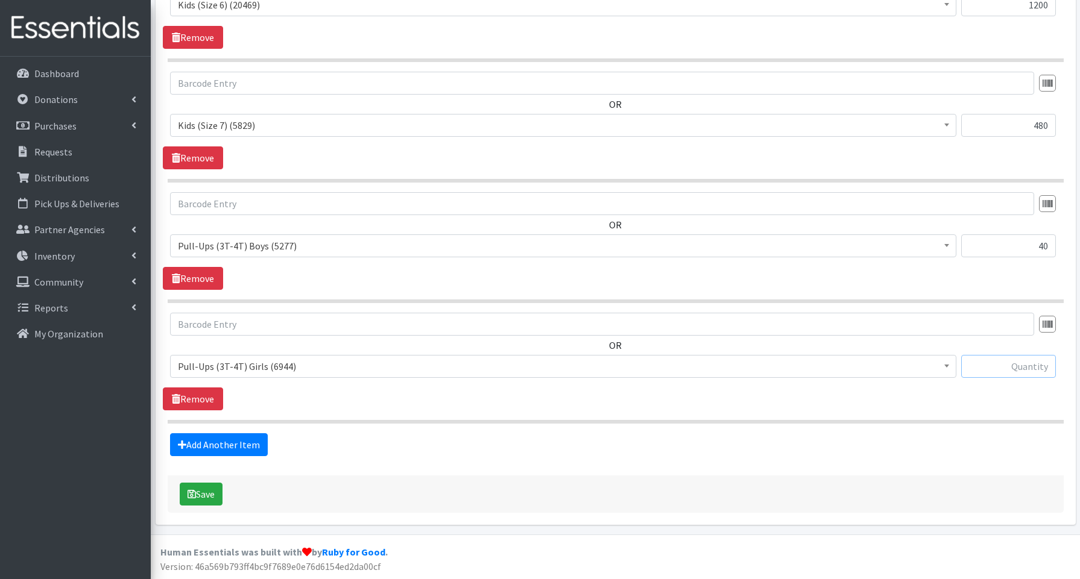
click at [1002, 365] on input "text" at bounding box center [1008, 366] width 95 height 23
type input "40"
click at [241, 440] on link "Add Another Item" at bounding box center [219, 445] width 98 height 23
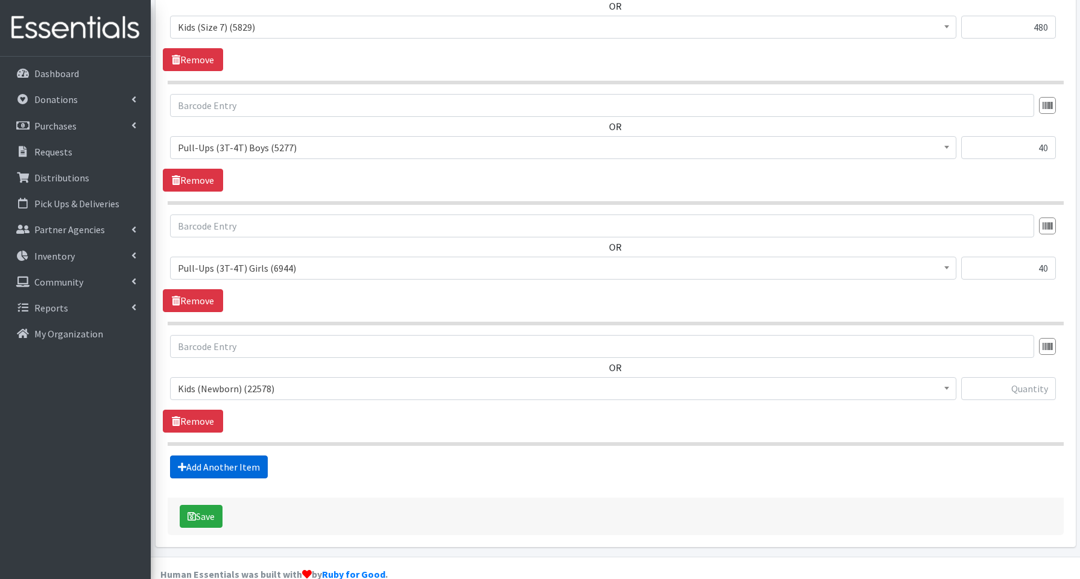
scroll to position [1148, 0]
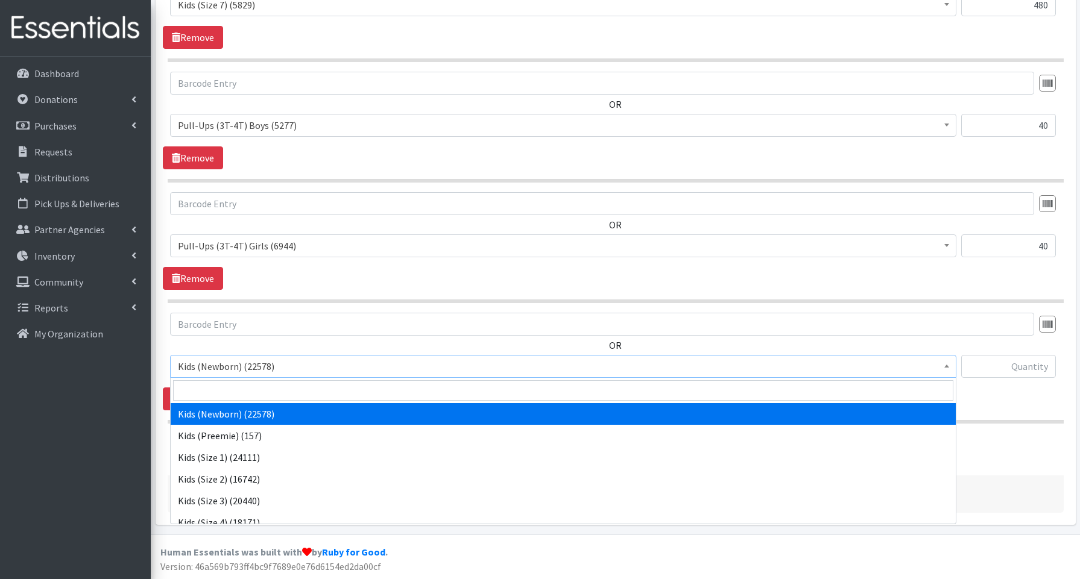
click at [229, 366] on span "Kids (Newborn) (22578)" at bounding box center [563, 366] width 771 height 17
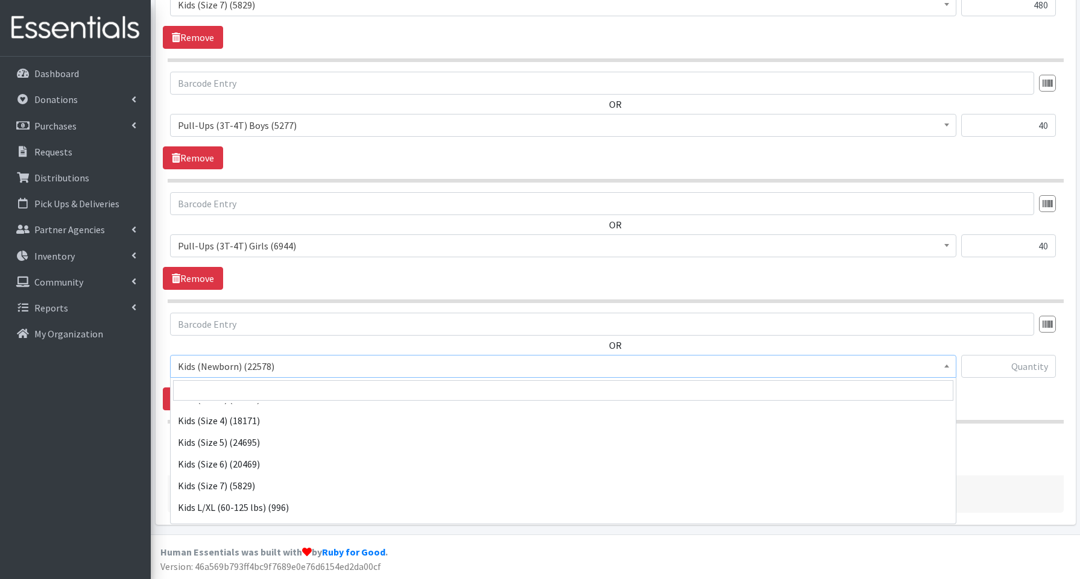
scroll to position [270, 0]
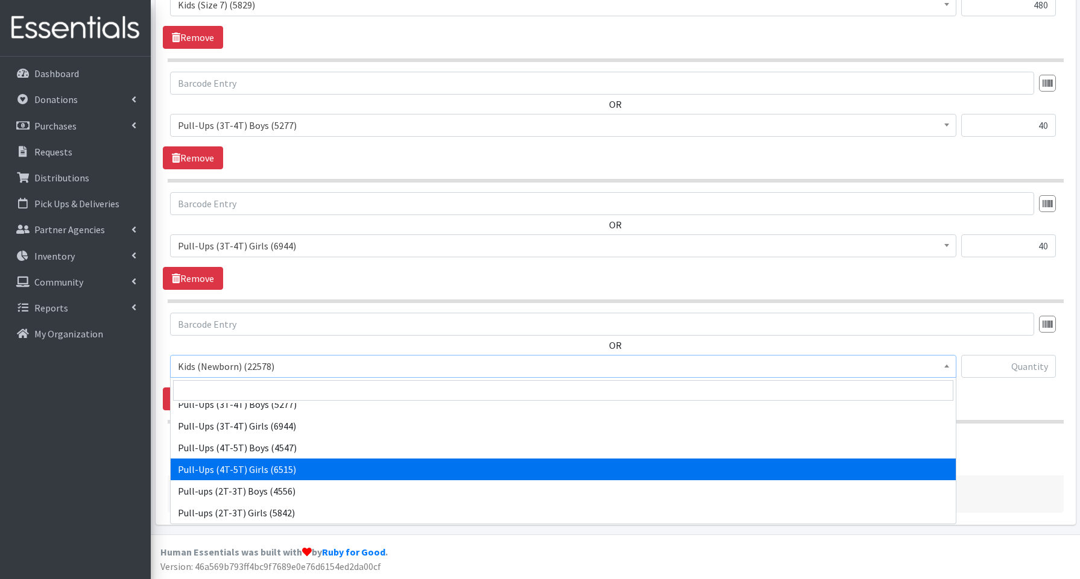
select select "3693"
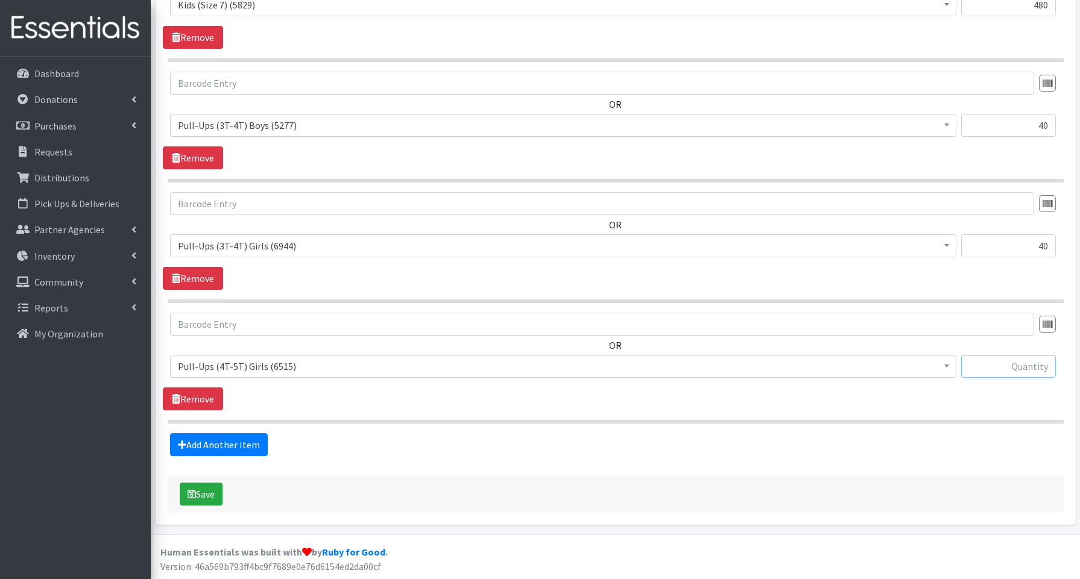
click at [1022, 364] on input "text" at bounding box center [1008, 366] width 95 height 23
type input "40"
click at [203, 494] on button "Save" at bounding box center [201, 494] width 43 height 23
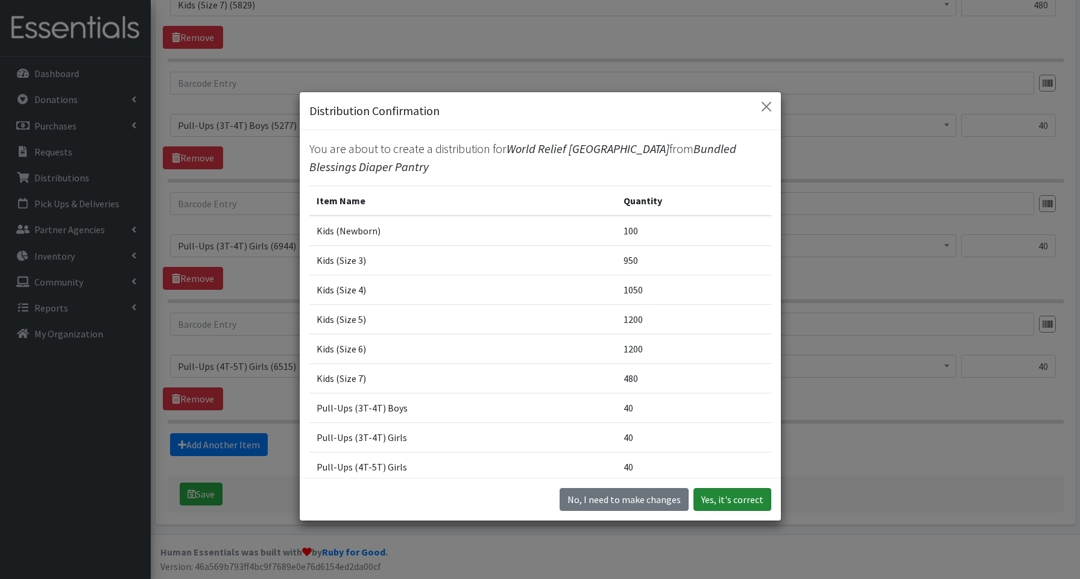
click at [744, 505] on button "Yes, it's correct" at bounding box center [732, 499] width 78 height 23
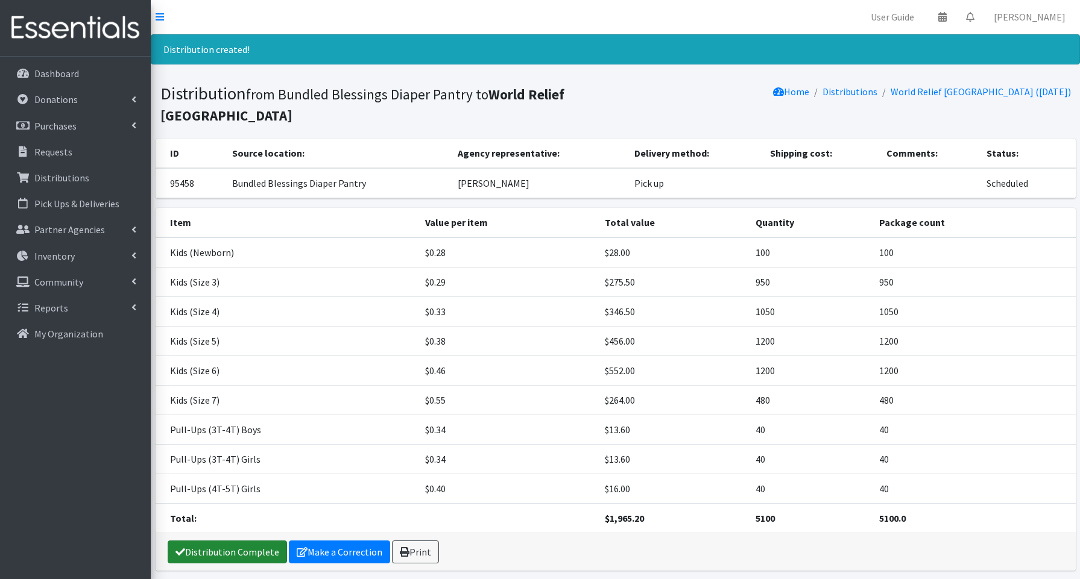
click at [271, 552] on link "Distribution Complete" at bounding box center [227, 552] width 119 height 23
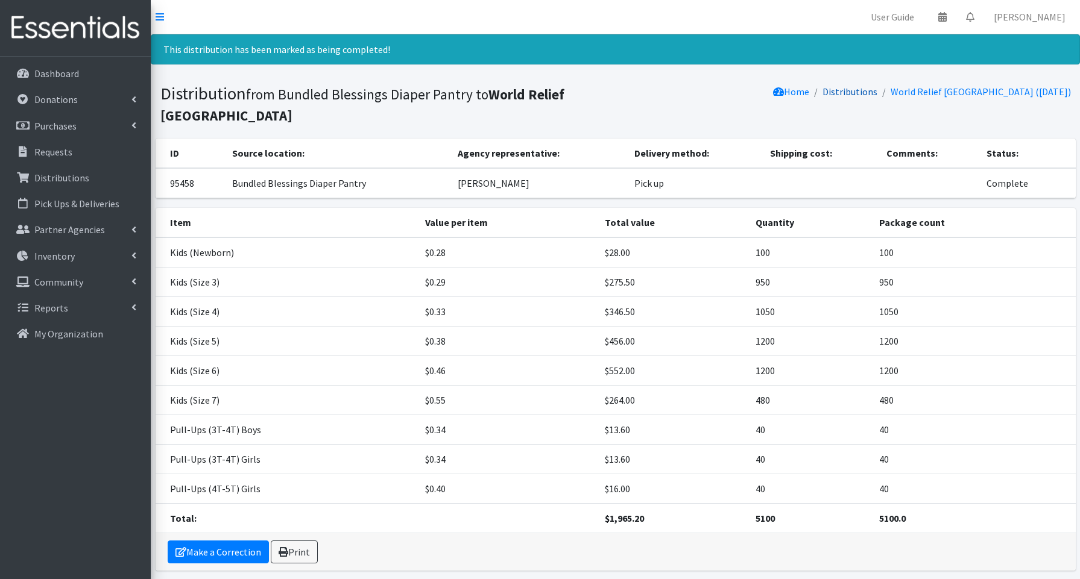
click at [877, 89] on link "Distributions" at bounding box center [850, 92] width 55 height 12
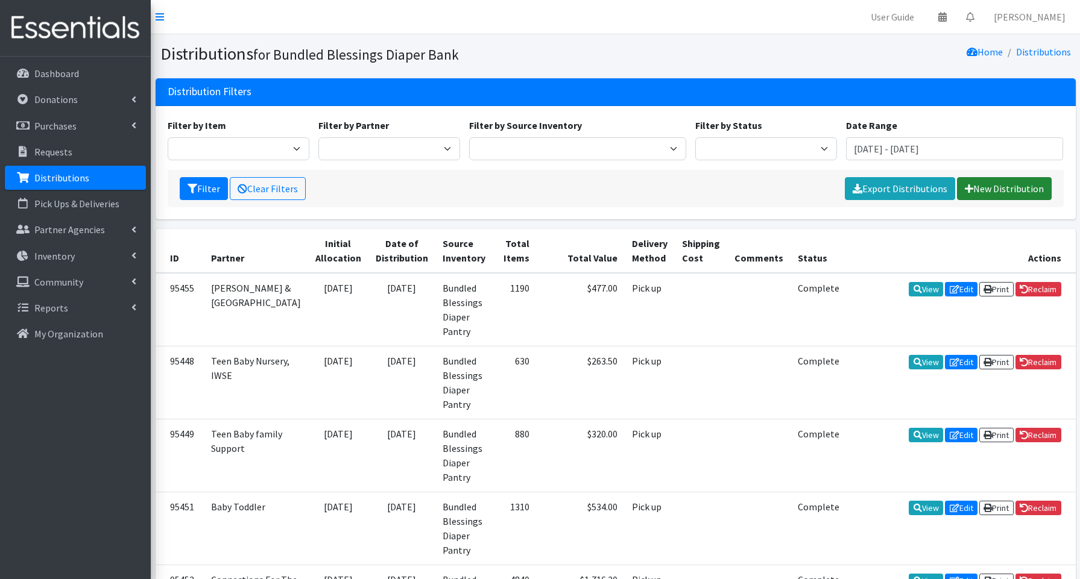
click at [1042, 182] on link "New Distribution" at bounding box center [1004, 188] width 95 height 23
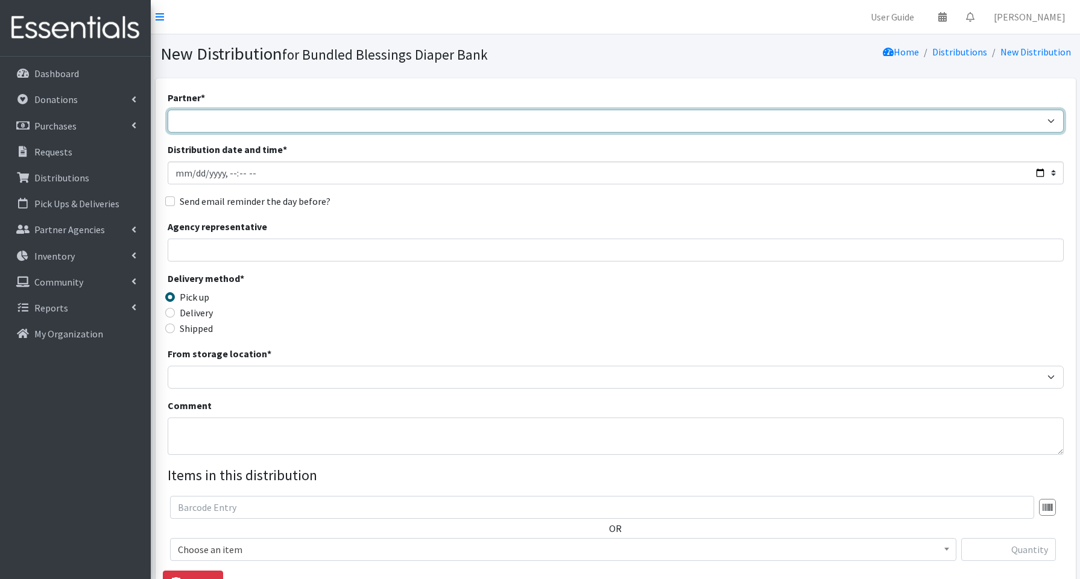
click at [182, 122] on select "Advocate Aurora Health Baby Toddler Black Residents of [GEOGRAPHIC_DATA] Peacef…" at bounding box center [616, 121] width 896 height 23
select select "2432"
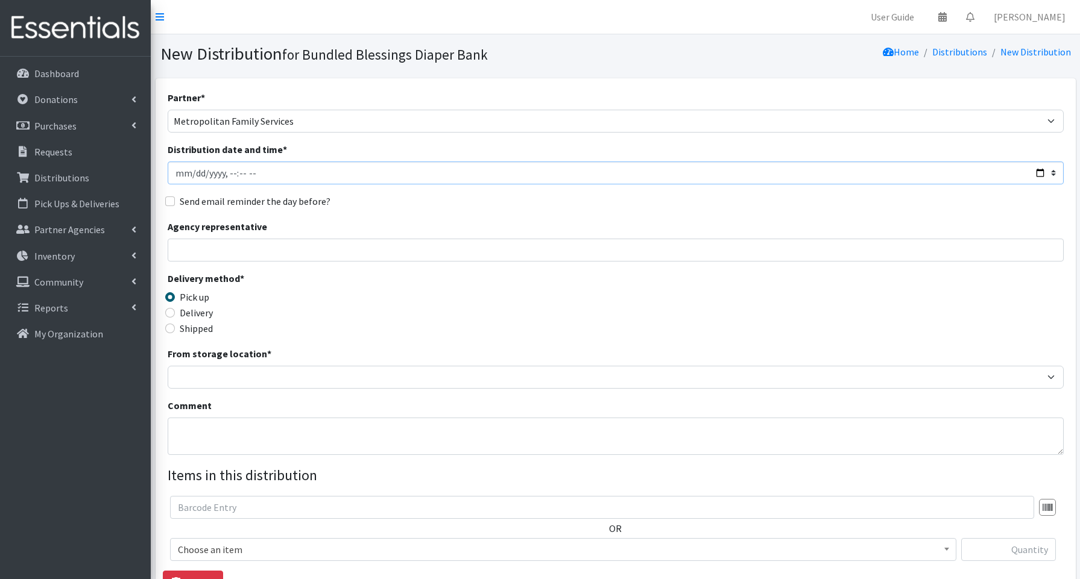
click at [1038, 172] on input "Distribution date and time *" at bounding box center [616, 173] width 896 height 23
type input "[DATE]T13:15"
click at [461, 245] on input "Agency representative" at bounding box center [616, 250] width 896 height 23
type input "[PERSON_NAME]"
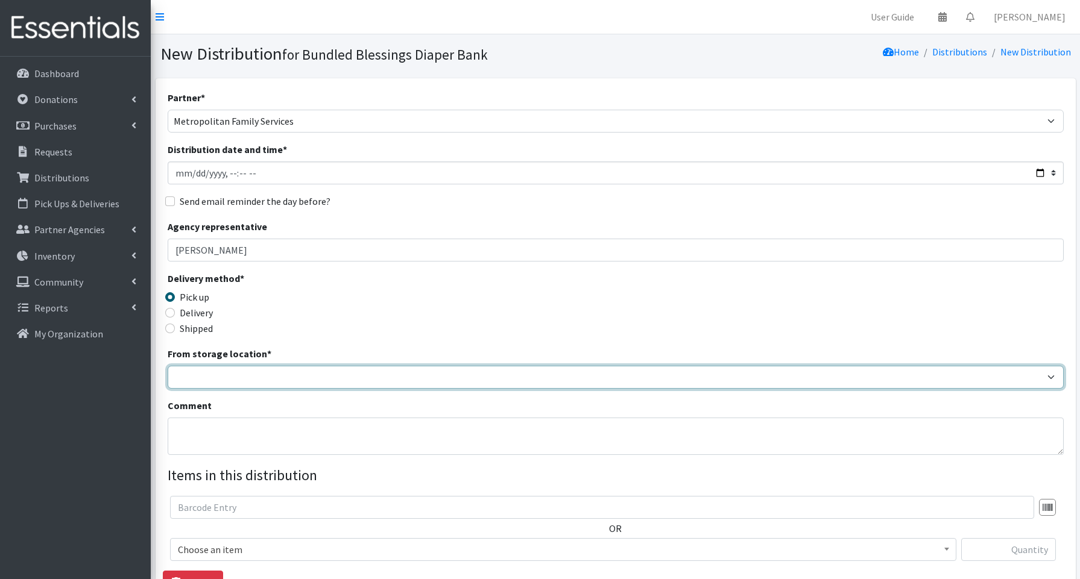
click at [227, 373] on select "Bundled Blessings Diaper Pantry" at bounding box center [616, 377] width 896 height 23
select select "79"
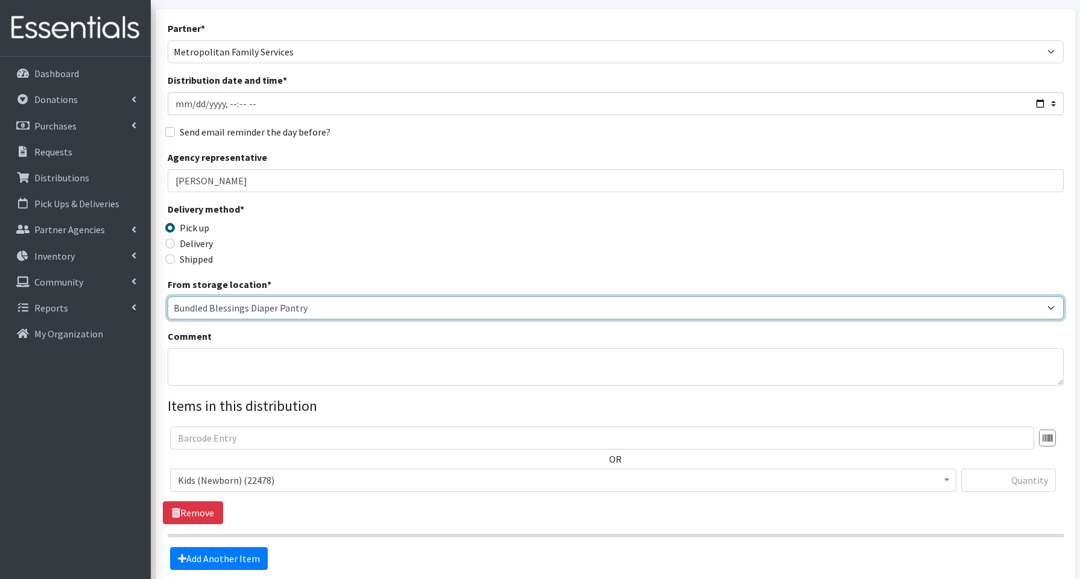
scroll to position [183, 0]
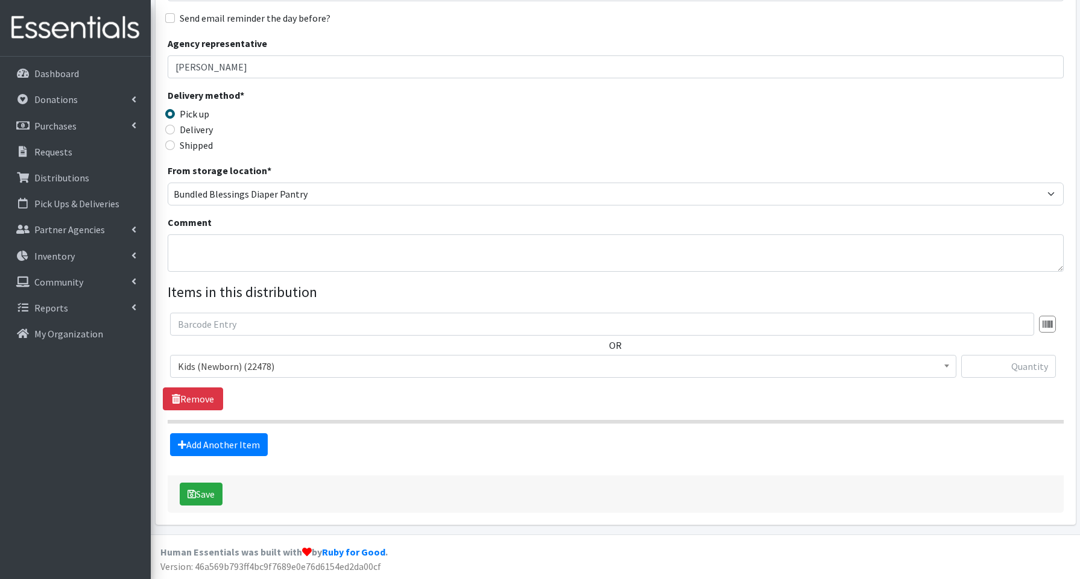
click at [245, 373] on span "Kids (Newborn) (22478)" at bounding box center [563, 366] width 771 height 17
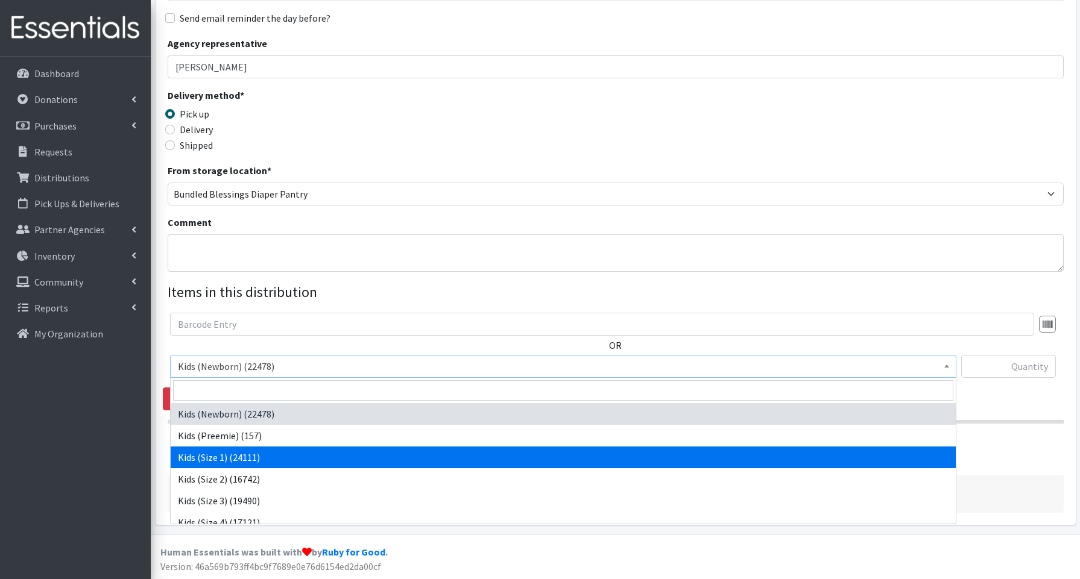
drag, startPoint x: 219, startPoint y: 452, endPoint x: 199, endPoint y: 441, distance: 22.7
select select "3657"
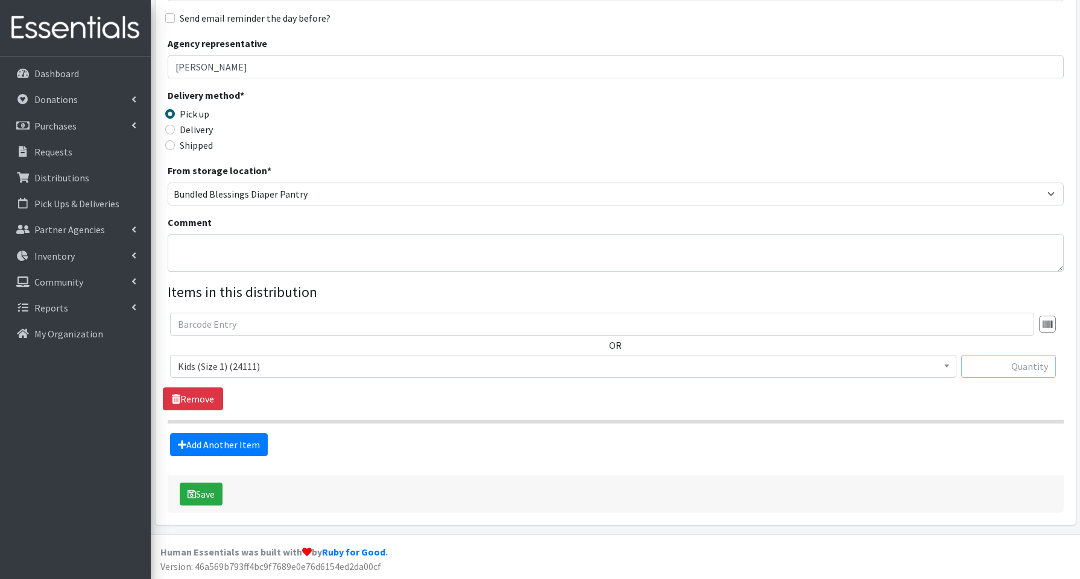
click at [991, 364] on input "text" at bounding box center [1008, 366] width 95 height 23
type input "50"
click at [256, 444] on link "Add Another Item" at bounding box center [219, 445] width 98 height 23
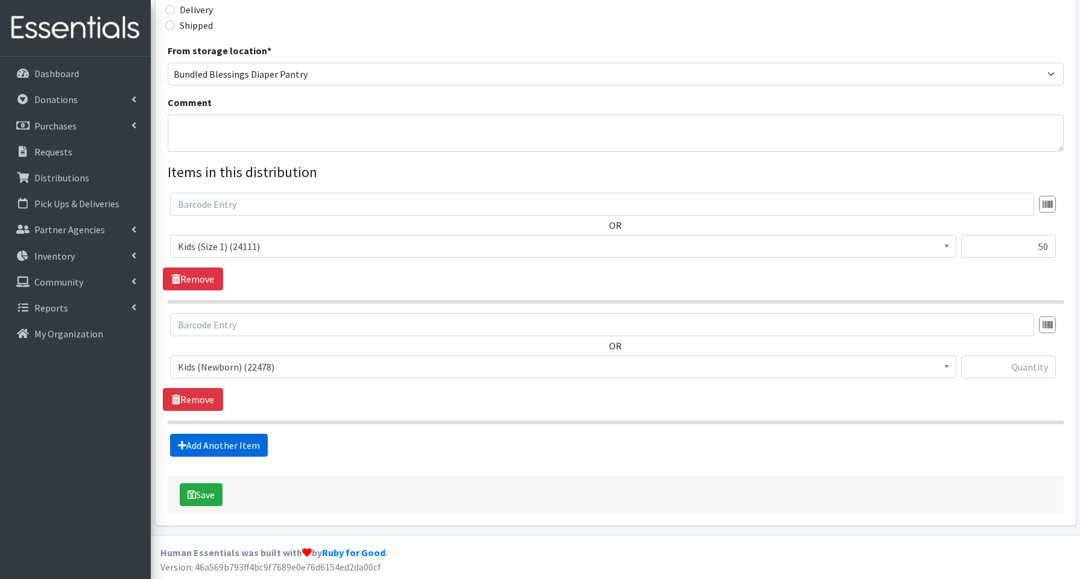
scroll to position [304, 0]
click at [232, 368] on span "Kids (Newborn) (22478)" at bounding box center [563, 366] width 771 height 17
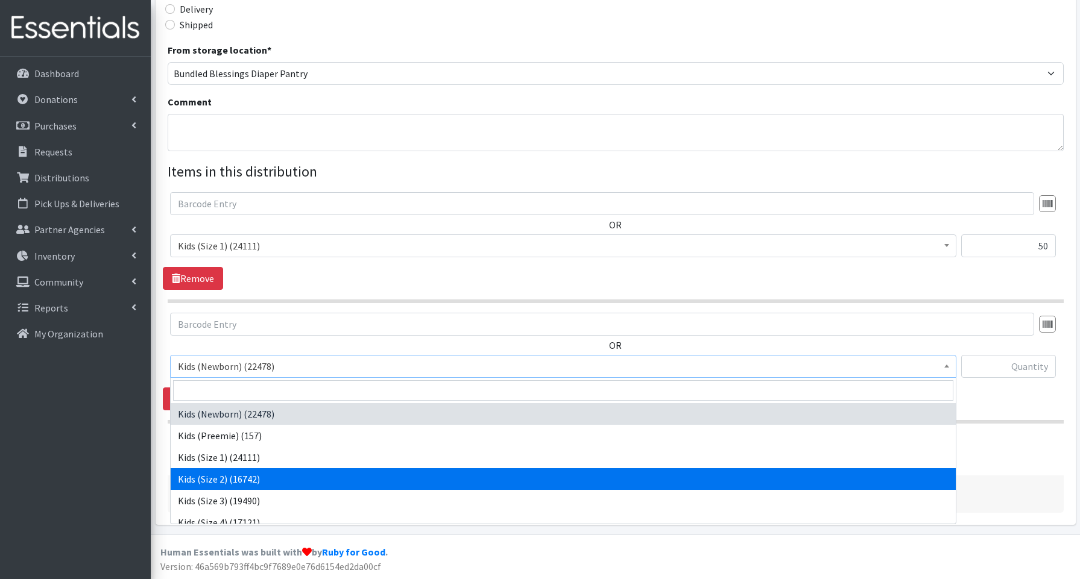
drag, startPoint x: 221, startPoint y: 474, endPoint x: 227, endPoint y: 466, distance: 9.5
select select "3656"
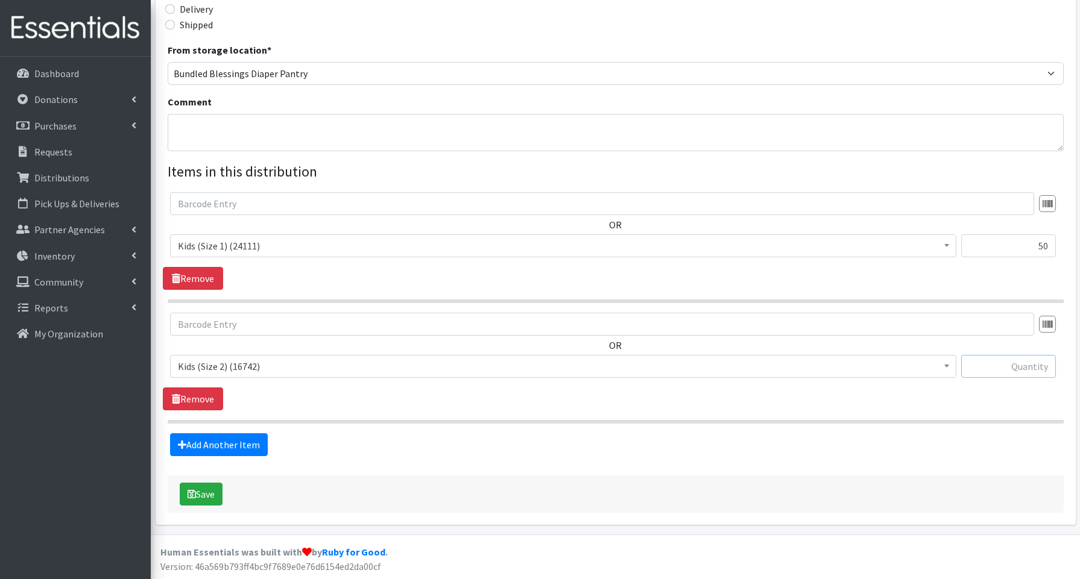
click at [1003, 365] on input "text" at bounding box center [1008, 366] width 95 height 23
type input "150"
click at [241, 444] on link "Add Another Item" at bounding box center [219, 445] width 98 height 23
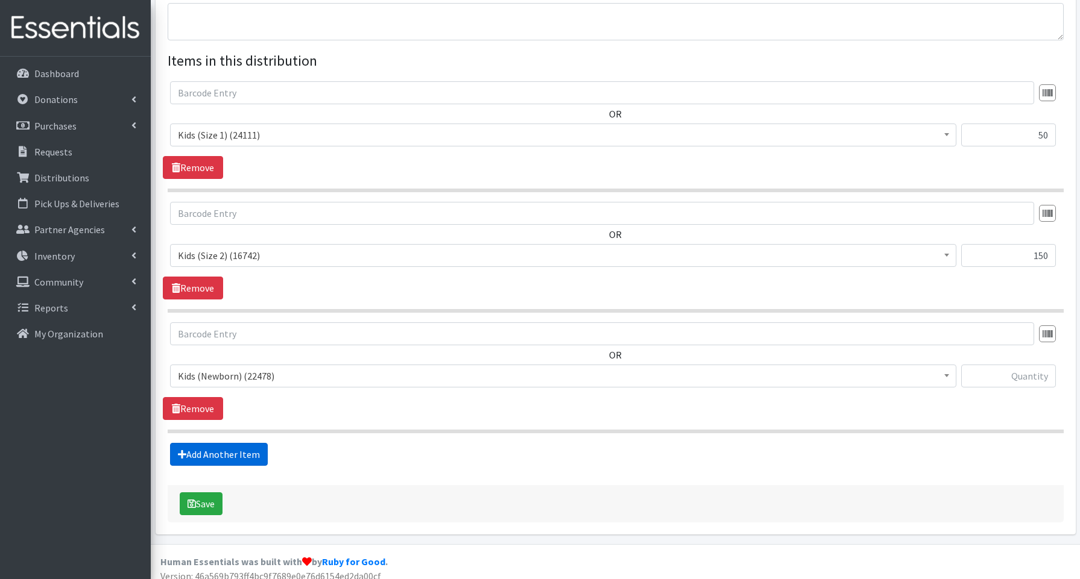
scroll to position [425, 0]
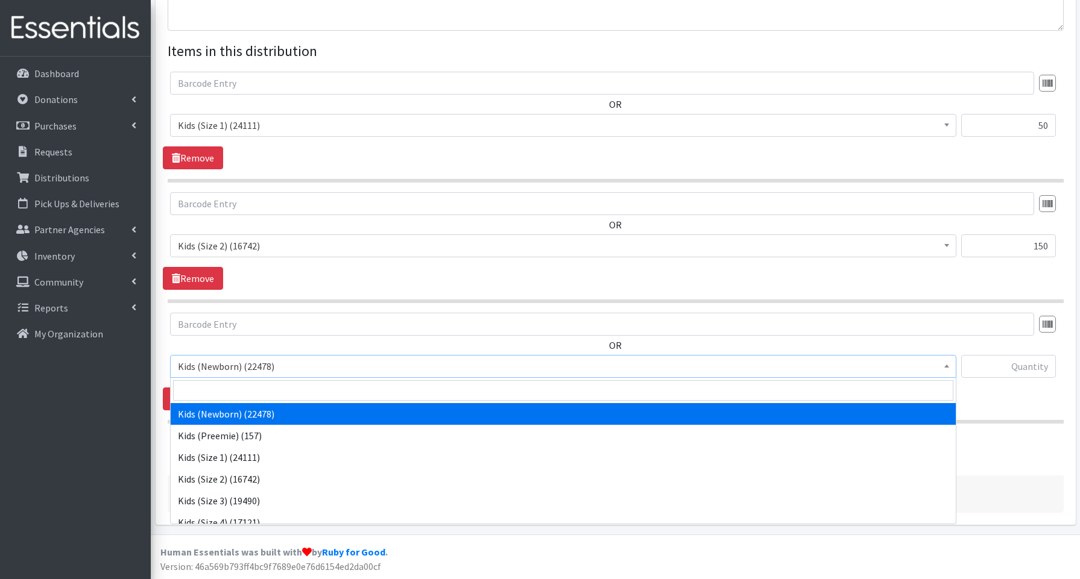
click at [225, 369] on span "Kids (Newborn) (22478)" at bounding box center [563, 366] width 771 height 17
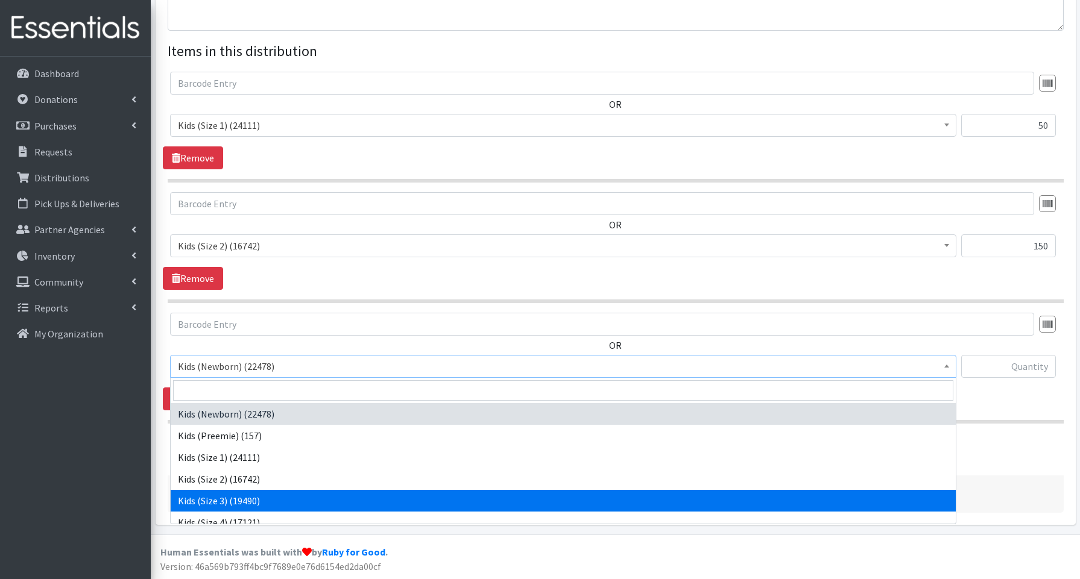
drag, startPoint x: 207, startPoint y: 496, endPoint x: 212, endPoint y: 491, distance: 7.7
select select "3644"
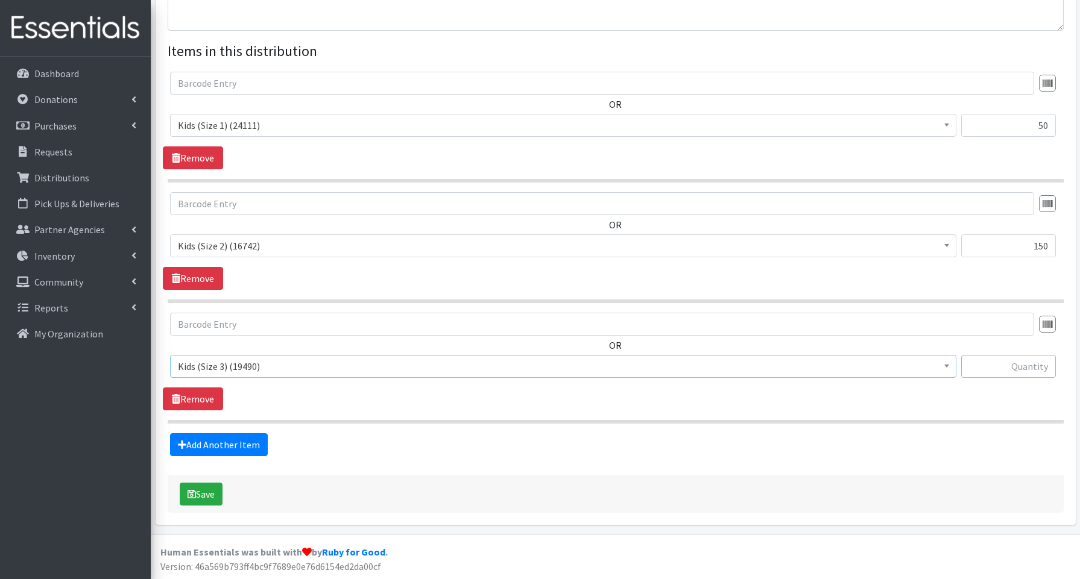
click at [996, 371] on input "text" at bounding box center [1008, 366] width 95 height 23
type input "50"
click at [220, 441] on link "Add Another Item" at bounding box center [219, 445] width 98 height 23
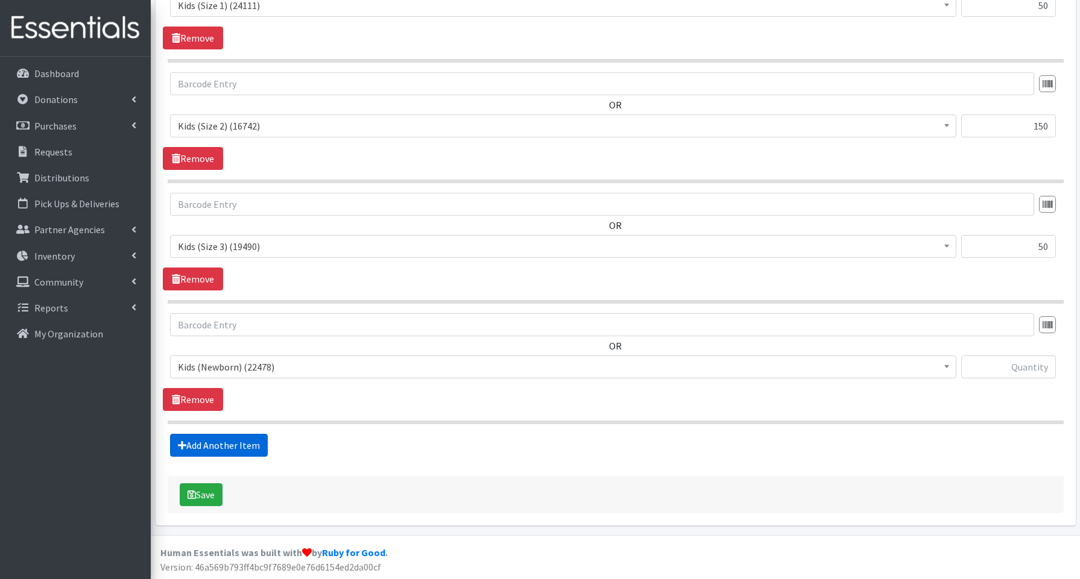
scroll to position [545, 0]
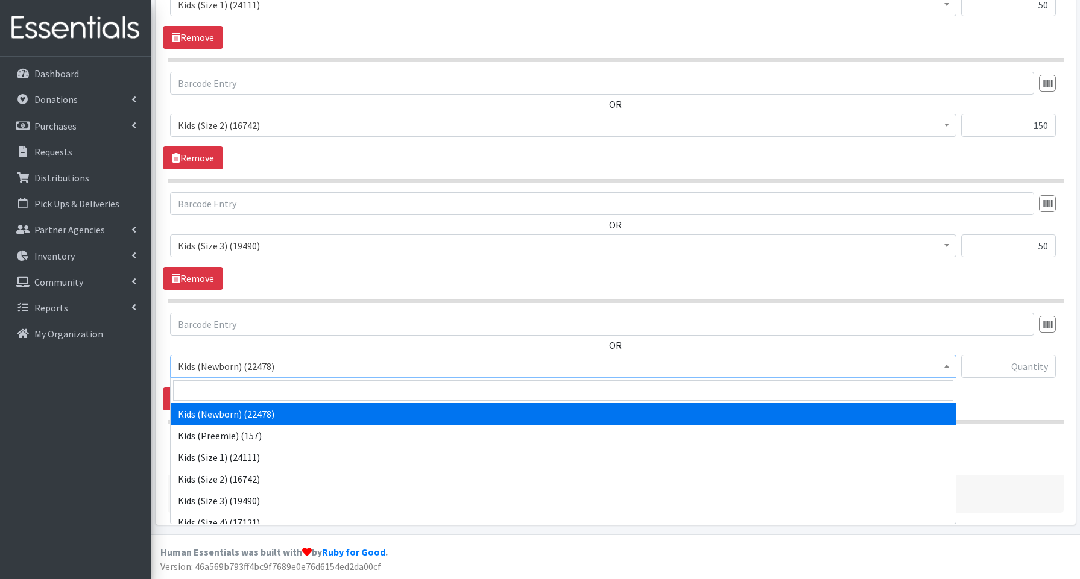
click at [237, 367] on span "Kids (Newborn) (22478)" at bounding box center [563, 366] width 771 height 17
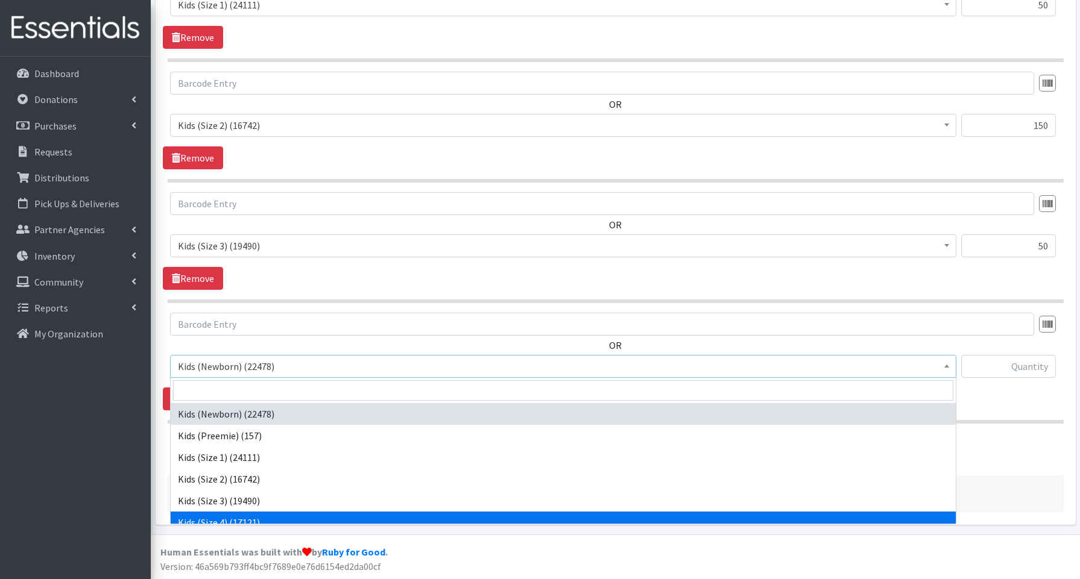
select select "3650"
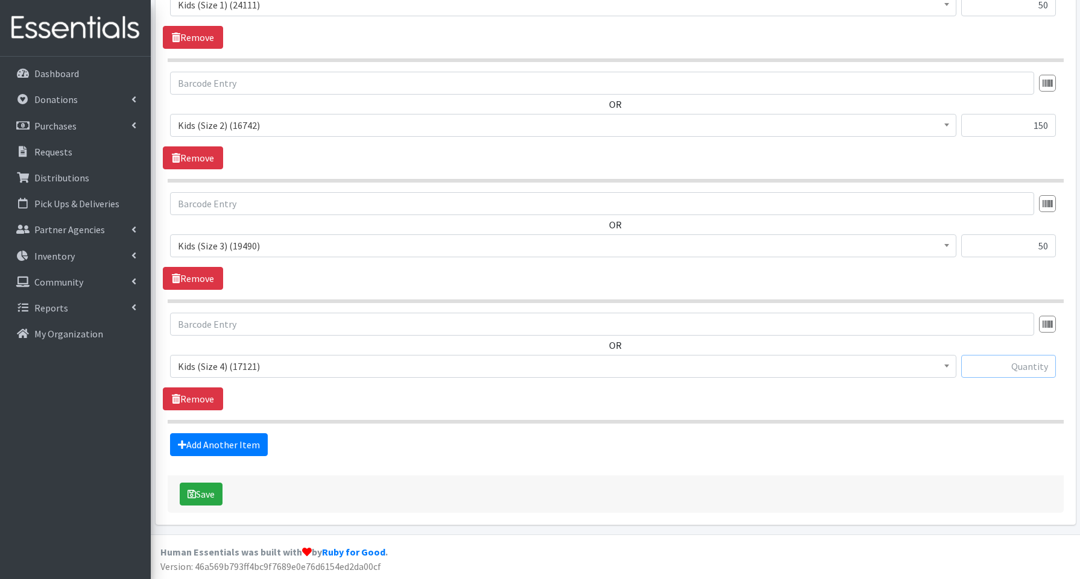
click at [983, 363] on input "text" at bounding box center [1008, 366] width 95 height 23
type input "150"
click at [257, 446] on link "Add Another Item" at bounding box center [219, 445] width 98 height 23
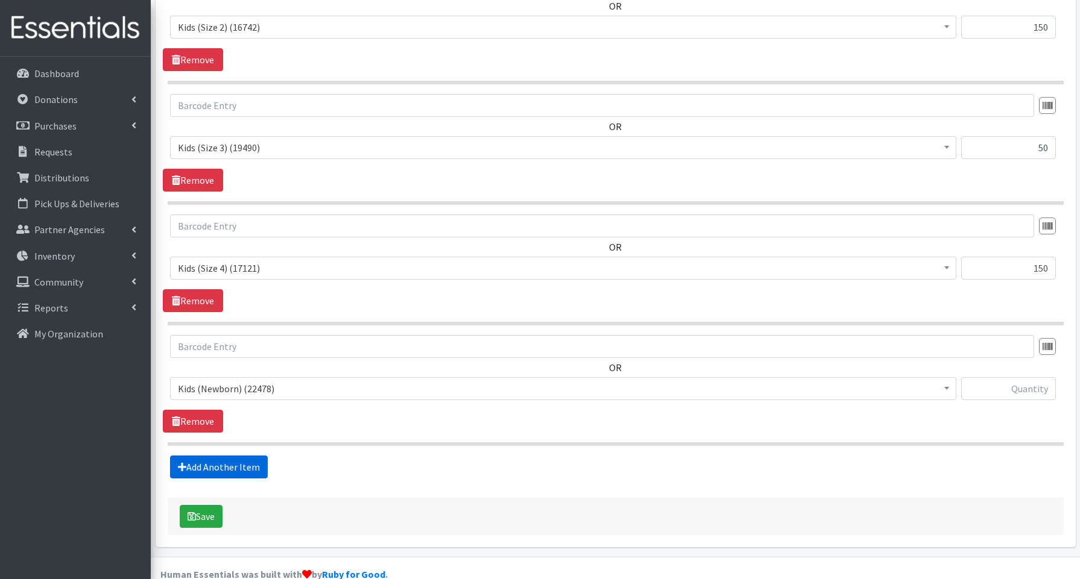
scroll to position [666, 0]
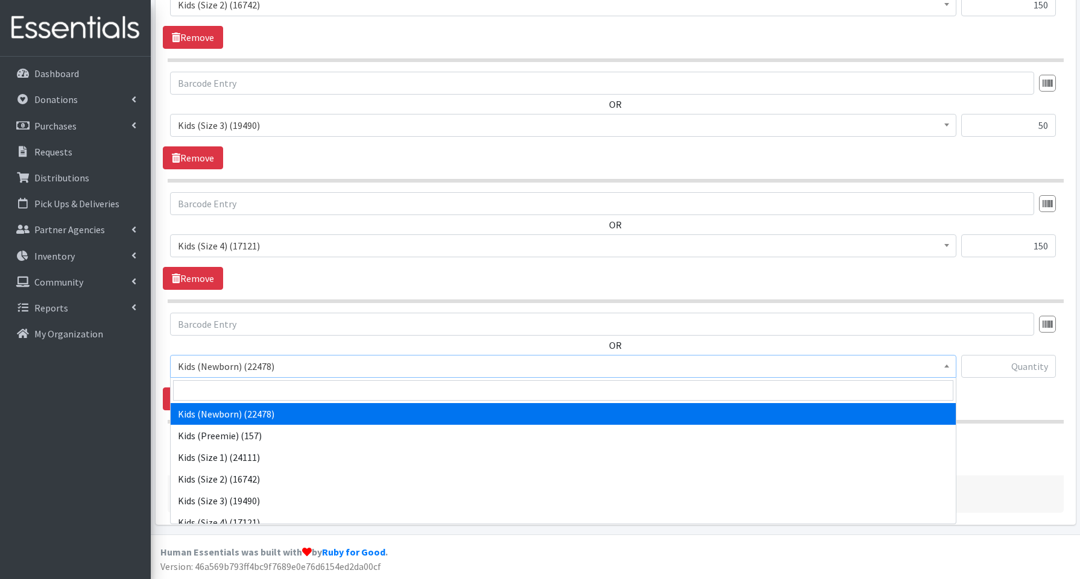
click at [249, 368] on span "Kids (Newborn) (22478)" at bounding box center [563, 366] width 771 height 17
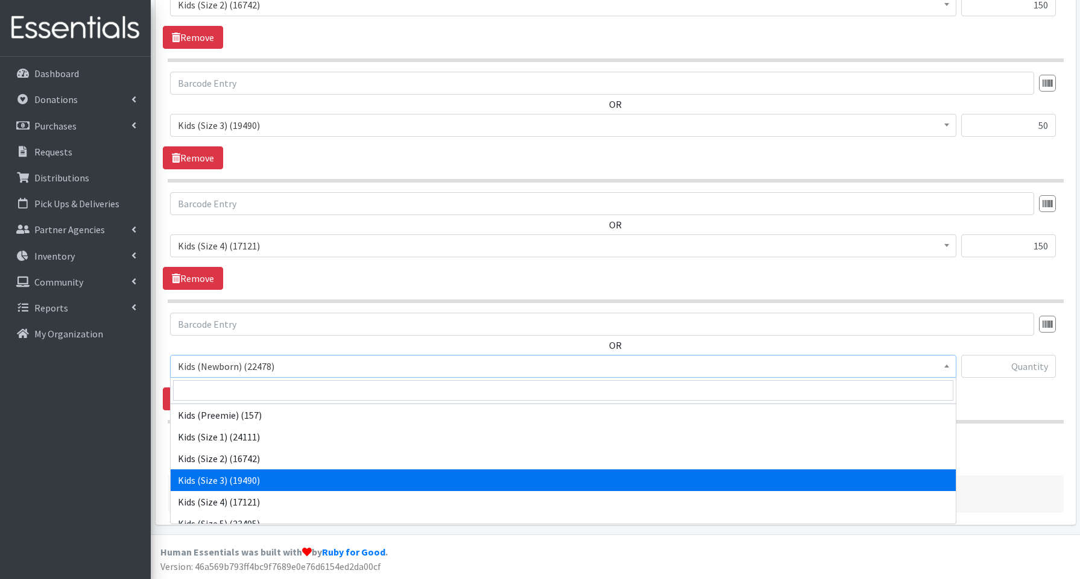
scroll to position [28, 0]
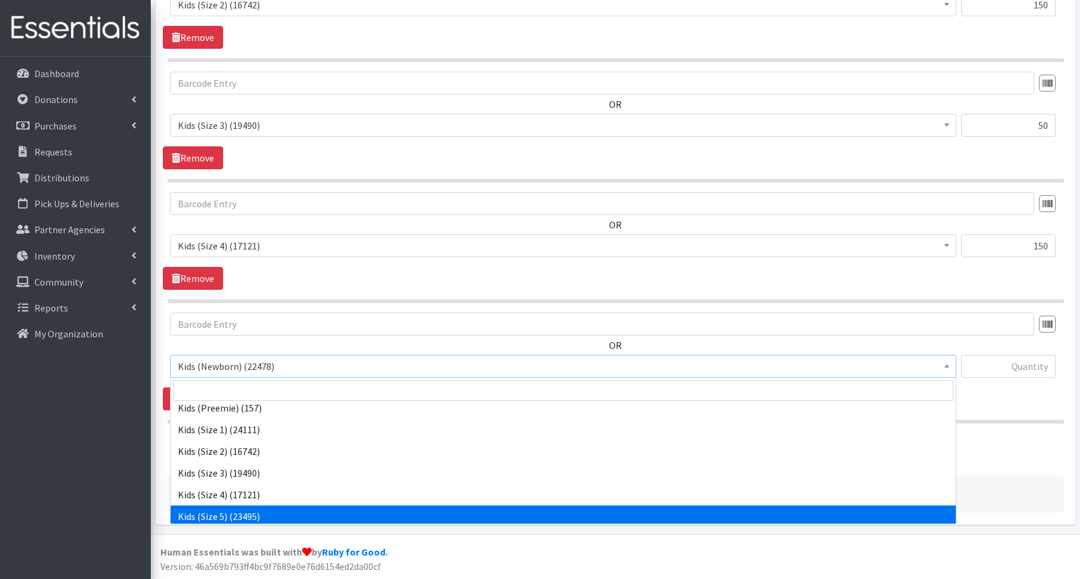
drag, startPoint x: 226, startPoint y: 510, endPoint x: 207, endPoint y: 492, distance: 25.6
select select "3672"
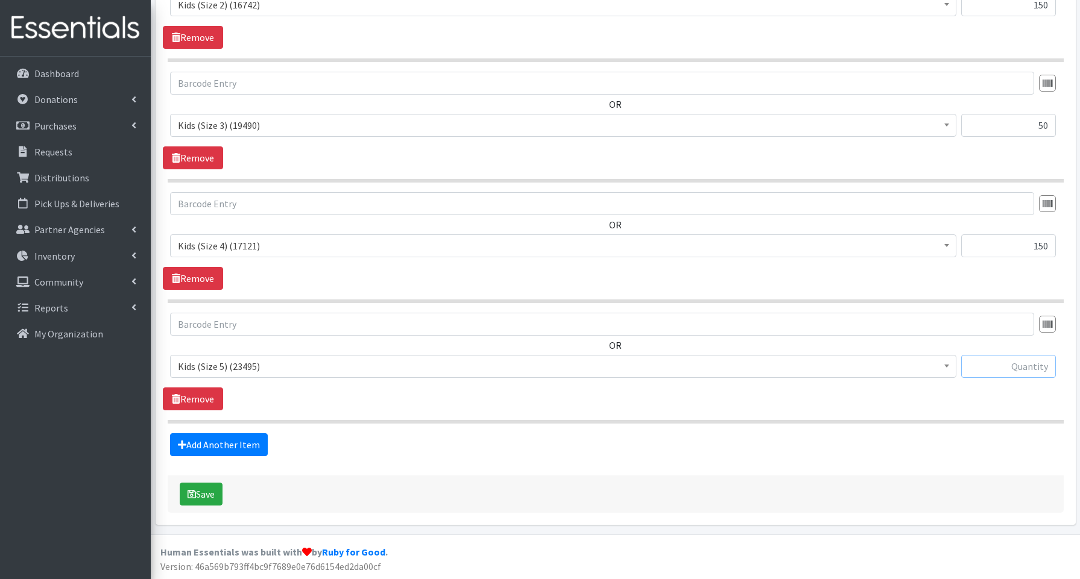
click at [1004, 368] on input "text" at bounding box center [1008, 366] width 95 height 23
type input "300"
click at [249, 443] on link "Add Another Item" at bounding box center [219, 445] width 98 height 23
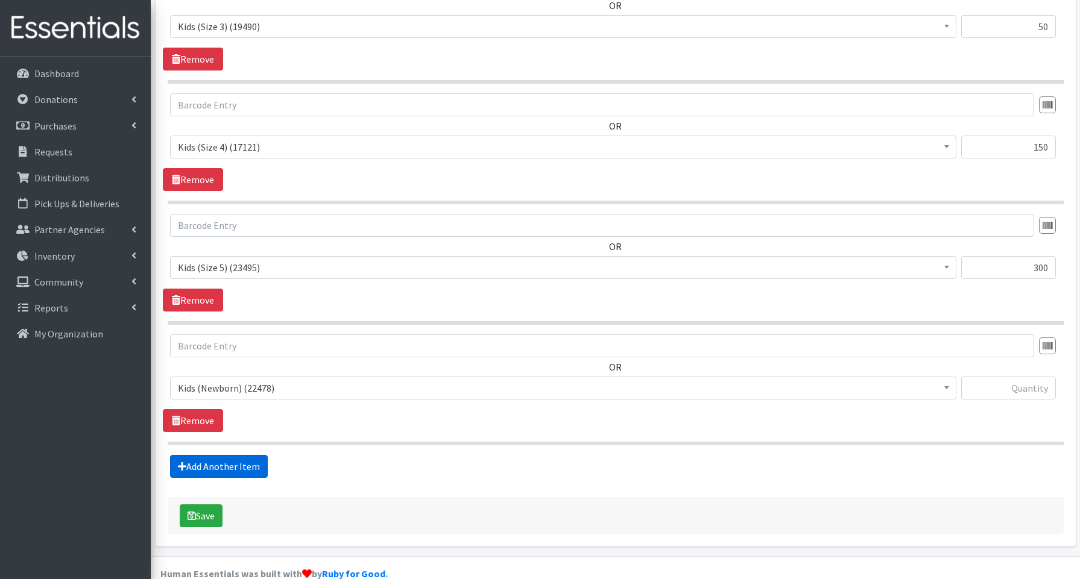
scroll to position [786, 0]
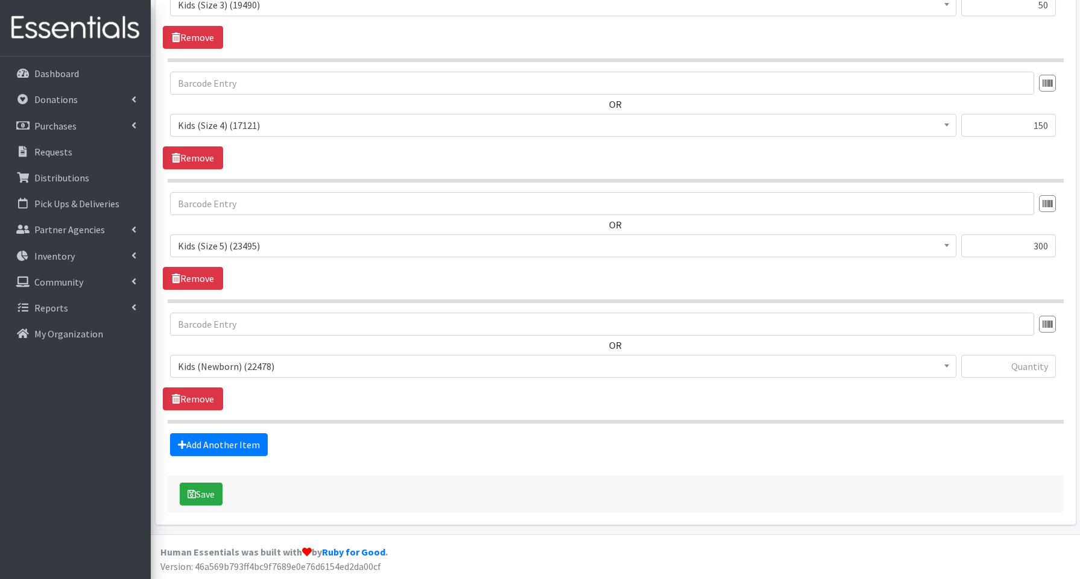
click at [219, 371] on span "Kids (Newborn) (22478)" at bounding box center [563, 366] width 771 height 17
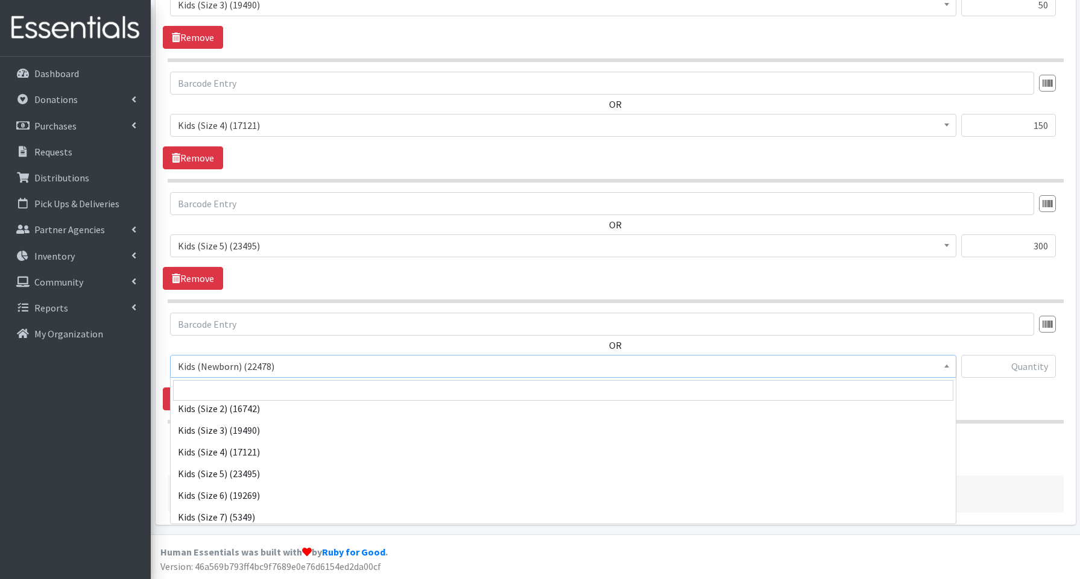
scroll to position [77, 0]
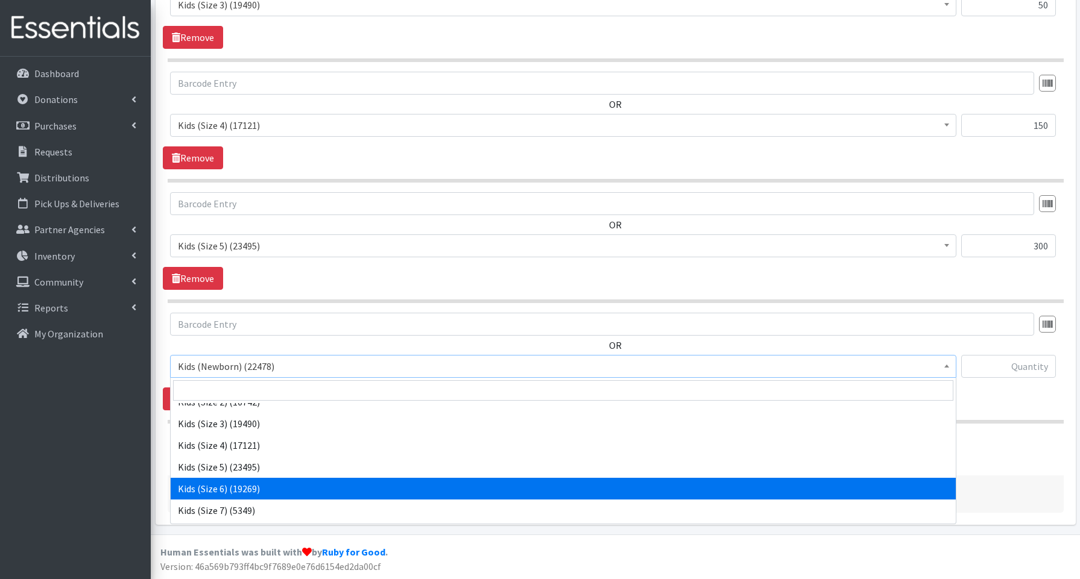
select select "3654"
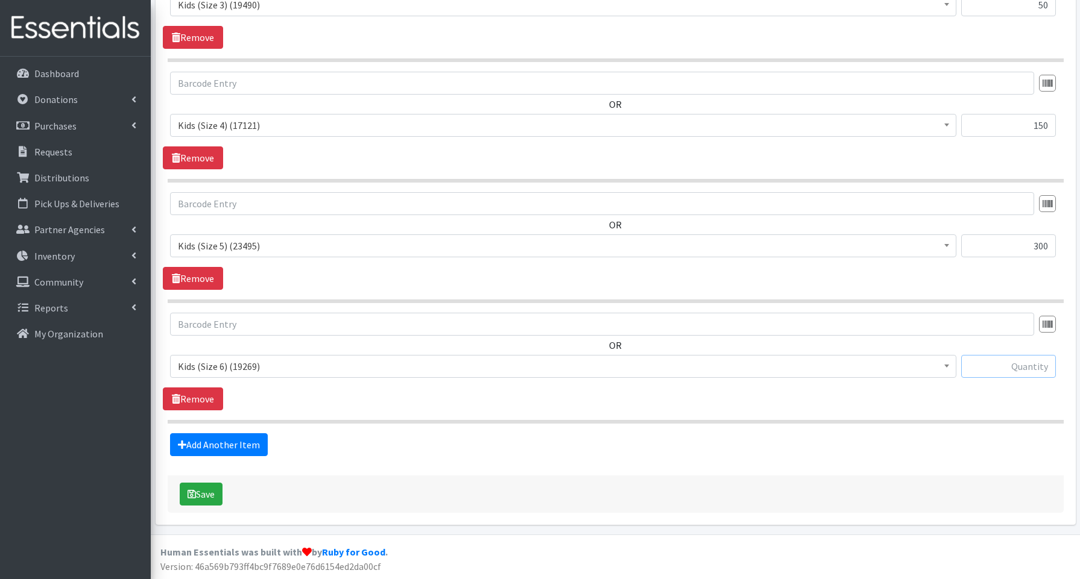
click at [993, 367] on input "text" at bounding box center [1008, 366] width 95 height 23
type input "550"
click at [201, 440] on link "Add Another Item" at bounding box center [219, 445] width 98 height 23
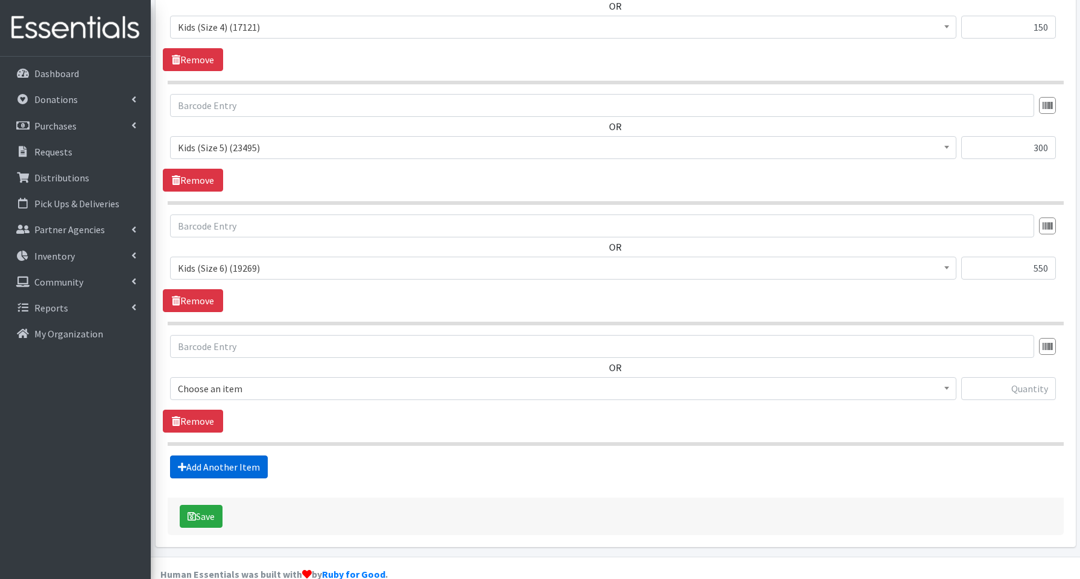
scroll to position [907, 0]
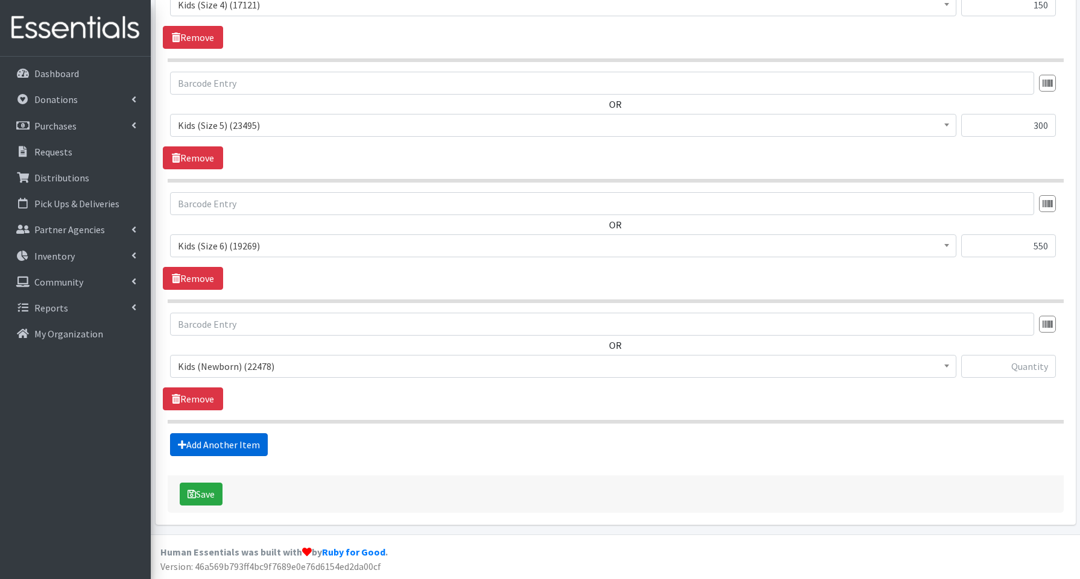
click at [213, 449] on link "Add Another Item" at bounding box center [219, 445] width 98 height 23
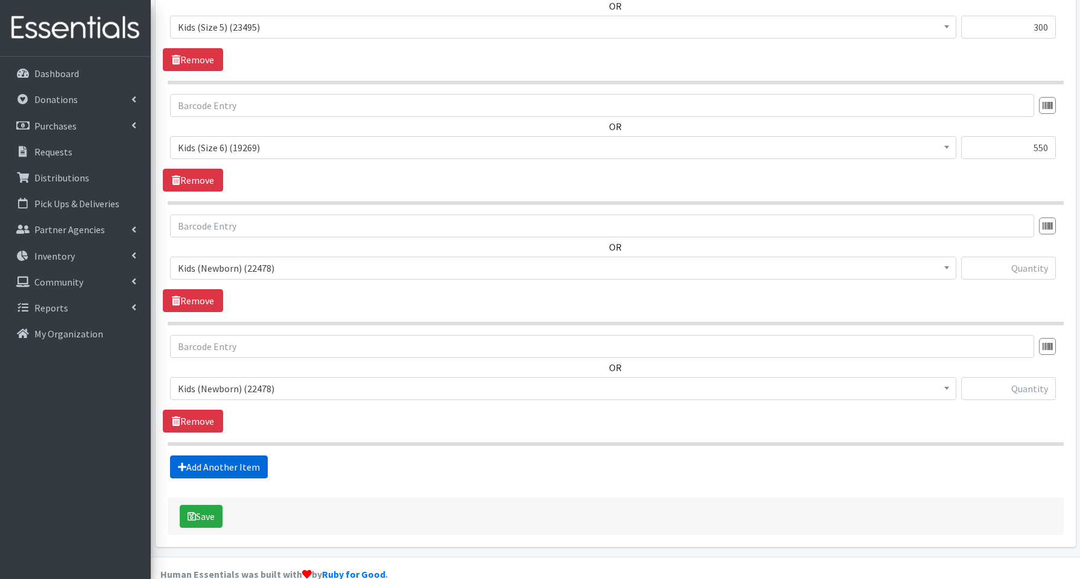
scroll to position [1028, 0]
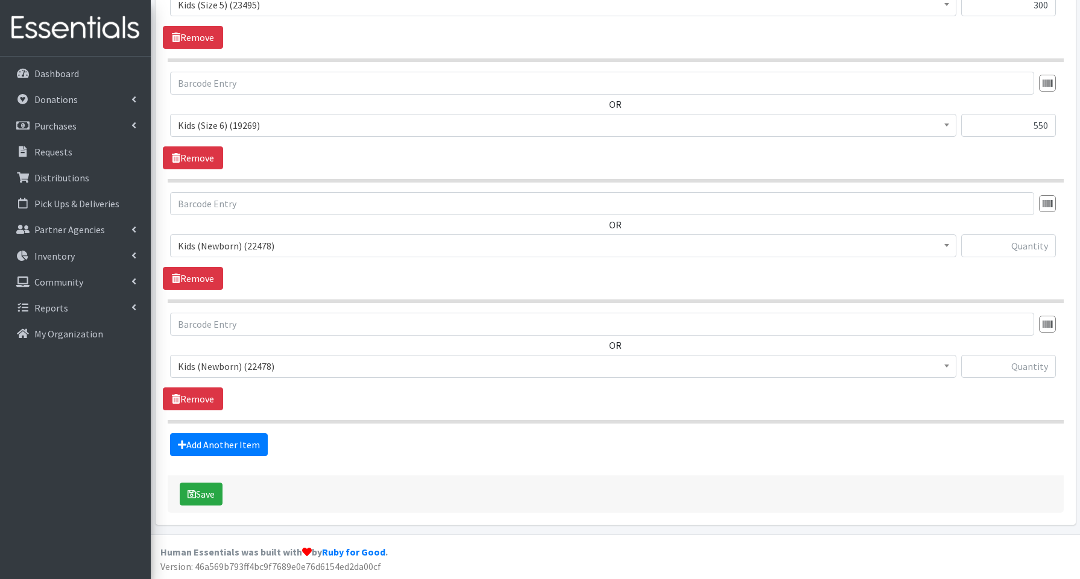
click at [263, 253] on span "Kids (Newborn) (22478)" at bounding box center [563, 246] width 771 height 17
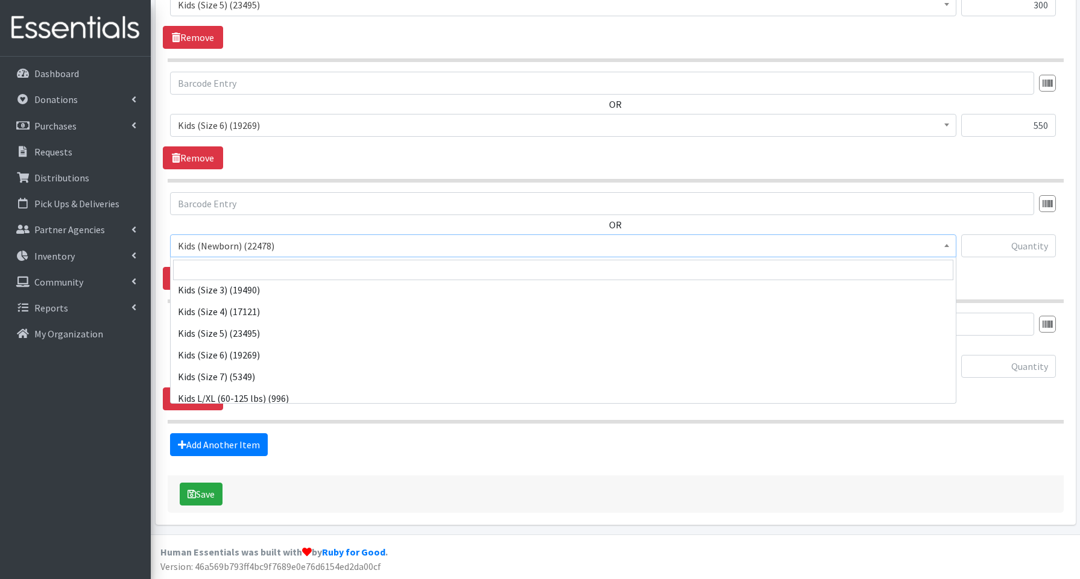
scroll to position [91, 0]
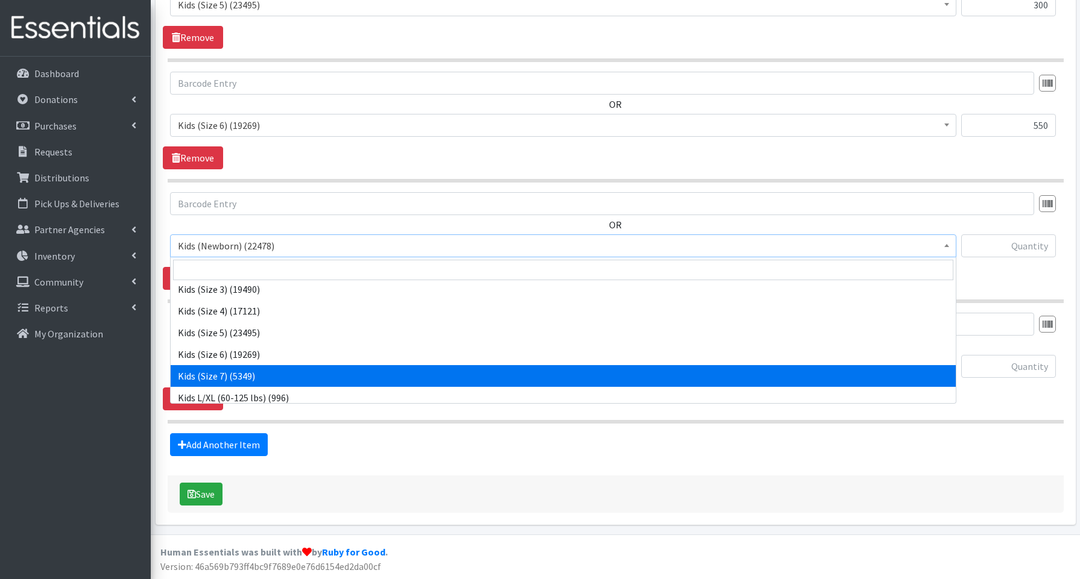
select select "3695"
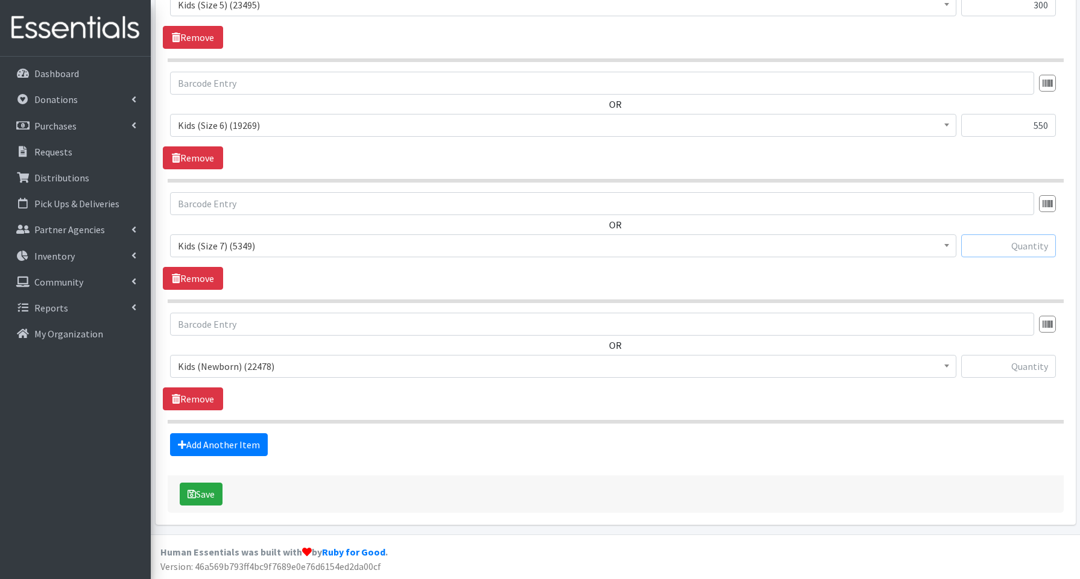
click at [991, 250] on input "text" at bounding box center [1008, 246] width 95 height 23
type input "80"
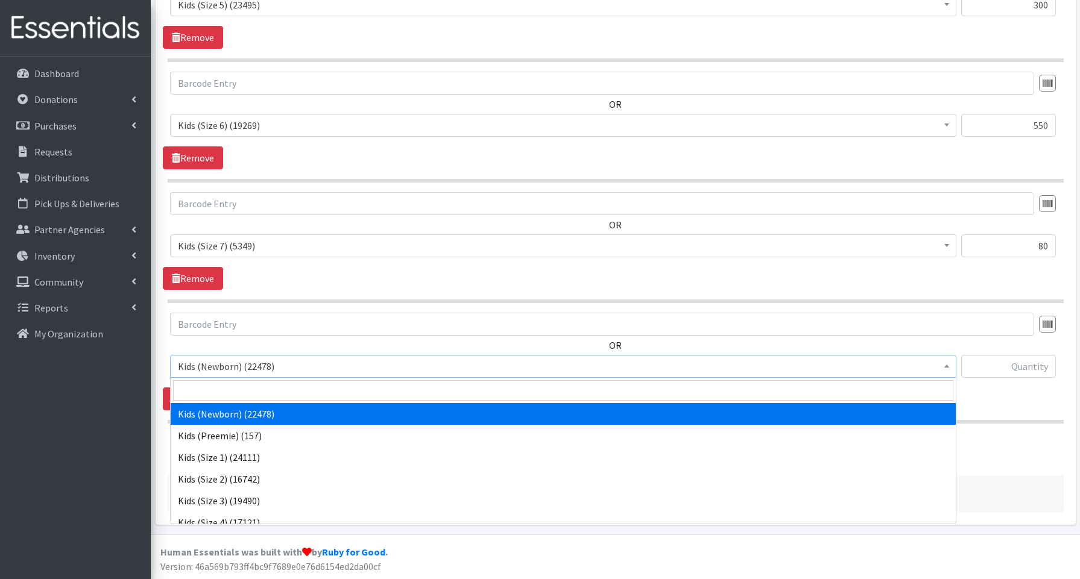
click at [253, 367] on span "Kids (Newborn) (22478)" at bounding box center [563, 366] width 771 height 17
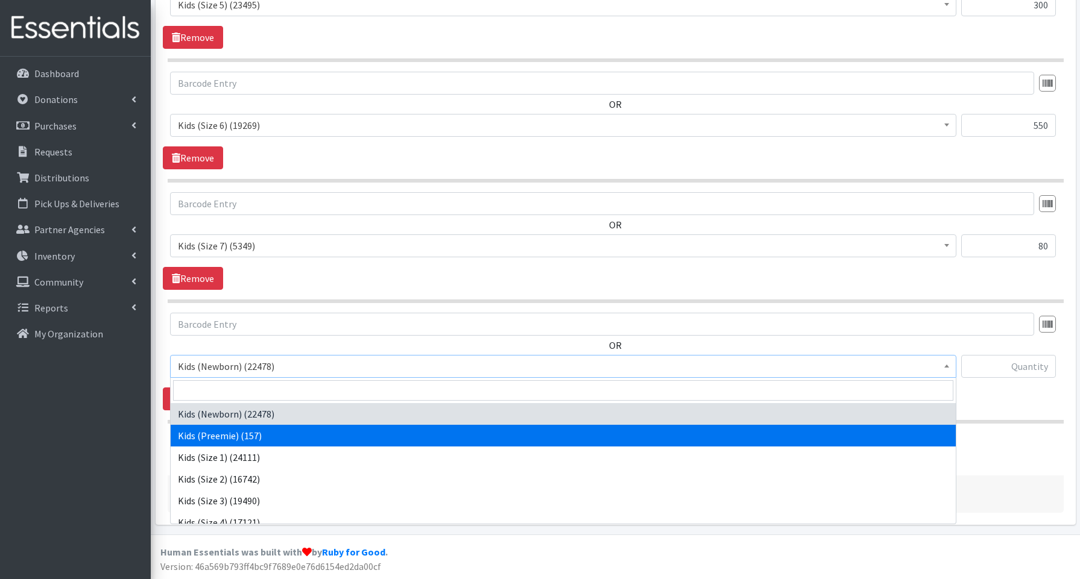
scroll to position [270, 0]
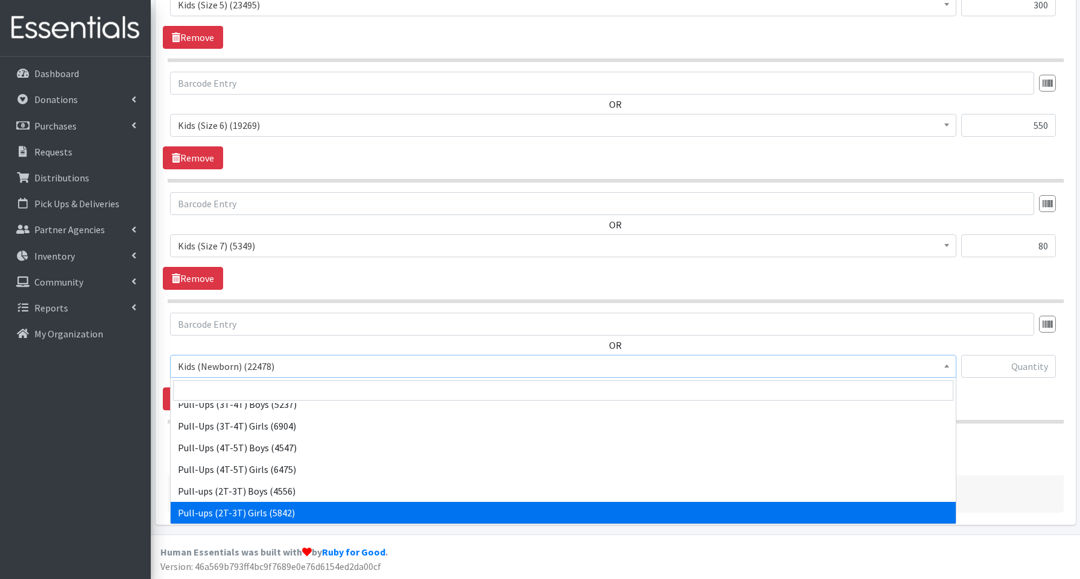
select select "3689"
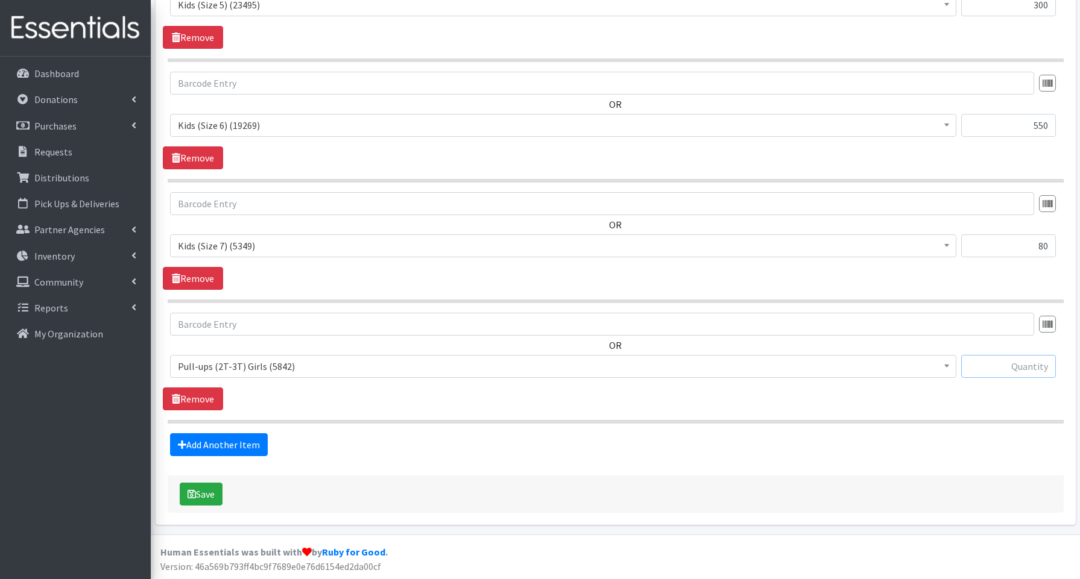
click at [1031, 373] on input "text" at bounding box center [1008, 366] width 95 height 23
type input "80"
click at [240, 444] on link "Add Another Item" at bounding box center [219, 445] width 98 height 23
click at [270, 367] on span "Kids (Newborn) (22478)" at bounding box center [563, 366] width 771 height 17
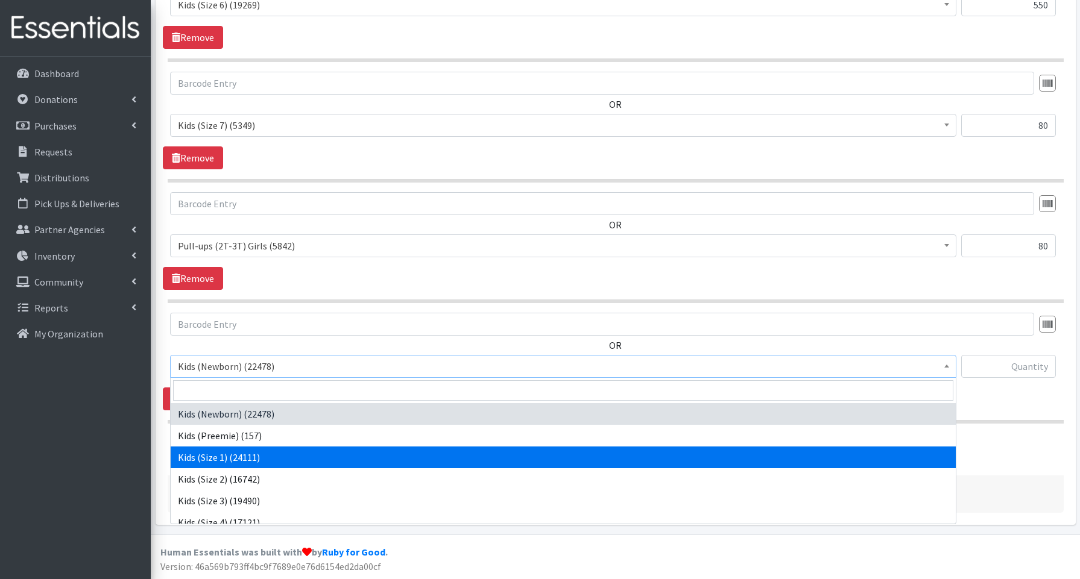
scroll to position [270, 0]
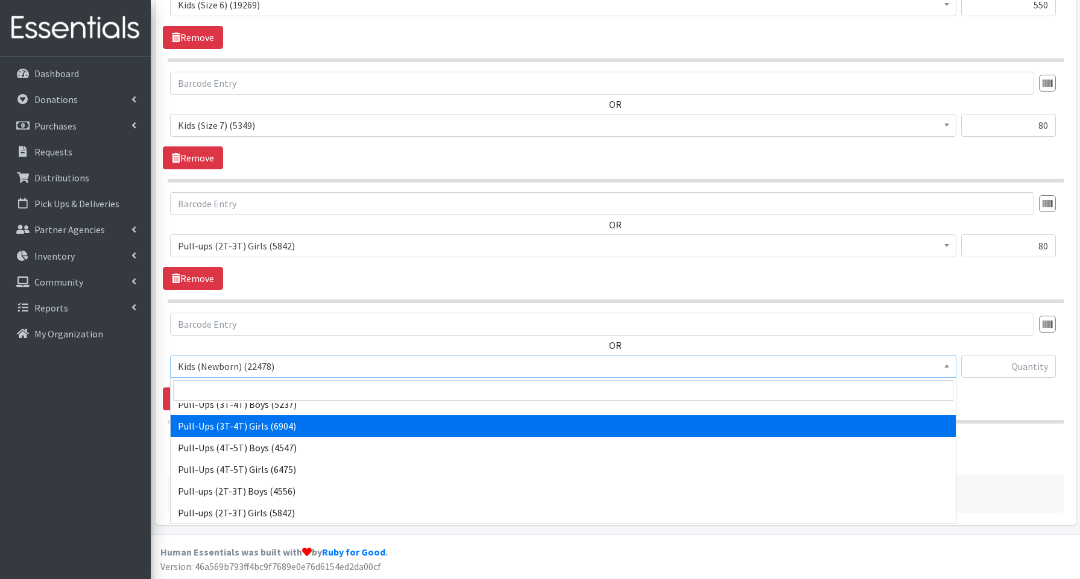
select select "3691"
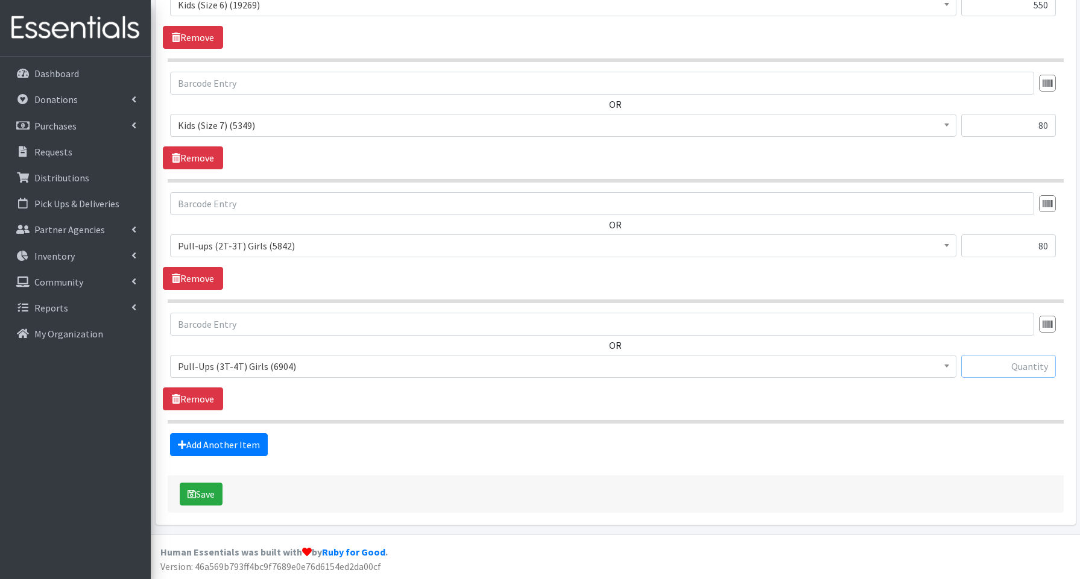
click at [1023, 366] on input "text" at bounding box center [1008, 366] width 95 height 23
type input "40"
click at [217, 495] on button "Save" at bounding box center [201, 494] width 43 height 23
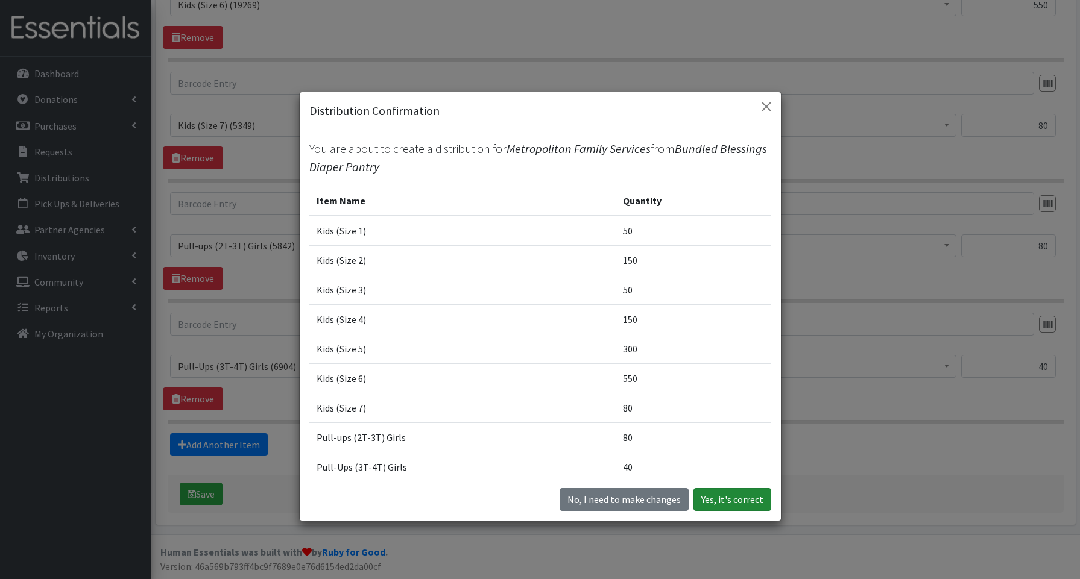
click at [724, 498] on button "Yes, it's correct" at bounding box center [732, 499] width 78 height 23
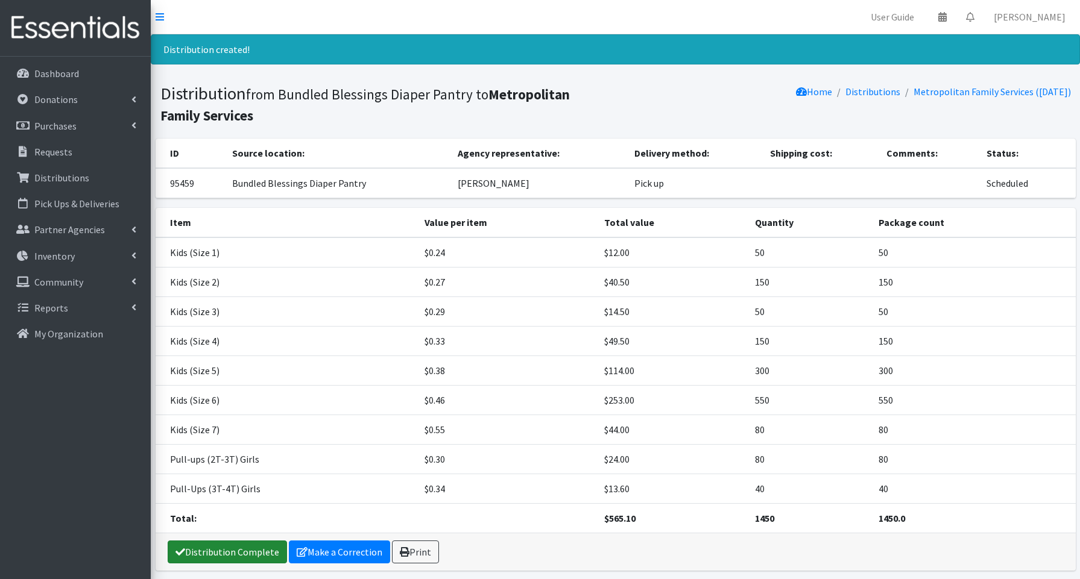
click at [260, 555] on link "Distribution Complete" at bounding box center [227, 552] width 119 height 23
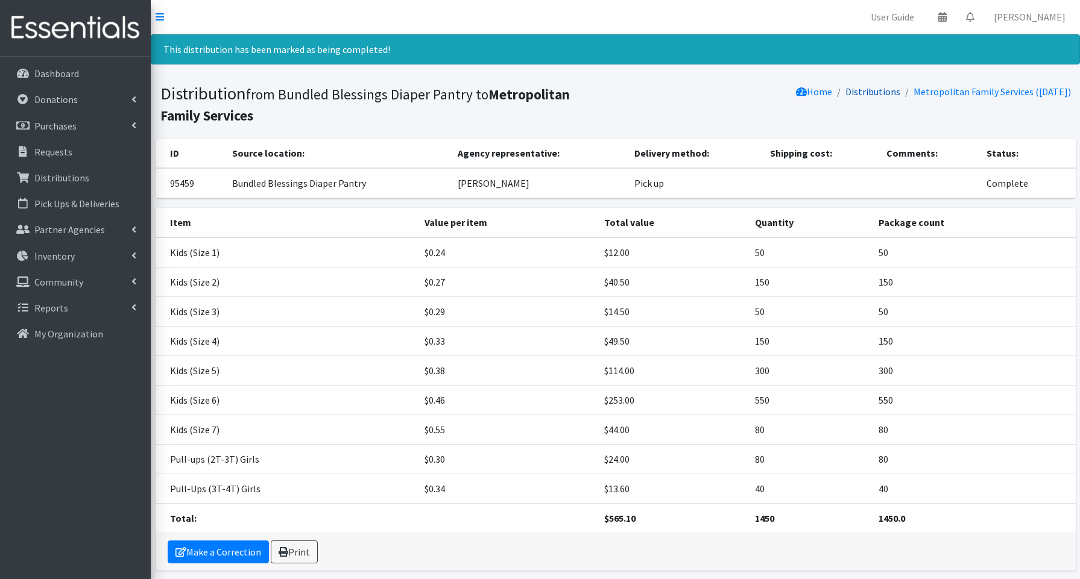
click at [876, 89] on link "Distributions" at bounding box center [872, 92] width 55 height 12
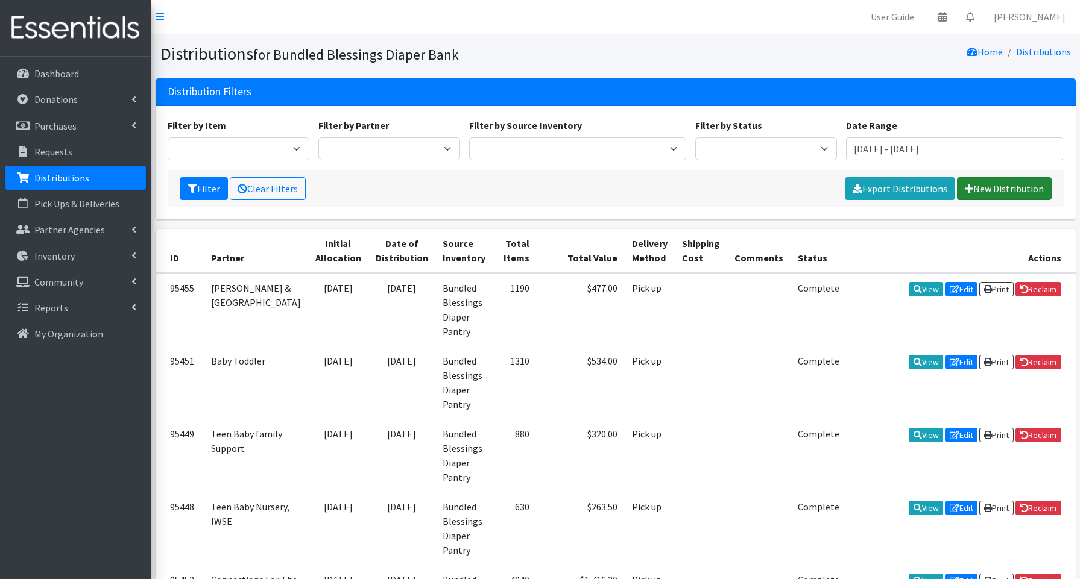
click at [1014, 189] on link "New Distribution" at bounding box center [1004, 188] width 95 height 23
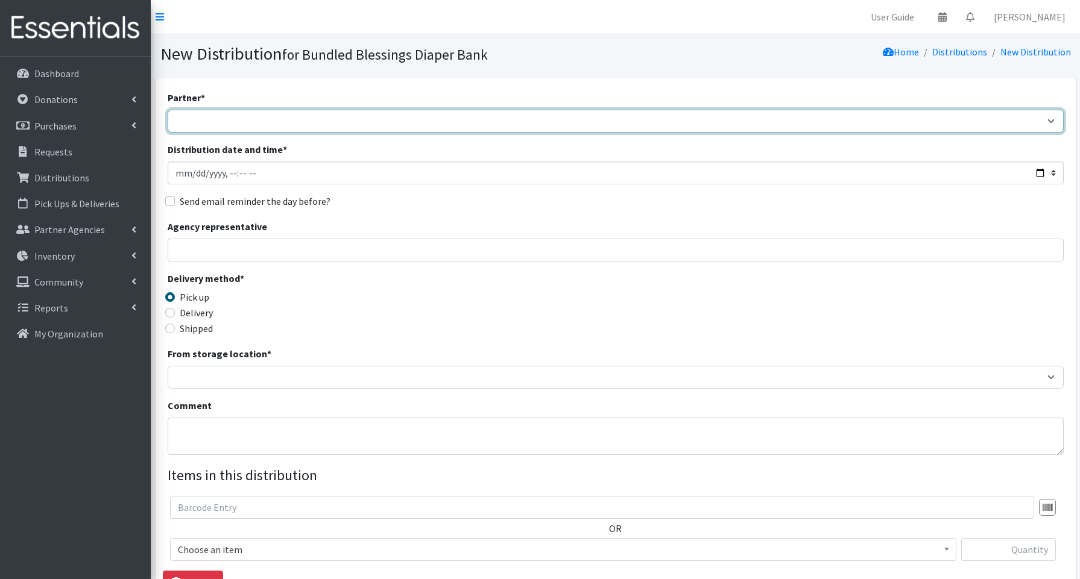
click at [247, 124] on select "Advocate Aurora Health Baby Toddler Black Residents of [GEOGRAPHIC_DATA] Peacef…" at bounding box center [616, 121] width 896 height 23
select select "7260"
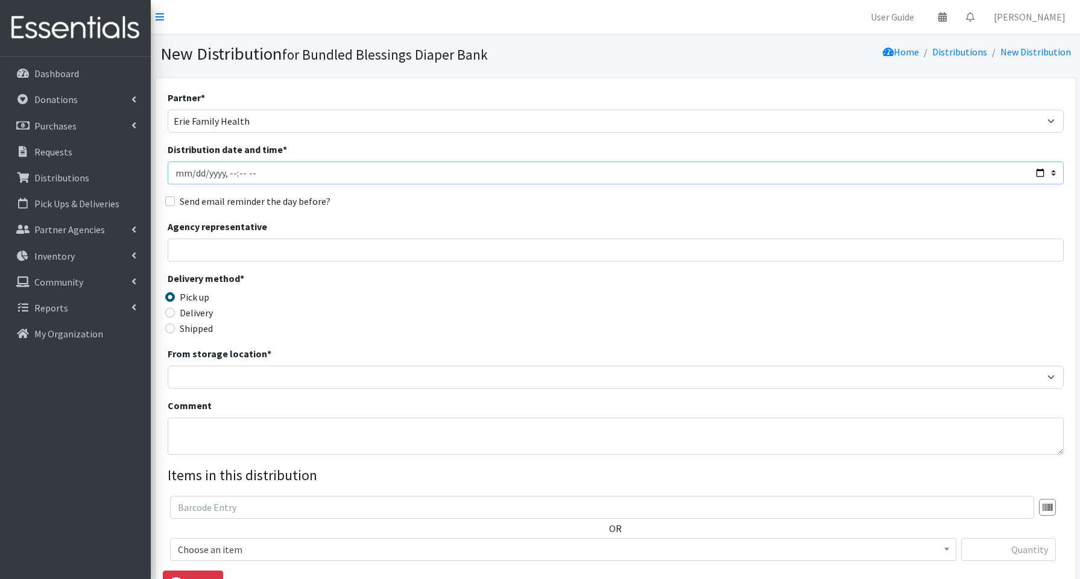
click at [1035, 171] on input "Distribution date and time *" at bounding box center [616, 173] width 896 height 23
type input "[DATE]T14:15"
click at [490, 248] on input "Agency representative" at bounding box center [616, 250] width 896 height 23
type input "[PERSON_NAME]"
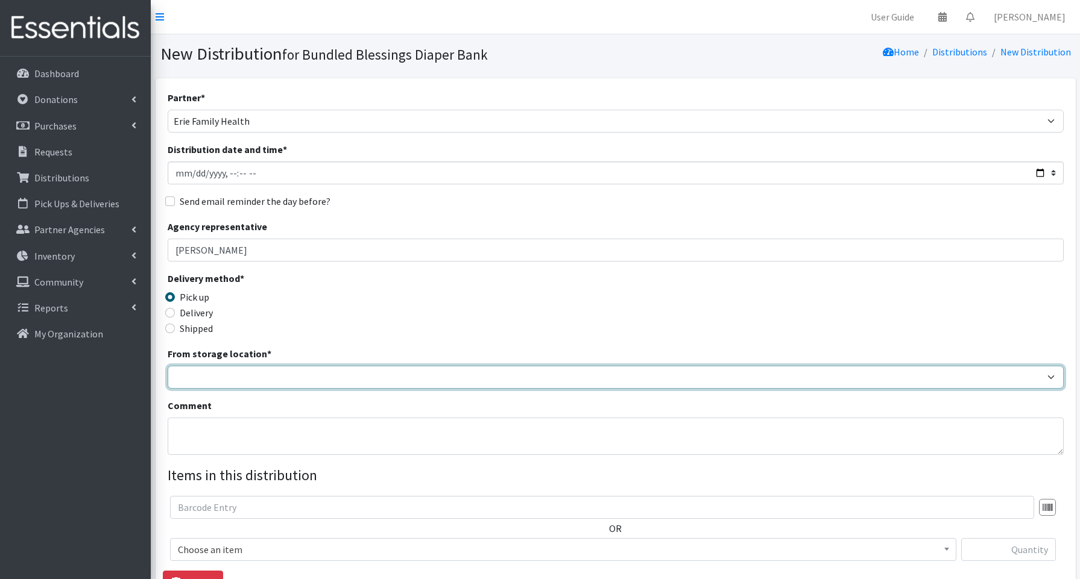
click at [219, 370] on select "Bundled Blessings Diaper Pantry" at bounding box center [616, 377] width 896 height 23
select select "79"
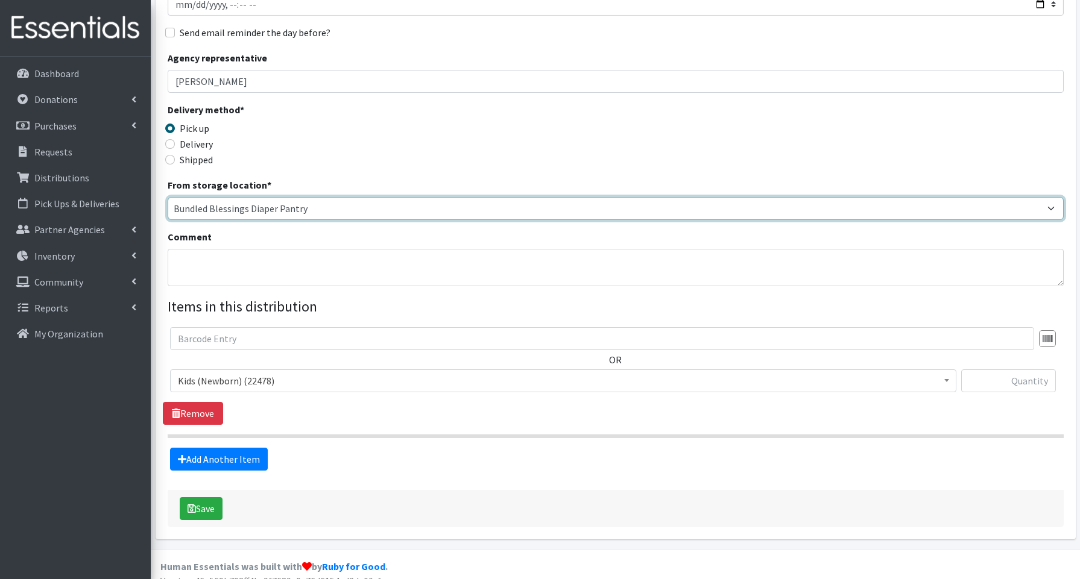
scroll to position [174, 0]
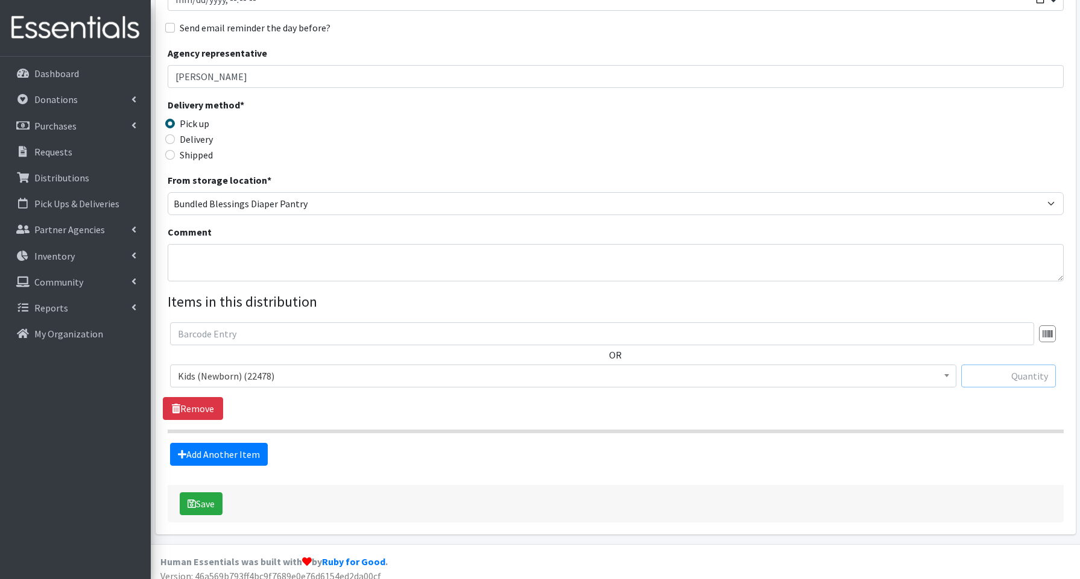
click at [1025, 377] on input "text" at bounding box center [1008, 376] width 95 height 23
type input "150"
click at [251, 455] on link "Add Another Item" at bounding box center [219, 454] width 98 height 23
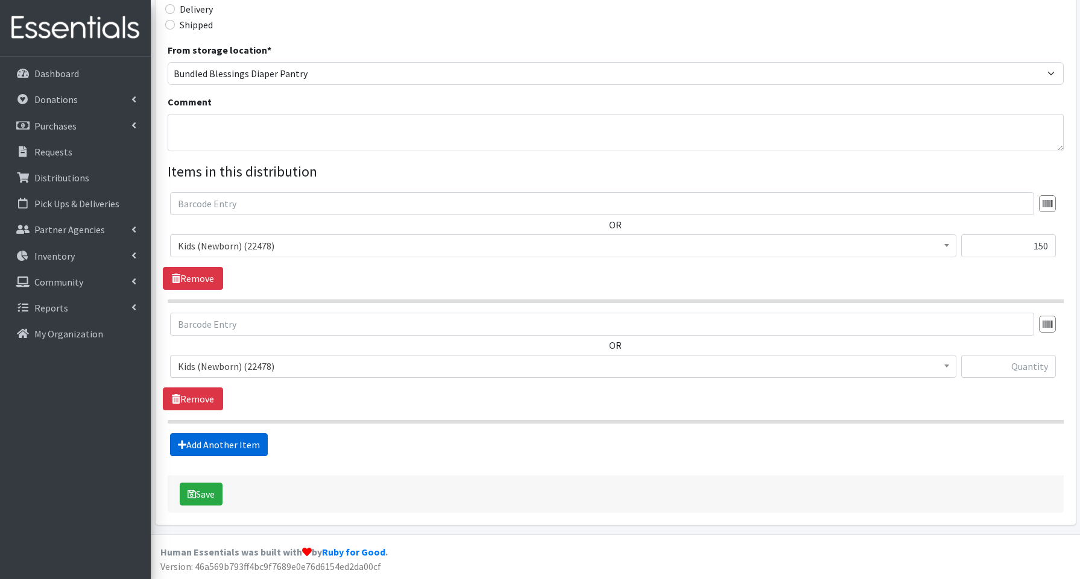
scroll to position [304, 0]
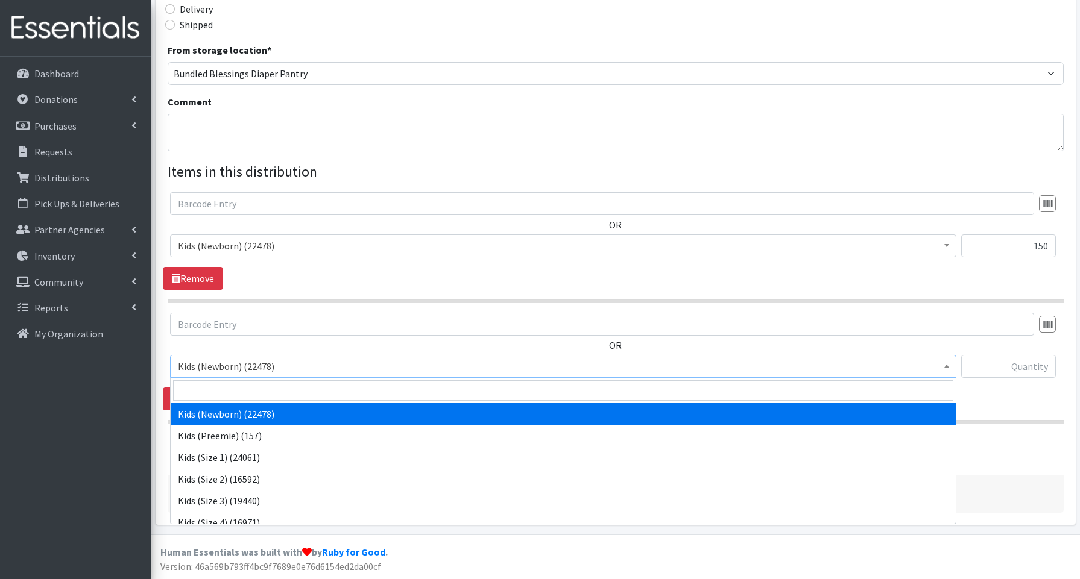
click at [232, 362] on span "Kids (Newborn) (22478)" at bounding box center [563, 366] width 771 height 17
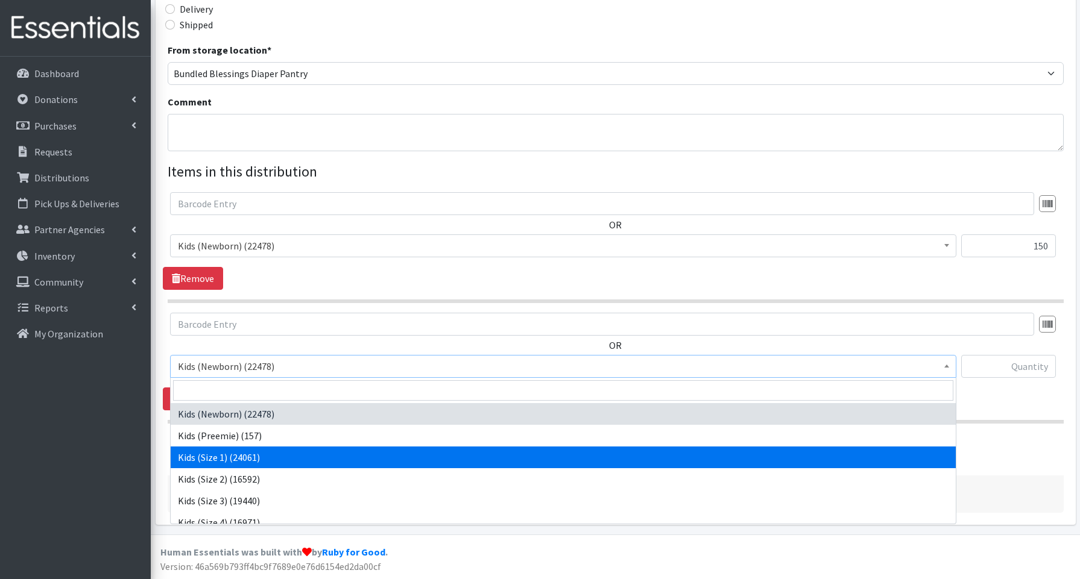
drag, startPoint x: 225, startPoint y: 456, endPoint x: 309, endPoint y: 439, distance: 85.5
select select "3657"
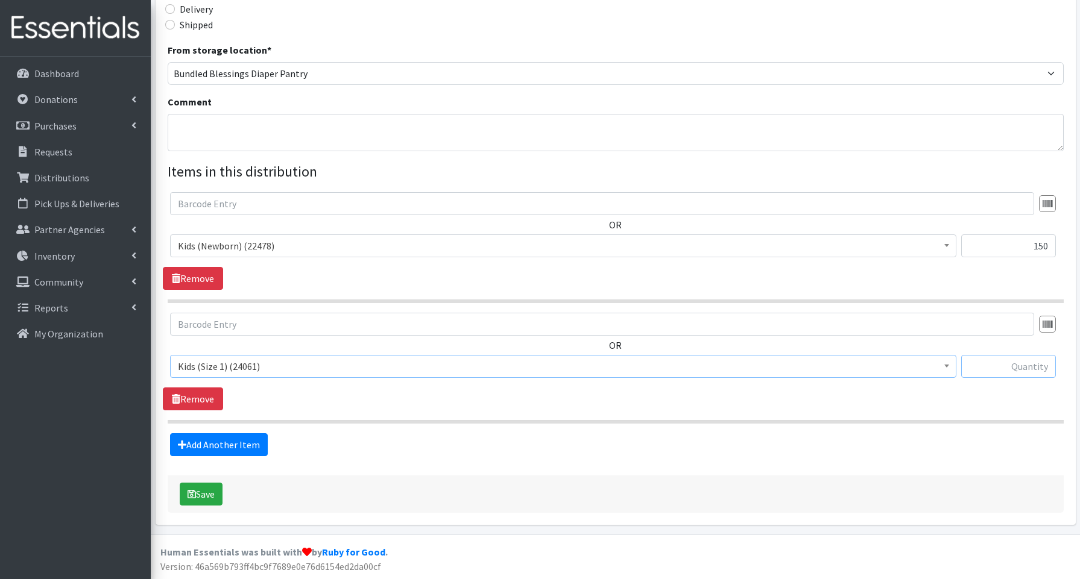
click at [1009, 364] on input "text" at bounding box center [1008, 366] width 95 height 23
type input "150"
click at [239, 449] on link "Add Another Item" at bounding box center [219, 445] width 98 height 23
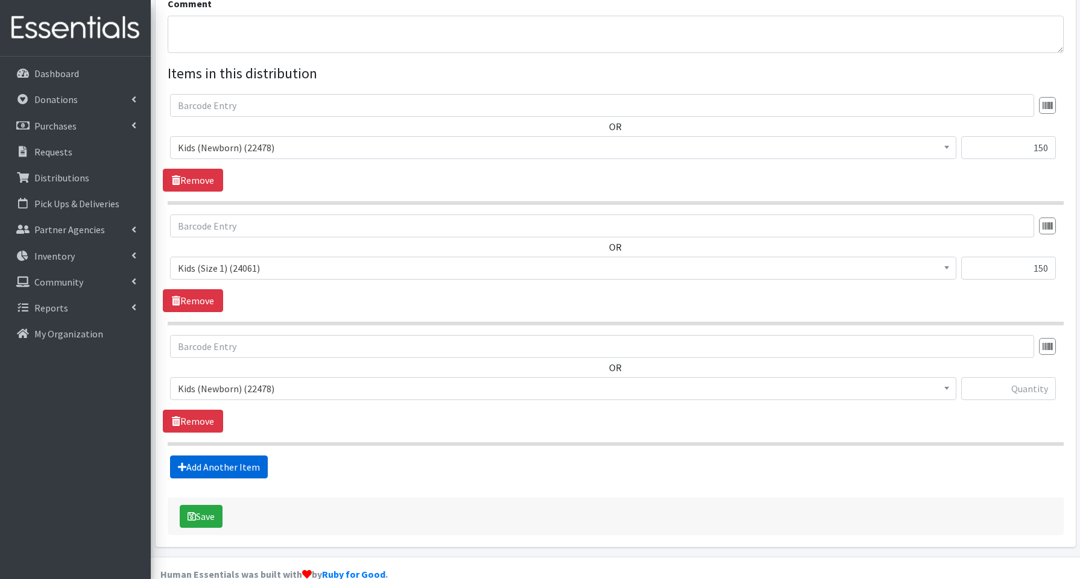
scroll to position [425, 0]
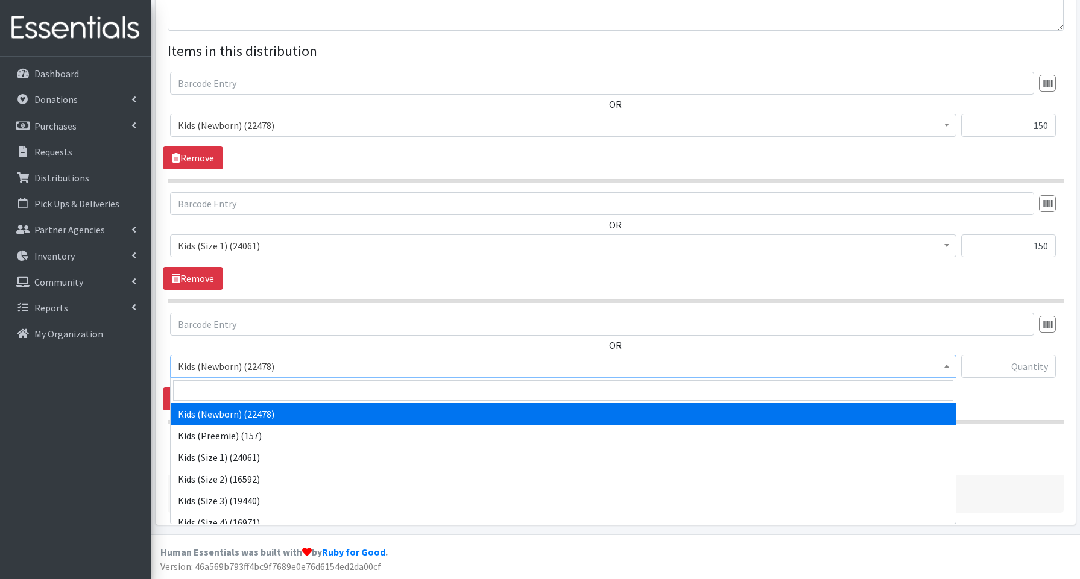
click at [233, 374] on span "Kids (Newborn) (22478)" at bounding box center [563, 366] width 771 height 17
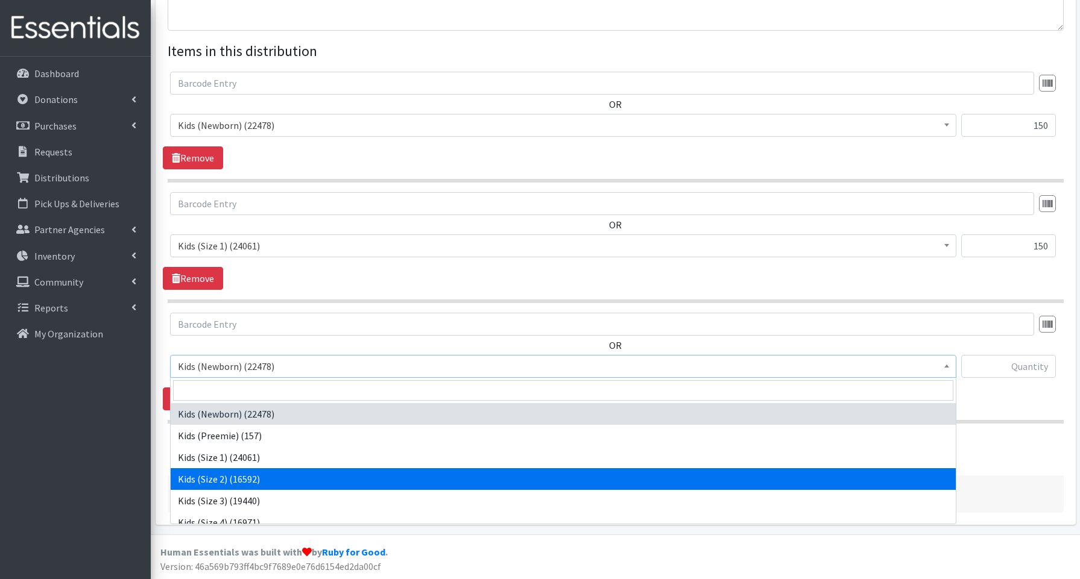
drag, startPoint x: 209, startPoint y: 478, endPoint x: 409, endPoint y: 426, distance: 206.8
select select "3656"
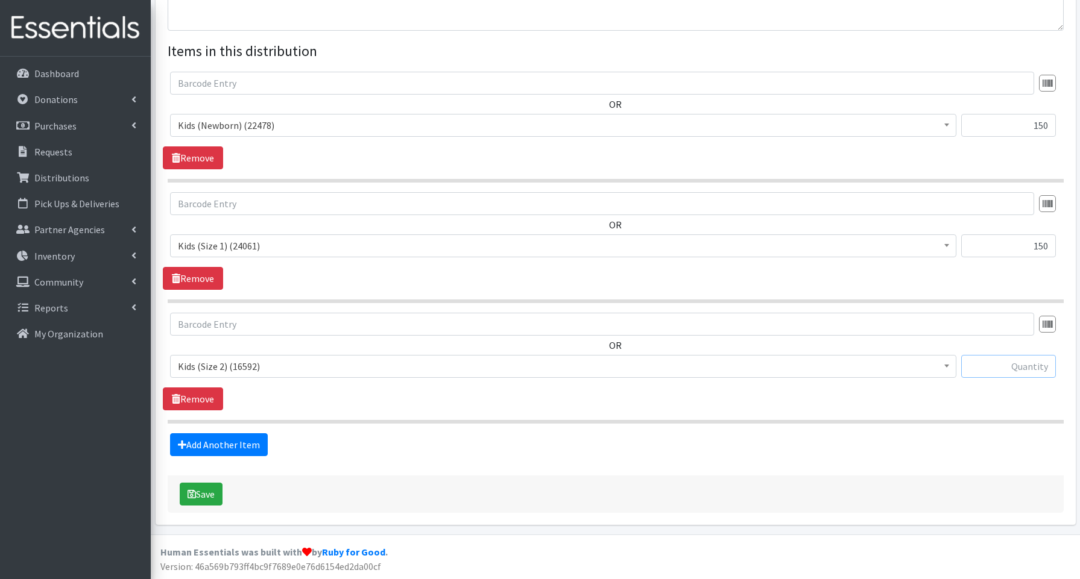
click at [1002, 365] on input "text" at bounding box center [1008, 366] width 95 height 23
type input "150"
click at [205, 448] on link "Add Another Item" at bounding box center [219, 445] width 98 height 23
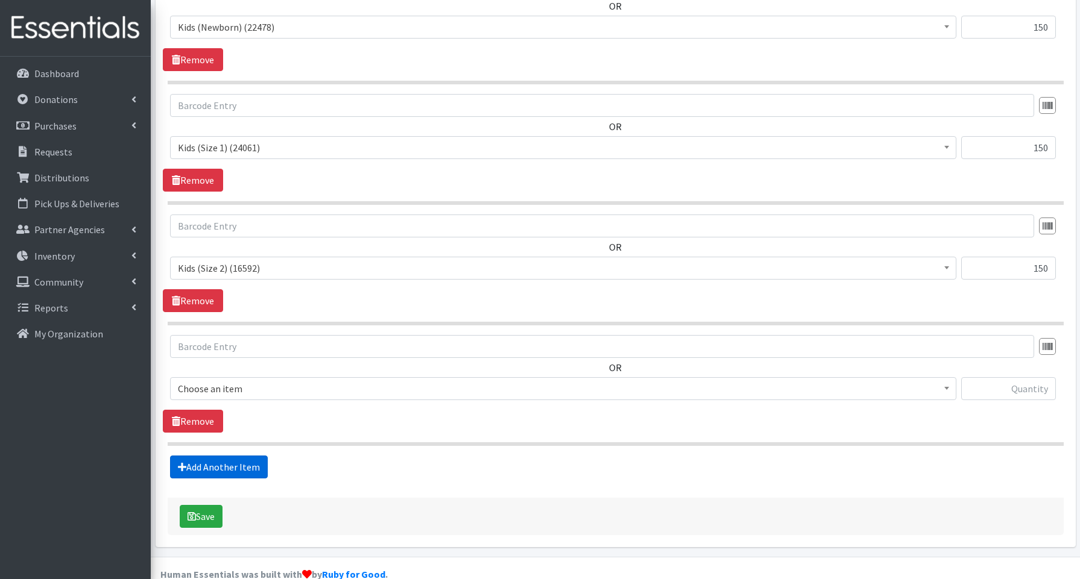
scroll to position [545, 0]
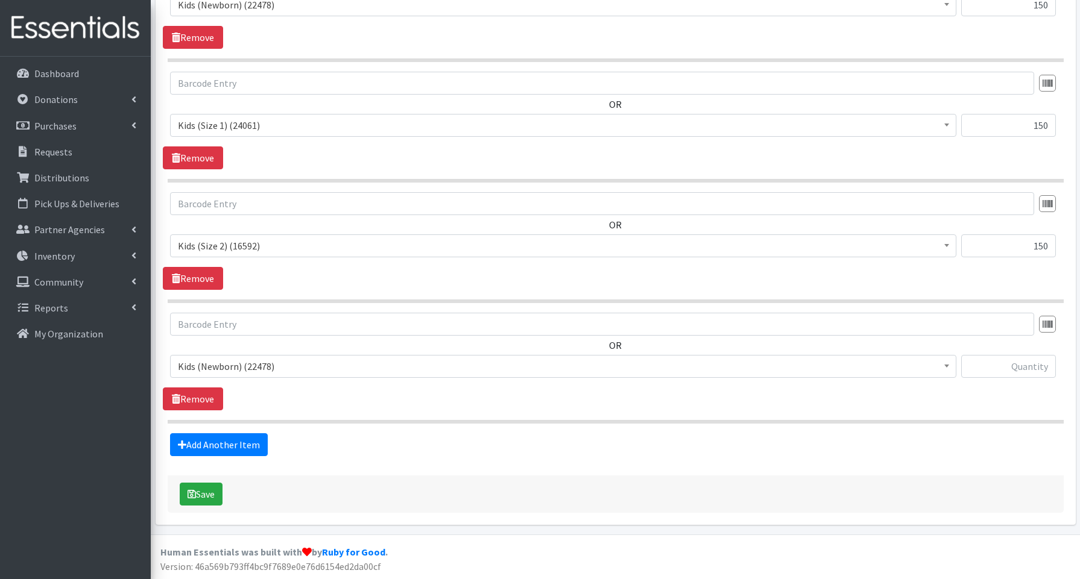
click at [227, 365] on span "Kids (Newborn) (22478)" at bounding box center [563, 366] width 771 height 17
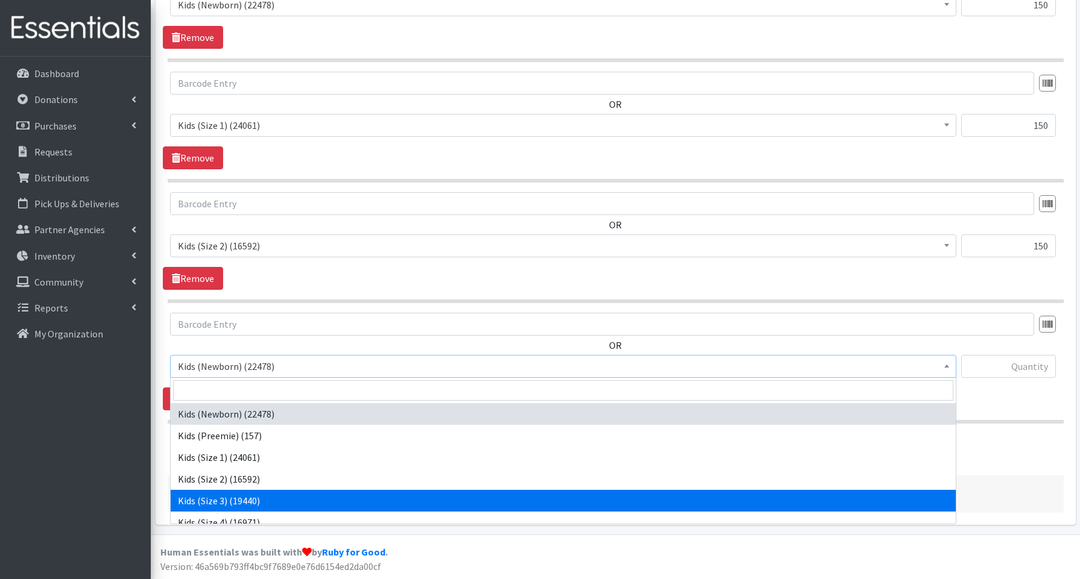
select select "3644"
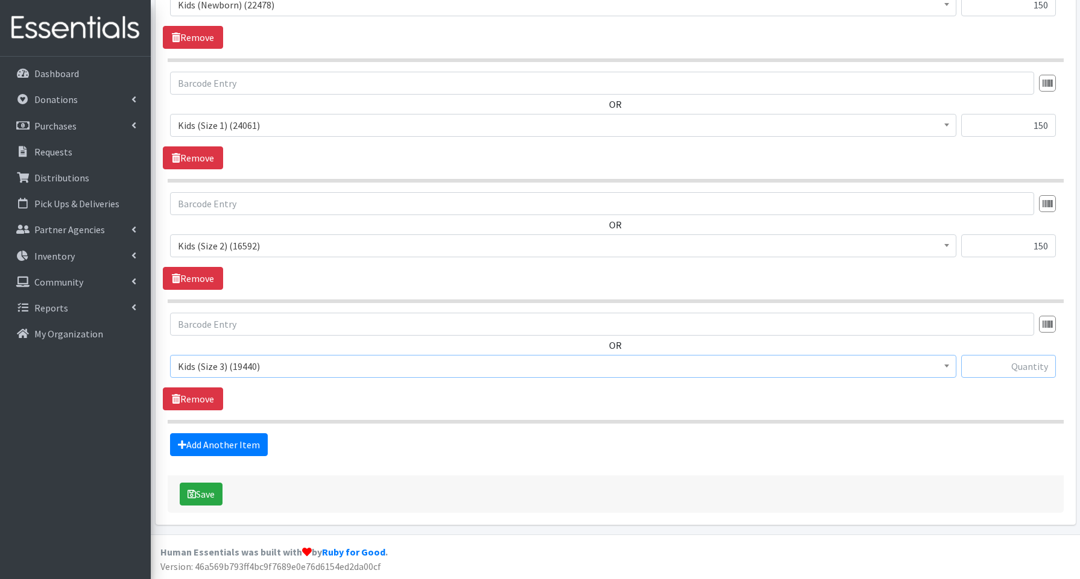
click at [988, 365] on input "text" at bounding box center [1008, 366] width 95 height 23
type input "150"
click at [265, 443] on link "Add Another Item" at bounding box center [219, 445] width 98 height 23
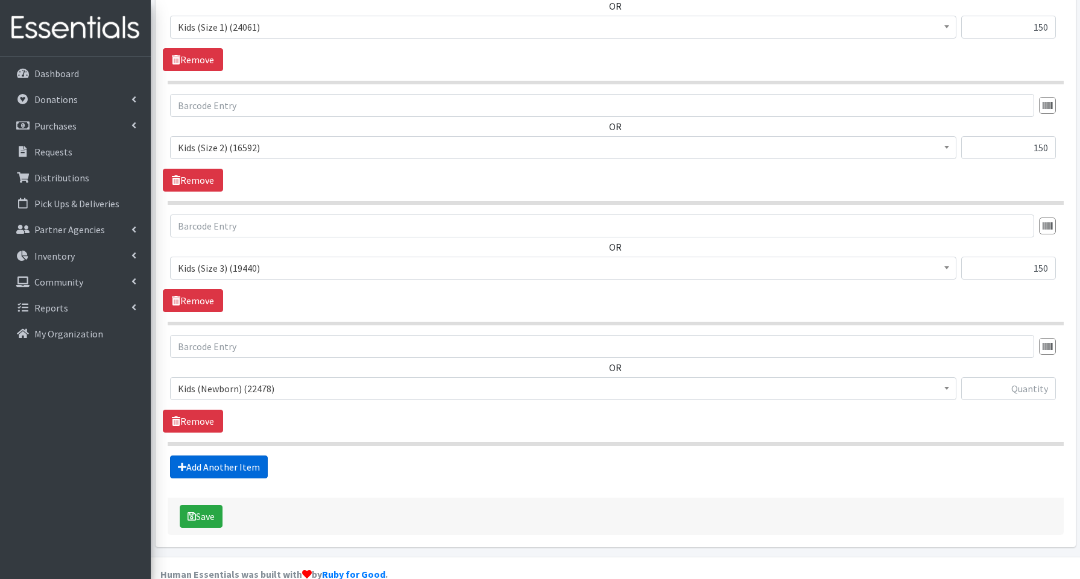
scroll to position [666, 0]
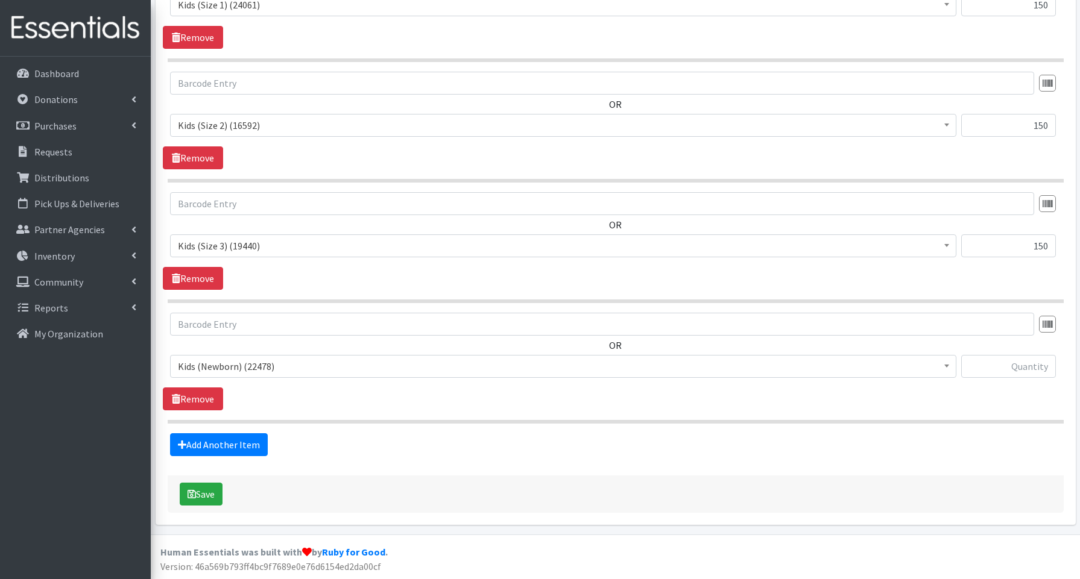
click at [254, 371] on span "Kids (Newborn) (22478)" at bounding box center [563, 366] width 771 height 17
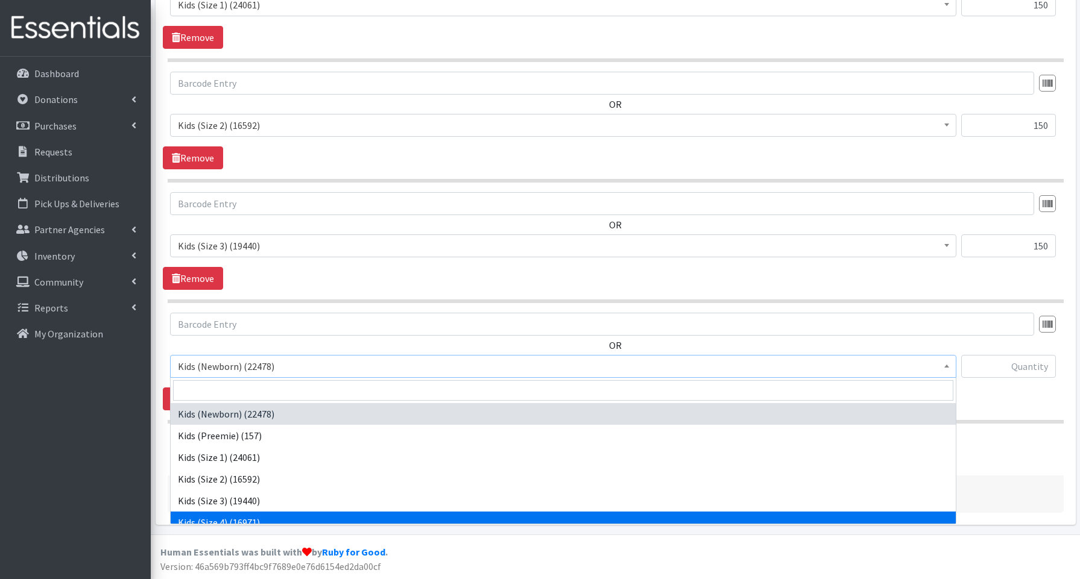
select select "3650"
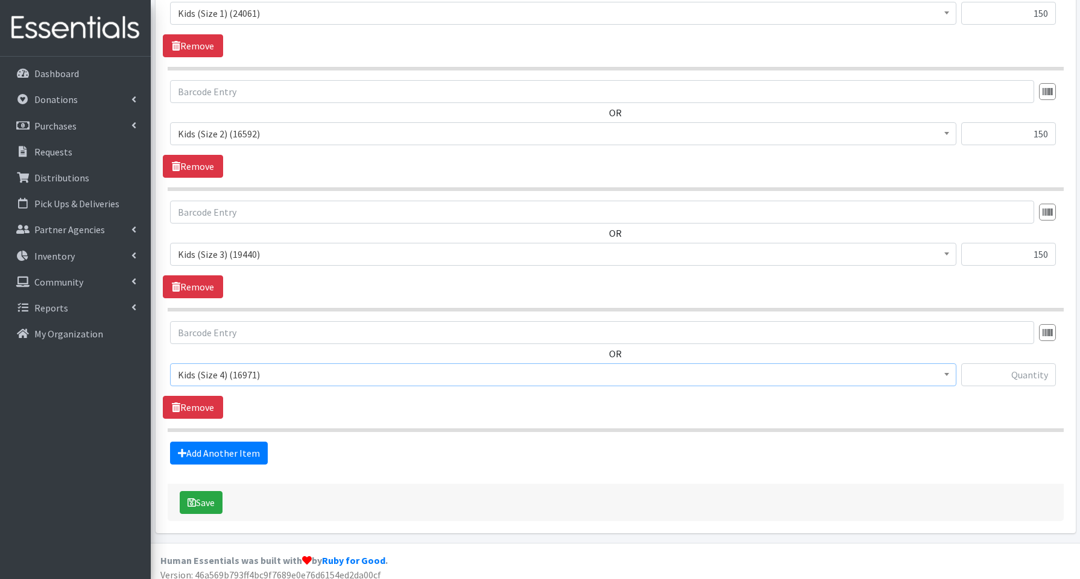
scroll to position [655, 0]
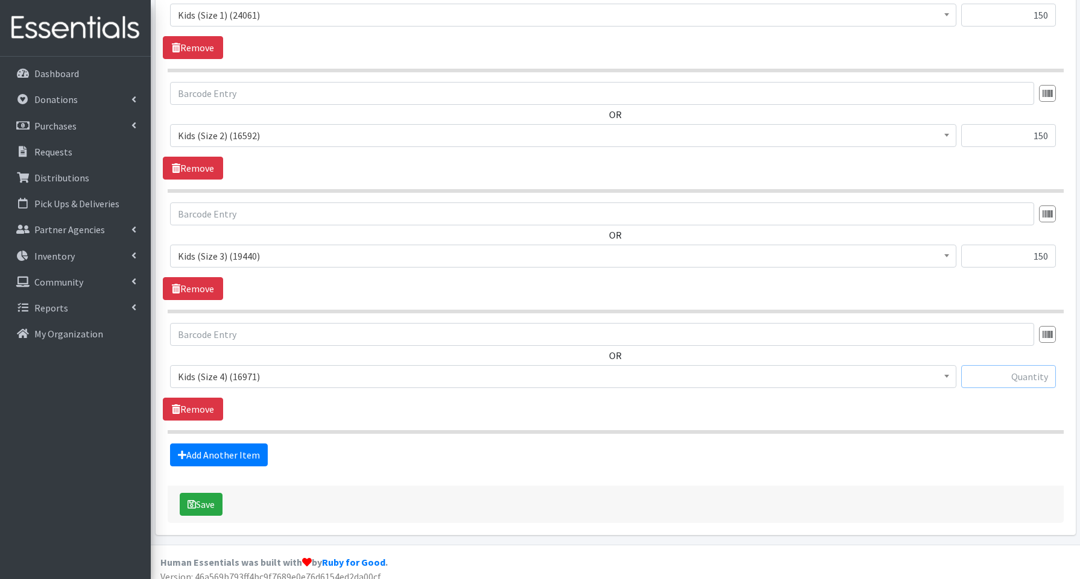
click at [1011, 376] on input "text" at bounding box center [1008, 376] width 95 height 23
type input "150"
click at [255, 456] on link "Add Another Item" at bounding box center [219, 455] width 98 height 23
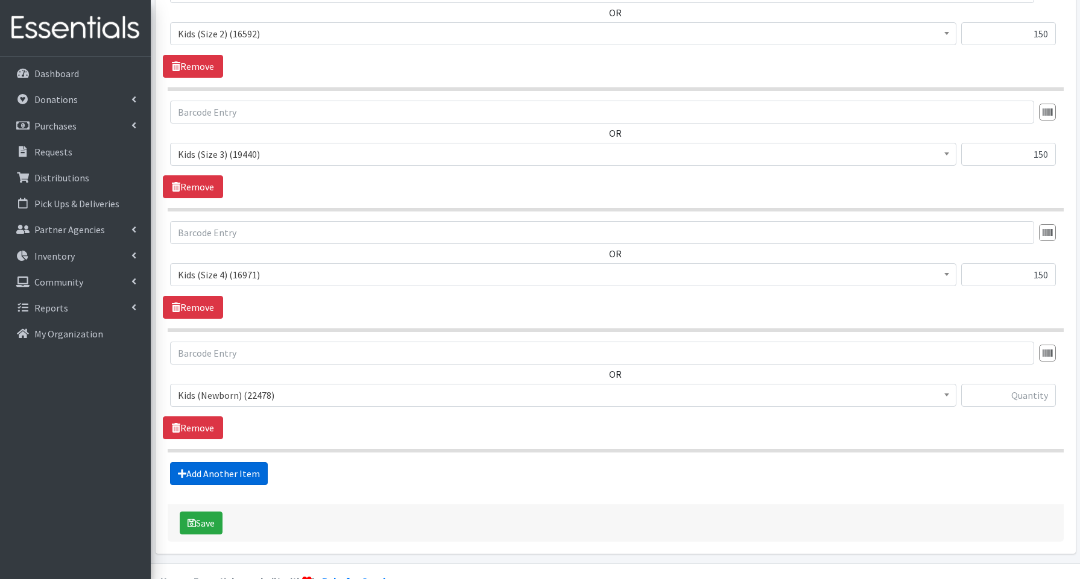
scroll to position [786, 0]
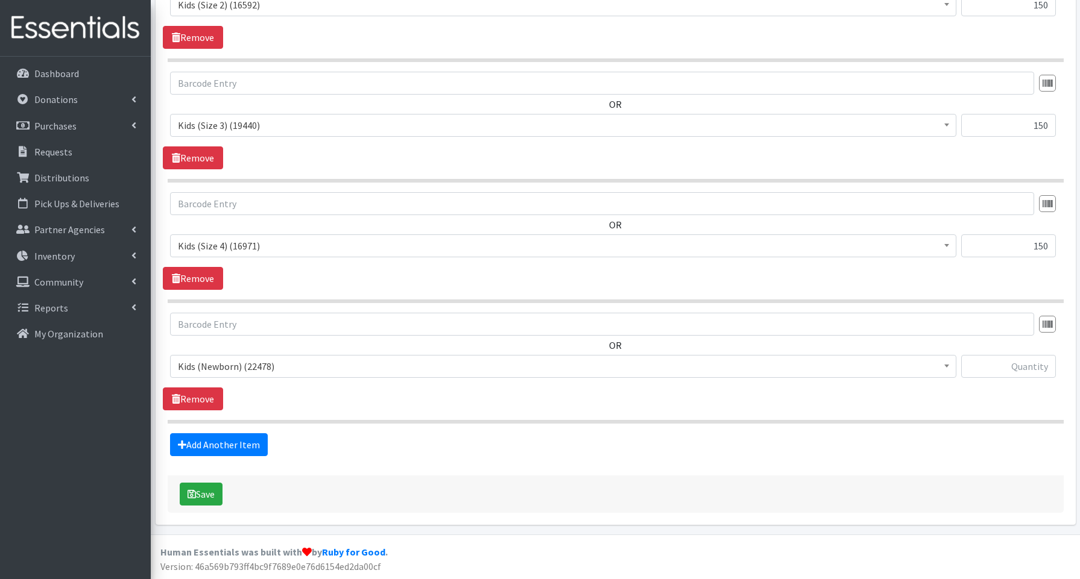
click at [238, 371] on span "Kids (Newborn) (22478)" at bounding box center [563, 366] width 771 height 17
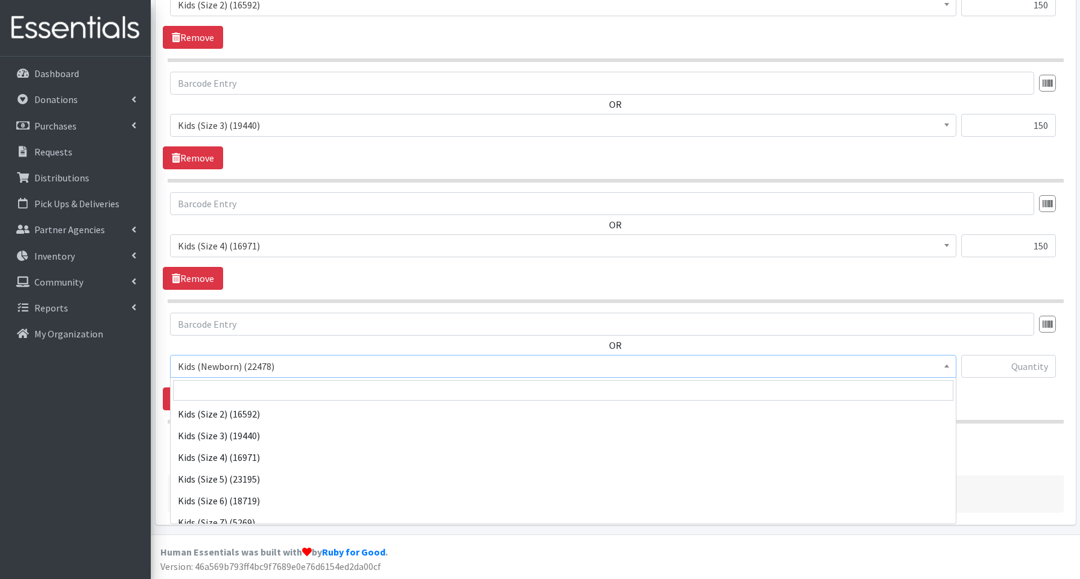
scroll to position [67, 0]
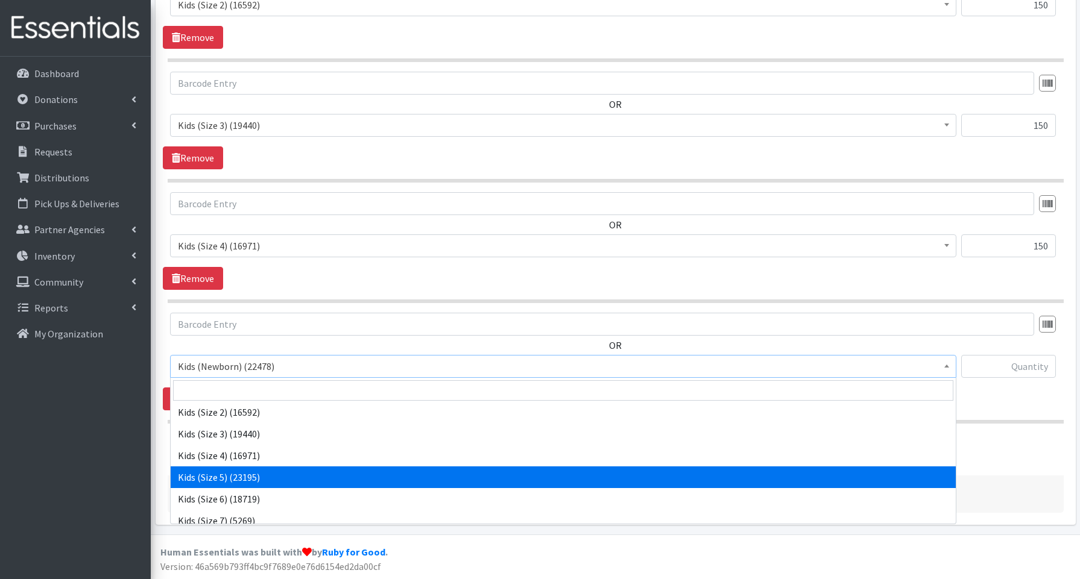
drag, startPoint x: 222, startPoint y: 478, endPoint x: 247, endPoint y: 474, distance: 25.7
select select "3672"
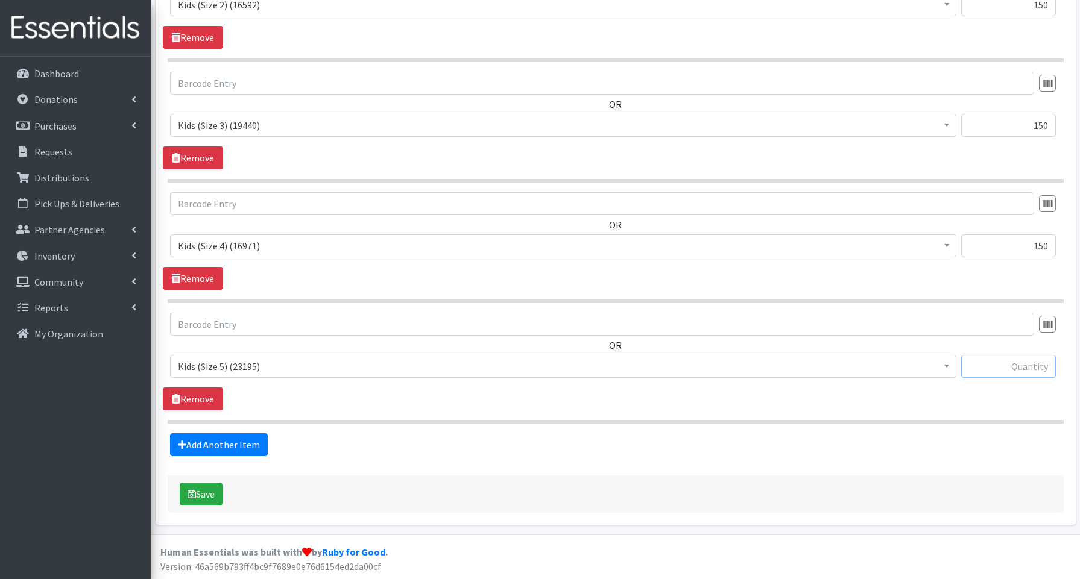
click at [1026, 365] on input "text" at bounding box center [1008, 366] width 95 height 23
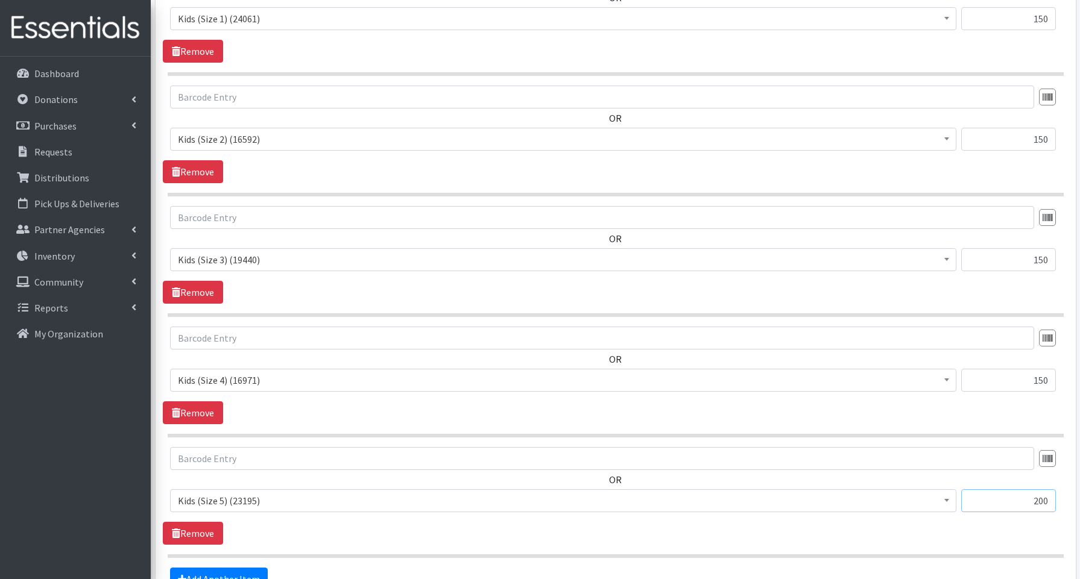
scroll to position [668, 0]
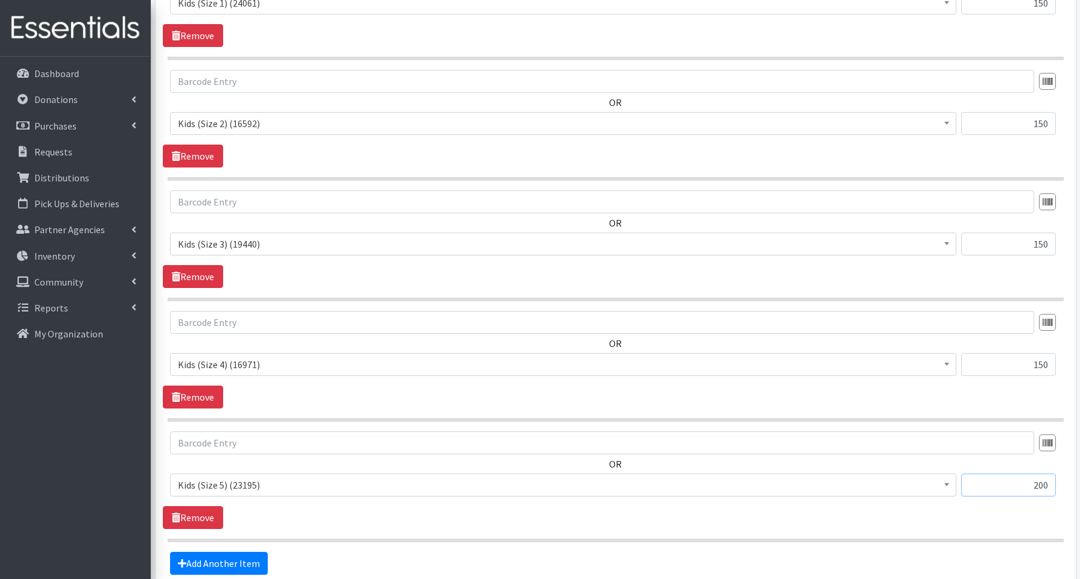
type input "200"
click at [1042, 365] on input "150" at bounding box center [1008, 364] width 95 height 23
drag, startPoint x: 1035, startPoint y: 365, endPoint x: 1048, endPoint y: 362, distance: 13.6
click at [1048, 362] on input "150" at bounding box center [1008, 364] width 95 height 23
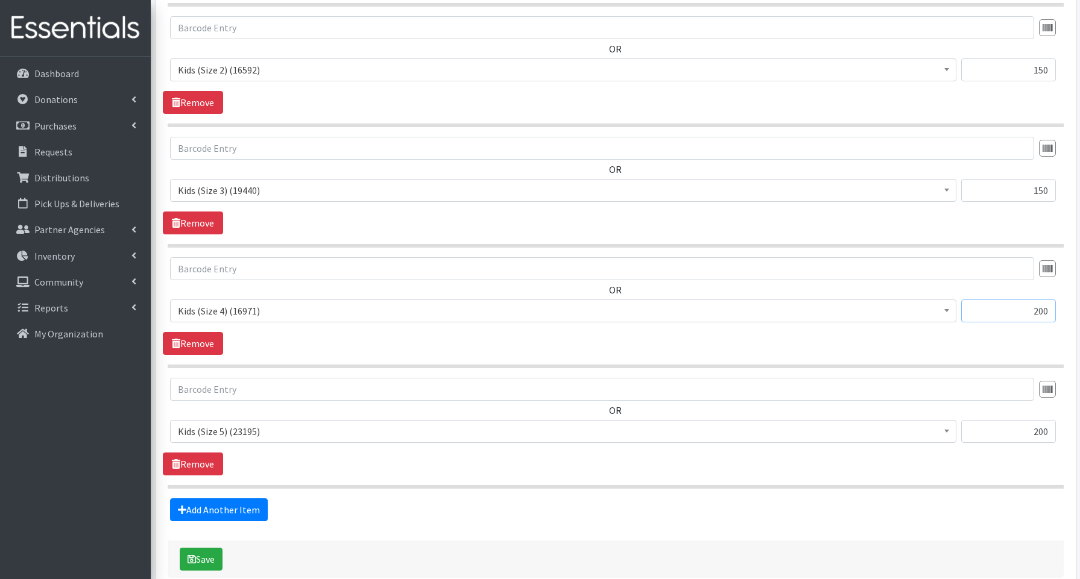
scroll to position [786, 0]
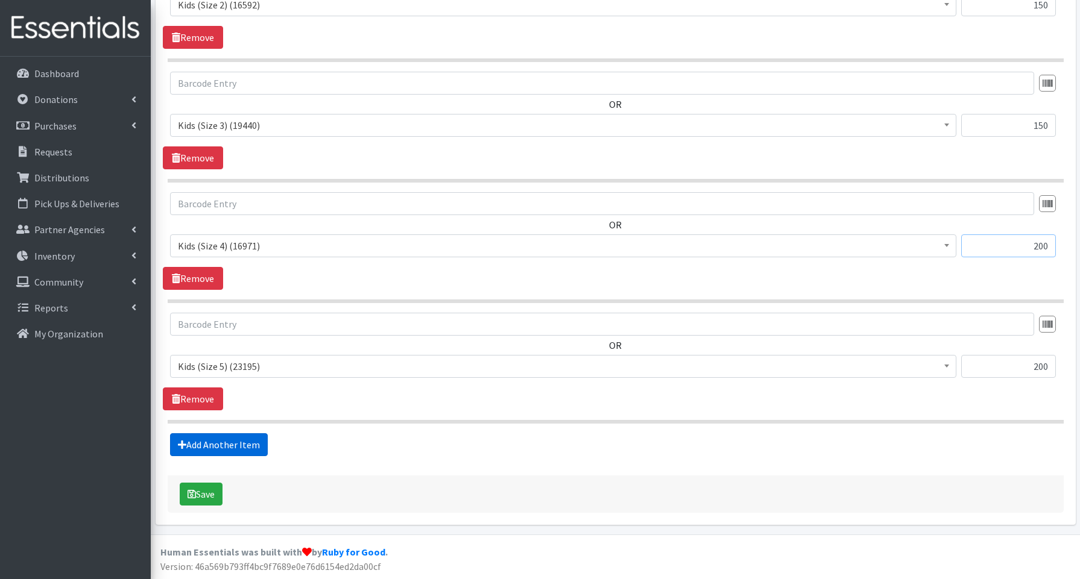
type input "200"
click at [235, 439] on link "Add Another Item" at bounding box center [219, 445] width 98 height 23
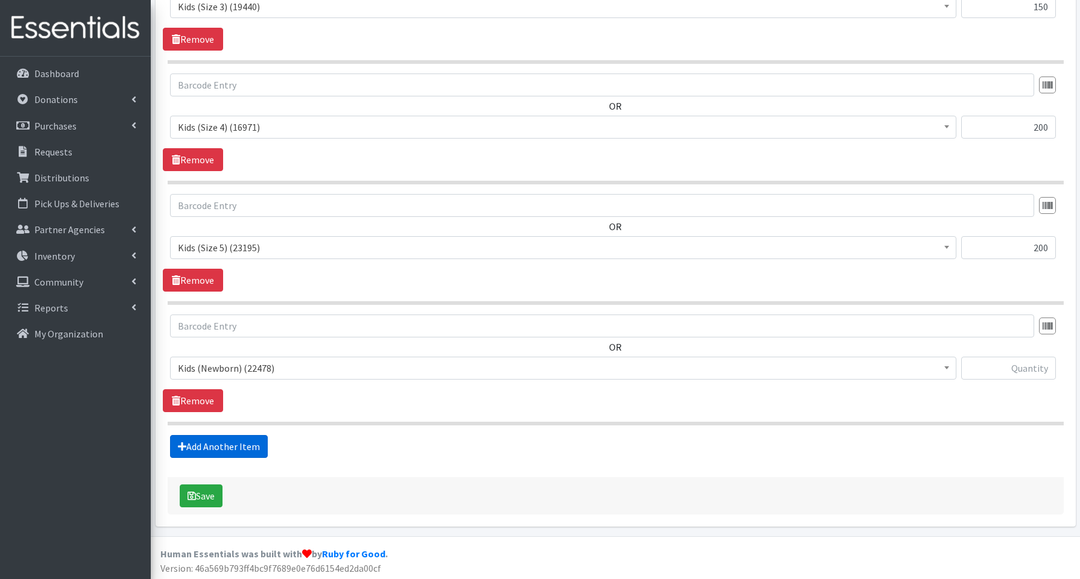
scroll to position [907, 0]
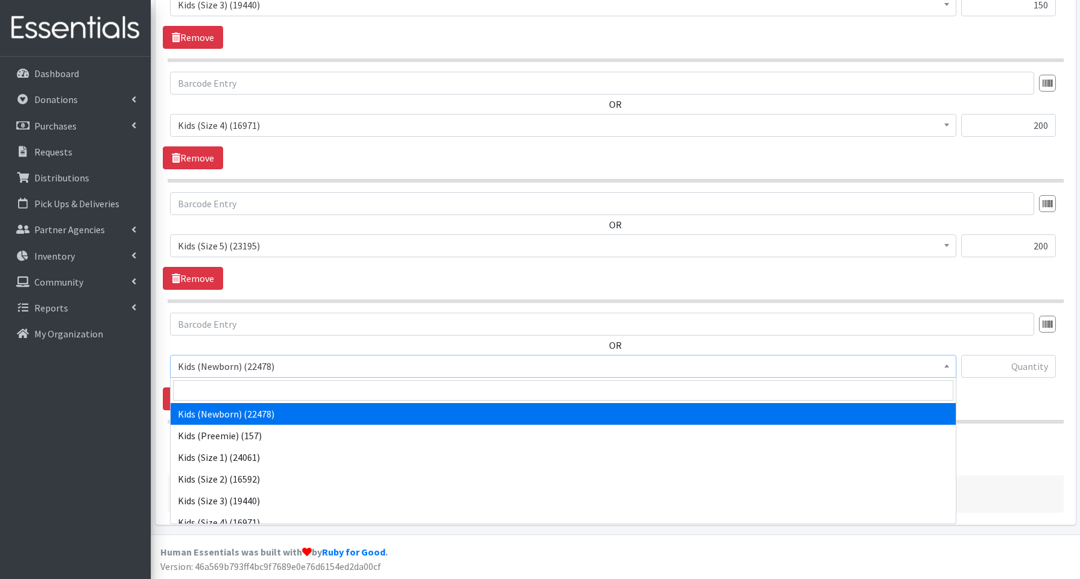
click at [239, 363] on span "Kids (Newborn) (22478)" at bounding box center [563, 366] width 771 height 17
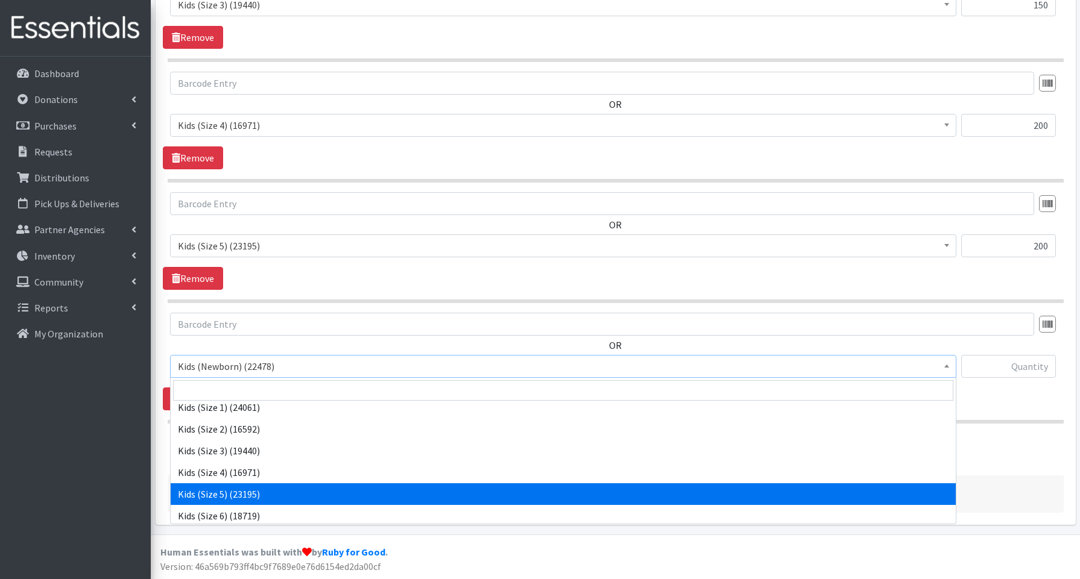
scroll to position [73, 0]
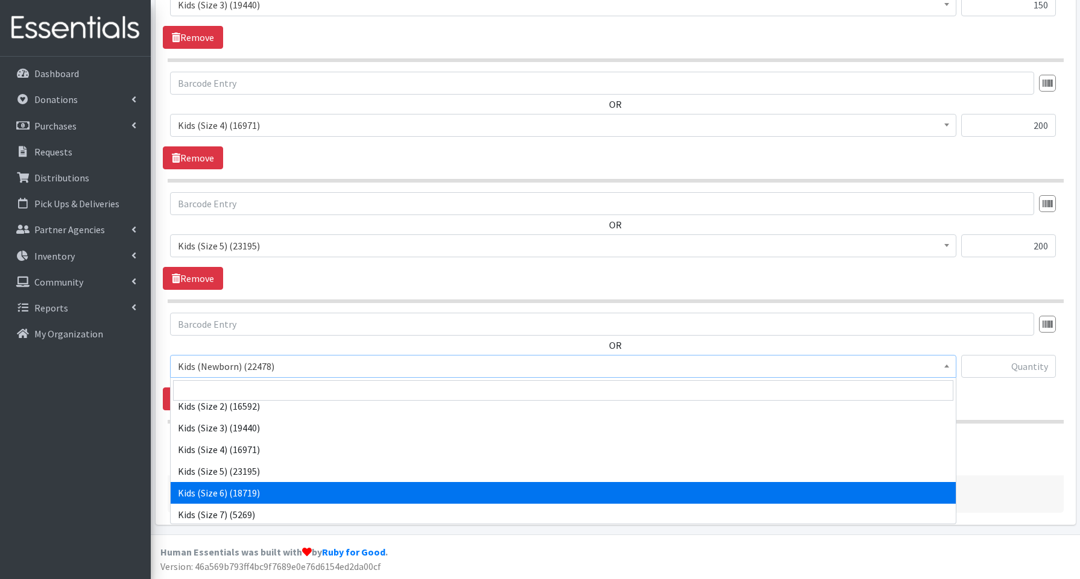
drag, startPoint x: 240, startPoint y: 488, endPoint x: 248, endPoint y: 479, distance: 12.0
select select "3654"
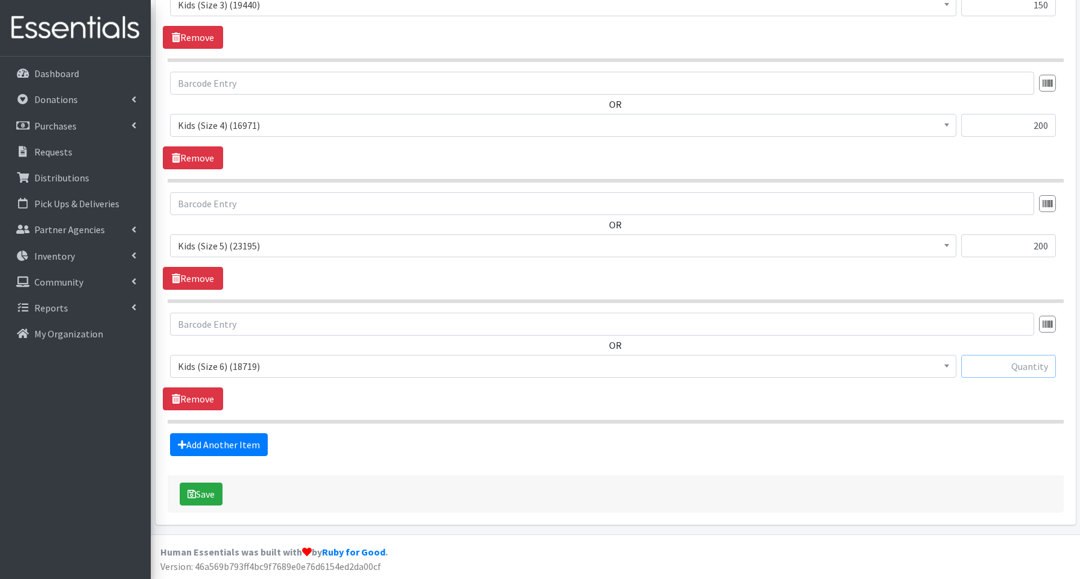
click at [1012, 364] on input "text" at bounding box center [1008, 366] width 95 height 23
type input "200"
click at [245, 444] on link "Add Another Item" at bounding box center [219, 445] width 98 height 23
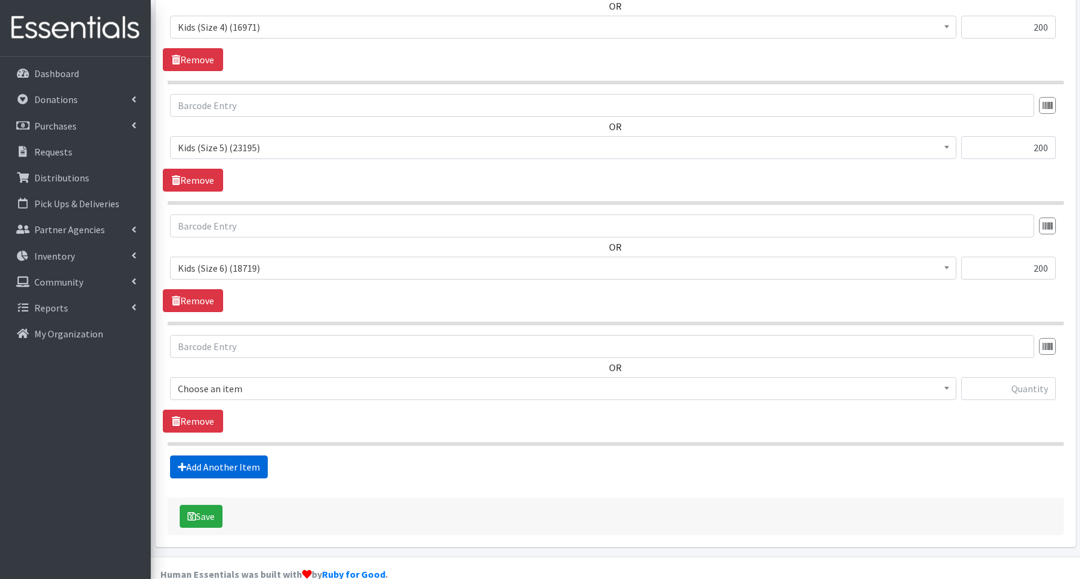
scroll to position [1028, 0]
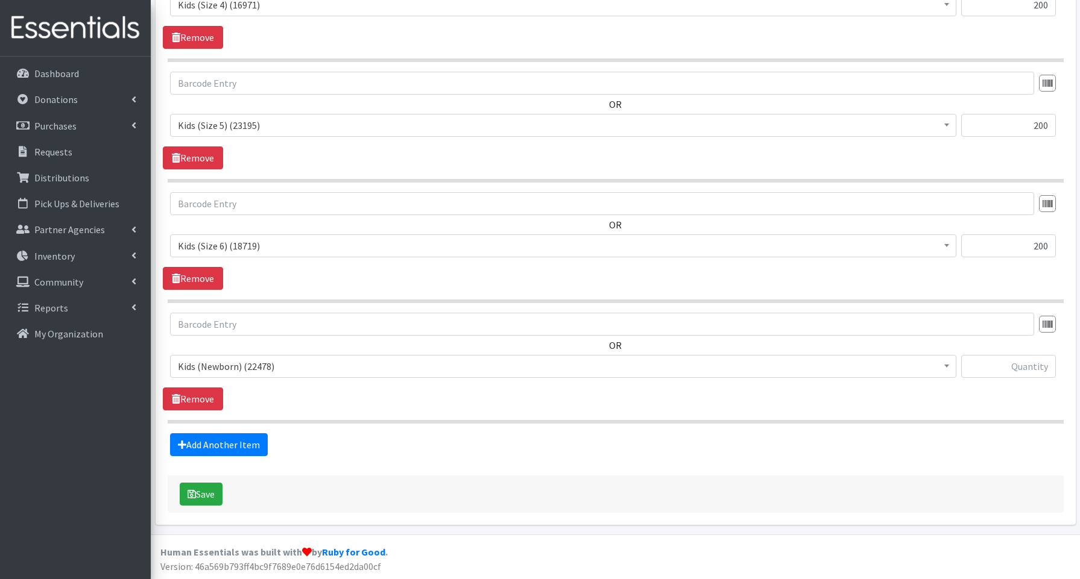
click at [251, 365] on span "Kids (Newborn) (22478)" at bounding box center [563, 366] width 771 height 17
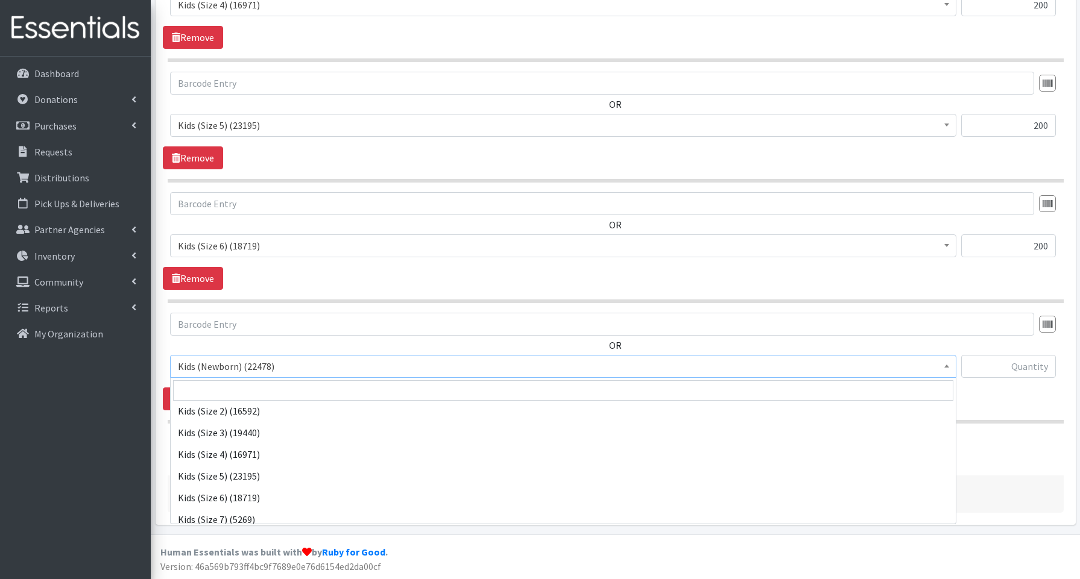
scroll to position [85, 0]
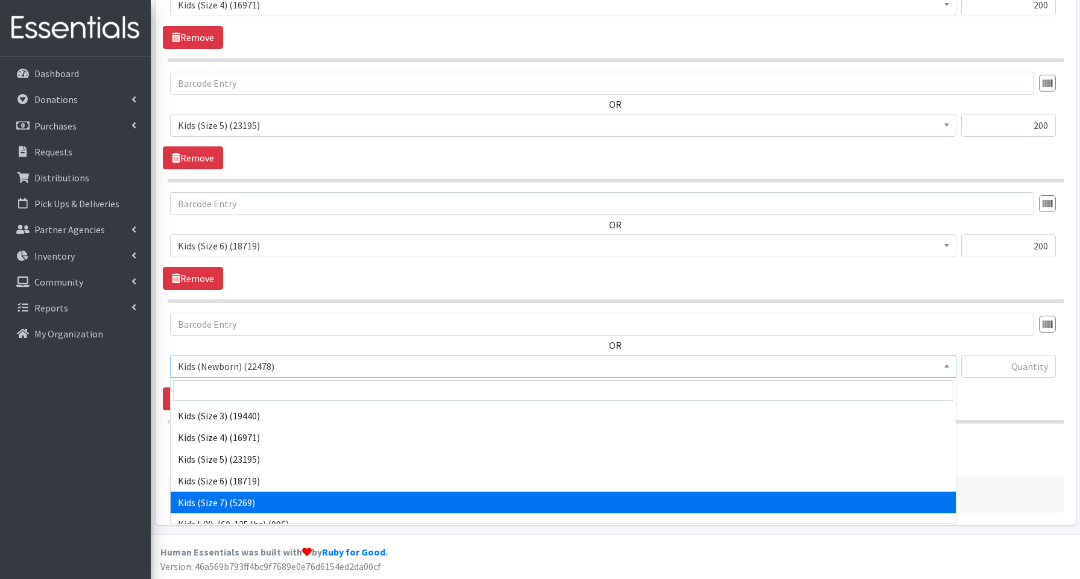
select select "3695"
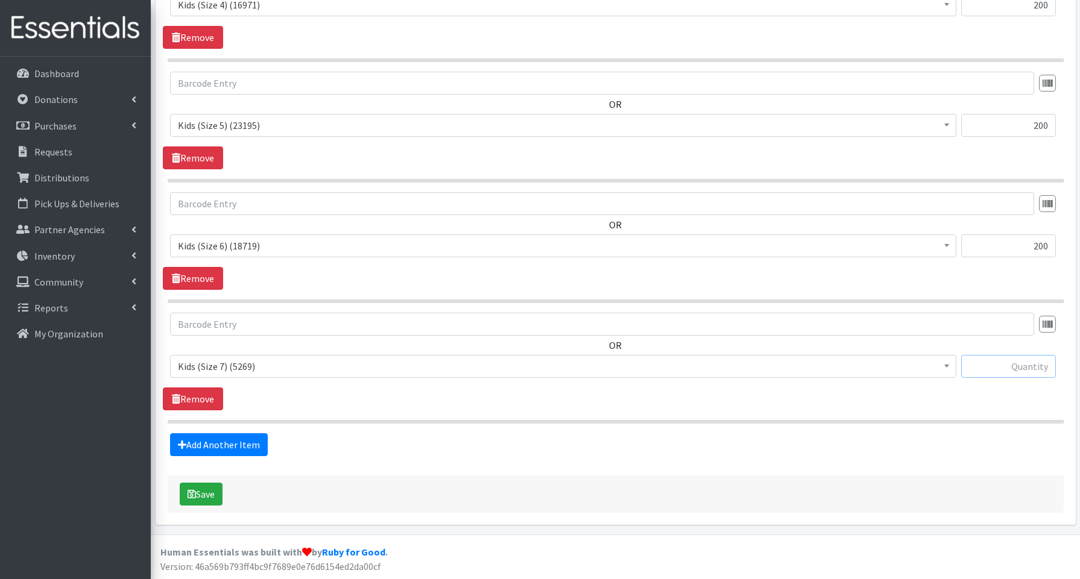
click at [983, 367] on input "text" at bounding box center [1008, 366] width 95 height 23
type input "80"
click at [205, 499] on button "Save" at bounding box center [201, 494] width 43 height 23
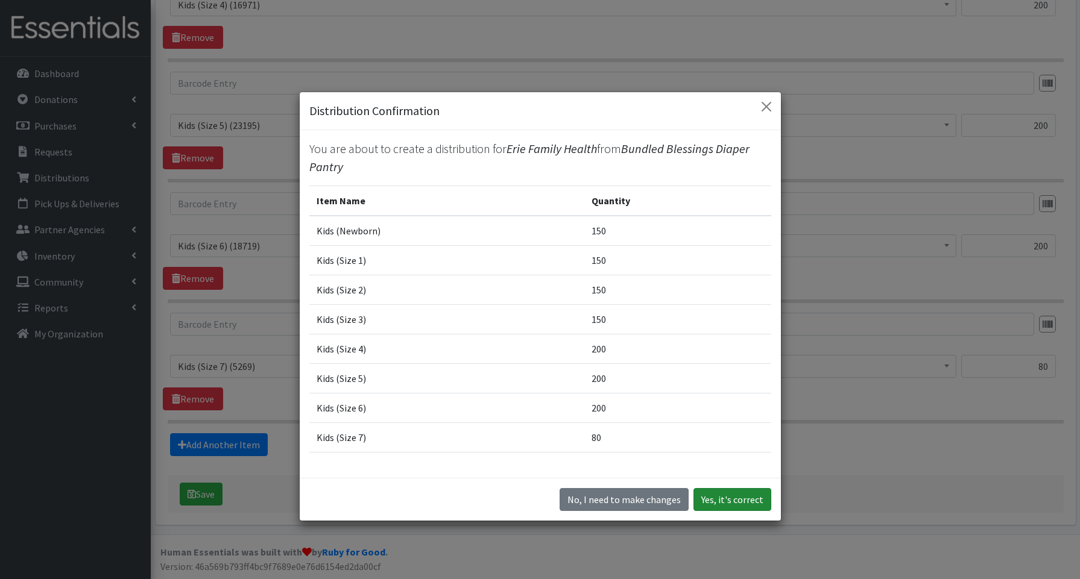
click at [718, 497] on button "Yes, it's correct" at bounding box center [732, 499] width 78 height 23
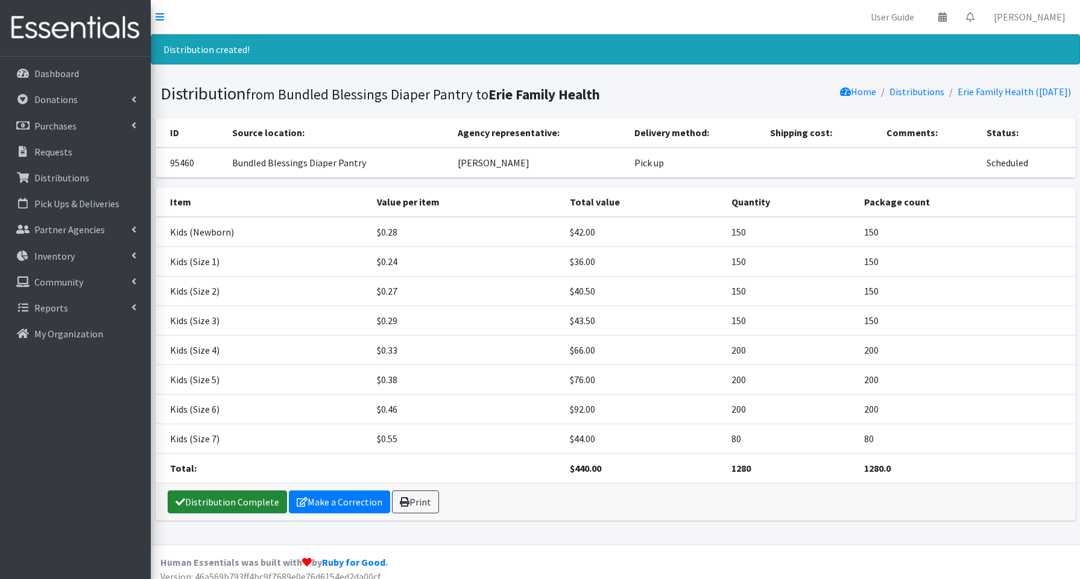
click at [233, 494] on link "Distribution Complete" at bounding box center [227, 502] width 119 height 23
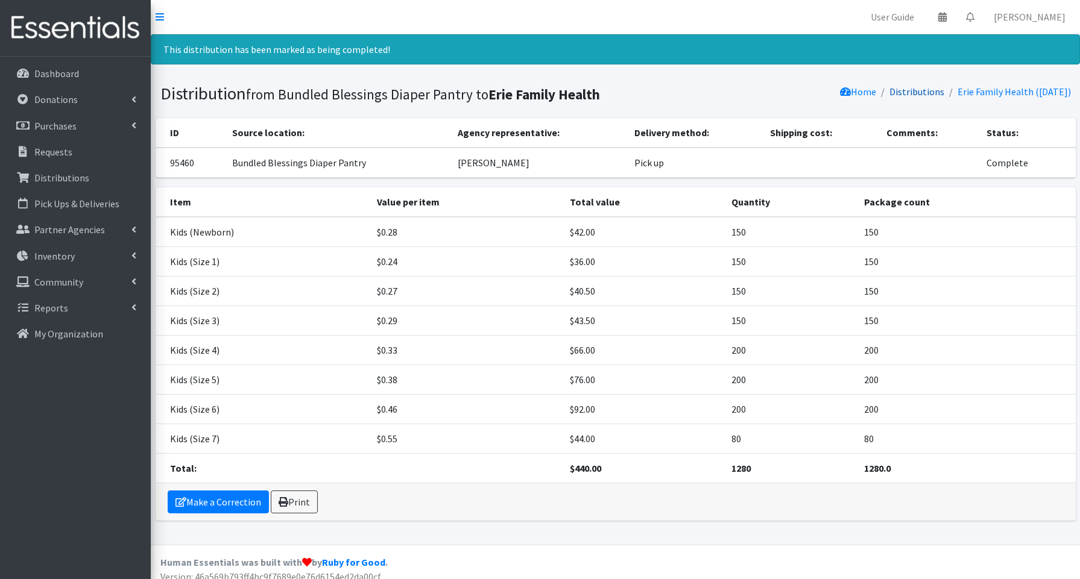
click at [912, 92] on link "Distributions" at bounding box center [916, 92] width 55 height 12
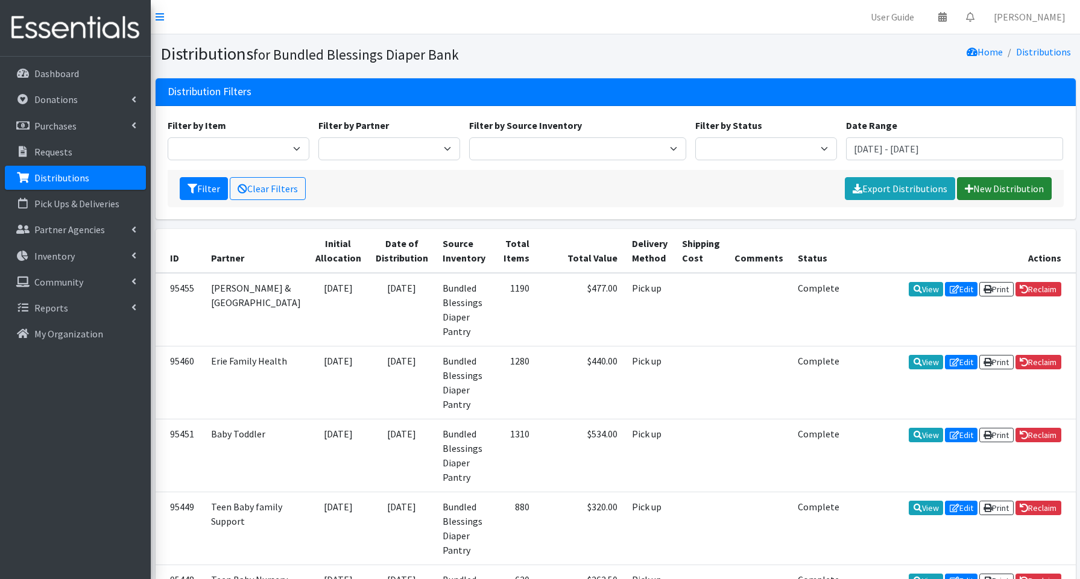
click at [999, 185] on link "New Distribution" at bounding box center [1004, 188] width 95 height 23
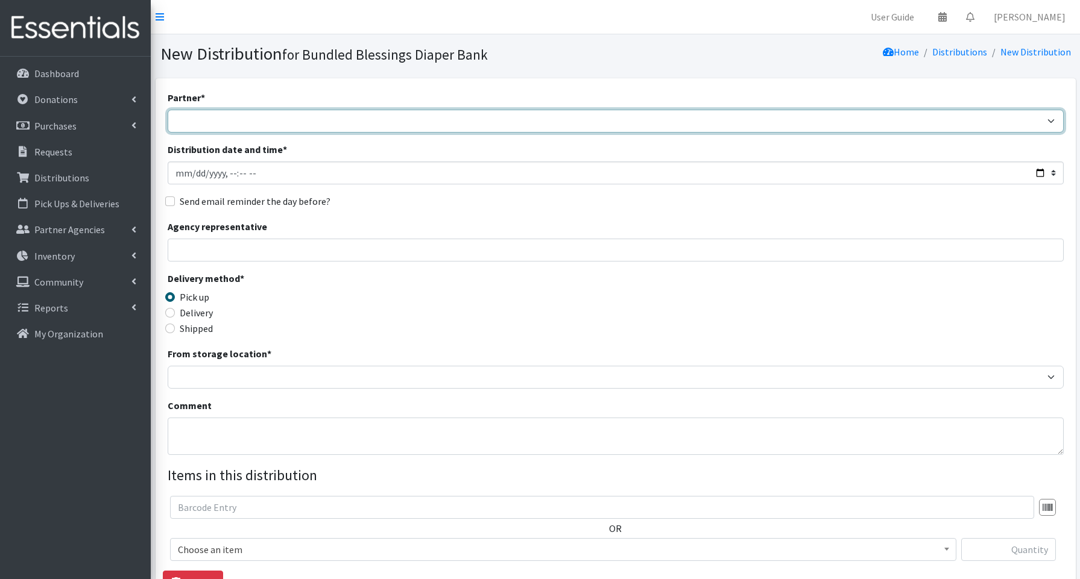
click at [209, 115] on select "Advocate Aurora Health Baby Toddler Black Residents of [GEOGRAPHIC_DATA] Peacef…" at bounding box center [616, 121] width 896 height 23
select select "6313"
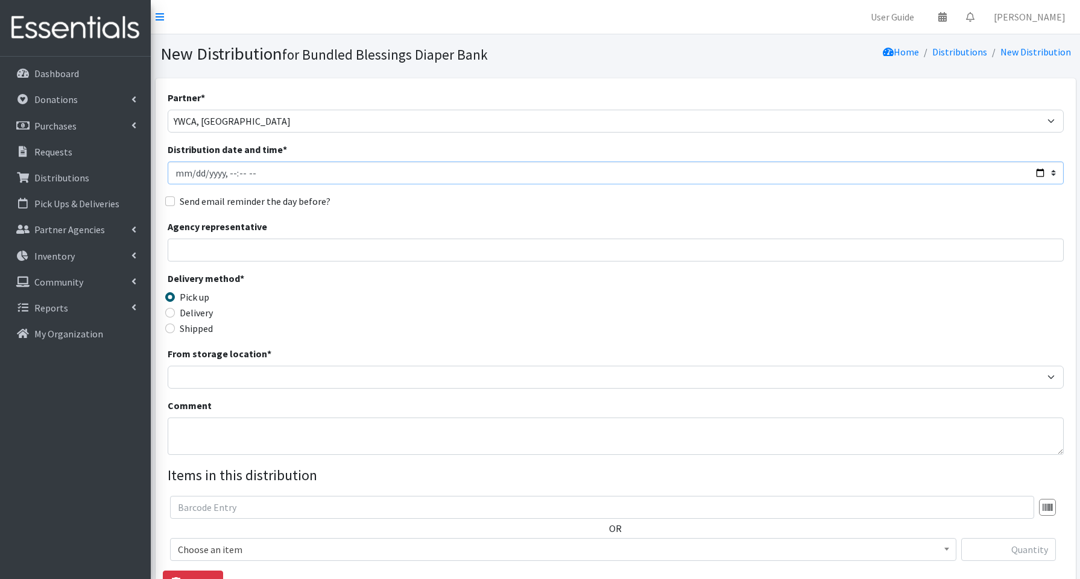
click at [1036, 170] on input "Distribution date and time *" at bounding box center [616, 173] width 896 height 23
type input "[DATE]T13:30"
click at [463, 242] on input "Agency representative" at bounding box center [616, 250] width 896 height 23
type input "[PERSON_NAME]"
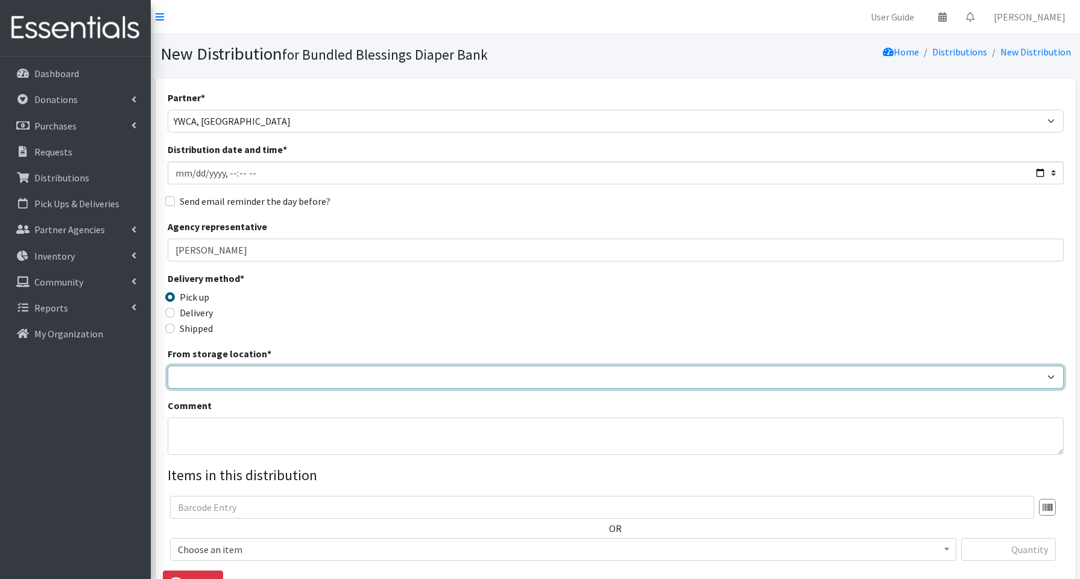
click at [256, 370] on select "Bundled Blessings Diaper Pantry" at bounding box center [616, 377] width 896 height 23
select select "79"
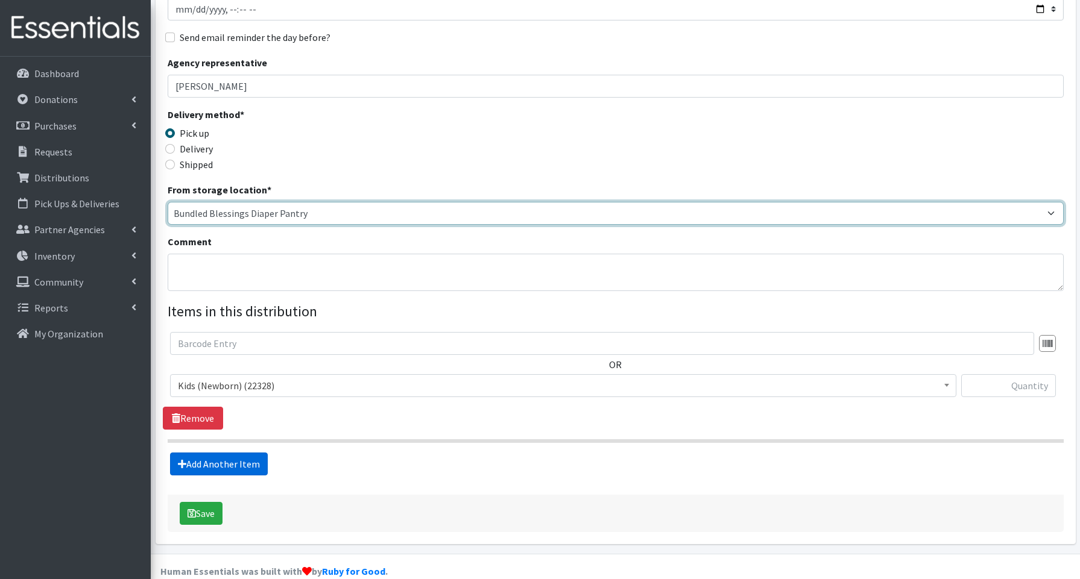
scroll to position [183, 0]
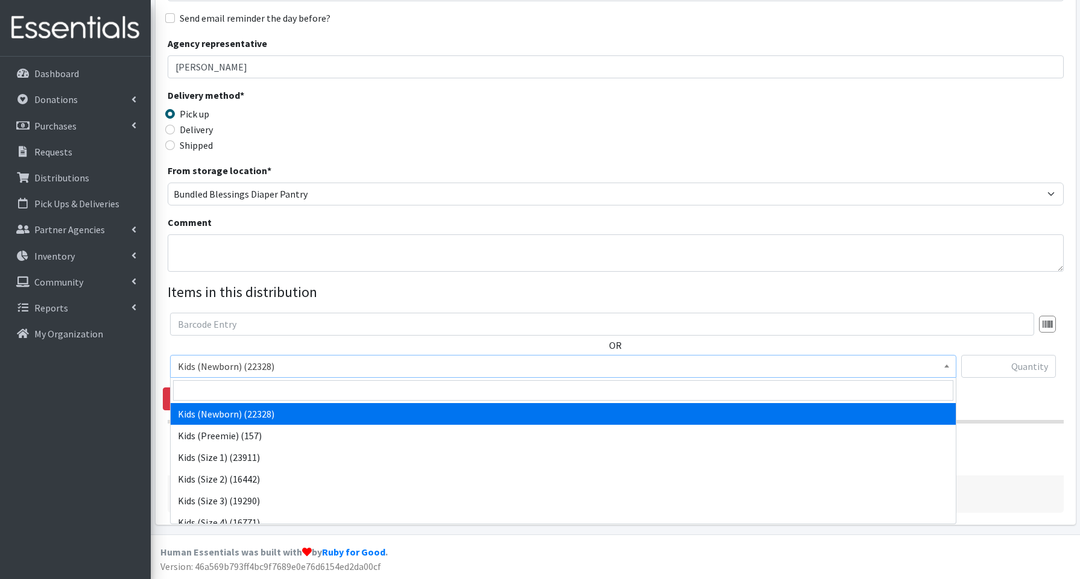
click at [232, 363] on span "Kids (Newborn) (22328)" at bounding box center [563, 366] width 771 height 17
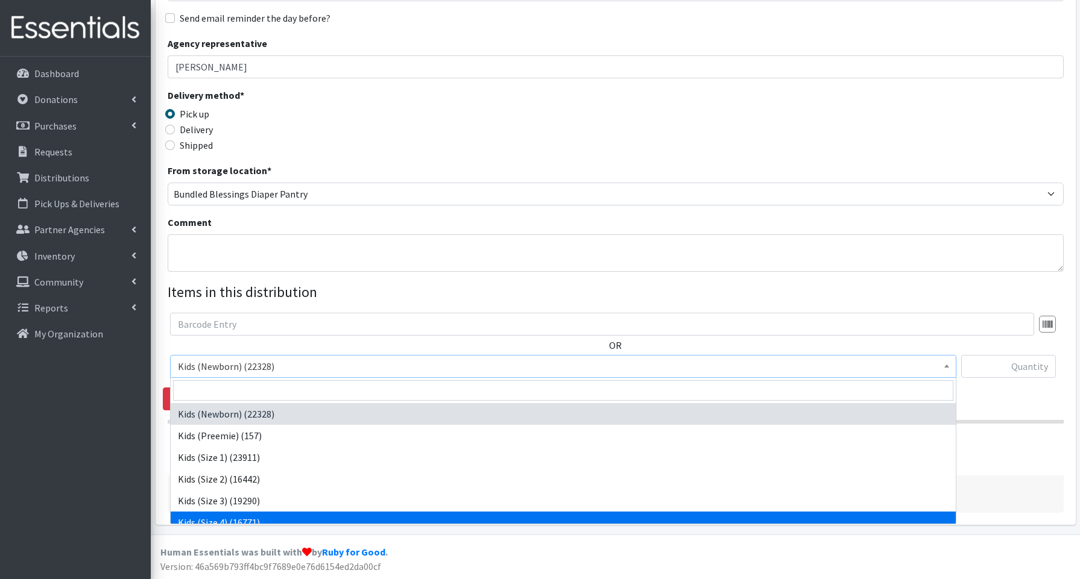
drag, startPoint x: 216, startPoint y: 519, endPoint x: 194, endPoint y: 489, distance: 37.0
select select "3650"
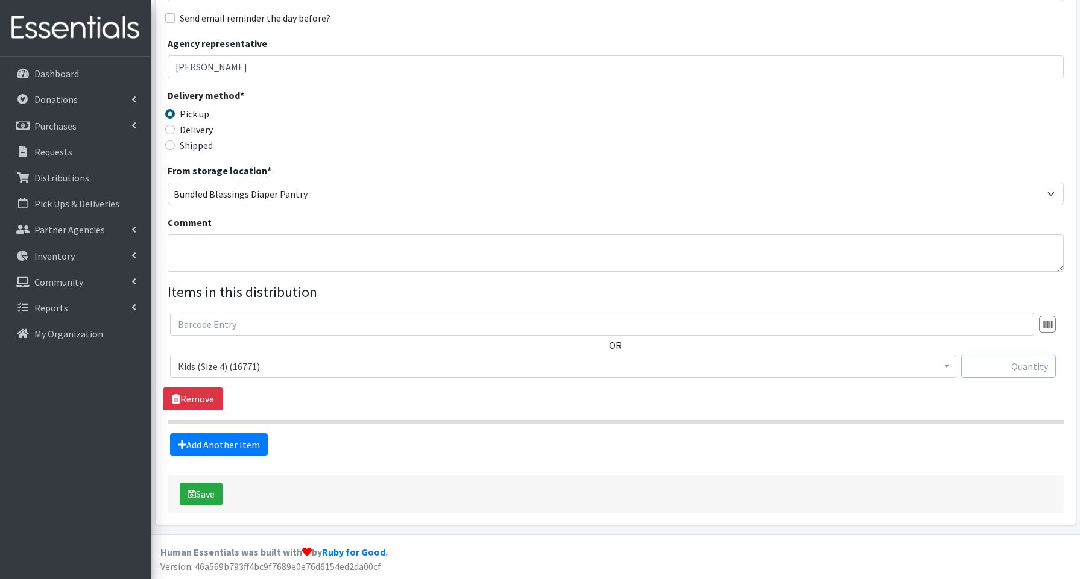
click at [999, 362] on input "text" at bounding box center [1008, 366] width 95 height 23
type input "200"
click at [213, 446] on link "Add Another Item" at bounding box center [219, 445] width 98 height 23
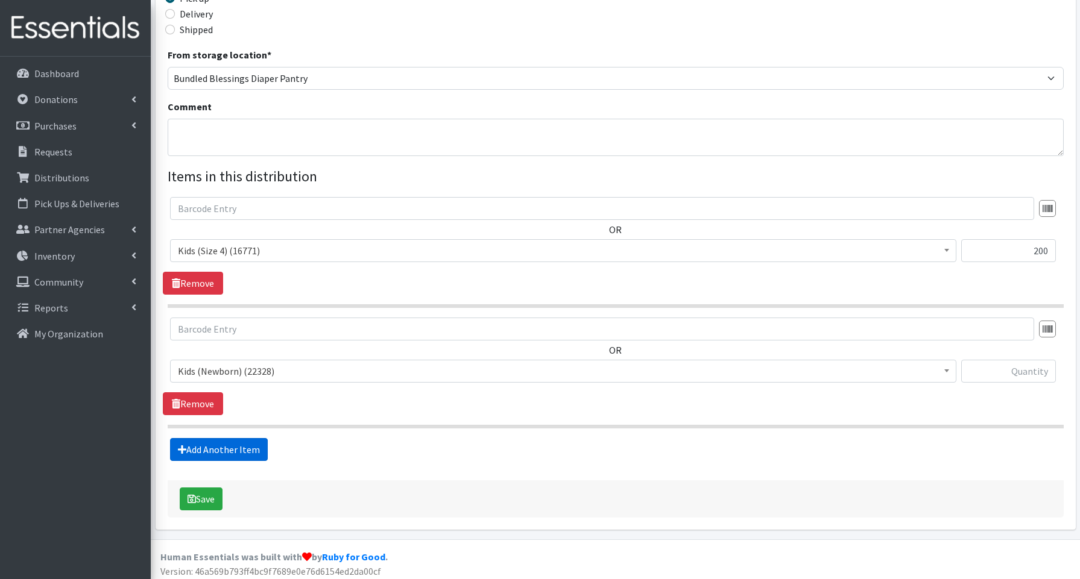
scroll to position [304, 0]
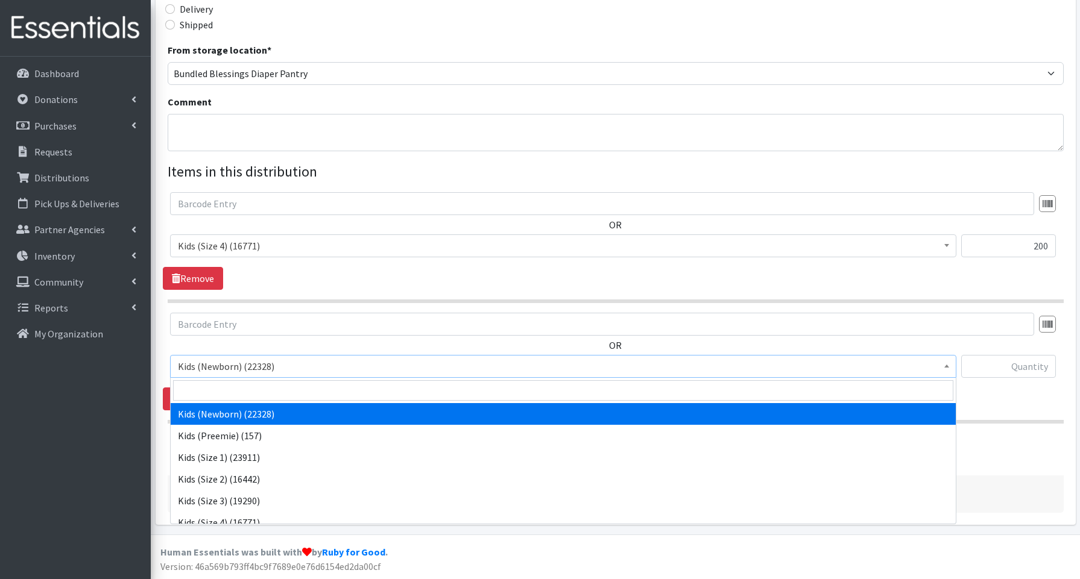
click at [221, 361] on span "Kids (Newborn) (22328)" at bounding box center [563, 366] width 771 height 17
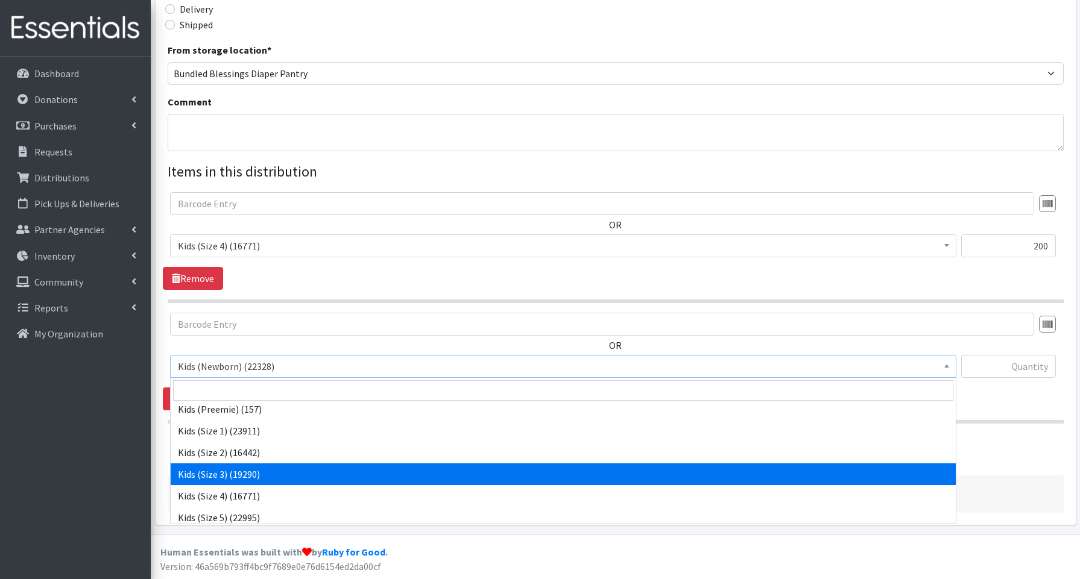
scroll to position [31, 0]
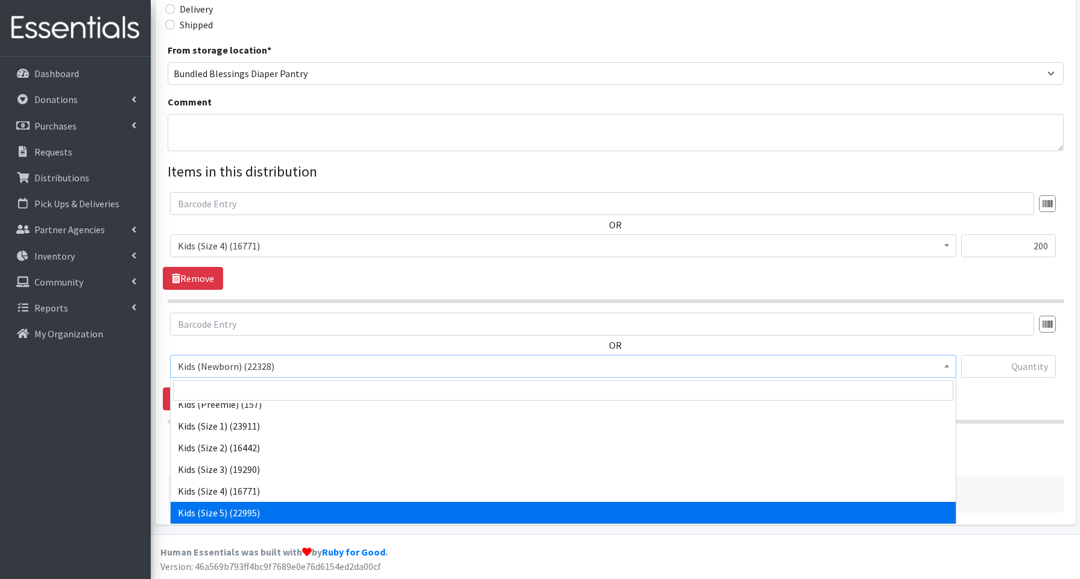
drag, startPoint x: 218, startPoint y: 511, endPoint x: 206, endPoint y: 504, distance: 14.1
select select "3672"
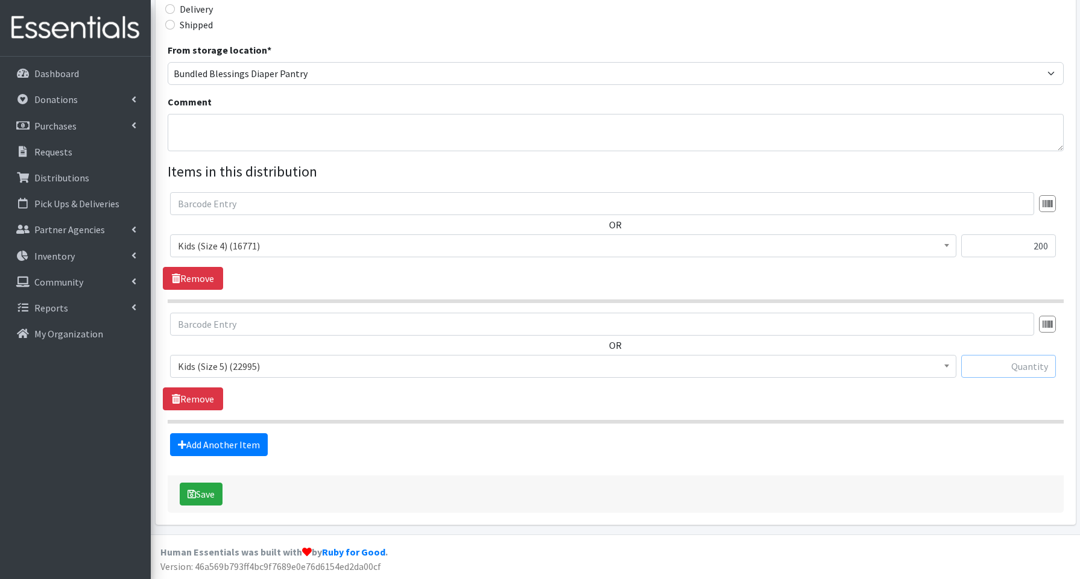
click at [1008, 367] on input "text" at bounding box center [1008, 366] width 95 height 23
type input "200"
click at [218, 496] on button "Save" at bounding box center [201, 494] width 43 height 23
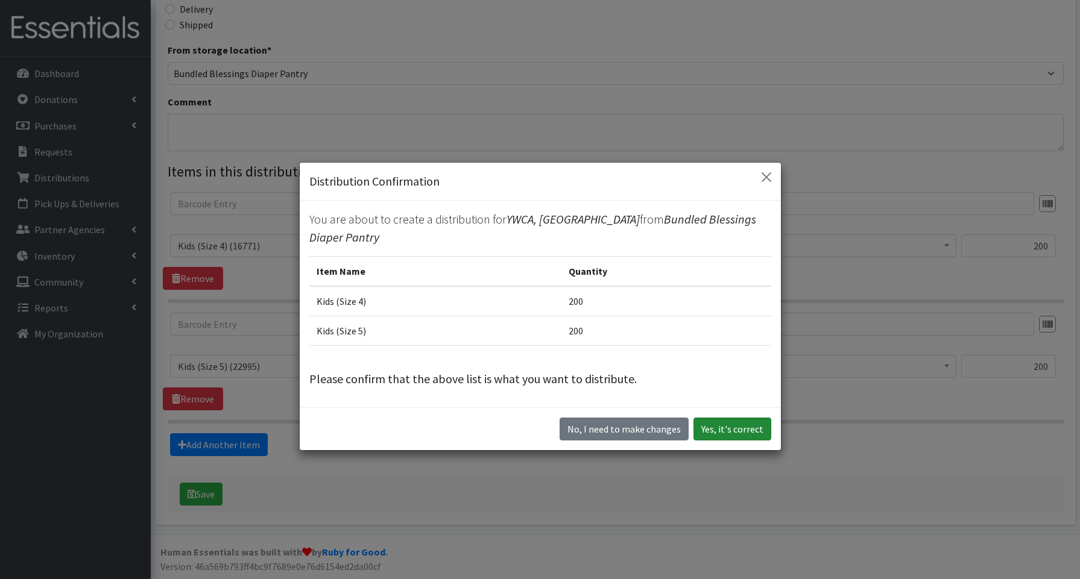
click at [744, 434] on button "Yes, it's correct" at bounding box center [732, 429] width 78 height 23
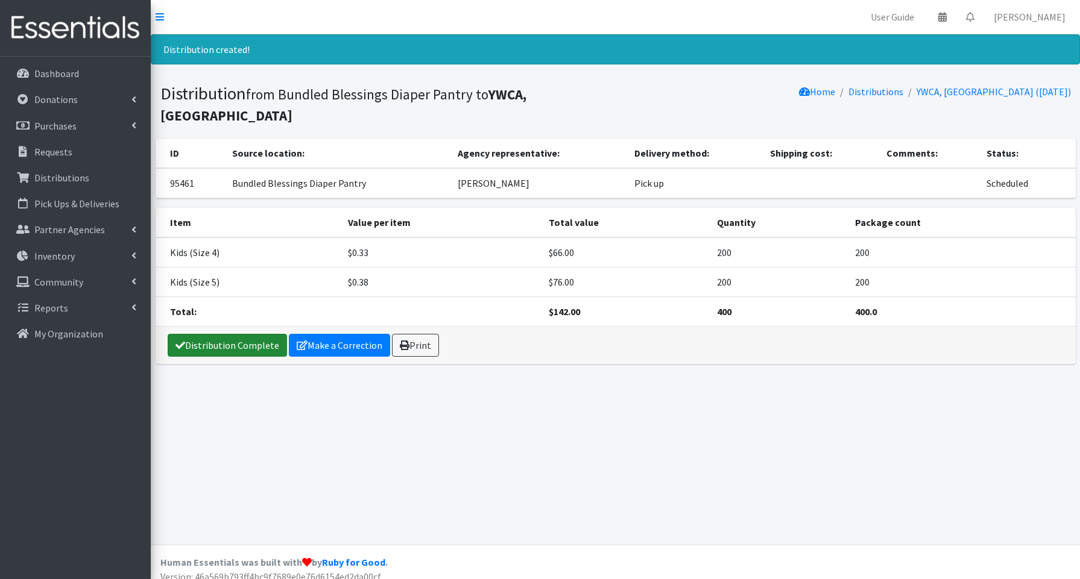
click at [268, 334] on link "Distribution Complete" at bounding box center [227, 345] width 119 height 23
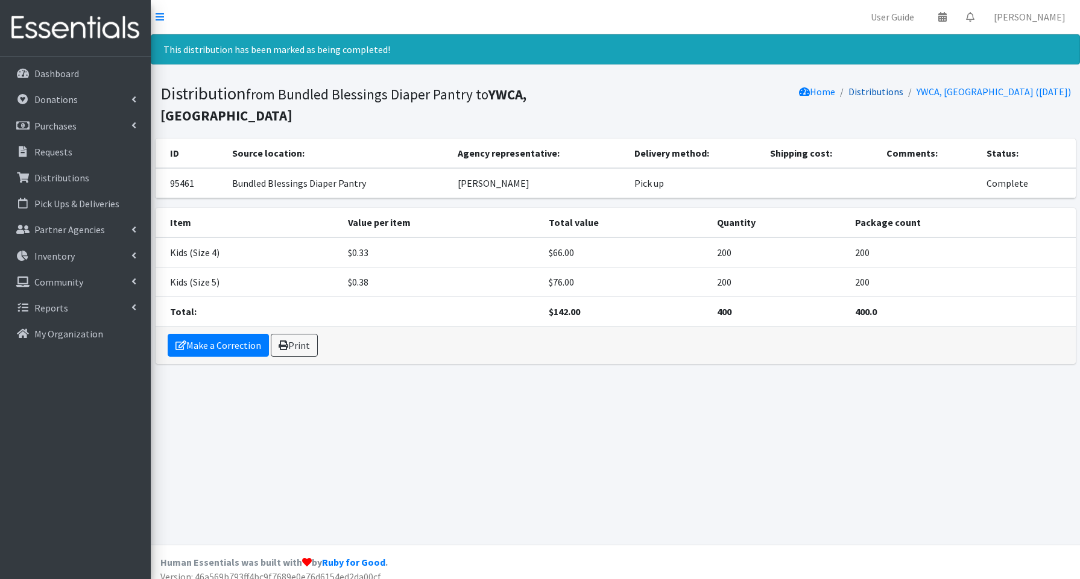
click at [903, 91] on link "Distributions" at bounding box center [875, 92] width 55 height 12
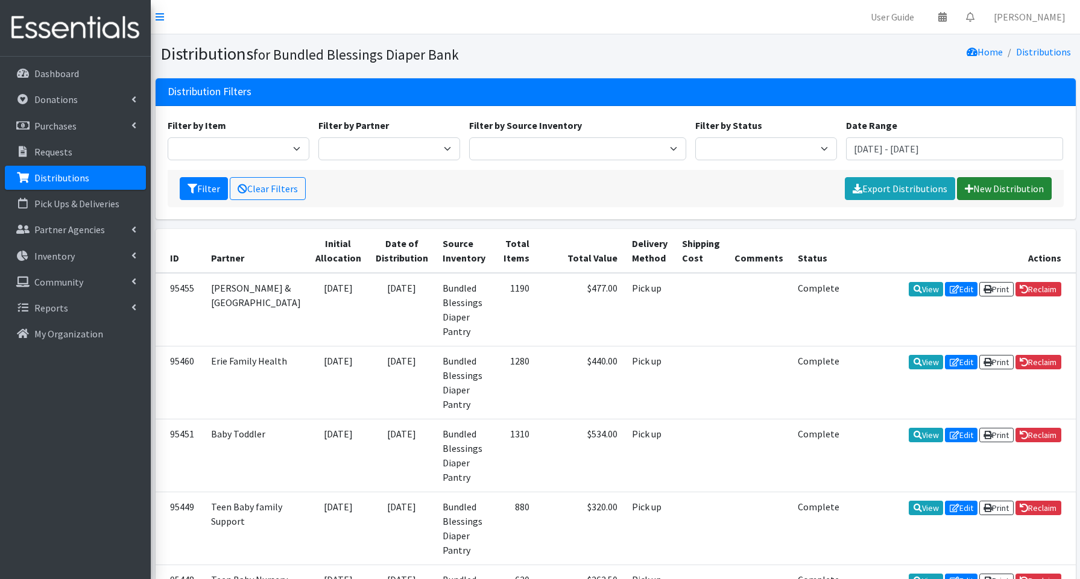
click at [999, 191] on link "New Distribution" at bounding box center [1004, 188] width 95 height 23
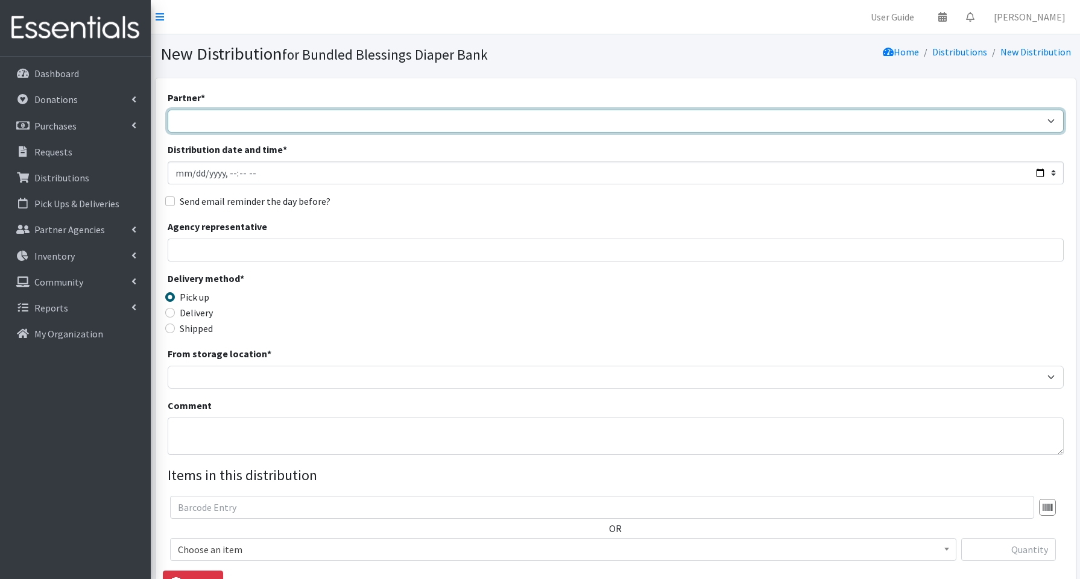
click at [189, 122] on select "Advocate Aurora Health Baby Toddler Black Residents of Evanston Building Peacef…" at bounding box center [616, 121] width 896 height 23
select select "7853"
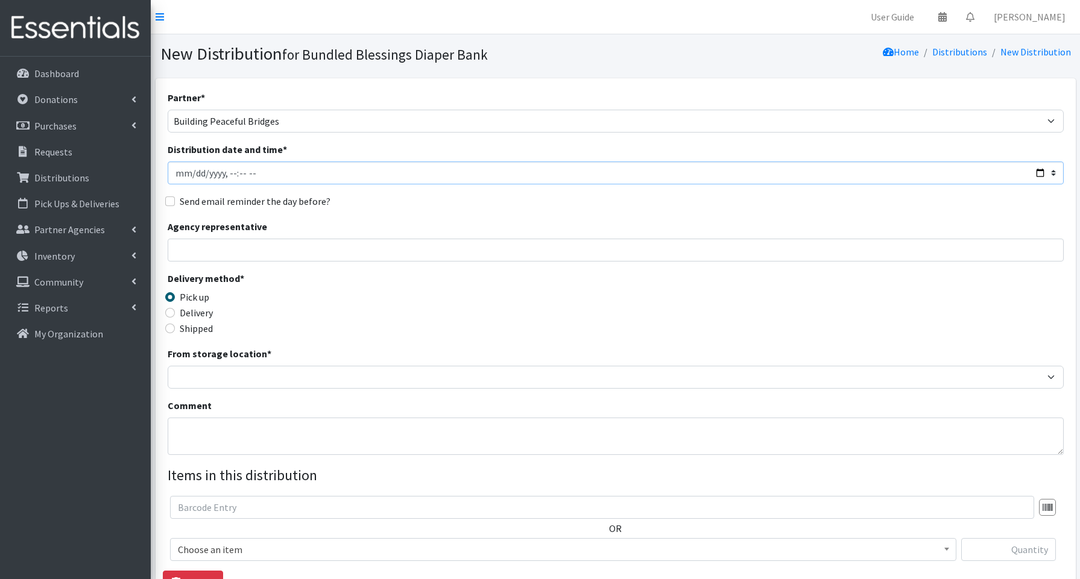
click at [1041, 171] on input "Distribution date and time *" at bounding box center [616, 173] width 896 height 23
type input "2025-08-21T14:15"
click at [419, 245] on input "Agency representative" at bounding box center [616, 250] width 896 height 23
type input "Debby Fosdick"
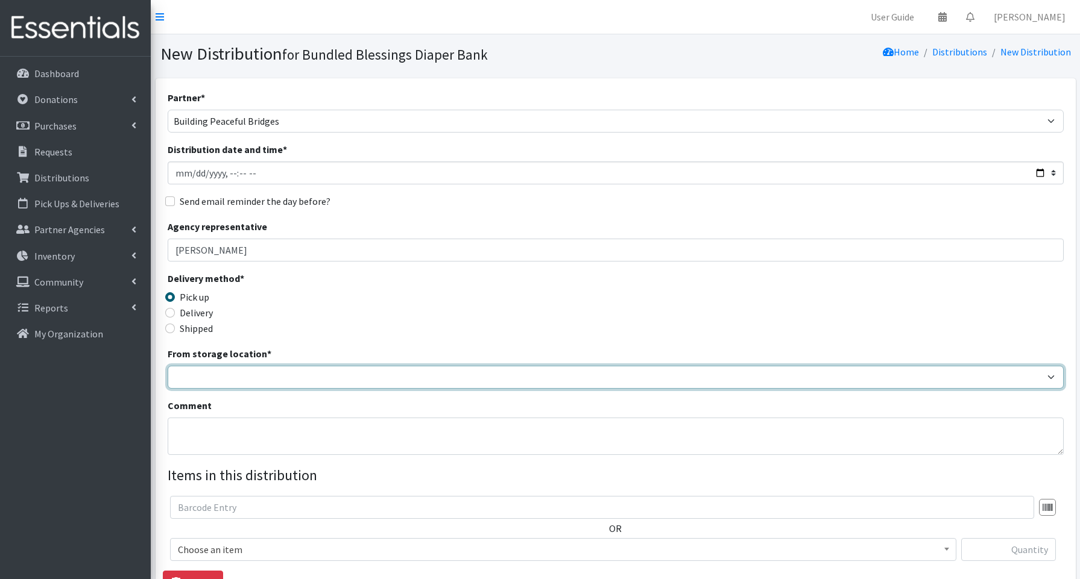
click at [191, 366] on select "Bundled Blessings Diaper Pantry" at bounding box center [616, 377] width 896 height 23
select select "79"
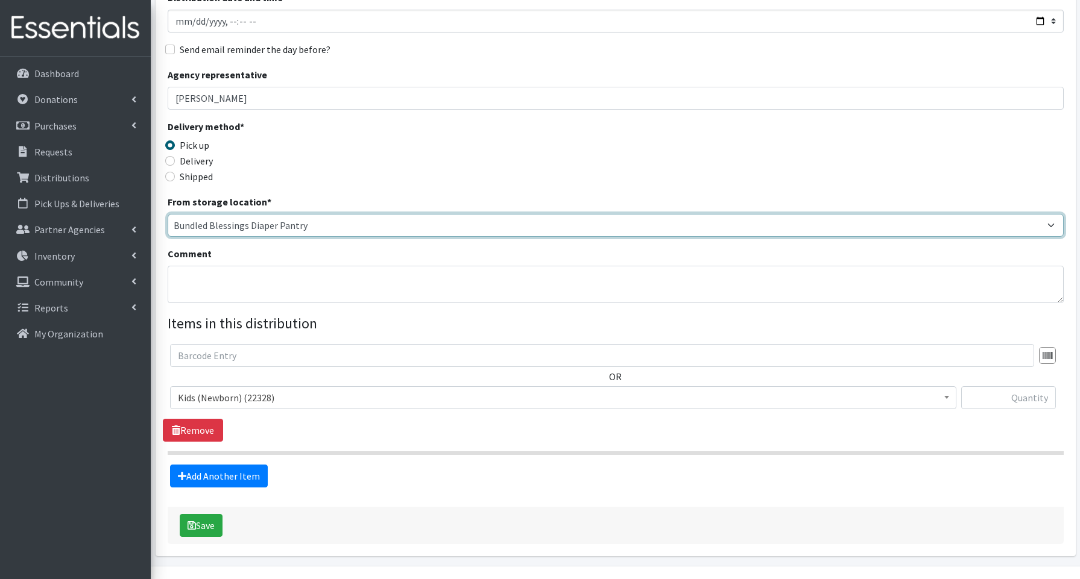
scroll to position [183, 0]
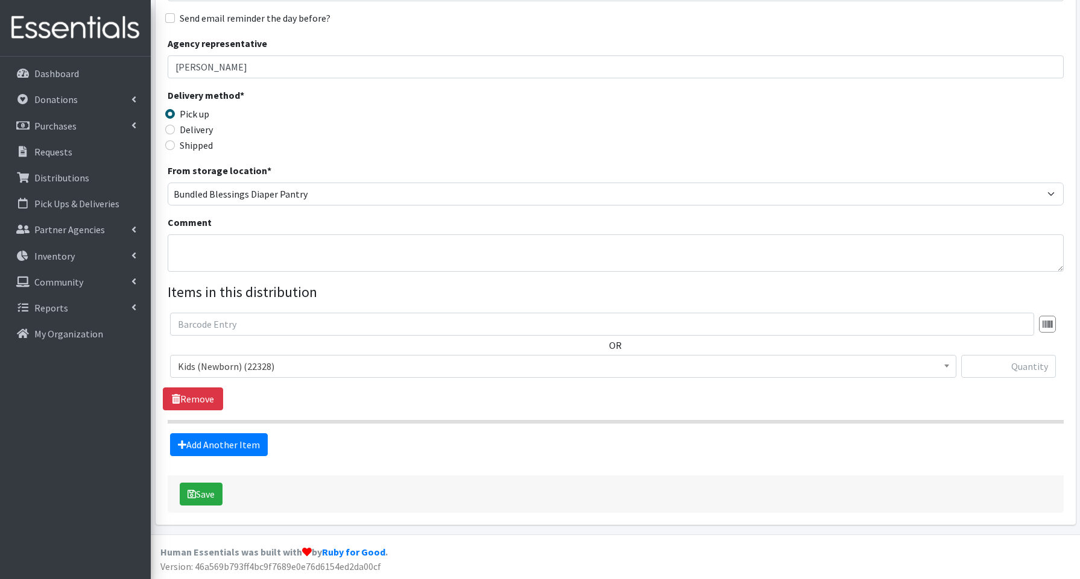
click at [204, 368] on span "Kids (Newborn) (22328)" at bounding box center [563, 366] width 771 height 17
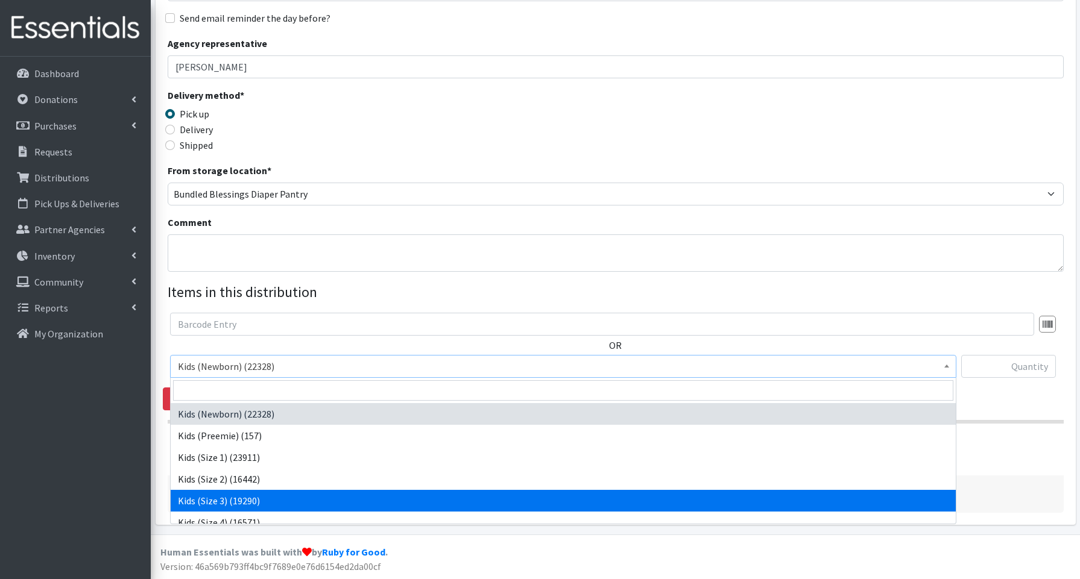
select select "3644"
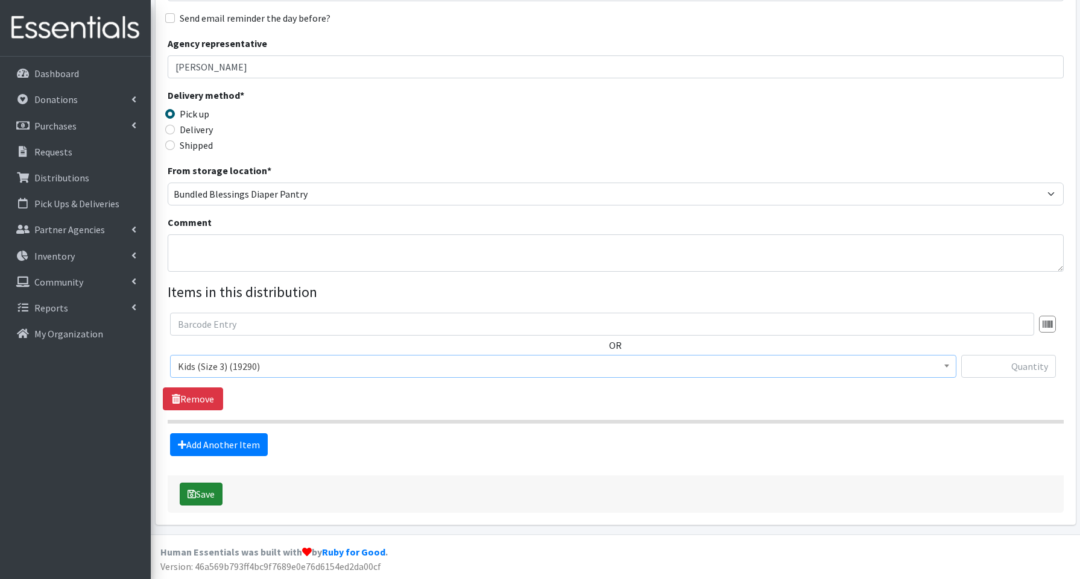
scroll to position [183, 0]
click at [1034, 371] on input "text" at bounding box center [1008, 367] width 95 height 23
type input "200"
click at [232, 440] on link "Add Another Item" at bounding box center [219, 445] width 98 height 23
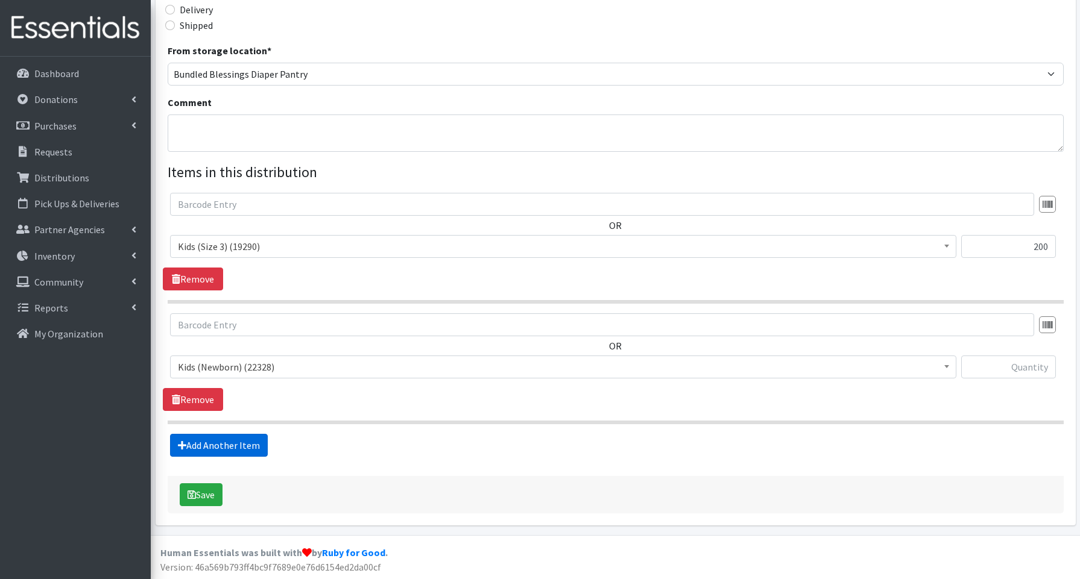
scroll to position [304, 0]
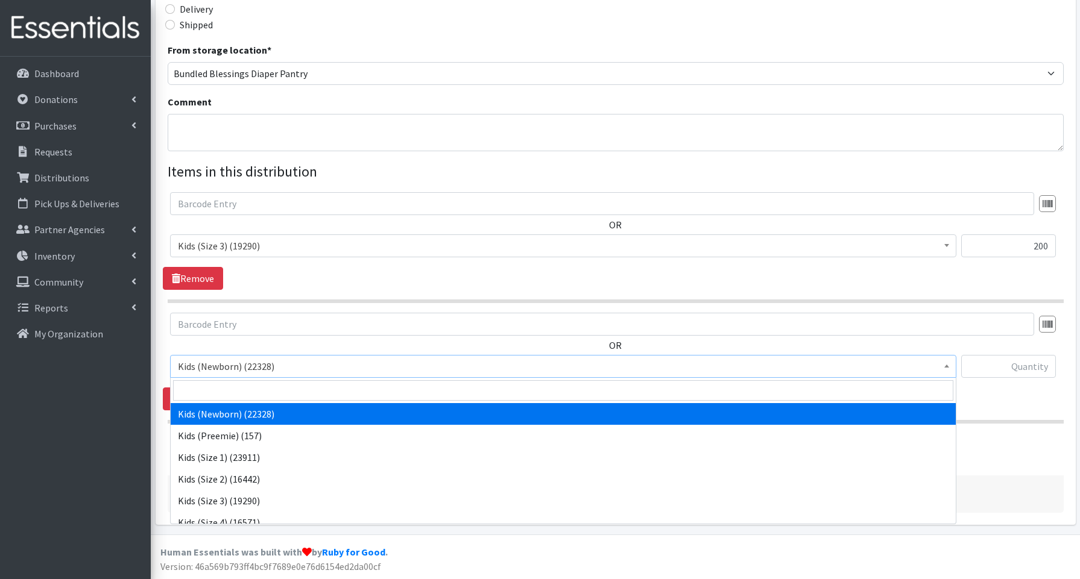
click at [225, 365] on span "Kids (Newborn) (22328)" at bounding box center [563, 366] width 771 height 17
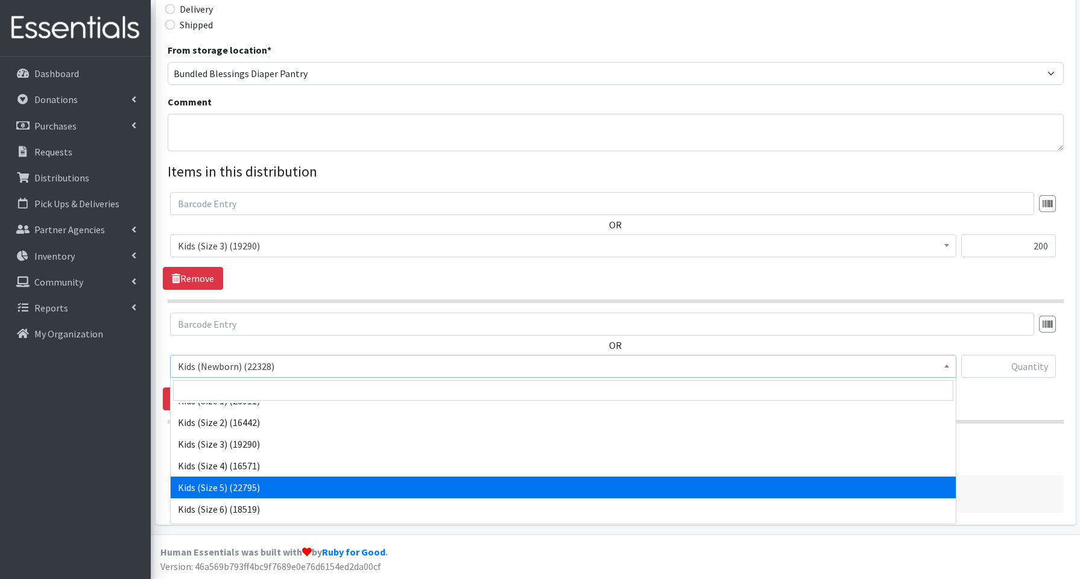
scroll to position [55, 0]
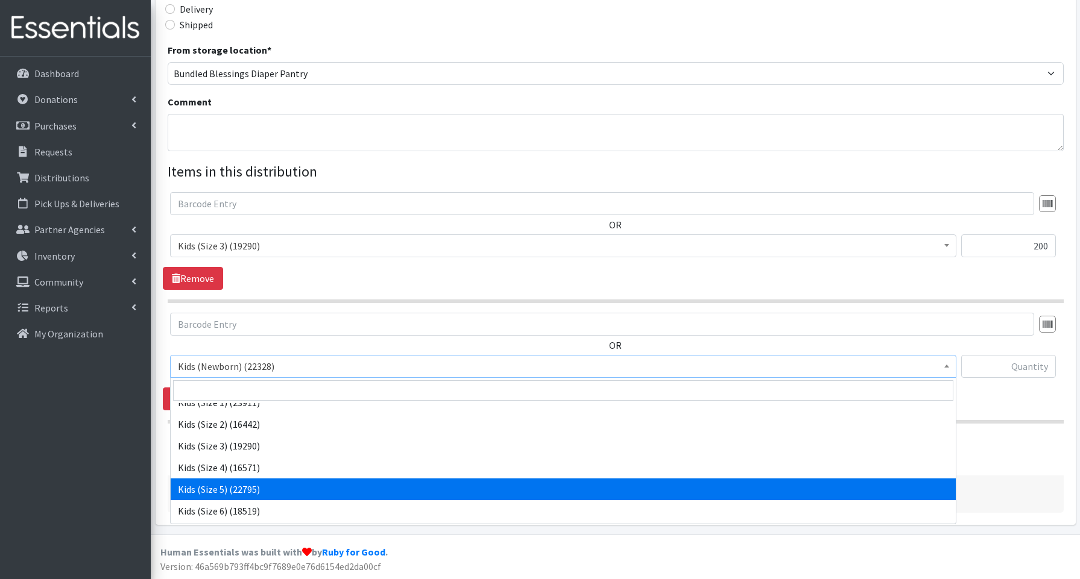
select select "3672"
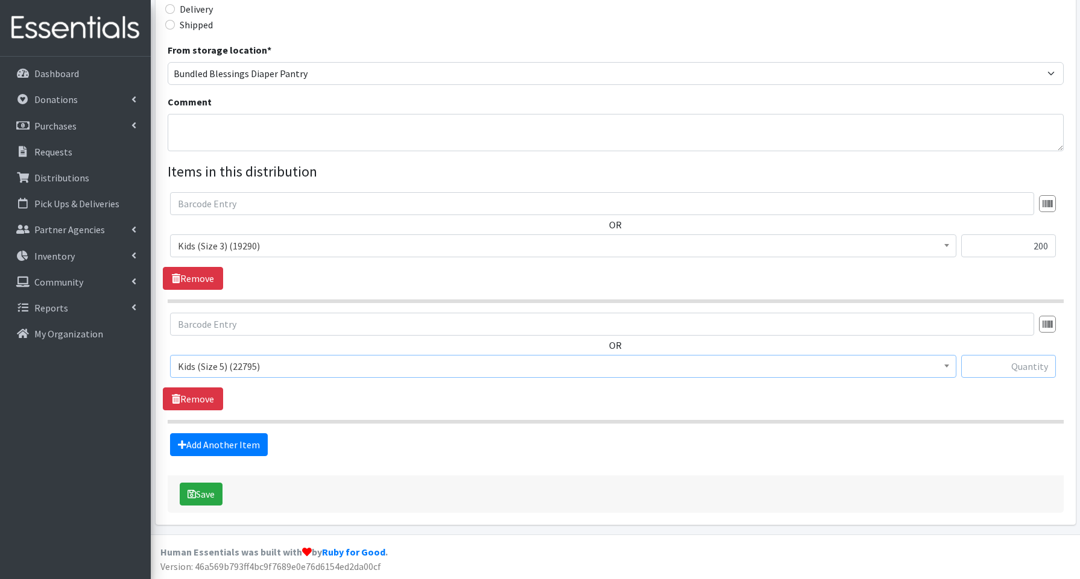
click at [1000, 365] on input "text" at bounding box center [1008, 366] width 95 height 23
type input "200"
click at [216, 442] on link "Add Another Item" at bounding box center [219, 445] width 98 height 23
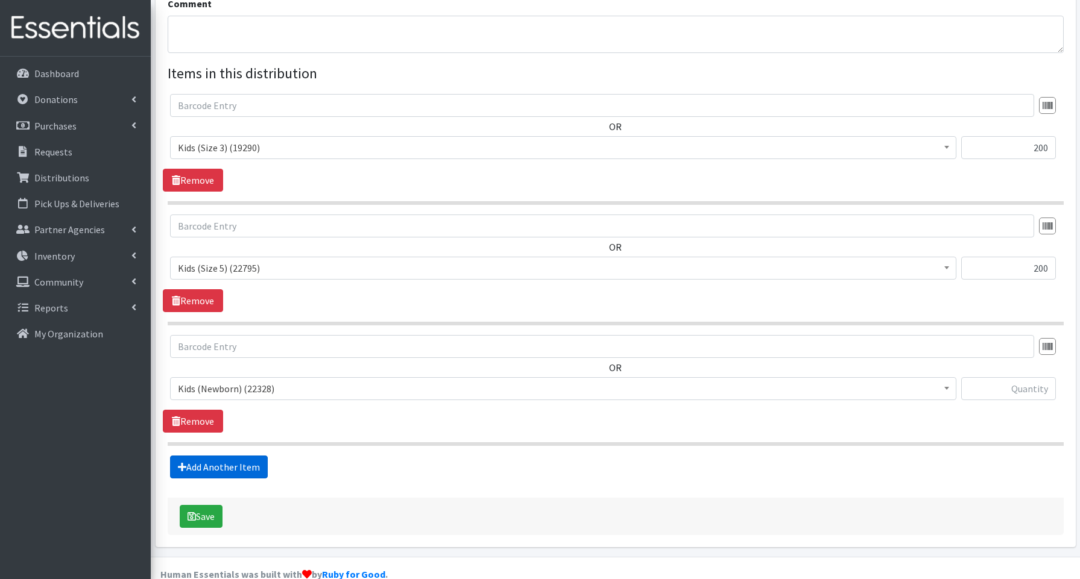
scroll to position [425, 0]
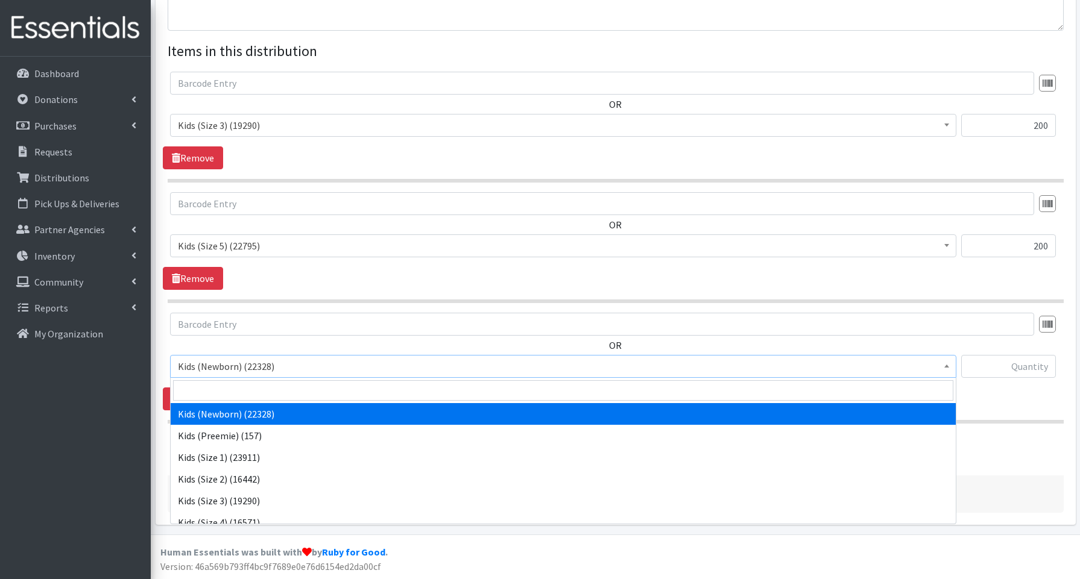
click at [224, 367] on span "Kids (Newborn) (22328)" at bounding box center [563, 366] width 771 height 17
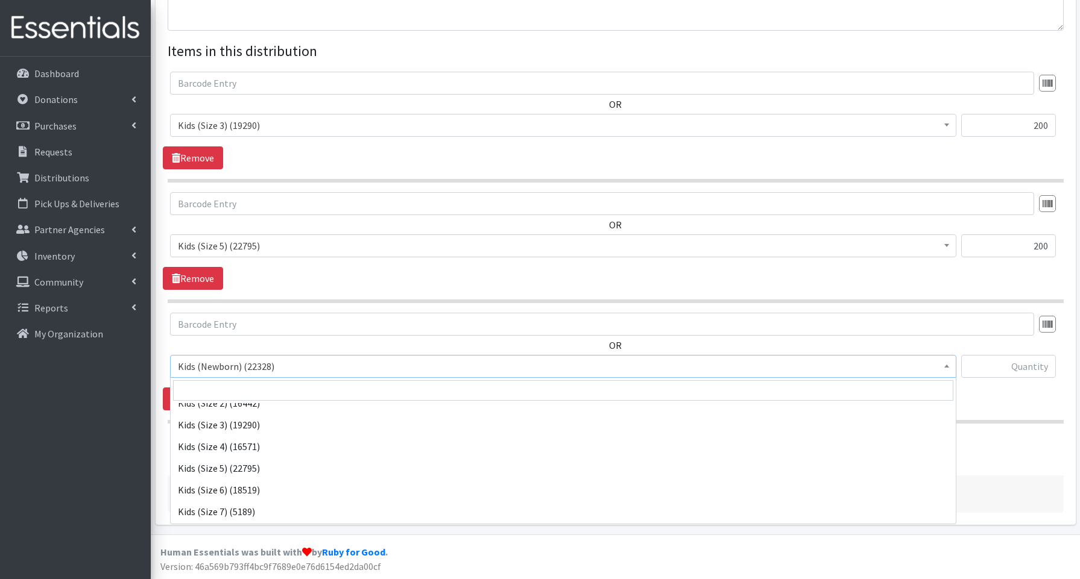
scroll to position [87, 0]
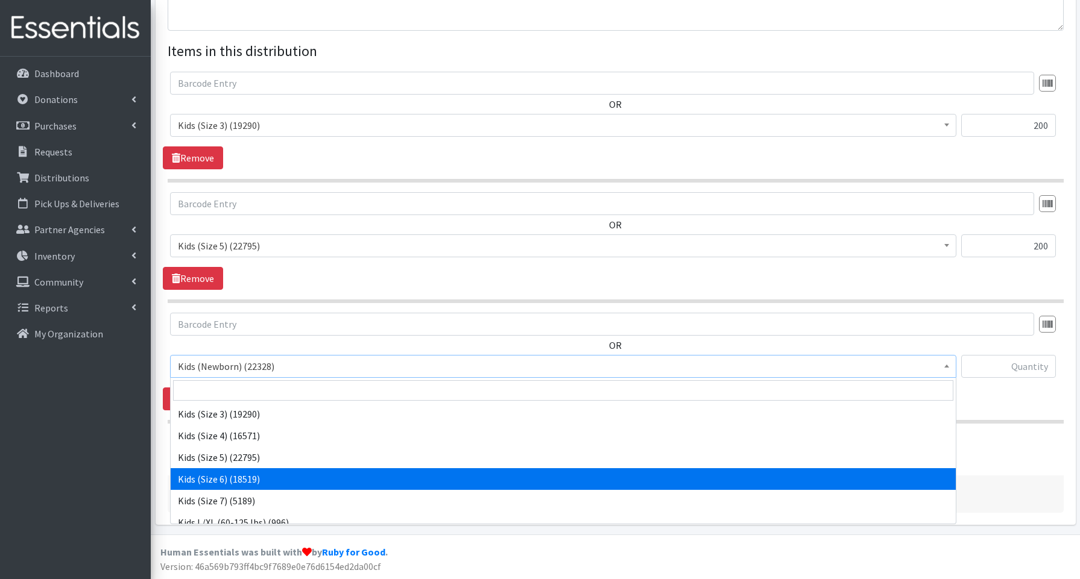
select select "3654"
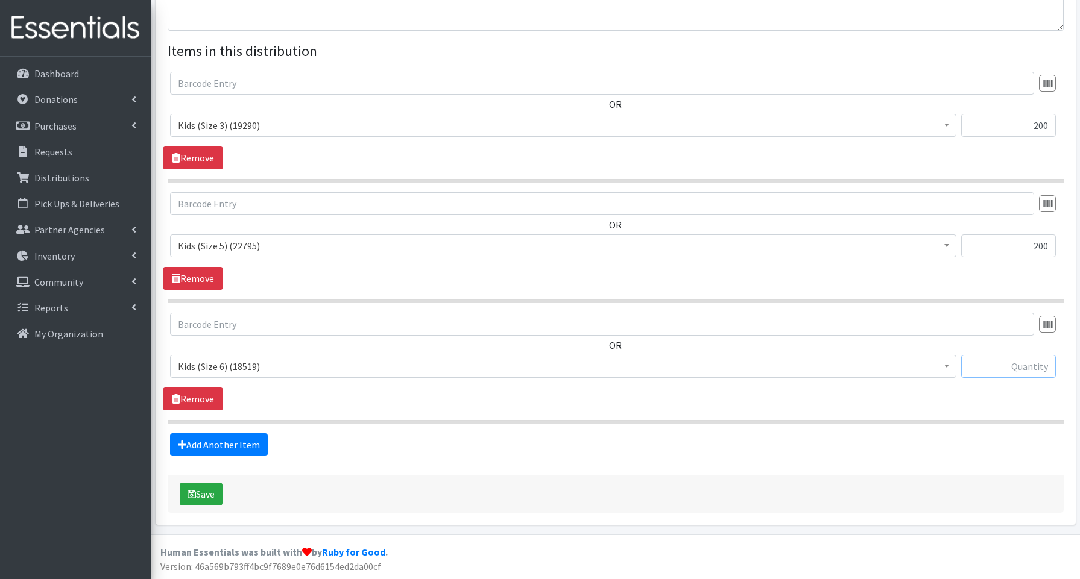
click at [994, 369] on input "text" at bounding box center [1008, 366] width 95 height 23
type input "450"
click at [214, 496] on button "Save" at bounding box center [201, 494] width 43 height 23
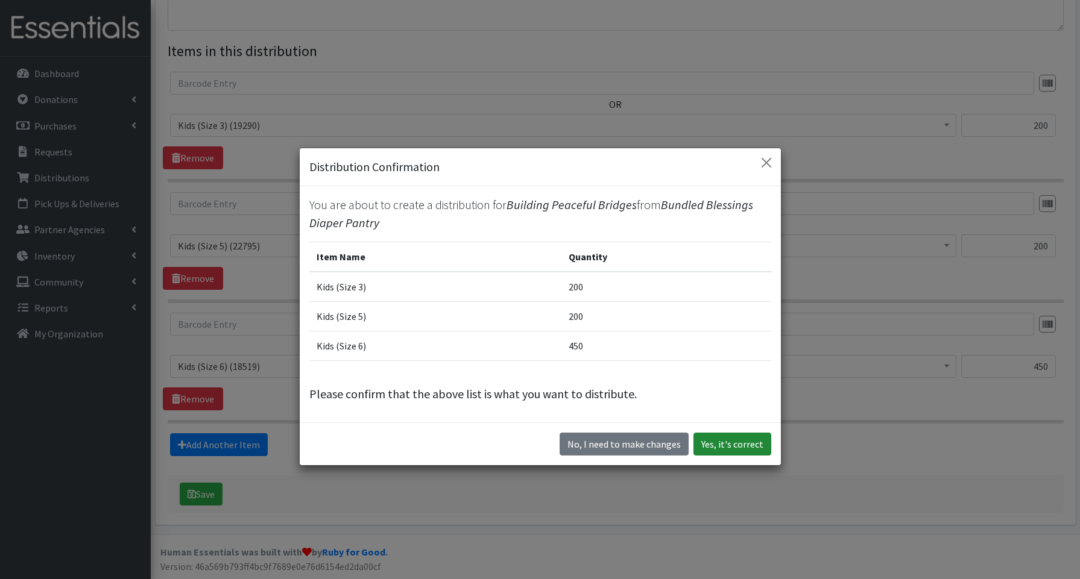
click at [719, 439] on button "Yes, it's correct" at bounding box center [732, 444] width 78 height 23
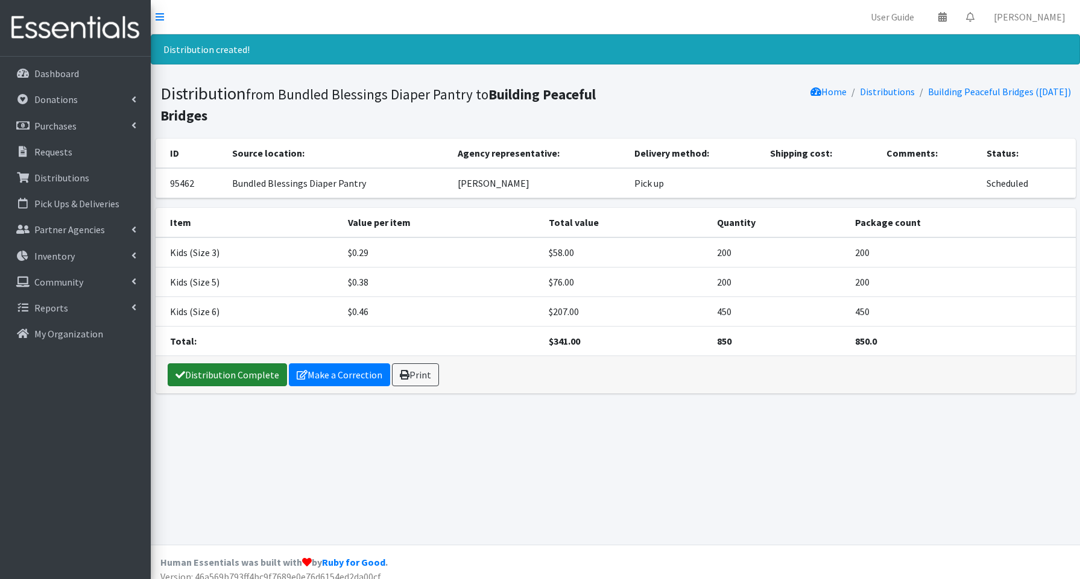
click at [186, 374] on link "Distribution Complete" at bounding box center [227, 375] width 119 height 23
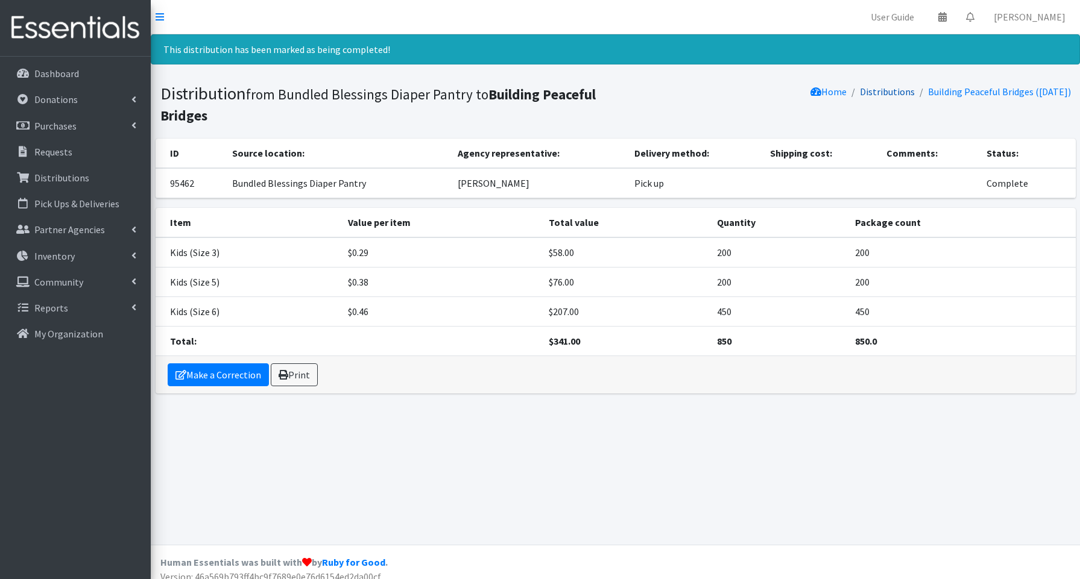
click at [888, 90] on link "Distributions" at bounding box center [887, 92] width 55 height 12
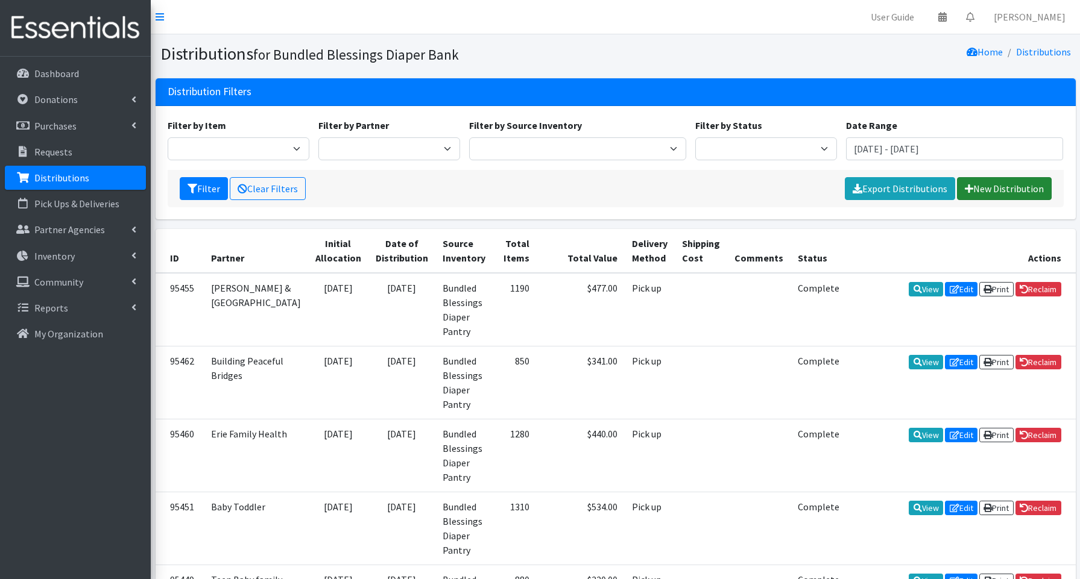
click at [977, 192] on link "New Distribution" at bounding box center [1004, 188] width 95 height 23
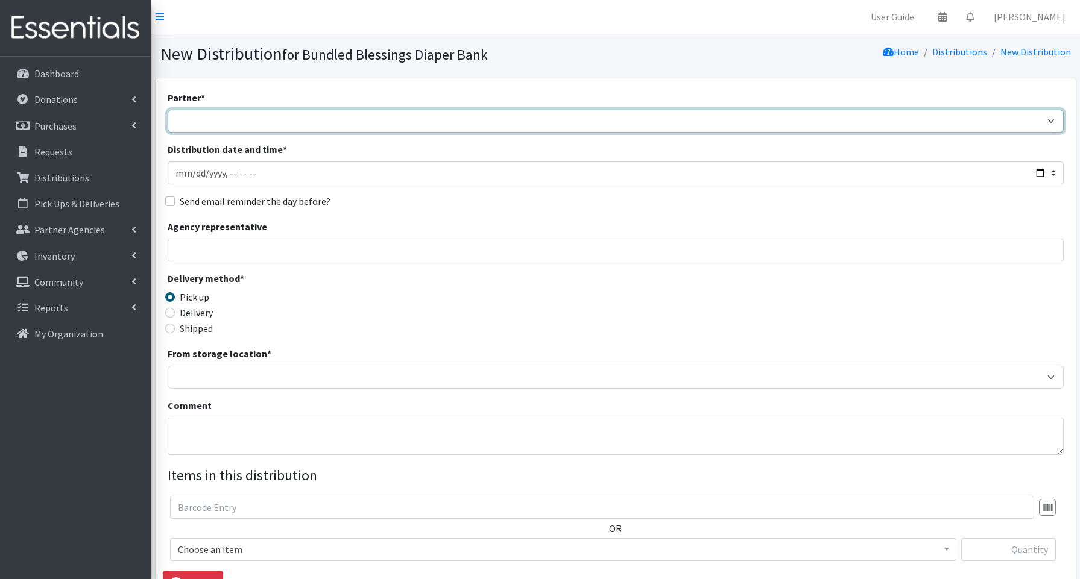
click at [236, 125] on select "Advocate Aurora Health Baby Toddler Black Residents of [GEOGRAPHIC_DATA] Peacef…" at bounding box center [616, 121] width 896 height 23
select select "2842"
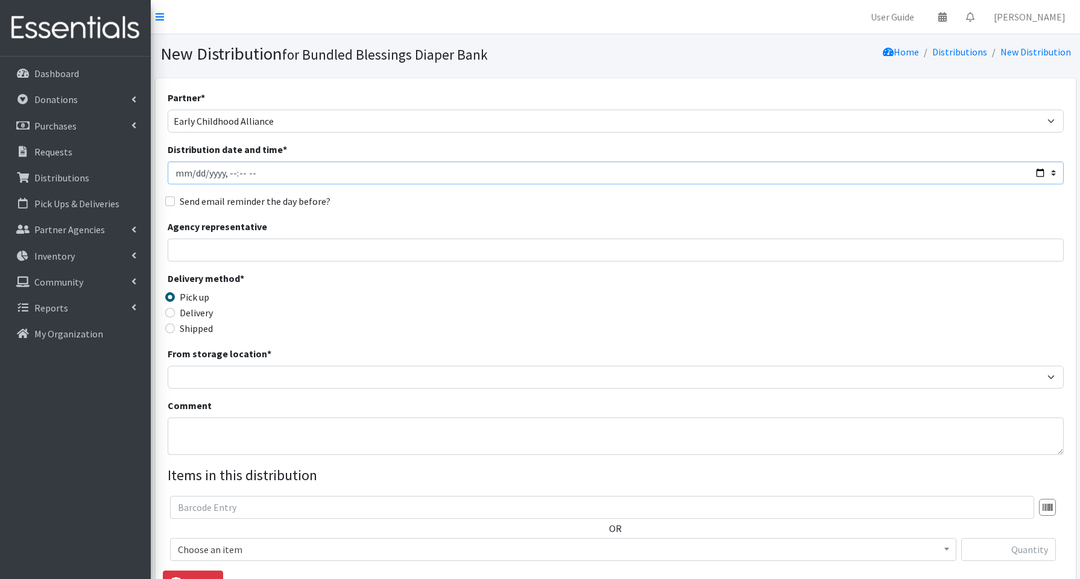
click at [1031, 171] on input "Distribution date and time *" at bounding box center [616, 173] width 896 height 23
click at [1040, 171] on input "Distribution date and time *" at bounding box center [616, 173] width 896 height 23
type input "[DATE]T14:00"
click at [441, 248] on input "Agency representative" at bounding box center [616, 250] width 896 height 23
type input "[PERSON_NAME]"
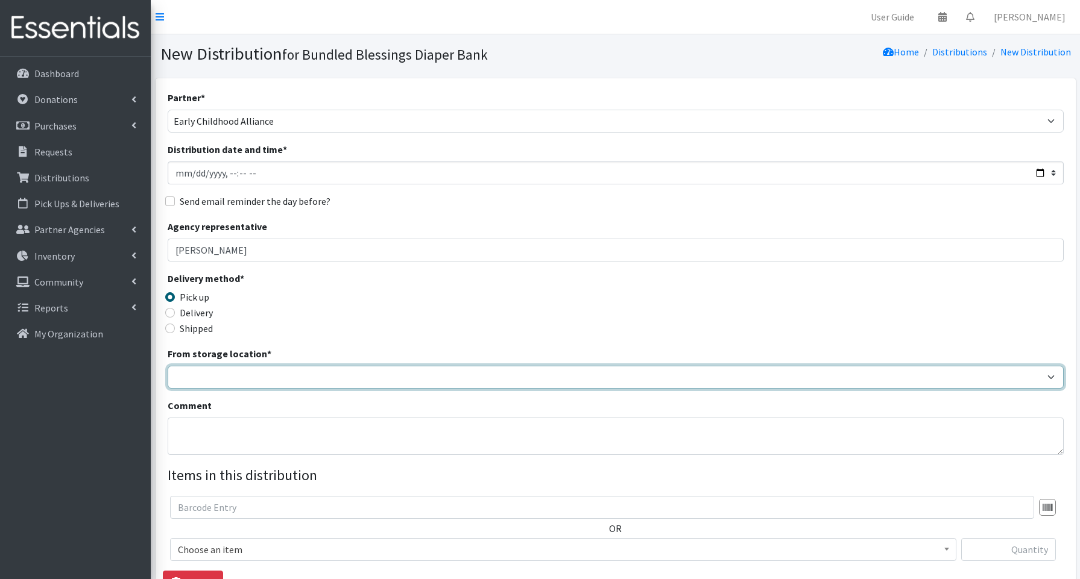
click at [235, 377] on select "Bundled Blessings Diaper Pantry" at bounding box center [616, 377] width 896 height 23
select select "79"
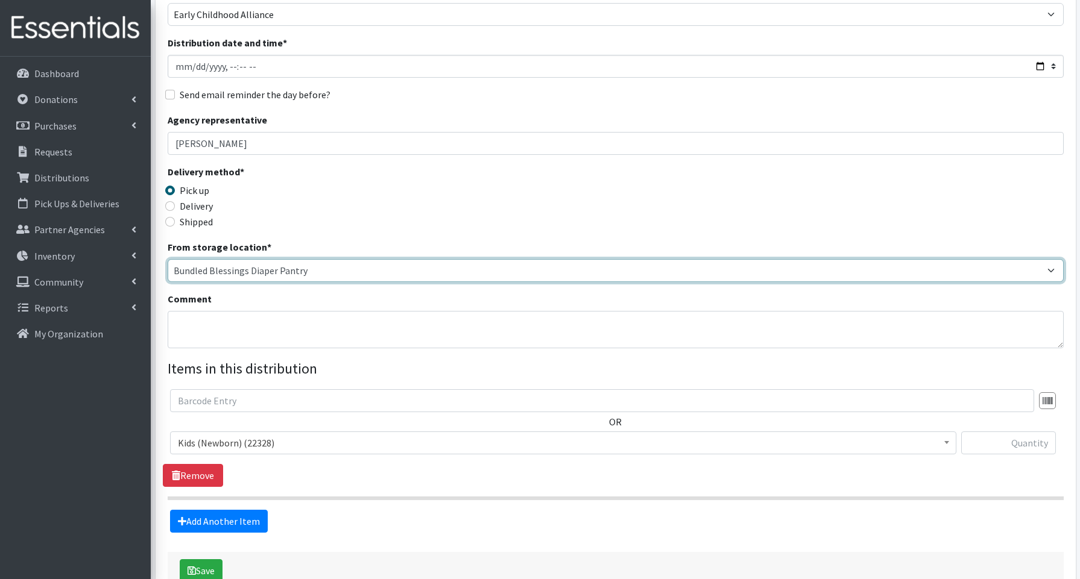
scroll to position [113, 0]
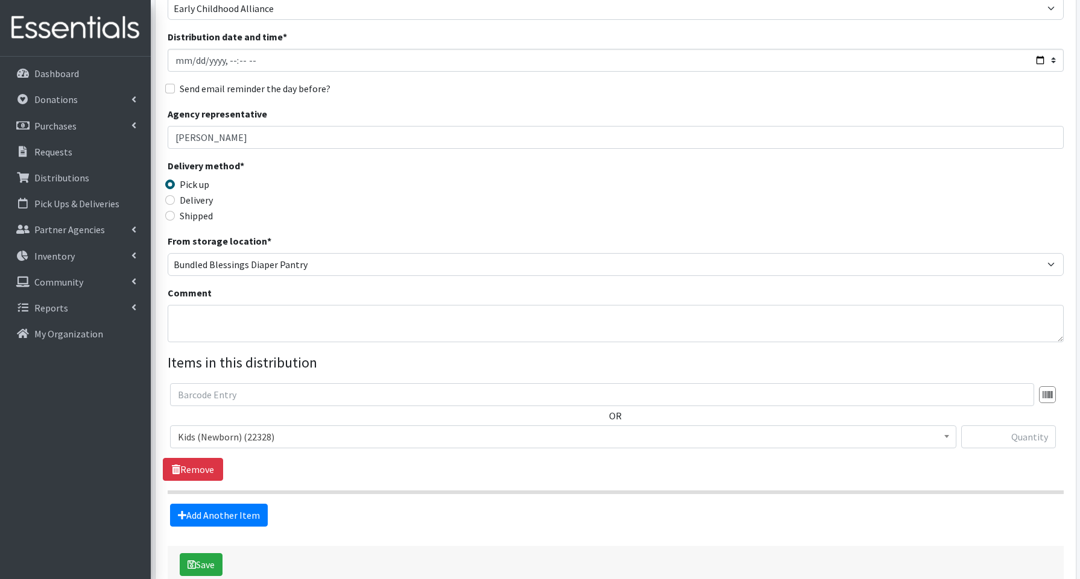
click at [243, 441] on span "Kids (Newborn) (22328)" at bounding box center [563, 437] width 771 height 17
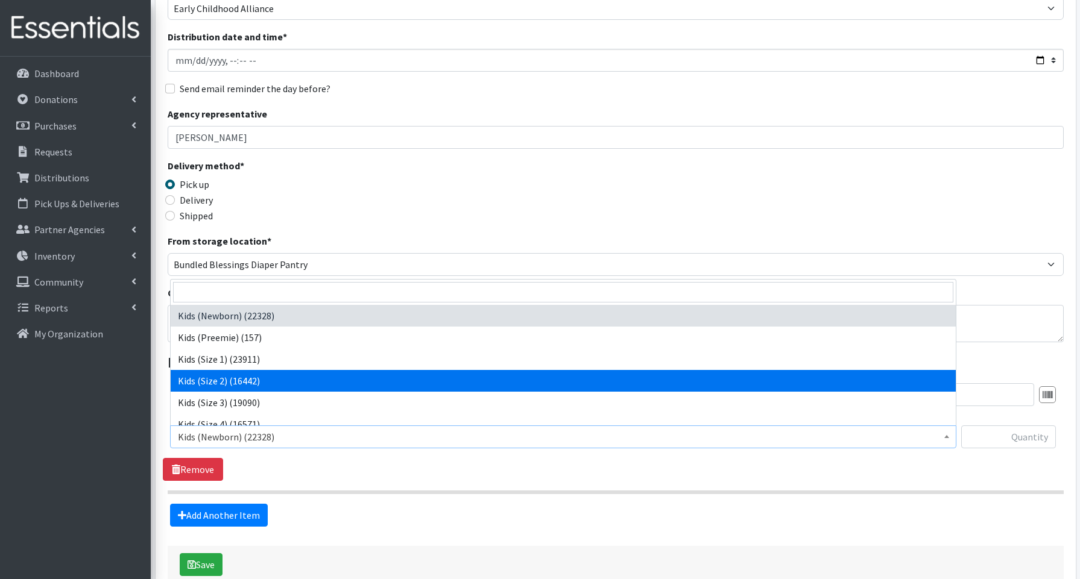
select select "3656"
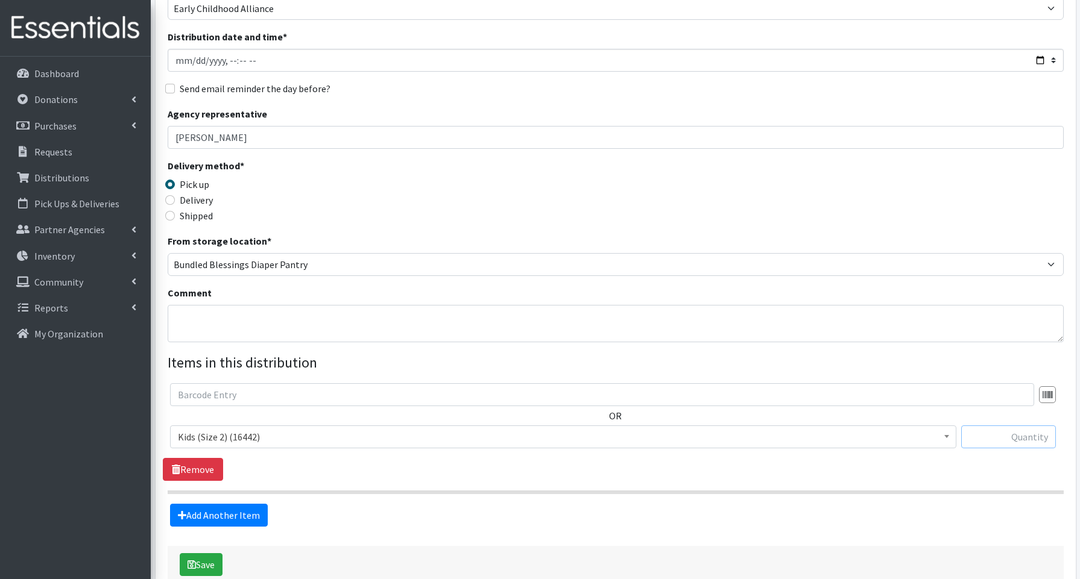
click at [993, 436] on input "text" at bounding box center [1008, 437] width 95 height 23
type input "250"
click at [215, 517] on link "Add Another Item" at bounding box center [219, 515] width 98 height 23
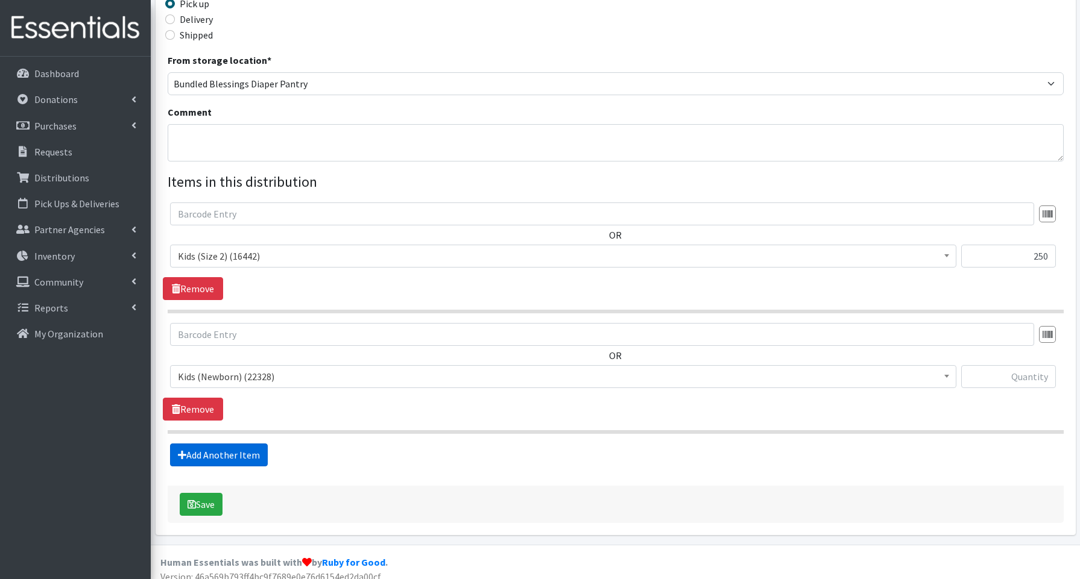
scroll to position [304, 0]
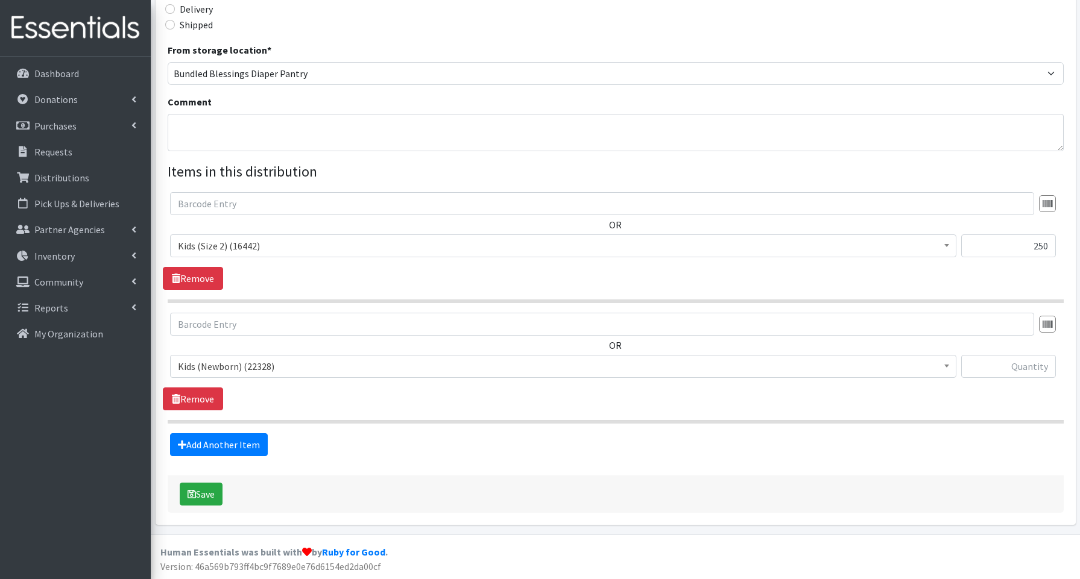
click at [209, 365] on span "Kids (Newborn) (22328)" at bounding box center [563, 366] width 771 height 17
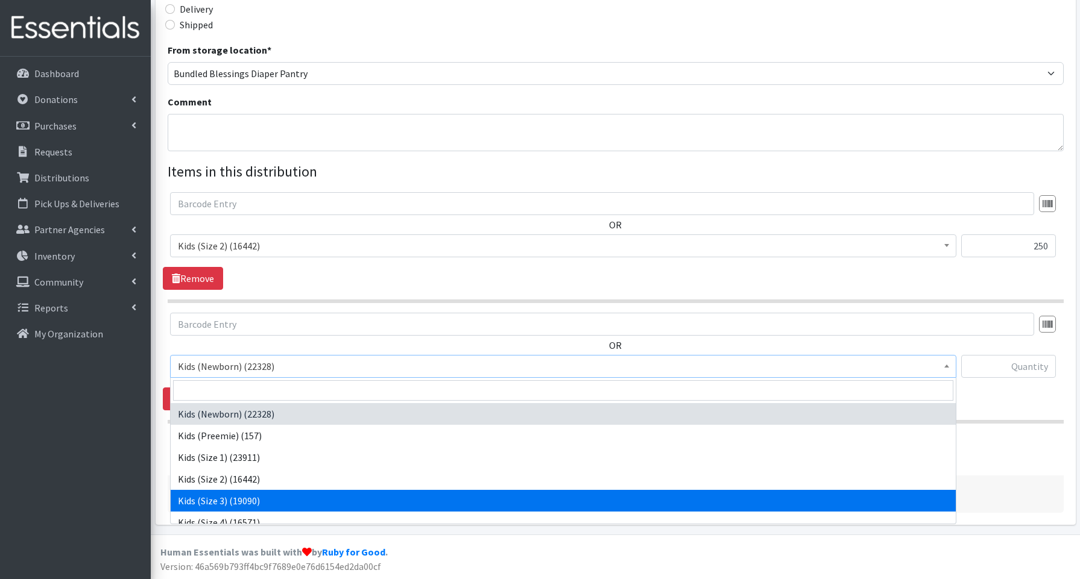
select select "3644"
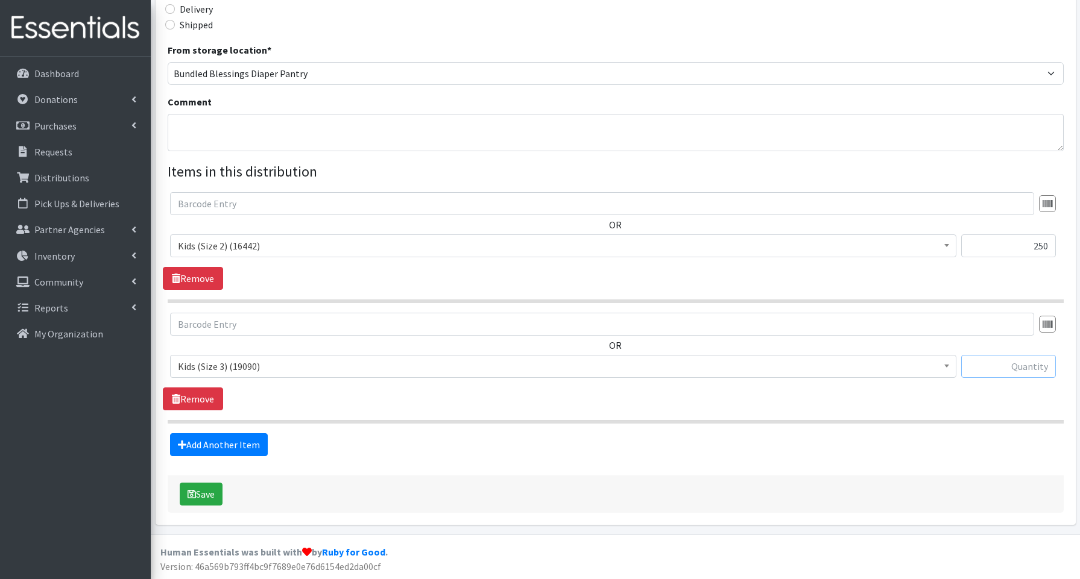
click at [988, 364] on input "text" at bounding box center [1008, 366] width 95 height 23
type input "250"
click at [227, 449] on link "Add Another Item" at bounding box center [219, 445] width 98 height 23
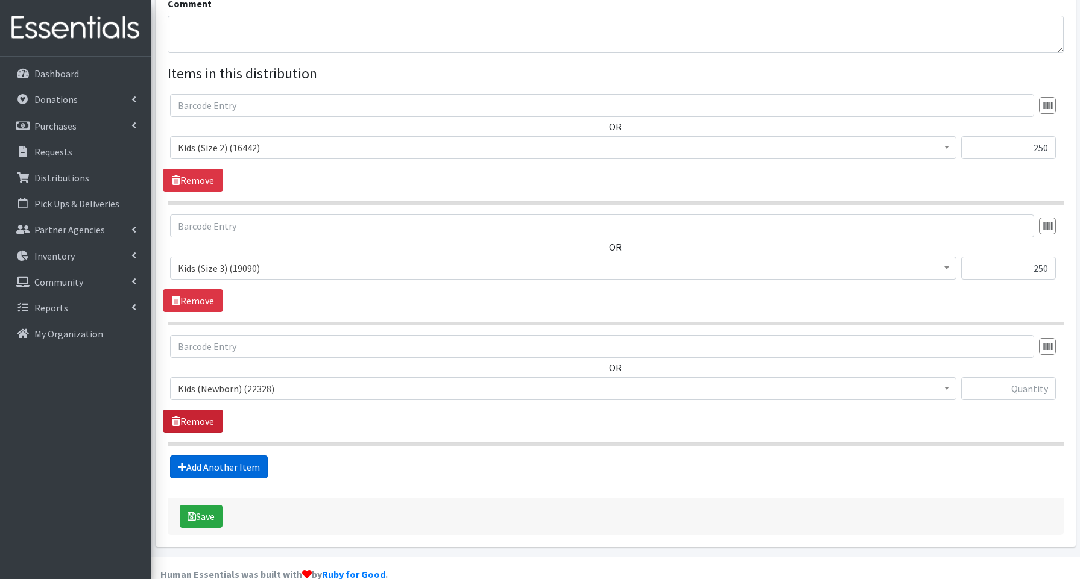
scroll to position [425, 0]
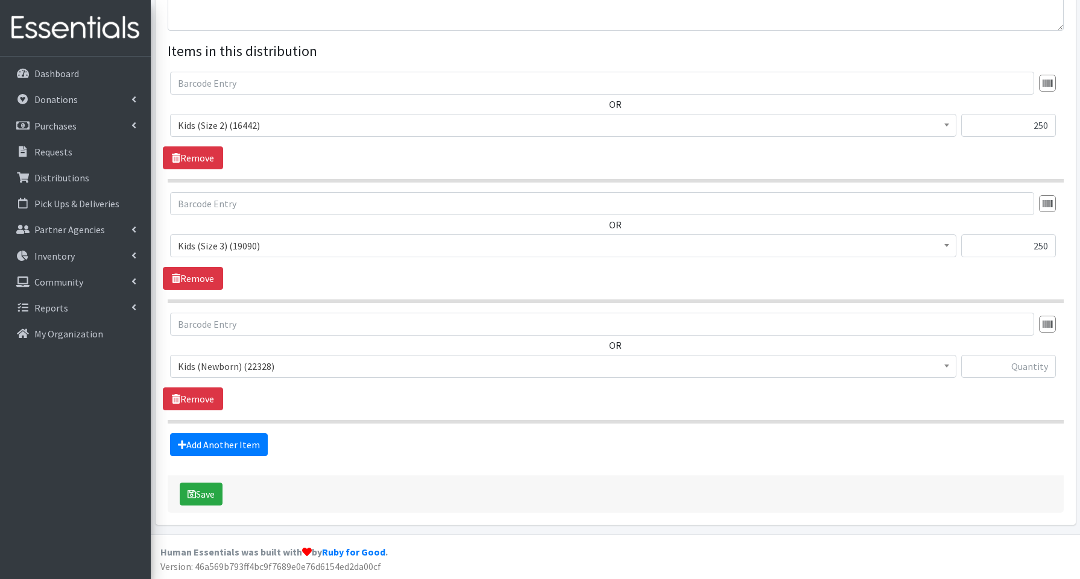
click at [212, 365] on span "Kids (Newborn) (22328)" at bounding box center [563, 366] width 771 height 17
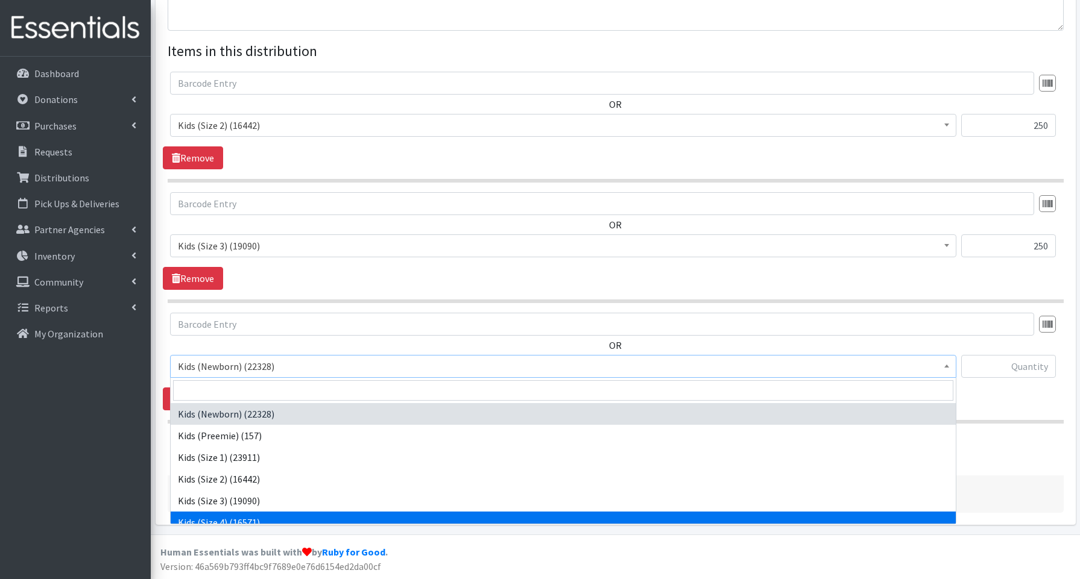
select select "3650"
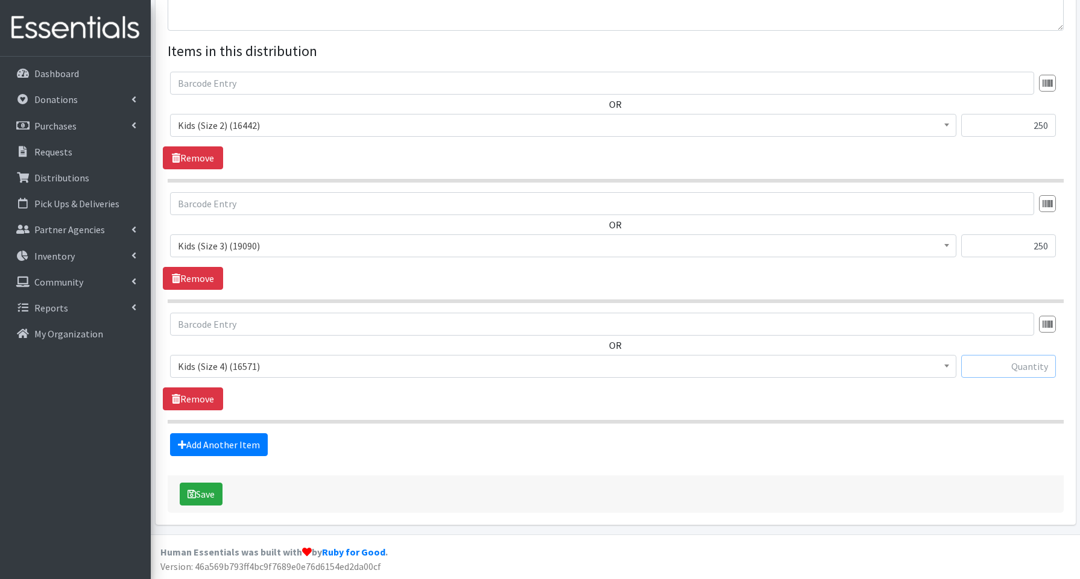
click at [993, 368] on input "text" at bounding box center [1008, 366] width 95 height 23
type input "500"
click at [255, 443] on link "Add Another Item" at bounding box center [219, 445] width 98 height 23
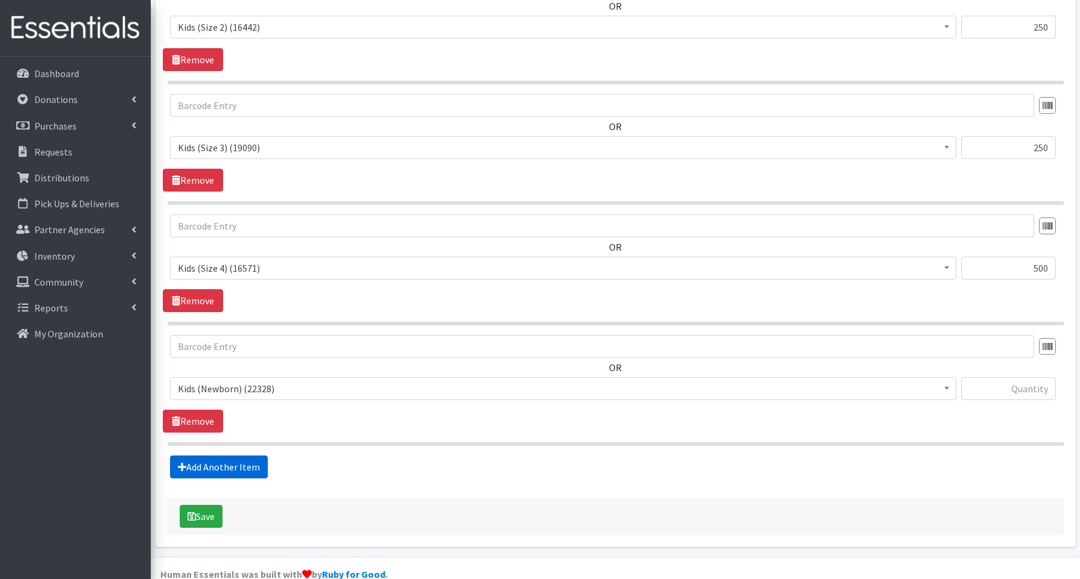
scroll to position [545, 0]
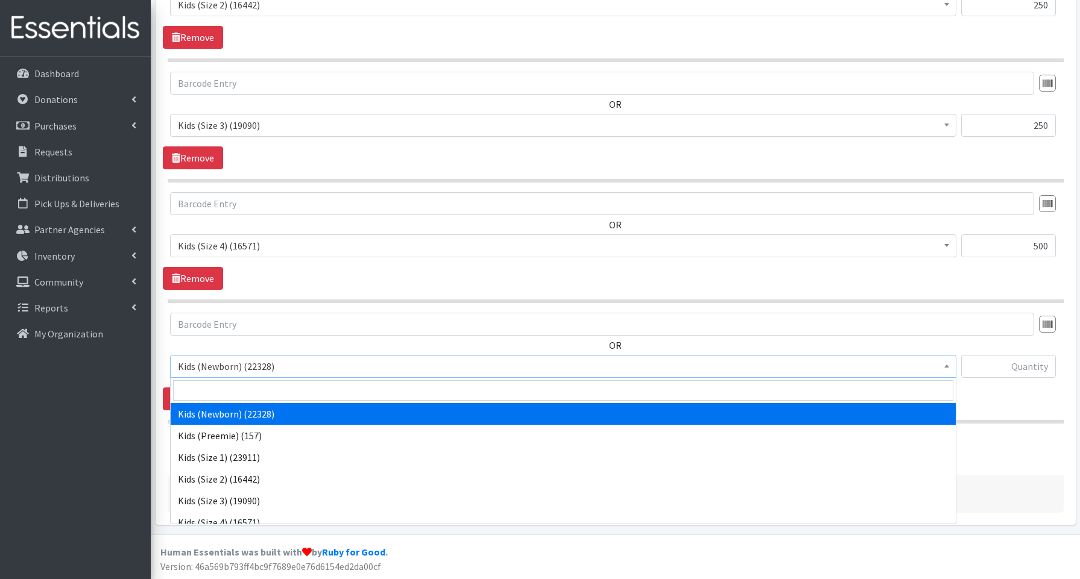
click at [236, 368] on span "Kids (Newborn) (22328)" at bounding box center [563, 366] width 771 height 17
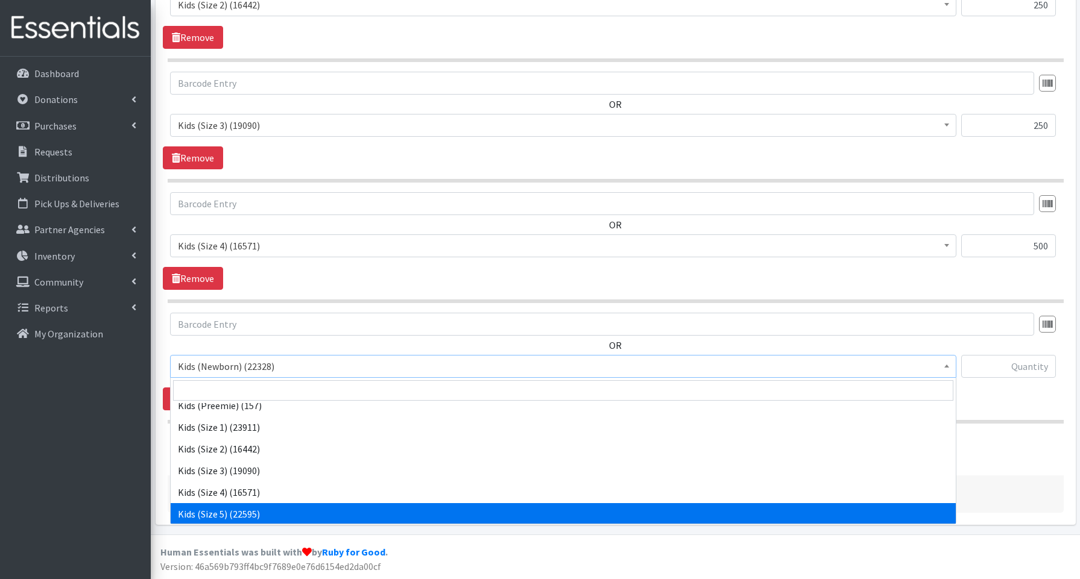
scroll to position [58, 0]
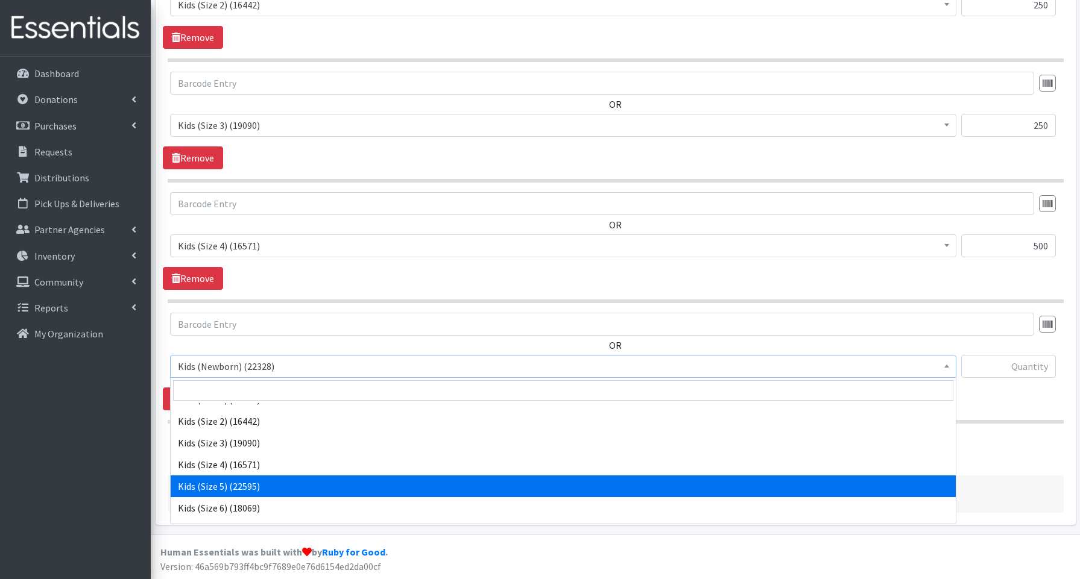
select select "3672"
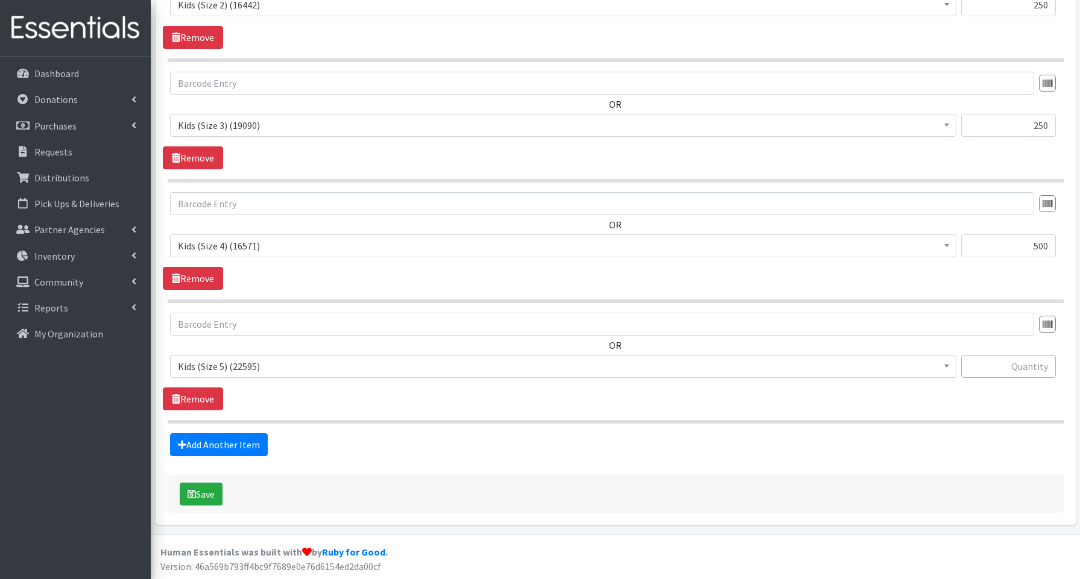
click at [1025, 368] on input "text" at bounding box center [1008, 366] width 95 height 23
type input "500"
click at [229, 445] on link "Add Another Item" at bounding box center [219, 445] width 98 height 23
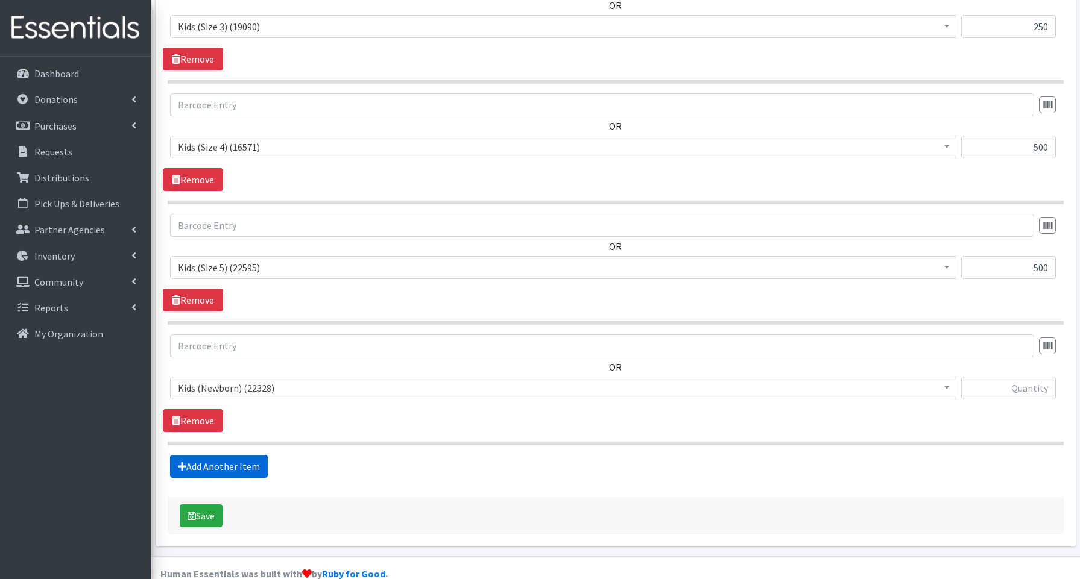
scroll to position [666, 0]
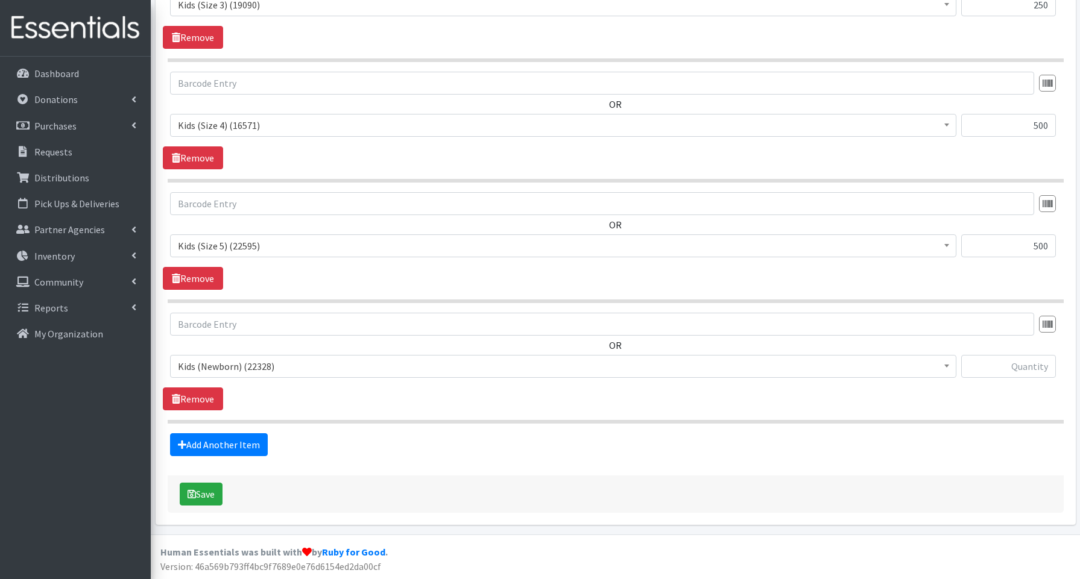
click at [206, 367] on span "Kids (Newborn) (22328)" at bounding box center [563, 366] width 771 height 17
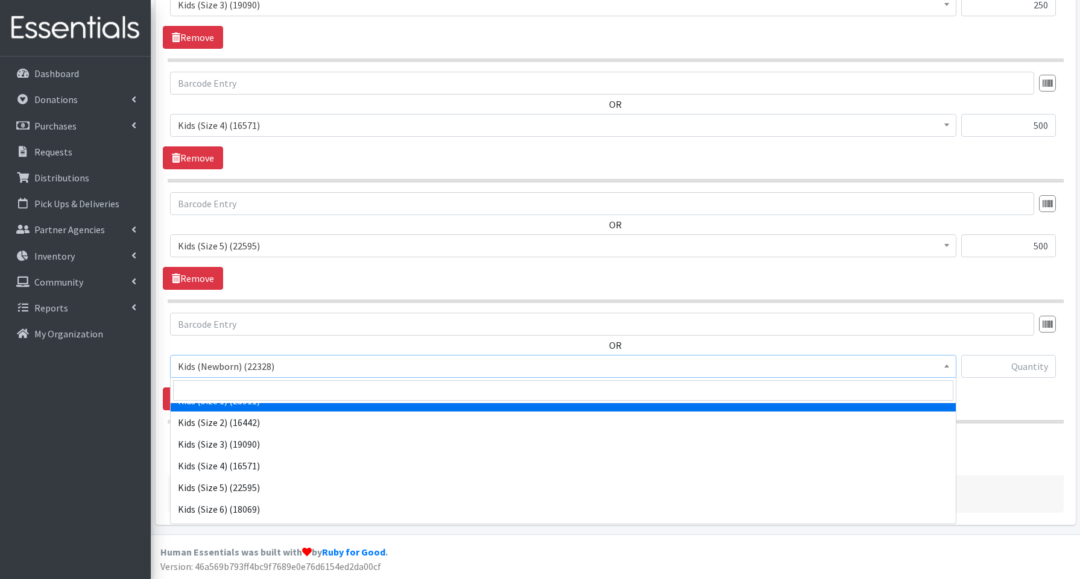
scroll to position [65, 0]
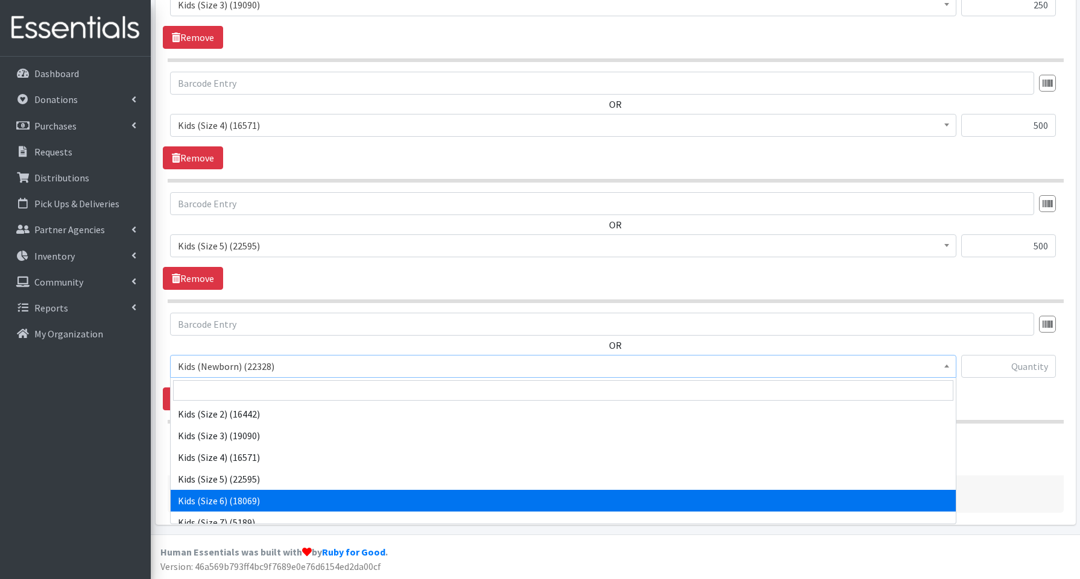
drag, startPoint x: 197, startPoint y: 497, endPoint x: 203, endPoint y: 493, distance: 7.4
select select "3654"
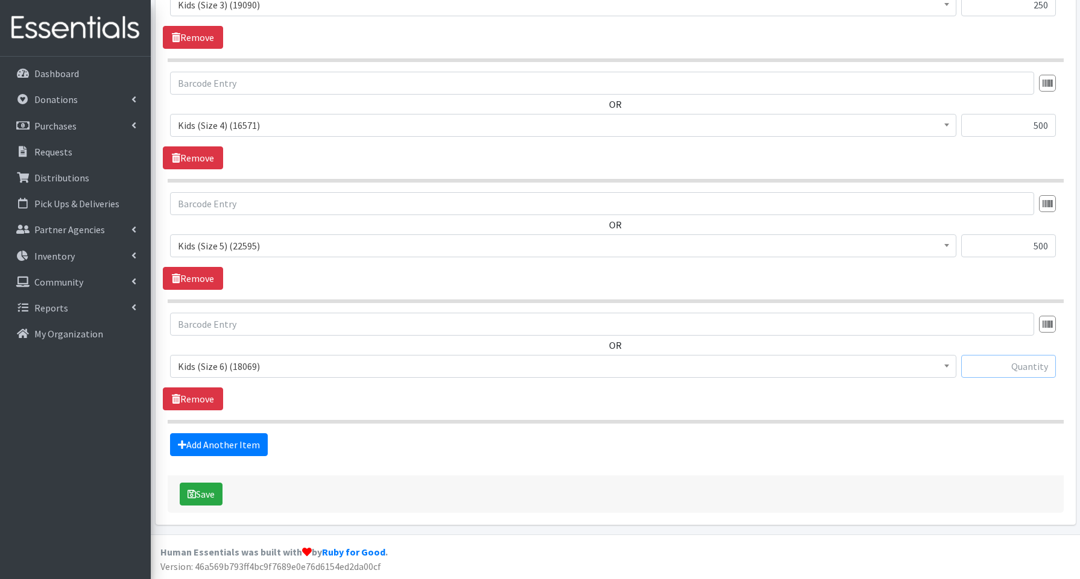
click at [996, 370] on input "text" at bounding box center [1008, 366] width 95 height 23
type input "500"
click at [226, 445] on link "Add Another Item" at bounding box center [219, 445] width 98 height 23
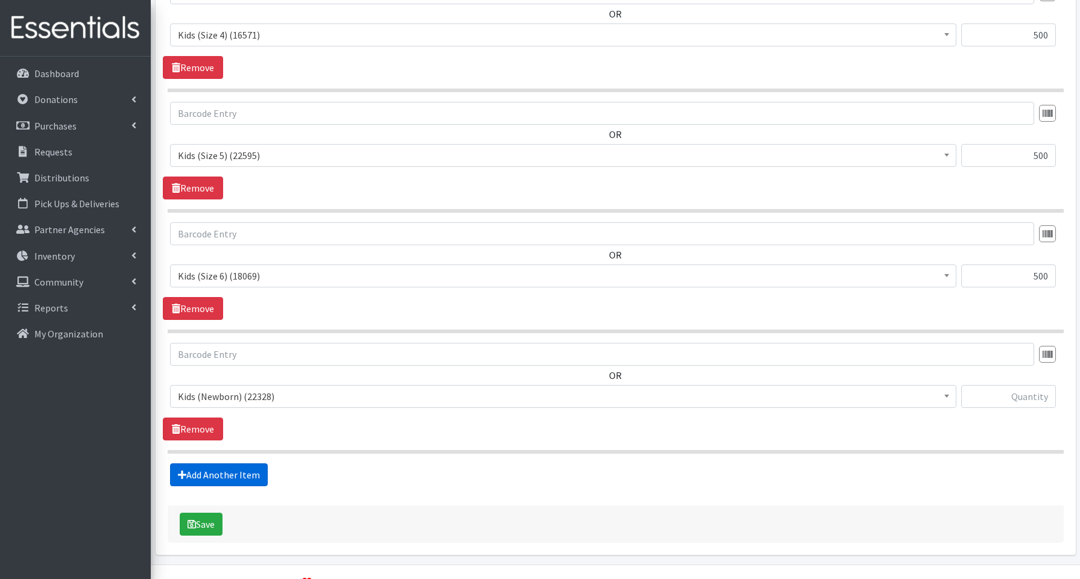
scroll to position [786, 0]
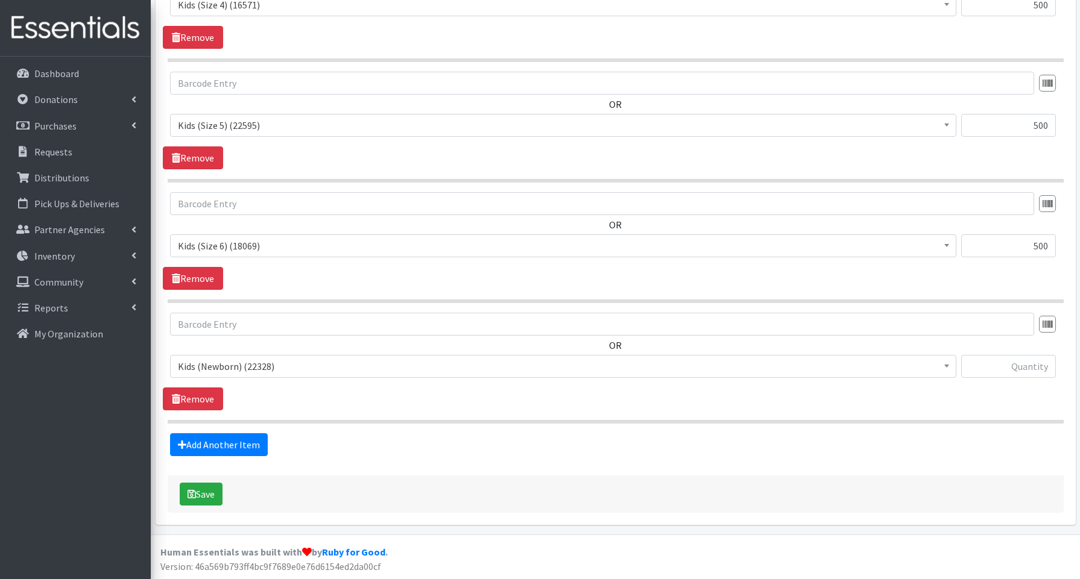
click at [251, 372] on span "Kids (Newborn) (22328)" at bounding box center [563, 366] width 771 height 17
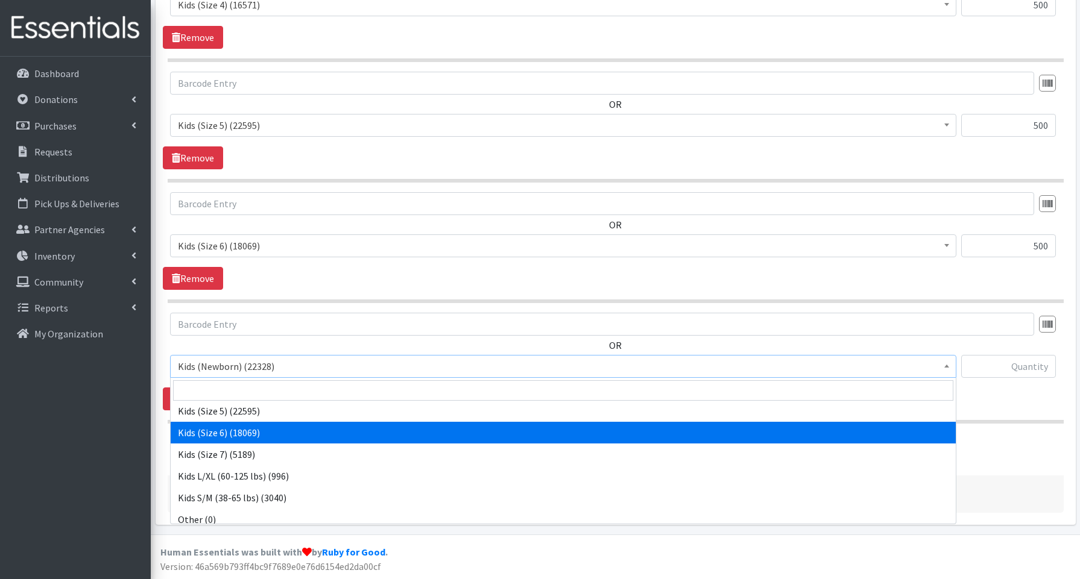
scroll to position [150, 0]
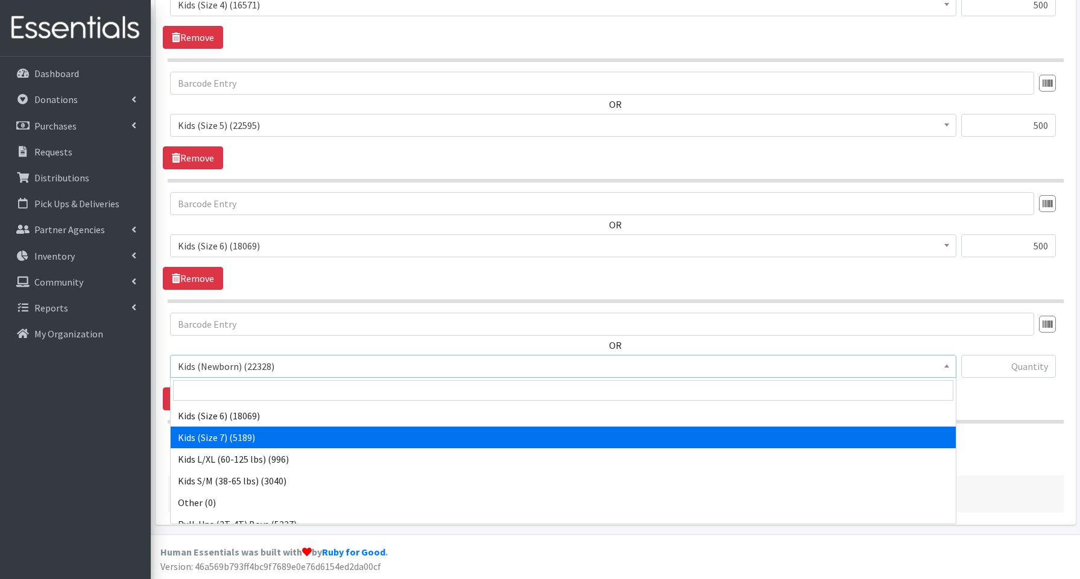
select select "3695"
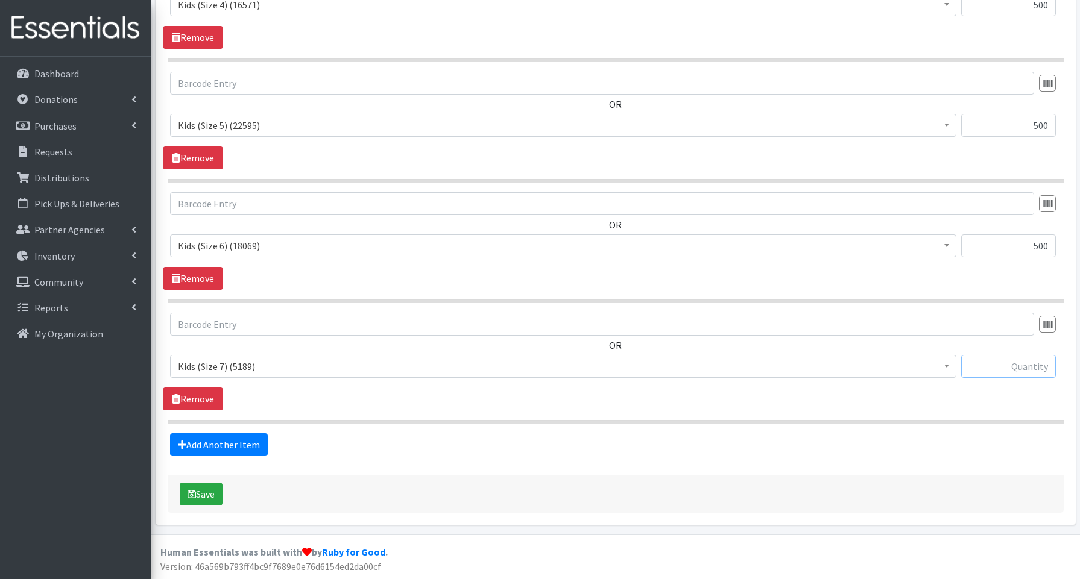
click at [990, 370] on input "text" at bounding box center [1008, 366] width 95 height 23
type input "400"
click at [212, 497] on button "Save" at bounding box center [201, 494] width 43 height 23
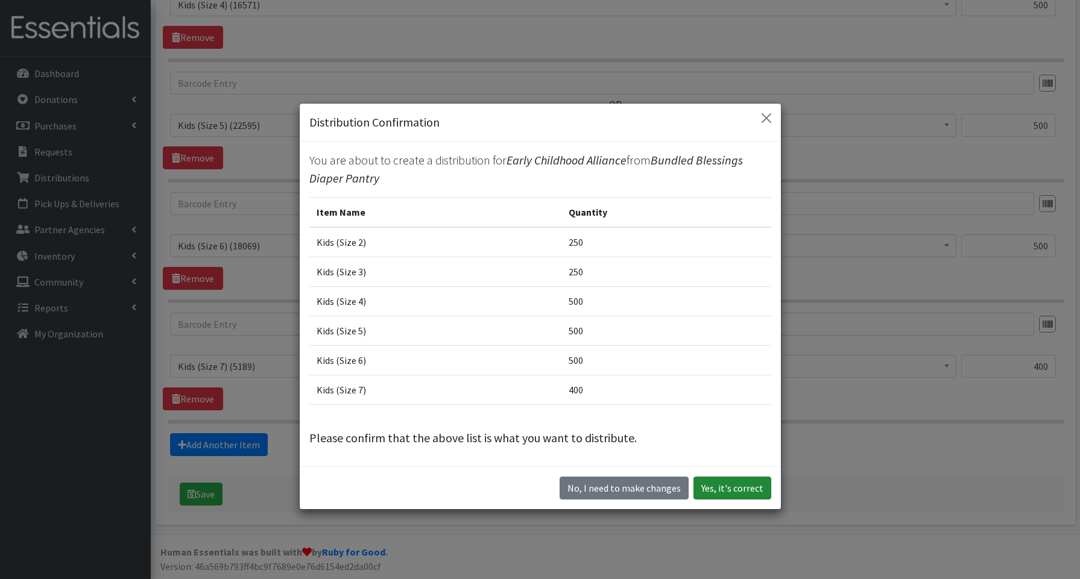
click at [756, 488] on button "Yes, it's correct" at bounding box center [732, 488] width 78 height 23
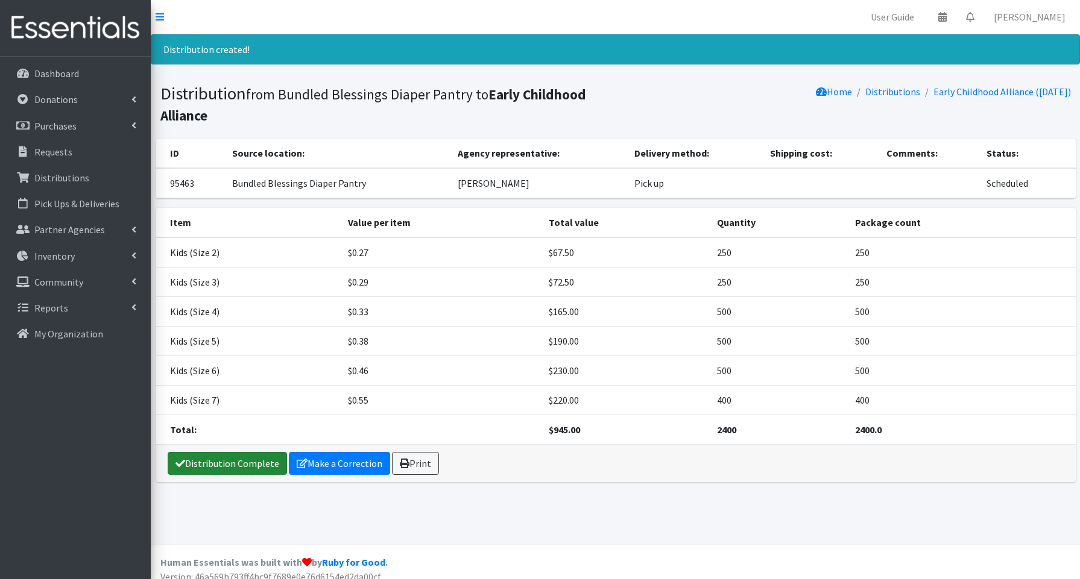
click at [214, 461] on link "Distribution Complete" at bounding box center [227, 463] width 119 height 23
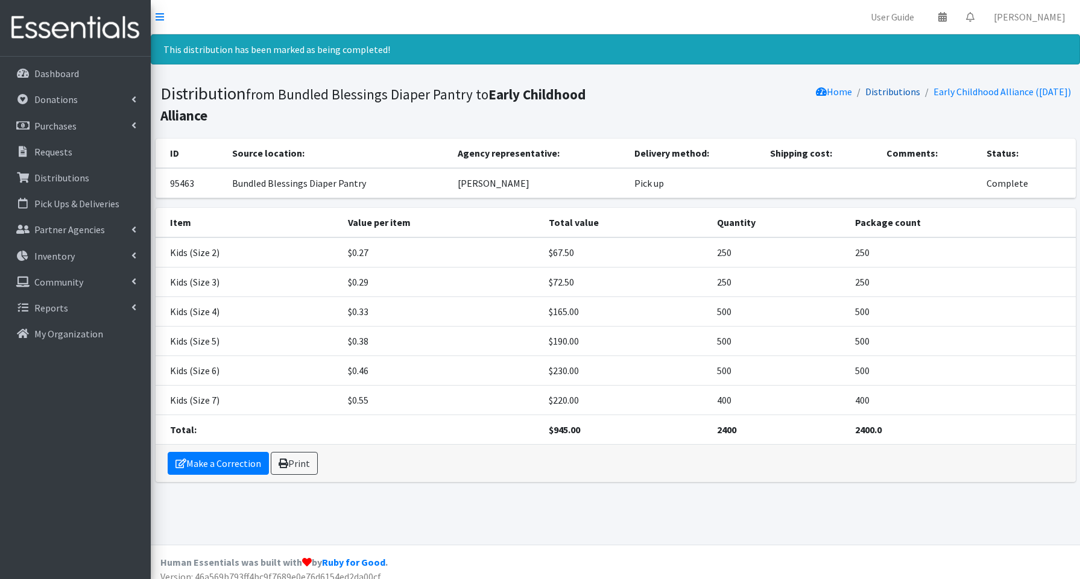
click at [875, 93] on link "Distributions" at bounding box center [892, 92] width 55 height 12
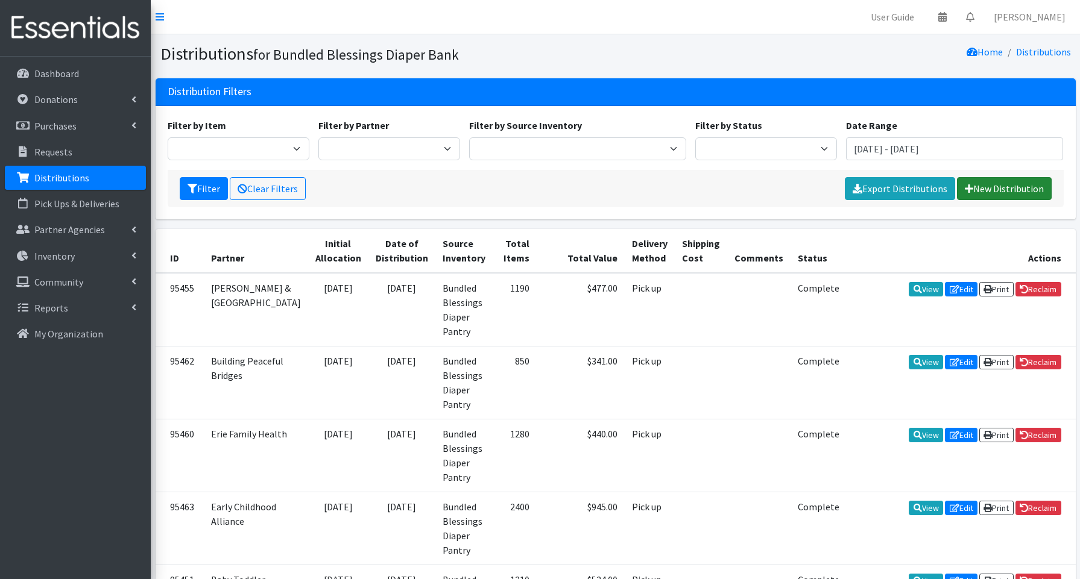
click at [1032, 191] on link "New Distribution" at bounding box center [1004, 188] width 95 height 23
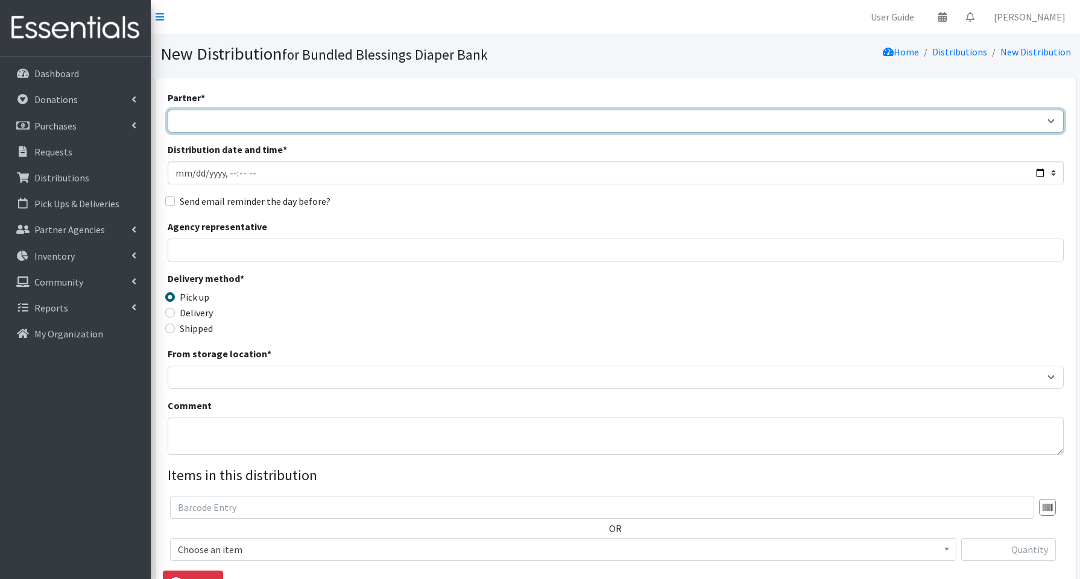
click at [206, 119] on select "Advocate Aurora Health Baby Toddler Black Residents of [GEOGRAPHIC_DATA] Peacef…" at bounding box center [616, 121] width 896 height 23
select select "3456"
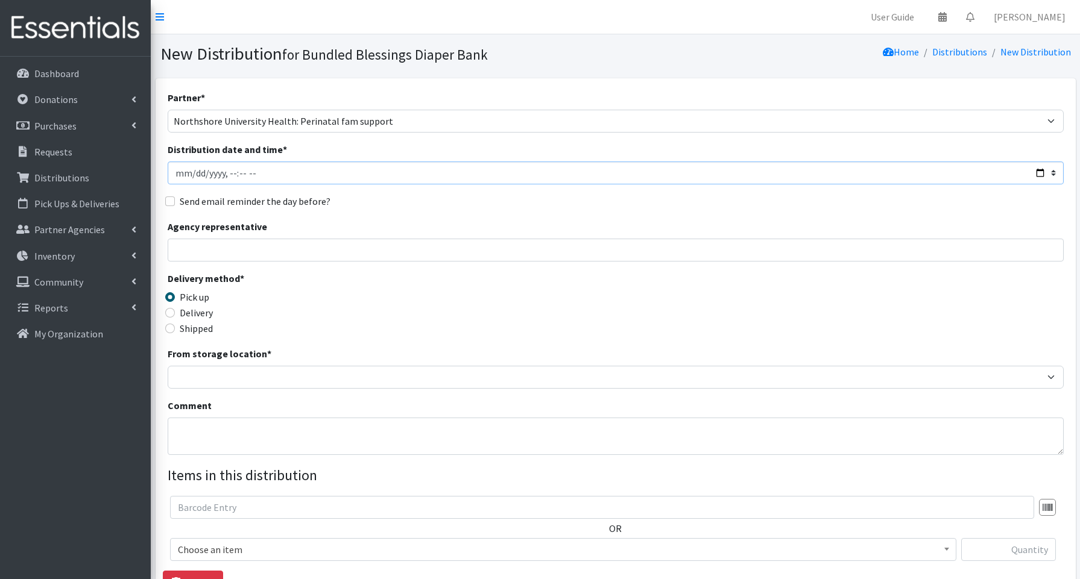
drag, startPoint x: 1038, startPoint y: 174, endPoint x: 810, endPoint y: 165, distance: 228.1
click at [1037, 174] on input "Distribution date and time *" at bounding box center [616, 173] width 896 height 23
type input "2025-08-21T13:00"
click at [425, 248] on input "Agency representative" at bounding box center [616, 250] width 896 height 23
type input "Janet Winslow"
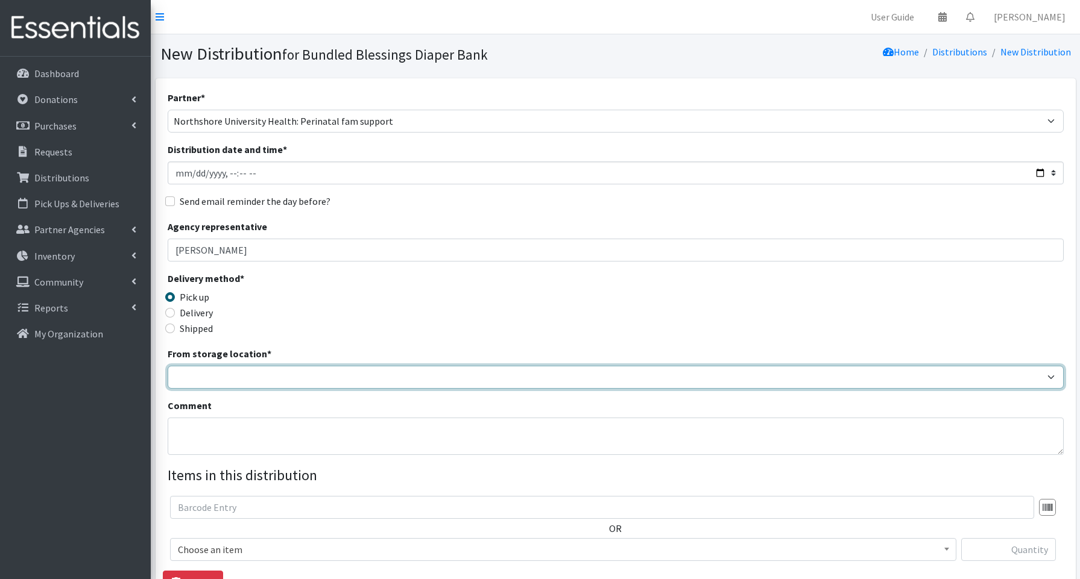
click at [207, 381] on select "Bundled Blessings Diaper Pantry" at bounding box center [616, 377] width 896 height 23
select select "79"
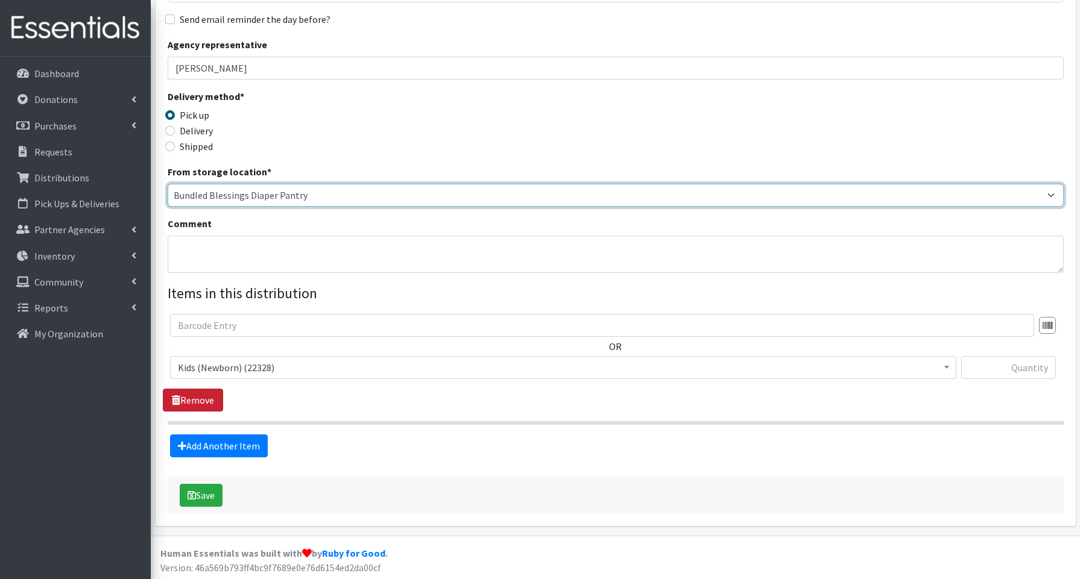
scroll to position [183, 0]
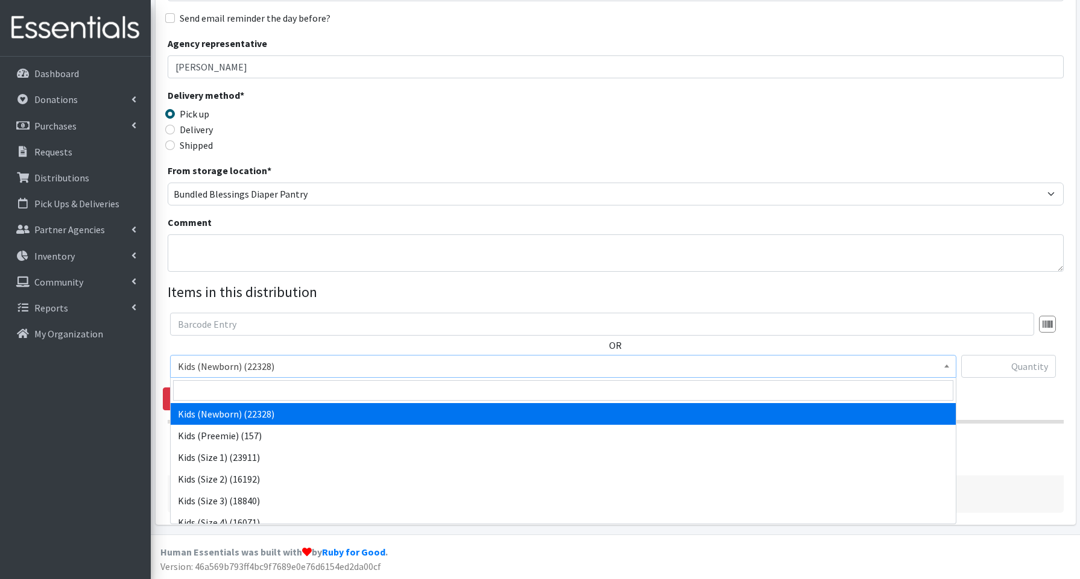
click at [228, 367] on span "Kids (Newborn) (22328)" at bounding box center [563, 366] width 771 height 17
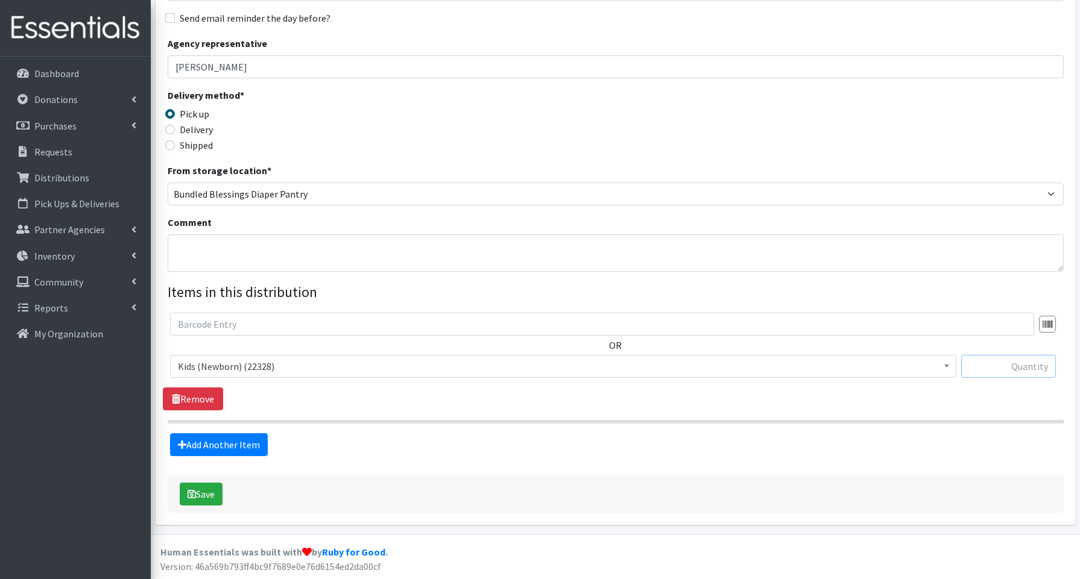
click at [994, 365] on input "text" at bounding box center [1008, 366] width 95 height 23
type input "1000"
click at [210, 445] on link "Add Another Item" at bounding box center [219, 445] width 98 height 23
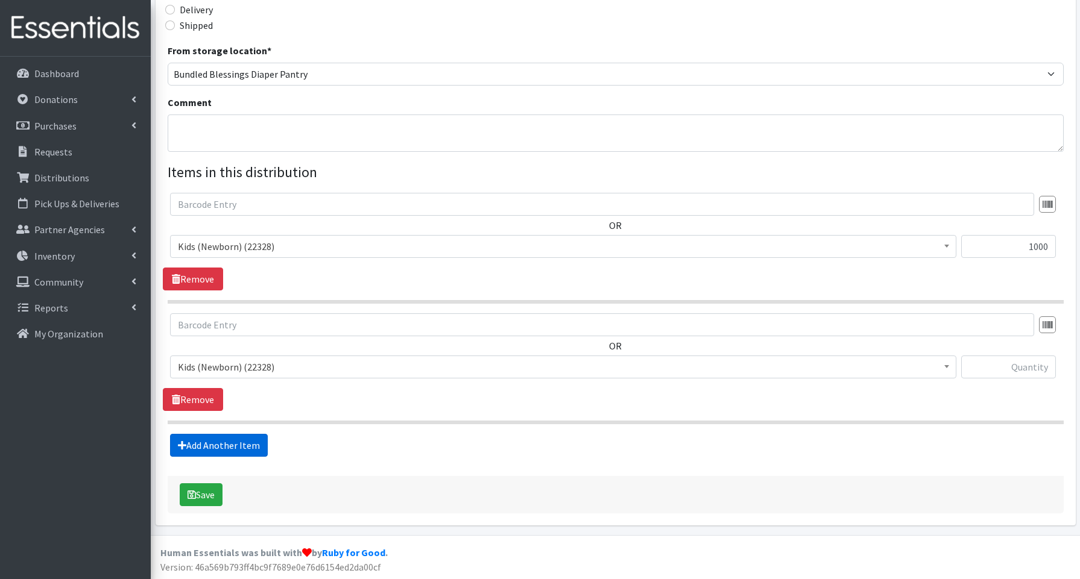
scroll to position [304, 0]
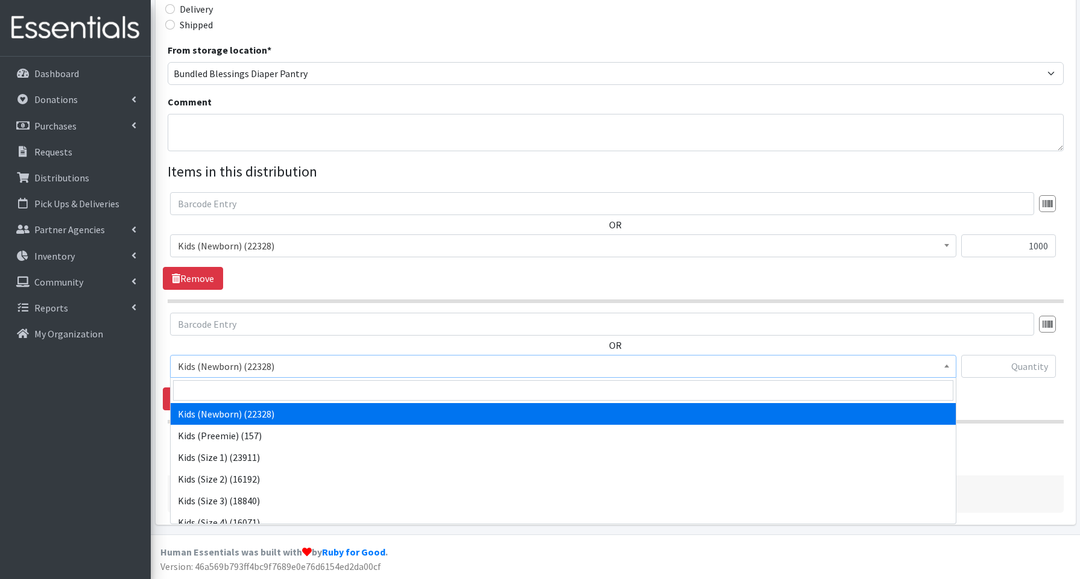
click at [207, 365] on span "Kids (Newborn) (22328)" at bounding box center [563, 366] width 771 height 17
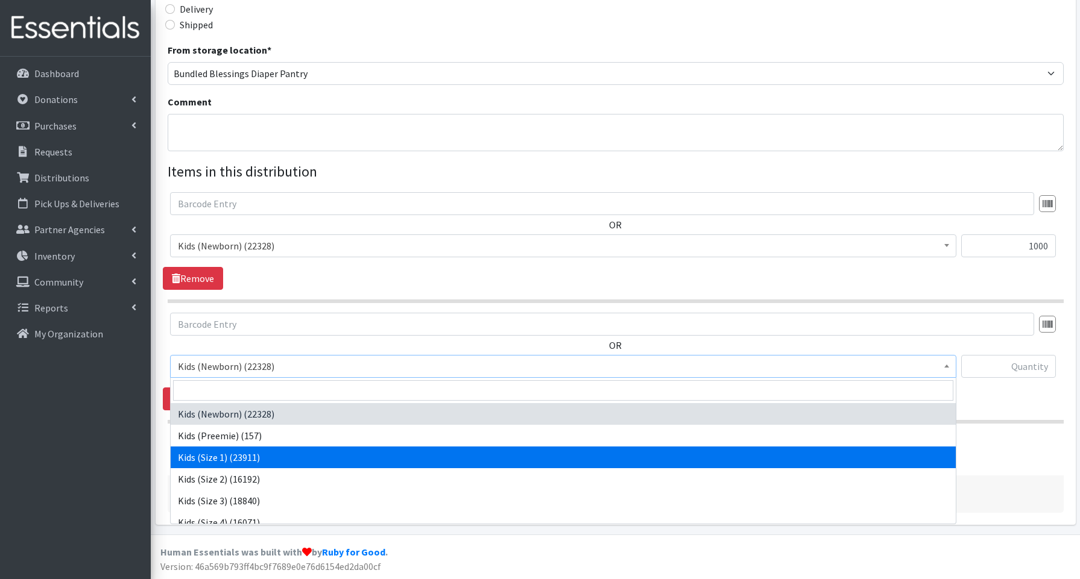
select select "3657"
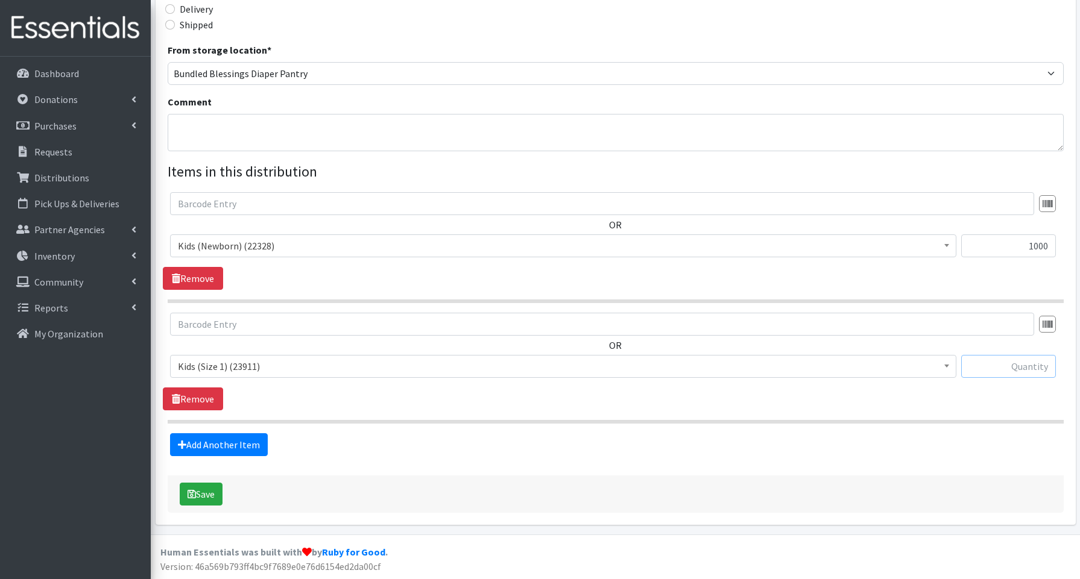
click at [1033, 368] on input "text" at bounding box center [1008, 366] width 95 height 23
type input "2000"
click at [197, 494] on button "Save" at bounding box center [201, 494] width 43 height 23
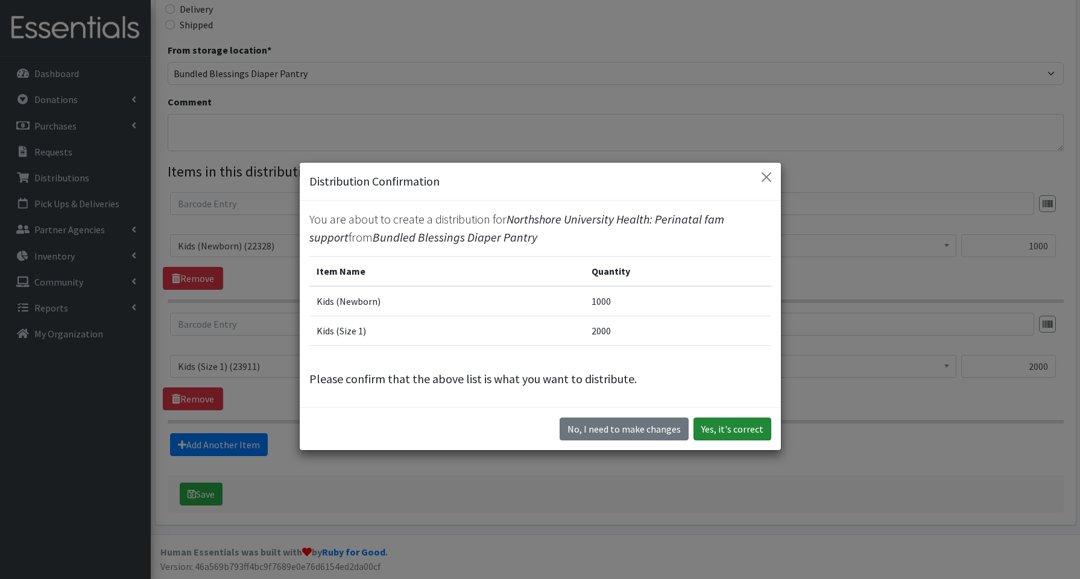
click at [730, 425] on button "Yes, it's correct" at bounding box center [732, 429] width 78 height 23
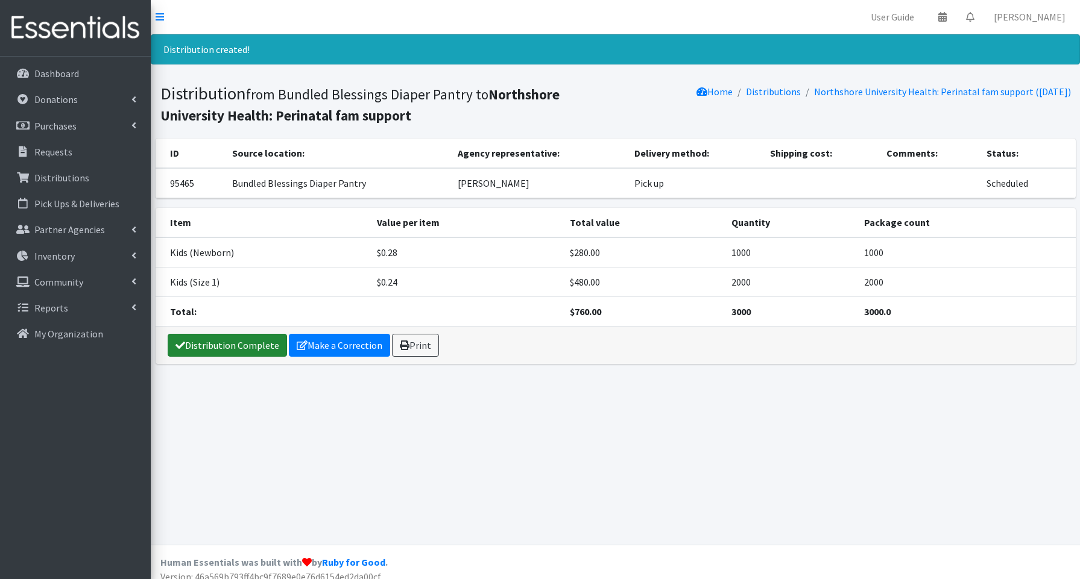
click at [205, 346] on link "Distribution Complete" at bounding box center [227, 345] width 119 height 23
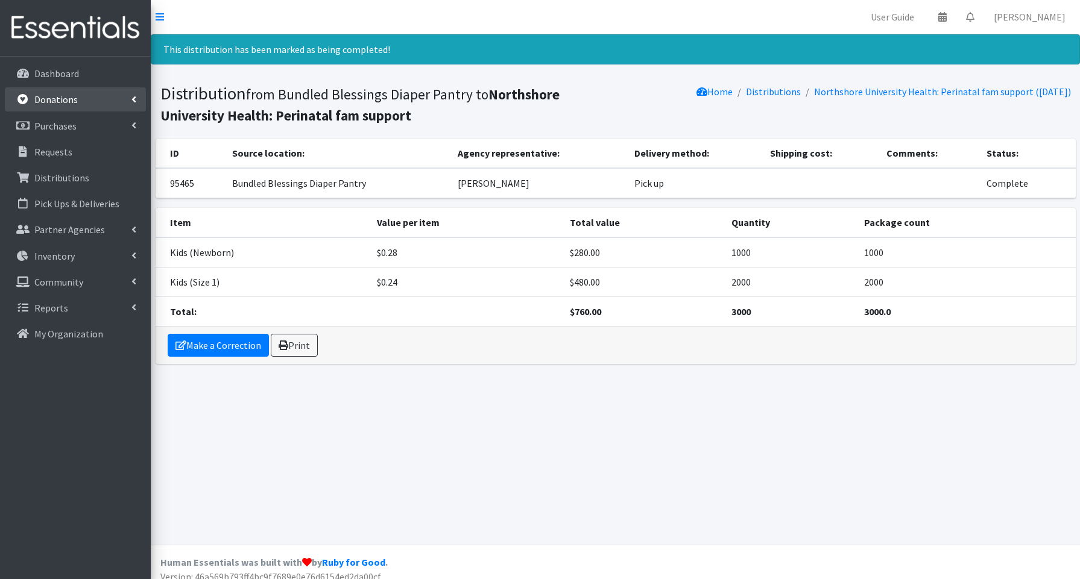
click at [74, 97] on p "Donations" at bounding box center [55, 99] width 43 height 12
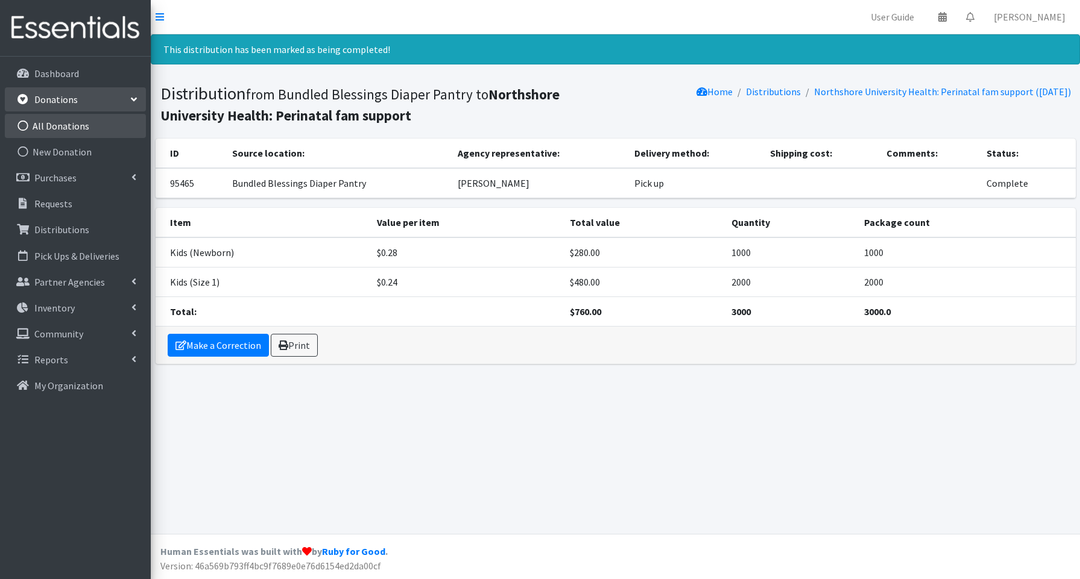
click at [84, 126] on link "All Donations" at bounding box center [75, 126] width 141 height 24
